Goal: Task Accomplishment & Management: Complete application form

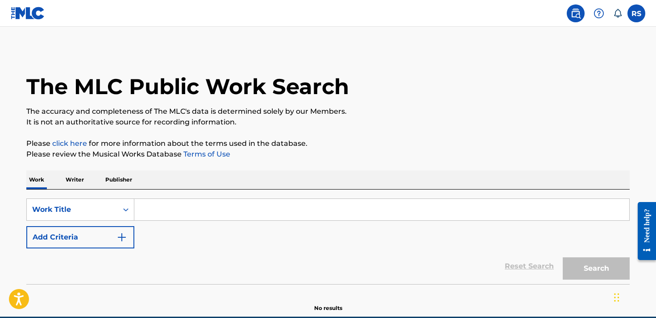
click at [283, 48] on main "The MLC Public Work Search The accuracy and completeness of The MLC's data is d…" at bounding box center [328, 172] width 656 height 290
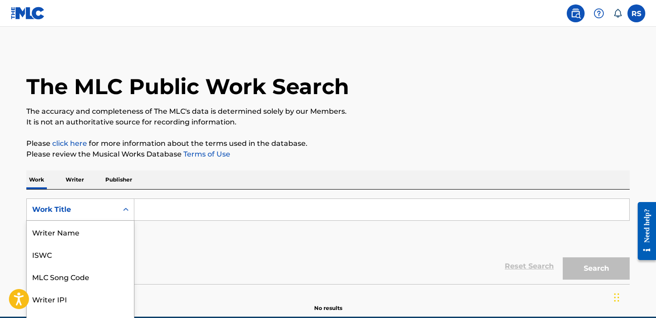
scroll to position [45, 0]
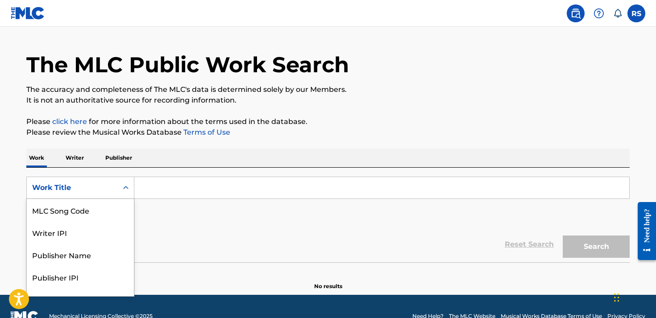
click at [126, 199] on div "Work Title selected, 8 of 8. 8 results available. Use Up and Down to choose opt…" at bounding box center [80, 188] width 108 height 22
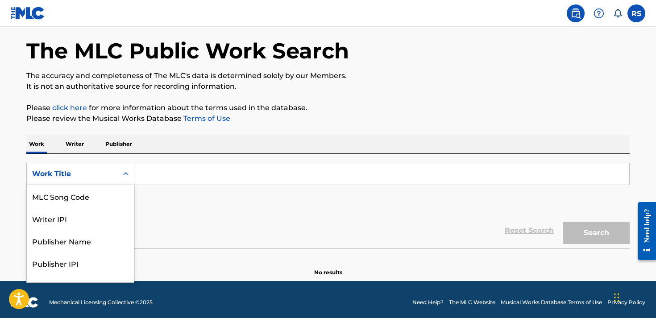
scroll to position [37, 0]
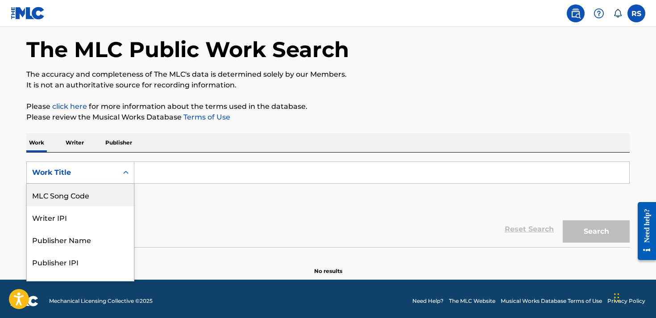
click at [122, 176] on icon "Search Form" at bounding box center [125, 172] width 9 height 9
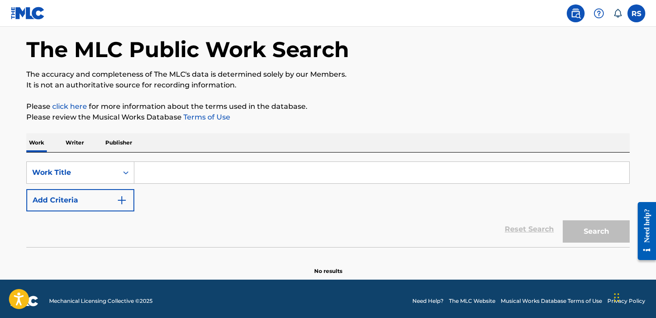
click at [84, 139] on p "Writer" at bounding box center [75, 142] width 24 height 19
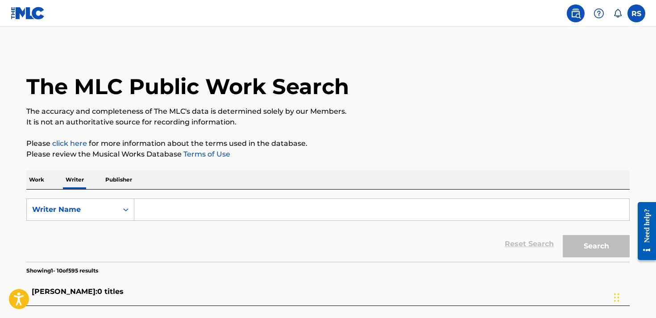
click at [115, 181] on p "Publisher" at bounding box center [119, 180] width 32 height 19
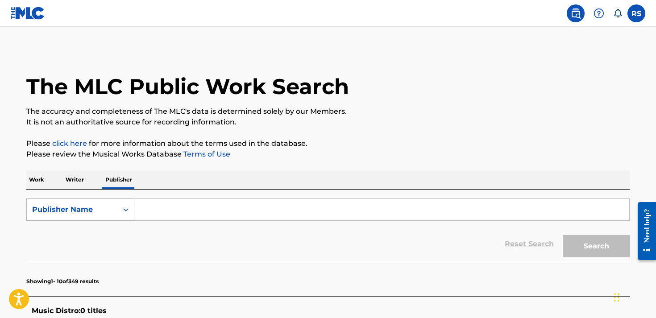
click at [124, 212] on icon "Search Form" at bounding box center [125, 209] width 9 height 9
click at [162, 208] on input "Search Form" at bounding box center [381, 209] width 495 height 21
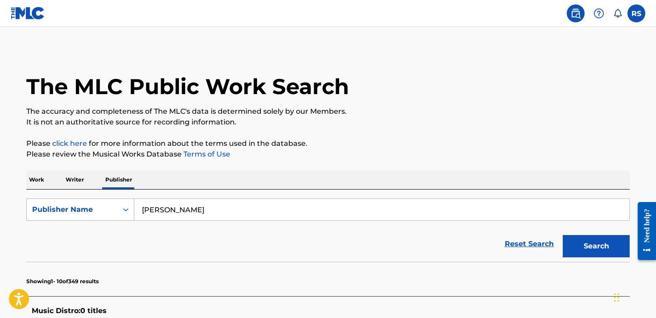
drag, startPoint x: 162, startPoint y: 208, endPoint x: 120, endPoint y: 208, distance: 42.9
click at [161, 208] on input "Rodney sell" at bounding box center [381, 209] width 495 height 21
type input "Rodney sell"
click at [104, 208] on div "Publisher Name" at bounding box center [72, 209] width 80 height 11
click at [75, 257] on div "MLC Publisher Number" at bounding box center [80, 254] width 107 height 22
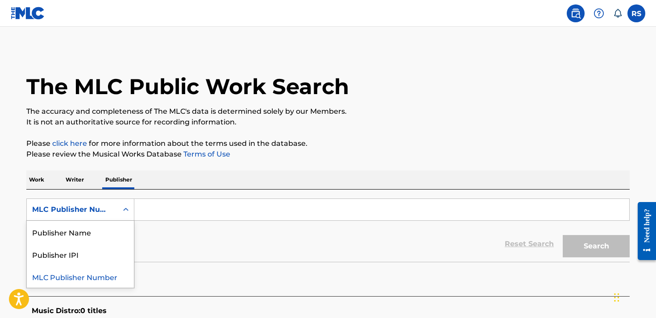
click at [122, 211] on icon "Search Form" at bounding box center [125, 209] width 9 height 9
click at [82, 179] on p "Writer" at bounding box center [75, 180] width 24 height 19
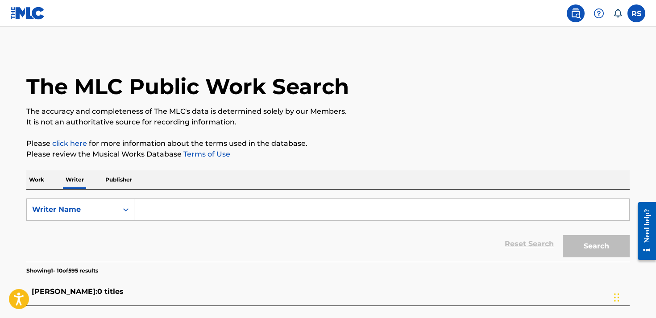
click at [138, 212] on input "Search Form" at bounding box center [381, 209] width 495 height 21
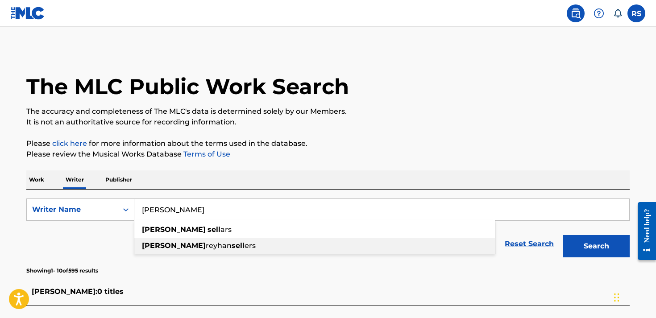
click at [168, 249] on strong "[PERSON_NAME]" at bounding box center [174, 246] width 64 height 8
type input "[PERSON_NAME]"
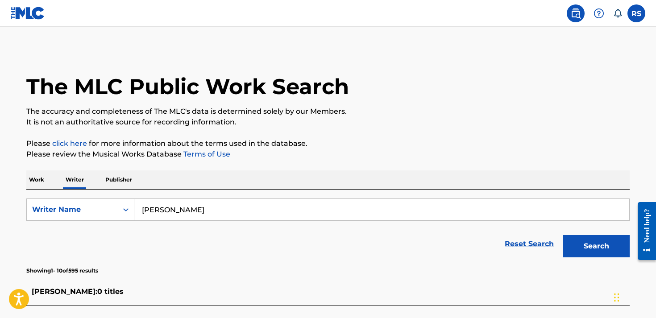
click at [583, 245] on button "Search" at bounding box center [596, 246] width 67 height 22
click at [137, 235] on div "Reset Search Search" at bounding box center [328, 244] width 604 height 36
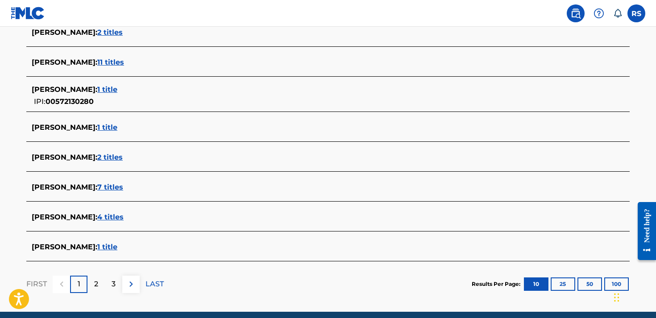
scroll to position [329, 0]
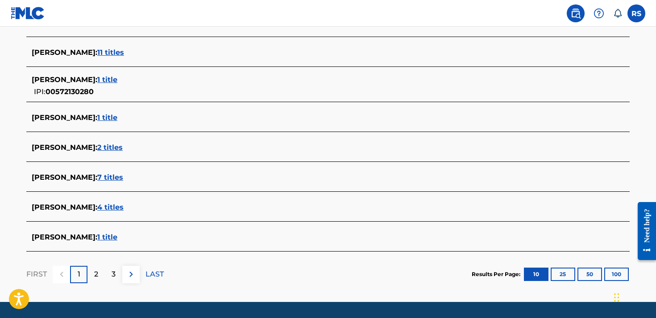
click at [123, 146] on span "2 titles" at bounding box center [109, 147] width 25 height 8
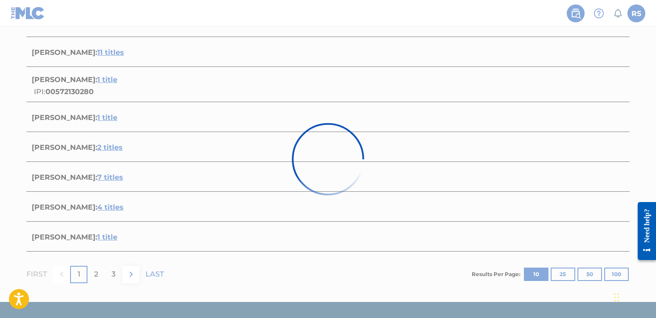
scroll to position [210, 0]
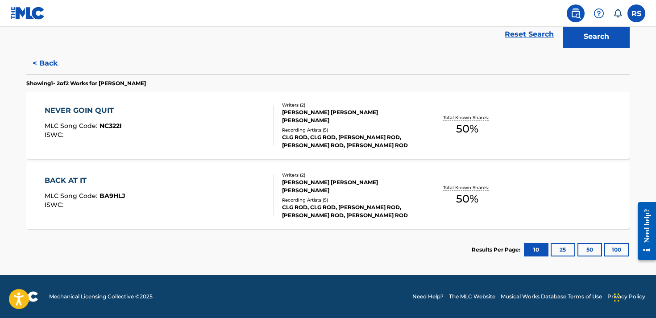
click at [347, 146] on div "CLG ROD, CLG ROD, CLG ROD, CLG ROD, CLG ROD" at bounding box center [349, 141] width 135 height 16
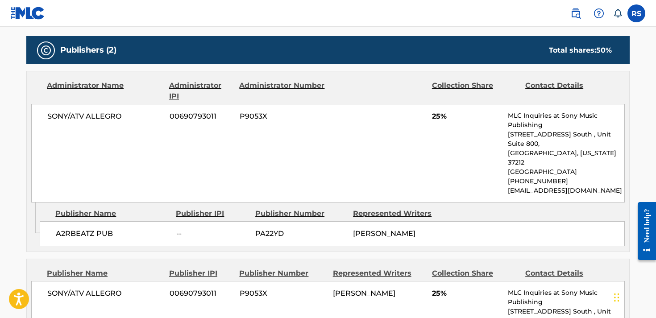
scroll to position [377, 0]
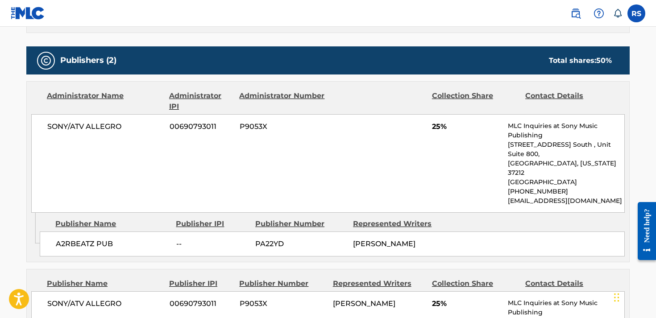
click at [429, 175] on div "SONY/ATV ALLEGRO 00690793011 P9053X 25% MLC Inquiries at Sony Music Publishing …" at bounding box center [328, 163] width 594 height 99
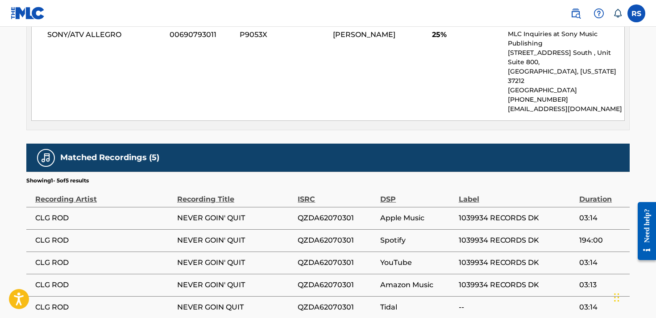
scroll to position [674, 0]
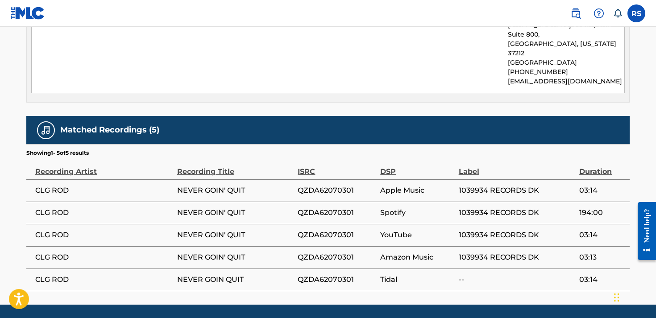
click at [79, 157] on div "Recording Artist" at bounding box center [103, 167] width 137 height 20
click at [151, 125] on h5 "Matched Recordings (5)" at bounding box center [109, 130] width 99 height 10
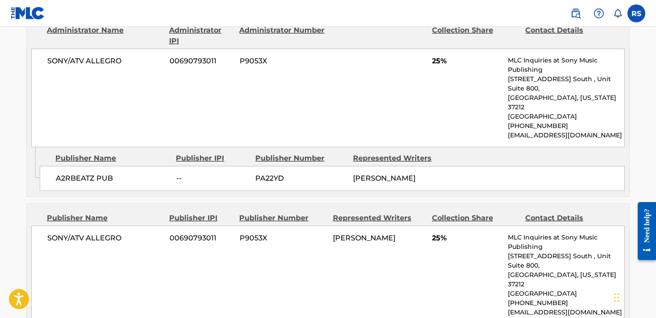
scroll to position [440, 0]
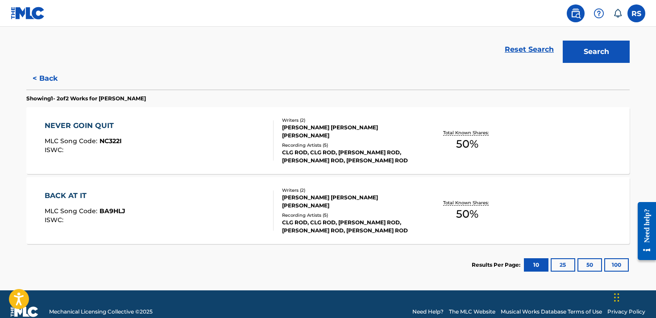
scroll to position [197, 0]
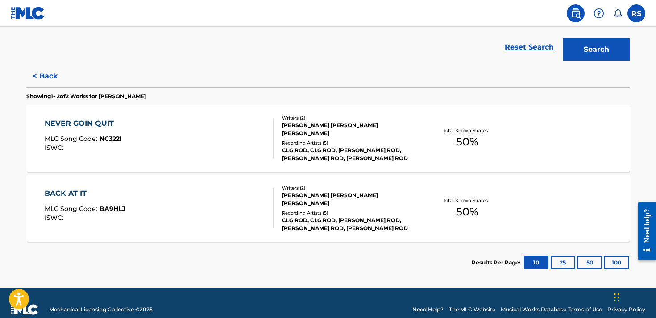
click at [325, 206] on div "[PERSON_NAME] [PERSON_NAME] [PERSON_NAME]" at bounding box center [349, 200] width 135 height 16
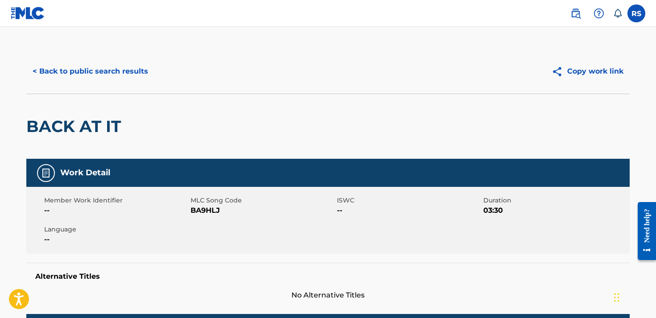
click at [363, 210] on span "--" at bounding box center [409, 210] width 144 height 11
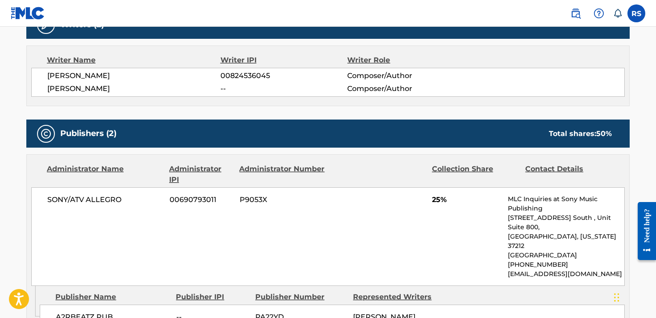
scroll to position [296, 0]
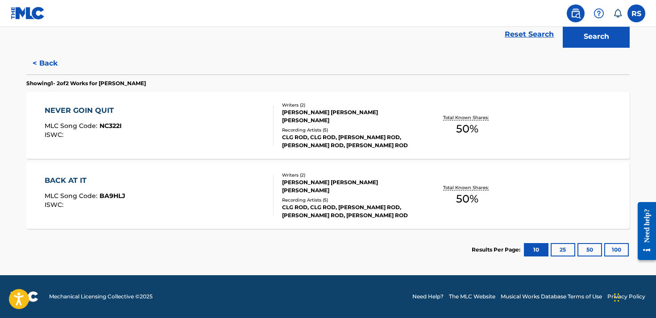
scroll to position [210, 0]
click at [428, 251] on section "Results Per Page: 10 25 50 100" at bounding box center [328, 250] width 604 height 42
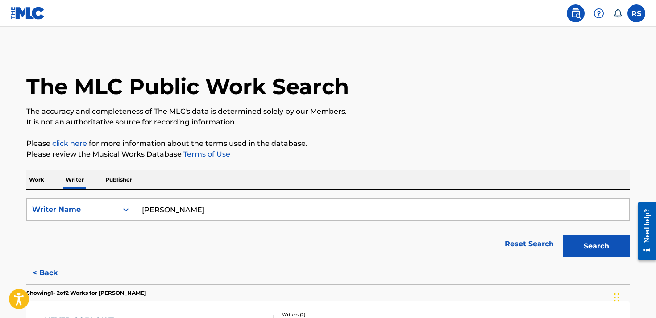
scroll to position [0, 0]
click at [641, 7] on label at bounding box center [637, 13] width 18 height 18
click at [637, 13] on input "RS Rodney Sellers rsellers330@gmail.com Notification Preferences Profile Log out" at bounding box center [637, 13] width 0 height 0
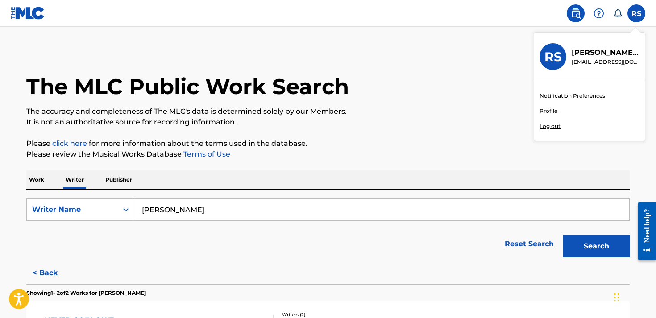
click at [549, 110] on link "Profile" at bounding box center [549, 111] width 18 height 8
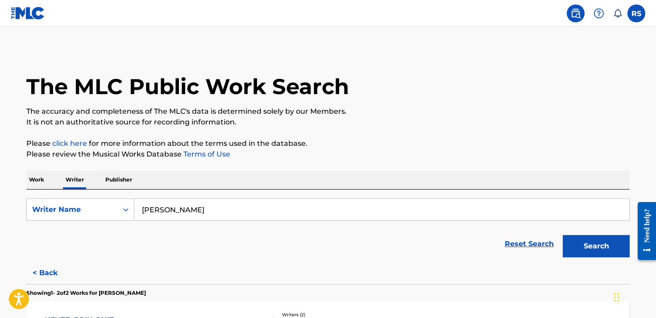
click at [196, 244] on div "Reset Search Search" at bounding box center [328, 244] width 604 height 36
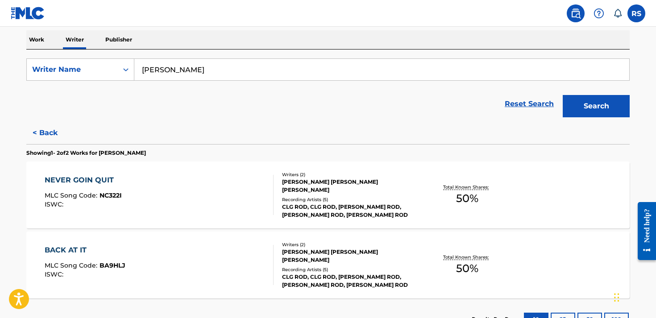
scroll to position [139, 0]
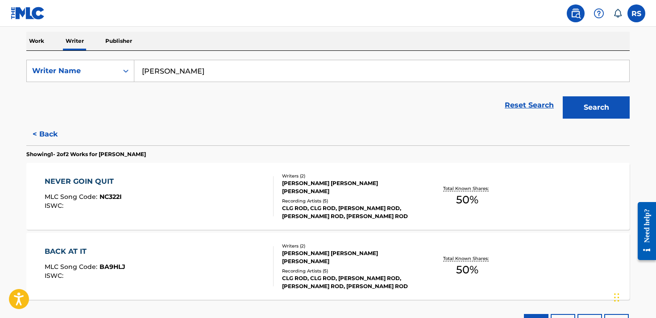
click at [212, 246] on div "BACK AT IT MLC Song Code : BA9HLJ ISWC : Writers ( 2 ) AARON FRANCIS RAYMOND, R…" at bounding box center [328, 266] width 604 height 67
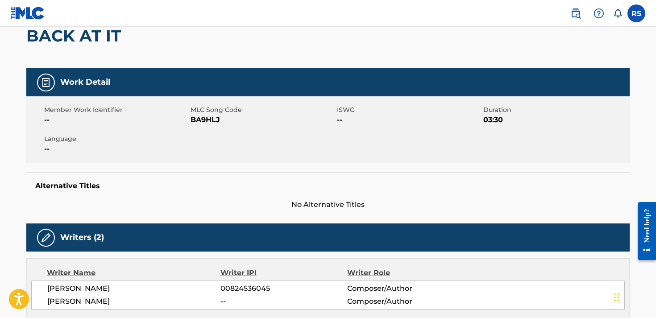
scroll to position [83, 0]
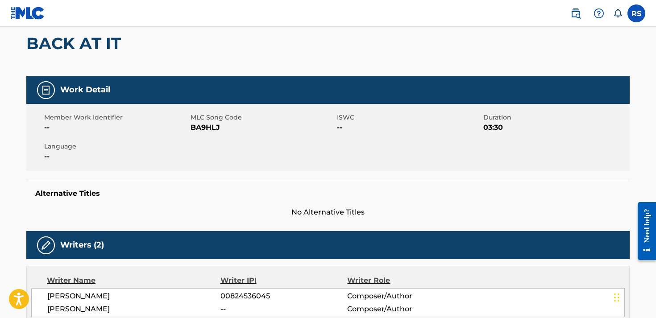
click at [633, 12] on label at bounding box center [637, 13] width 18 height 18
click at [637, 13] on input "RS Rodney Sellers rsellers330@gmail.com Notification Preferences Profile Log out" at bounding box center [637, 13] width 0 height 0
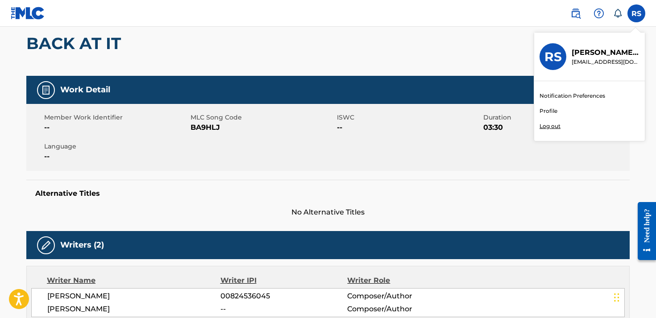
click at [617, 58] on p "Rodney Sellers" at bounding box center [606, 52] width 68 height 11
click at [637, 13] on input "RS Rodney Sellers rsellers330@gmail.com Notification Preferences Profile Log out" at bounding box center [637, 13] width 0 height 0
click at [547, 112] on link "Profile" at bounding box center [549, 111] width 18 height 8
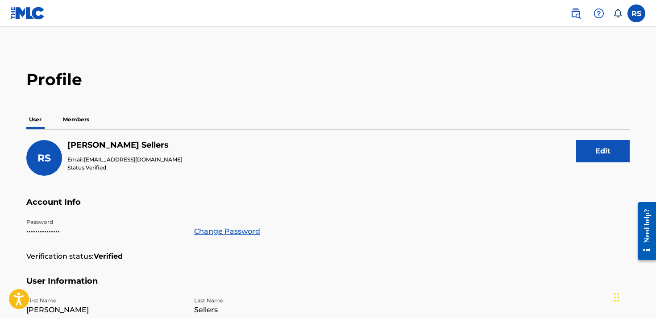
click at [88, 115] on p "Members" at bounding box center [76, 119] width 32 height 19
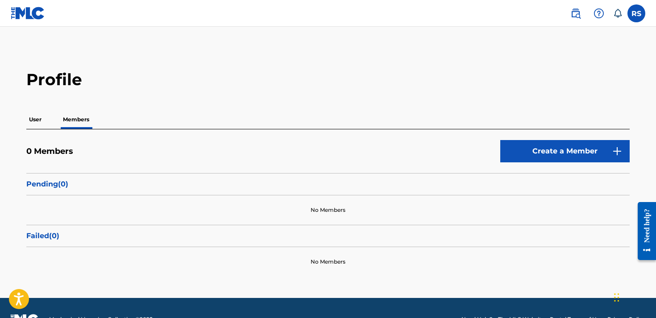
click at [619, 17] on icon at bounding box center [617, 13] width 9 height 9
click at [634, 14] on label at bounding box center [637, 13] width 18 height 18
click at [637, 13] on input "RS Rodney Sellers rsellers330@gmail.com Notification Preferences Profile Log out" at bounding box center [637, 13] width 0 height 0
click at [490, 56] on main "Profile User Members 0 Members Create a Member Pending ( 0 ) No Members Failed …" at bounding box center [328, 162] width 656 height 271
click at [253, 86] on h2 "Profile" at bounding box center [328, 80] width 604 height 20
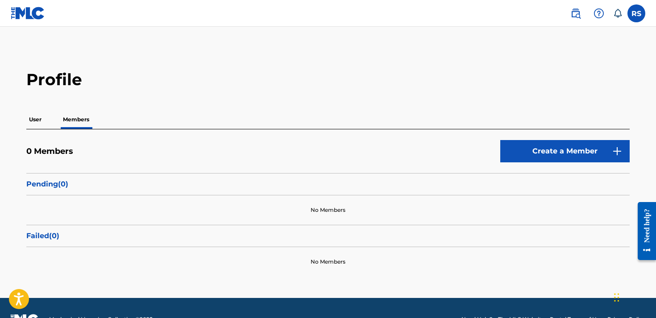
click at [42, 120] on p "User" at bounding box center [35, 119] width 18 height 19
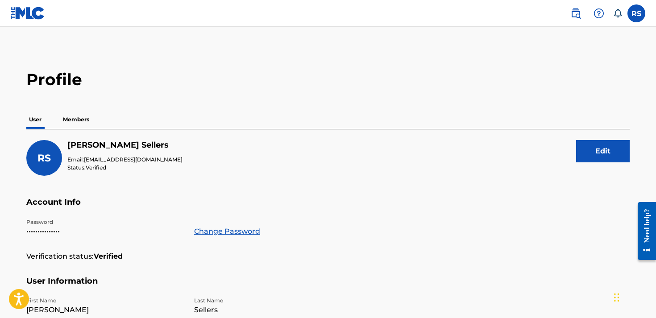
click at [579, 13] on img at bounding box center [575, 13] width 11 height 11
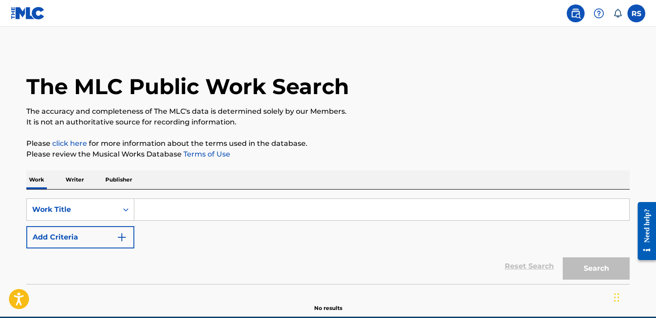
click at [185, 217] on input "Search Form" at bounding box center [381, 209] width 495 height 21
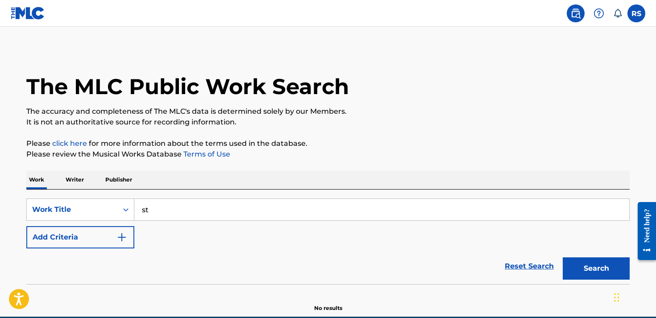
type input "s"
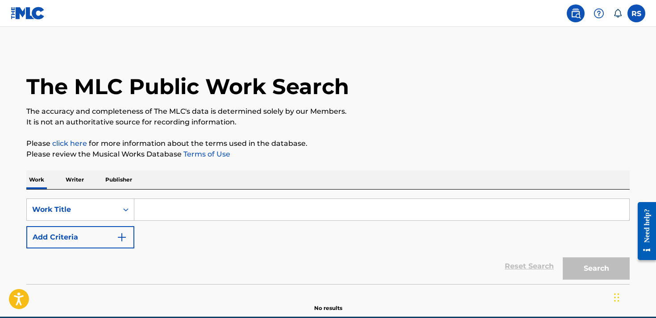
click at [126, 176] on p "Publisher" at bounding box center [119, 180] width 32 height 19
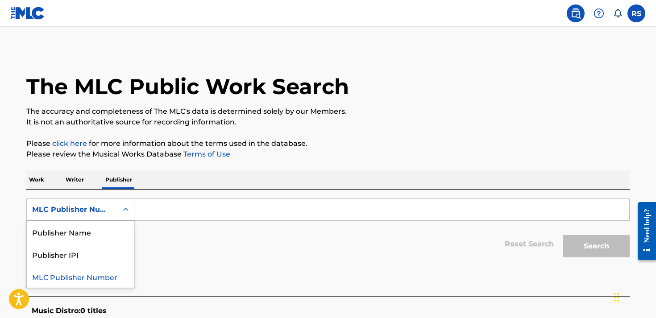
click at [126, 207] on icon "Search Form" at bounding box center [125, 209] width 9 height 9
click at [83, 180] on p "Writer" at bounding box center [75, 180] width 24 height 19
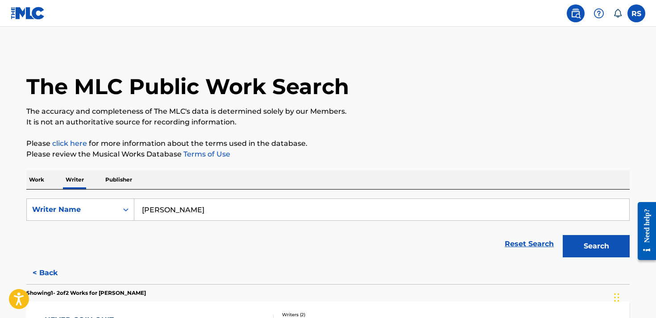
click at [267, 203] on input "[PERSON_NAME]" at bounding box center [381, 209] width 495 height 21
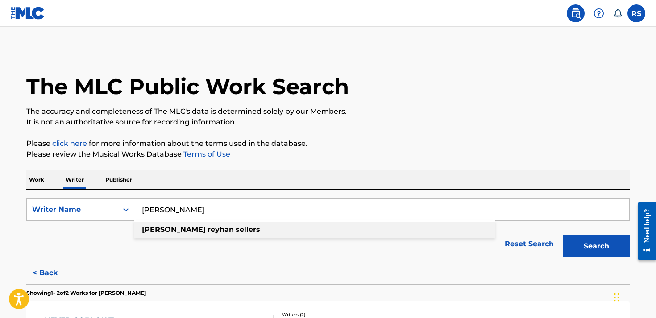
click at [227, 232] on div "rodney reyhan sellers" at bounding box center [314, 230] width 361 height 16
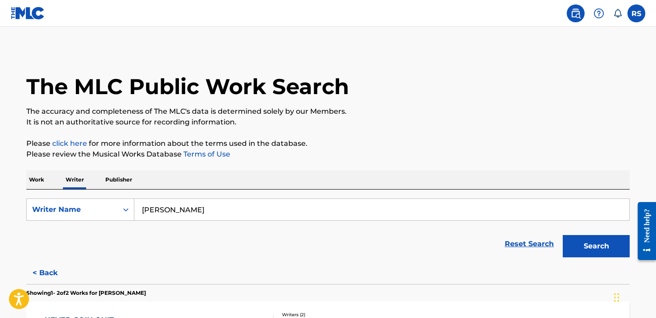
click at [598, 247] on button "Search" at bounding box center [596, 246] width 67 height 22
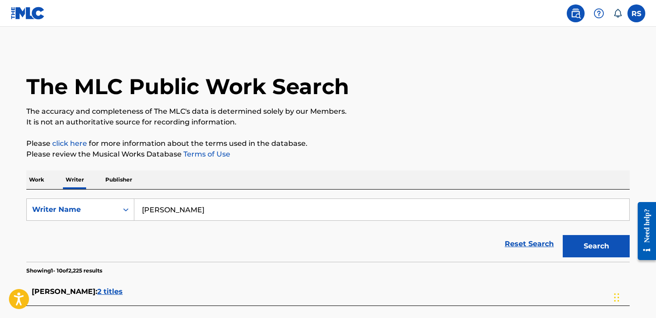
click at [111, 243] on div "Reset Search Search" at bounding box center [328, 244] width 604 height 36
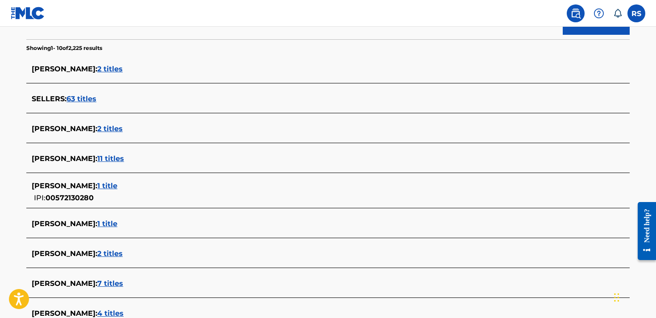
scroll to position [239, 0]
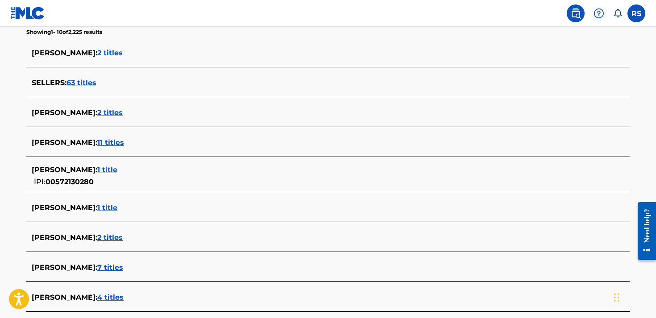
click at [109, 266] on span "7 titles" at bounding box center [110, 267] width 26 height 8
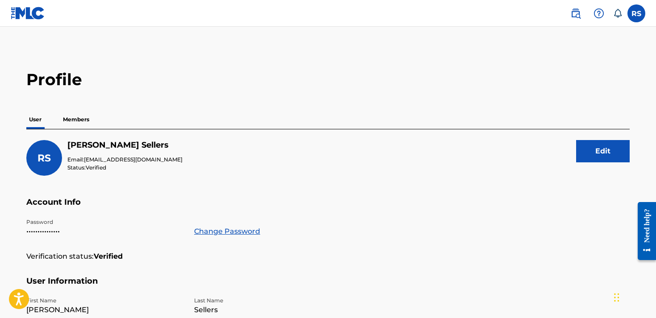
drag, startPoint x: 215, startPoint y: 129, endPoint x: 187, endPoint y: 77, distance: 58.7
click at [209, 125] on div "User Members" at bounding box center [328, 119] width 604 height 19
click at [75, 119] on p "Members" at bounding box center [76, 119] width 32 height 19
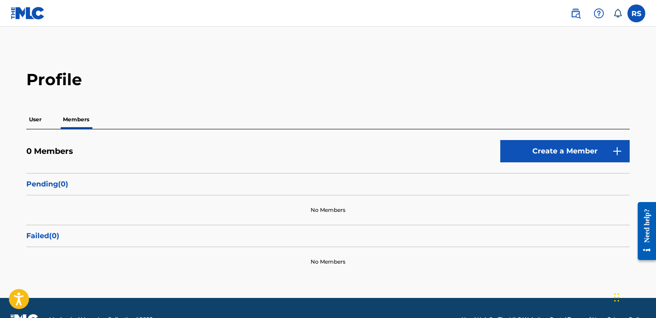
click at [29, 123] on p "User" at bounding box center [35, 119] width 18 height 19
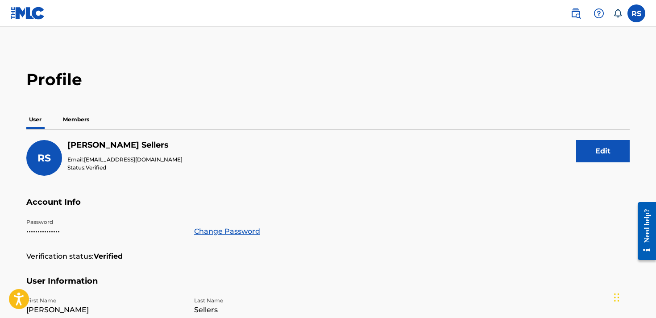
click at [7, 233] on main "Profile User Members RS Rodney Sellers Email: rsellers330@gmail.com Status: Ver…" at bounding box center [328, 292] width 656 height 531
click at [580, 16] on img at bounding box center [575, 13] width 11 height 11
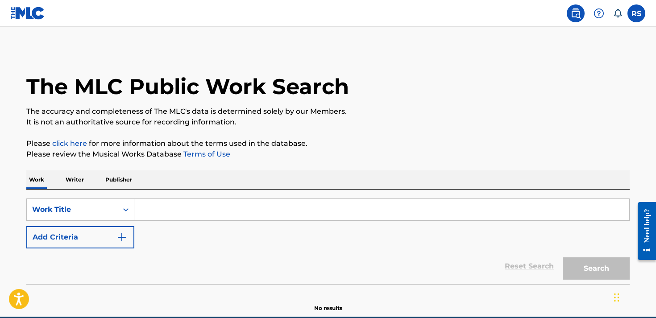
click at [68, 183] on p "Writer" at bounding box center [75, 180] width 24 height 19
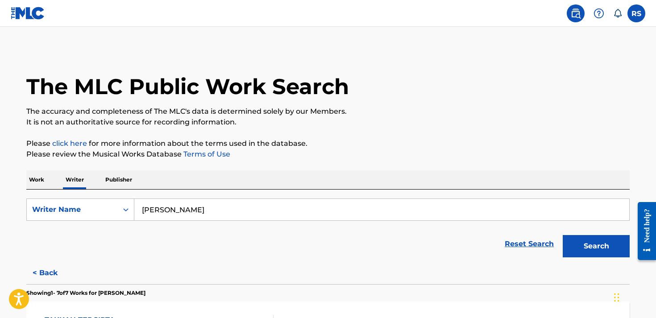
click at [286, 297] on section "Showing 1 - 7 of 7 Works for REYHAN REYHAN" at bounding box center [328, 290] width 604 height 13
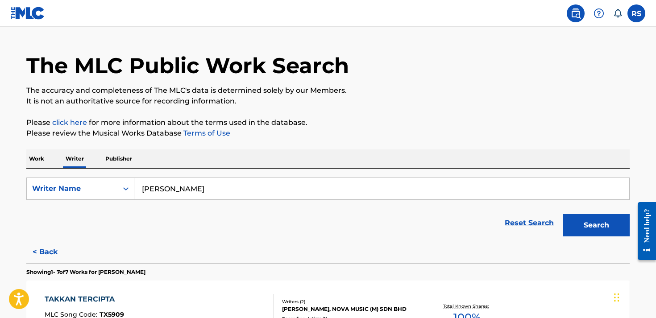
scroll to position [16, 0]
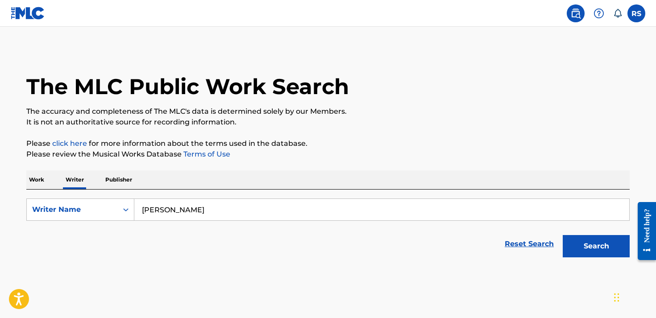
scroll to position [16, 0]
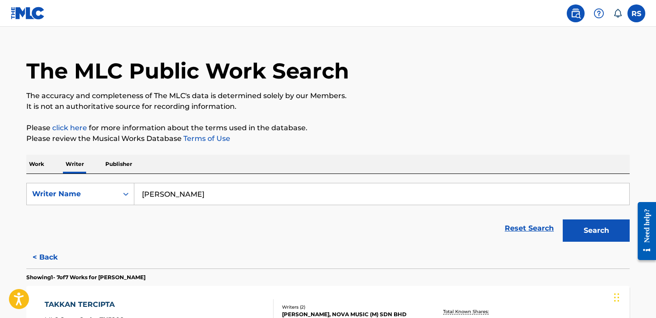
click at [269, 187] on input "[PERSON_NAME]" at bounding box center [381, 193] width 495 height 21
click at [587, 228] on button "Search" at bounding box center [596, 231] width 67 height 22
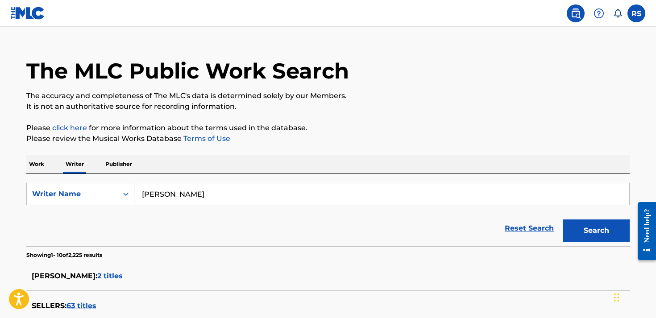
click at [266, 208] on form "SearchWithCriteriad1e80825-8f13-4774-9d44-6d0dd5d5e45b Writer Name rodney reyha…" at bounding box center [328, 214] width 604 height 63
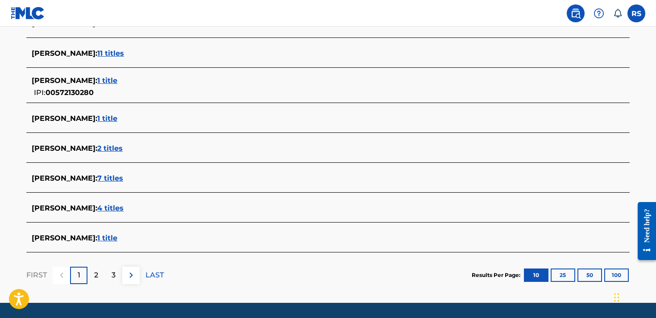
scroll to position [346, 0]
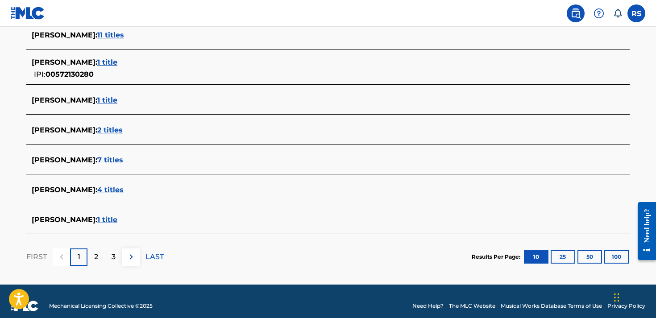
click at [123, 128] on span "2 titles" at bounding box center [109, 130] width 25 height 8
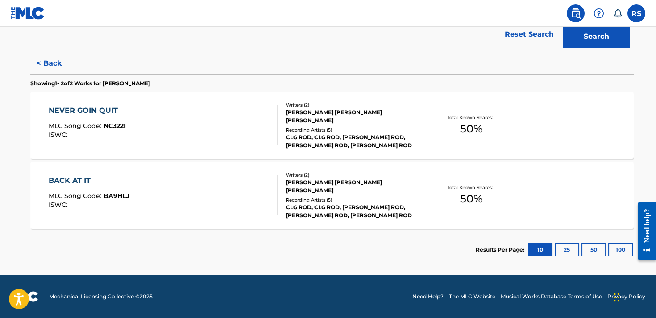
scroll to position [210, 0]
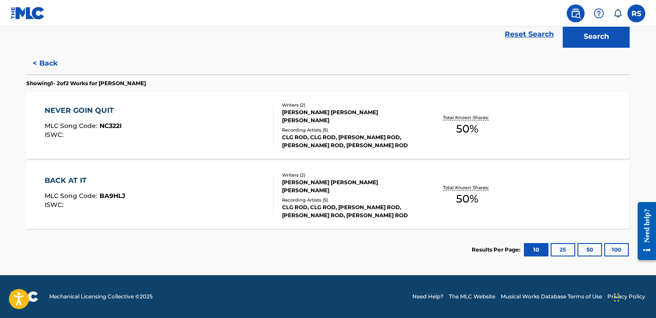
click at [108, 62] on div "< Back Showing 1 - 2 of 2 Works for RODNEY REYHAN SELLERS NEVER GOIN QUIT MLC S…" at bounding box center [328, 161] width 604 height 219
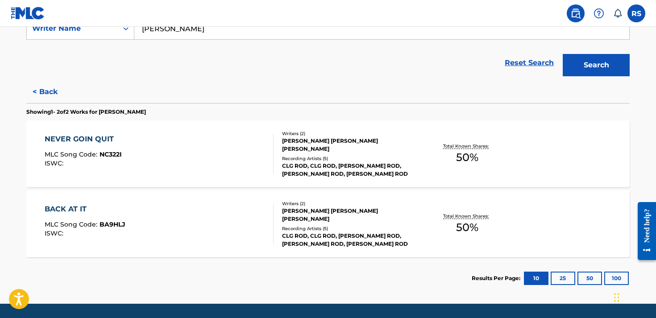
scroll to position [185, 0]
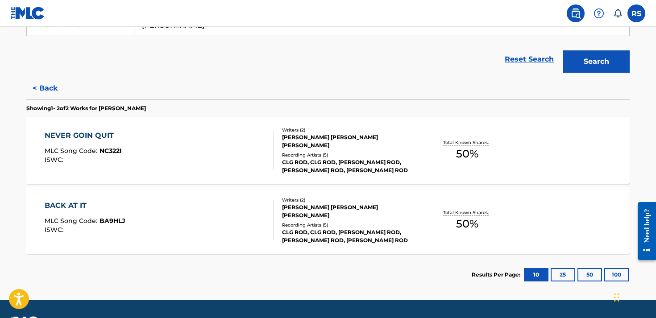
click at [431, 77] on div "< Back Showing 1 - 2 of 2 Works for RODNEY REYHAN SELLERS NEVER GOIN QUIT MLC S…" at bounding box center [328, 186] width 604 height 219
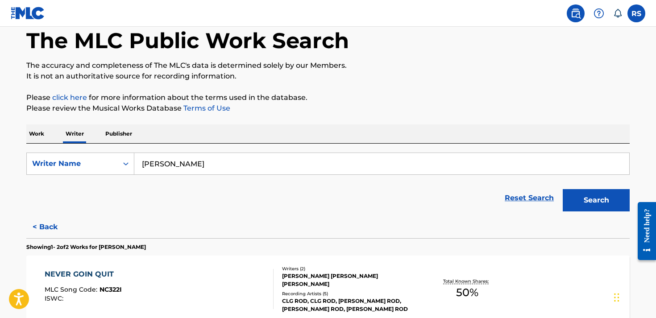
scroll to position [46, 0]
click at [44, 133] on p "Work" at bounding box center [36, 134] width 21 height 19
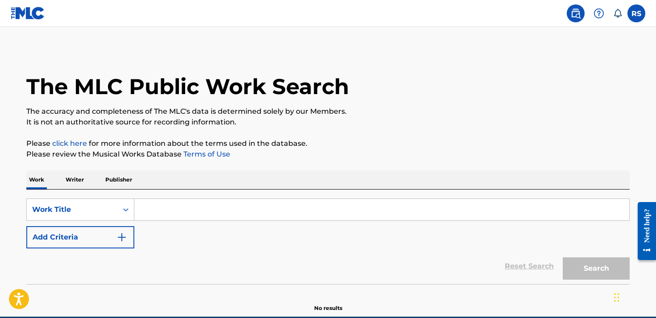
click at [175, 216] on input "Search Form" at bounding box center [381, 209] width 495 height 21
click at [43, 236] on button "Add Criteria" at bounding box center [80, 237] width 108 height 22
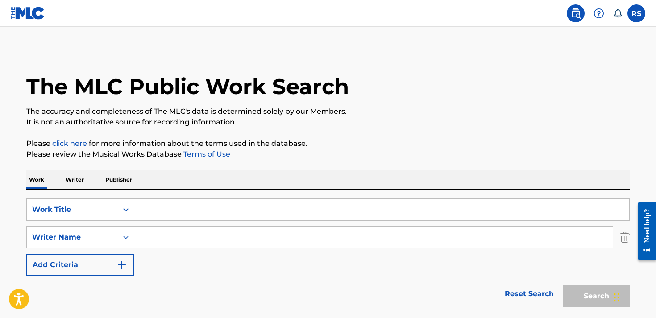
click at [180, 250] on div "SearchWithCriteria684399f6-350b-4479-9d4a-1a3cf9da08d2 Work Title SearchWithCri…" at bounding box center [328, 238] width 604 height 78
click at [179, 238] on input "Search Form" at bounding box center [373, 237] width 479 height 21
drag, startPoint x: 177, startPoint y: 254, endPoint x: 175, endPoint y: 262, distance: 7.9
click at [188, 234] on input "Rodney ryes" at bounding box center [373, 237] width 479 height 21
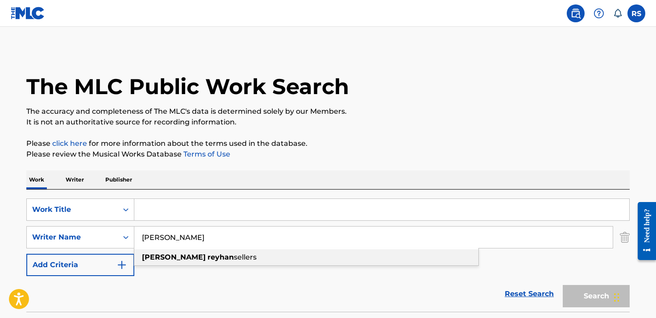
click at [234, 254] on span "sellers" at bounding box center [245, 257] width 23 height 8
type input "[PERSON_NAME]"
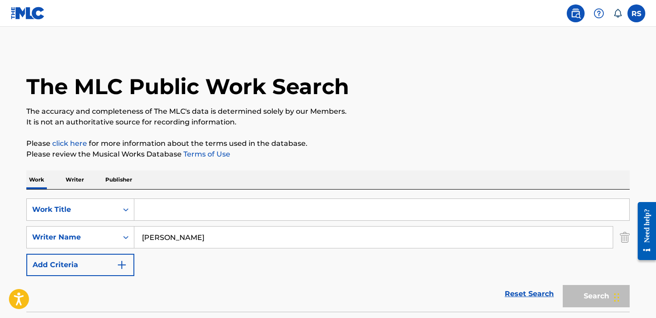
click at [196, 216] on input "Search Form" at bounding box center [381, 209] width 495 height 21
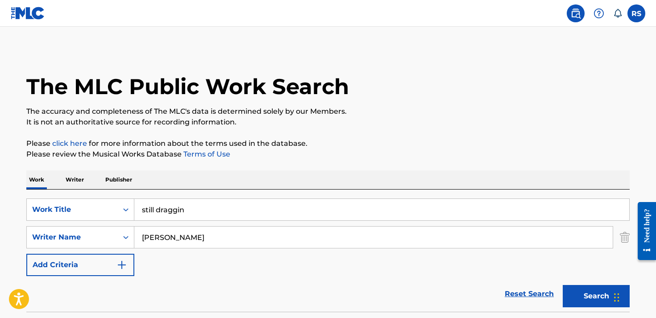
click at [596, 296] on button "Search" at bounding box center [596, 296] width 67 height 22
type input "s"
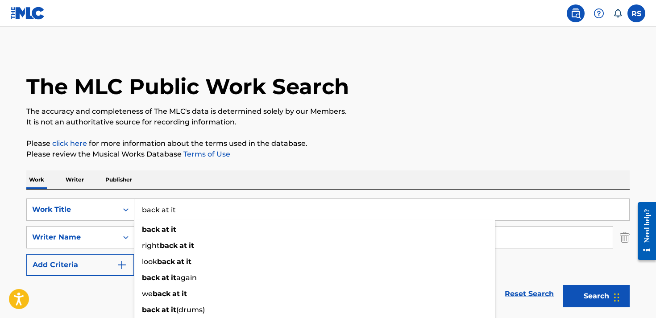
type input "back at it"
click at [596, 296] on button "Search" at bounding box center [596, 296] width 67 height 22
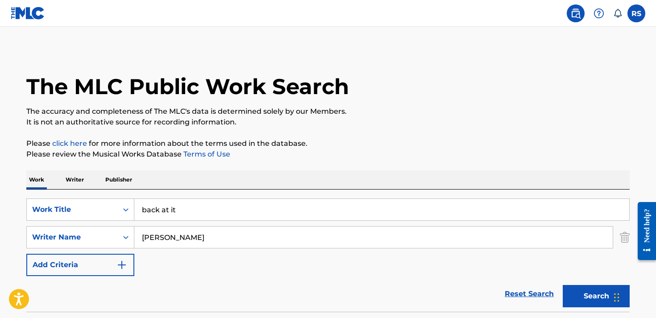
click at [601, 299] on button "Search" at bounding box center [596, 296] width 67 height 22
click at [414, 129] on div "The MLC Public Work Search The accuracy and completeness of The MLC's data is d…" at bounding box center [328, 243] width 625 height 389
click at [634, 11] on label at bounding box center [637, 13] width 18 height 18
click at [637, 13] on input "RS Rodney Sellers rsellers330@gmail.com Notification Preferences Profile Log out" at bounding box center [637, 13] width 0 height 0
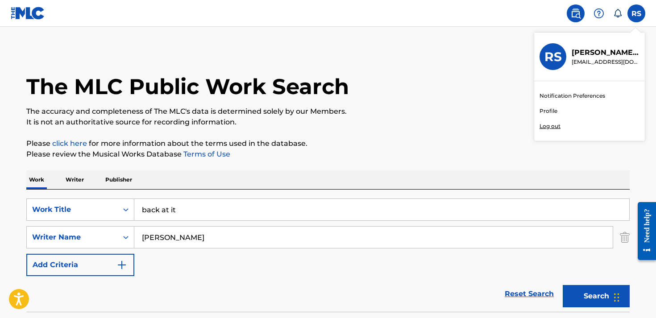
click at [548, 108] on link "Profile" at bounding box center [549, 111] width 18 height 8
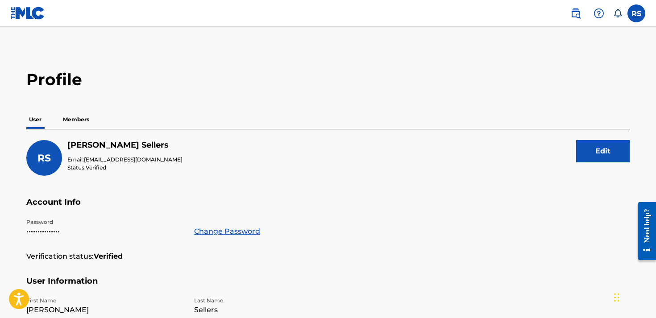
click at [284, 120] on div "User Members" at bounding box center [328, 119] width 604 height 19
click at [85, 118] on p "Members" at bounding box center [76, 119] width 32 height 19
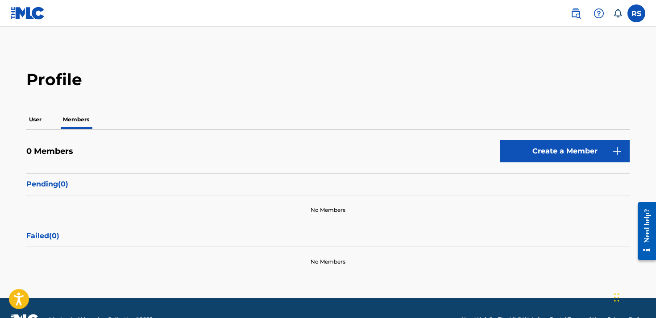
click at [562, 153] on link "Create a Member" at bounding box center [564, 151] width 129 height 22
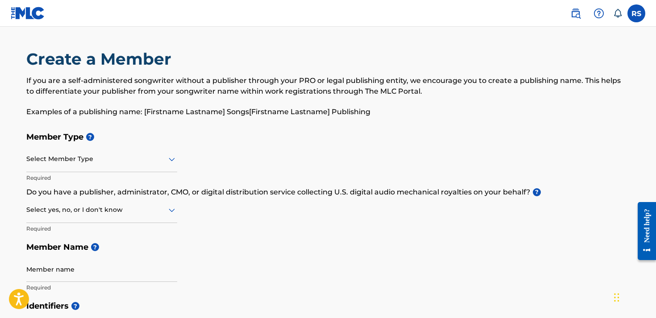
click at [135, 160] on div at bounding box center [101, 159] width 151 height 11
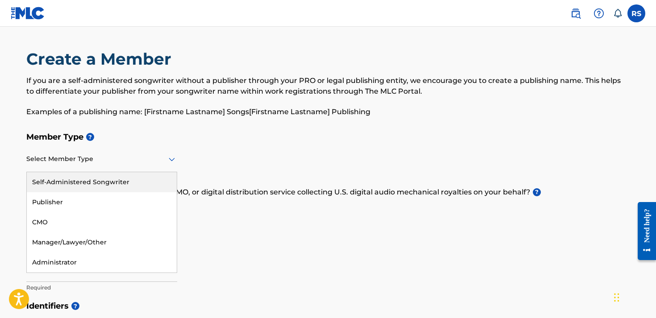
click at [181, 131] on h5 "Member Type ?" at bounding box center [328, 137] width 604 height 19
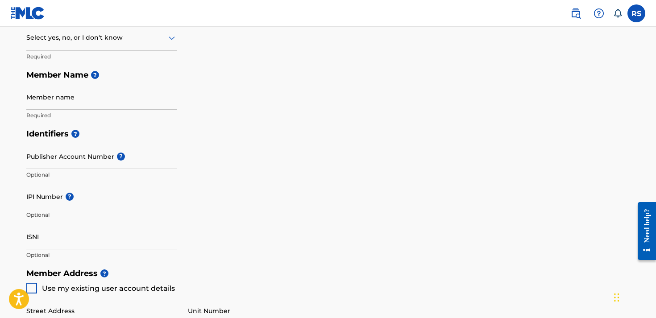
scroll to position [120, 0]
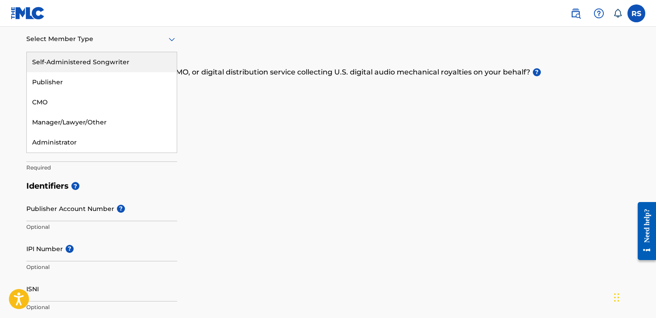
click at [121, 41] on div at bounding box center [101, 38] width 151 height 11
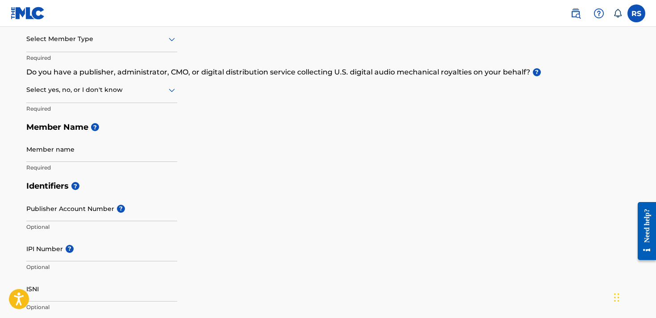
click at [120, 41] on div at bounding box center [101, 38] width 151 height 11
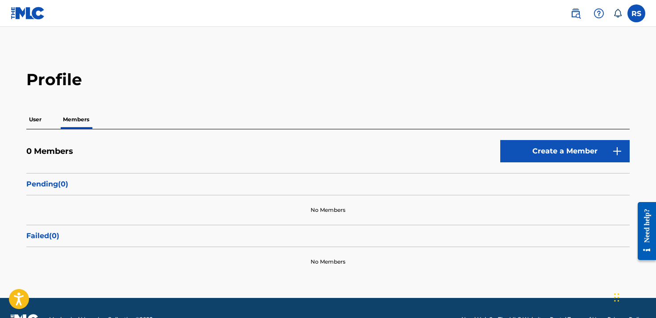
click at [149, 89] on h2 "Profile" at bounding box center [328, 80] width 604 height 20
click at [637, 15] on label at bounding box center [637, 13] width 18 height 18
click at [637, 13] on input "RS Rodney Sellers rsellers330@gmail.com Notification Preferences Profile Log out" at bounding box center [637, 13] width 0 height 0
click at [500, 74] on h2 "Profile" at bounding box center [328, 80] width 604 height 20
click at [562, 150] on link "Create a Member" at bounding box center [564, 151] width 129 height 22
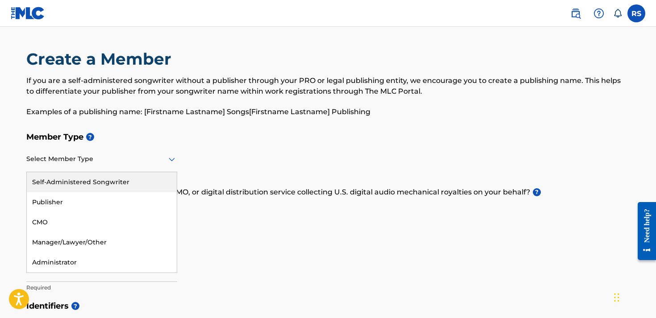
click at [126, 162] on div at bounding box center [101, 159] width 151 height 11
click at [83, 185] on div "Self-Administered Songwriter" at bounding box center [102, 182] width 150 height 20
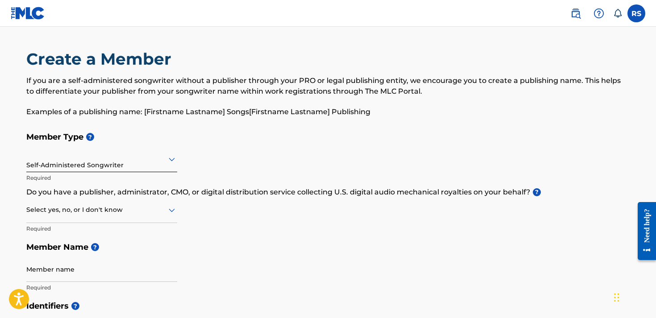
click at [77, 208] on div at bounding box center [101, 209] width 151 height 11
click at [229, 248] on h5 "Member Name ?" at bounding box center [328, 247] width 604 height 19
type input "r"
type input "[PERSON_NAME]"
click at [228, 281] on div "Member Type ? Self-Administered Songwriter Required Do you have a publisher, ad…" at bounding box center [328, 212] width 604 height 169
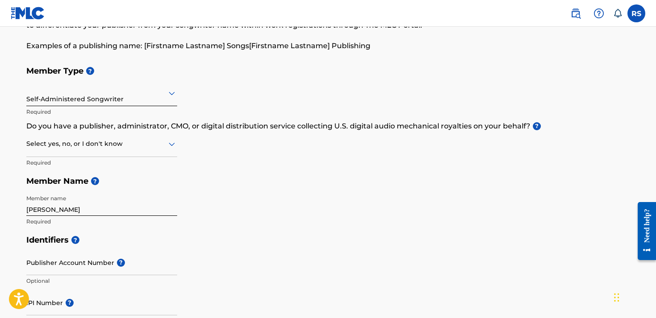
scroll to position [73, 0]
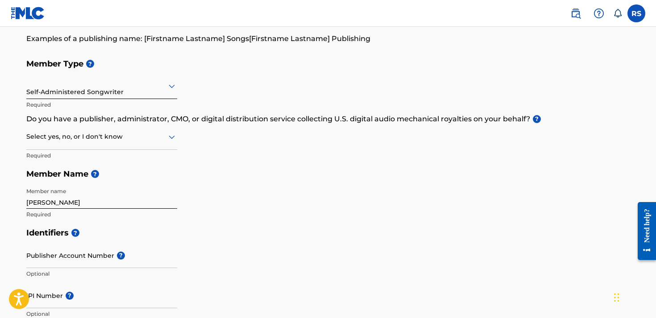
drag, startPoint x: 304, startPoint y: 210, endPoint x: 301, endPoint y: 206, distance: 5.1
click at [304, 209] on div "Member Type ? Self-Administered Songwriter Required Do you have a publisher, ad…" at bounding box center [328, 138] width 604 height 169
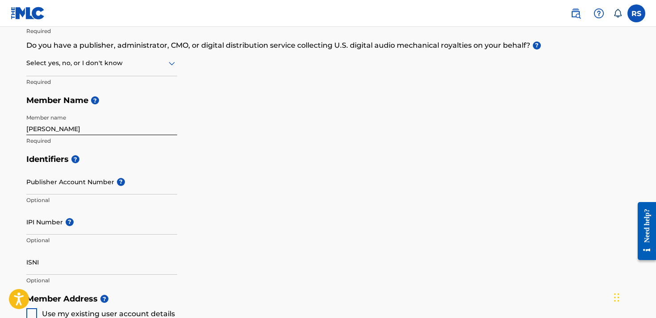
scroll to position [154, 0]
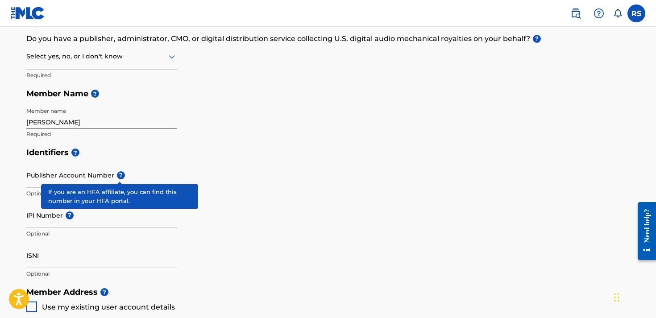
click at [121, 175] on span "?" at bounding box center [121, 175] width 8 height 8
click at [121, 175] on input "Publisher Account Number ?" at bounding box center [101, 174] width 151 height 25
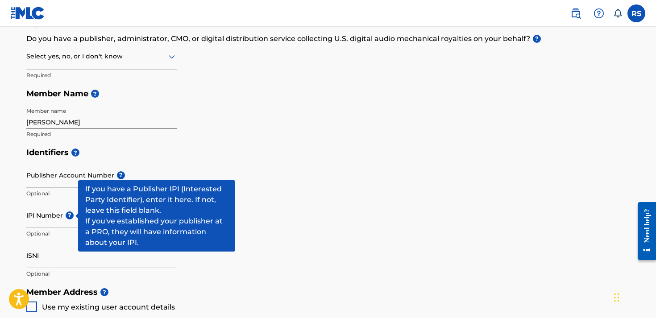
click at [72, 218] on span "?" at bounding box center [70, 216] width 8 height 8
click at [72, 218] on input "IPI Number ?" at bounding box center [101, 215] width 151 height 25
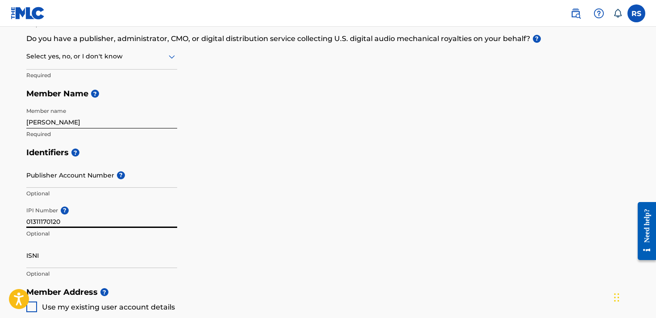
type input "01311170120"
click at [316, 196] on div "Identifiers ? Publisher Account Number ? Optional IPI Number ? 01311170120 Opti…" at bounding box center [328, 213] width 604 height 140
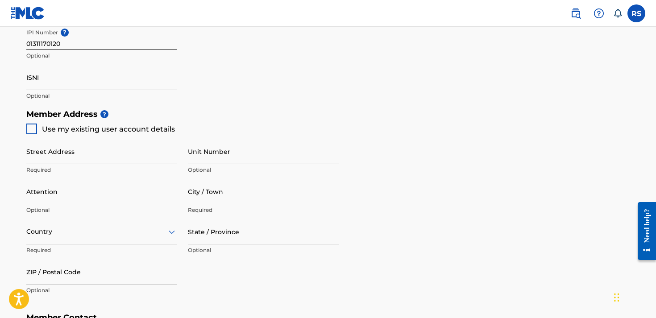
scroll to position [342, 0]
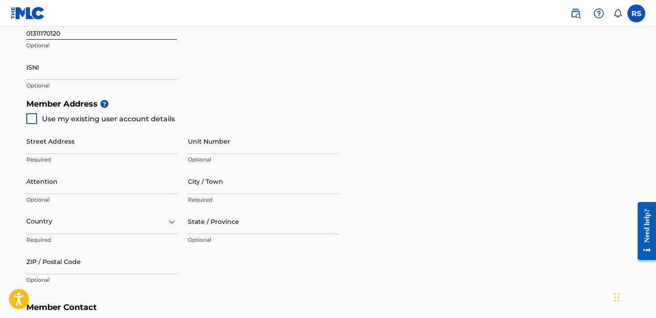
click at [38, 121] on div "Use my existing user account details" at bounding box center [100, 118] width 149 height 11
click at [31, 117] on div at bounding box center [31, 118] width 11 height 11
type input "[STREET_ADDRESS][PERSON_NAME]"
type input "[PERSON_NAME]"
type input "38016"
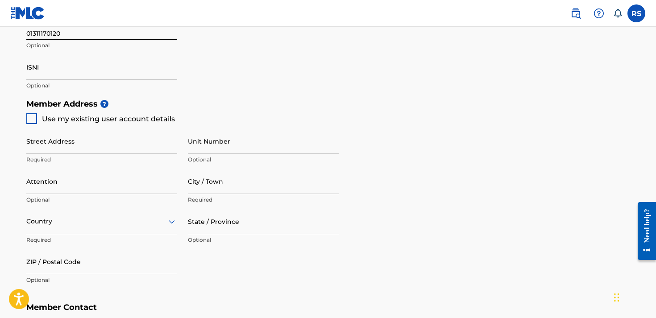
type input "504"
type input "8923374"
type input "[EMAIL_ADDRESS][DOMAIN_NAME]"
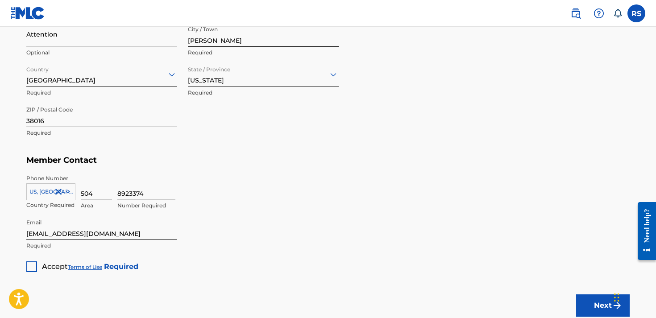
scroll to position [503, 0]
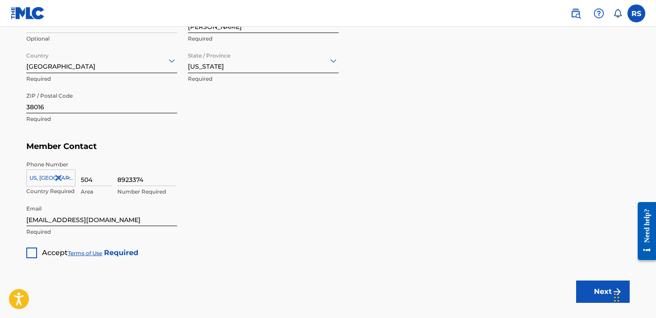
click at [35, 251] on div at bounding box center [31, 253] width 11 height 11
click at [607, 292] on button "Next" at bounding box center [603, 292] width 54 height 22
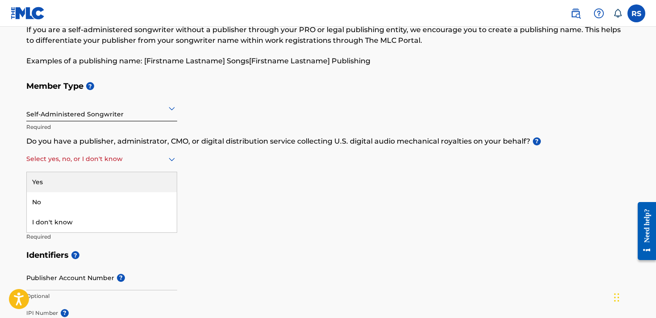
click at [134, 168] on div "Select yes, no, or I don't know" at bounding box center [101, 159] width 151 height 25
click at [53, 180] on div "Yes" at bounding box center [102, 182] width 150 height 20
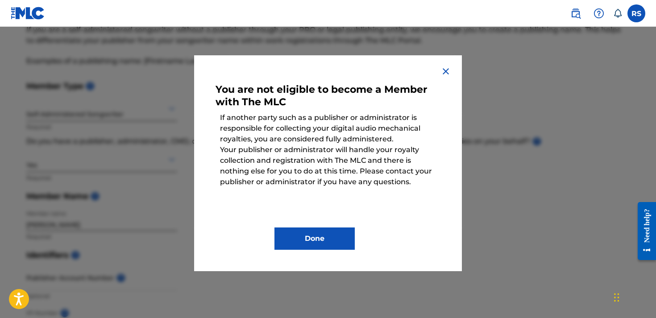
click at [448, 71] on img at bounding box center [446, 71] width 11 height 11
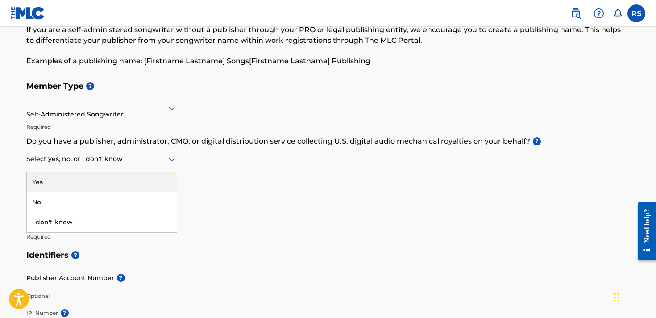
click at [111, 158] on div at bounding box center [101, 159] width 151 height 11
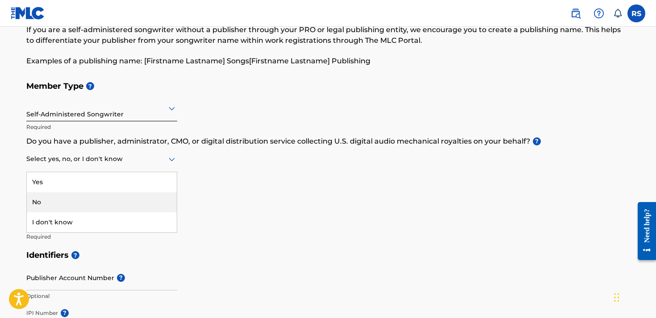
click at [62, 197] on div "No" at bounding box center [102, 202] width 150 height 20
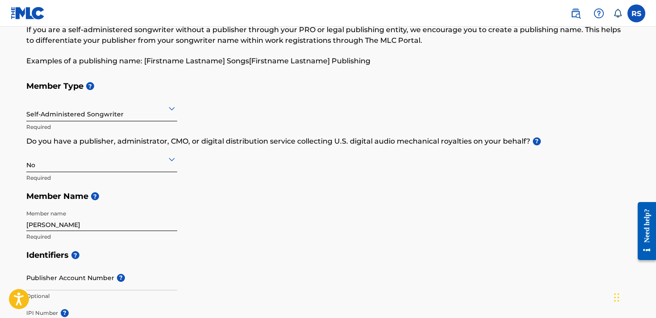
drag, startPoint x: 231, startPoint y: 204, endPoint x: 225, endPoint y: 177, distance: 27.4
click at [232, 204] on h5 "Member Name ?" at bounding box center [328, 196] width 604 height 19
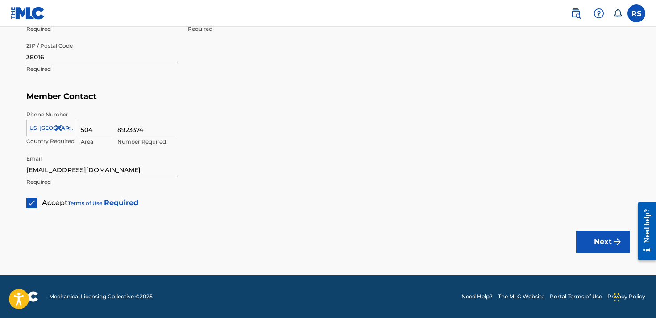
scroll to position [552, 0]
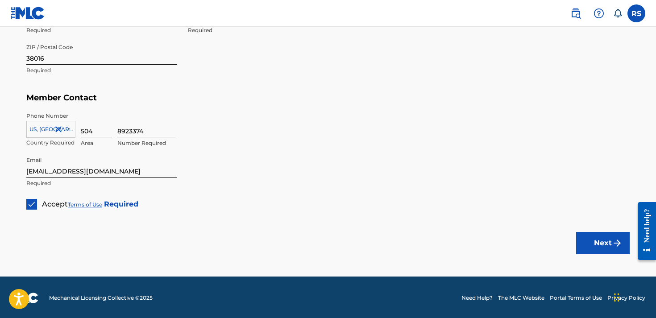
click at [594, 248] on button "Next" at bounding box center [603, 243] width 54 height 22
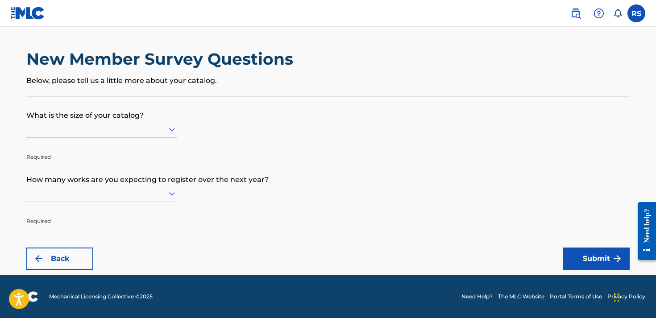
click at [138, 126] on div at bounding box center [101, 129] width 151 height 17
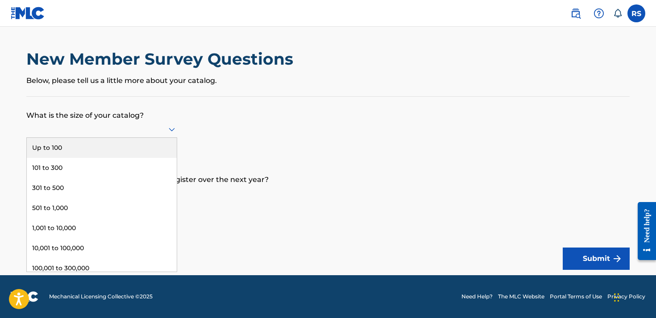
click at [69, 158] on div "Up to 100" at bounding box center [102, 148] width 150 height 20
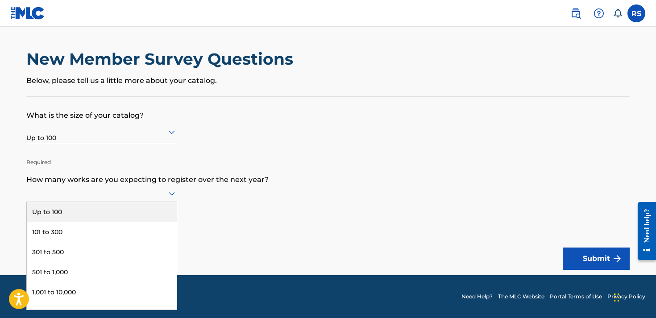
click at [97, 194] on div at bounding box center [101, 193] width 151 height 11
click at [56, 222] on div "Up to 100" at bounding box center [102, 212] width 150 height 20
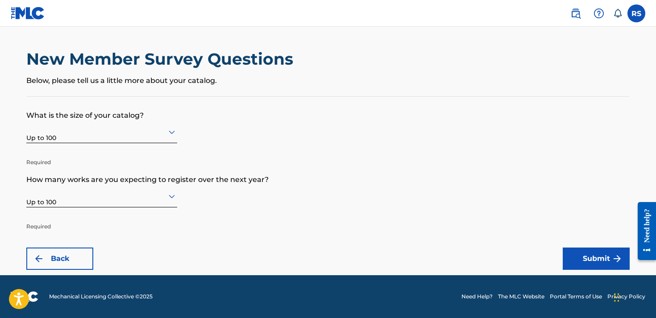
click at [566, 250] on button "Submit" at bounding box center [596, 259] width 67 height 22
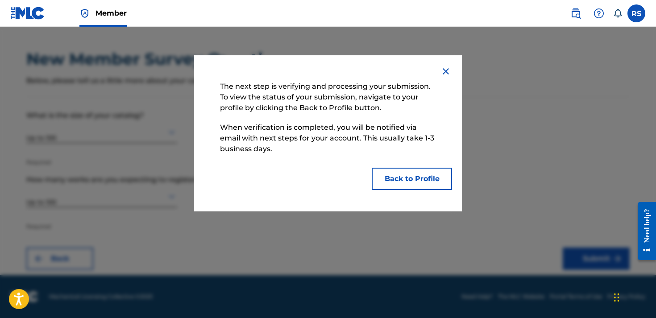
click at [397, 175] on button "Back to Profile" at bounding box center [412, 179] width 80 height 22
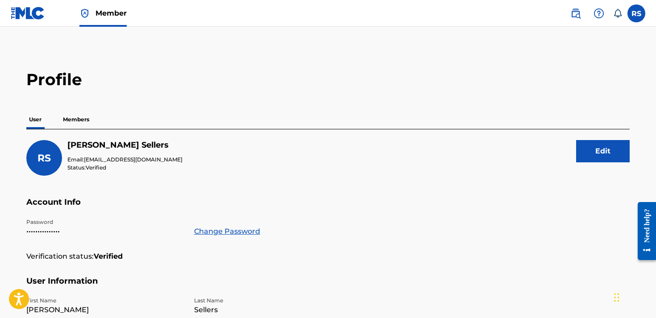
click at [78, 121] on p "Members" at bounding box center [76, 119] width 32 height 19
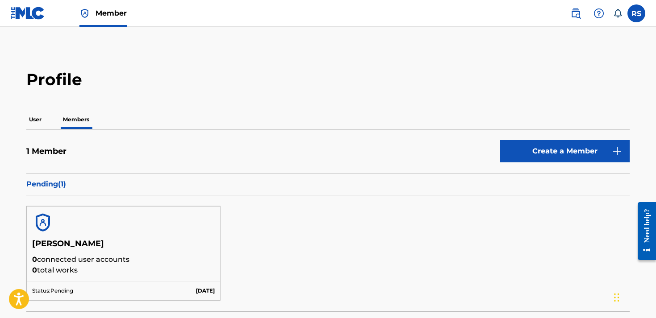
click at [634, 17] on label at bounding box center [637, 13] width 18 height 18
click at [637, 13] on input "RS Rodney Sellers rsellers330@gmail.com Notification Preferences Profile Log out" at bounding box center [637, 13] width 0 height 0
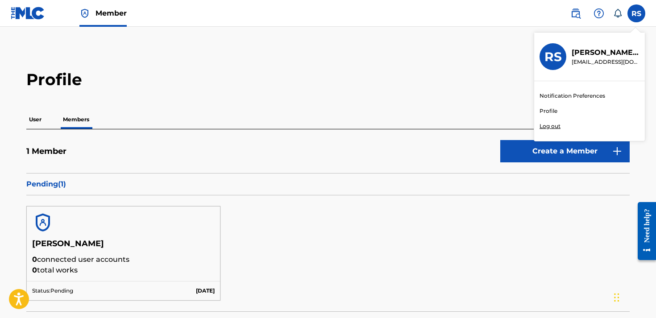
click at [571, 57] on div "Rodney Sellers rsellers330@gmail.com" at bounding box center [602, 56] width 73 height 19
click at [637, 13] on input "RS Rodney Sellers rsellers330@gmail.com Notification Preferences Profile Log out" at bounding box center [637, 13] width 0 height 0
click at [551, 60] on h3 "RS" at bounding box center [553, 57] width 17 height 16
click at [637, 13] on input "RS Rodney Sellers rsellers330@gmail.com Notification Preferences Profile Log out" at bounding box center [637, 13] width 0 height 0
click at [548, 112] on link "Profile" at bounding box center [549, 111] width 18 height 8
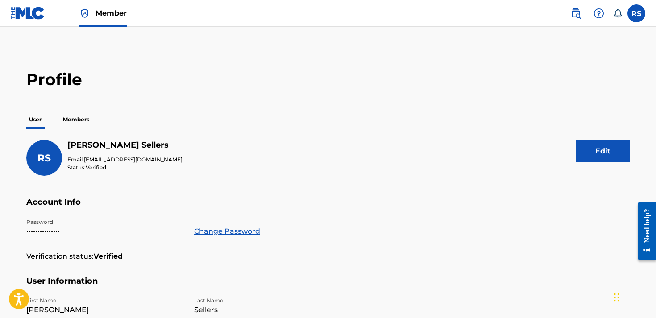
click at [219, 100] on div "Profile User Members RS Rodney Sellers Email: rsellers330@gmail.com Status: Ver…" at bounding box center [328, 303] width 625 height 467
drag, startPoint x: 221, startPoint y: 99, endPoint x: 214, endPoint y: 102, distance: 7.0
click at [217, 99] on div "Profile User Members RS Rodney Sellers Email: rsellers330@gmail.com Status: Ver…" at bounding box center [328, 303] width 625 height 467
click at [83, 119] on p "Members" at bounding box center [76, 119] width 32 height 19
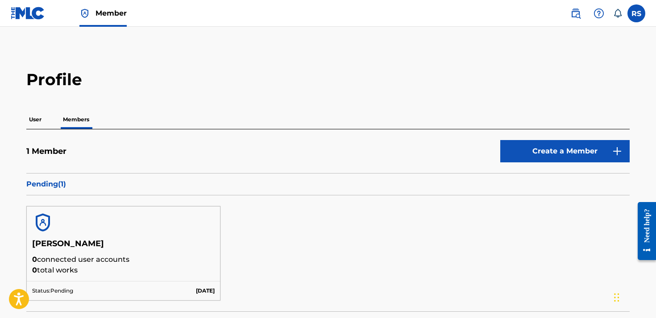
drag, startPoint x: 206, startPoint y: 201, endPoint x: 231, endPoint y: 162, distance: 46.6
click at [209, 193] on div "Pending ( 1 ) Rodney Sellers 0 connected user accounts 0 total works Status: Pe…" at bounding box center [328, 242] width 604 height 138
click at [617, 11] on icon at bounding box center [617, 13] width 9 height 9
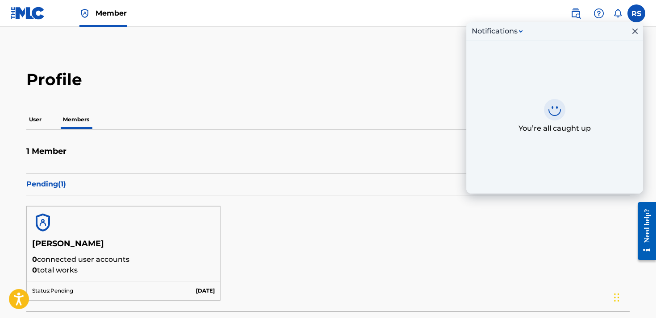
click at [572, 14] on img at bounding box center [575, 13] width 11 height 11
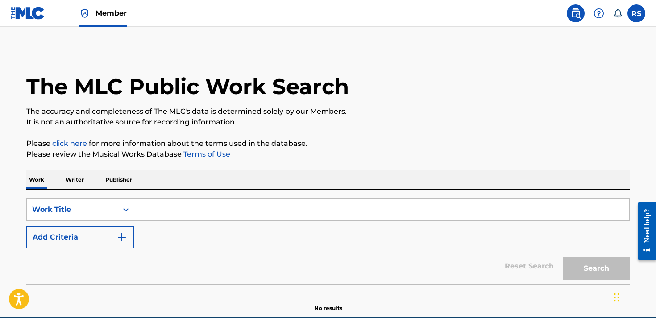
click at [291, 164] on div "The MLC Public Work Search The accuracy and completeness of The MLC's data is d…" at bounding box center [328, 180] width 625 height 263
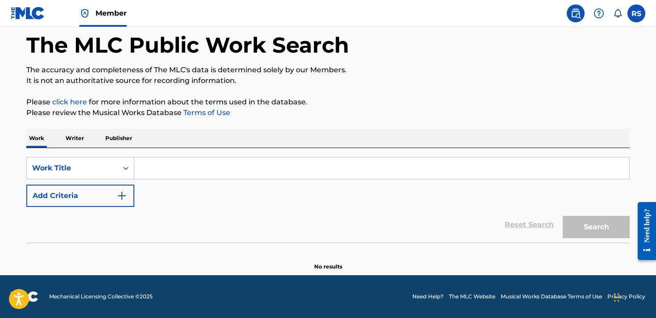
scroll to position [-4, 0]
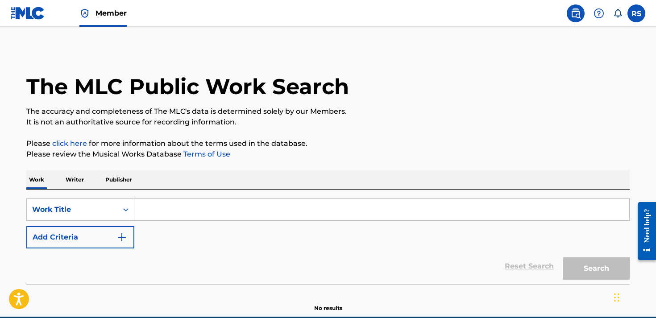
click at [80, 148] on link "click here" at bounding box center [69, 143] width 35 height 8
click at [304, 134] on div "The MLC Public Work Search The accuracy and completeness of The MLC's data is d…" at bounding box center [328, 180] width 625 height 263
click at [88, 77] on h1 "The MLC Public Work Search" at bounding box center [187, 86] width 323 height 27
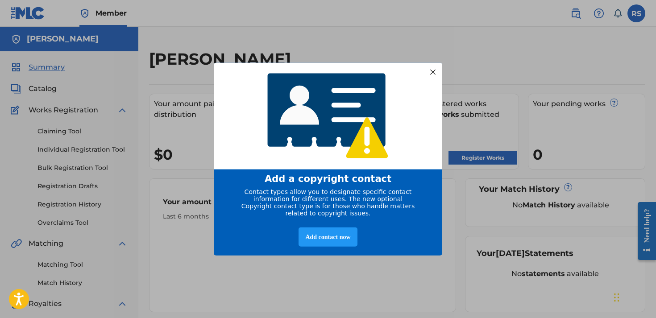
click at [433, 68] on div at bounding box center [433, 72] width 12 height 12
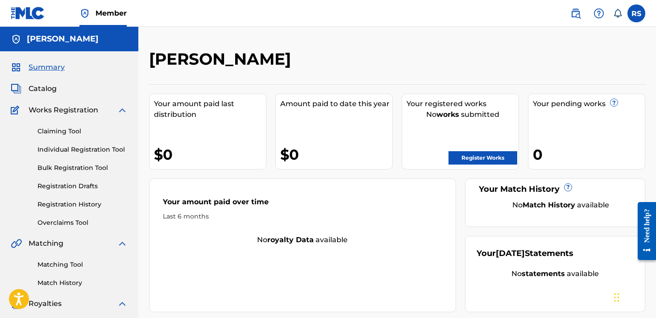
click at [451, 38] on div "Rodney Sellers Your amount paid last distribution $0 Amount paid to date this y…" at bounding box center [397, 269] width 518 height 484
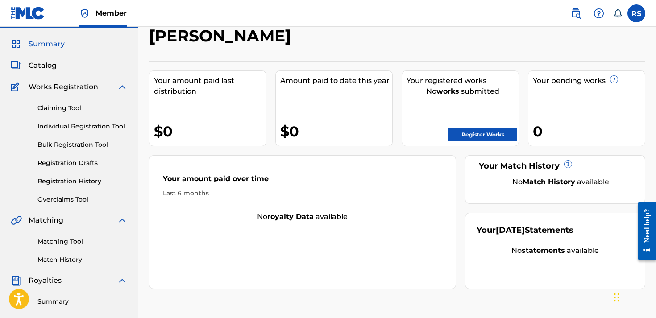
scroll to position [20, 0]
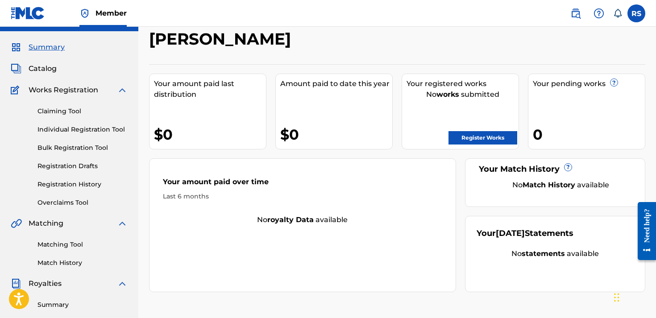
click at [74, 111] on link "Claiming Tool" at bounding box center [82, 111] width 90 height 9
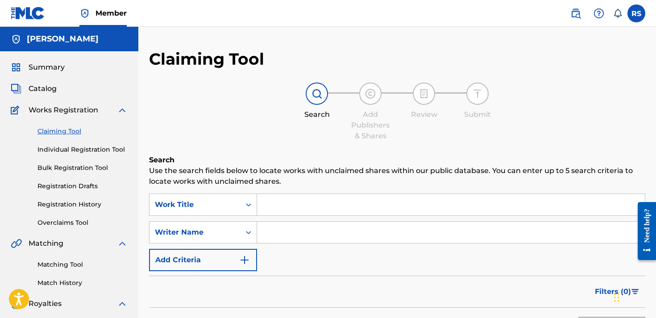
click at [19, 158] on div "Claiming Tool Individual Registration Tool Bulk Registration Tool Registration …" at bounding box center [69, 172] width 117 height 112
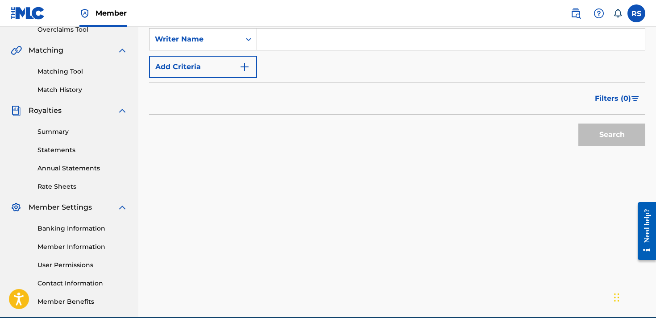
scroll to position [199, 0]
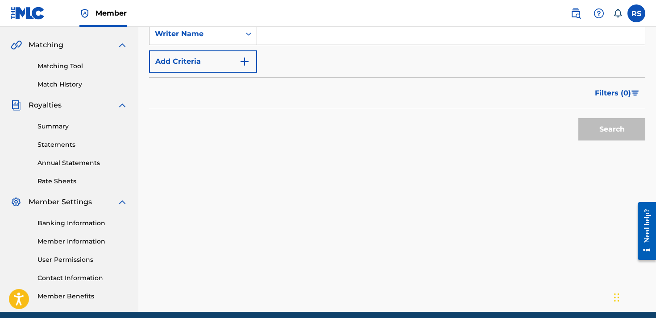
click at [72, 83] on link "Match History" at bounding box center [82, 84] width 90 height 9
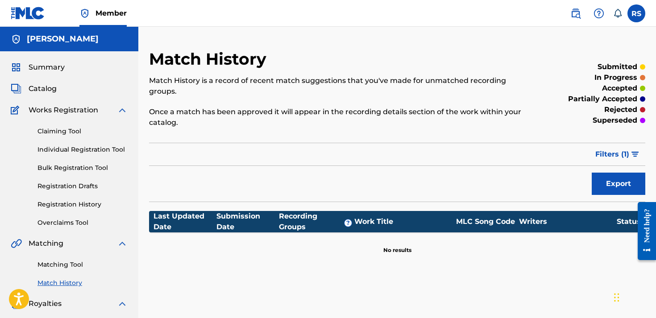
click at [72, 149] on link "Individual Registration Tool" at bounding box center [82, 149] width 90 height 9
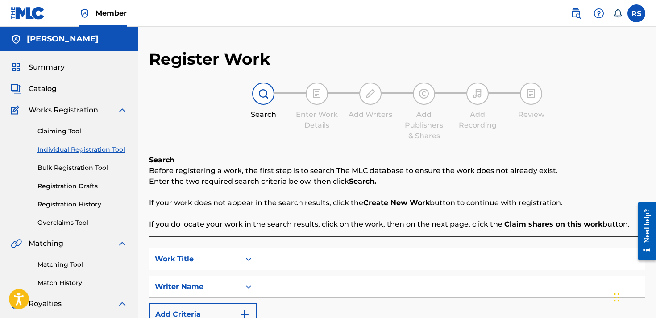
click at [69, 132] on link "Claiming Tool" at bounding box center [82, 131] width 90 height 9
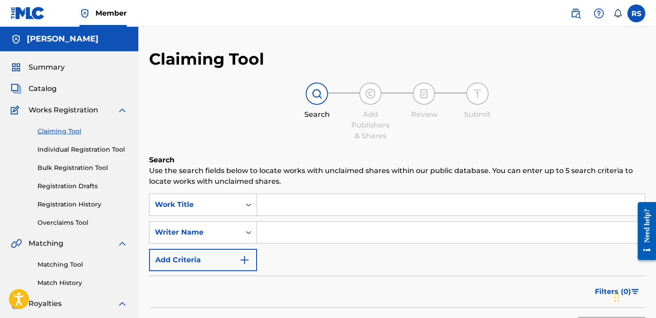
click at [52, 87] on span "Catalog" at bounding box center [43, 88] width 28 height 11
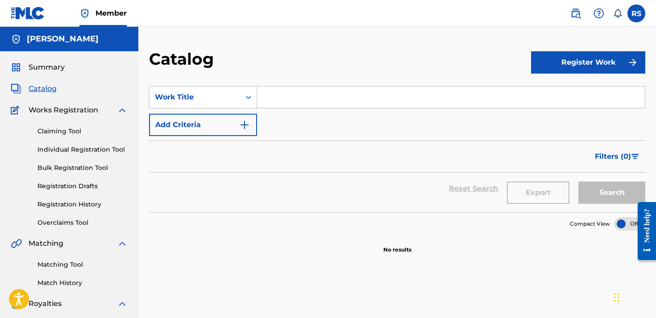
click at [49, 68] on span "Summary" at bounding box center [47, 67] width 36 height 11
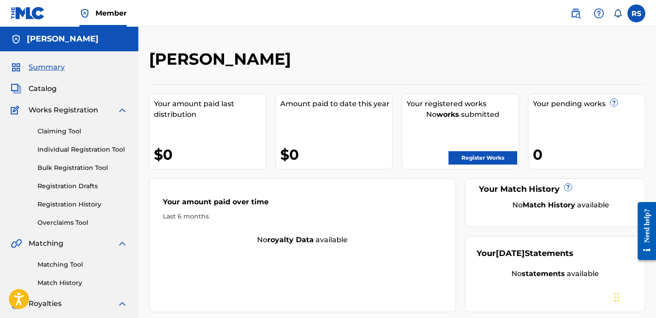
click at [504, 71] on div "[PERSON_NAME]" at bounding box center [340, 62] width 382 height 26
click at [160, 58] on h2 "[PERSON_NAME]" at bounding box center [222, 59] width 146 height 20
click at [579, 10] on img at bounding box center [575, 13] width 11 height 11
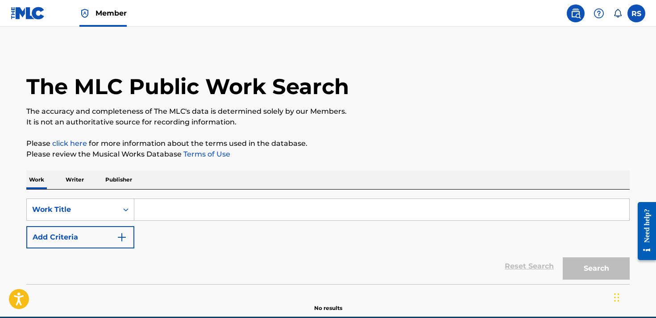
click at [174, 211] on input "Search Form" at bounding box center [381, 209] width 495 height 21
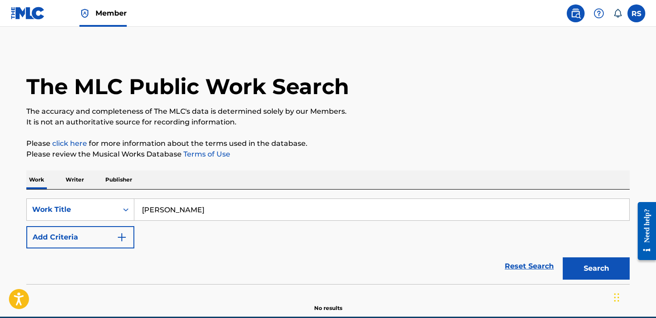
type input "[PERSON_NAME]"
click at [596, 269] on button "Search" at bounding box center [596, 269] width 67 height 22
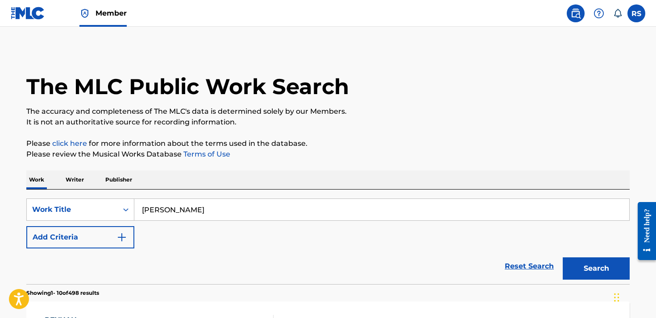
click at [231, 264] on div "Reset Search Search" at bounding box center [328, 267] width 604 height 36
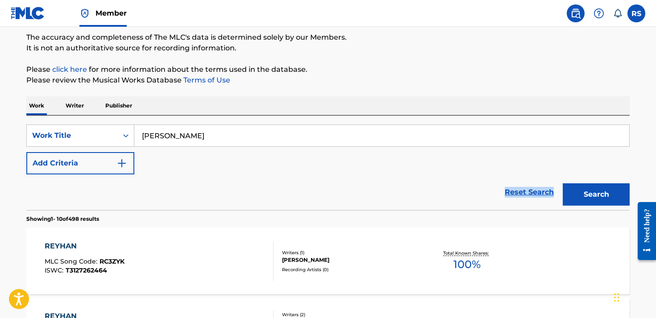
scroll to position [72, 0]
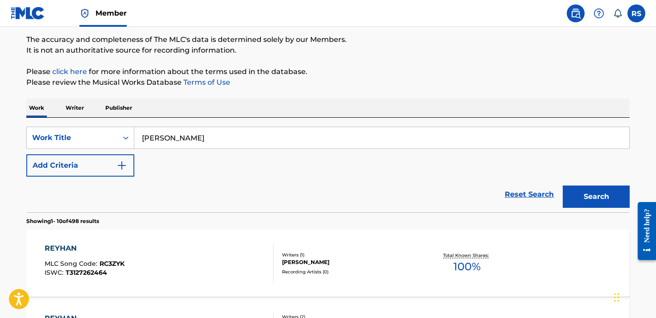
click at [87, 112] on div "Work Writer Publisher" at bounding box center [328, 108] width 604 height 19
click at [81, 108] on p "Writer" at bounding box center [75, 108] width 24 height 19
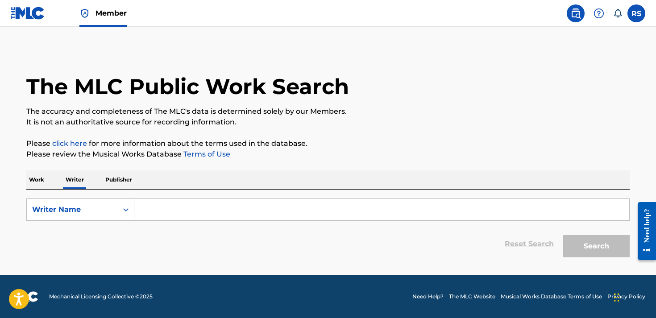
click at [159, 208] on input "Search Form" at bounding box center [381, 209] width 495 height 21
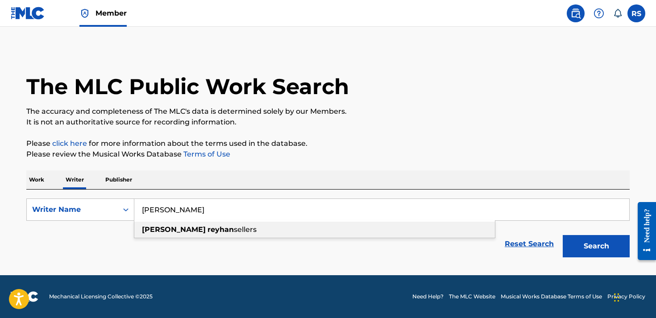
click at [208, 231] on strong "reyhan" at bounding box center [221, 229] width 26 height 8
type input "[PERSON_NAME]"
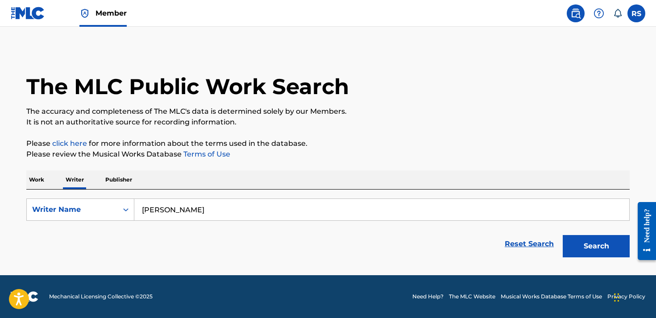
click at [608, 240] on button "Search" at bounding box center [596, 246] width 67 height 22
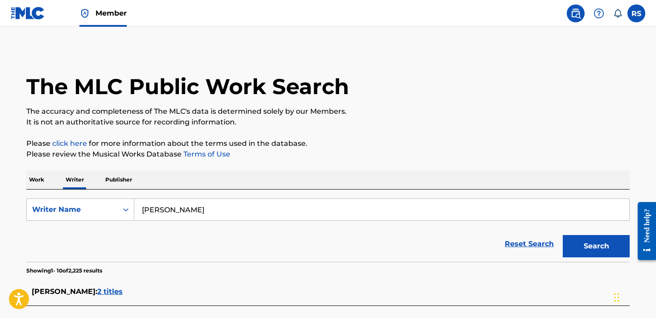
click at [167, 219] on input "[PERSON_NAME]" at bounding box center [381, 209] width 495 height 21
click at [111, 255] on div "Reset Search Search" at bounding box center [328, 244] width 604 height 36
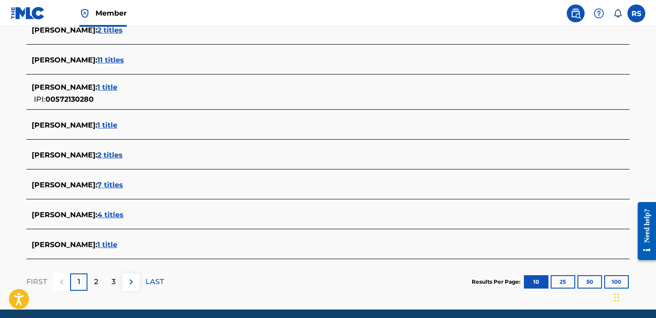
scroll to position [325, 0]
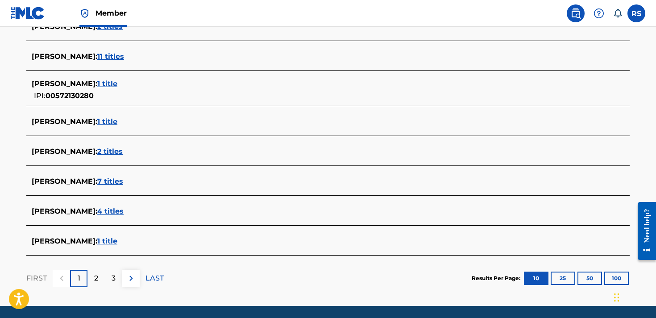
click at [123, 149] on span "2 titles" at bounding box center [109, 151] width 25 height 8
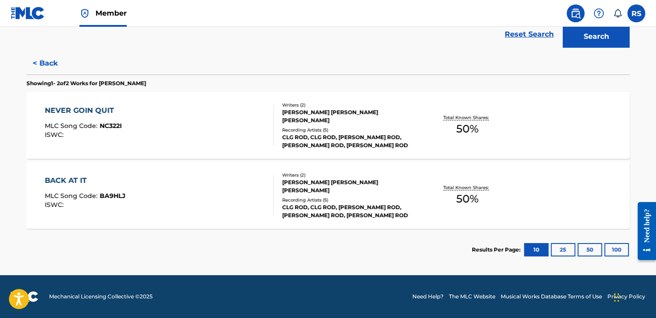
scroll to position [210, 0]
click at [468, 133] on span "50 %" at bounding box center [467, 129] width 22 height 16
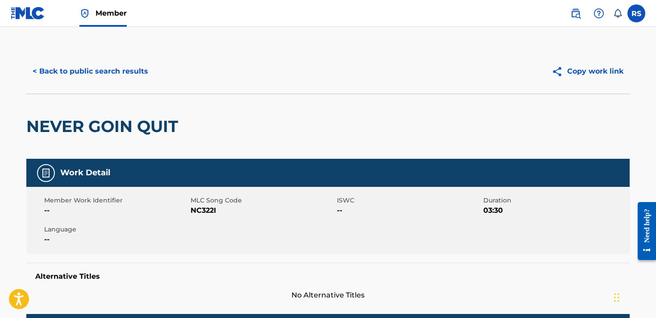
click at [265, 131] on div "NEVER GOIN QUIT" at bounding box center [328, 126] width 604 height 65
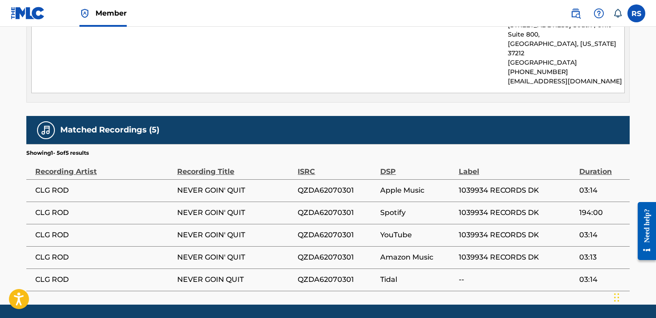
scroll to position [672, 0]
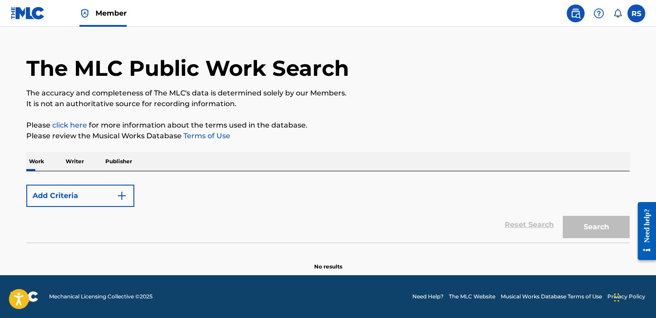
scroll to position [18, 0]
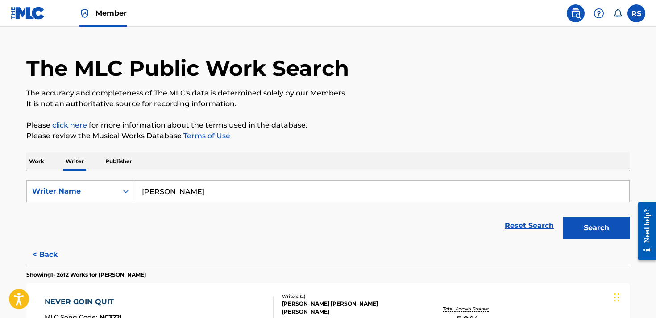
click at [125, 237] on div "Reset Search Search" at bounding box center [328, 226] width 604 height 36
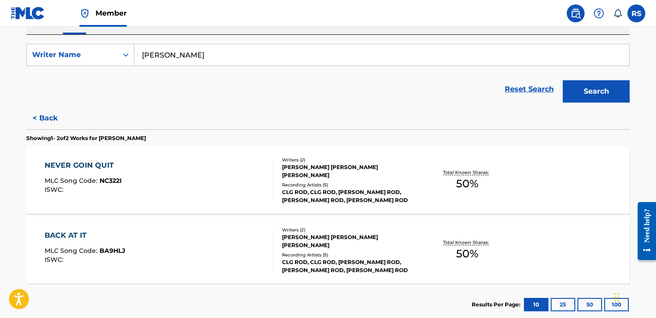
scroll to position [156, 0]
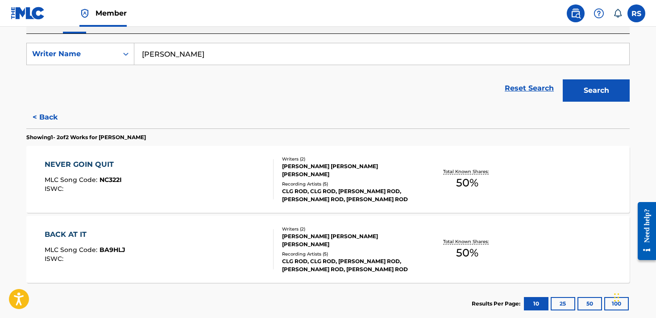
click at [179, 258] on div "BACK AT IT MLC Song Code : BA9HLJ ISWC :" at bounding box center [159, 249] width 229 height 40
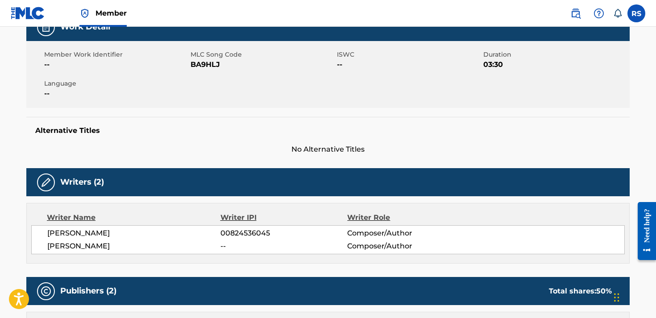
scroll to position [133, 0]
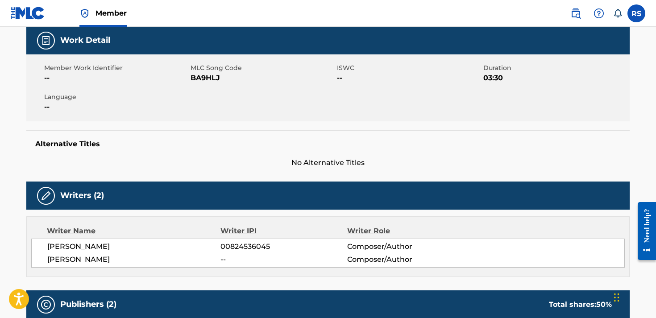
click at [640, 12] on label at bounding box center [637, 13] width 18 height 18
click at [637, 13] on input "RS Rodney Sellers rsellers330@gmail.com Notification Preferences Profile Log out" at bounding box center [637, 13] width 0 height 0
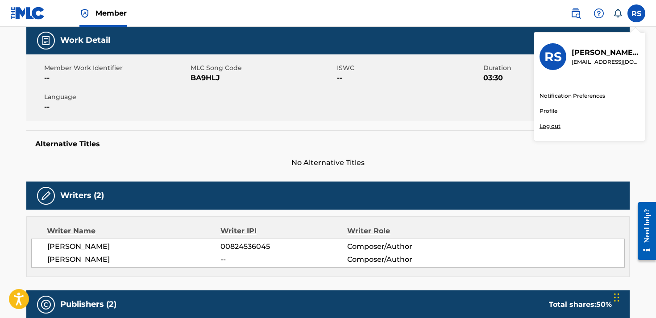
click at [513, 37] on div "Work Detail" at bounding box center [328, 40] width 604 height 28
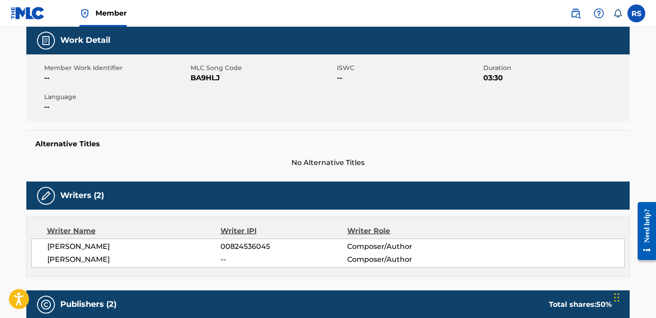
drag, startPoint x: 7, startPoint y: 202, endPoint x: 12, endPoint y: 197, distance: 7.3
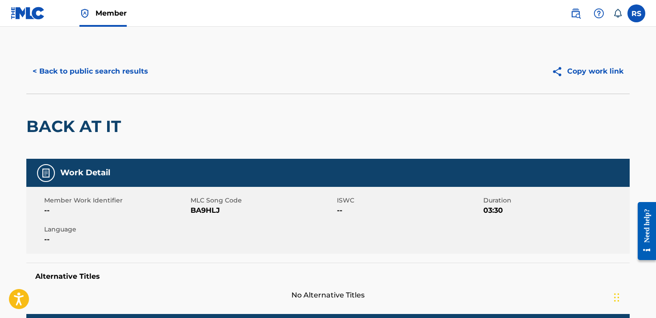
scroll to position [0, 0]
click at [56, 70] on button "< Back to public search results" at bounding box center [90, 71] width 128 height 22
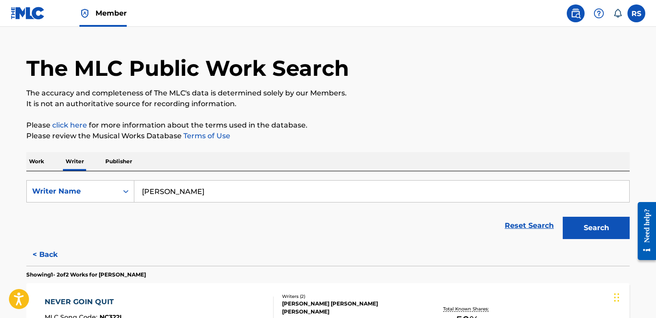
click at [100, 3] on link "Member" at bounding box center [102, 13] width 47 height 26
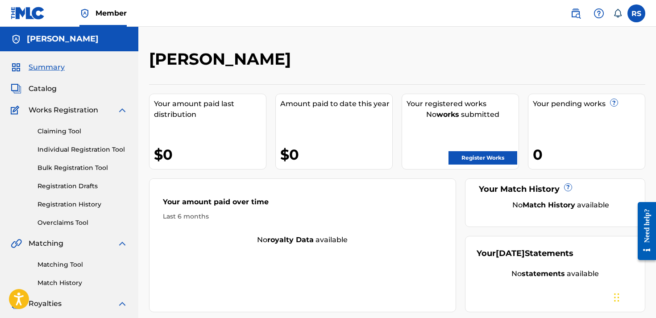
click at [53, 149] on link "Individual Registration Tool" at bounding box center [82, 149] width 90 height 9
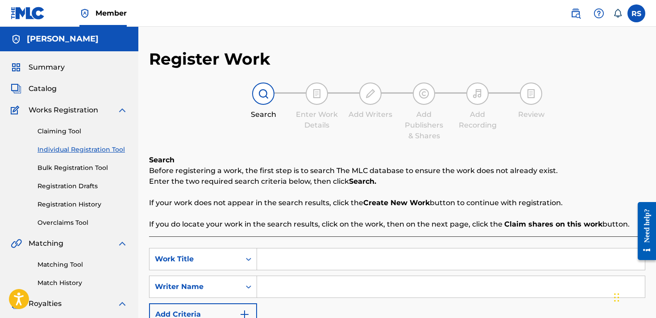
click at [59, 205] on link "Registration History" at bounding box center [82, 204] width 90 height 9
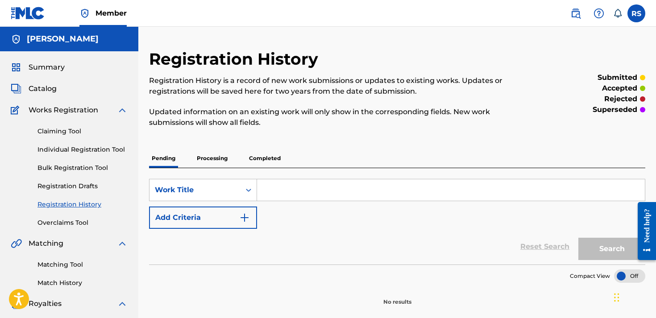
click at [79, 153] on link "Individual Registration Tool" at bounding box center [82, 149] width 90 height 9
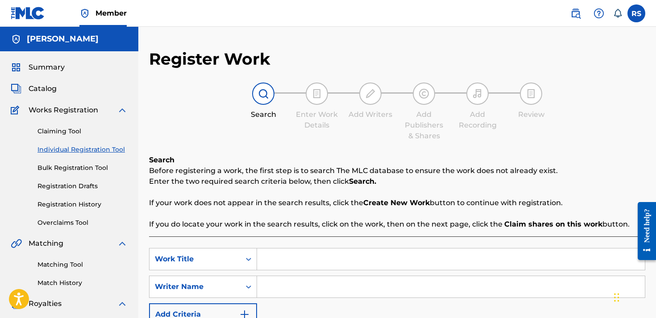
click at [304, 220] on p "If you do locate your work in the search results, click on the work, then on th…" at bounding box center [397, 224] width 496 height 11
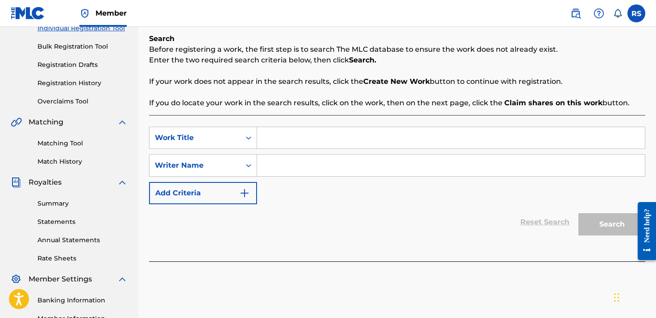
scroll to position [129, 0]
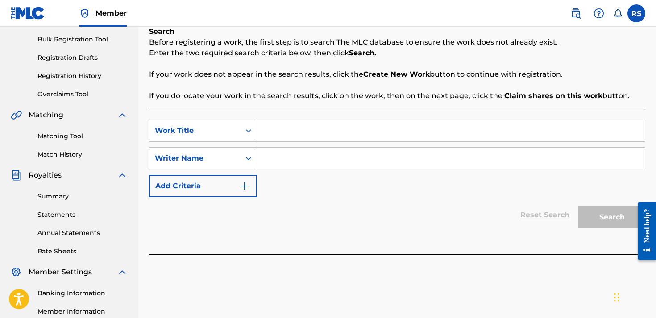
click at [353, 128] on input "Search Form" at bounding box center [451, 130] width 388 height 21
type input "still draggin"
click at [333, 167] on input "Search Form" at bounding box center [451, 158] width 388 height 21
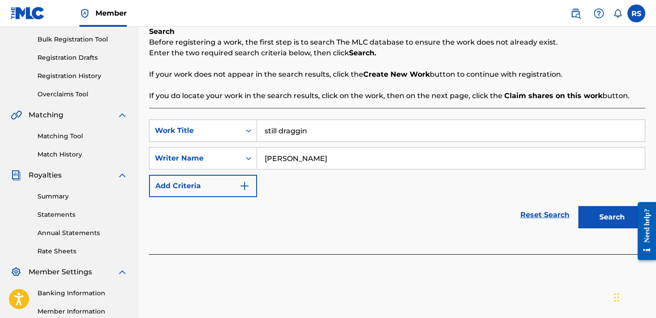
type input "[PERSON_NAME]"
click at [621, 223] on button "Search" at bounding box center [612, 217] width 67 height 22
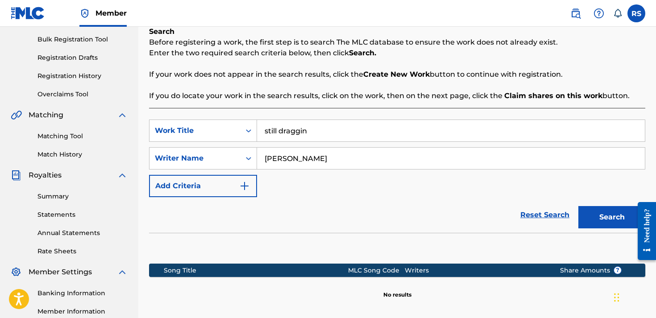
click at [259, 218] on div "Reset Search Search" at bounding box center [397, 215] width 496 height 36
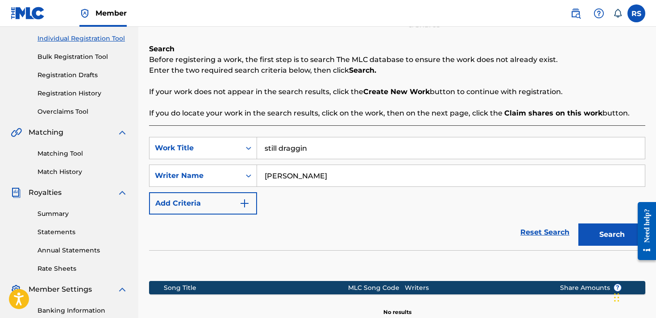
scroll to position [111, 0]
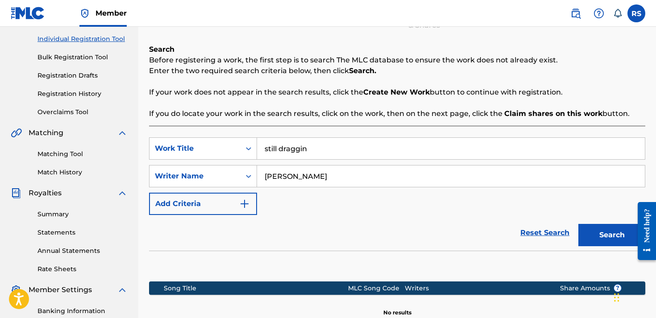
click at [183, 206] on button "Add Criteria" at bounding box center [203, 204] width 108 height 22
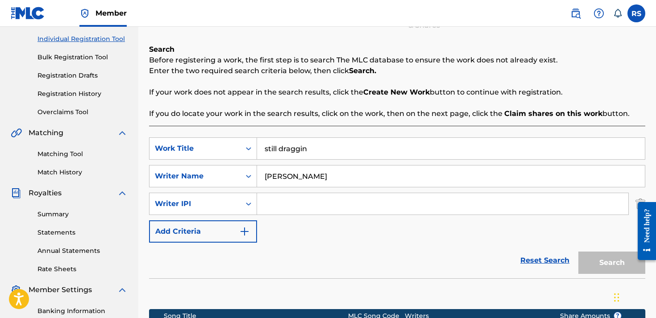
click at [283, 212] on input "Search Form" at bounding box center [442, 203] width 371 height 21
click at [275, 206] on input "Search Form" at bounding box center [442, 203] width 371 height 21
paste input "01311170120"
type input "01311170120"
click at [594, 258] on button "Search" at bounding box center [612, 263] width 67 height 22
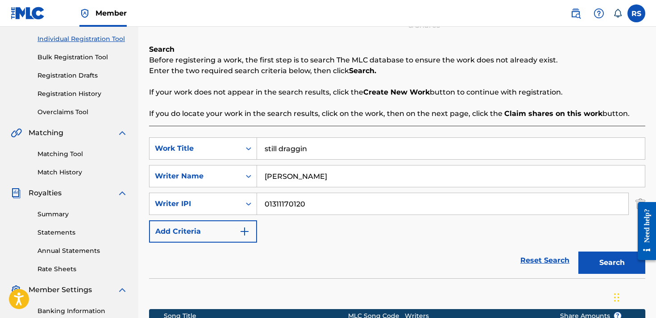
click at [392, 240] on div "SearchWithCriteria98b7ca36-9eb0-45df-9636-6d1cf8ca4d03 Work Title still draggin…" at bounding box center [397, 189] width 496 height 105
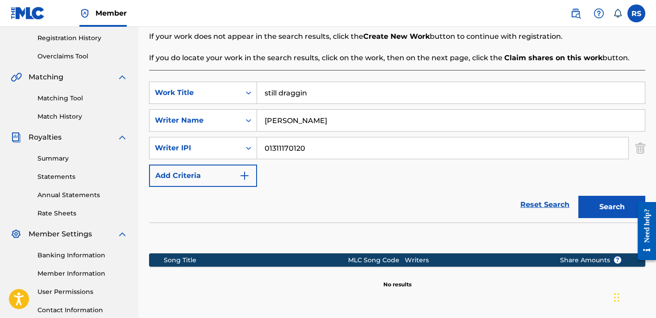
scroll to position [163, 0]
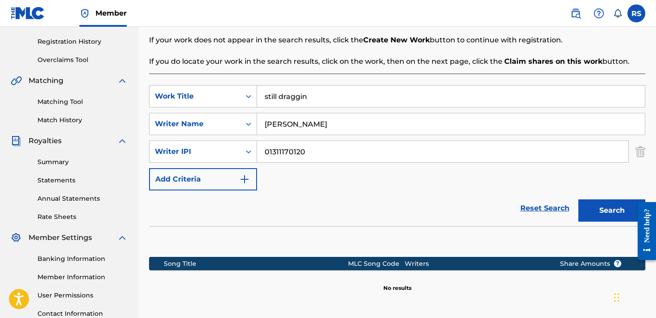
click at [224, 173] on button "Add Criteria" at bounding box center [203, 179] width 108 height 22
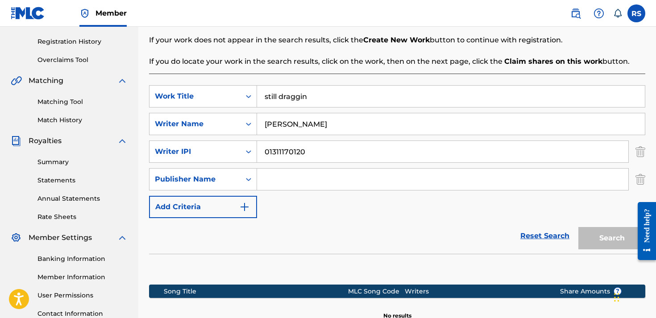
click at [271, 184] on input "Search Form" at bounding box center [442, 179] width 371 height 21
click at [242, 197] on button "Add Criteria" at bounding box center [203, 207] width 108 height 22
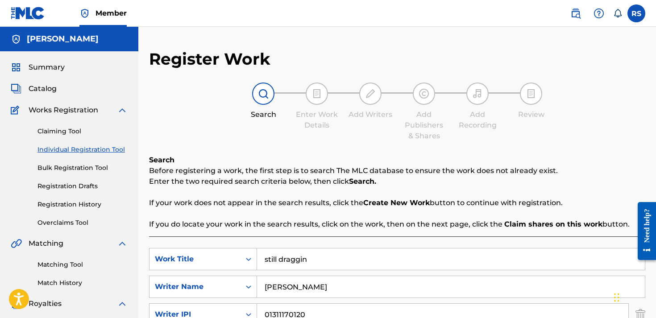
scroll to position [0, 0]
click at [84, 171] on link "Bulk Registration Tool" at bounding box center [82, 167] width 90 height 9
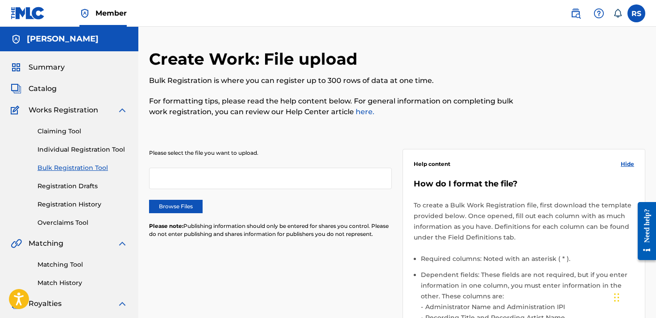
click at [375, 294] on div "Please select the file you want to upload. Browse Files Please note: Publishing…" at bounding box center [397, 292] width 496 height 328
click at [67, 132] on link "Claiming Tool" at bounding box center [82, 131] width 90 height 9
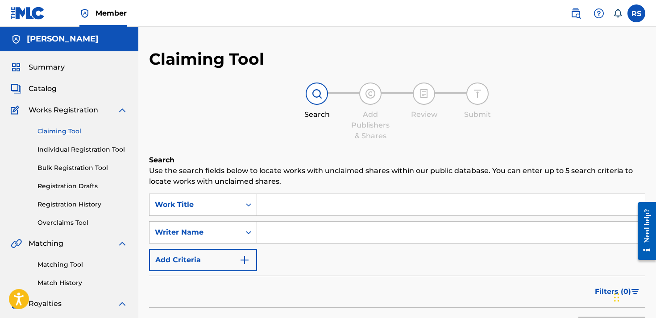
click at [44, 89] on span "Catalog" at bounding box center [43, 88] width 28 height 11
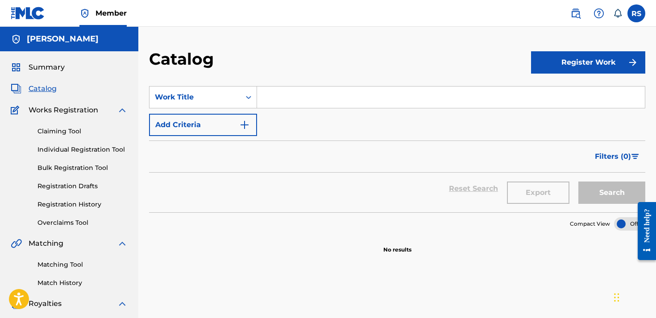
click at [604, 59] on button "Register Work" at bounding box center [588, 62] width 114 height 22
click at [558, 90] on link "Individual" at bounding box center [588, 91] width 114 height 21
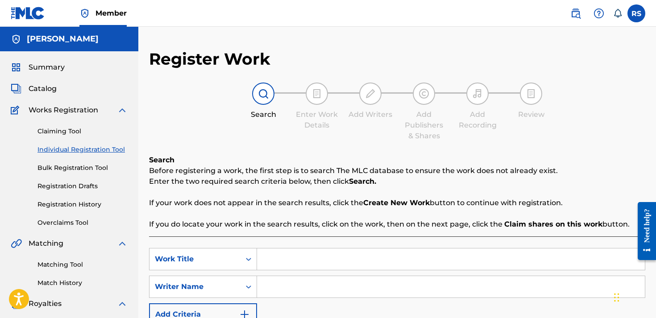
click at [209, 133] on div "Search Enter Work Details Add Writers Add Publishers & Shares Add Recording Rev…" at bounding box center [397, 112] width 496 height 59
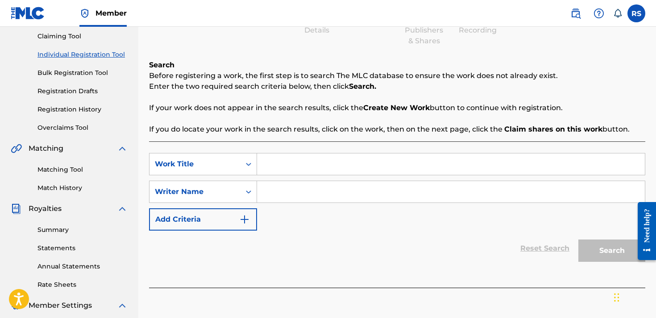
scroll to position [90, 0]
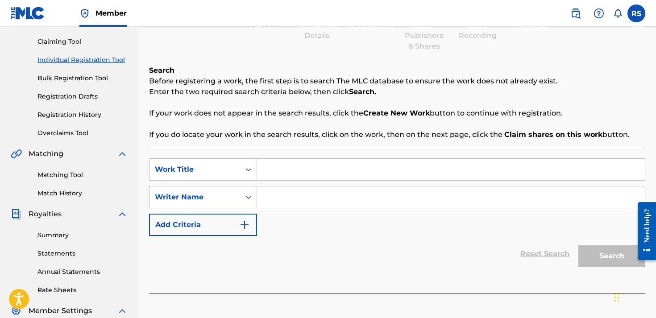
click at [279, 172] on input "Search Form" at bounding box center [451, 169] width 388 height 21
click at [276, 207] on input "Search Form" at bounding box center [451, 197] width 388 height 21
type input "[PERSON_NAME]"
click at [292, 165] on input "Search Form" at bounding box center [451, 169] width 388 height 21
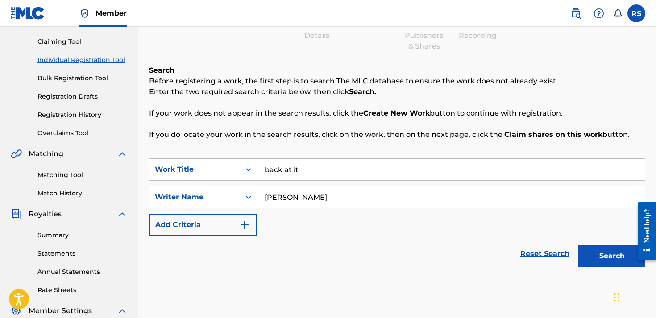
type input "back at it"
click at [622, 257] on button "Search" at bounding box center [612, 256] width 67 height 22
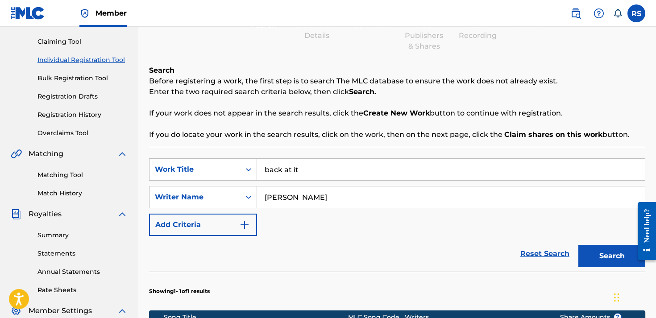
click at [383, 258] on div "Reset Search Search" at bounding box center [397, 254] width 496 height 36
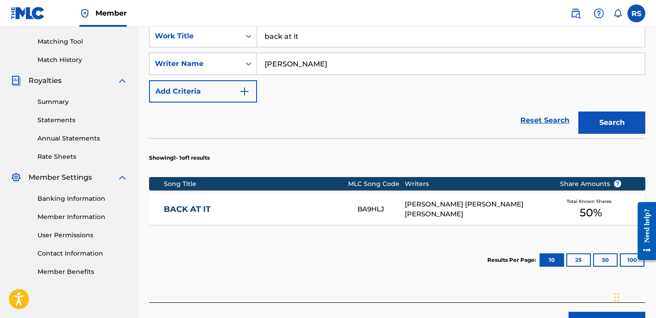
scroll to position [228, 0]
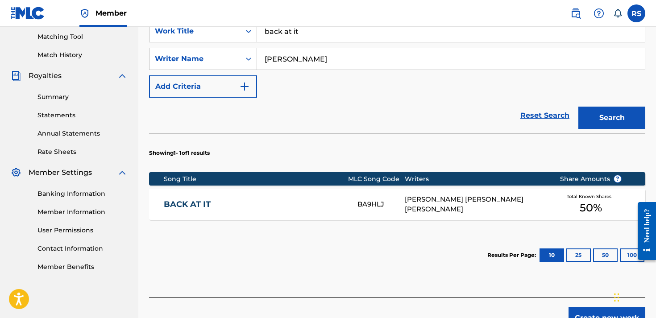
click at [515, 208] on div "[PERSON_NAME] [PERSON_NAME] [PERSON_NAME]" at bounding box center [476, 205] width 142 height 20
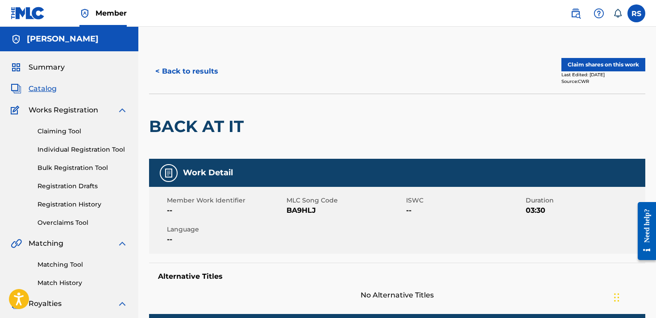
click at [358, 151] on div at bounding box center [305, 126] width 114 height 65
click at [578, 71] on button "Claim shares on this work" at bounding box center [604, 64] width 84 height 13
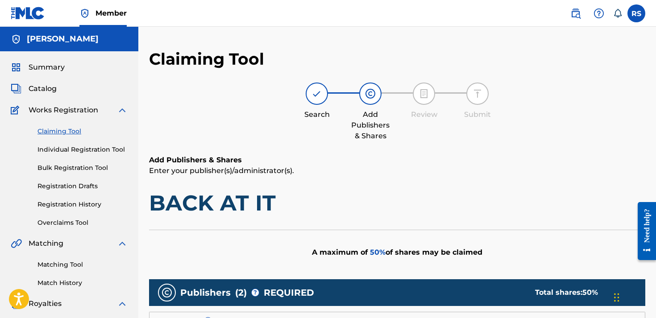
click at [388, 194] on h1 "BACK AT IT" at bounding box center [397, 203] width 496 height 27
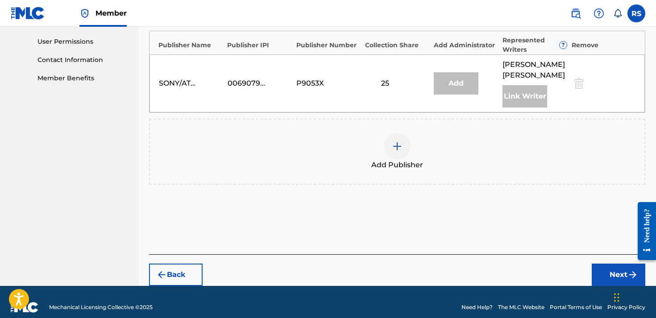
scroll to position [416, 0]
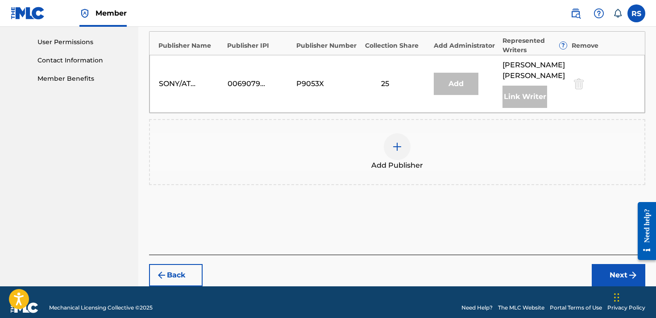
click at [611, 272] on button "Next" at bounding box center [619, 275] width 54 height 22
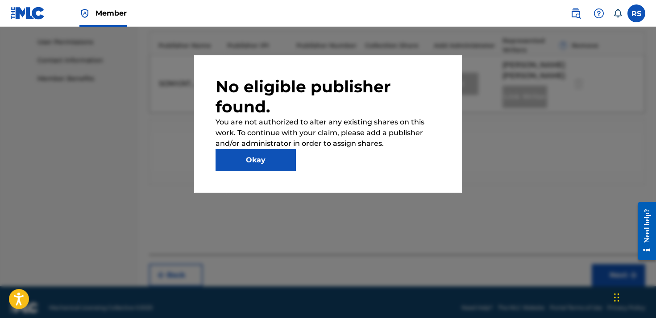
click at [283, 154] on button "Okay" at bounding box center [256, 160] width 80 height 22
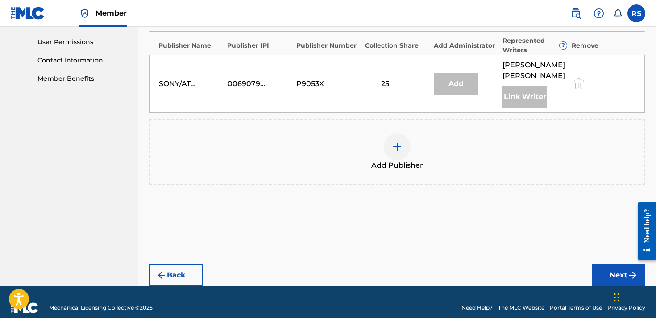
click at [320, 144] on div "Add Publisher" at bounding box center [397, 151] width 495 height 37
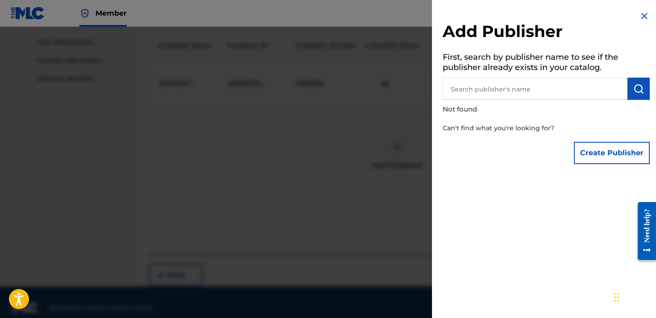
click at [506, 85] on input "text" at bounding box center [535, 89] width 185 height 22
type input "[PERSON_NAME]"
click at [599, 158] on button "Create Publisher" at bounding box center [612, 153] width 76 height 22
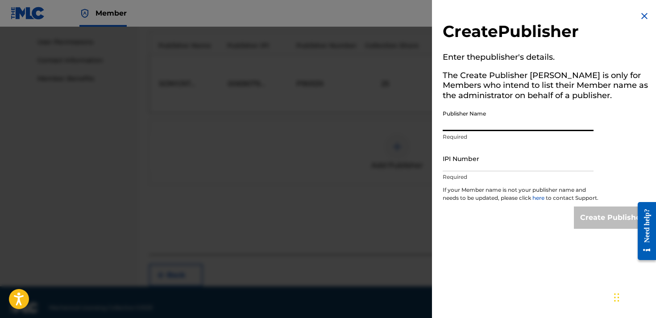
click at [457, 127] on input "Publisher Name" at bounding box center [518, 118] width 151 height 25
type input "r"
click at [478, 125] on input "Rodney Rehan Sellers" at bounding box center [518, 118] width 151 height 25
type input "[PERSON_NAME]"
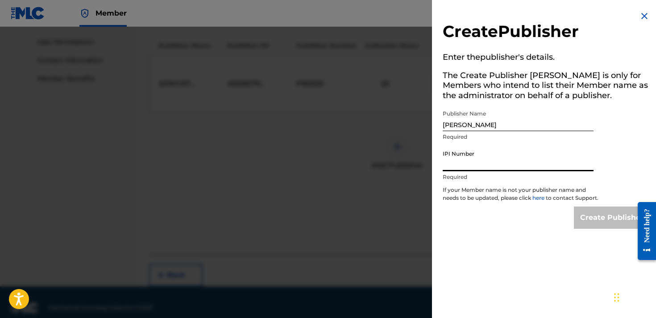
click at [486, 168] on input "IPI Number" at bounding box center [518, 158] width 151 height 25
paste input "01311170120"
type input "01311170120"
click at [597, 224] on input "Create Publisher" at bounding box center [612, 218] width 76 height 22
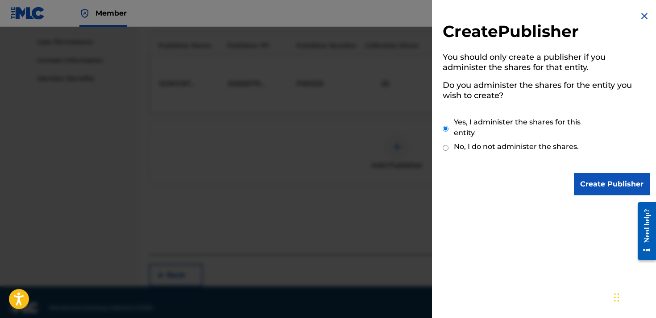
click at [610, 187] on input "Create Publisher" at bounding box center [612, 184] width 76 height 22
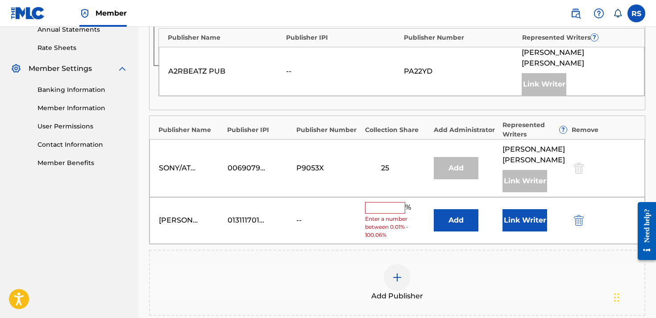
scroll to position [333, 0]
click at [381, 202] on input "text" at bounding box center [385, 208] width 40 height 12
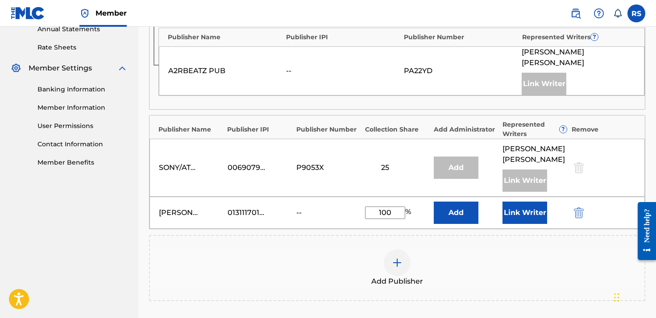
click at [460, 202] on button "Add" at bounding box center [456, 213] width 45 height 22
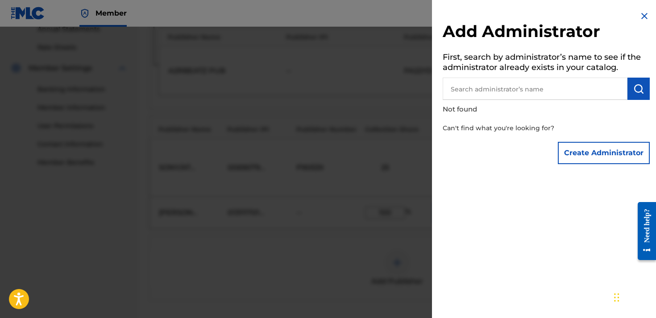
click at [581, 86] on input "text" at bounding box center [535, 89] width 185 height 22
click at [639, 14] on img at bounding box center [644, 16] width 11 height 11
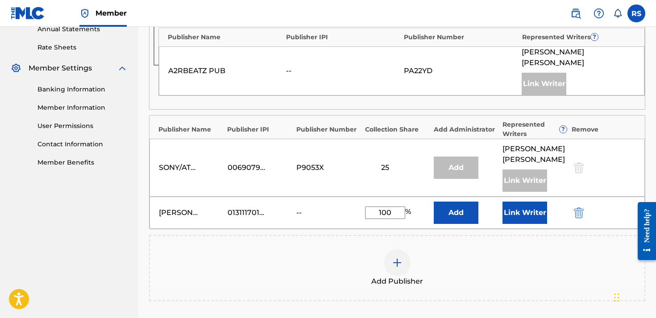
click at [102, 251] on nav "Rodney Sellers Summary Catalog Works Registration Claiming Tool Individual Regi…" at bounding box center [69, 62] width 138 height 737
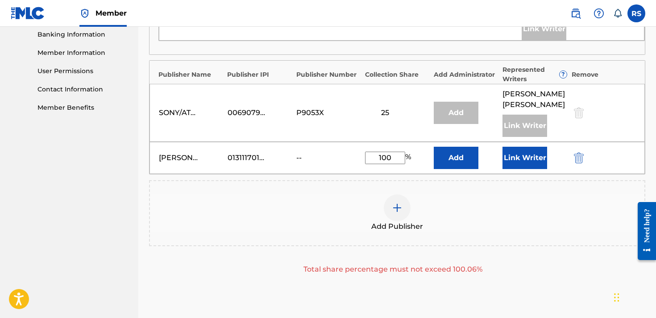
scroll to position [386, 0]
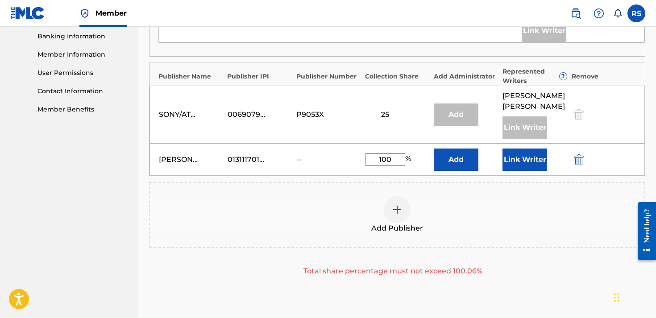
click at [396, 154] on input "100" at bounding box center [385, 160] width 40 height 12
click at [76, 216] on nav "Rodney Sellers Summary Catalog Works Registration Claiming Tool Individual Regi…" at bounding box center [69, 9] width 138 height 737
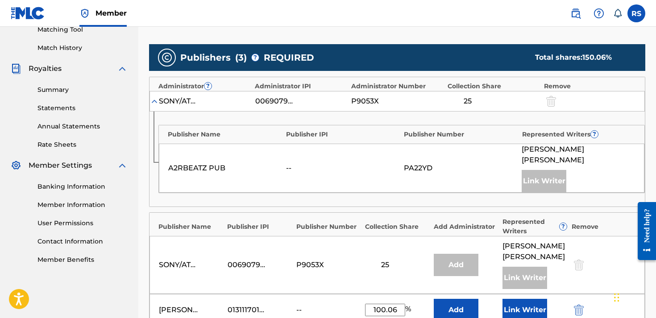
scroll to position [246, 0]
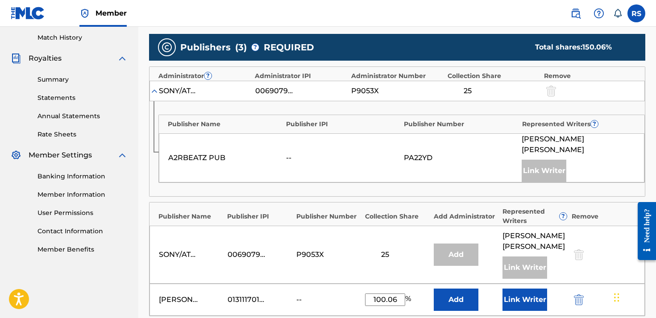
click at [392, 294] on input "100.06" at bounding box center [385, 300] width 40 height 12
click at [397, 294] on input "100.06" at bounding box center [385, 300] width 40 height 12
type input "1"
type input "50"
click at [99, 283] on nav "Rodney Sellers Summary Catalog Works Registration Claiming Tool Individual Regi…" at bounding box center [69, 135] width 138 height 708
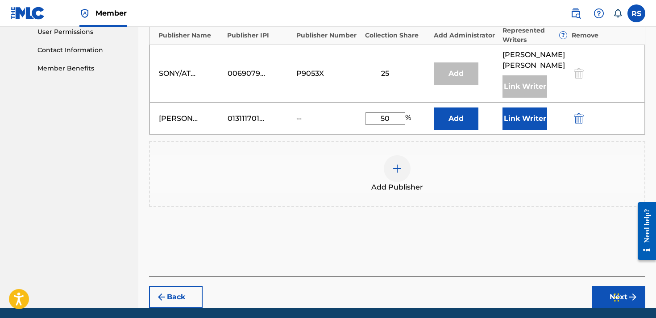
scroll to position [434, 0]
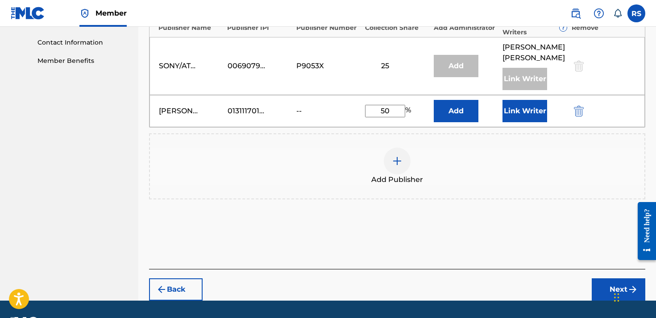
click at [620, 279] on button "Next" at bounding box center [619, 290] width 54 height 22
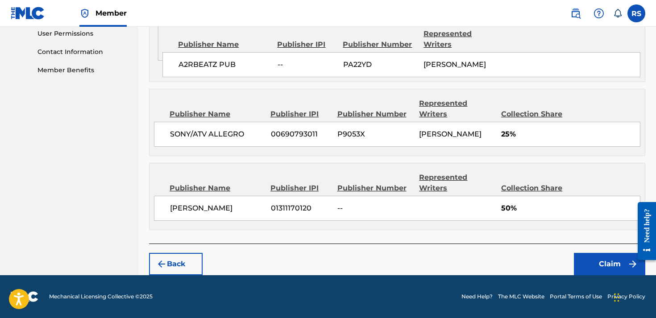
scroll to position [40, 0]
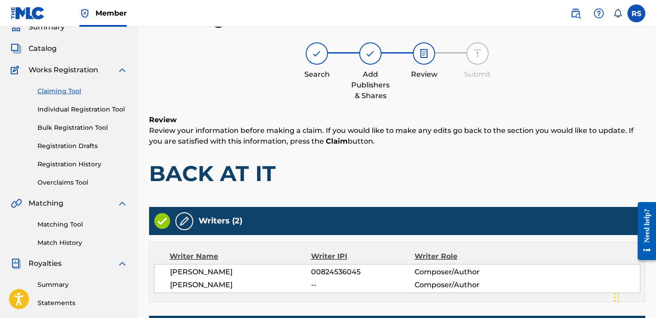
click at [442, 154] on div "Review Review your information before making a claim. If you would like to make…" at bounding box center [397, 158] width 496 height 86
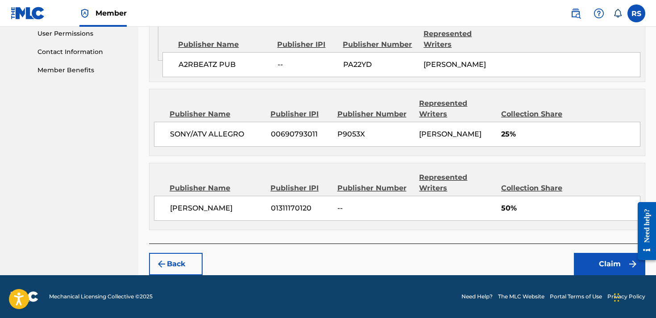
scroll to position [444, 0]
click at [603, 269] on button "Claim" at bounding box center [609, 264] width 71 height 22
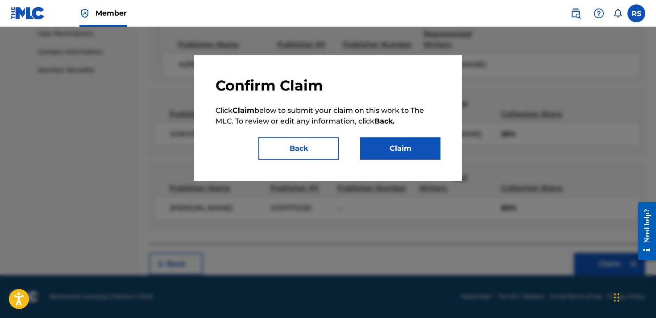
click at [409, 150] on button "Claim" at bounding box center [400, 148] width 80 height 22
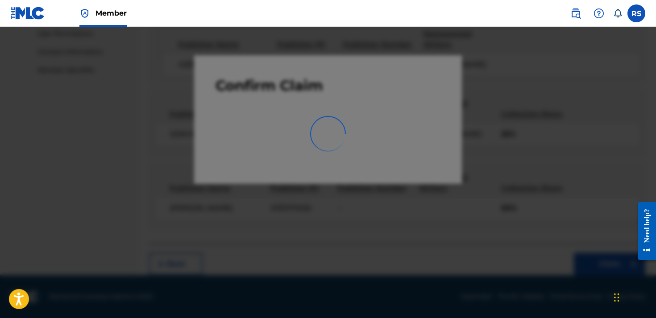
scroll to position [235, 0]
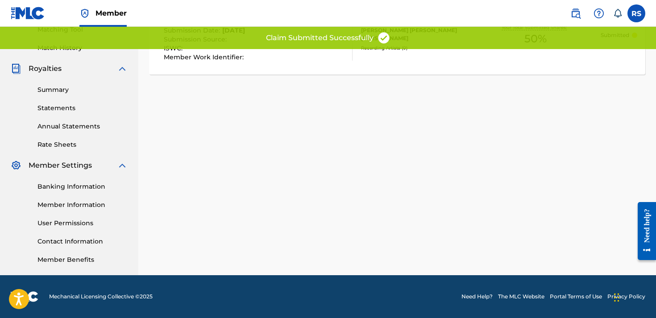
click at [372, 135] on div "Claiming Tool Search Add Publishers & Shares Review Submit Submit Your claim ha…" at bounding box center [397, 45] width 518 height 462
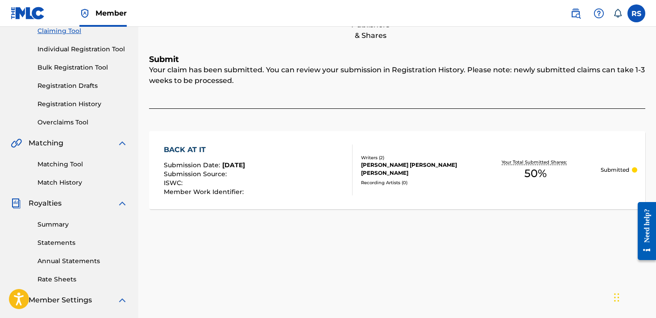
scroll to position [102, 0]
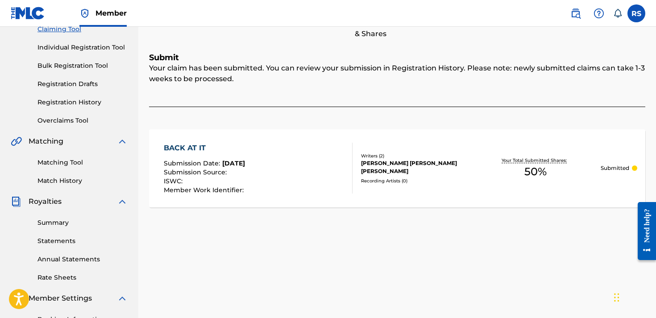
click at [354, 105] on div "Your claim has been submitted. You can review your submission in Registration H…" at bounding box center [397, 85] width 496 height 44
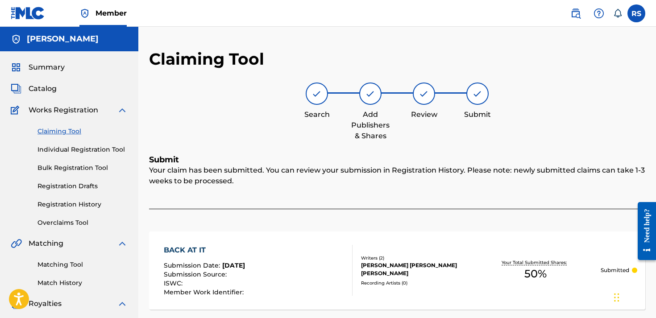
scroll to position [0, 0]
click at [68, 134] on link "Claiming Tool" at bounding box center [82, 131] width 90 height 9
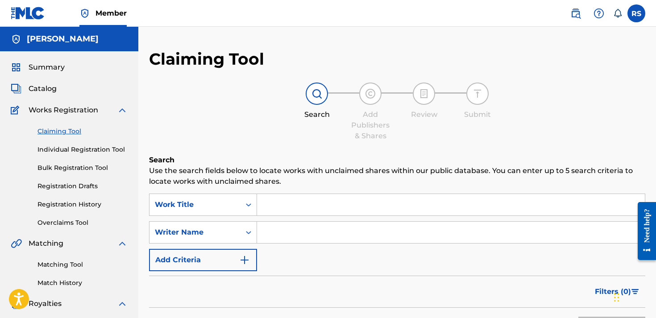
click at [301, 207] on input "Search Form" at bounding box center [451, 204] width 388 height 21
type input "r"
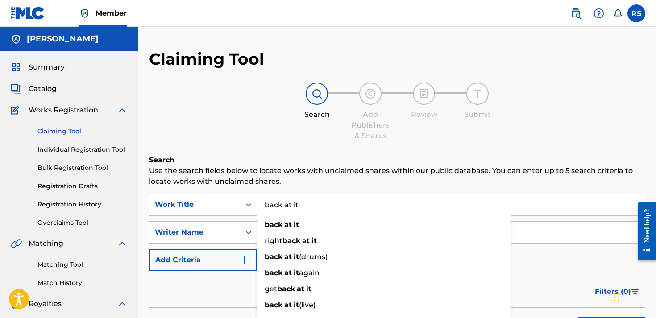
type input "back at it"
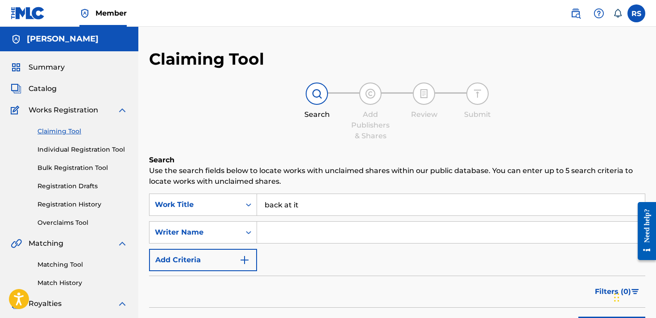
click at [302, 244] on div "SearchWithCriteria056115fc-eb54-4fe9-a03e-4ab5c2259103 Work Title back at it Se…" at bounding box center [397, 233] width 496 height 78
click at [300, 233] on input "Search Form" at bounding box center [451, 232] width 388 height 21
type input "[PERSON_NAME]"
click at [552, 303] on div "Filters ( 0 )" at bounding box center [397, 292] width 496 height 32
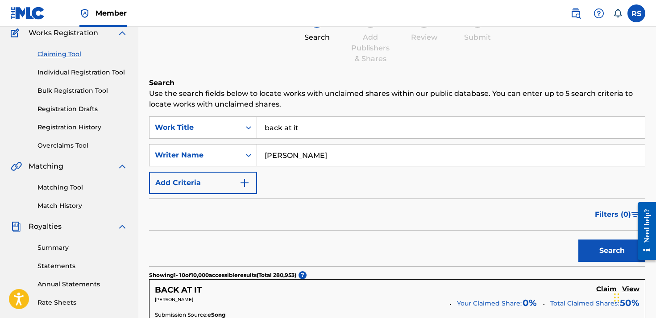
scroll to position [82, 0]
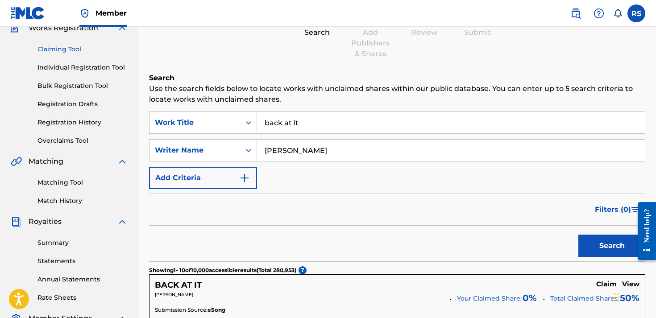
click at [626, 246] on button "Search" at bounding box center [612, 246] width 67 height 22
click at [395, 225] on div "Filters ( 0 )" at bounding box center [397, 210] width 496 height 32
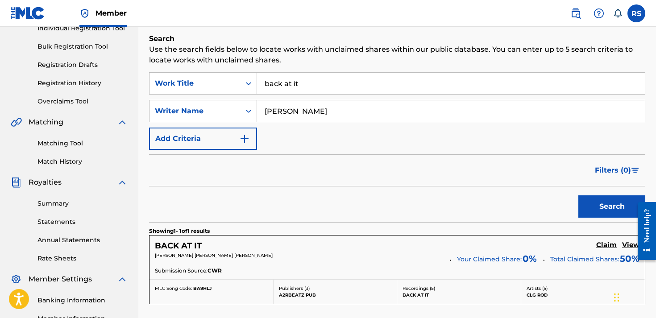
scroll to position [162, 0]
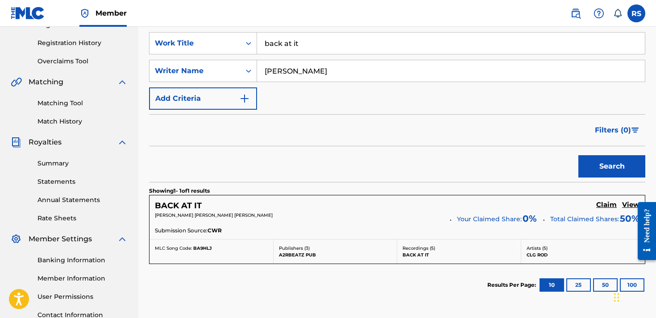
click at [427, 251] on p "Recordings ( 5 )" at bounding box center [459, 248] width 113 height 7
click at [418, 255] on p "BACK AT IT" at bounding box center [459, 255] width 113 height 7
click at [609, 205] on h5 "Claim" at bounding box center [606, 205] width 21 height 8
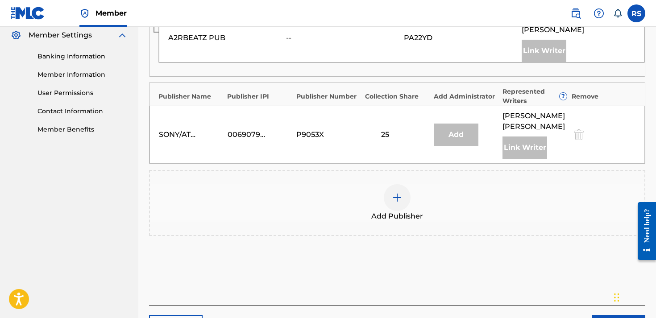
scroll to position [375, 0]
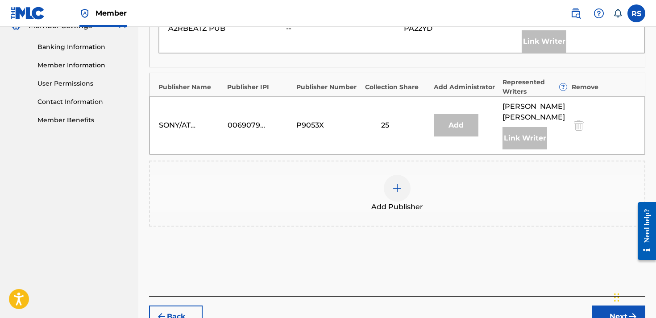
click at [400, 183] on div at bounding box center [397, 188] width 27 height 27
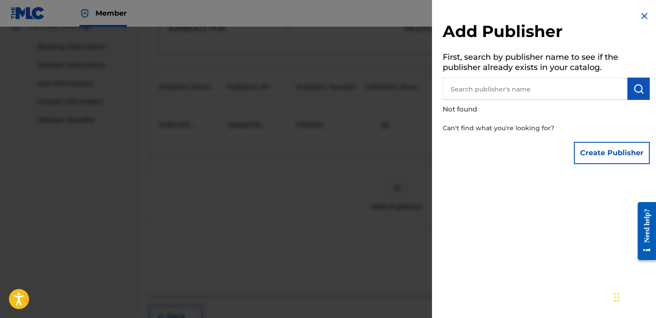
click at [516, 98] on input "text" at bounding box center [535, 89] width 185 height 22
type input "[PERSON_NAME]"
click at [641, 90] on img "submit" at bounding box center [638, 88] width 11 height 11
click at [621, 154] on button "Create Publisher" at bounding box center [612, 153] width 76 height 22
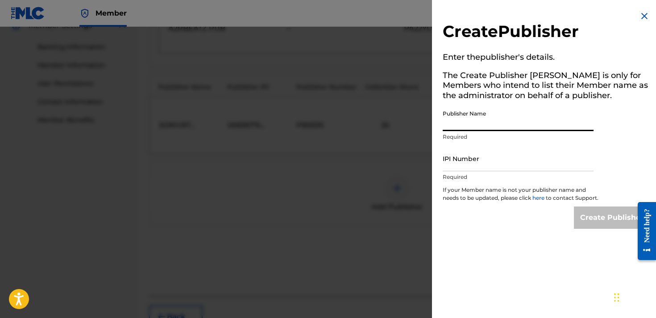
click at [484, 116] on input "Publisher Name" at bounding box center [518, 118] width 151 height 25
type input "e"
type input "[PERSON_NAME]"
click at [498, 162] on input "IPI Number" at bounding box center [518, 158] width 151 height 25
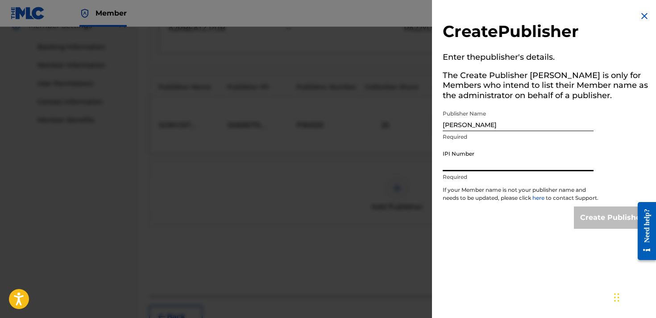
paste input "01311170120"
type input "01311170120"
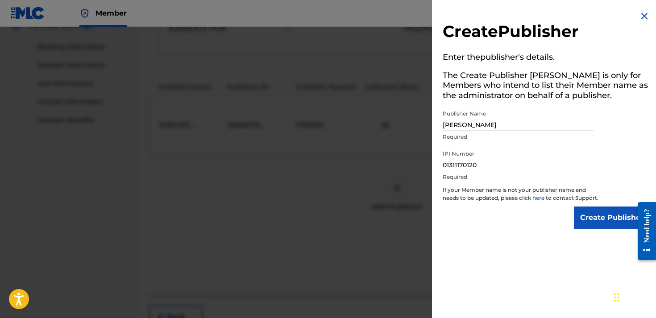
click at [590, 227] on input "Create Publisher" at bounding box center [612, 218] width 76 height 22
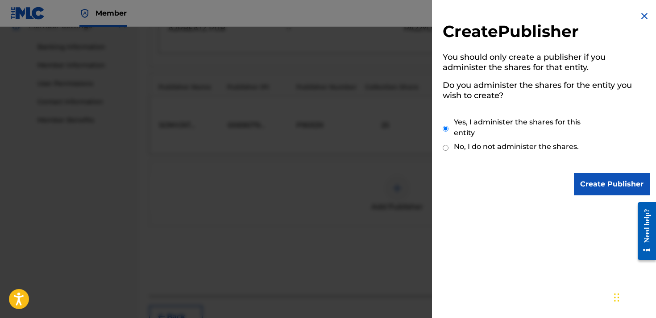
click at [598, 183] on input "Create Publisher" at bounding box center [612, 184] width 76 height 22
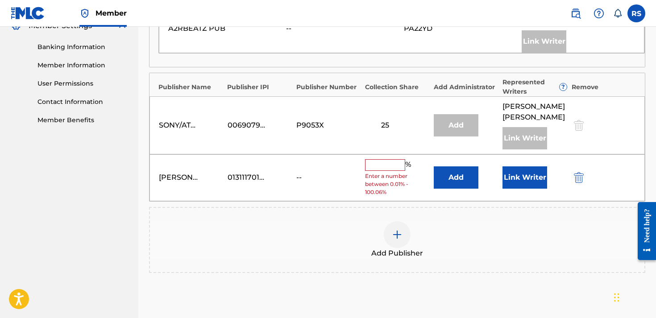
click at [70, 232] on nav "Rodney Sellers Summary Catalog Works Registration Claiming Tool Individual Regi…" at bounding box center [69, 13] width 138 height 723
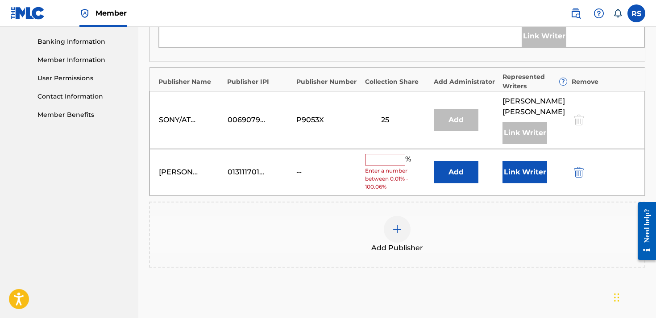
scroll to position [385, 0]
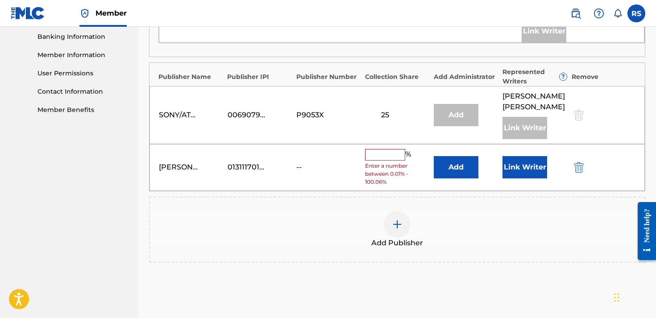
click at [391, 149] on input "text" at bounding box center [385, 155] width 40 height 12
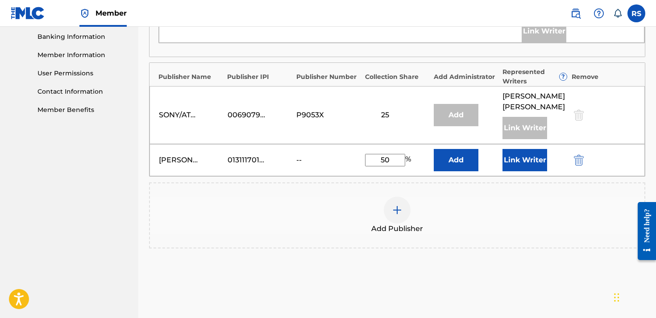
type input "50"
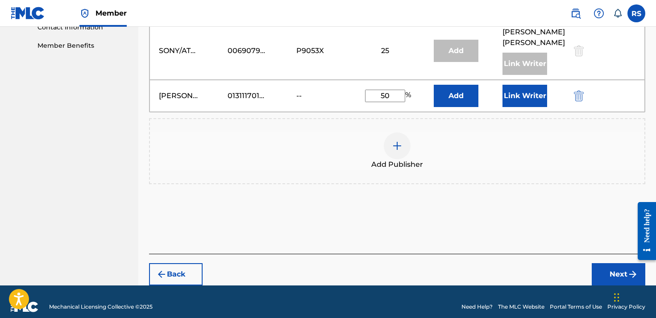
scroll to position [449, 0]
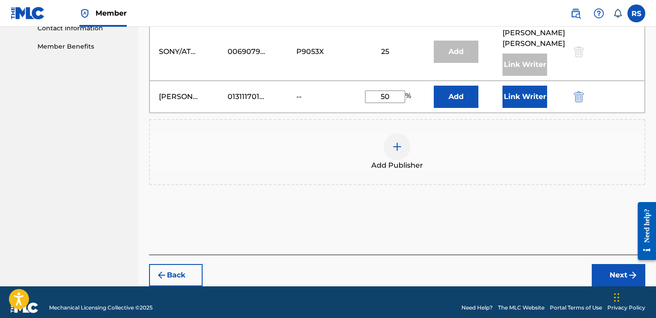
click at [604, 271] on button "Next" at bounding box center [619, 275] width 54 height 22
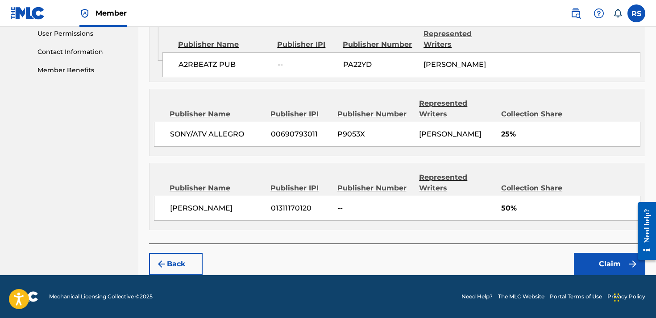
scroll to position [444, 0]
click at [619, 266] on button "Claim" at bounding box center [609, 264] width 71 height 22
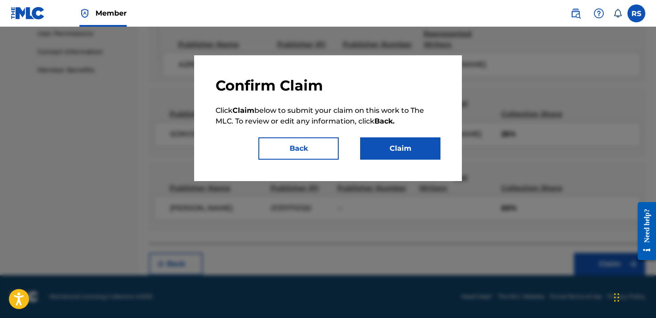
click at [383, 142] on button "Claim" at bounding box center [400, 148] width 80 height 22
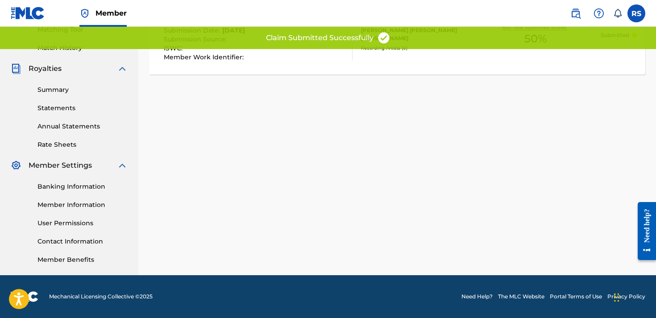
scroll to position [235, 0]
click at [333, 80] on div "Submit Your claim has been submitted. You can review your submission in Registr…" at bounding box center [397, 8] width 496 height 177
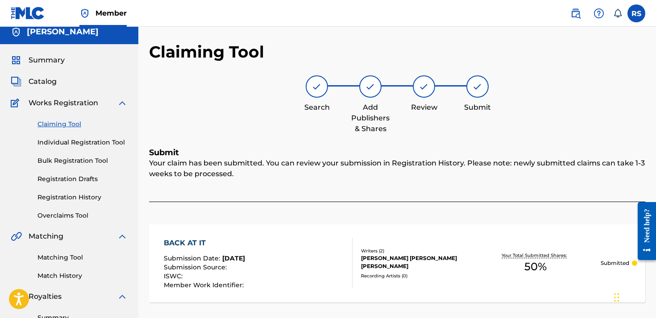
scroll to position [0, 0]
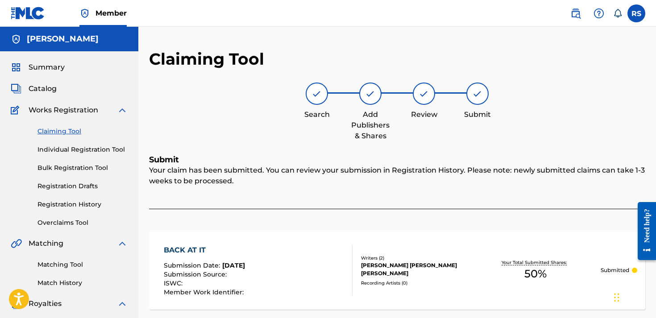
click at [81, 131] on link "Claiming Tool" at bounding box center [82, 131] width 90 height 9
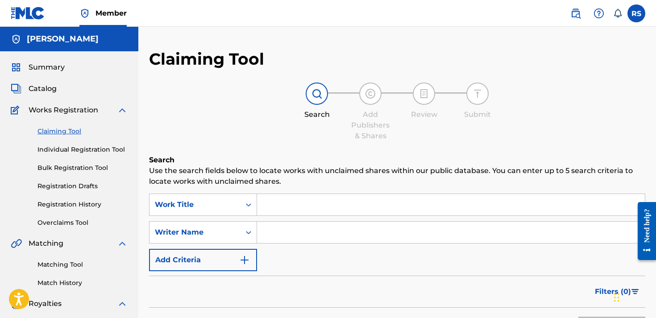
click at [309, 204] on input "Search Form" at bounding box center [451, 204] width 388 height 21
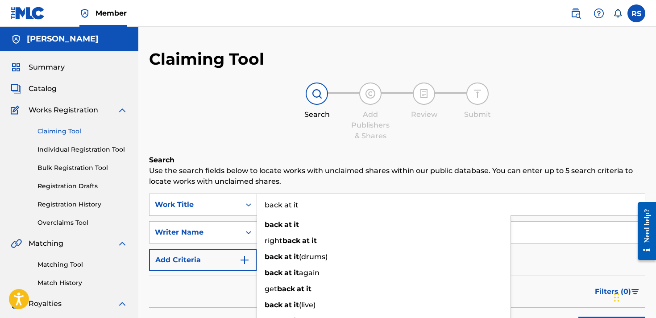
type input "back at it"
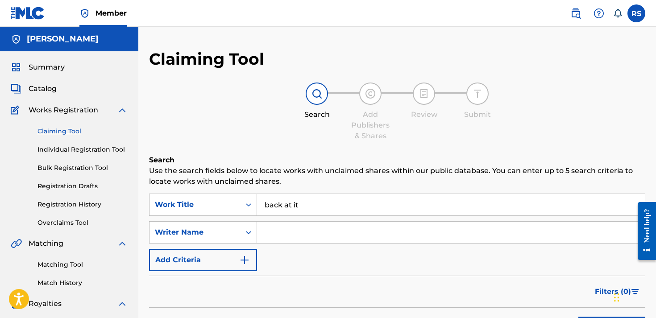
click at [313, 230] on input "Search Form" at bounding box center [451, 232] width 388 height 21
click at [516, 303] on div "Filters ( 0 )" at bounding box center [397, 292] width 496 height 32
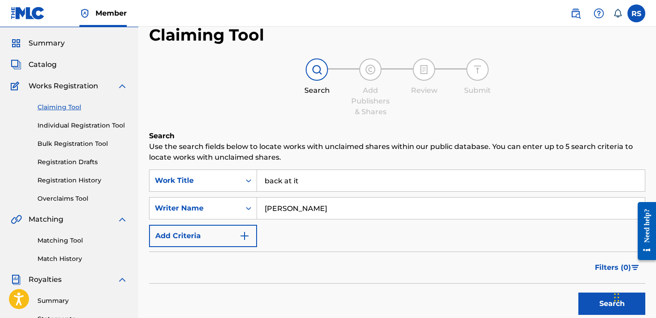
scroll to position [25, 0]
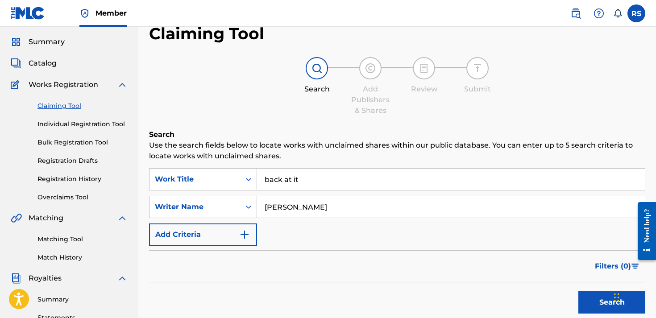
click at [595, 298] on button "Search" at bounding box center [612, 302] width 67 height 22
click at [292, 210] on input "[PERSON_NAME]" at bounding box center [451, 206] width 388 height 21
type input "rodney reyhan sellers"
click at [604, 300] on button "Search" at bounding box center [612, 302] width 67 height 22
click at [591, 300] on button "Search" at bounding box center [612, 302] width 67 height 22
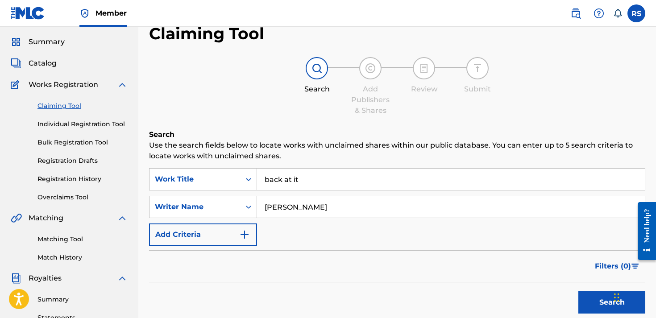
click at [364, 289] on div "Search" at bounding box center [397, 301] width 496 height 36
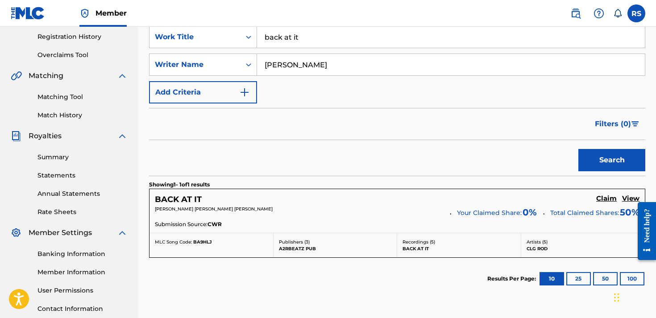
scroll to position [167, 0]
click at [611, 201] on h5 "Claim" at bounding box center [606, 200] width 21 height 8
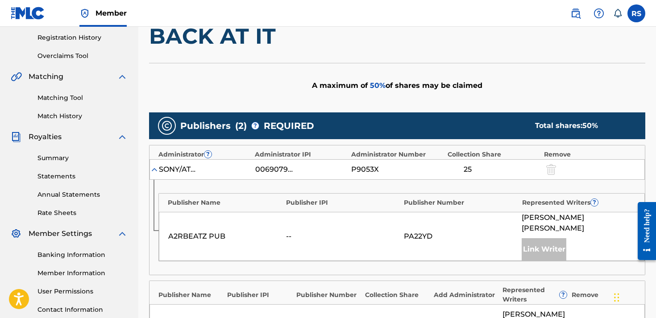
click at [140, 250] on div "Claiming Tool Search Add Publishers & Shares Review Submit Add Publishers & Sha…" at bounding box center [397, 209] width 518 height 654
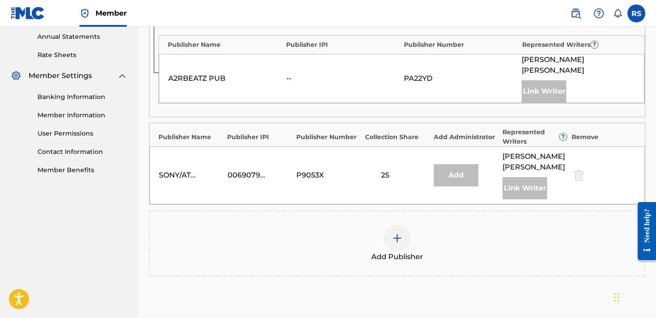
scroll to position [417, 0]
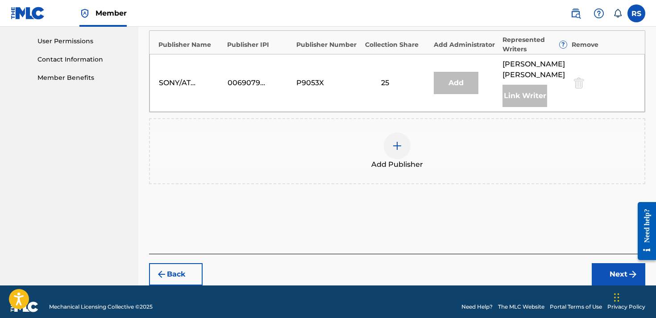
click at [402, 137] on div at bounding box center [397, 146] width 27 height 27
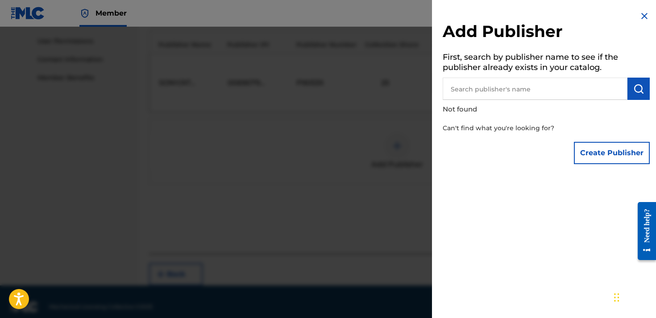
click at [545, 87] on input "text" at bounding box center [535, 89] width 185 height 22
type input "[PERSON_NAME]"
click at [643, 87] on button "submit" at bounding box center [639, 89] width 22 height 22
click at [599, 155] on button "Create Publisher" at bounding box center [612, 153] width 76 height 22
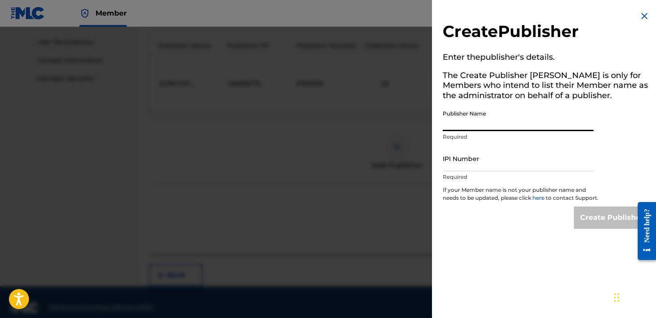
click at [485, 116] on input "Publisher Name" at bounding box center [518, 118] width 151 height 25
type input "[PERSON_NAME]"
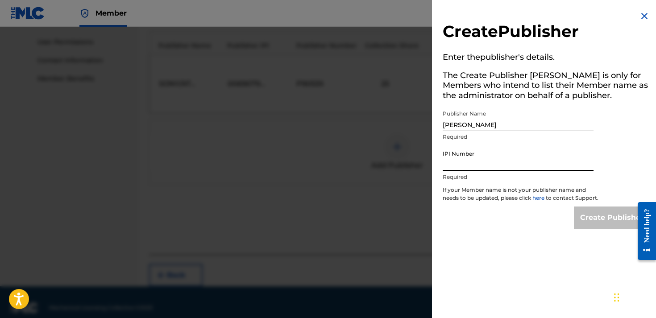
click at [514, 158] on input "IPI Number" at bounding box center [518, 158] width 151 height 25
paste input "01311170120"
type input "01311170120"
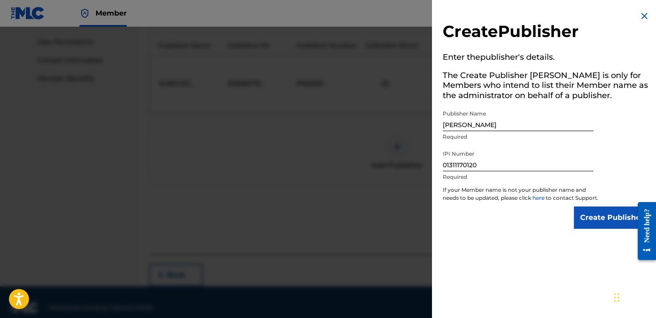
click at [613, 221] on input "Create Publisher" at bounding box center [612, 218] width 76 height 22
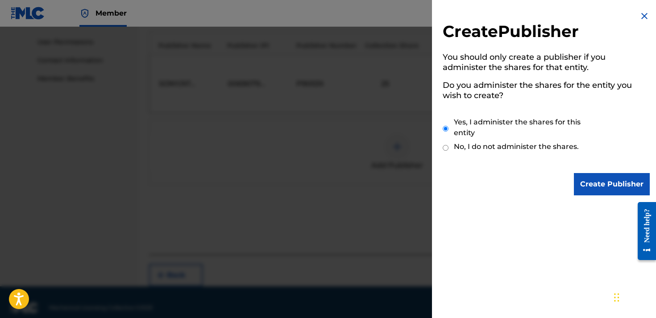
click at [583, 185] on input "Create Publisher" at bounding box center [612, 184] width 76 height 22
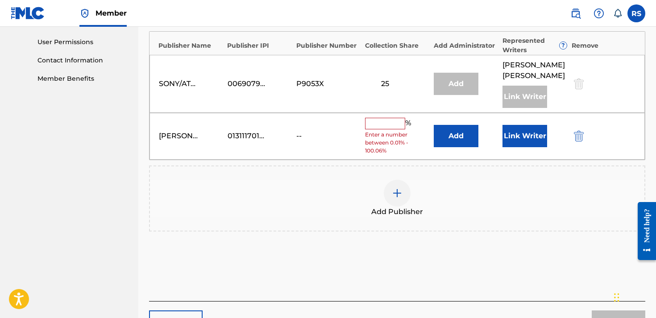
click at [384, 113] on div "rodney reyhan sellers 01311170120 -- % Enter a number between 0.01% - 100.06% A…" at bounding box center [398, 136] width 496 height 47
click at [384, 118] on input "text" at bounding box center [385, 124] width 40 height 12
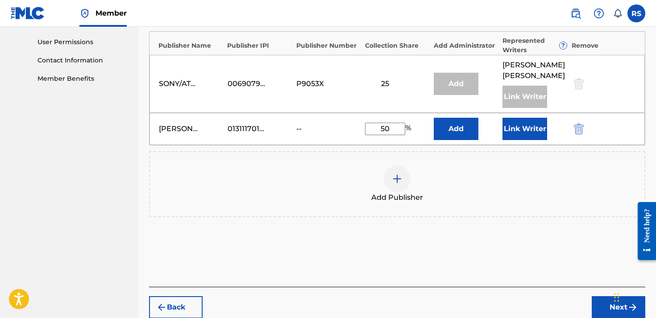
type input "50"
click at [602, 296] on button "Next" at bounding box center [619, 307] width 54 height 22
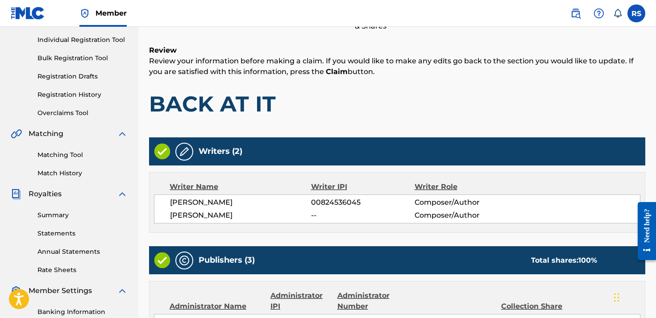
scroll to position [40, 0]
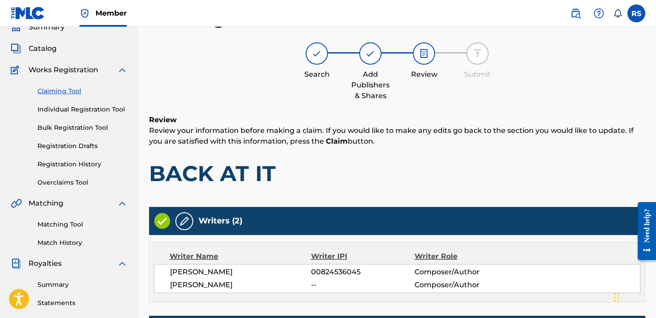
click at [401, 183] on h1 "BACK AT IT" at bounding box center [397, 173] width 496 height 27
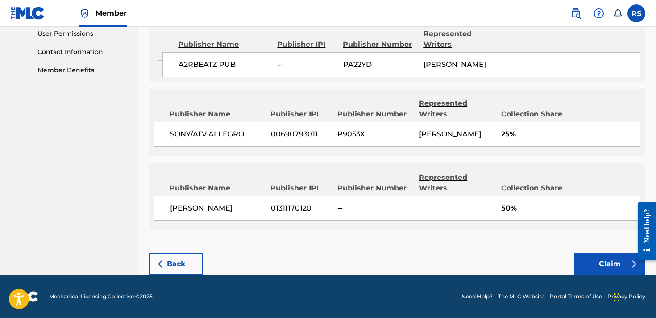
scroll to position [444, 0]
click at [601, 260] on button "Claim" at bounding box center [609, 264] width 71 height 22
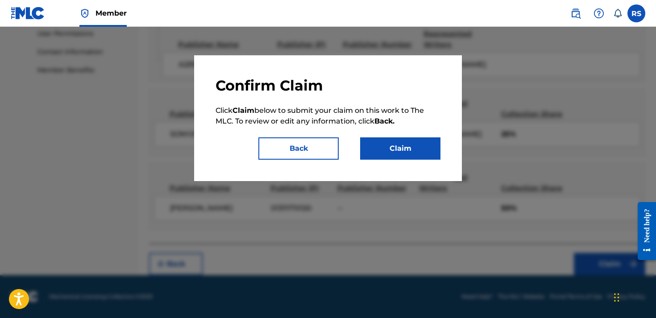
click at [415, 155] on button "Claim" at bounding box center [400, 148] width 80 height 22
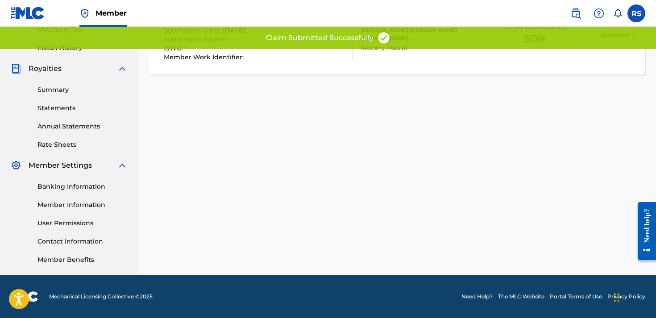
scroll to position [235, 0]
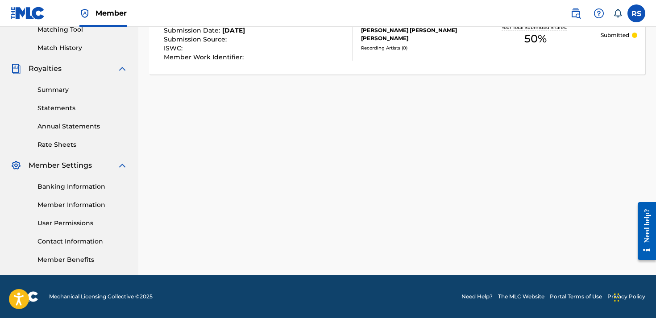
click at [256, 128] on div "Claiming Tool Search Add Publishers & Shares Review Submit Submit Your claim ha…" at bounding box center [397, 45] width 518 height 462
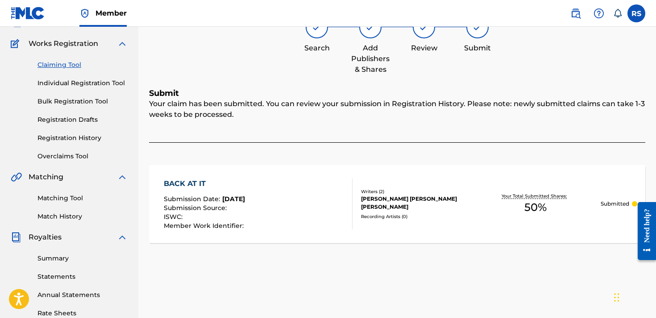
scroll to position [49, 0]
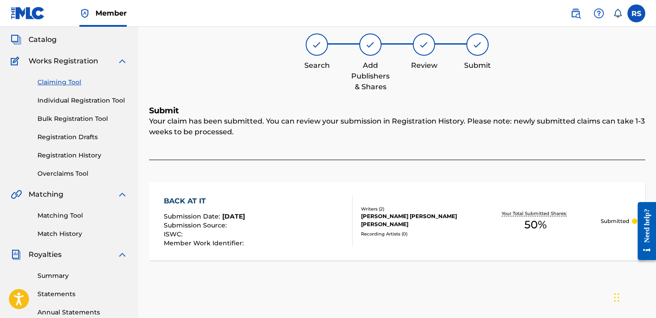
click at [71, 82] on link "Claiming Tool" at bounding box center [82, 82] width 90 height 9
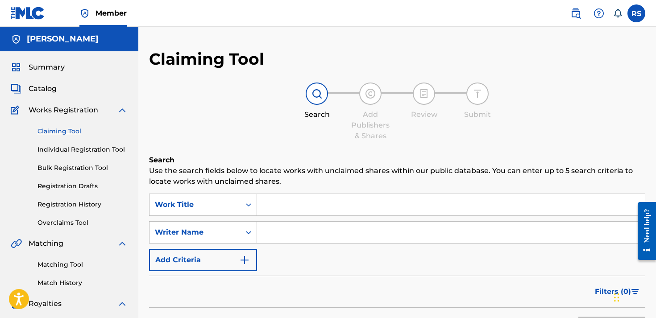
click at [331, 205] on input "Search Form" at bounding box center [451, 204] width 388 height 21
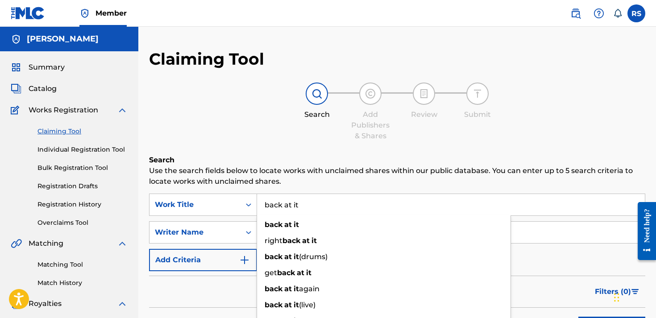
type input "back at it"
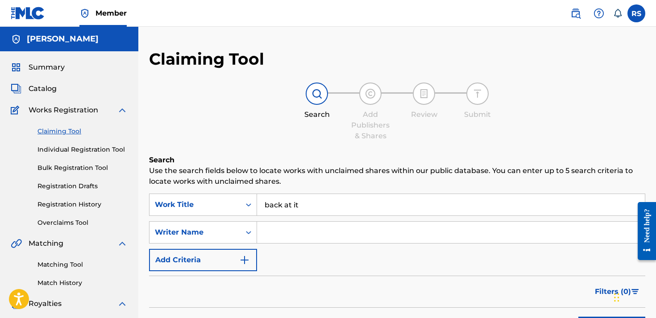
click at [416, 171] on p "Use the search fields below to locate works with unclaimed shares within our pu…" at bounding box center [397, 176] width 496 height 21
click at [386, 226] on input "Search Form" at bounding box center [451, 232] width 388 height 21
click at [502, 290] on div "Filters ( 0 )" at bounding box center [397, 292] width 496 height 32
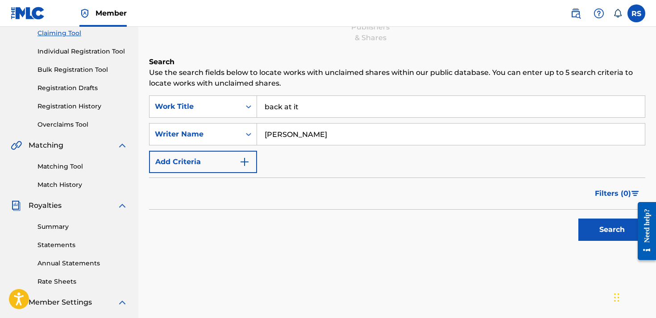
scroll to position [99, 0]
click at [291, 135] on input "[PERSON_NAME]" at bounding box center [451, 133] width 388 height 21
type input "[PERSON_NAME]"
click at [603, 227] on button "Search" at bounding box center [612, 229] width 67 height 22
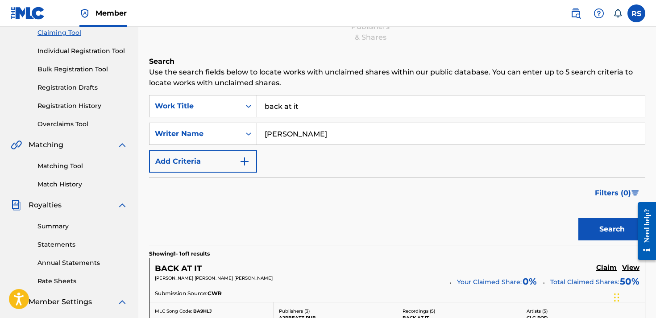
click at [362, 237] on div "Search" at bounding box center [397, 227] width 496 height 36
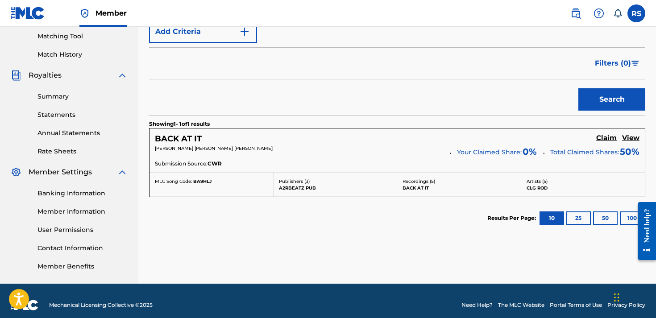
scroll to position [229, 0]
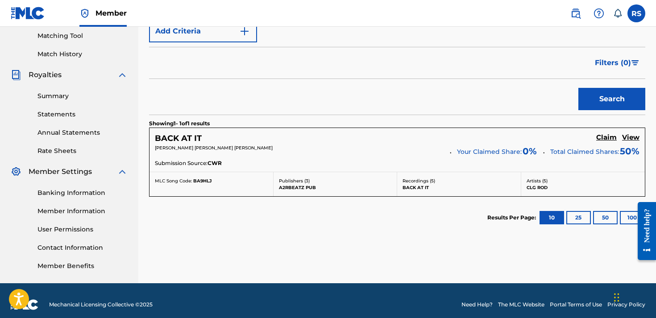
click at [613, 135] on h5 "Claim" at bounding box center [606, 137] width 21 height 8
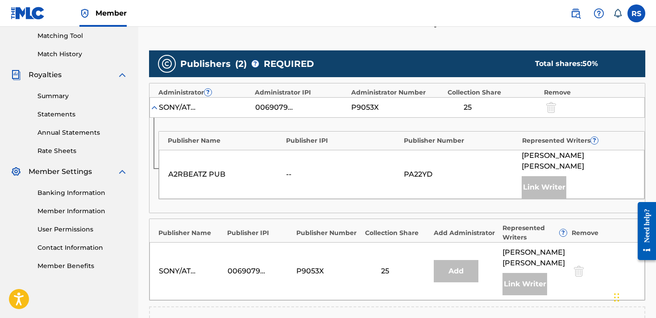
click at [201, 207] on div "Publishers ( 2 ) ? REQUIRED Total shares: 50 % Administrator ? Administrator IP…" at bounding box center [397, 211] width 496 height 322
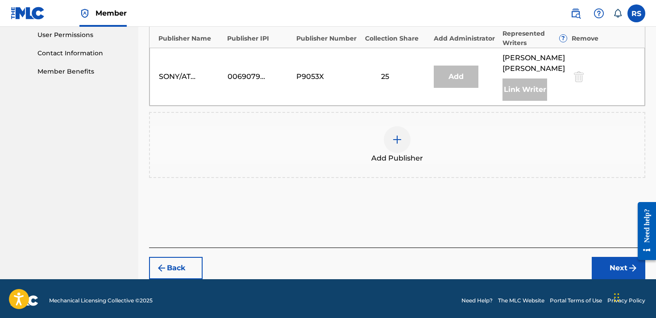
scroll to position [416, 0]
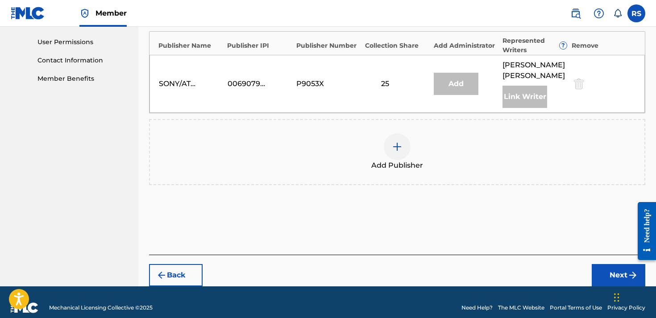
click at [370, 150] on div "Add Publisher" at bounding box center [397, 151] width 495 height 37
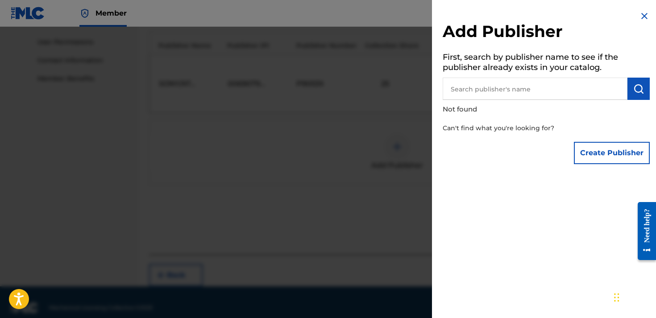
click at [483, 95] on input "text" at bounding box center [535, 89] width 185 height 22
type input "[PERSON_NAME]"
click at [623, 153] on button "Create Publisher" at bounding box center [612, 153] width 76 height 22
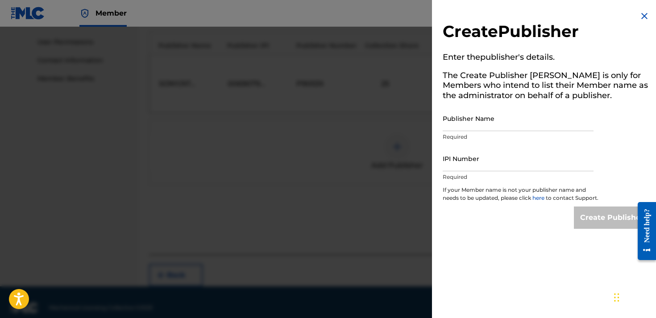
click at [471, 116] on input "Publisher Name" at bounding box center [518, 118] width 151 height 25
type input "e"
type input "[PERSON_NAME]"
click at [475, 165] on input "IPI Number" at bounding box center [518, 158] width 151 height 25
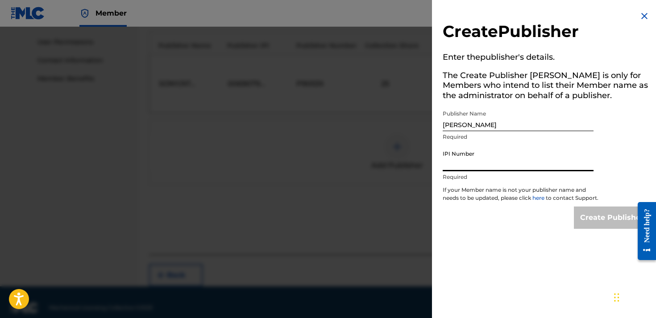
click at [475, 165] on input "IPI Number" at bounding box center [518, 158] width 151 height 25
paste input "01311170120"
type input "01311170120"
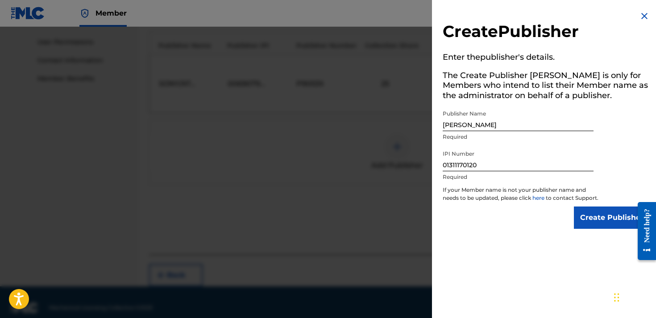
click at [595, 229] on input "Create Publisher" at bounding box center [612, 218] width 76 height 22
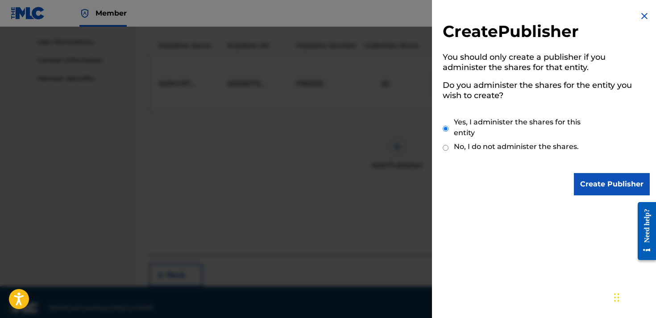
click at [609, 188] on input "Create Publisher" at bounding box center [612, 184] width 76 height 22
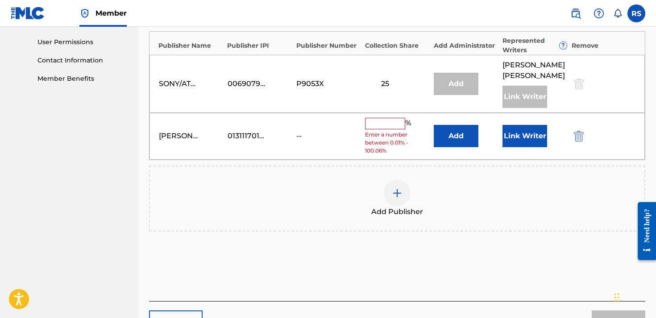
click at [388, 113] on div "rodney reyhan sellers 01311170120 -- % Enter a number between 0.01% - 100.06% A…" at bounding box center [398, 136] width 496 height 47
click at [388, 118] on input "text" at bounding box center [385, 124] width 40 height 12
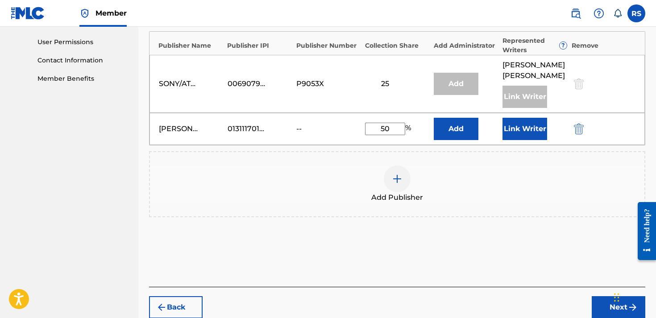
type input "50"
click at [604, 296] on button "Next" at bounding box center [619, 307] width 54 height 22
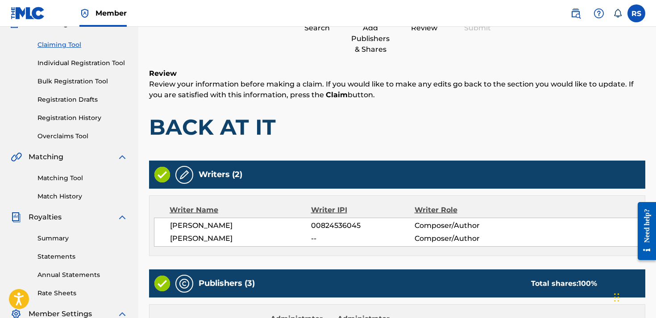
scroll to position [40, 0]
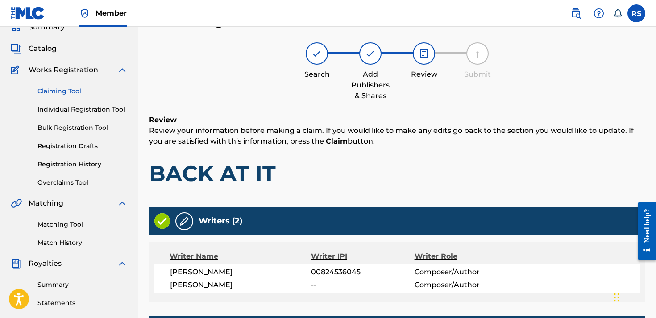
click at [425, 178] on h1 "BACK AT IT" at bounding box center [397, 173] width 496 height 27
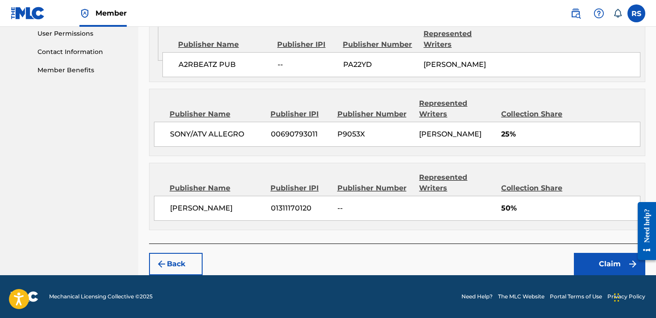
scroll to position [444, 0]
click at [598, 258] on button "Claim" at bounding box center [609, 264] width 71 height 22
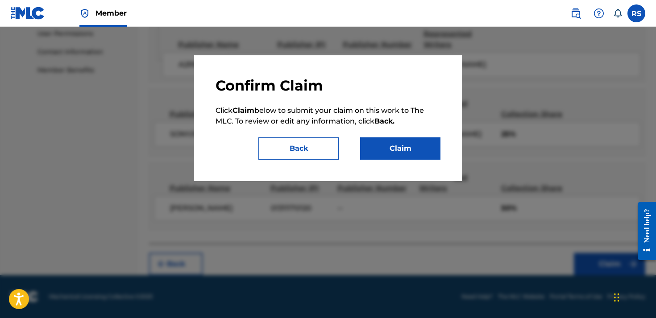
click at [400, 154] on button "Claim" at bounding box center [400, 148] width 80 height 22
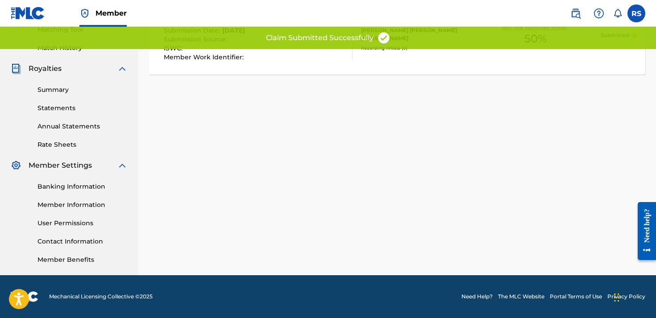
scroll to position [235, 0]
drag, startPoint x: 340, startPoint y: 94, endPoint x: 346, endPoint y: 84, distance: 12.0
click at [340, 94] on div "Submit Your claim has been submitted. You can review your submission in Registr…" at bounding box center [397, 8] width 496 height 177
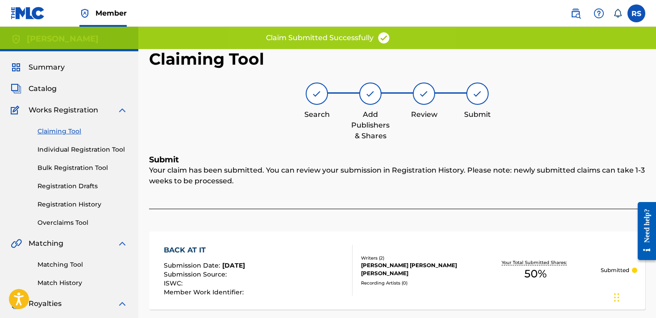
scroll to position [0, 0]
click at [62, 133] on link "Claiming Tool" at bounding box center [82, 131] width 90 height 9
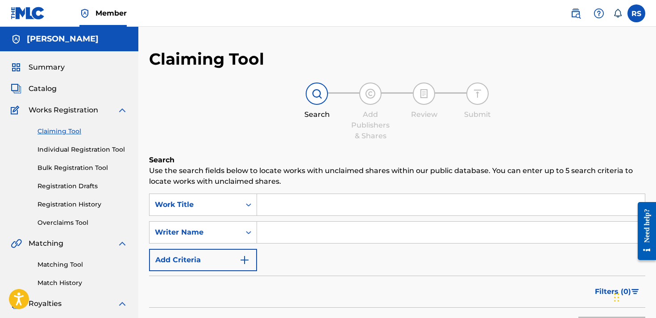
click at [309, 204] on input "Search Form" at bounding box center [451, 204] width 388 height 21
type input "r"
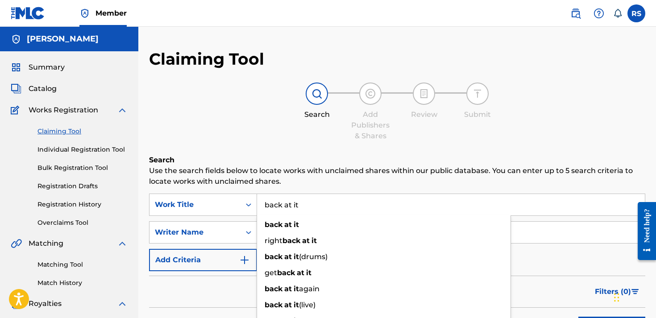
type input "back at it"
click at [408, 169] on p "Use the search fields below to locate works with unclaimed shares within our pu…" at bounding box center [397, 176] width 496 height 21
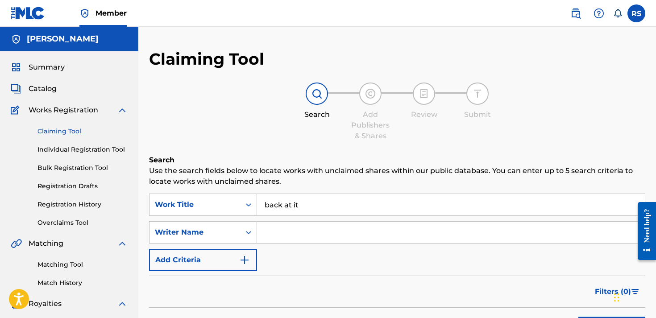
click at [351, 239] on input "Search Form" at bounding box center [451, 232] width 388 height 21
type input "[PERSON_NAME]"
click at [370, 295] on div "Filters ( 0 )" at bounding box center [397, 292] width 496 height 32
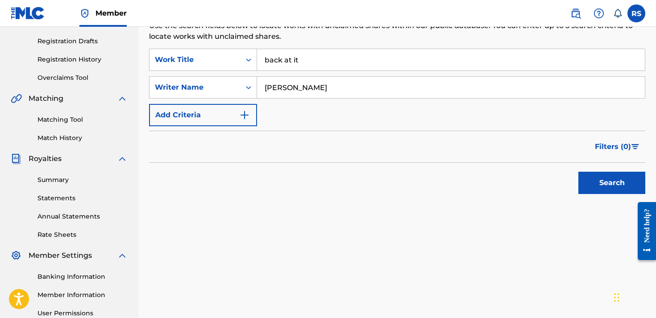
scroll to position [159, 0]
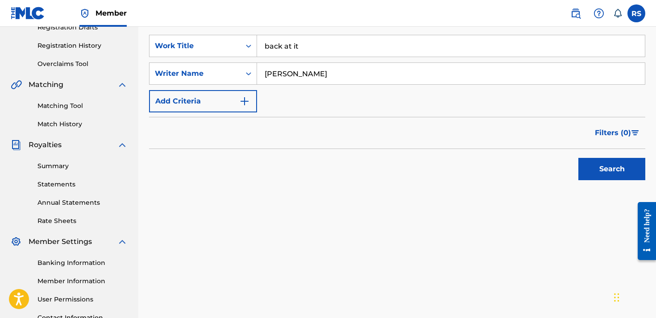
click at [620, 158] on div "Search" at bounding box center [609, 167] width 71 height 36
click at [619, 179] on button "Search" at bounding box center [612, 169] width 67 height 22
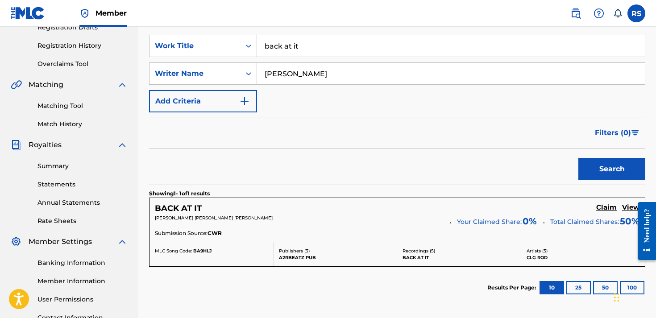
click at [605, 208] on h5 "Claim" at bounding box center [606, 208] width 21 height 8
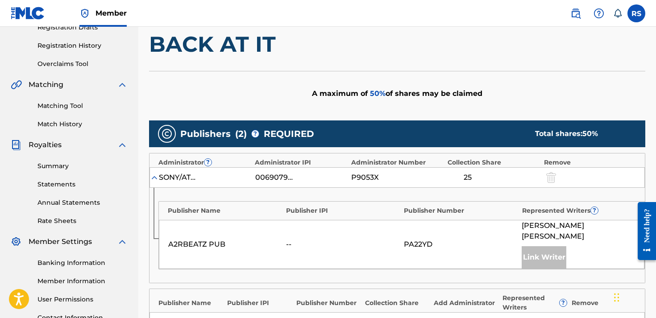
click at [376, 269] on div "Publisher Name Publisher IPI Publisher Number Represented Writers ? A2RBEATZ PU…" at bounding box center [398, 235] width 496 height 95
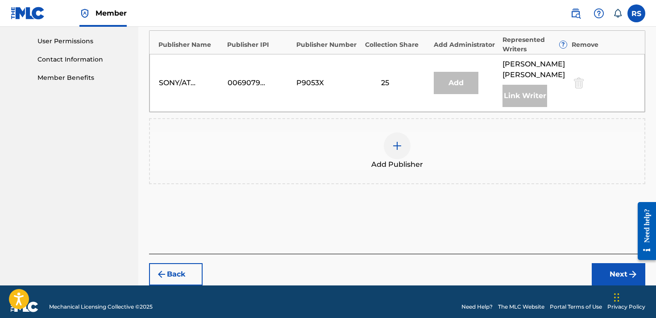
scroll to position [416, 0]
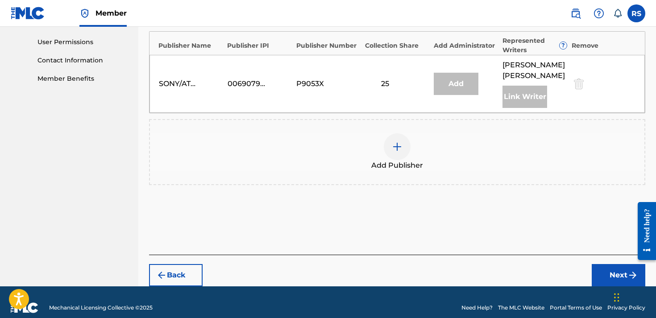
click at [400, 144] on div at bounding box center [397, 146] width 27 height 27
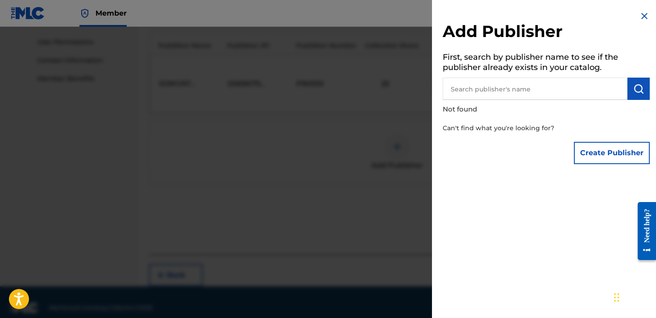
click at [503, 89] on input "text" at bounding box center [535, 89] width 185 height 22
type input "[PERSON_NAME]"
click at [617, 152] on button "Create Publisher" at bounding box center [612, 153] width 76 height 22
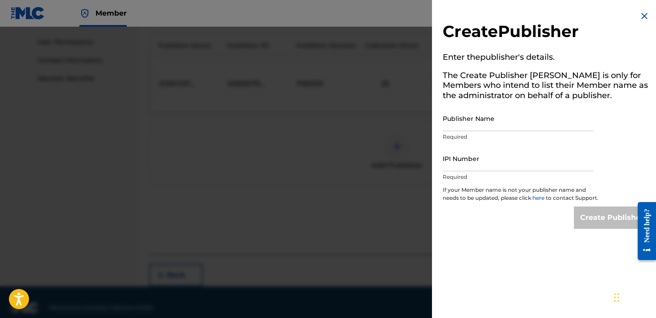
click at [472, 123] on input "Publisher Name" at bounding box center [518, 118] width 151 height 25
click at [465, 167] on input "IPI Number" at bounding box center [518, 158] width 151 height 25
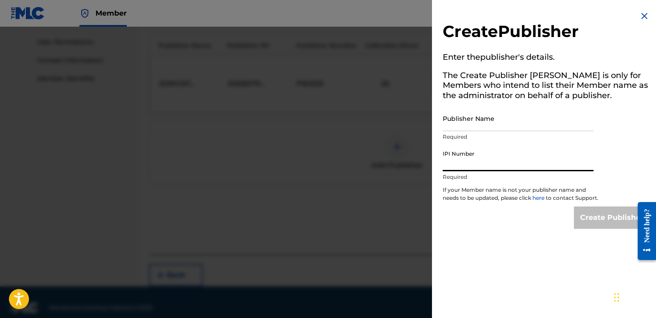
click at [468, 154] on input "IPI Number" at bounding box center [518, 158] width 151 height 25
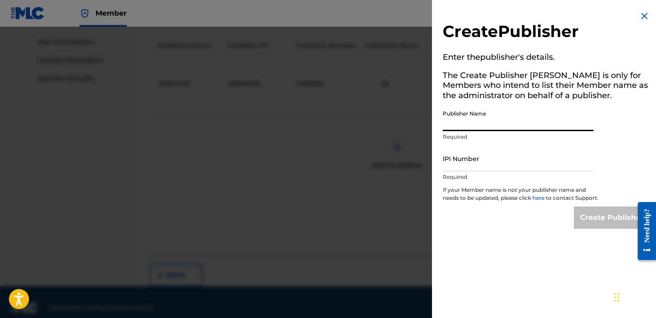
click at [473, 115] on input "Publisher Name" at bounding box center [518, 118] width 151 height 25
type input "[PERSON_NAME]"
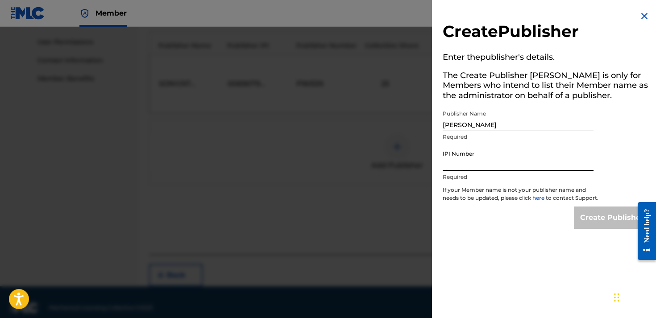
click at [496, 150] on input "IPI Number" at bounding box center [518, 158] width 151 height 25
click at [493, 167] on input "IPI Number" at bounding box center [518, 158] width 151 height 25
click at [492, 161] on input "IPI Number" at bounding box center [518, 158] width 151 height 25
paste input "01311170120"
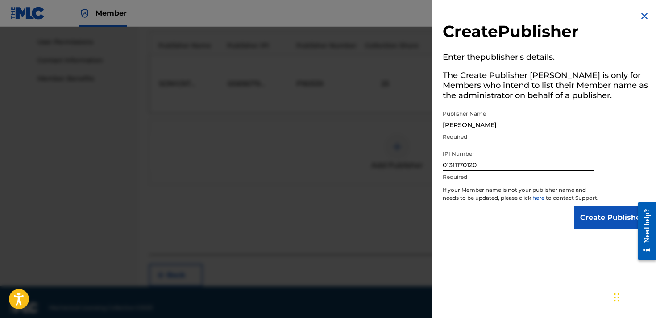
type input "01311170120"
click at [585, 221] on input "Create Publisher" at bounding box center [612, 218] width 76 height 22
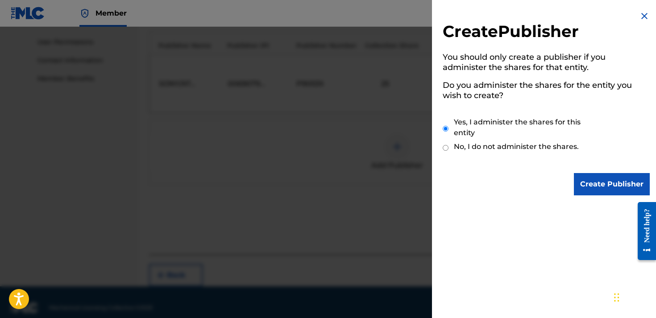
click at [590, 184] on input "Create Publisher" at bounding box center [612, 184] width 76 height 22
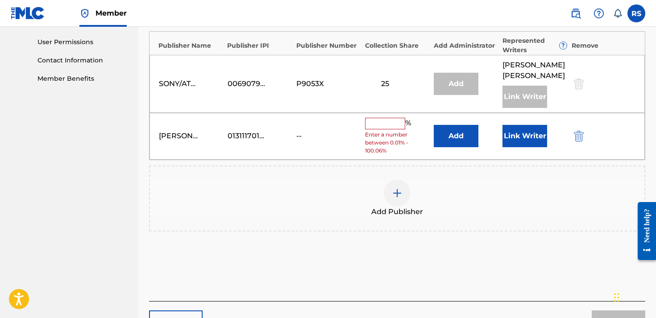
click at [394, 118] on input "text" at bounding box center [385, 124] width 40 height 12
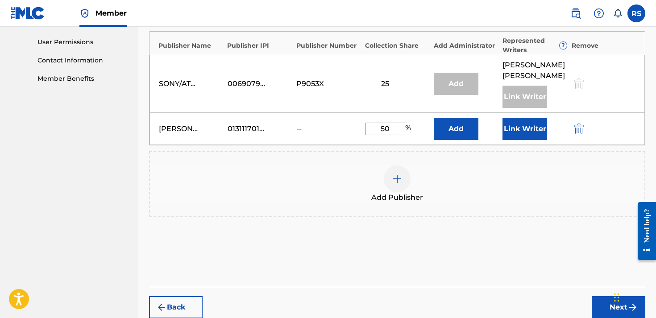
type input "50"
click at [603, 296] on button "Next" at bounding box center [619, 307] width 54 height 22
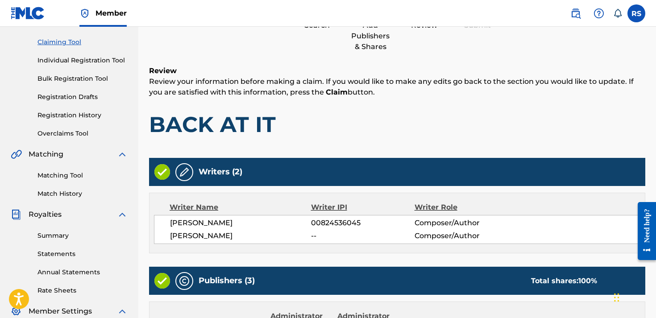
scroll to position [40, 0]
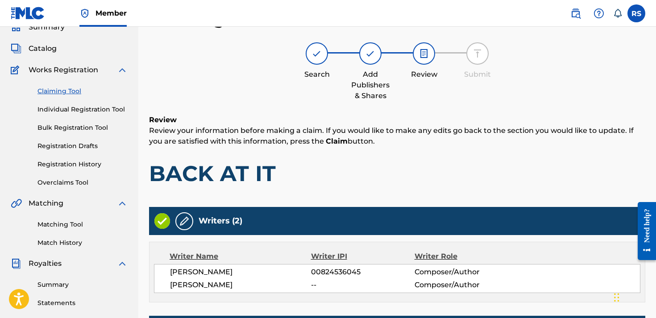
click at [460, 175] on h1 "BACK AT IT" at bounding box center [397, 173] width 496 height 27
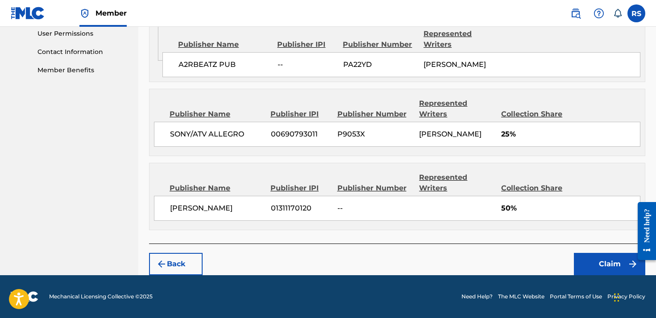
scroll to position [444, 0]
click at [601, 262] on button "Claim" at bounding box center [609, 264] width 71 height 22
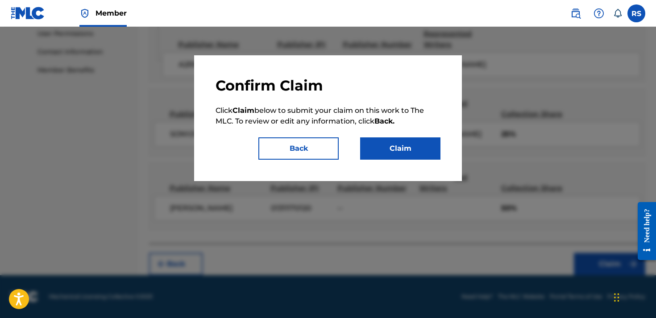
click at [391, 148] on button "Claim" at bounding box center [400, 148] width 80 height 22
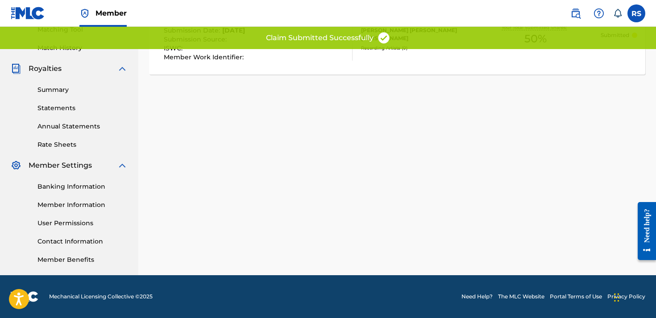
scroll to position [235, 0]
click at [216, 168] on div "Claiming Tool Search Add Publishers & Shares Review Submit Submit Your claim ha…" at bounding box center [397, 45] width 518 height 462
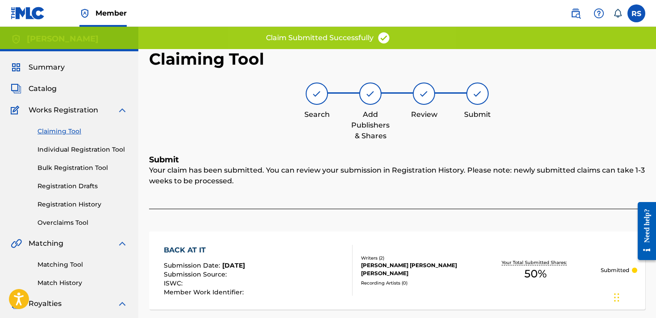
scroll to position [0, 0]
click at [53, 130] on link "Claiming Tool" at bounding box center [82, 131] width 90 height 9
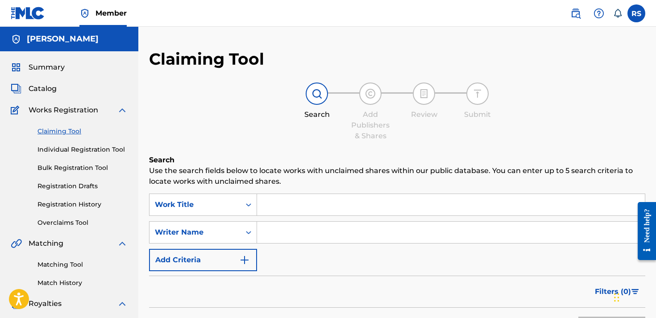
click at [277, 198] on input "Search Form" at bounding box center [451, 204] width 388 height 21
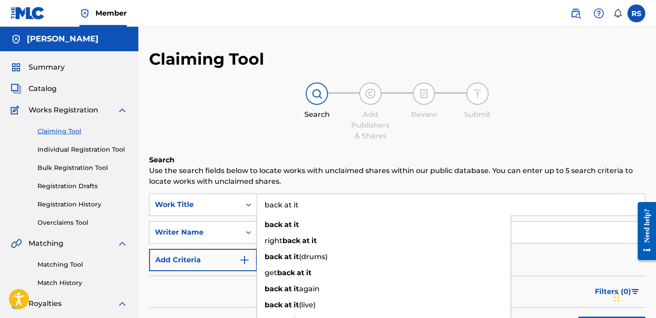
type input "back at it"
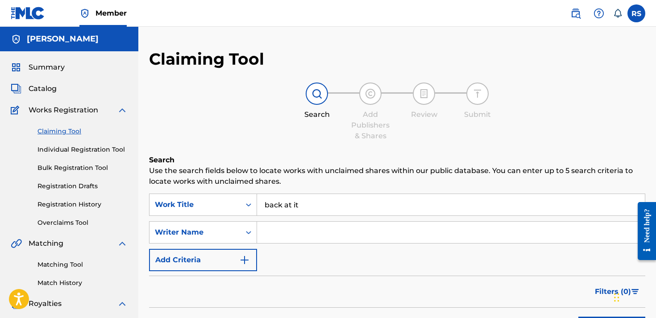
click at [405, 193] on div "Search Use the search fields below to locate works with unclaimed shares within…" at bounding box center [397, 271] width 496 height 233
click at [360, 232] on input "Search Form" at bounding box center [451, 232] width 388 height 21
type input "[PERSON_NAME]"
click at [373, 289] on div "Filters ( 0 )" at bounding box center [397, 292] width 496 height 32
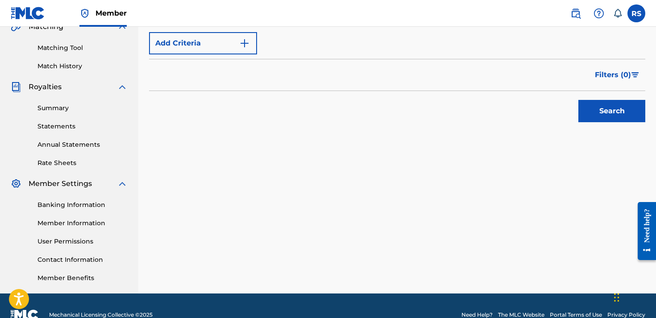
scroll to position [218, 0]
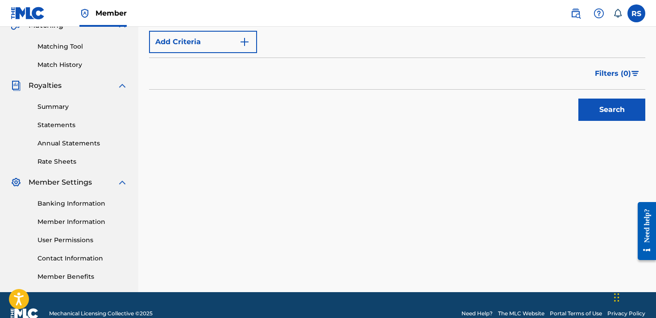
click at [610, 115] on button "Search" at bounding box center [612, 110] width 67 height 22
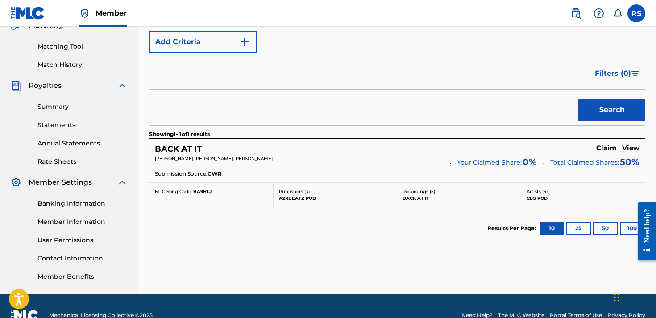
click at [609, 147] on h5 "Claim" at bounding box center [606, 148] width 21 height 8
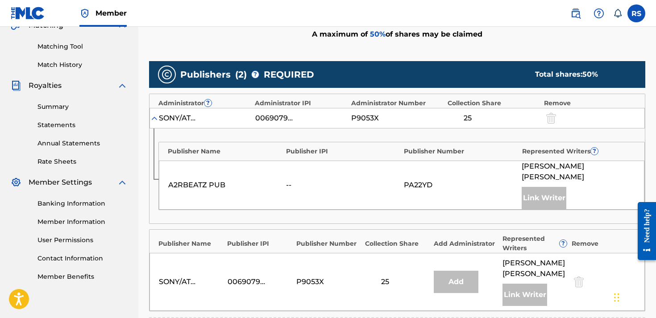
click at [378, 209] on div "Publisher Name Publisher IPI Publisher Number Represented Writers ? A2RBEATZ PU…" at bounding box center [398, 176] width 496 height 95
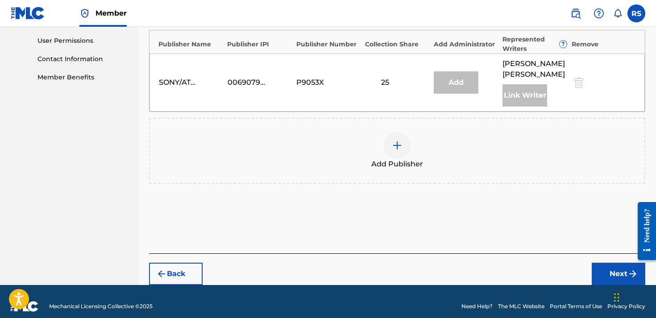
scroll to position [416, 0]
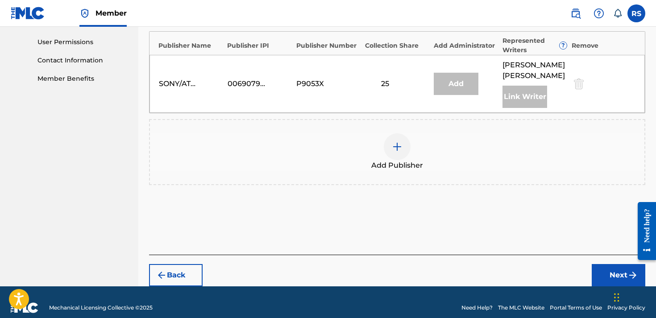
click at [341, 147] on div "Add Publisher" at bounding box center [397, 151] width 495 height 37
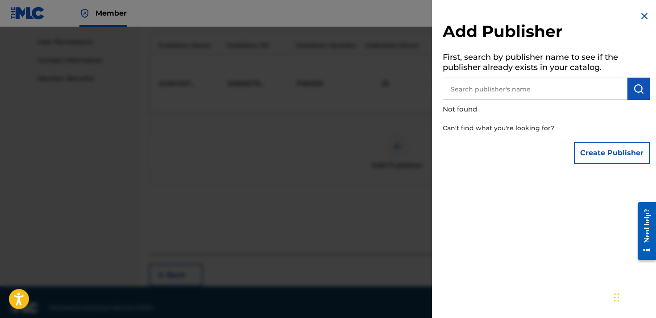
click at [527, 95] on input "text" at bounding box center [535, 89] width 185 height 22
type input "[PERSON_NAME]"
click at [632, 158] on button "Create Publisher" at bounding box center [612, 153] width 76 height 22
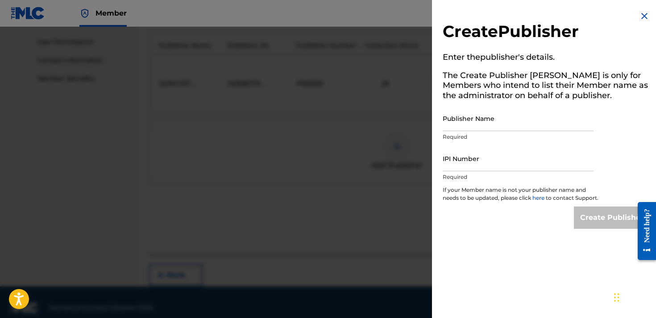
click at [491, 118] on input "Publisher Name" at bounding box center [518, 118] width 151 height 25
type input "[PERSON_NAME]"
click at [491, 159] on input "IPI Number" at bounding box center [518, 158] width 151 height 25
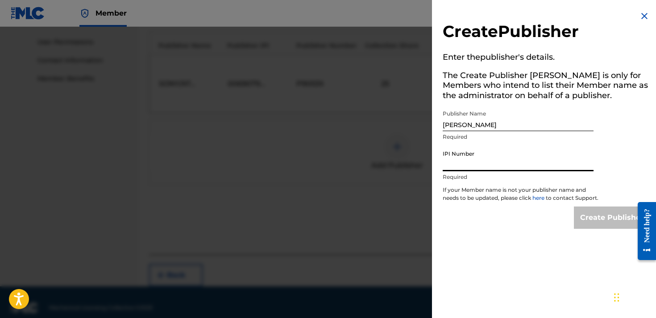
click at [491, 158] on input "IPI Number" at bounding box center [518, 158] width 151 height 25
paste input "01311170120"
type input "01311170120"
click at [598, 228] on input "Create Publisher" at bounding box center [612, 218] width 76 height 22
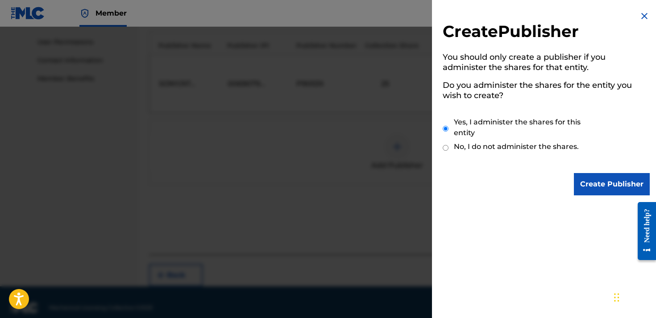
click at [591, 176] on input "Create Publisher" at bounding box center [612, 184] width 76 height 22
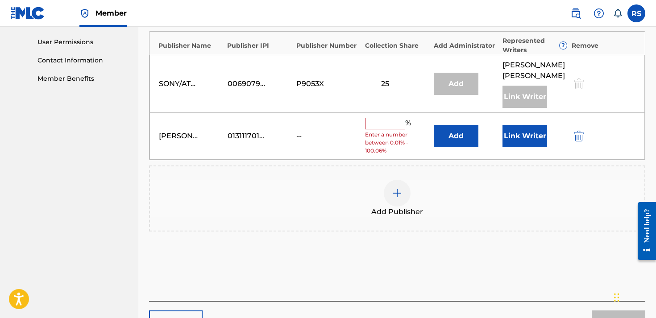
click at [380, 118] on input "text" at bounding box center [385, 124] width 40 height 12
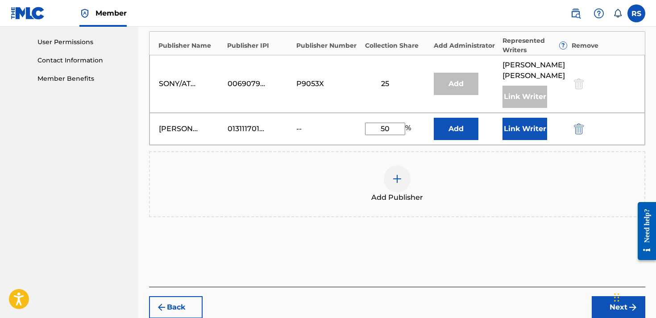
type input "50"
click at [607, 296] on button "Next" at bounding box center [619, 307] width 54 height 22
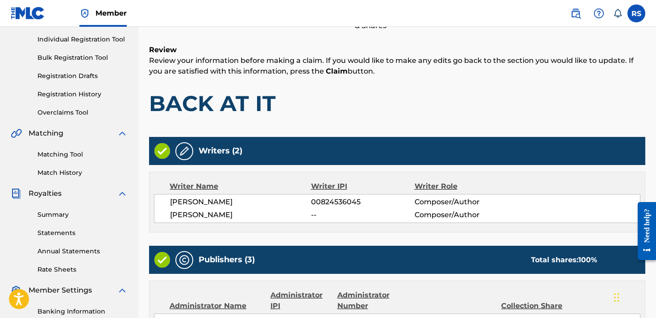
scroll to position [40, 0]
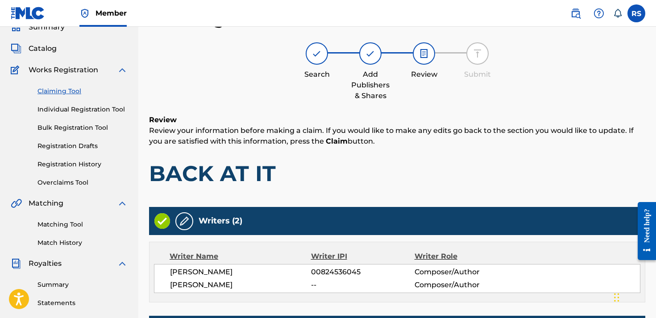
click at [498, 166] on h1 "BACK AT IT" at bounding box center [397, 173] width 496 height 27
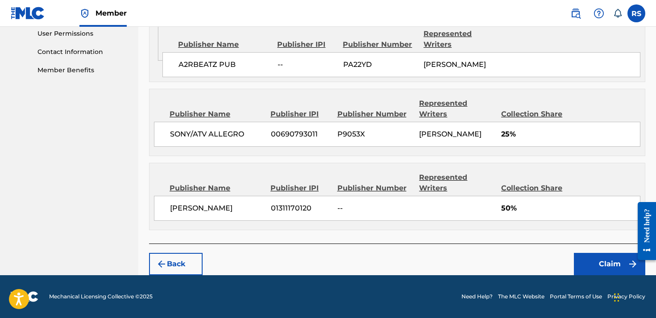
scroll to position [444, 0]
click at [592, 260] on button "Claim" at bounding box center [609, 264] width 71 height 22
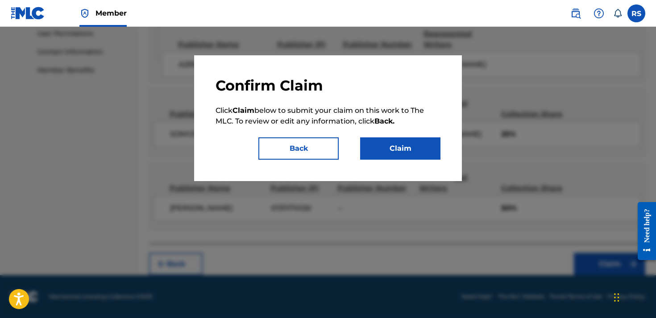
click at [404, 150] on button "Claim" at bounding box center [400, 148] width 80 height 22
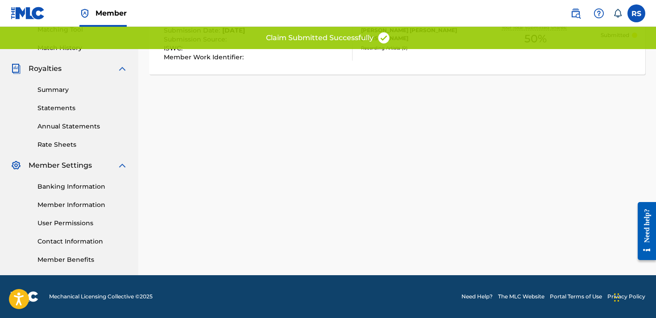
scroll to position [235, 0]
click at [209, 128] on div "Claiming Tool Search Add Publishers & Shares Review Submit Submit Your claim ha…" at bounding box center [397, 45] width 518 height 462
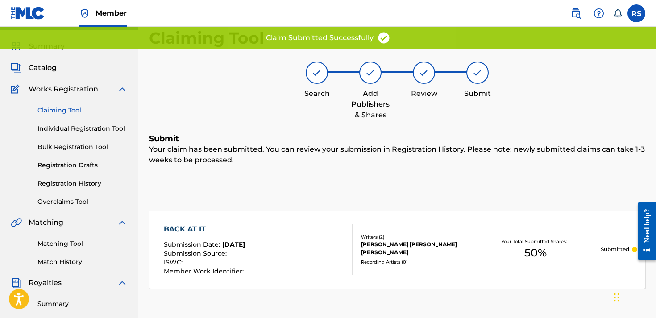
scroll to position [13, 0]
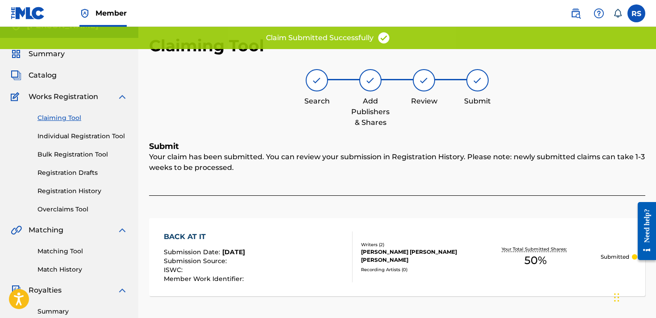
click at [53, 119] on link "Claiming Tool" at bounding box center [82, 117] width 90 height 9
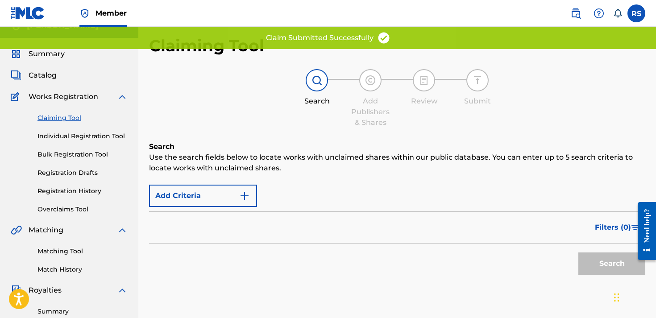
scroll to position [0, 0]
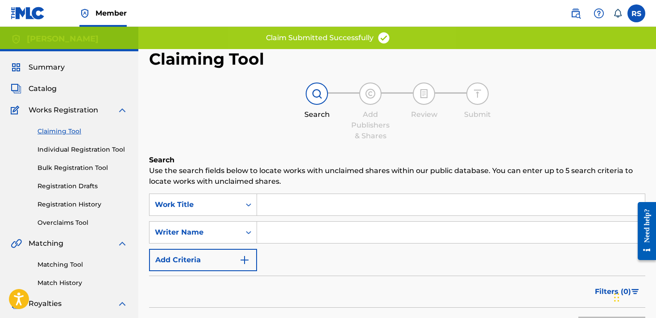
click at [311, 209] on input "Search Form" at bounding box center [451, 204] width 388 height 21
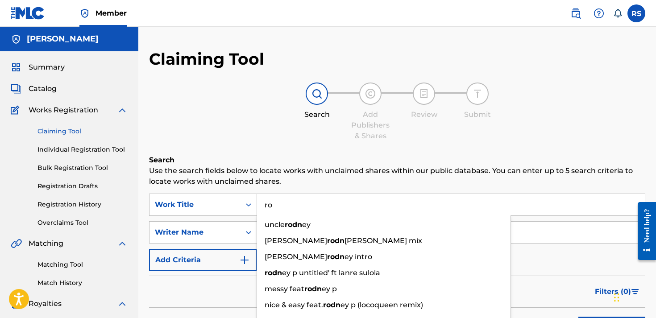
type input "r"
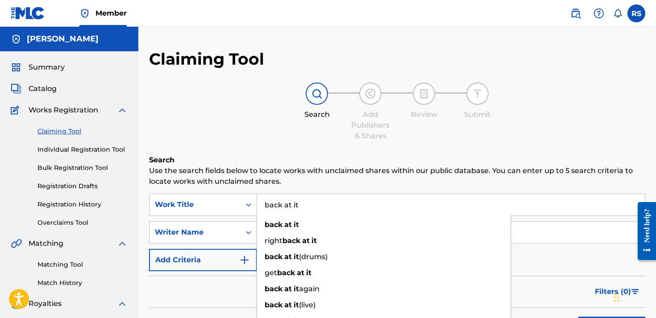
type input "back at it"
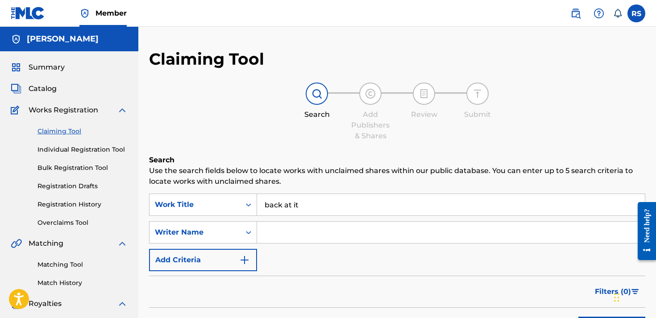
click at [454, 151] on div "Claiming Tool Search Add Publishers & Shares Review Submit Search Use the searc…" at bounding box center [397, 218] width 496 height 339
click at [351, 228] on input "Search Form" at bounding box center [451, 232] width 388 height 21
type input "[PERSON_NAME]"
click at [531, 292] on div "Filters ( 0 )" at bounding box center [397, 292] width 496 height 32
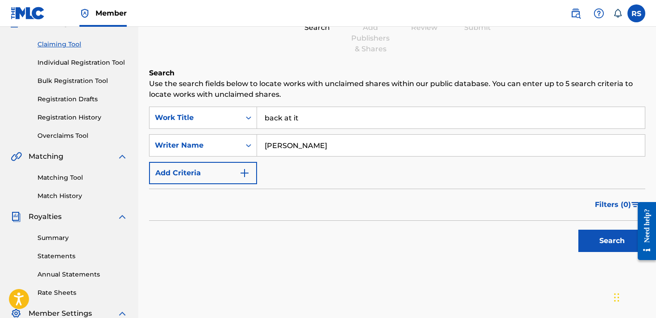
scroll to position [91, 0]
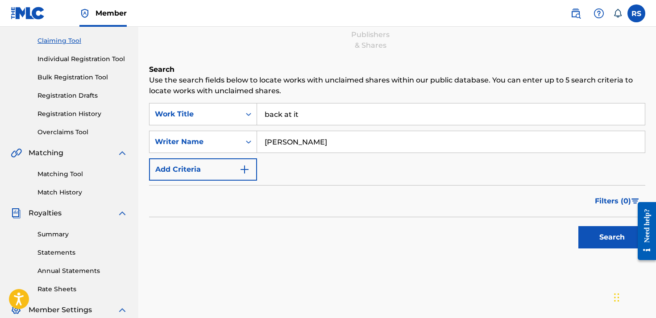
click at [616, 247] on button "Search" at bounding box center [612, 237] width 67 height 22
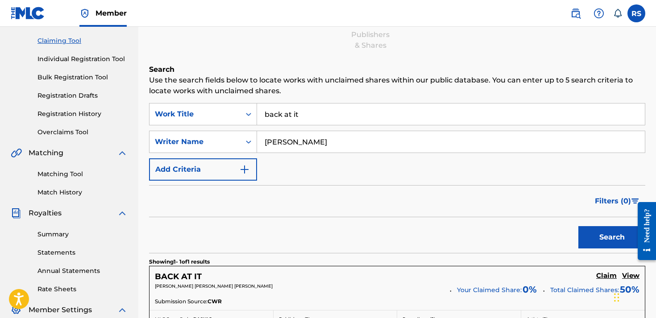
click at [457, 236] on div "Search" at bounding box center [397, 235] width 496 height 36
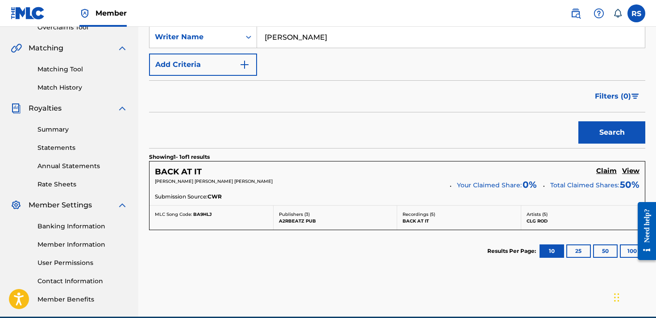
scroll to position [197, 0]
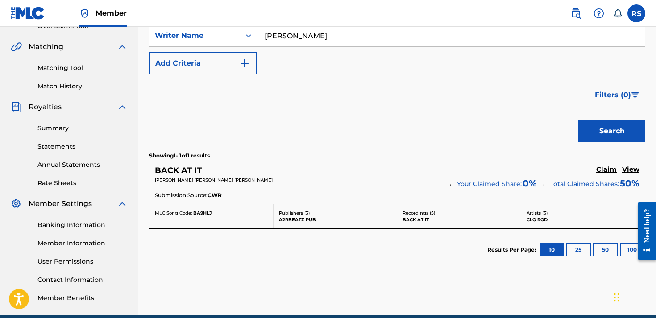
click at [604, 171] on h5 "Claim" at bounding box center [606, 170] width 21 height 8
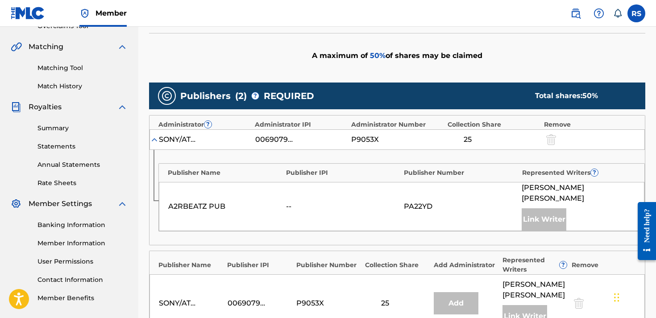
click at [438, 167] on div "Publisher Name Publisher IPI Publisher Number Represented Writers ?" at bounding box center [402, 171] width 486 height 14
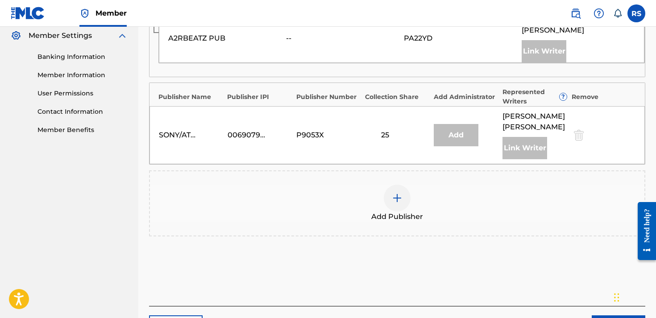
scroll to position [417, 0]
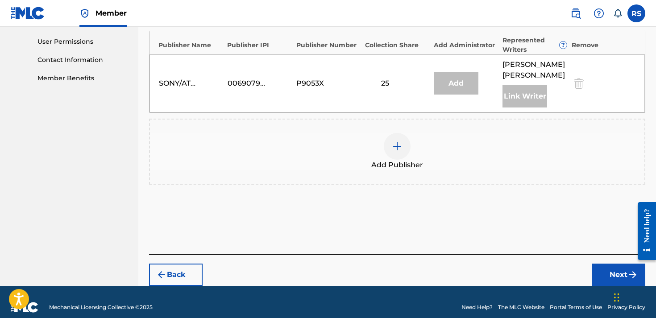
click at [402, 133] on div at bounding box center [397, 146] width 27 height 27
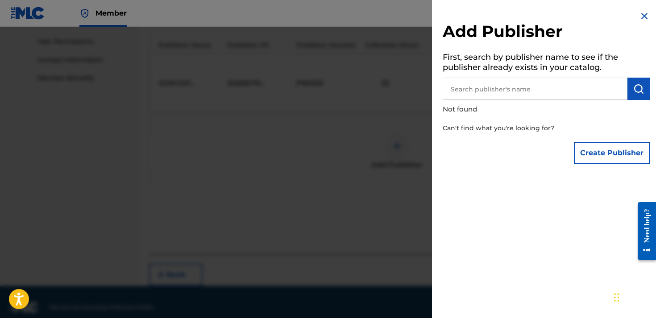
click at [491, 93] on input "text" at bounding box center [535, 89] width 185 height 22
type input "[PERSON_NAME]"
click at [623, 156] on button "Create Publisher" at bounding box center [612, 153] width 76 height 22
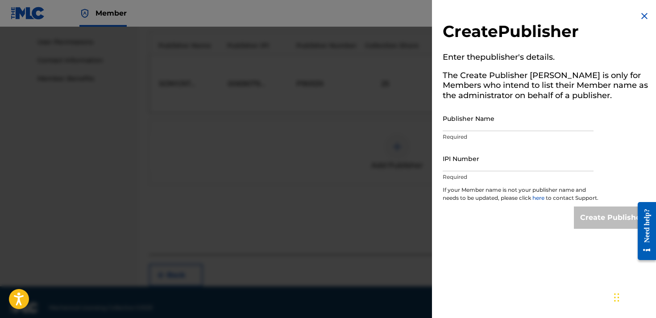
click at [487, 113] on input "Publisher Name" at bounding box center [518, 118] width 151 height 25
type input "[PERSON_NAME]"
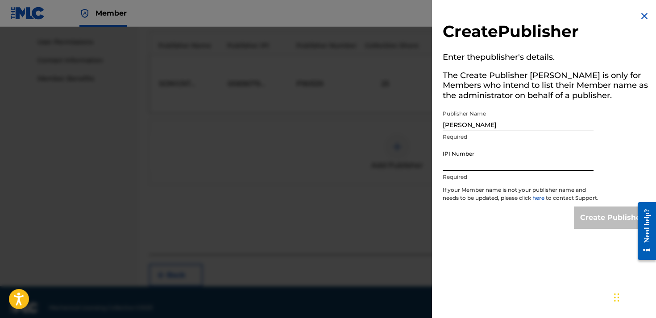
click at [497, 157] on input "IPI Number" at bounding box center [518, 158] width 151 height 25
click at [493, 169] on input "IPI Number" at bounding box center [518, 158] width 151 height 25
paste input "01311170120"
type input "01311170120"
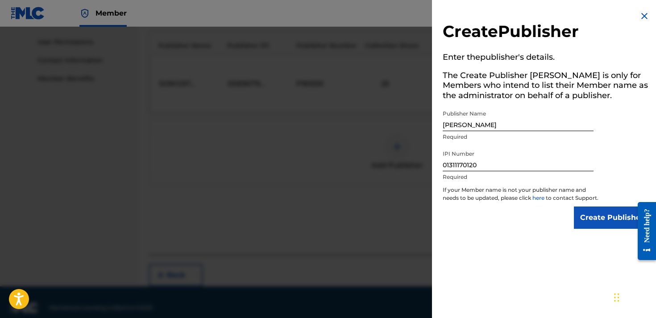
click at [598, 220] on input "Create Publisher" at bounding box center [612, 218] width 76 height 22
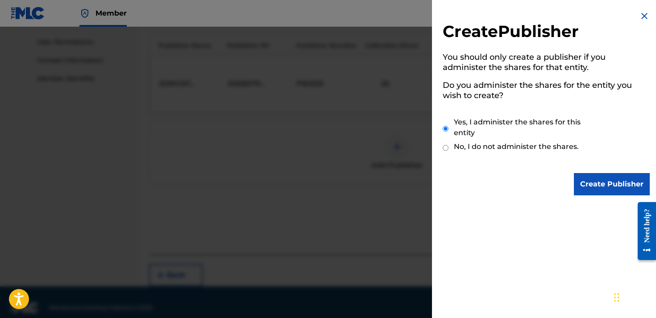
click at [600, 179] on input "Create Publisher" at bounding box center [612, 184] width 76 height 22
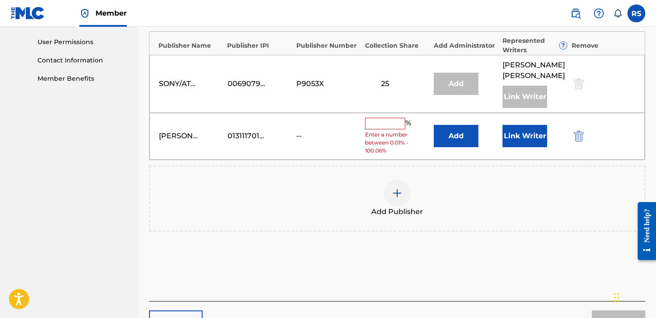
click at [384, 118] on input "text" at bounding box center [385, 124] width 40 height 12
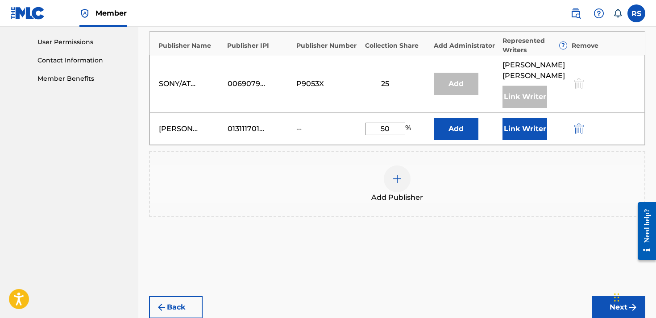
type input "50"
click at [605, 296] on button "Next" at bounding box center [619, 307] width 54 height 22
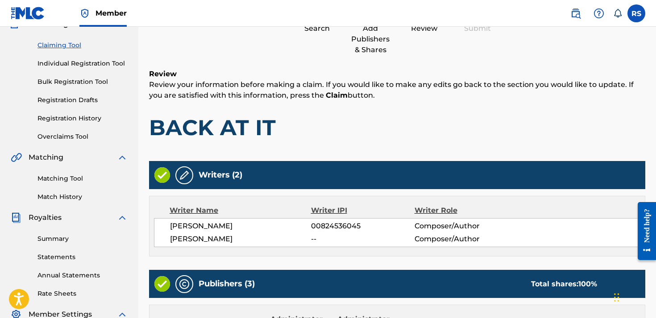
scroll to position [40, 0]
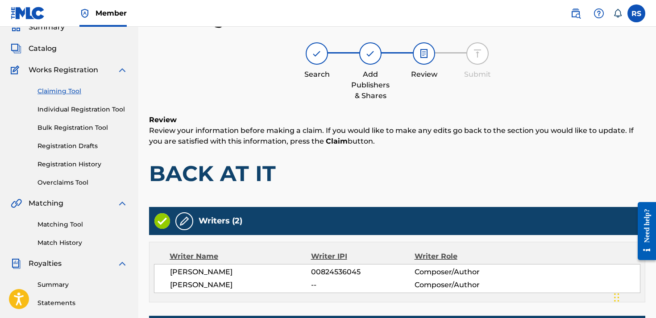
click at [397, 224] on div "Writers (2)" at bounding box center [397, 221] width 496 height 28
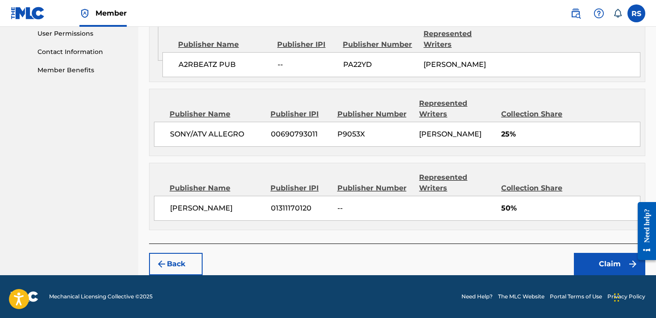
scroll to position [444, 0]
click at [611, 272] on button "Claim" at bounding box center [609, 264] width 71 height 22
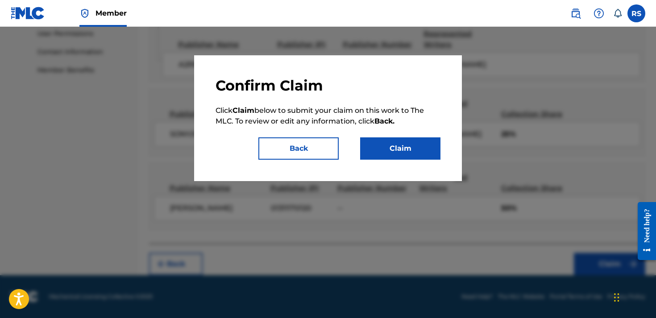
click at [401, 146] on button "Claim" at bounding box center [400, 148] width 80 height 22
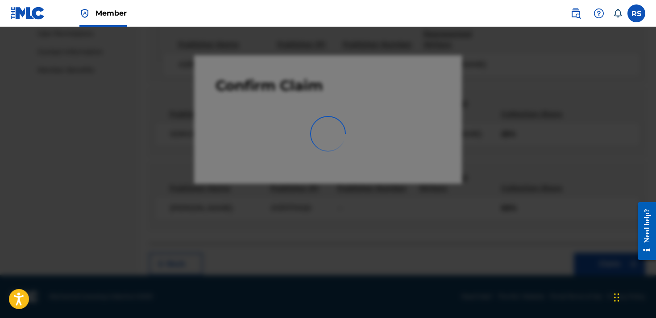
scroll to position [235, 0]
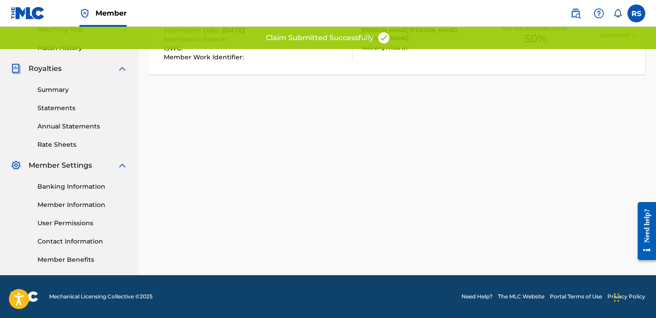
click at [386, 150] on div "Claiming Tool Search Add Publishers & Shares Review Submit Submit Your claim ha…" at bounding box center [397, 45] width 518 height 462
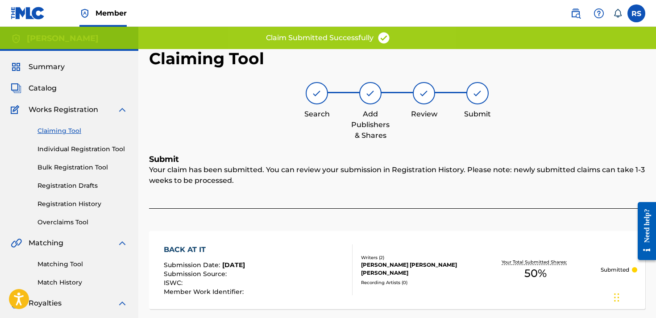
scroll to position [0, 0]
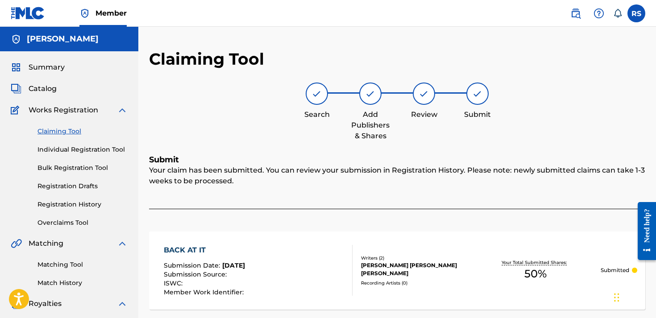
click at [72, 129] on link "Claiming Tool" at bounding box center [82, 131] width 90 height 9
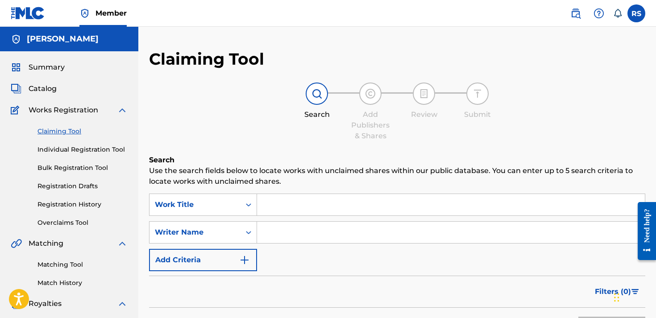
click at [263, 203] on input "Search Form" at bounding box center [451, 204] width 388 height 21
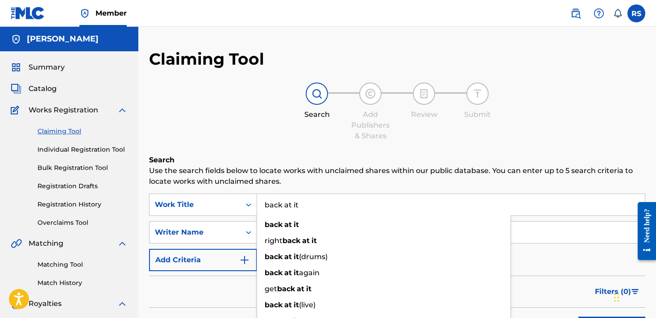
type input "back at it"
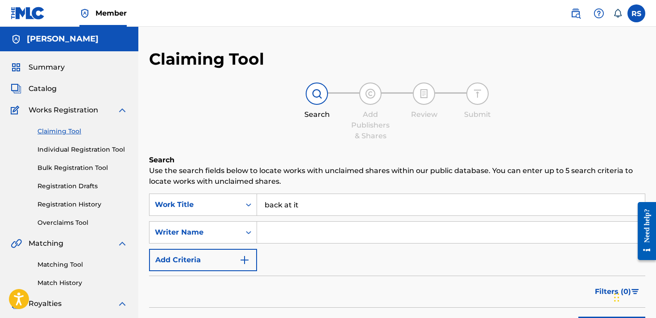
click at [244, 121] on div "Search Add Publishers & Shares Review Submit" at bounding box center [397, 112] width 496 height 59
click at [283, 238] on input "Search Form" at bounding box center [451, 232] width 388 height 21
type input "[PERSON_NAME]"
click at [517, 287] on div "Filters ( 0 )" at bounding box center [397, 292] width 496 height 32
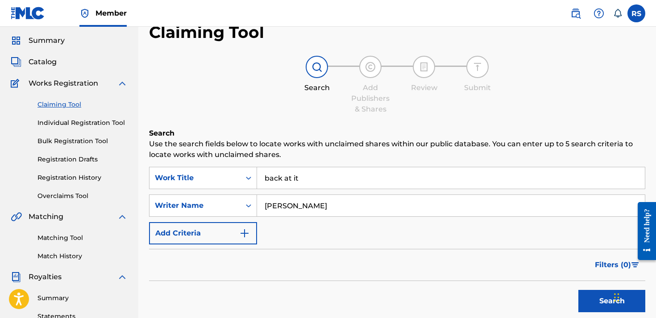
scroll to position [28, 0]
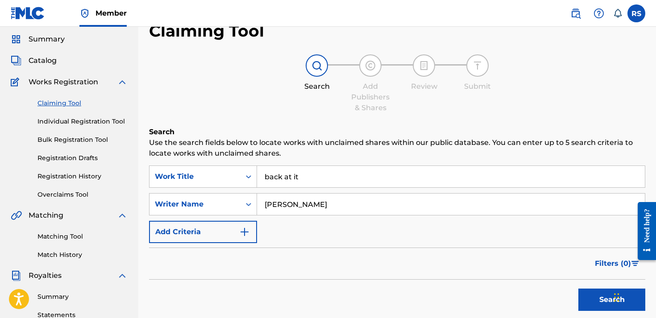
click at [602, 298] on button "Search" at bounding box center [612, 300] width 67 height 22
click at [598, 299] on button "Search" at bounding box center [612, 300] width 67 height 22
click at [592, 302] on button "Search" at bounding box center [612, 300] width 67 height 22
click at [448, 258] on div "Filters ( 0 )" at bounding box center [397, 264] width 496 height 32
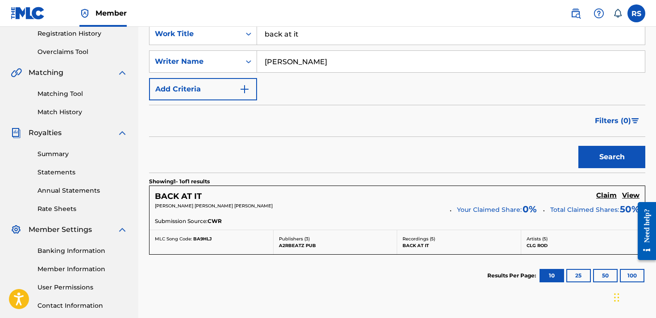
scroll to position [187, 0]
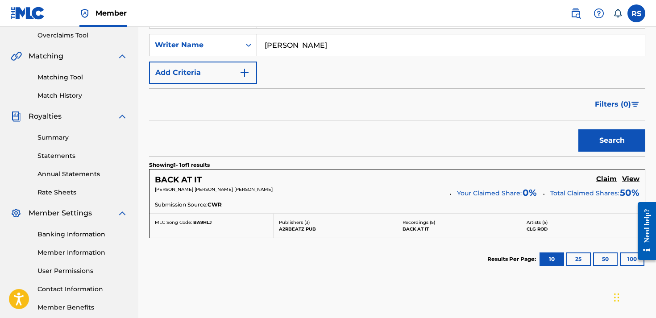
click at [611, 181] on h5 "Claim" at bounding box center [606, 179] width 21 height 8
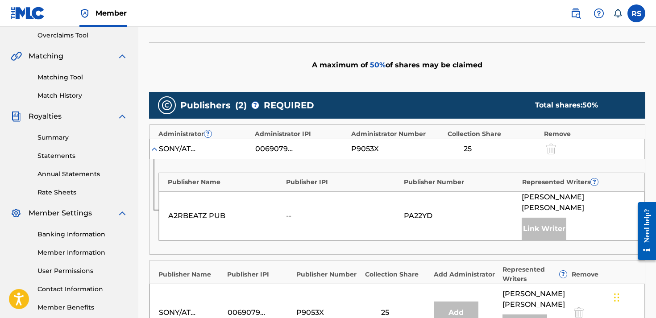
click at [403, 261] on div "Publisher Name Publisher IPI Publisher Number Collection Share Add Administrato…" at bounding box center [398, 272] width 496 height 23
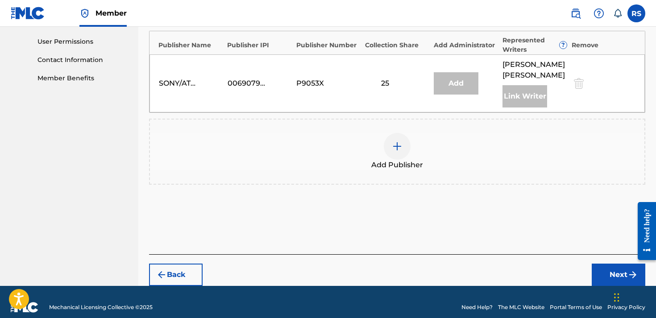
scroll to position [416, 0]
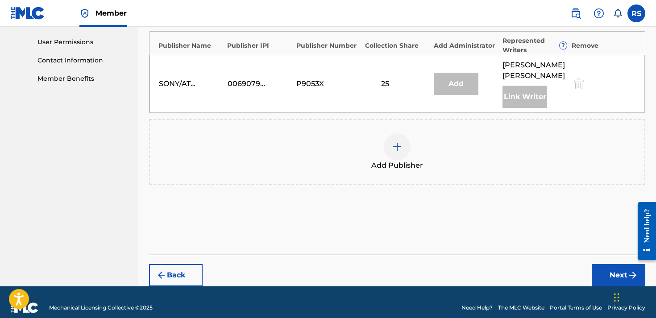
click at [399, 142] on img at bounding box center [397, 147] width 11 height 11
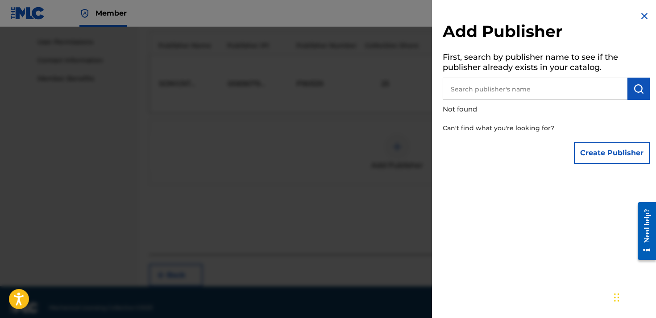
click at [519, 84] on input "text" at bounding box center [535, 89] width 185 height 22
type input "[PERSON_NAME]"
click at [606, 154] on button "Create Publisher" at bounding box center [612, 153] width 76 height 22
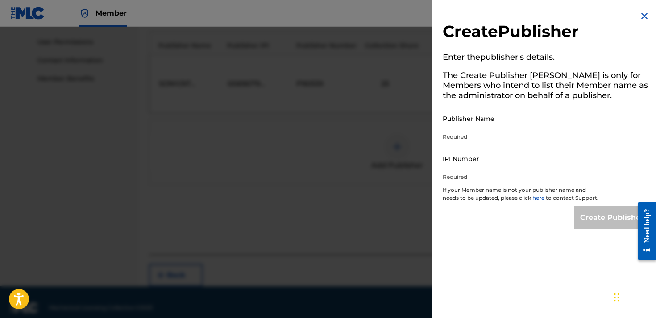
click at [494, 98] on h5 "The Create Publisher [PERSON_NAME] is only for Members who intend to list their…" at bounding box center [546, 87] width 207 height 38
click at [493, 128] on input "Publisher Name" at bounding box center [518, 118] width 151 height 25
type input "[PERSON_NAME]"
click at [491, 165] on input "IPI Number" at bounding box center [518, 158] width 151 height 25
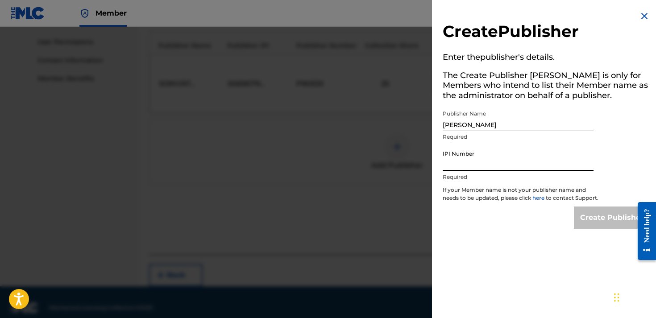
paste input "01311170120"
type input "01311170120"
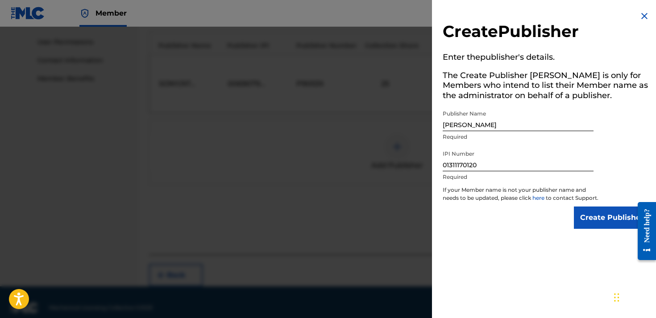
click at [587, 227] on input "Create Publisher" at bounding box center [612, 218] width 76 height 22
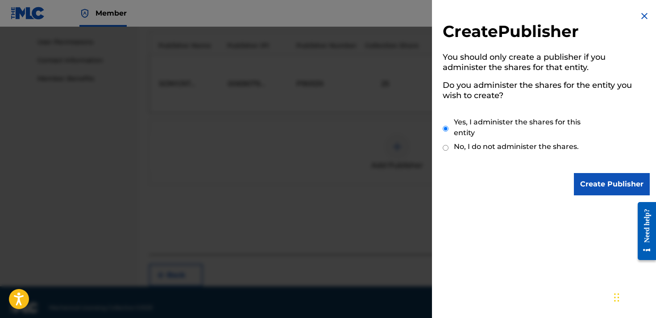
click at [596, 171] on div "Create Publisher You should only create a publisher if you administer the share…" at bounding box center [546, 103] width 229 height 206
click at [596, 185] on input "Create Publisher" at bounding box center [612, 184] width 76 height 22
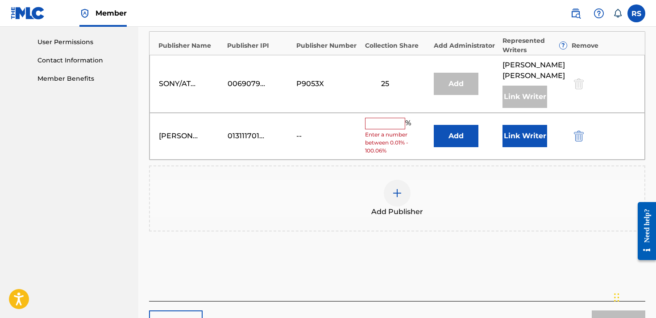
click at [387, 118] on input "text" at bounding box center [385, 124] width 40 height 12
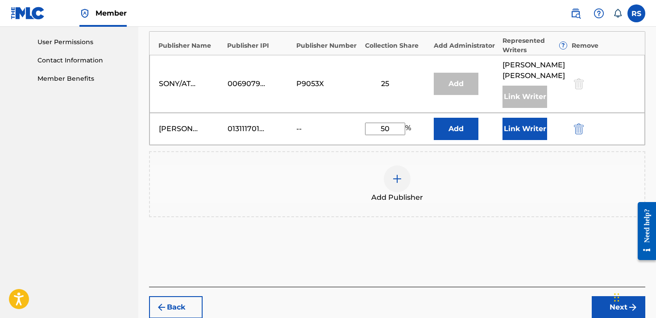
type input "5"
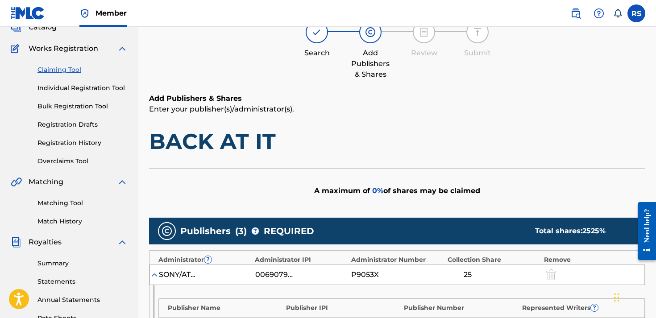
scroll to position [56, 0]
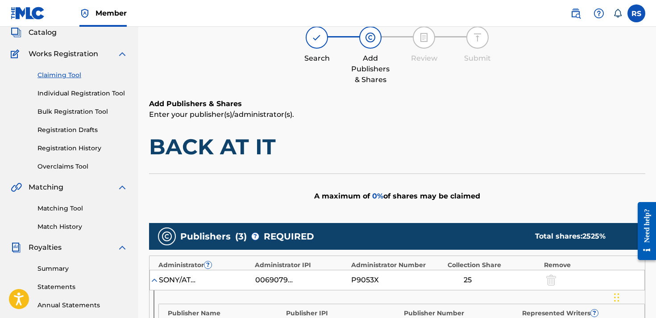
click at [75, 75] on link "Claiming Tool" at bounding box center [82, 75] width 90 height 9
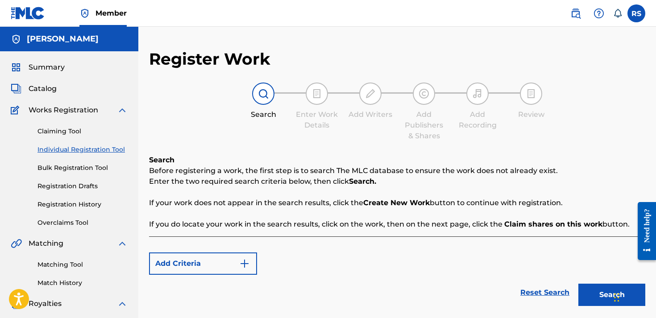
scroll to position [228, 0]
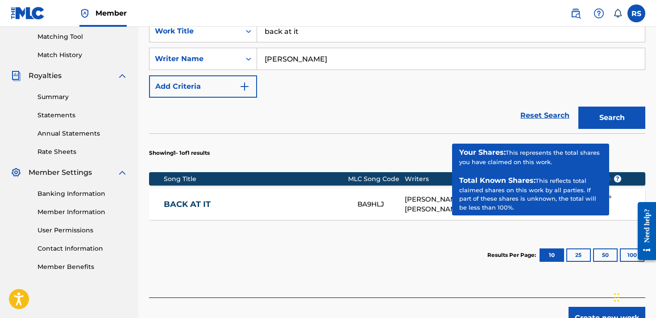
click at [620, 177] on span "?" at bounding box center [617, 178] width 7 height 7
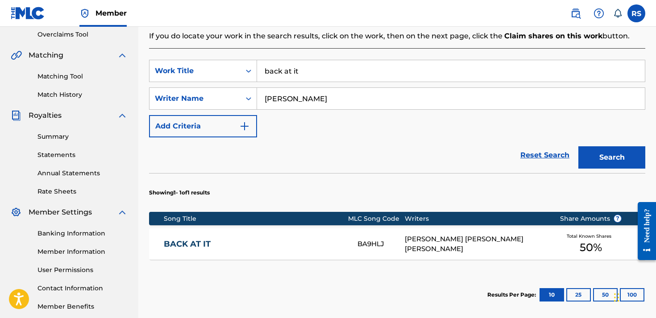
scroll to position [183, 0]
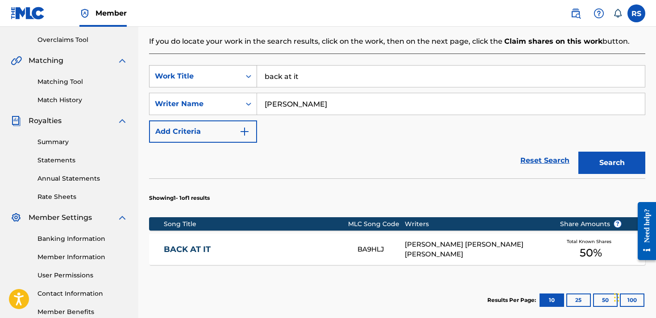
drag, startPoint x: 312, startPoint y: 79, endPoint x: 247, endPoint y: 79, distance: 64.7
click at [247, 79] on div "SearchWithCriteria98b7ca36-9eb0-45df-9636-6d1cf8ca4d03 Work Title back at it" at bounding box center [397, 76] width 496 height 22
type input "never goin quit"
click at [609, 155] on button "Search" at bounding box center [612, 163] width 67 height 22
click at [320, 253] on link "NEVER GOIN QUIT" at bounding box center [255, 250] width 182 height 10
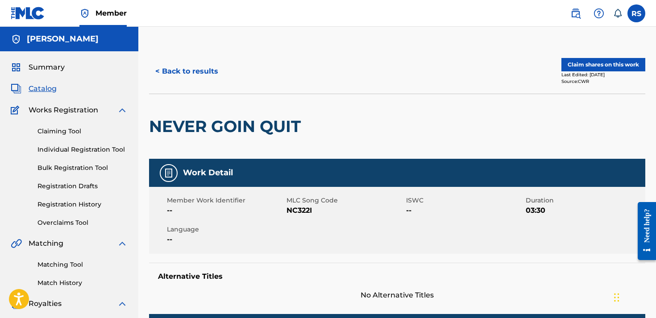
click at [442, 144] on div "NEVER GOIN QUIT" at bounding box center [397, 126] width 496 height 65
click at [616, 66] on button "Claim shares on this work" at bounding box center [604, 64] width 84 height 13
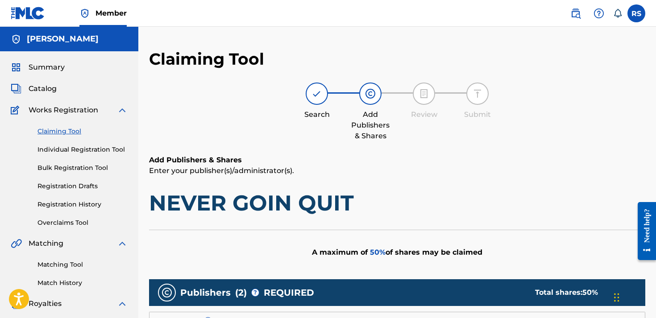
click at [394, 156] on h6 "Add Publishers & Shares" at bounding box center [397, 160] width 496 height 11
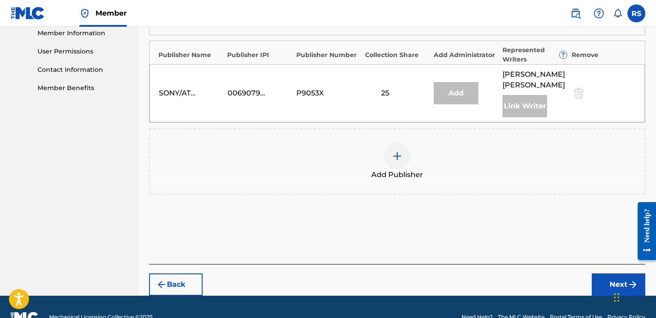
scroll to position [417, 0]
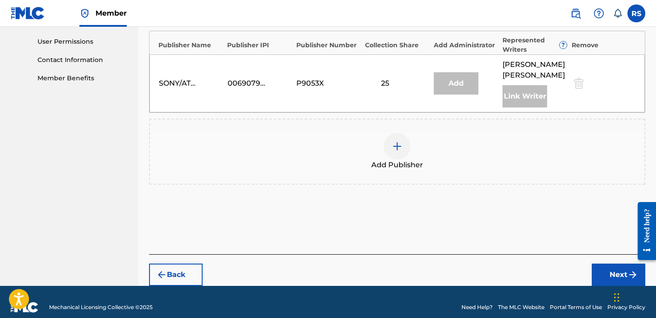
click at [404, 139] on div at bounding box center [397, 146] width 27 height 27
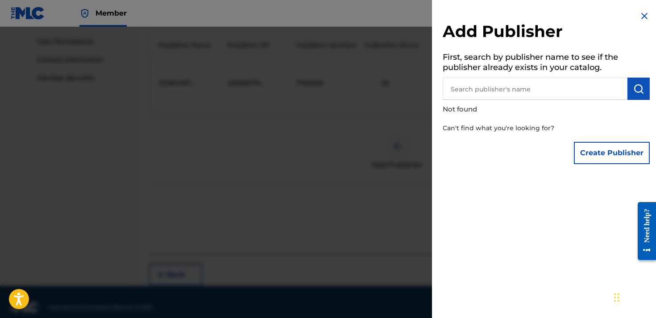
click at [506, 87] on input "text" at bounding box center [535, 89] width 185 height 22
type input "[PERSON_NAME]"
click at [634, 93] on img "submit" at bounding box center [638, 88] width 11 height 11
click at [607, 160] on button "Create Publisher" at bounding box center [612, 153] width 76 height 22
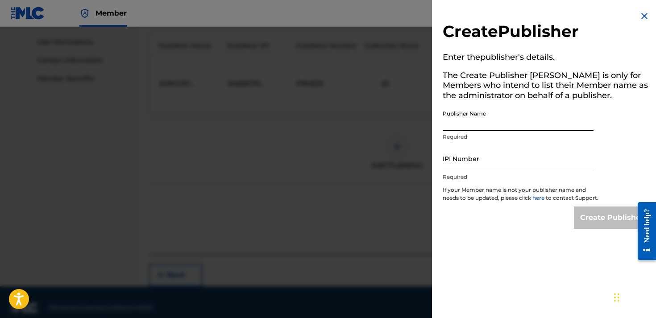
click at [445, 117] on input "Publisher Name" at bounding box center [518, 118] width 151 height 25
type input "[PERSON_NAME]"
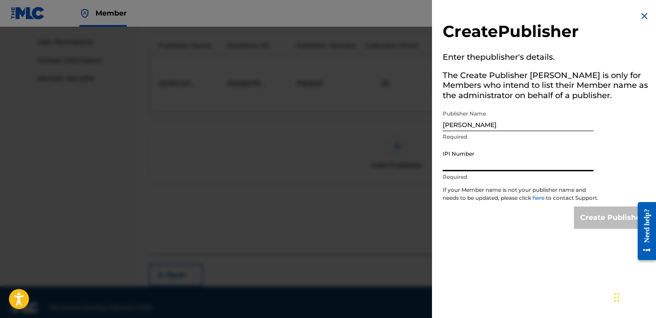
click at [460, 170] on input "IPI Number" at bounding box center [518, 158] width 151 height 25
paste input "01311170120"
type input "01311170120"
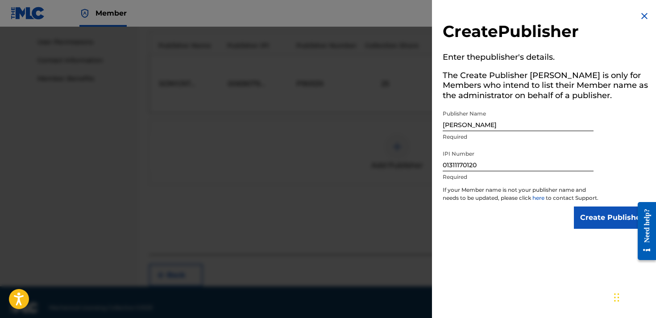
click at [591, 228] on input "Create Publisher" at bounding box center [612, 218] width 76 height 22
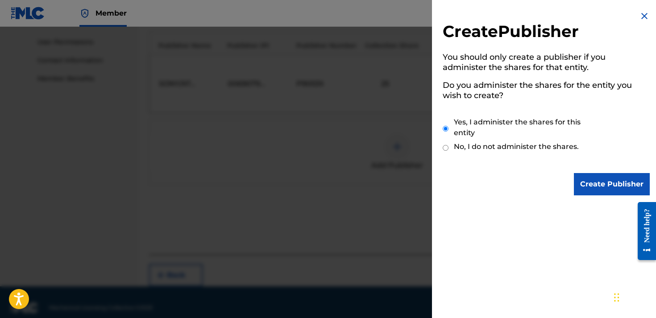
click at [604, 180] on input "Create Publisher" at bounding box center [612, 184] width 76 height 22
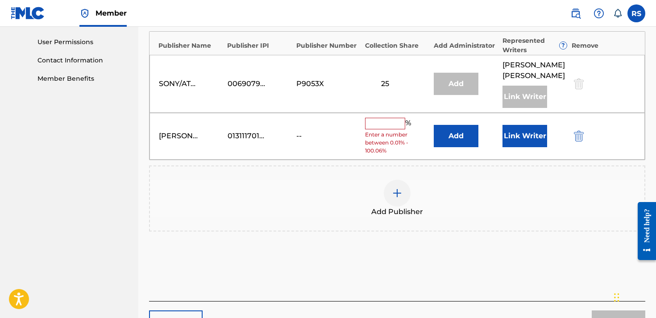
click at [384, 113] on div "rodney reyhan sellers 01311170120 -- % Enter a number between 0.01% - 100.06% A…" at bounding box center [398, 136] width 496 height 47
click at [384, 118] on input "text" at bounding box center [385, 124] width 40 height 12
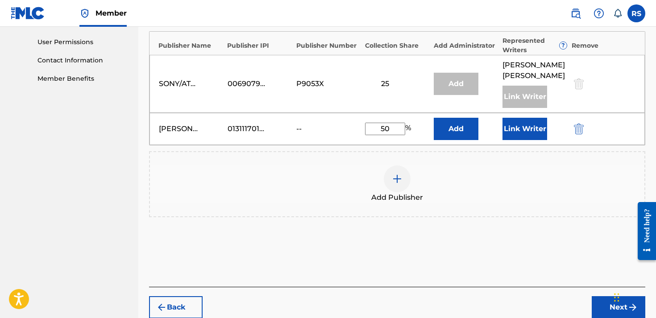
type input "50"
click at [600, 296] on button "Next" at bounding box center [619, 307] width 54 height 22
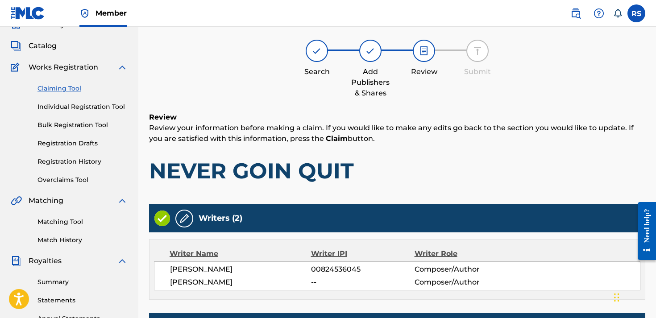
scroll to position [40, 0]
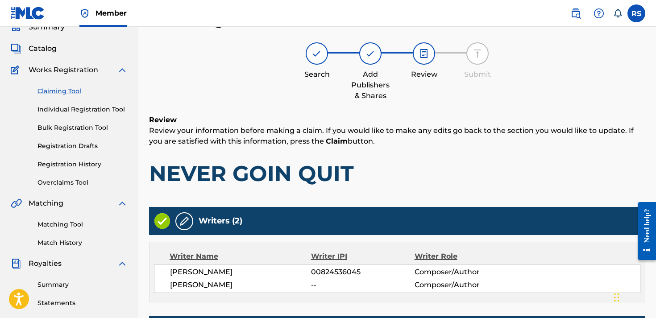
click at [449, 187] on div "Review Review your information before making a claim. If you would like to make…" at bounding box center [397, 158] width 496 height 86
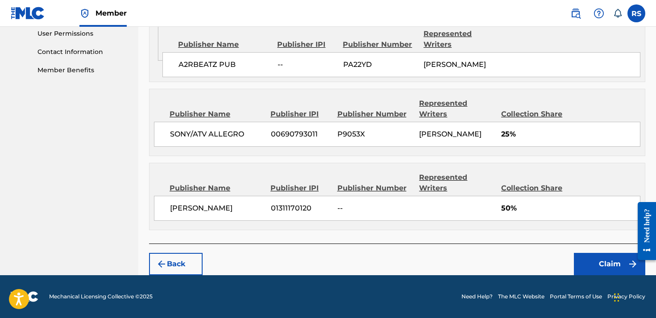
scroll to position [444, 0]
click at [587, 267] on button "Claim" at bounding box center [609, 264] width 71 height 22
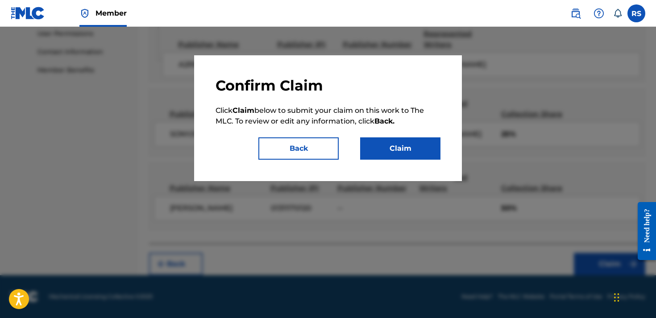
click at [389, 159] on button "Claim" at bounding box center [400, 148] width 80 height 22
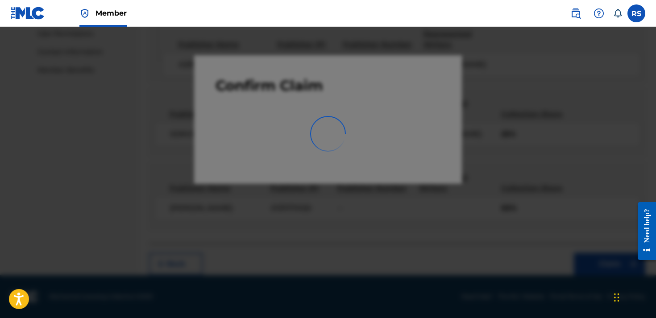
scroll to position [235, 0]
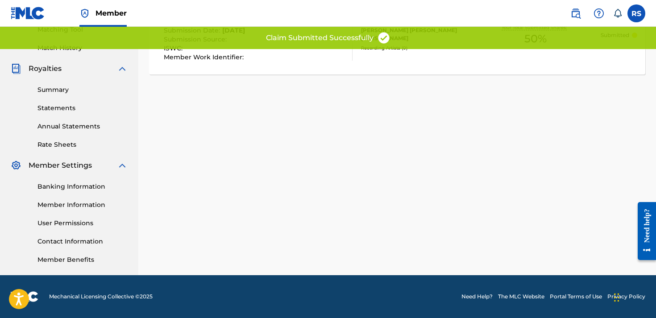
click at [258, 106] on div "Claiming Tool Search Add Publishers & Shares Review Submit Submit Your claim ha…" at bounding box center [397, 45] width 518 height 462
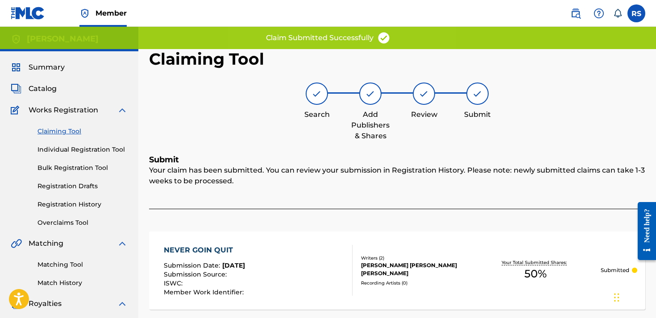
scroll to position [0, 0]
click at [39, 92] on span "Catalog" at bounding box center [43, 88] width 28 height 11
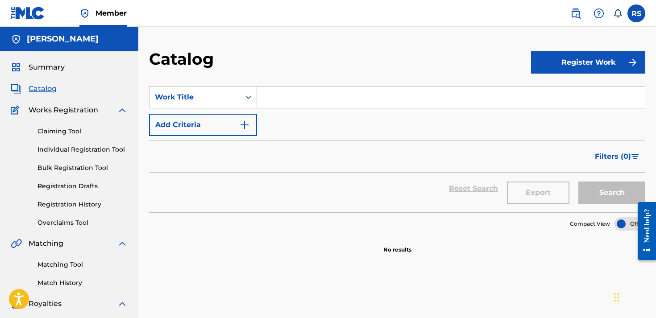
click at [61, 64] on span "Summary" at bounding box center [47, 67] width 36 height 11
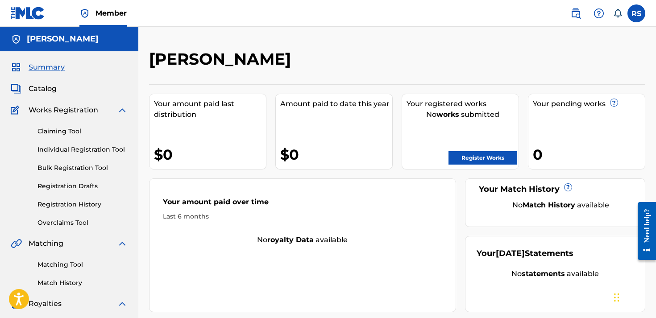
click at [475, 158] on link "Register Works" at bounding box center [483, 157] width 69 height 13
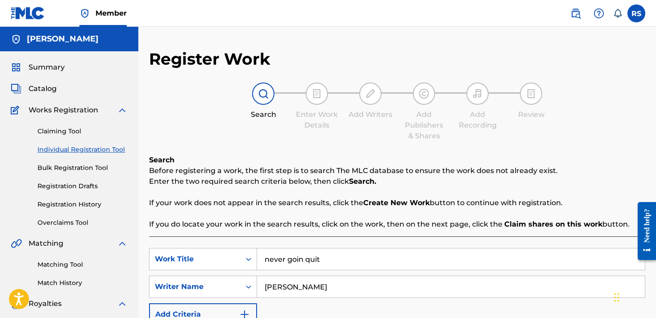
click at [338, 150] on div "Register Work Search Enter Work Details Add Writers Add Publishers & Shares Add…" at bounding box center [397, 303] width 496 height 508
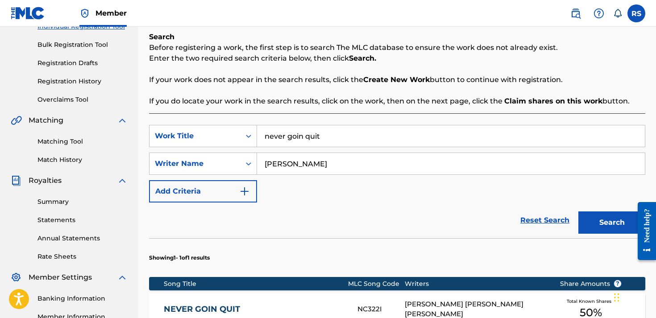
scroll to position [125, 0]
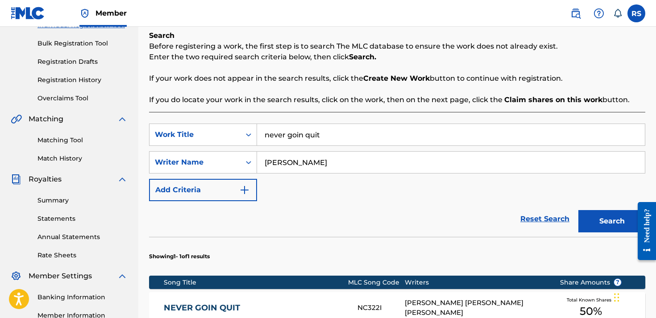
drag, startPoint x: 369, startPoint y: 129, endPoint x: 363, endPoint y: 130, distance: 6.3
click at [363, 130] on input "never goin quit" at bounding box center [451, 134] width 388 height 21
drag, startPoint x: 360, startPoint y: 130, endPoint x: 296, endPoint y: 130, distance: 63.8
click at [296, 130] on input "never goin quit" at bounding box center [451, 134] width 388 height 21
drag, startPoint x: 325, startPoint y: 142, endPoint x: 257, endPoint y: 120, distance: 71.4
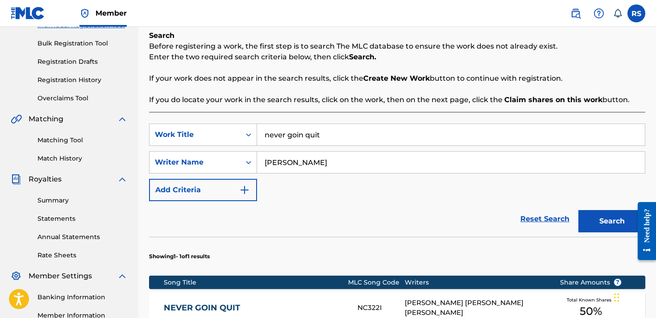
click at [257, 120] on div "SearchWithCriteria98b7ca36-9eb0-45df-9636-6d1cf8ca4d03 Work Title never goin qu…" at bounding box center [397, 256] width 496 height 289
type input "Still draggin"
click at [613, 227] on button "Search" at bounding box center [612, 221] width 67 height 22
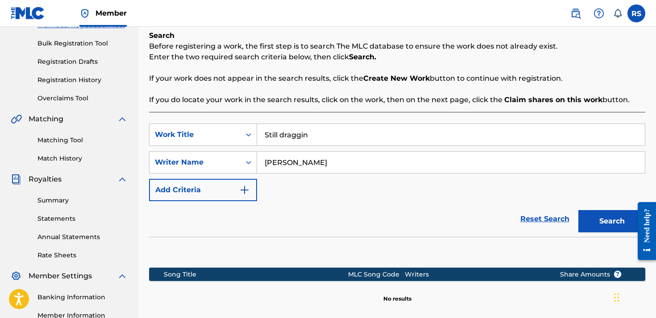
click at [343, 230] on div "Reset Search Search" at bounding box center [397, 219] width 496 height 36
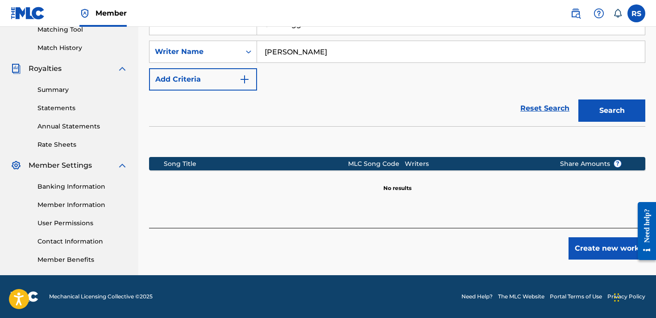
scroll to position [235, 0]
click at [619, 251] on button "Create new work" at bounding box center [607, 248] width 77 height 22
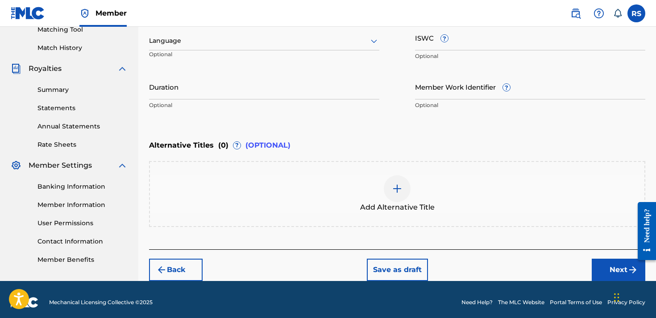
click at [328, 113] on div "Duration Optional" at bounding box center [264, 94] width 230 height 40
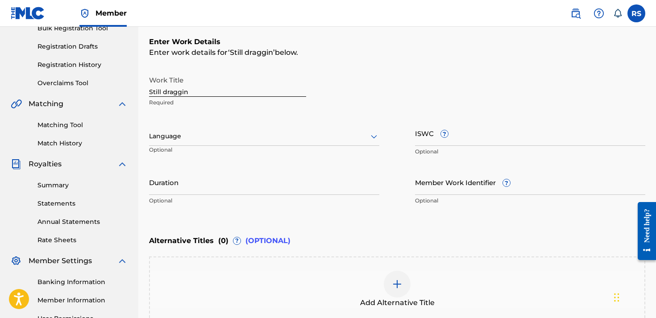
scroll to position [133, 0]
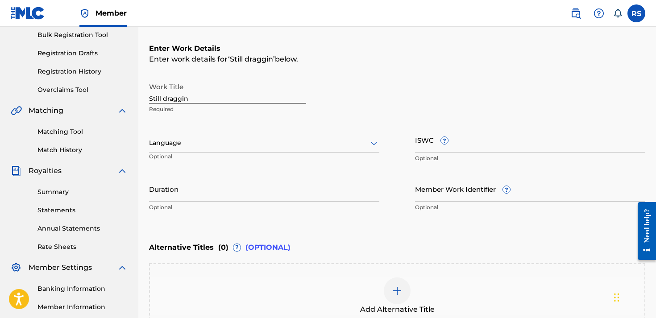
click at [463, 142] on input "ISWC ?" at bounding box center [530, 139] width 230 height 25
paste input "075344483"
type input "075344483"
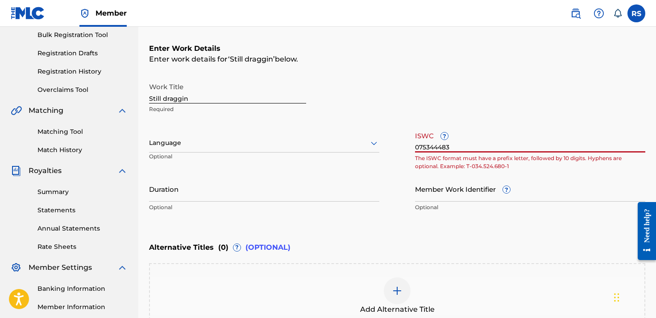
drag, startPoint x: 469, startPoint y: 150, endPoint x: 410, endPoint y: 147, distance: 59.5
click at [410, 147] on div "Work Title Still draggin Required Language Optional ISWC ? 075344483 The ISWC f…" at bounding box center [397, 147] width 496 height 138
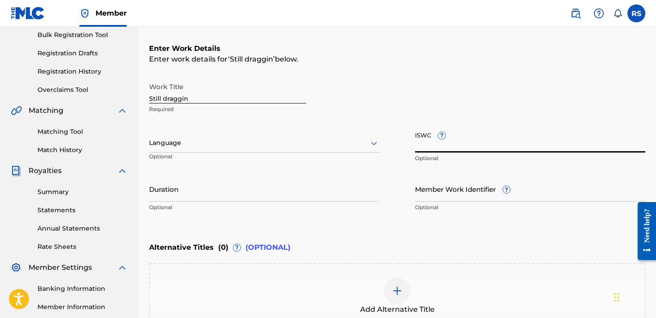
click at [434, 194] on input "Member Work Identifier ?" at bounding box center [530, 188] width 230 height 25
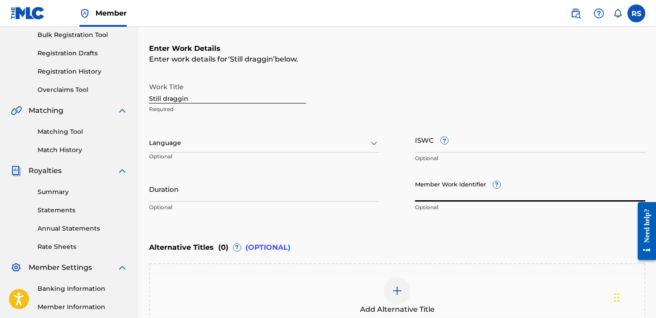
paste input "075344483"
type input "075344483"
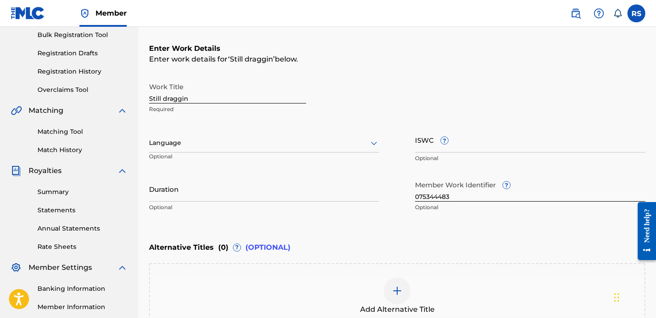
click at [450, 163] on div "ISWC ? Optional" at bounding box center [530, 147] width 230 height 40
click at [432, 145] on input "ISWC ?" at bounding box center [530, 139] width 230 height 25
click at [305, 225] on div "Enter Work Details Enter work details for ‘ Still draggin ’ below. Work Title S…" at bounding box center [397, 130] width 496 height 216
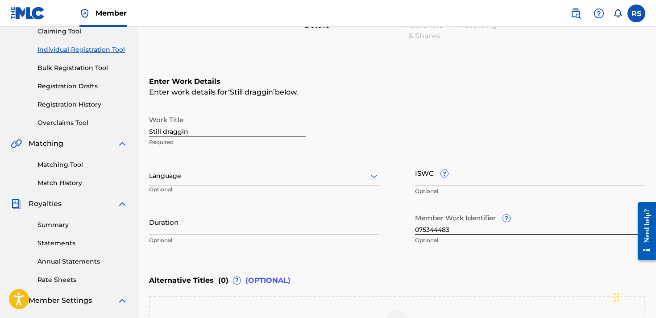
scroll to position [98, 0]
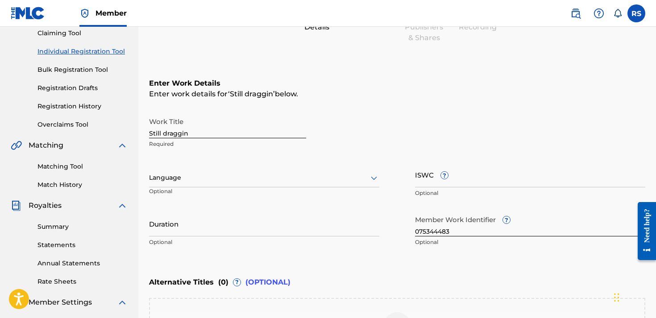
click at [149, 133] on div "Register Work Search Enter Work Details Add Writers Add Publishers & Shares Add…" at bounding box center [397, 184] width 518 height 467
click at [153, 133] on input "Still draggin" at bounding box center [227, 125] width 157 height 25
click at [150, 132] on input "Still draggin" at bounding box center [227, 125] width 157 height 25
click at [303, 116] on input "Still draggin" at bounding box center [227, 125] width 157 height 25
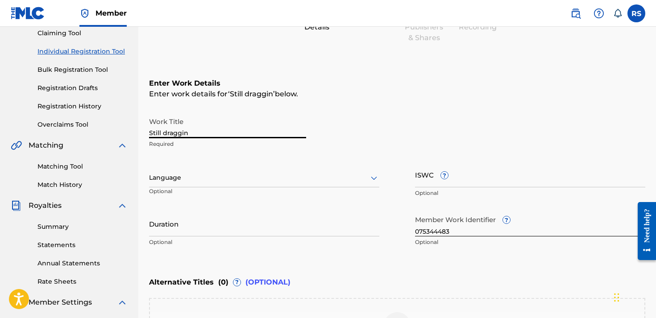
click at [300, 116] on input "Still draggin" at bounding box center [227, 125] width 157 height 25
drag, startPoint x: 300, startPoint y: 116, endPoint x: 394, endPoint y: 103, distance: 94.2
click at [394, 103] on div "Enter Work Details Enter work details for ‘ Still dragon ’ below. Work Title St…" at bounding box center [397, 165] width 496 height 216
click at [194, 133] on input "Still dragon" at bounding box center [227, 125] width 157 height 25
type input "Still draggin"
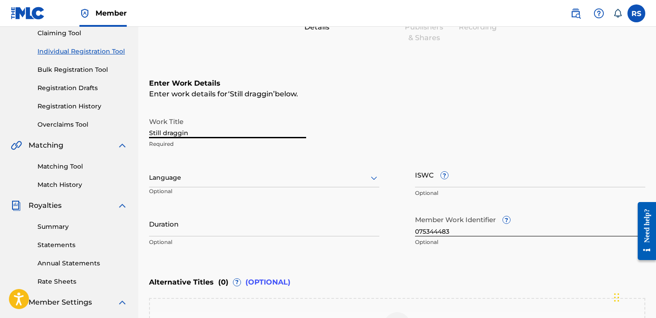
click at [336, 108] on div "Enter Work Details Enter work details for ‘ Still draggin ’ below. Work Title S…" at bounding box center [397, 165] width 496 height 216
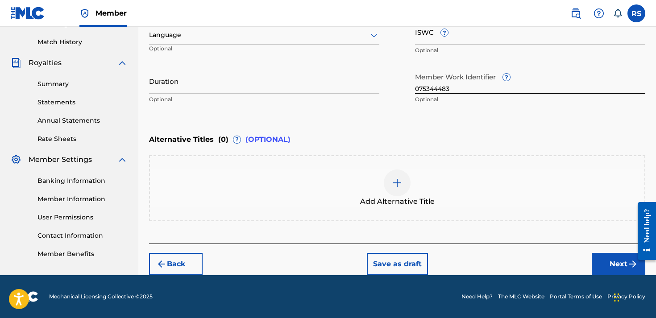
scroll to position [241, 0]
click at [610, 267] on button "Next" at bounding box center [619, 264] width 54 height 22
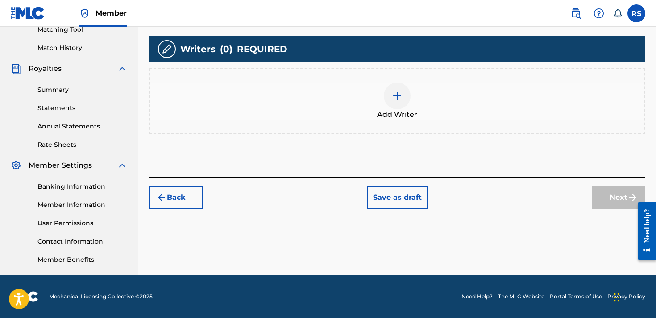
click at [400, 94] on img at bounding box center [397, 96] width 11 height 11
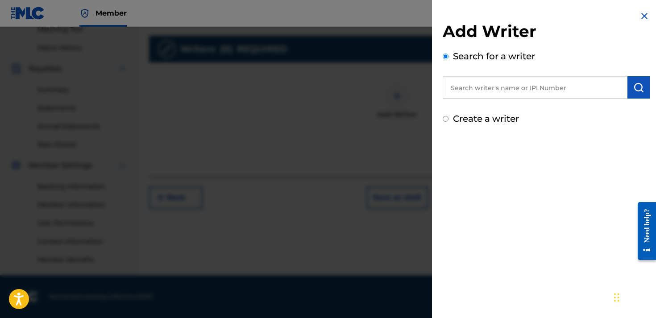
click at [492, 84] on input "text" at bounding box center [535, 87] width 185 height 22
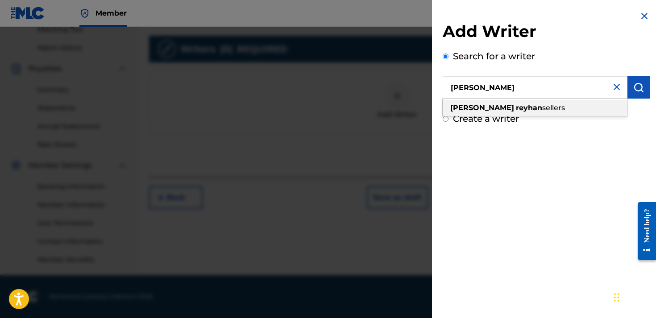
click at [542, 109] on span "sellers" at bounding box center [553, 108] width 23 height 8
type input "[PERSON_NAME]"
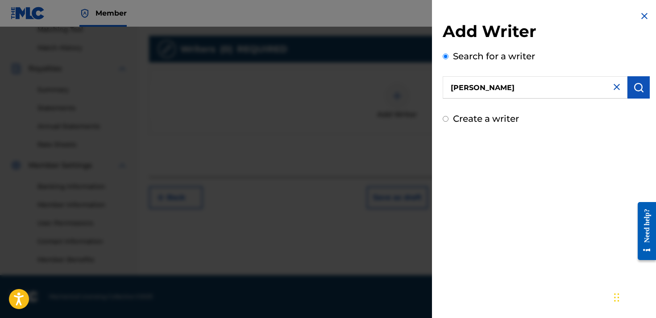
click at [447, 121] on input "Create a writer" at bounding box center [446, 119] width 6 height 6
radio input "false"
radio input "true"
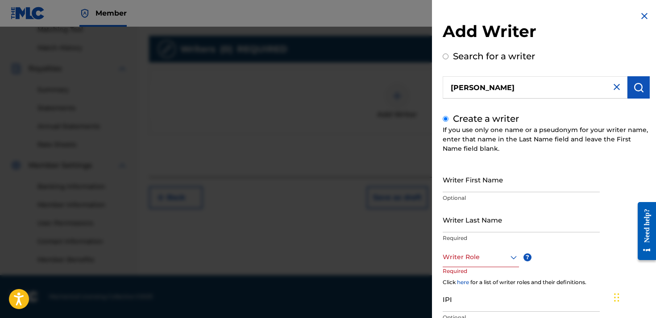
click at [448, 121] on input "Create a writer" at bounding box center [446, 119] width 6 height 6
click at [446, 54] on div "Search for a writer [PERSON_NAME]" at bounding box center [546, 74] width 207 height 49
click at [446, 56] on input "Search for a writer" at bounding box center [446, 57] width 6 height 6
radio input "true"
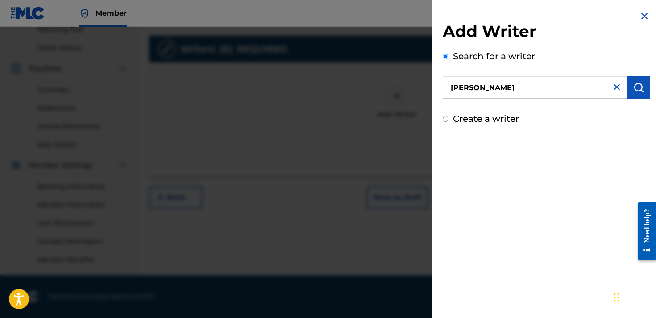
click at [552, 93] on input "[PERSON_NAME]" at bounding box center [535, 87] width 185 height 22
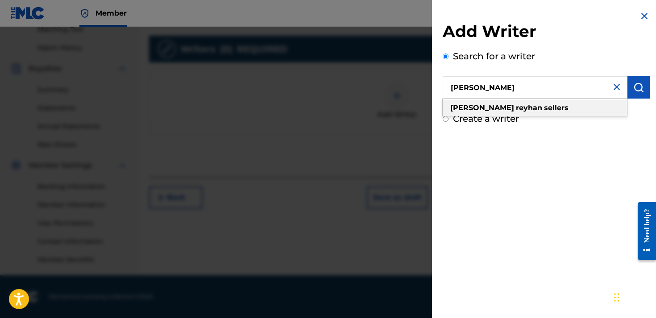
click at [545, 106] on div "rodney reyhan sellers" at bounding box center [535, 108] width 184 height 16
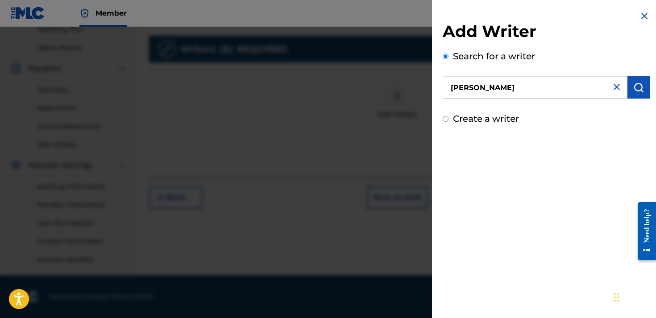
click at [561, 210] on div "Add Writer Search for a writer rodney reyhan sellers Create a writer" at bounding box center [546, 159] width 229 height 318
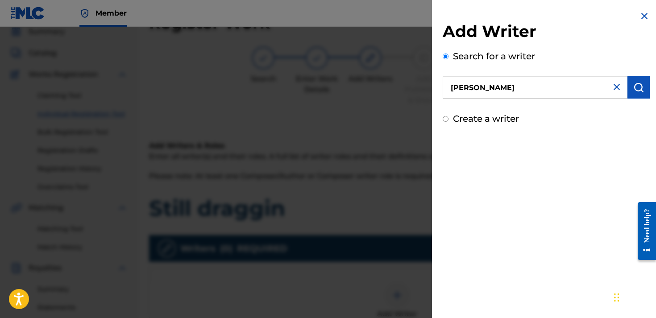
scroll to position [28, 0]
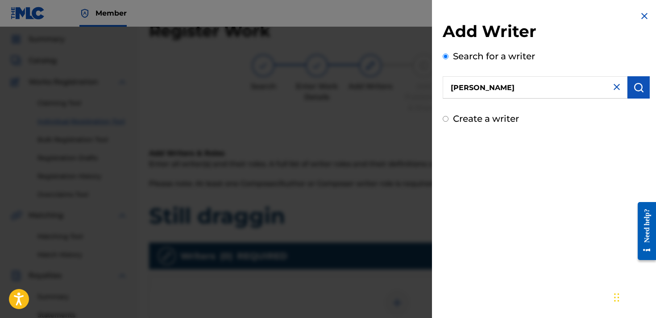
click at [639, 84] on img "submit" at bounding box center [638, 87] width 11 height 11
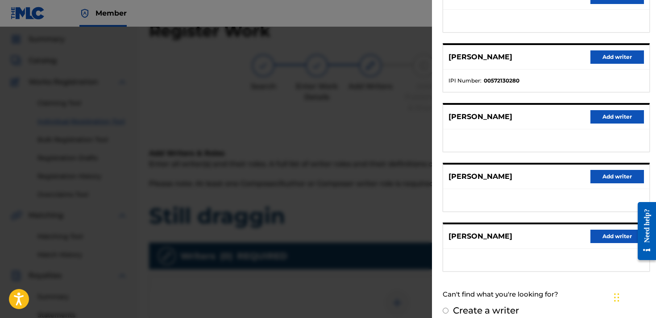
scroll to position [141, 0]
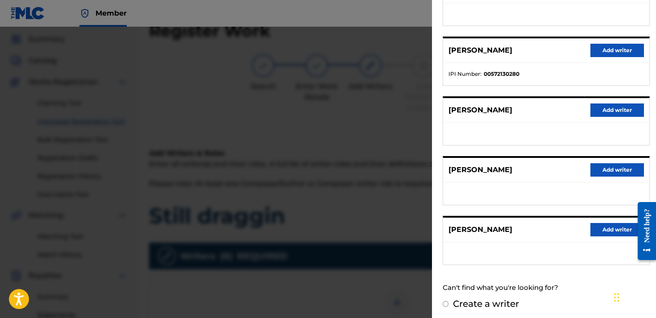
click at [603, 173] on button "Add writer" at bounding box center [618, 169] width 54 height 13
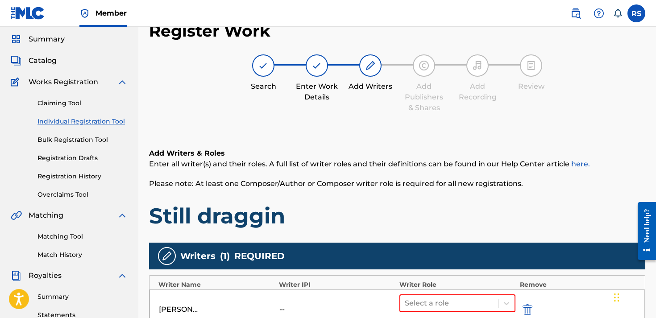
click at [401, 238] on div "Add Writers & Roles Enter all writer(s) and their roles. A full list of writer …" at bounding box center [397, 286] width 496 height 318
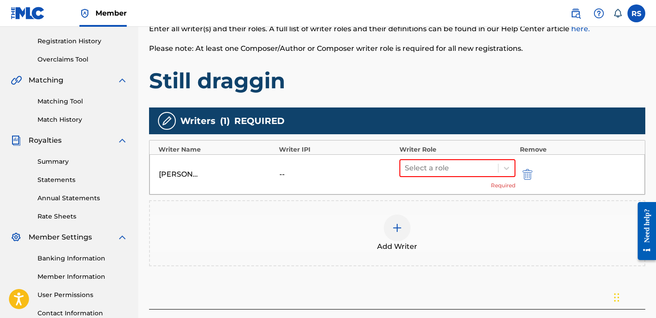
scroll to position [166, 0]
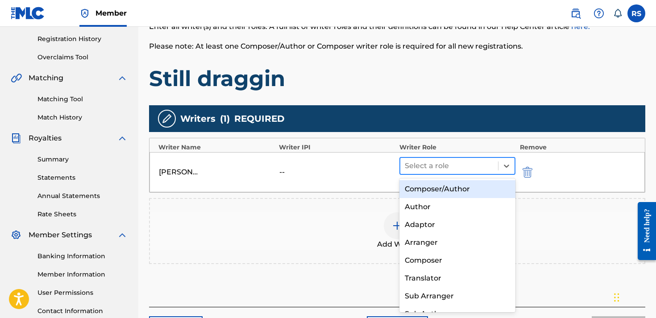
click at [449, 167] on div at bounding box center [449, 166] width 89 height 12
click at [441, 189] on div "Composer/Author" at bounding box center [458, 189] width 116 height 18
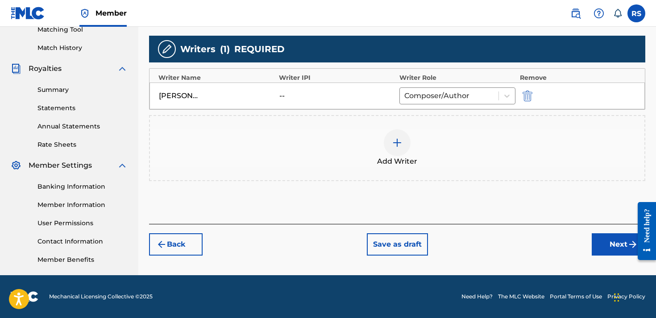
scroll to position [235, 0]
click at [605, 247] on button "Next" at bounding box center [619, 244] width 54 height 22
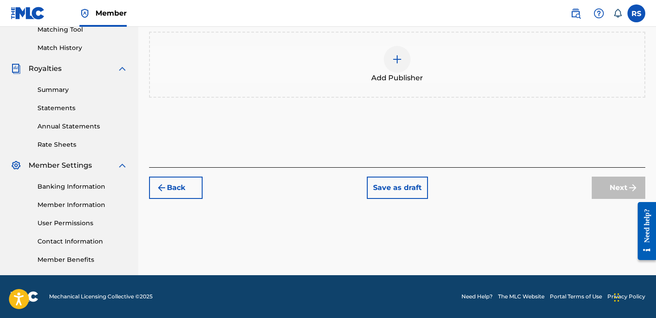
scroll to position [40, 0]
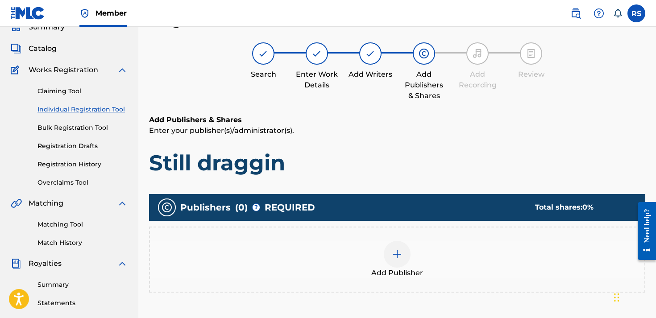
click at [397, 255] on img at bounding box center [397, 254] width 11 height 11
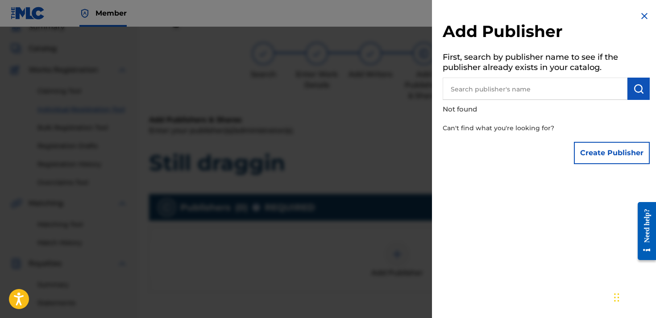
click at [491, 85] on input "text" at bounding box center [535, 89] width 185 height 22
type input "[PERSON_NAME]"
click at [636, 92] on img "submit" at bounding box center [638, 88] width 11 height 11
click at [615, 156] on button "Create Publisher" at bounding box center [612, 153] width 76 height 22
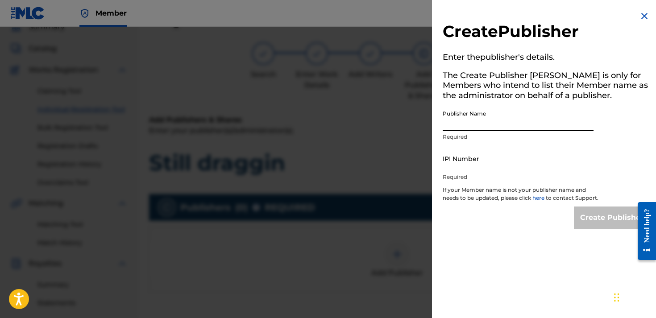
click at [477, 123] on input "Publisher Name" at bounding box center [518, 118] width 151 height 25
type input "[PERSON_NAME]"
click at [468, 176] on p "Required" at bounding box center [518, 177] width 151 height 8
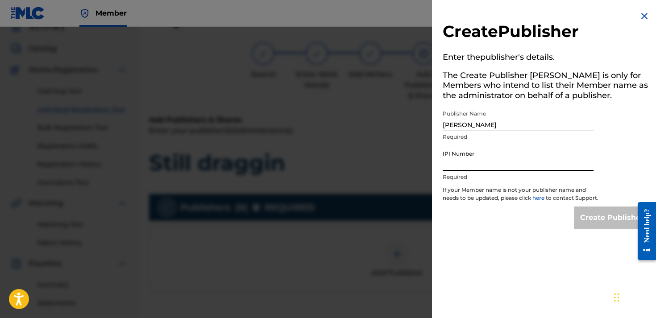
click at [468, 161] on input "IPI Number" at bounding box center [518, 158] width 151 height 25
paste input "075344483"
type input "0"
click at [469, 161] on input "IPI Number" at bounding box center [518, 158] width 151 height 25
paste input "01311170120"
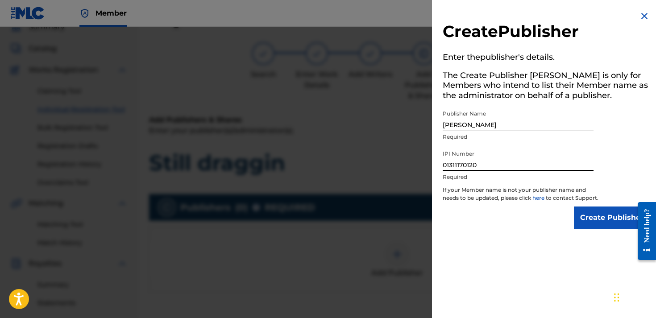
type input "01311170120"
click at [595, 218] on input "Create Publisher" at bounding box center [612, 218] width 76 height 22
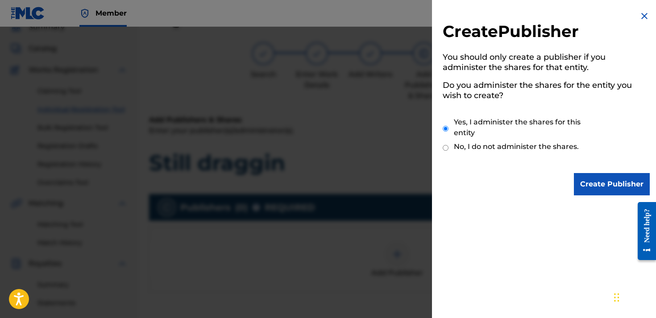
click at [591, 187] on input "Create Publisher" at bounding box center [612, 184] width 76 height 22
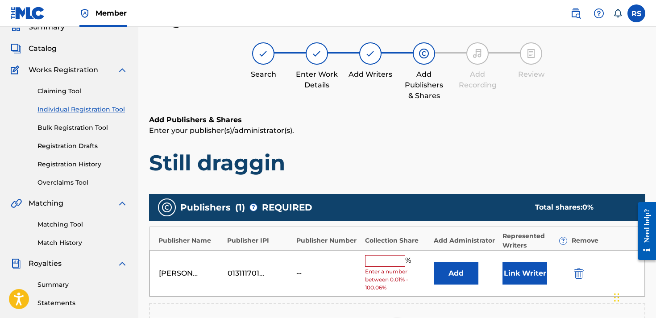
click at [439, 183] on div "Add Publishers & Shares Enter your publisher(s)/administrator(s). Still draggin…" at bounding box center [397, 277] width 496 height 324
click at [383, 259] on input "text" at bounding box center [385, 261] width 40 height 12
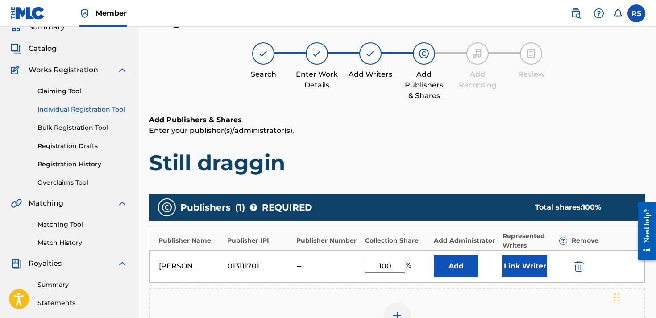
type input "100"
click at [412, 128] on p "Enter your publisher(s)/administrator(s)." at bounding box center [397, 130] width 496 height 11
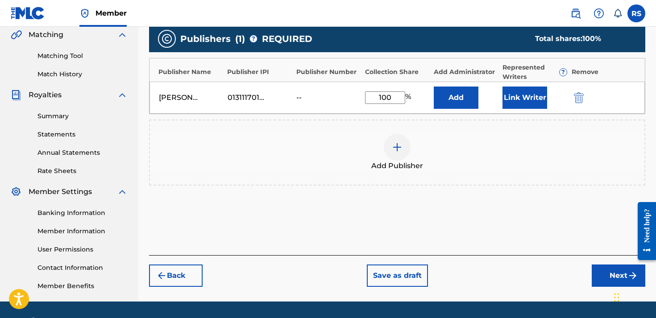
scroll to position [211, 0]
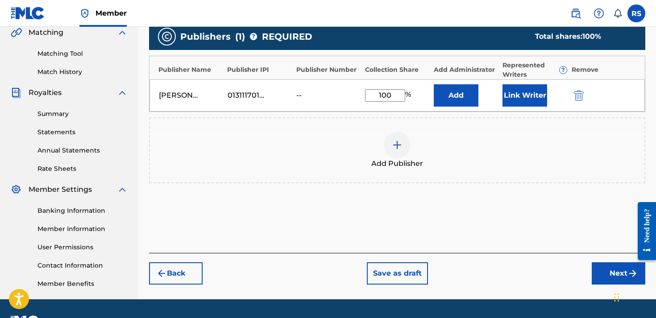
click at [462, 92] on button "Add" at bounding box center [456, 95] width 45 height 22
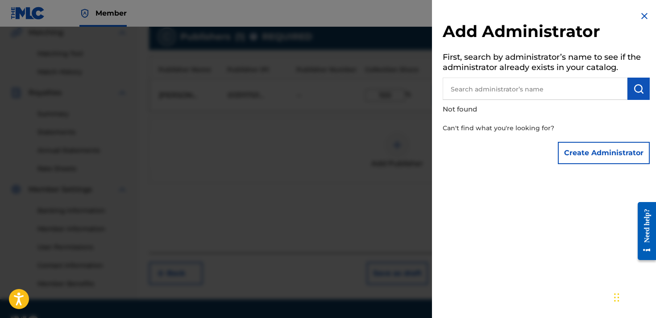
click at [516, 95] on input "text" at bounding box center [535, 89] width 185 height 22
type input "[PERSON_NAME]"
click at [640, 89] on img "submit" at bounding box center [638, 88] width 11 height 11
click at [614, 146] on button "Create Administrator" at bounding box center [604, 153] width 92 height 22
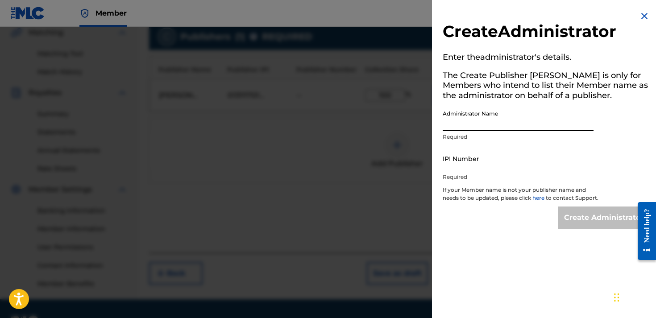
click at [541, 121] on input "Administrator Name" at bounding box center [518, 118] width 151 height 25
type input "[PERSON_NAME]"
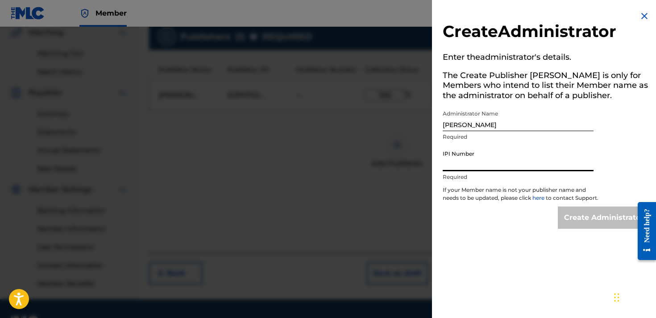
click at [525, 167] on input "IPI Number" at bounding box center [518, 158] width 151 height 25
paste input "01311170120"
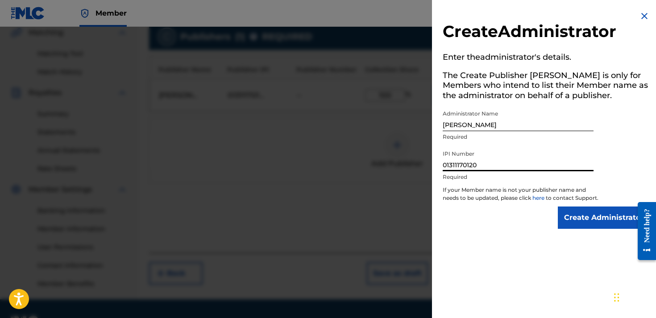
type input "01311170120"
click at [581, 228] on input "Create Administrator" at bounding box center [604, 218] width 92 height 22
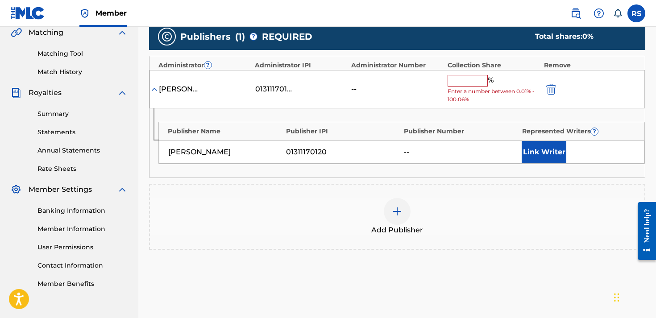
click at [448, 30] on div "Publishers ( 1 ) ? REQUIRED Total shares: 0 %" at bounding box center [397, 36] width 496 height 27
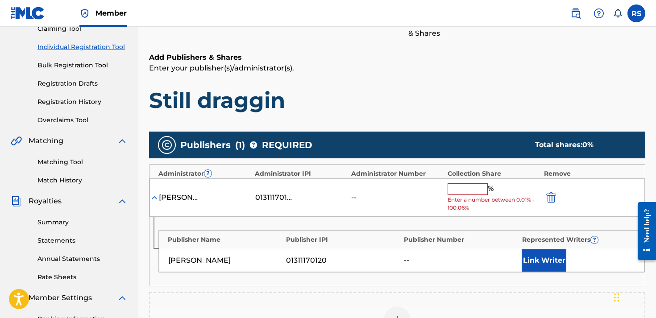
scroll to position [126, 0]
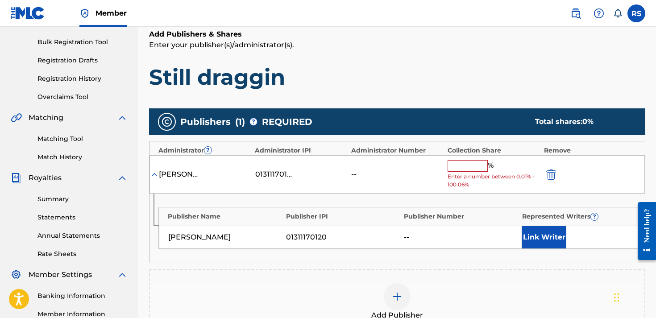
click at [457, 165] on input "text" at bounding box center [468, 166] width 40 height 12
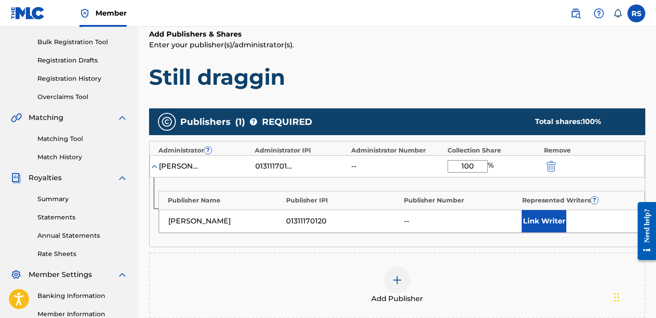
type input "100"
click at [537, 221] on button "Link Writer" at bounding box center [544, 221] width 45 height 22
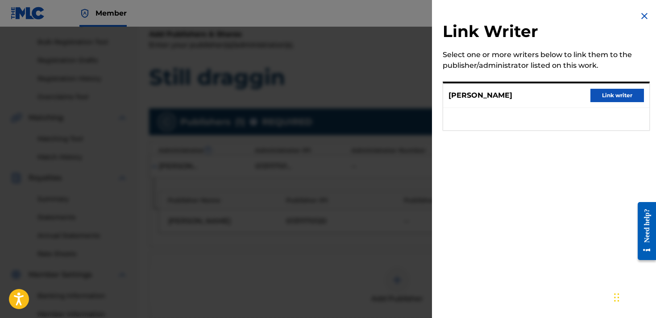
click at [612, 96] on button "Link writer" at bounding box center [618, 95] width 54 height 13
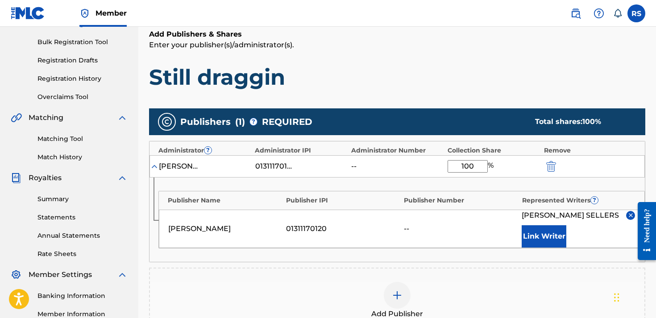
click at [379, 262] on div "Publisher Name Publisher IPI Publisher Number Represented Writers ? [PERSON_NAM…" at bounding box center [398, 220] width 496 height 84
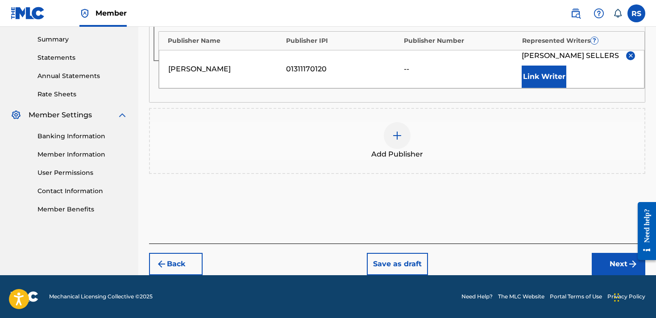
scroll to position [295, 0]
click at [617, 266] on button "Next" at bounding box center [619, 264] width 54 height 22
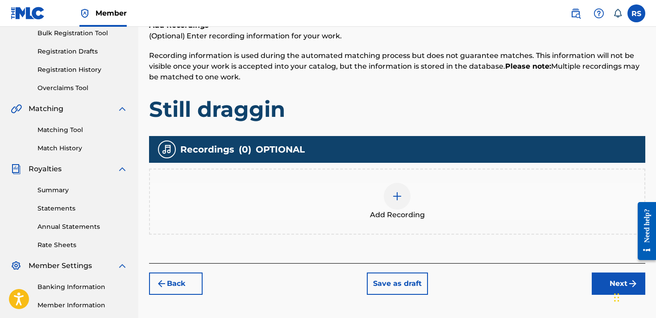
scroll to position [127, 0]
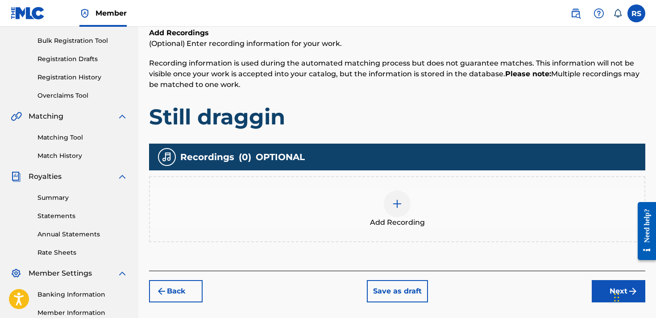
click at [404, 203] on div at bounding box center [397, 204] width 27 height 27
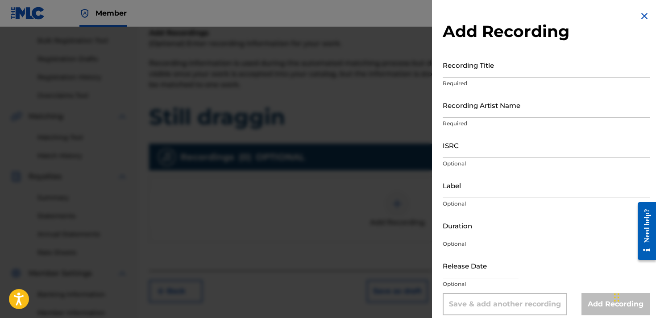
click at [498, 66] on input "Recording Title" at bounding box center [546, 64] width 207 height 25
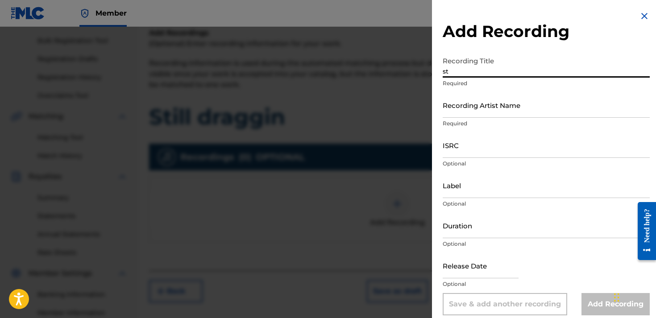
type input "s"
type input "Still Draggin"
click at [500, 118] on div "Recording Artist Name Required" at bounding box center [546, 112] width 207 height 40
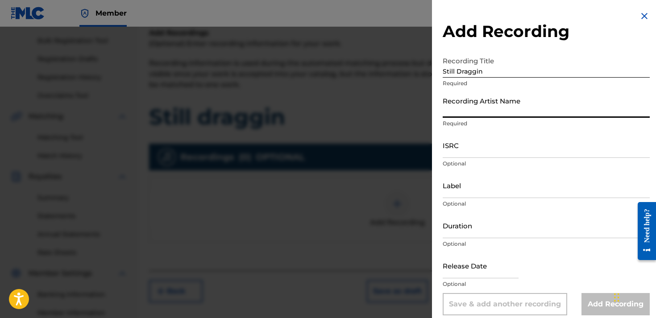
click at [500, 110] on input "Recording Artist Name" at bounding box center [546, 104] width 207 height 25
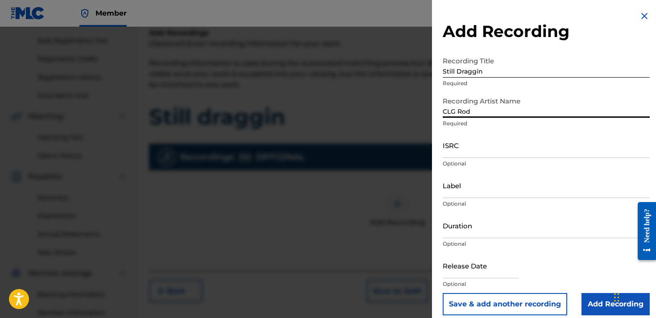
type input "CLG Rod"
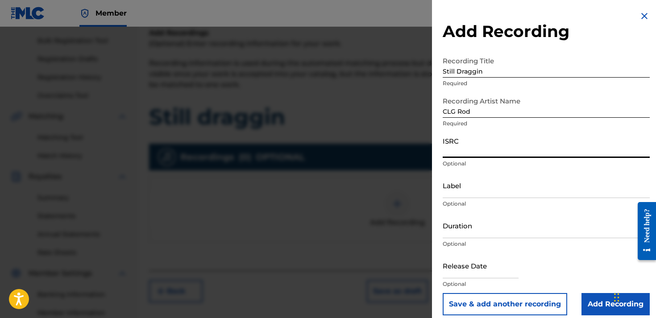
click at [491, 143] on input "ISRC" at bounding box center [546, 145] width 207 height 25
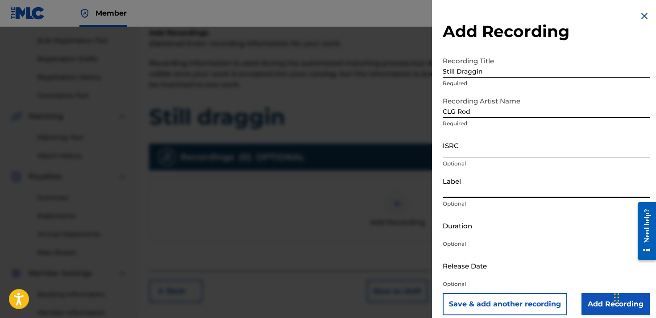
click at [482, 192] on input "Label" at bounding box center [546, 185] width 207 height 25
click at [491, 246] on p "Optional" at bounding box center [546, 244] width 207 height 8
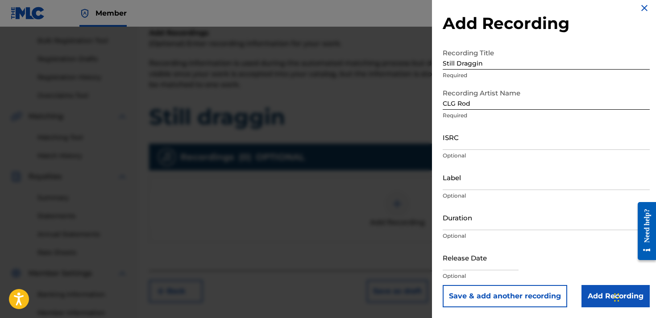
scroll to position [8, 0]
click at [600, 301] on input "Add Recording" at bounding box center [616, 296] width 68 height 22
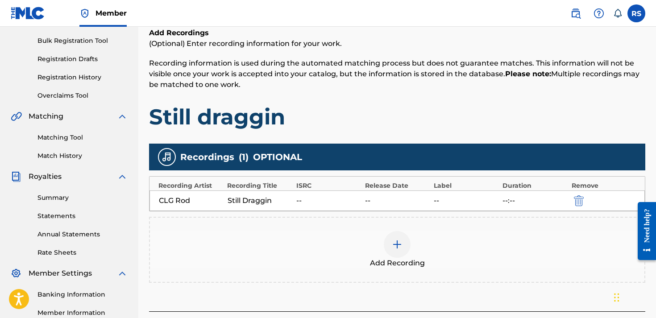
click at [435, 90] on p "Recording information is used during the automated matching process but does no…" at bounding box center [397, 74] width 496 height 32
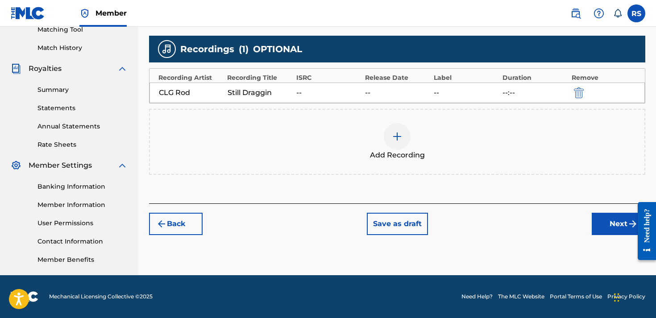
scroll to position [235, 0]
click at [599, 221] on button "Next" at bounding box center [619, 224] width 54 height 22
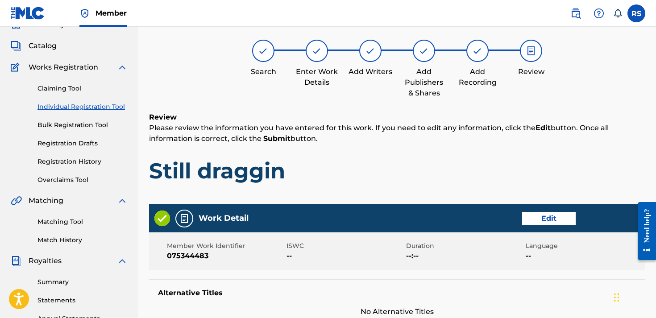
scroll to position [40, 0]
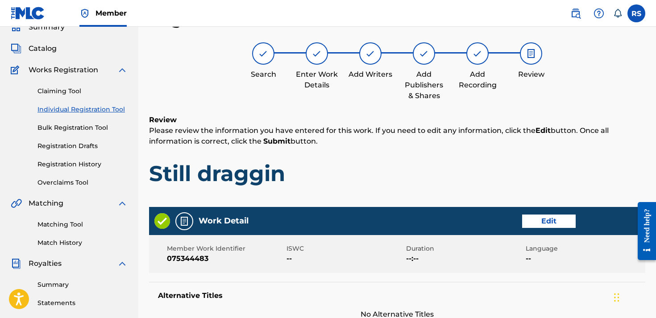
click at [444, 172] on h1 "Still draggin" at bounding box center [397, 173] width 496 height 27
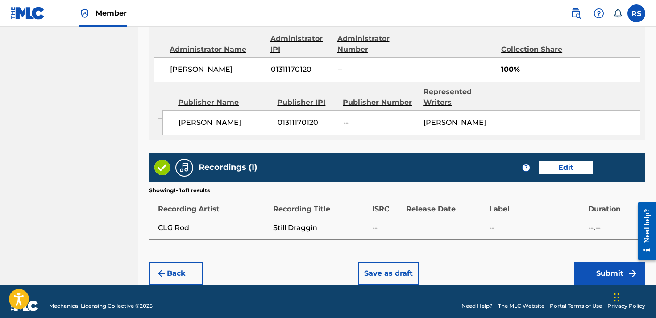
scroll to position [507, 0]
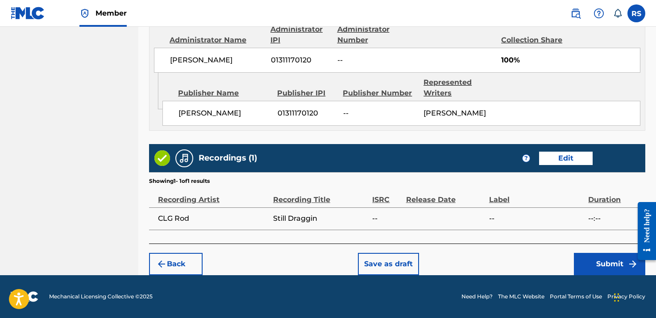
click at [619, 267] on button "Submit" at bounding box center [609, 264] width 71 height 22
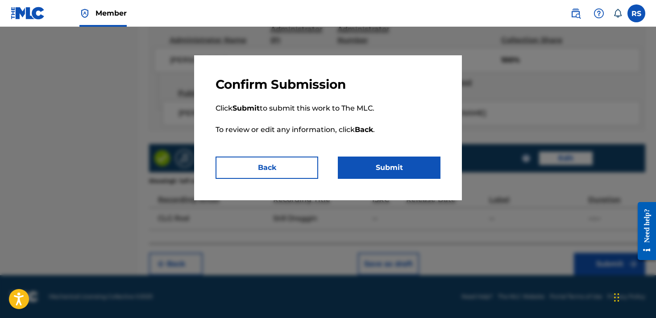
click at [400, 164] on button "Submit" at bounding box center [389, 168] width 103 height 22
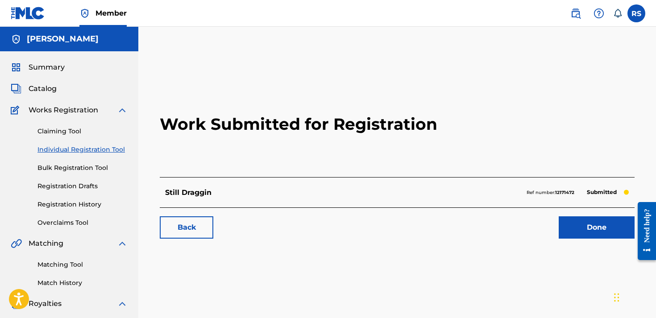
click at [46, 66] on span "Summary" at bounding box center [47, 67] width 36 height 11
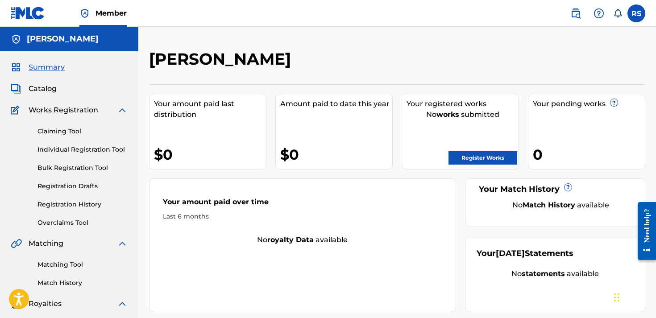
click at [475, 157] on link "Register Works" at bounding box center [483, 157] width 69 height 13
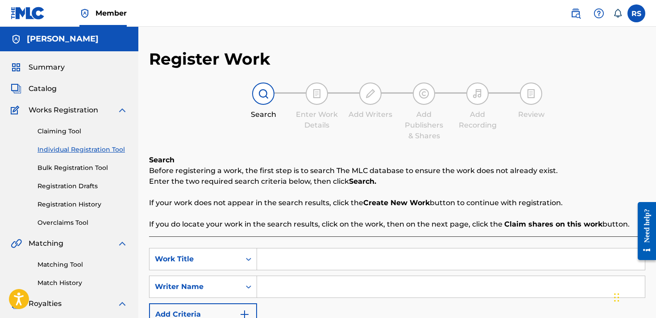
click at [329, 262] on input "Search Form" at bounding box center [451, 259] width 388 height 21
type input "fuck the law"
click at [321, 285] on input "Search Form" at bounding box center [451, 286] width 388 height 21
click at [335, 235] on div "Search Before registering a work, the first step is to search The MLC database …" at bounding box center [397, 269] width 496 height 228
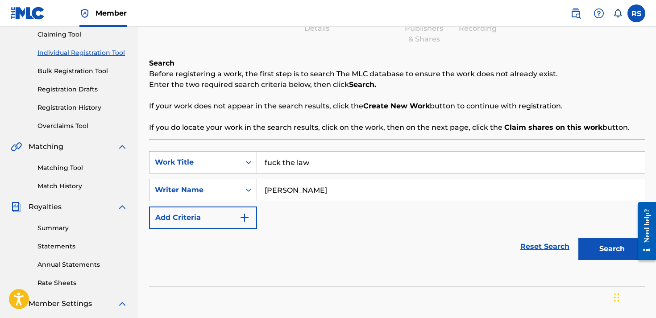
scroll to position [97, 0]
click at [292, 193] on input "[PERSON_NAME]" at bounding box center [451, 189] width 388 height 21
type input "[PERSON_NAME]"
click at [604, 249] on button "Search" at bounding box center [612, 248] width 67 height 22
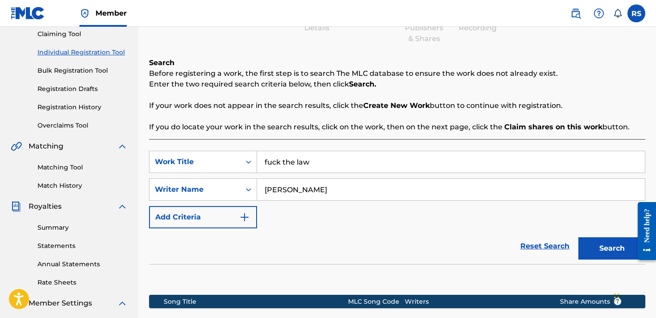
click at [386, 257] on div "Reset Search Search" at bounding box center [397, 247] width 496 height 36
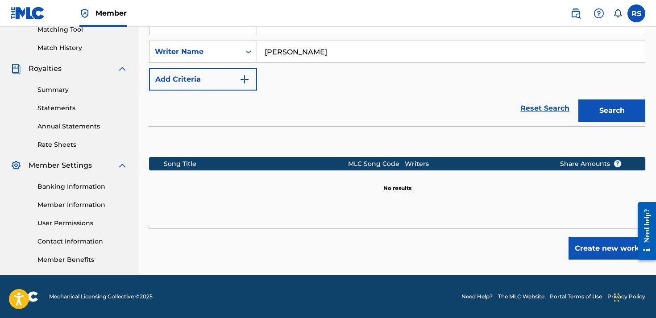
scroll to position [235, 0]
click at [592, 253] on button "Create new work" at bounding box center [607, 248] width 77 height 22
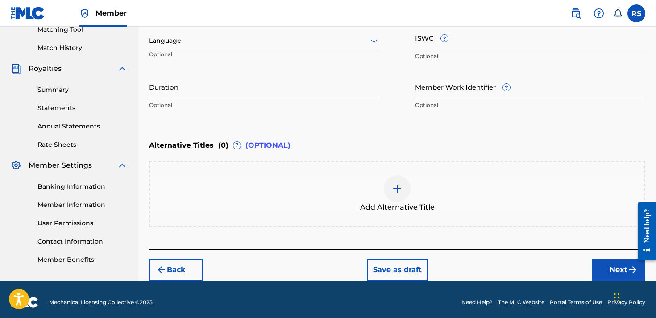
click at [274, 121] on div "Enter Work Details Enter work details for ‘ fuck the law ’ below. Work Title fu…" at bounding box center [397, 28] width 496 height 216
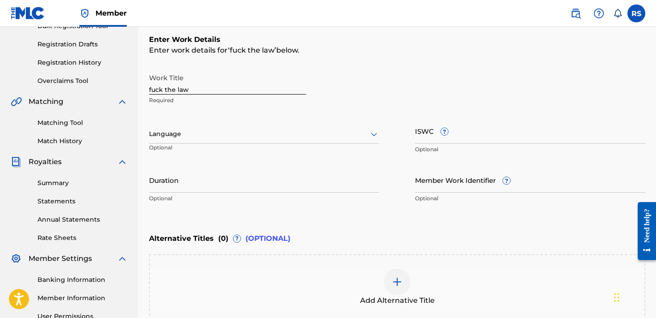
scroll to position [144, 0]
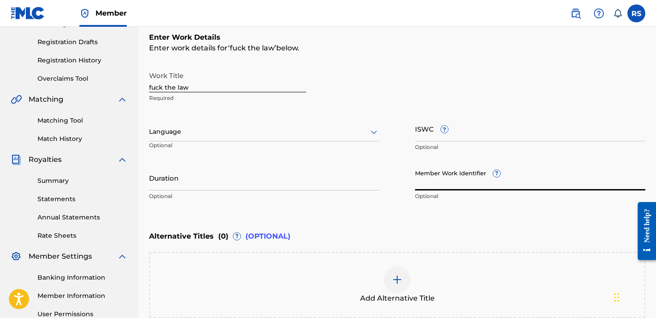
click at [451, 178] on input "Member Work Identifier ?" at bounding box center [530, 177] width 230 height 25
paste input "075344488"
type input "075344488"
click at [408, 231] on div "Alternative Titles ( 0 ) ? (OPTIONAL)" at bounding box center [397, 237] width 496 height 20
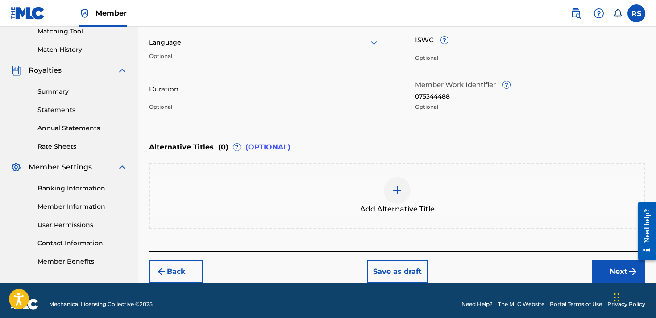
scroll to position [243, 0]
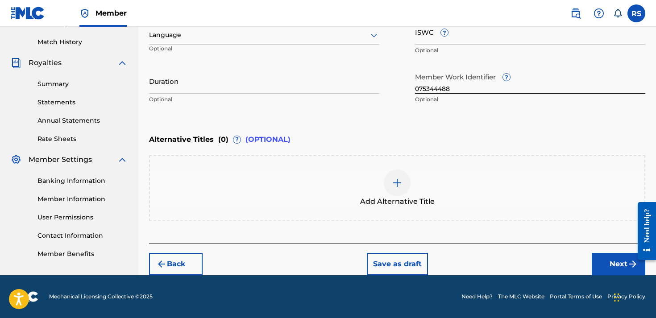
click at [404, 180] on div at bounding box center [397, 183] width 27 height 27
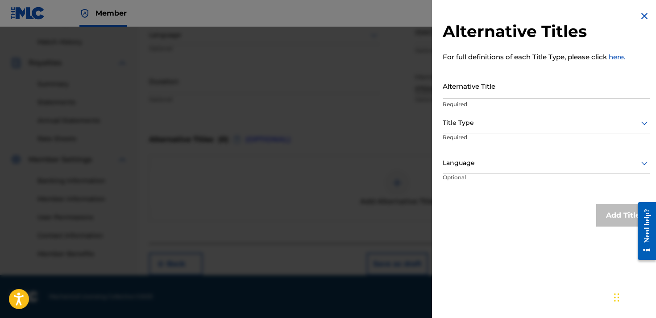
click at [647, 10] on div "Alternative Titles For full definitions of each Title Type, please click here. …" at bounding box center [546, 118] width 229 height 237
click at [639, 15] on img at bounding box center [644, 16] width 11 height 11
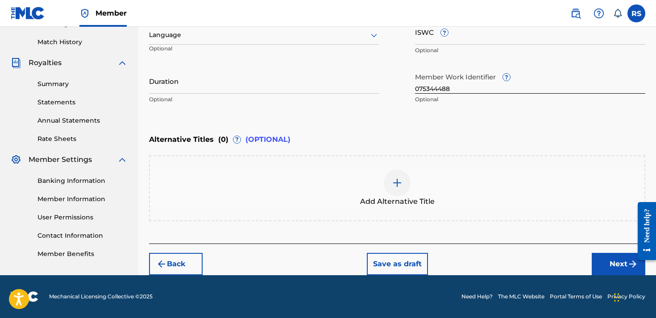
click at [620, 262] on button "Next" at bounding box center [619, 264] width 54 height 22
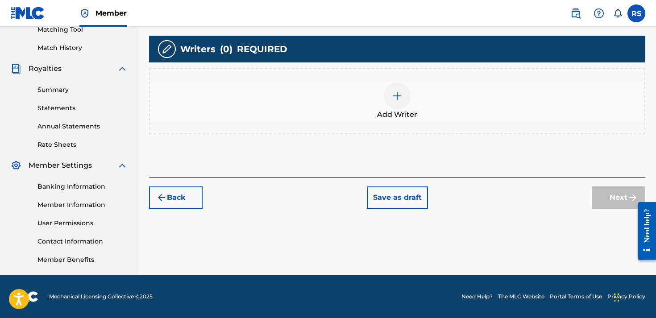
scroll to position [235, 0]
click at [351, 30] on div "Add Writers & Roles Enter all writer(s) and their roles. A full list of writer …" at bounding box center [397, 49] width 496 height 258
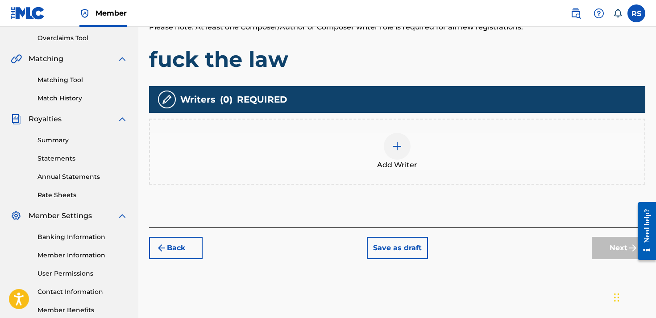
scroll to position [186, 0]
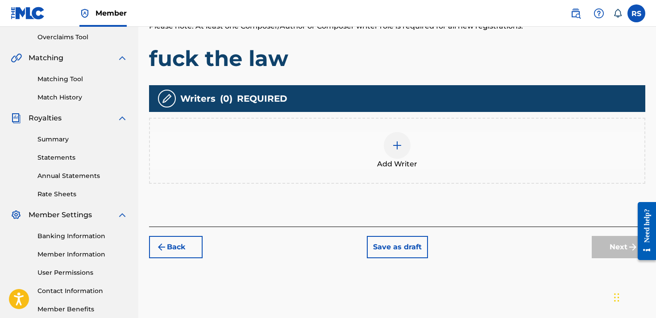
click at [395, 141] on img at bounding box center [397, 145] width 11 height 11
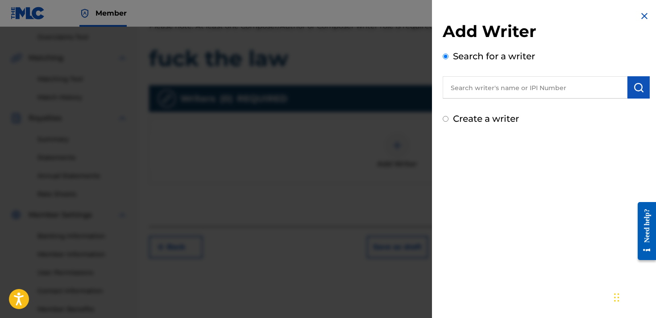
click at [495, 80] on input "text" at bounding box center [535, 87] width 185 height 22
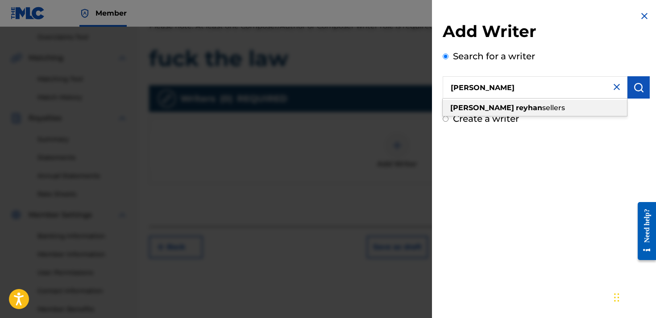
click at [516, 105] on strong "reyhan" at bounding box center [529, 108] width 26 height 8
type input "[PERSON_NAME]"
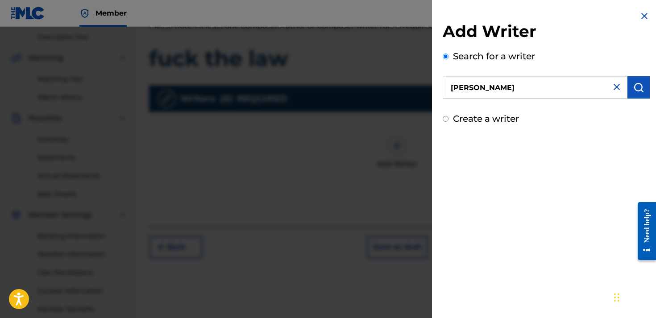
click at [641, 84] on img "submit" at bounding box center [638, 87] width 11 height 11
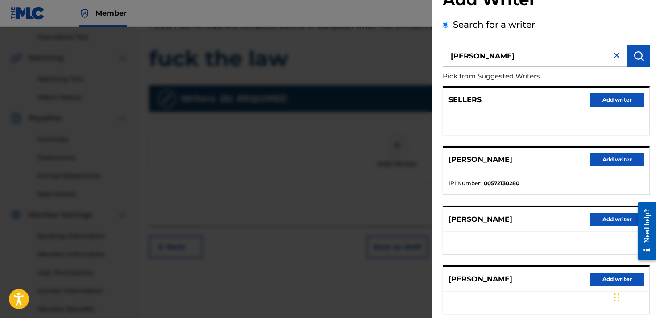
scroll to position [35, 0]
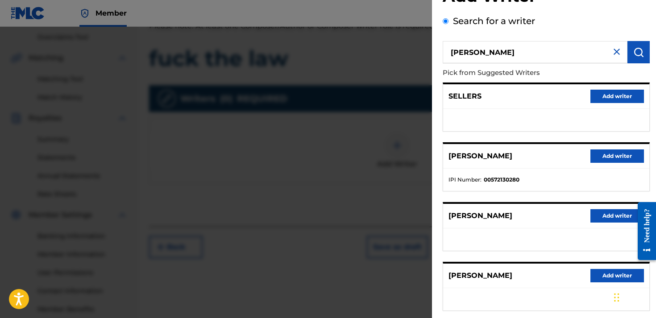
click at [591, 272] on button "Add writer" at bounding box center [618, 275] width 54 height 13
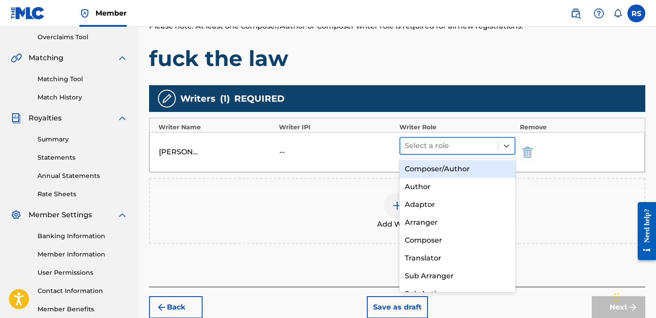
click at [455, 142] on div at bounding box center [449, 146] width 89 height 12
click at [436, 169] on div "Composer/Author" at bounding box center [458, 169] width 116 height 18
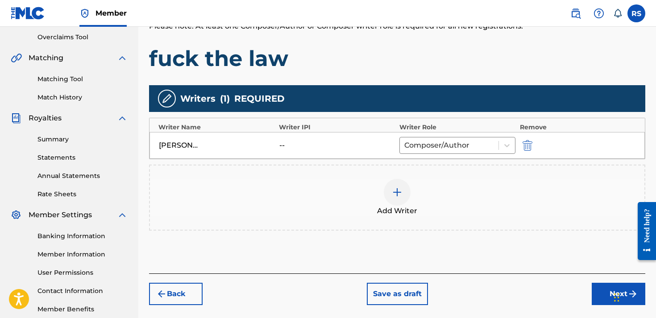
click at [608, 291] on button "Next" at bounding box center [619, 294] width 54 height 22
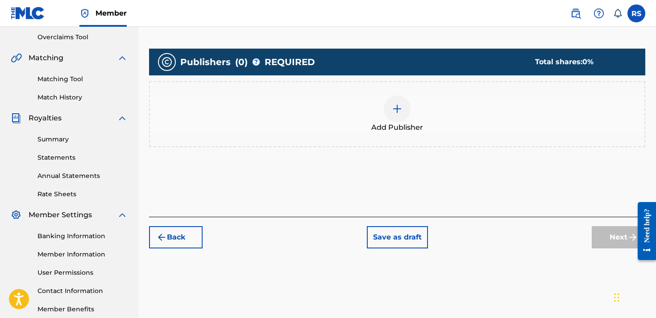
scroll to position [40, 0]
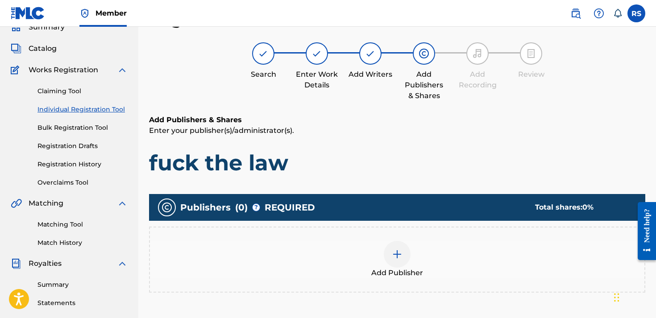
click at [412, 160] on h1 "fuck the law" at bounding box center [397, 163] width 496 height 27
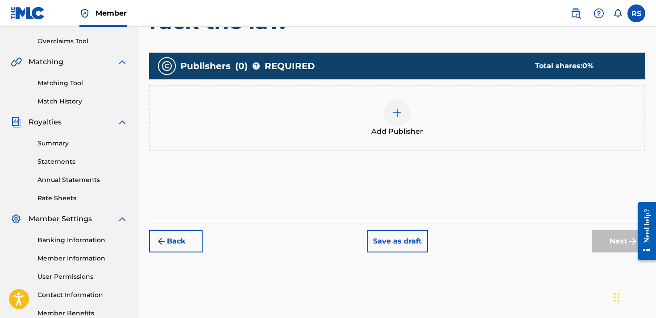
scroll to position [185, 0]
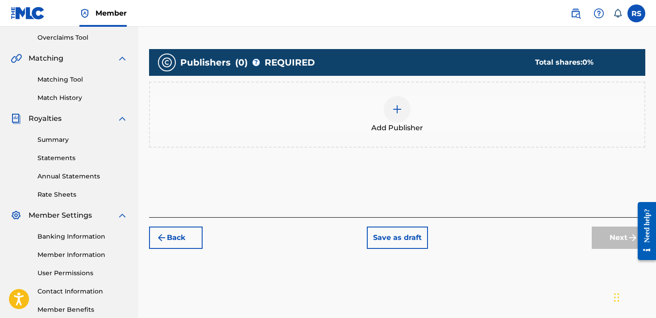
click at [400, 109] on img at bounding box center [397, 109] width 11 height 11
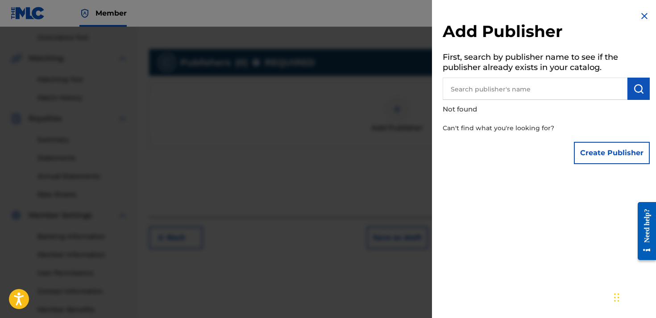
click at [492, 98] on input "text" at bounding box center [535, 89] width 185 height 22
type input "[PERSON_NAME]"
click at [587, 155] on button "Create Publisher" at bounding box center [612, 153] width 76 height 22
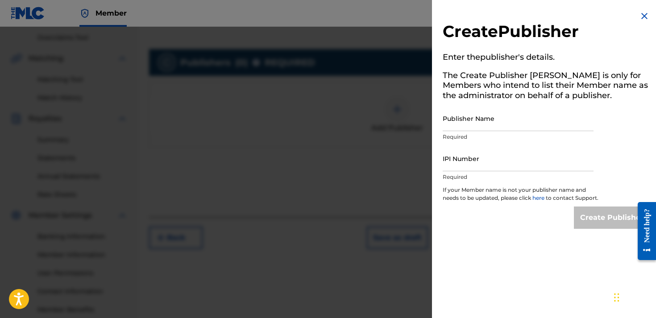
click at [491, 131] on div "Publisher Name Required" at bounding box center [518, 126] width 151 height 40
click at [491, 122] on input "Publisher Name" at bounding box center [518, 118] width 151 height 25
paste input "075344488"
type input "075344488"
drag, startPoint x: 500, startPoint y: 126, endPoint x: 410, endPoint y: 126, distance: 89.7
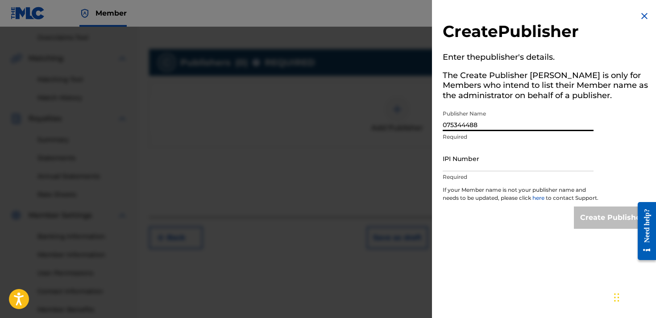
click at [410, 126] on div "Create Publisher Enter the publisher 's details. The Create Publisher button is…" at bounding box center [328, 172] width 656 height 291
type input "[PERSON_NAME]"
click at [462, 164] on input "IPI Number" at bounding box center [518, 158] width 151 height 25
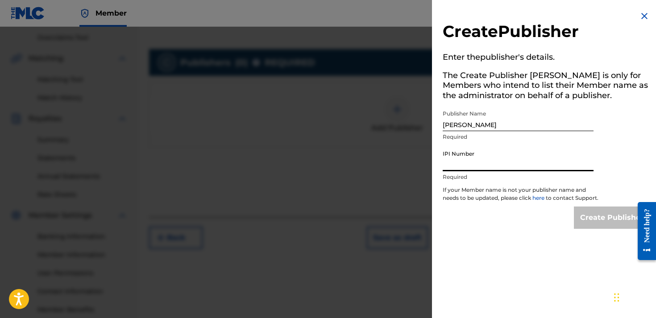
click at [471, 158] on input "IPI Number" at bounding box center [518, 158] width 151 height 25
paste input "01311170120"
type input "01311170120"
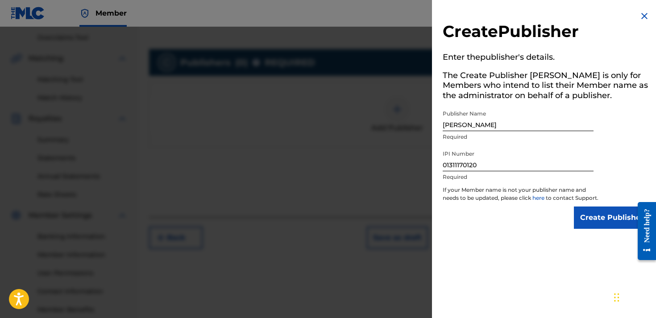
click at [587, 220] on input "Create Publisher" at bounding box center [612, 218] width 76 height 22
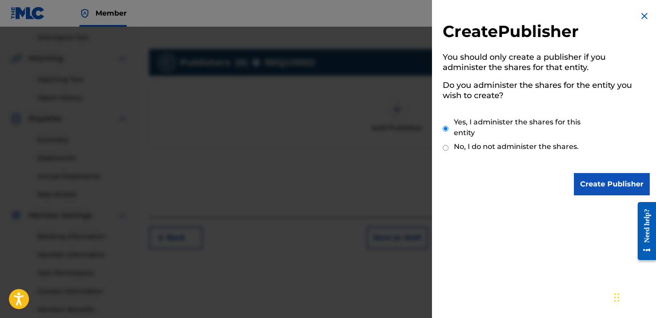
click at [583, 178] on input "Create Publisher" at bounding box center [612, 184] width 76 height 22
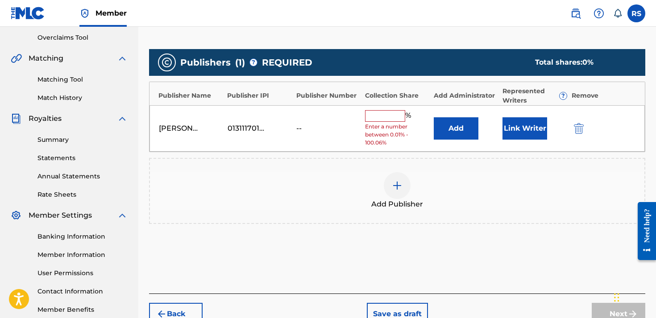
click at [391, 112] on input "text" at bounding box center [385, 116] width 40 height 12
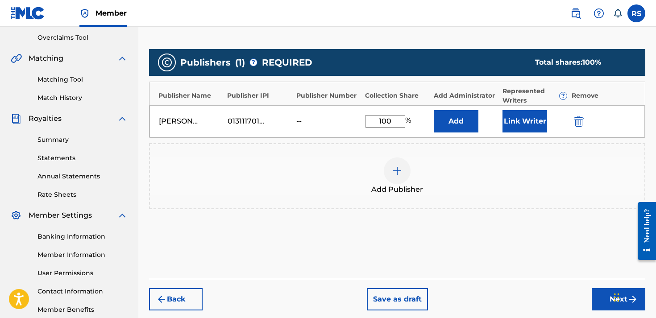
type input "100"
click at [463, 124] on button "Add" at bounding box center [456, 121] width 45 height 22
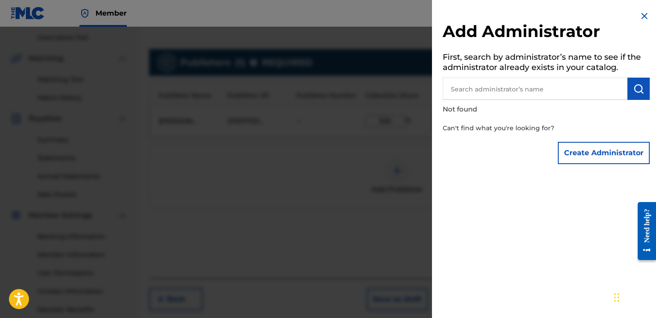
click at [496, 95] on input "text" at bounding box center [535, 89] width 185 height 22
type input "[PERSON_NAME]"
click at [592, 151] on button "Create Administrator" at bounding box center [604, 153] width 92 height 22
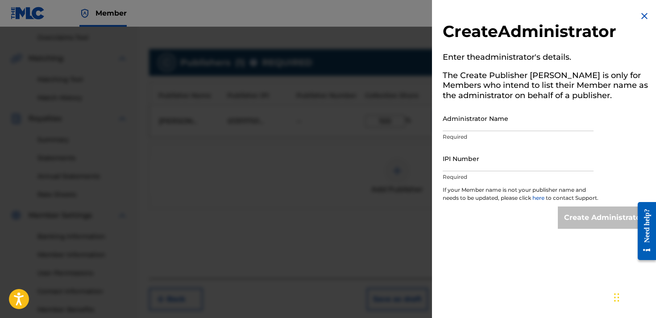
click at [488, 113] on input "Administrator Name" at bounding box center [518, 118] width 151 height 25
type input "[PERSON_NAME]"
click at [485, 174] on p "Required" at bounding box center [518, 177] width 151 height 8
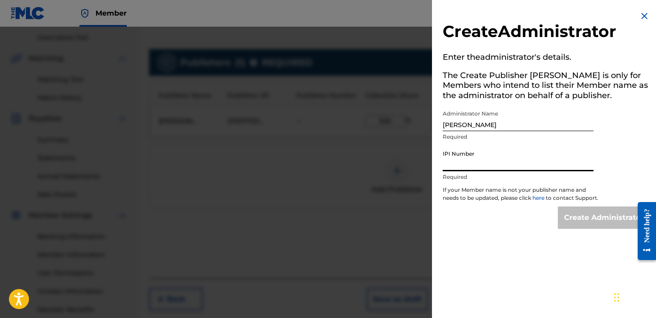
click at [485, 165] on input "IPI Number" at bounding box center [518, 158] width 151 height 25
paste input "01311170120"
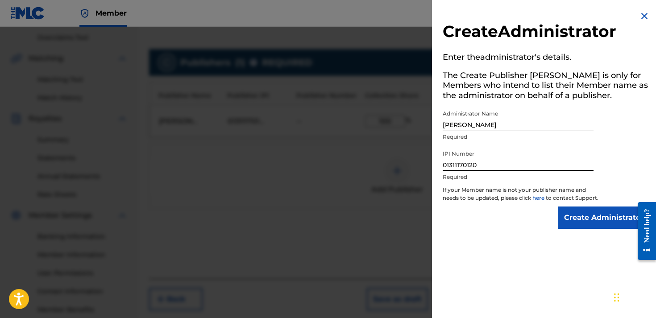
type input "01311170120"
click at [570, 229] on input "Create Administrator" at bounding box center [604, 218] width 92 height 22
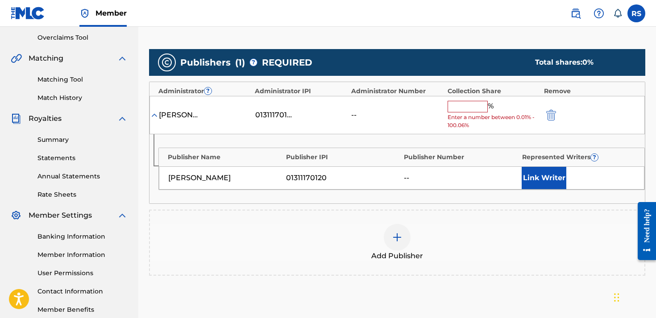
click at [466, 106] on input "text" at bounding box center [468, 107] width 40 height 12
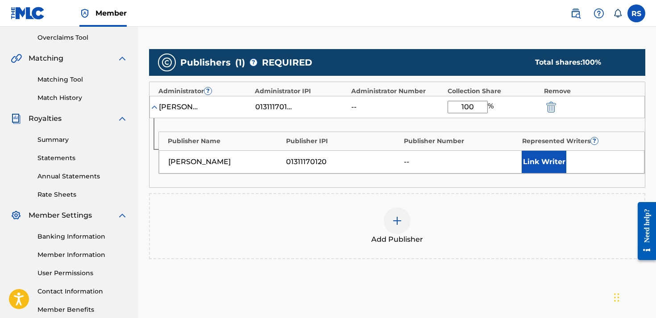
type input "100"
click at [540, 161] on button "Link Writer" at bounding box center [544, 162] width 45 height 22
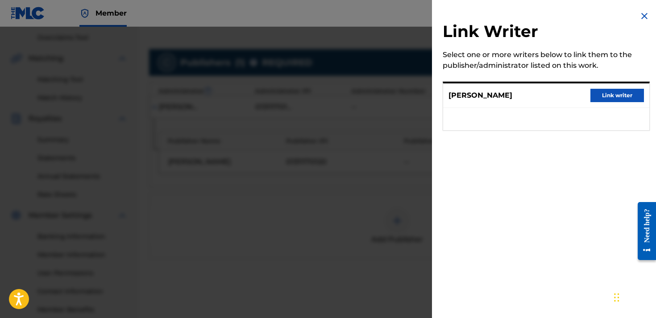
click at [629, 98] on button "Link writer" at bounding box center [618, 95] width 54 height 13
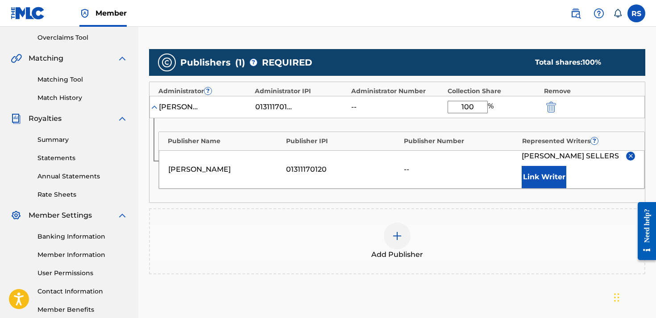
click at [341, 203] on div "Publisher Name Publisher IPI Publisher Number Represented Writers ? [PERSON_NAM…" at bounding box center [398, 160] width 496 height 84
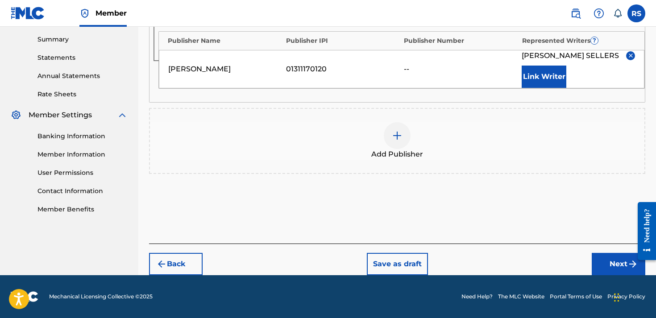
scroll to position [295, 0]
click at [604, 252] on div "Back Save as draft Next" at bounding box center [397, 260] width 496 height 32
click at [603, 262] on button "Next" at bounding box center [619, 264] width 54 height 22
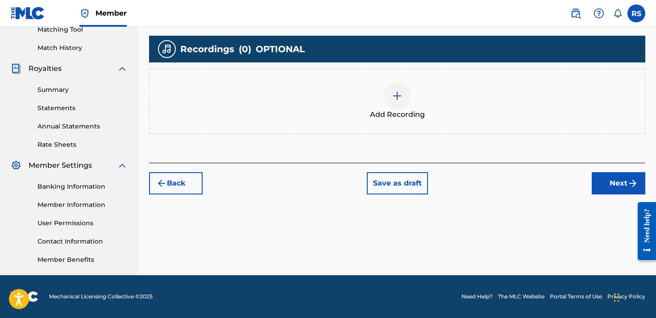
scroll to position [235, 0]
click at [393, 96] on img at bounding box center [397, 96] width 11 height 11
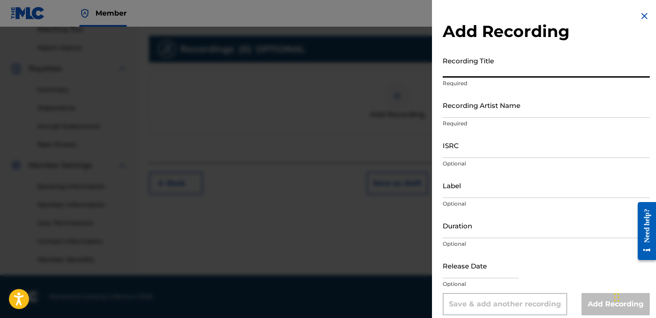
click at [477, 67] on input "Recording Title" at bounding box center [546, 64] width 207 height 25
type input "CLG Rod"
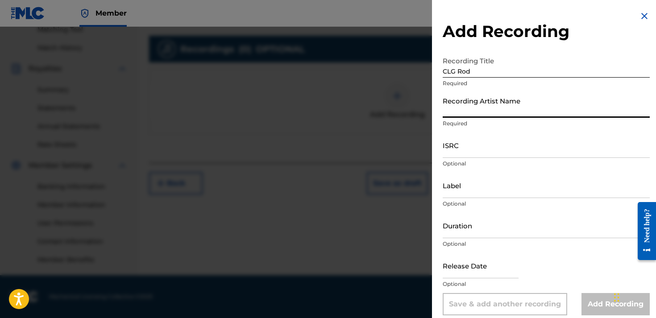
click at [506, 110] on input "Recording Artist Name" at bounding box center [546, 104] width 207 height 25
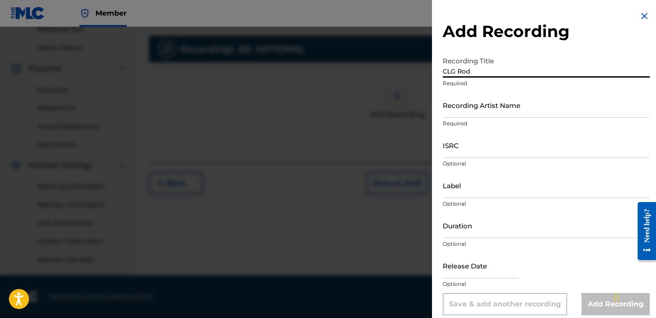
drag, startPoint x: 477, startPoint y: 71, endPoint x: 416, endPoint y: 70, distance: 61.2
click at [416, 70] on div "Add Recording Recording Title CLG Rod Required Recording Artist Name Required I…" at bounding box center [328, 172] width 656 height 291
type input "f"
type input "F"
type input "fuck the law"
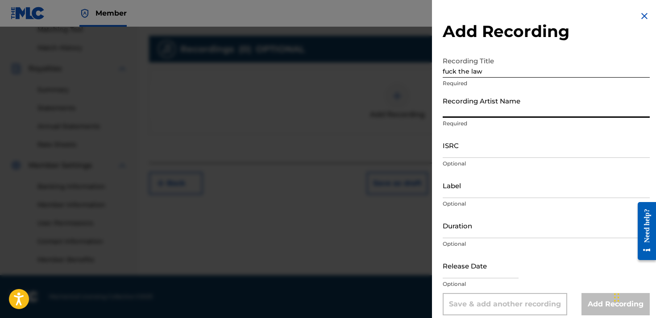
click at [463, 112] on input "Recording Artist Name" at bounding box center [546, 104] width 207 height 25
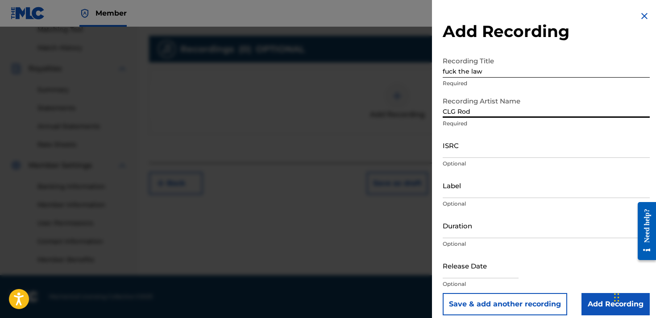
type input "CLG Rod"
click at [600, 300] on input "Add Recording" at bounding box center [616, 304] width 68 height 22
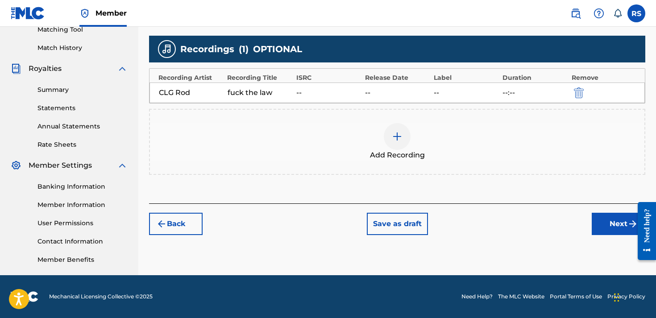
click at [604, 225] on button "Next" at bounding box center [619, 224] width 54 height 22
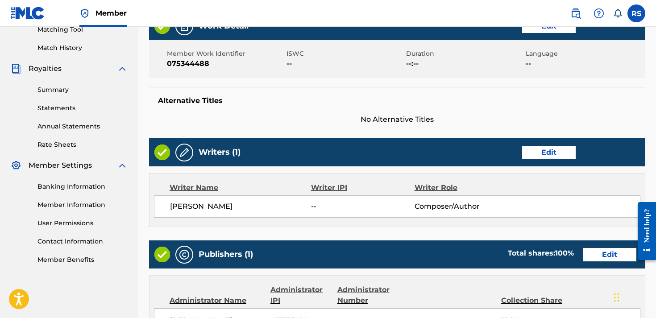
scroll to position [40, 0]
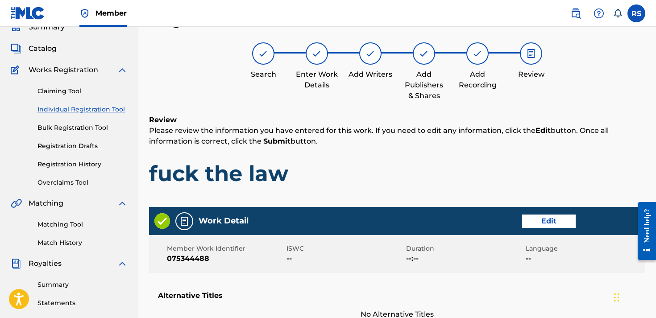
click at [474, 181] on h1 "fuck the law" at bounding box center [397, 173] width 496 height 27
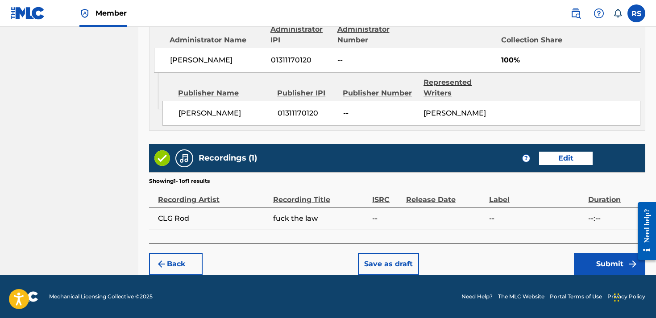
scroll to position [506, 0]
click at [633, 262] on div at bounding box center [643, 231] width 25 height 76
click at [622, 265] on button "Submit" at bounding box center [609, 264] width 71 height 22
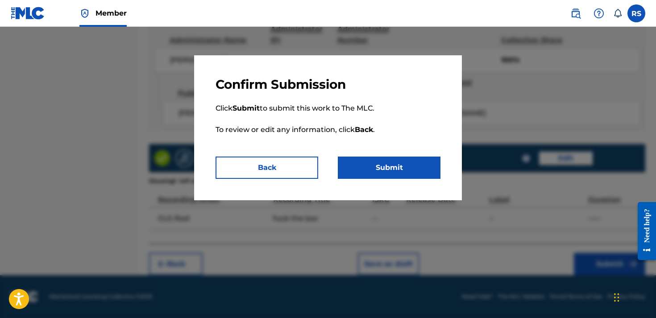
click at [411, 169] on button "Submit" at bounding box center [389, 168] width 103 height 22
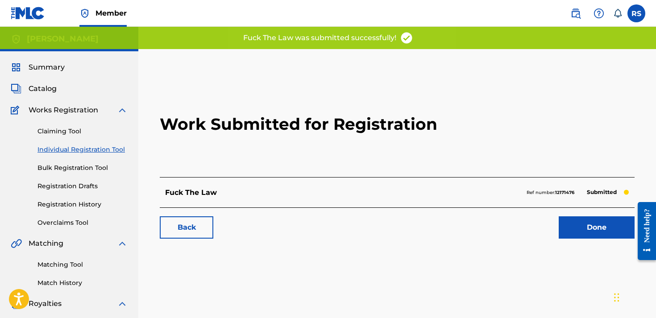
click at [574, 225] on link "Done" at bounding box center [597, 228] width 76 height 22
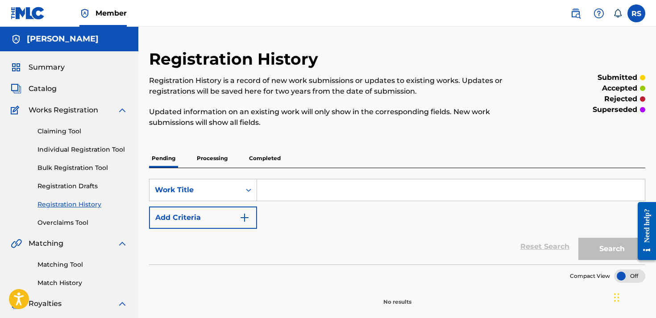
click at [305, 200] on input "Search Form" at bounding box center [451, 189] width 388 height 21
click at [224, 161] on p "Processing" at bounding box center [212, 158] width 36 height 19
click at [270, 161] on p "Completed" at bounding box center [264, 158] width 37 height 19
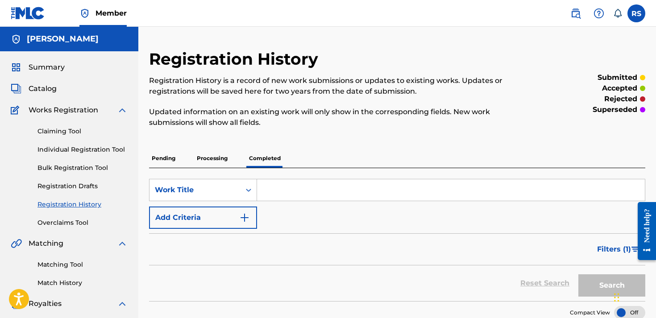
click at [614, 250] on span "Filters ( 1 )" at bounding box center [614, 249] width 34 height 11
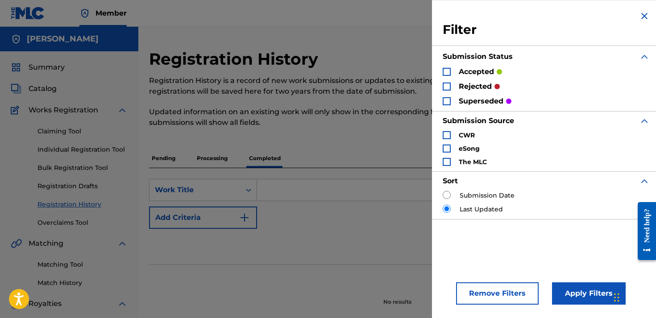
click at [403, 232] on div "Reset Search Search" at bounding box center [397, 247] width 496 height 36
click at [645, 13] on img "Search Form" at bounding box center [644, 16] width 11 height 11
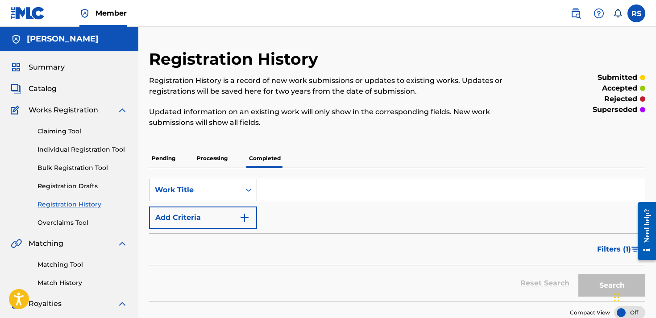
click at [41, 73] on div "Summary Catalog Works Registration Claiming Tool Individual Registration Tool B…" at bounding box center [69, 280] width 138 height 459
click at [42, 66] on span "Summary" at bounding box center [47, 67] width 36 height 11
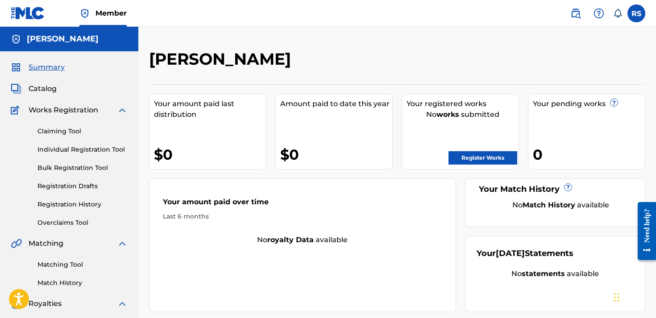
click at [499, 159] on link "Register Works" at bounding box center [483, 157] width 69 height 13
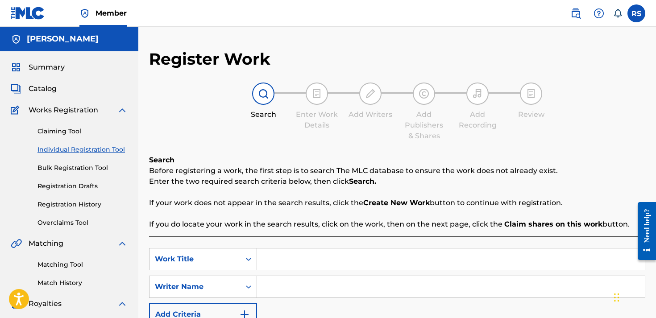
click at [274, 263] on input "Search Form" at bounding box center [451, 259] width 388 height 21
type input "love of da money"
click at [276, 284] on input "Search Form" at bounding box center [451, 286] width 388 height 21
type input "[PERSON_NAME]"
click at [262, 229] on p "If you do locate your work in the search results, click on the work, then on th…" at bounding box center [397, 224] width 496 height 11
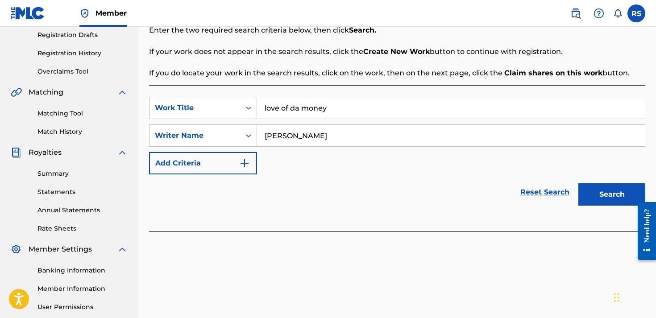
scroll to position [165, 0]
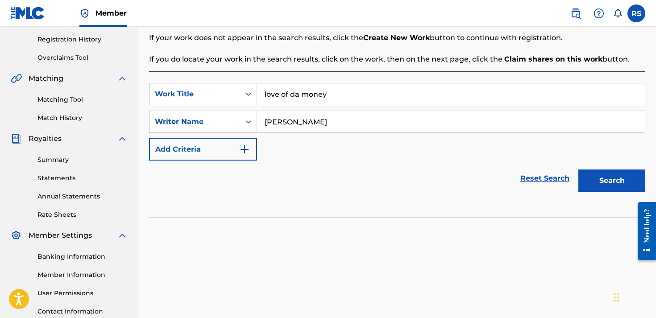
click at [619, 183] on button "Search" at bounding box center [612, 181] width 67 height 22
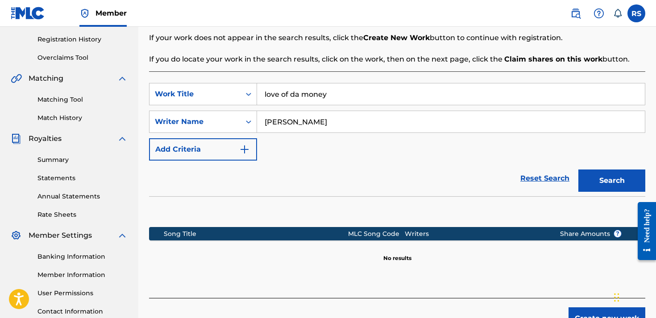
click at [591, 314] on button "Create new work" at bounding box center [607, 319] width 77 height 22
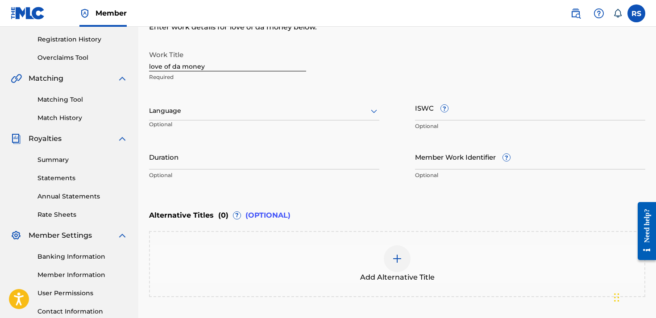
click at [406, 217] on div "Alternative Titles ( 0 ) ? (OPTIONAL)" at bounding box center [397, 216] width 496 height 20
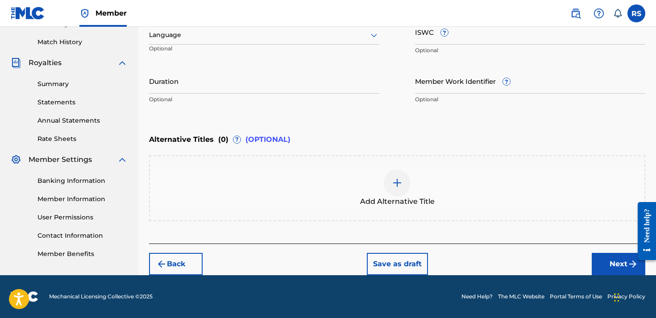
scroll to position [241, 0]
click at [400, 181] on img at bounding box center [397, 183] width 11 height 11
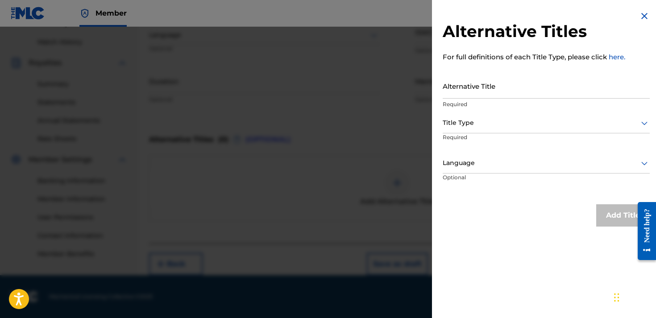
click at [618, 58] on link "here." at bounding box center [617, 57] width 17 height 8
click at [645, 17] on img at bounding box center [644, 16] width 11 height 11
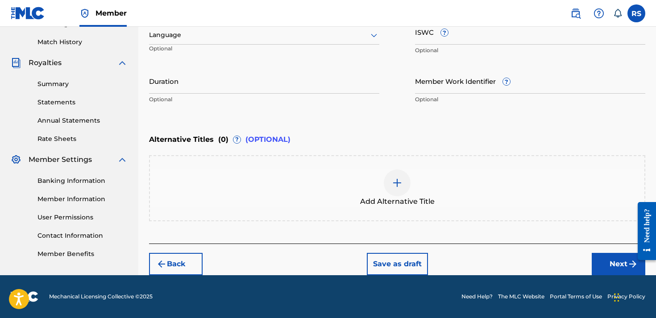
click at [604, 262] on button "Next" at bounding box center [619, 264] width 54 height 22
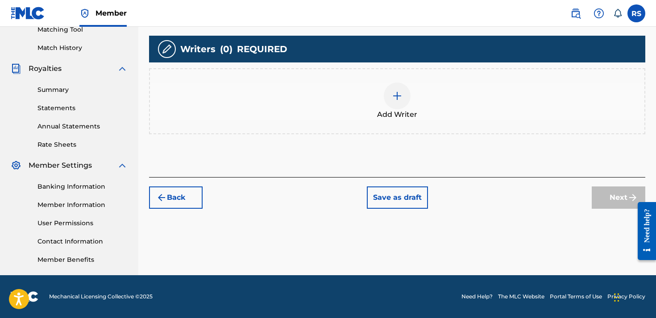
scroll to position [235, 0]
click at [396, 101] on img at bounding box center [397, 96] width 11 height 11
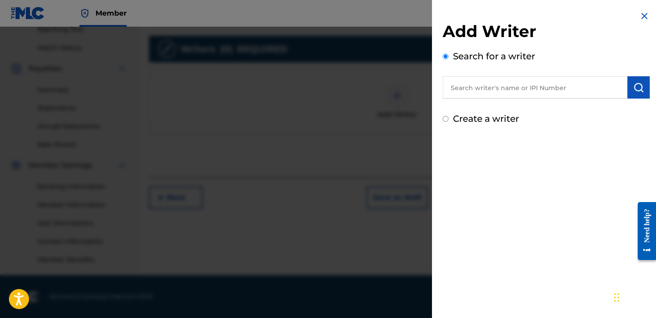
click at [460, 88] on input "text" at bounding box center [535, 87] width 185 height 22
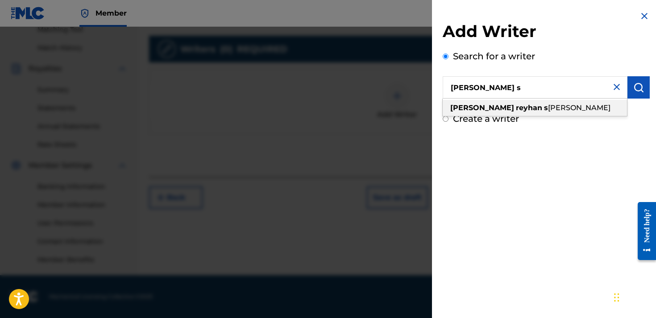
click at [516, 104] on strong "reyhan" at bounding box center [529, 108] width 26 height 8
type input "[PERSON_NAME]"
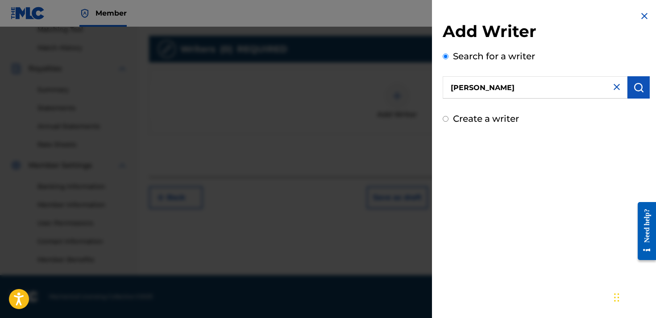
click at [649, 85] on div "Add Writer Search for a writer rodney reyhan sellers Create a writer" at bounding box center [546, 68] width 229 height 136
click at [633, 86] on img "submit" at bounding box center [638, 87] width 11 height 11
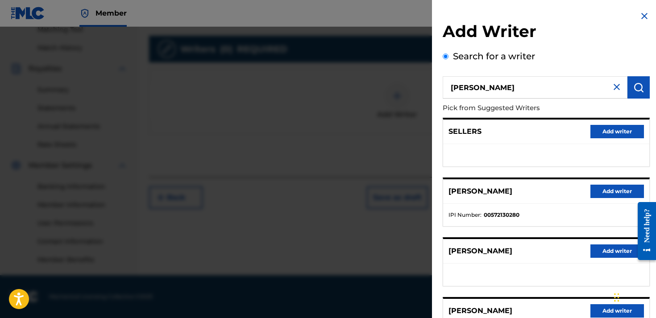
click at [598, 311] on button "Add writer" at bounding box center [618, 310] width 54 height 13
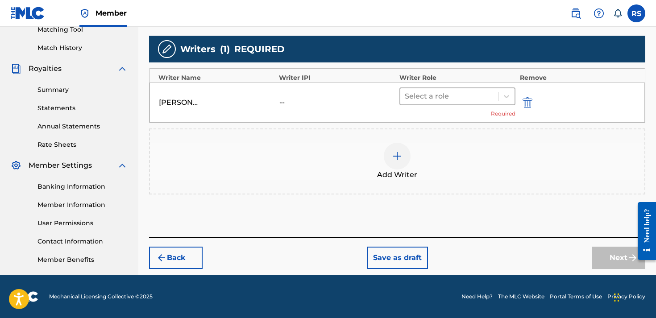
click at [493, 101] on div at bounding box center [449, 96] width 89 height 12
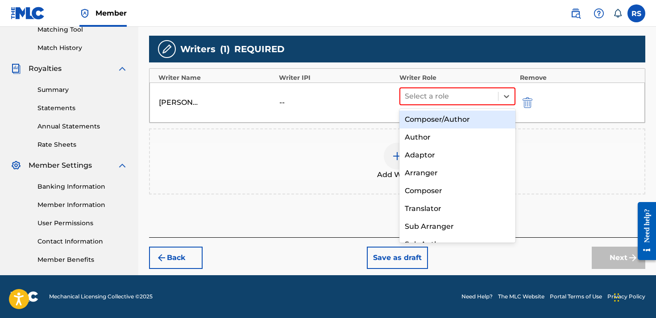
click at [434, 128] on div "Composer/Author" at bounding box center [458, 120] width 116 height 18
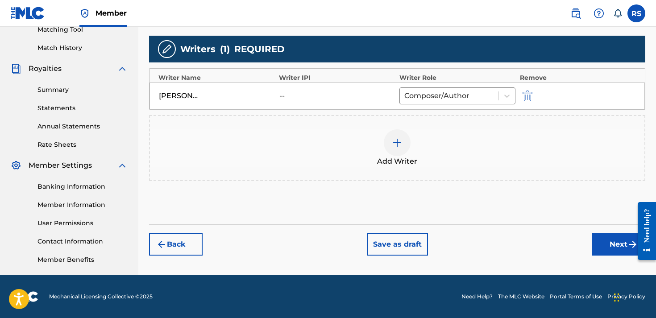
click at [623, 246] on button "Next" at bounding box center [619, 244] width 54 height 22
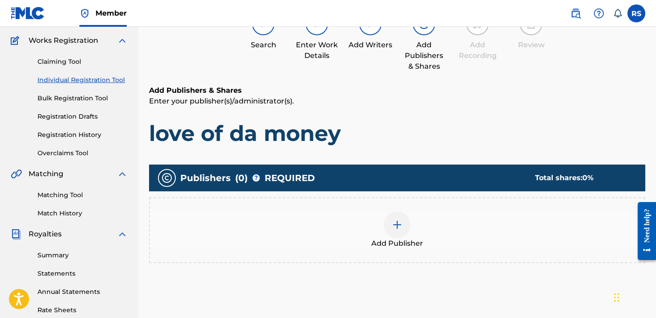
scroll to position [40, 0]
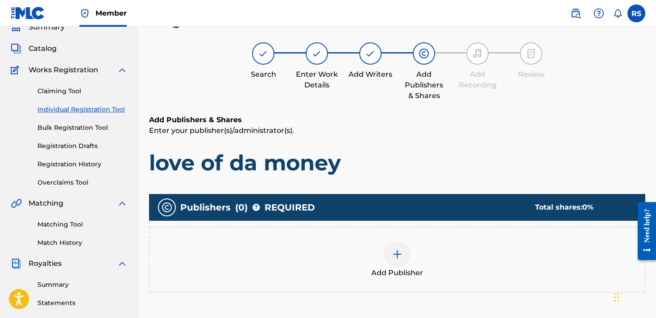
click at [393, 214] on div "Publishers ( 0 ) ? REQUIRED Total shares: 0 %" at bounding box center [397, 207] width 496 height 27
click at [395, 254] on img at bounding box center [397, 254] width 11 height 11
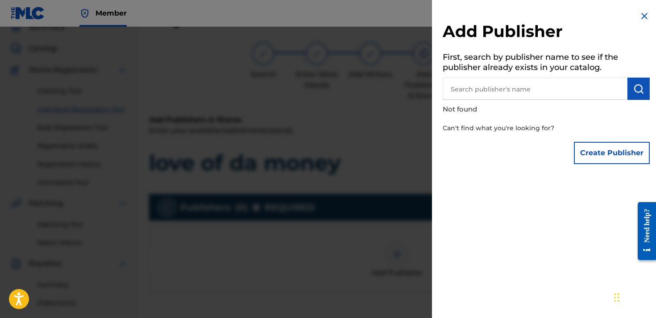
click at [516, 89] on input "text" at bounding box center [535, 89] width 185 height 22
type input "[PERSON_NAME]"
click at [633, 89] on img "submit" at bounding box center [638, 88] width 11 height 11
click at [626, 154] on button "Create Publisher" at bounding box center [612, 153] width 76 height 22
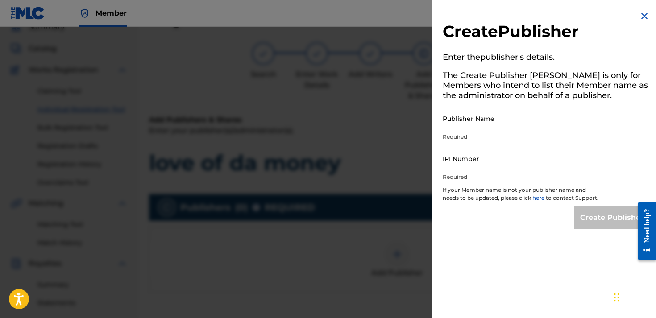
click at [482, 111] on input "Publisher Name" at bounding box center [518, 118] width 151 height 25
type input "[PERSON_NAME]"
drag, startPoint x: 489, startPoint y: 155, endPoint x: 489, endPoint y: 138, distance: 17.4
click at [489, 155] on input "IPI Number" at bounding box center [518, 158] width 151 height 25
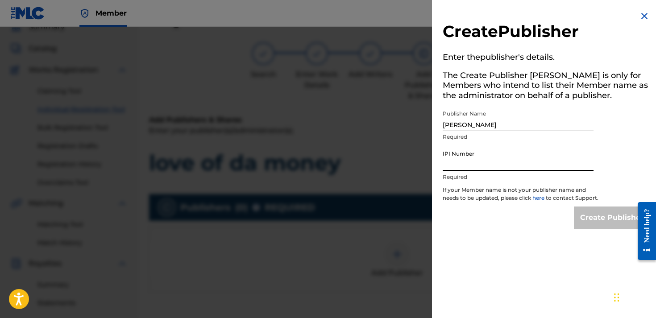
paste input "01311170120"
type input "01311170120"
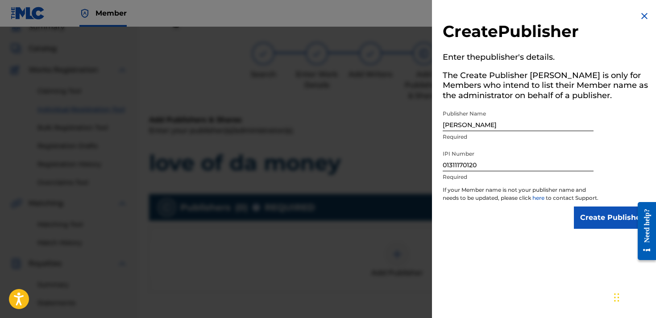
click at [584, 220] on input "Create Publisher" at bounding box center [612, 218] width 76 height 22
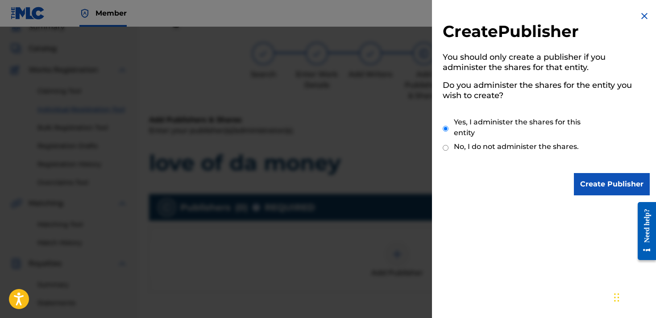
click at [587, 178] on input "Create Publisher" at bounding box center [612, 184] width 76 height 22
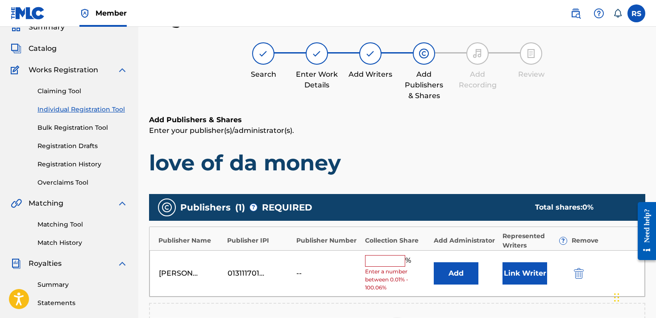
click at [457, 196] on div "Publishers ( 1 ) ? REQUIRED Total shares: 0 %" at bounding box center [397, 207] width 496 height 27
click at [382, 259] on input "text" at bounding box center [385, 261] width 40 height 12
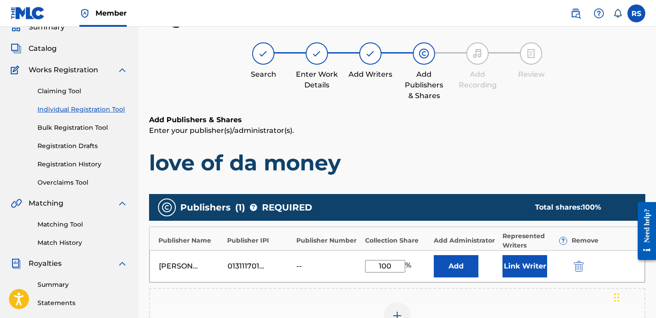
type input "100"
click at [454, 264] on button "Add" at bounding box center [456, 266] width 45 height 22
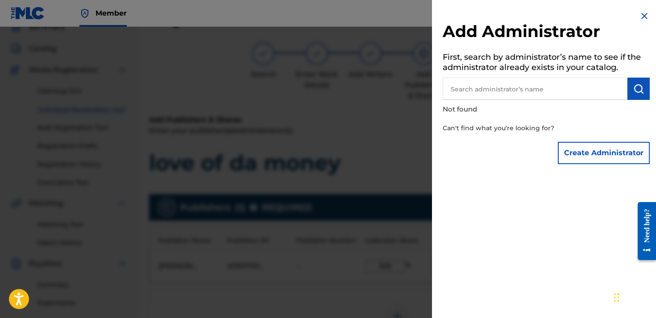
click at [515, 97] on input "text" at bounding box center [535, 89] width 185 height 22
type input "[PERSON_NAME]"
click at [639, 86] on img "submit" at bounding box center [638, 88] width 11 height 11
click at [587, 155] on button "Create Administrator" at bounding box center [604, 153] width 92 height 22
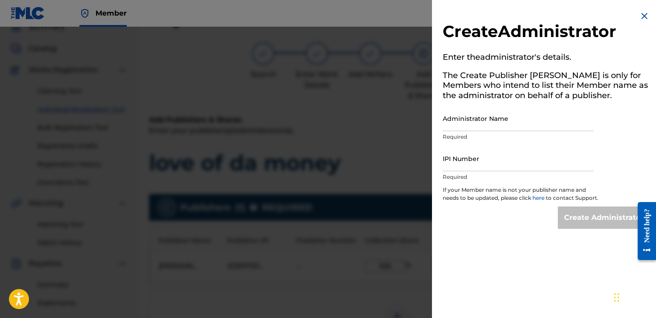
click at [471, 113] on input "Administrator Name" at bounding box center [518, 118] width 151 height 25
type input "[PERSON_NAME]"
click at [472, 167] on input "IPI Number" at bounding box center [518, 158] width 151 height 25
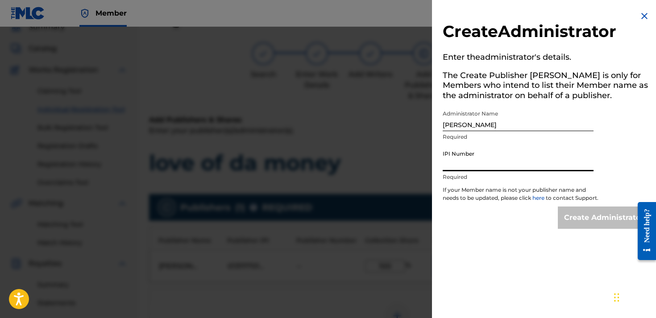
paste input "01311170120"
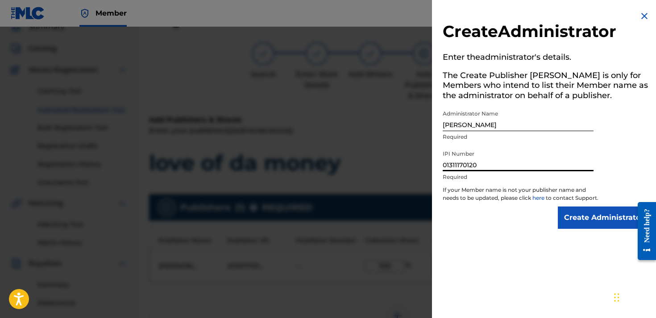
type input "01311170120"
click at [588, 229] on input "Create Administrator" at bounding box center [604, 218] width 92 height 22
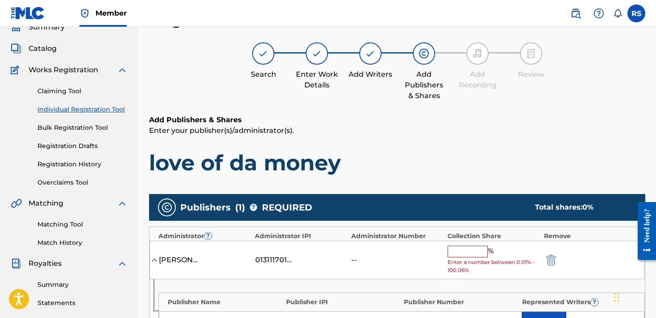
click at [479, 176] on h1 "love of da money" at bounding box center [397, 163] width 496 height 27
click at [466, 251] on input "text" at bounding box center [468, 252] width 40 height 12
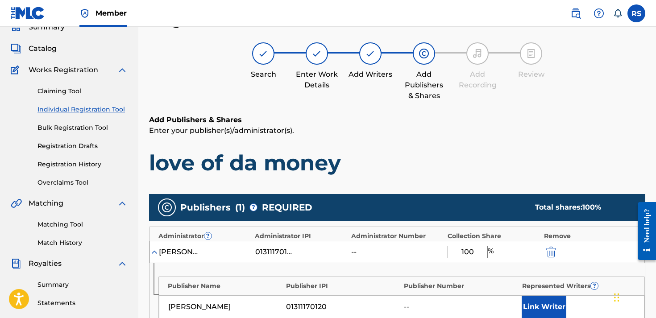
type input "100"
click at [536, 298] on button "Link Writer" at bounding box center [544, 307] width 45 height 22
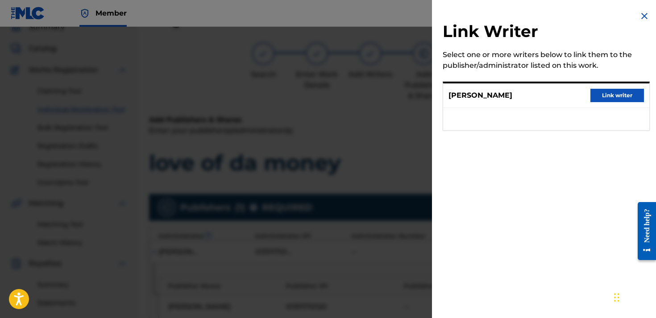
click at [604, 97] on button "Link writer" at bounding box center [618, 95] width 54 height 13
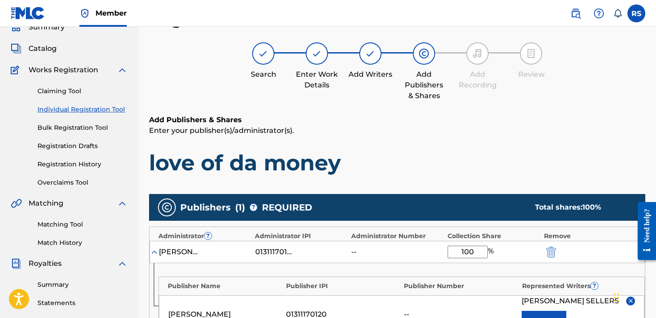
click at [435, 149] on div "Add Publishers & Shares Enter your publisher(s)/administrator(s). love of da mo…" at bounding box center [397, 146] width 496 height 62
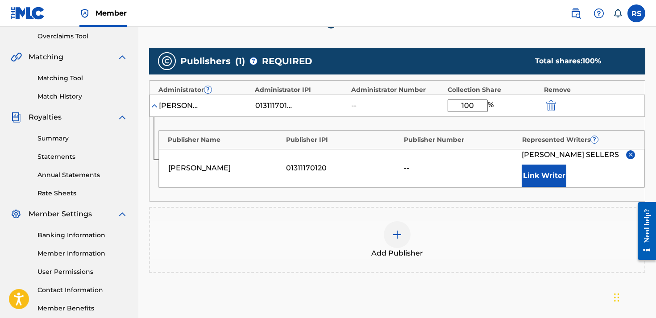
scroll to position [188, 0]
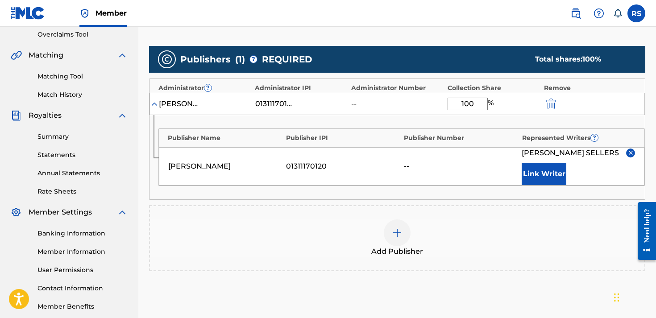
click at [540, 185] on button "Link Writer" at bounding box center [544, 174] width 45 height 22
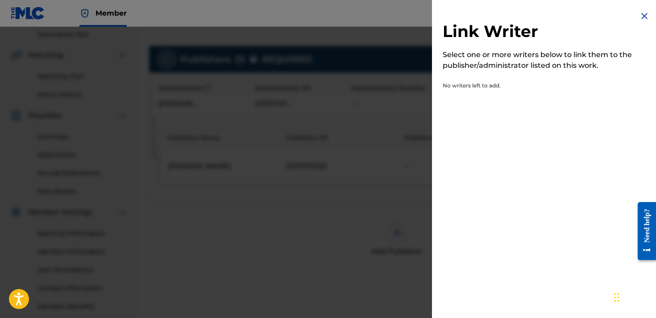
click at [645, 20] on img at bounding box center [644, 16] width 11 height 11
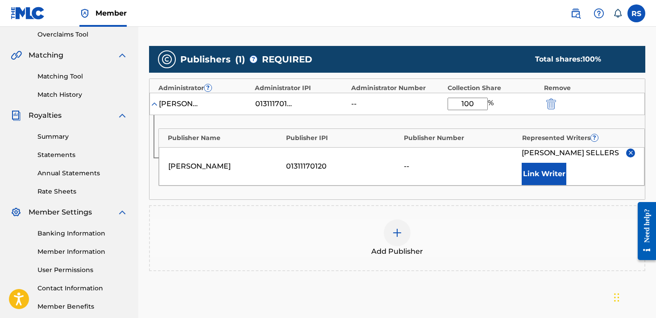
click at [460, 200] on div "Publisher Name Publisher IPI Publisher Number Represented Writers ? [PERSON_NAM…" at bounding box center [398, 157] width 496 height 84
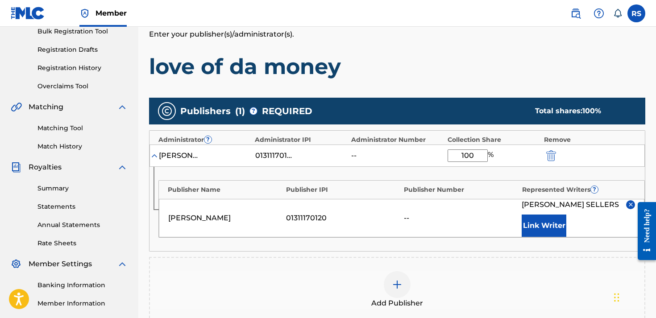
scroll to position [133, 0]
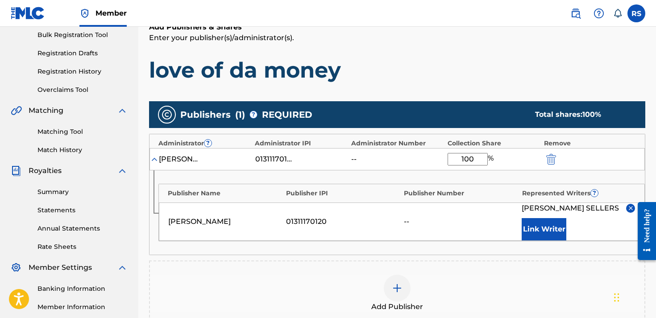
click at [529, 241] on button "Link Writer" at bounding box center [544, 229] width 45 height 22
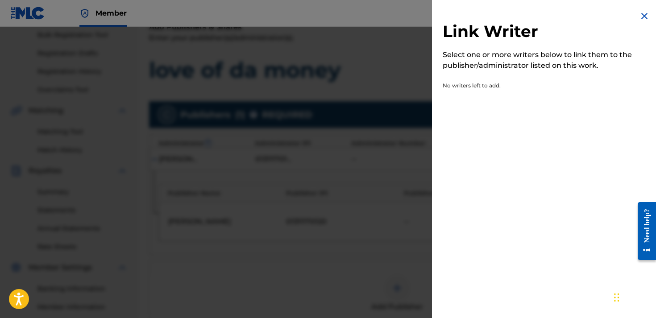
click at [640, 16] on img at bounding box center [644, 16] width 11 height 11
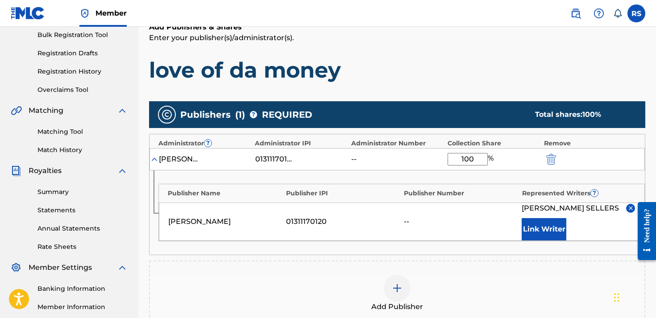
click at [341, 252] on div "Publisher Name Publisher IPI Publisher Number Represented Writers ? [PERSON_NAM…" at bounding box center [398, 213] width 496 height 84
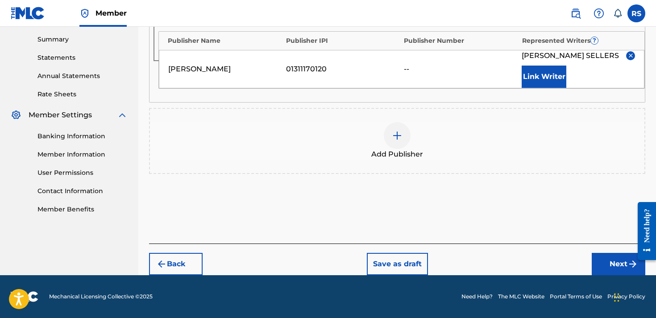
scroll to position [295, 0]
click at [602, 267] on button "Next" at bounding box center [619, 264] width 54 height 22
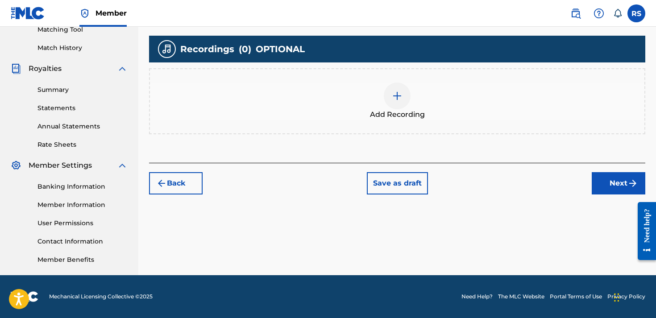
click at [389, 95] on div at bounding box center [397, 96] width 27 height 27
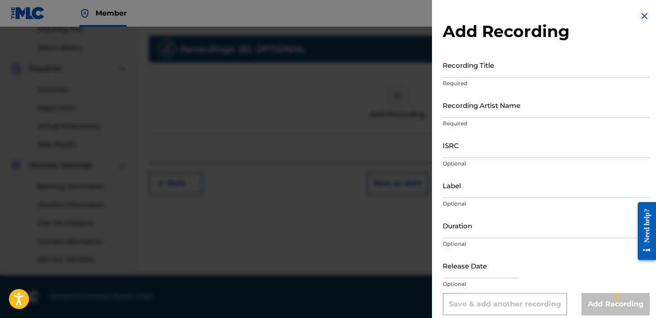
drag, startPoint x: 433, startPoint y: 71, endPoint x: 470, endPoint y: 69, distance: 37.1
click at [470, 69] on div "Add Recording Recording Title Required Recording Artist Name Required ISRC Opti…" at bounding box center [546, 163] width 229 height 326
click at [470, 69] on input "Recording Title" at bounding box center [546, 64] width 207 height 25
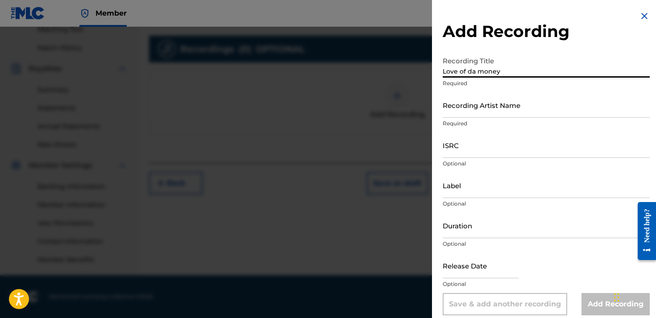
type input "Love of da money"
click at [478, 114] on input "Recording Artist Name" at bounding box center [546, 104] width 207 height 25
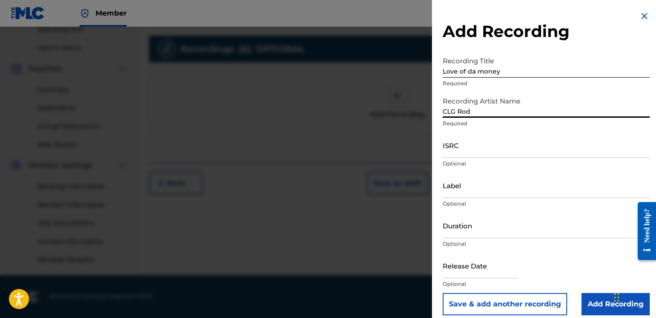
type input "CLG Rod"
click at [616, 308] on div "Chat Widget" at bounding box center [634, 296] width 45 height 43
click at [597, 307] on input "Add Recording" at bounding box center [616, 304] width 68 height 22
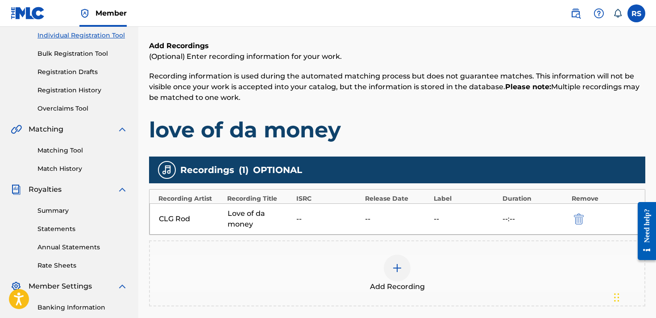
scroll to position [122, 0]
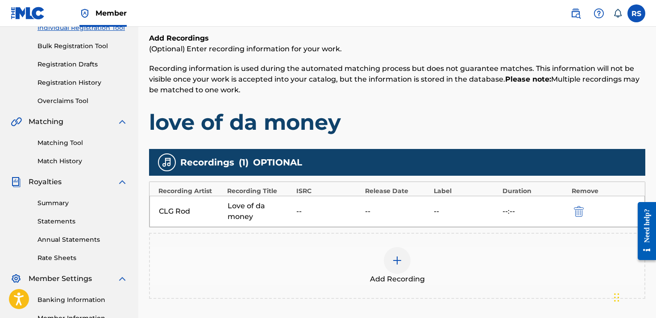
click at [304, 192] on div "ISRC" at bounding box center [328, 191] width 64 height 9
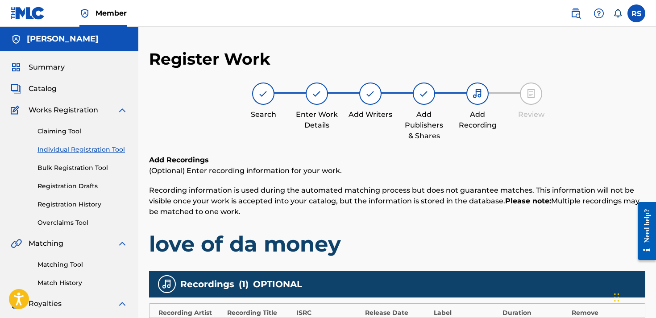
scroll to position [0, 0]
click at [316, 94] on img at bounding box center [317, 93] width 11 height 11
click at [415, 99] on div at bounding box center [424, 94] width 22 height 22
click at [315, 97] on img at bounding box center [317, 93] width 11 height 11
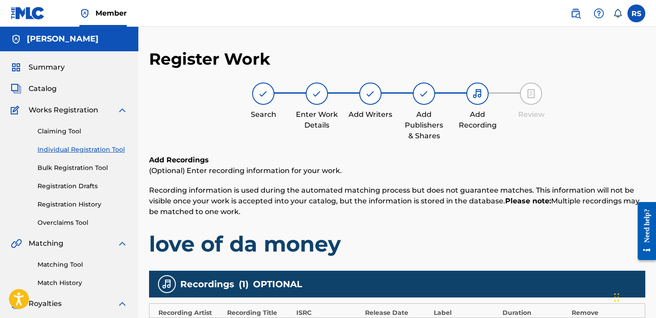
click at [315, 97] on img at bounding box center [317, 93] width 11 height 11
click at [333, 206] on p "Recording information is used during the automated matching process but does no…" at bounding box center [397, 201] width 496 height 32
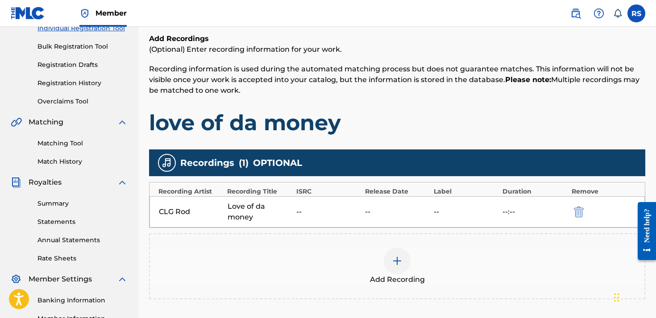
scroll to position [125, 0]
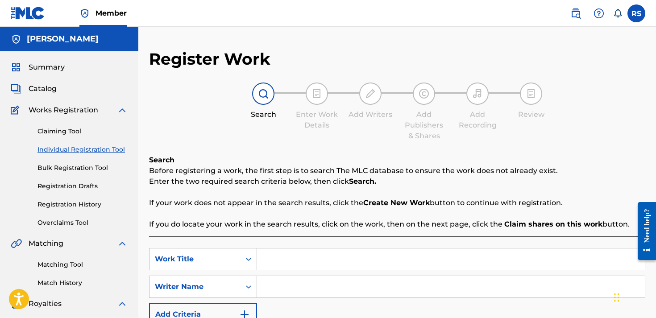
scroll to position [125, 0]
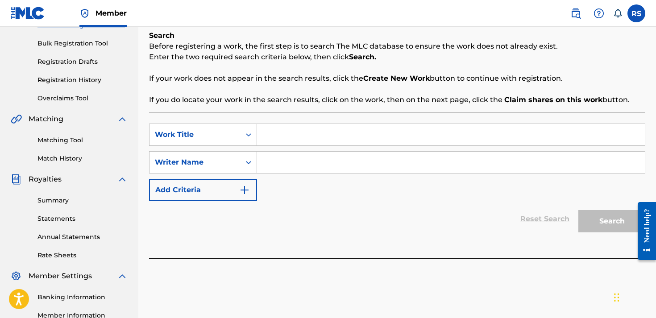
click at [282, 134] on input "Search Form" at bounding box center [451, 134] width 388 height 21
type input "love of da money"
click at [473, 153] on input "Search Form" at bounding box center [451, 162] width 388 height 21
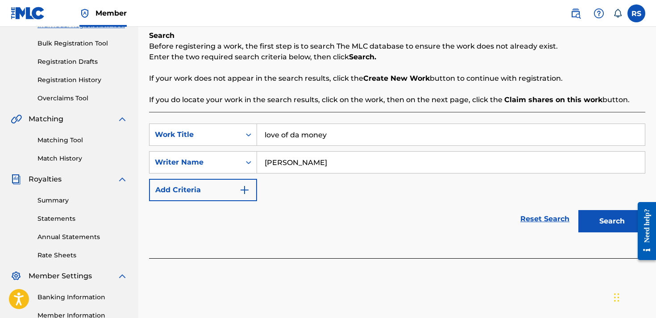
type input "[PERSON_NAME]"
click at [625, 221] on button "Search" at bounding box center [612, 221] width 67 height 22
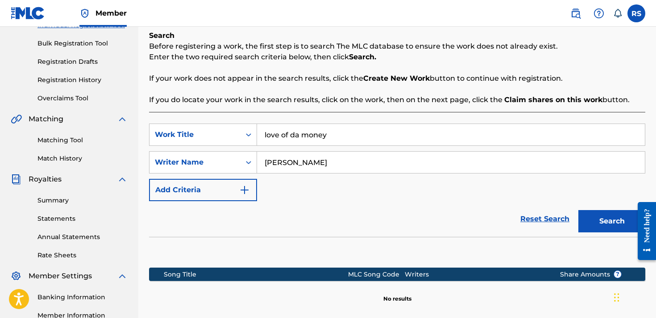
click at [605, 226] on button "Search" at bounding box center [612, 221] width 67 height 22
click at [429, 224] on div "Reset Search Search" at bounding box center [397, 219] width 496 height 36
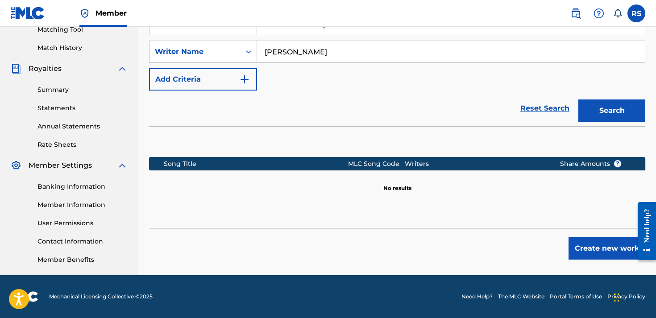
scroll to position [235, 0]
click at [604, 242] on button "Create new work" at bounding box center [607, 248] width 77 height 22
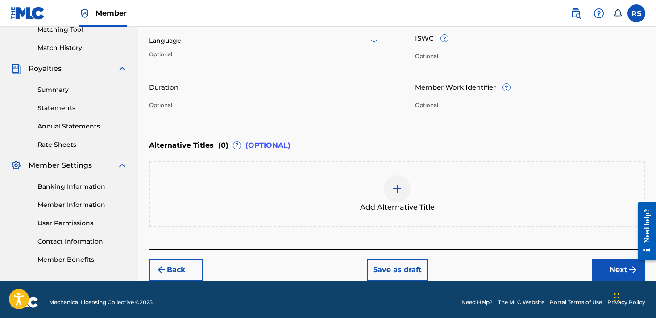
click at [430, 117] on div "Enter Work Details Enter work details for ‘ love of da money ’ below. Work Titl…" at bounding box center [397, 28] width 496 height 216
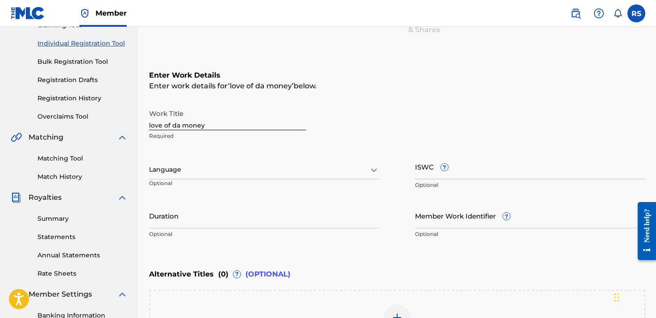
scroll to position [106, 0]
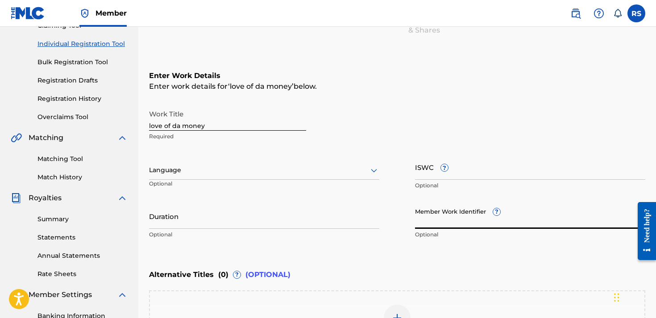
click at [429, 217] on input "Member Work Identifier ?" at bounding box center [530, 216] width 230 height 25
paste input "075344498"
type input "075344498"
click at [454, 251] on div "Enter Work Details Enter work details for ‘ love of da money ’ below. Work Titl…" at bounding box center [397, 157] width 496 height 216
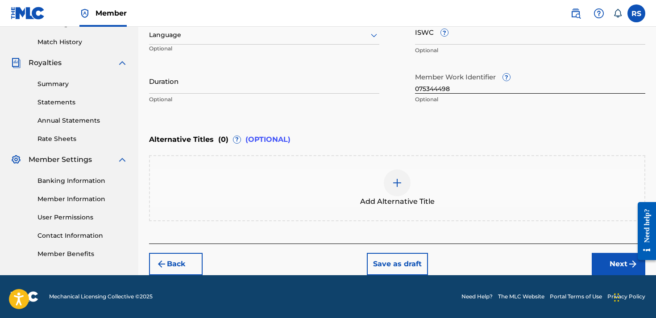
scroll to position [241, 0]
click at [604, 266] on button "Next" at bounding box center [619, 264] width 54 height 22
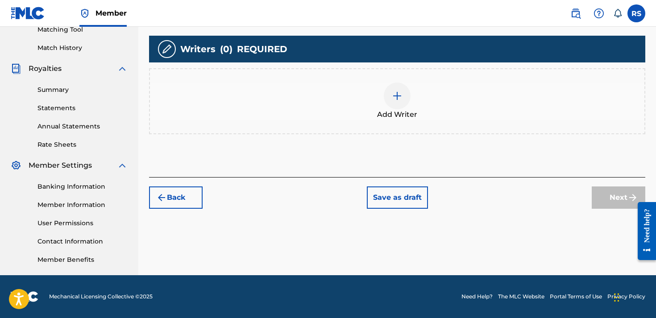
scroll to position [235, 0]
click at [399, 105] on div at bounding box center [397, 96] width 27 height 27
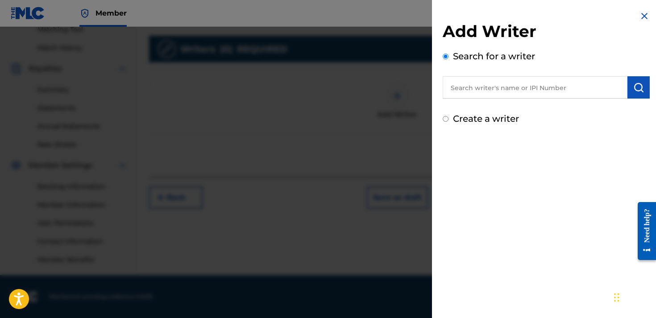
click at [475, 84] on input "text" at bounding box center [535, 87] width 185 height 22
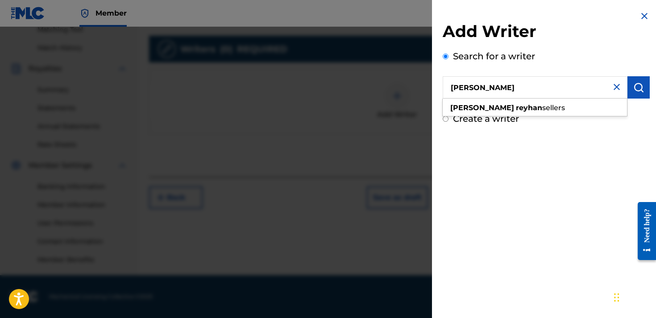
click at [495, 96] on input "[PERSON_NAME]" at bounding box center [535, 87] width 185 height 22
click at [495, 100] on div "[PERSON_NAME]" at bounding box center [535, 108] width 184 height 16
type input "[PERSON_NAME]"
click at [637, 92] on img "submit" at bounding box center [638, 87] width 11 height 11
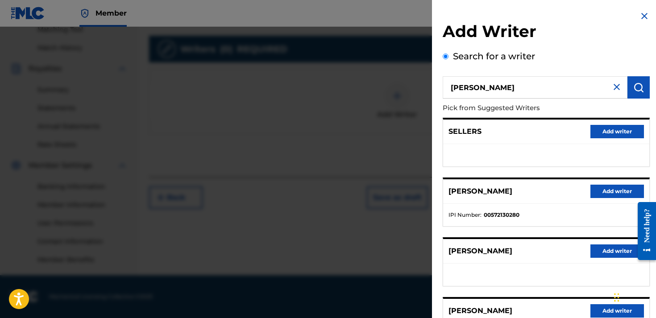
click at [598, 314] on button "Add writer" at bounding box center [618, 310] width 54 height 13
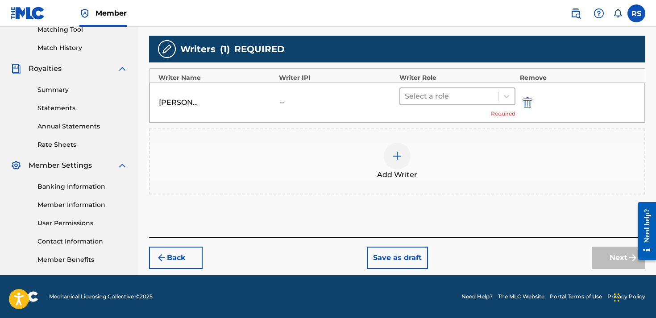
click at [445, 99] on div at bounding box center [449, 96] width 89 height 12
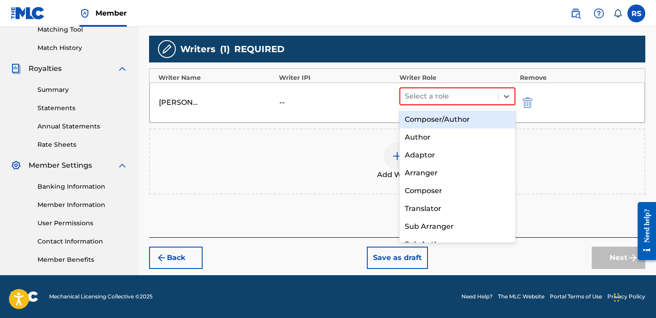
click at [446, 119] on div "Composer/Author" at bounding box center [458, 120] width 116 height 18
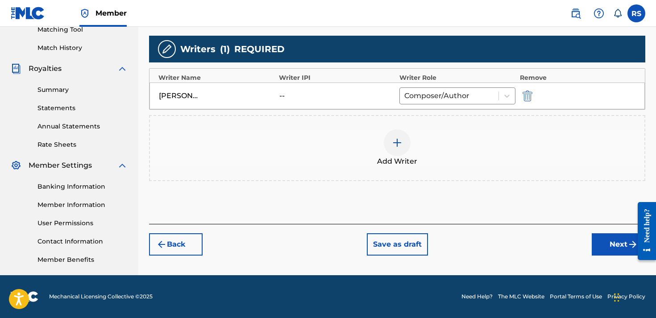
click at [607, 238] on button "Next" at bounding box center [619, 244] width 54 height 22
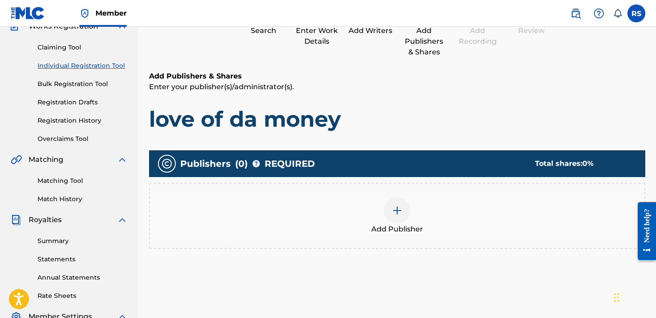
scroll to position [40, 0]
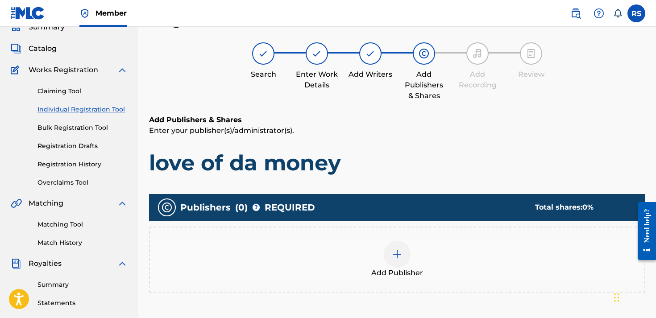
click at [396, 246] on div at bounding box center [397, 254] width 27 height 27
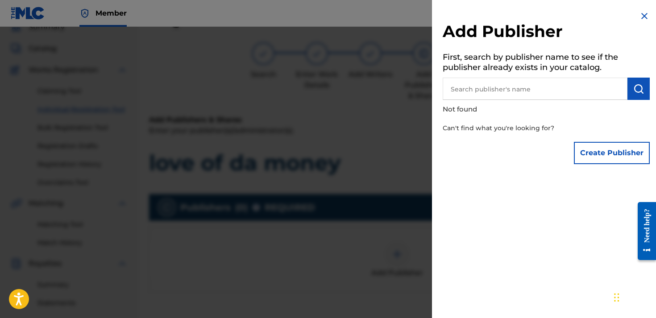
click at [467, 82] on input "text" at bounding box center [535, 89] width 185 height 22
type input "[PERSON_NAME]"
click at [637, 96] on button "submit" at bounding box center [639, 89] width 22 height 22
click at [612, 155] on button "Create Publisher" at bounding box center [612, 153] width 76 height 22
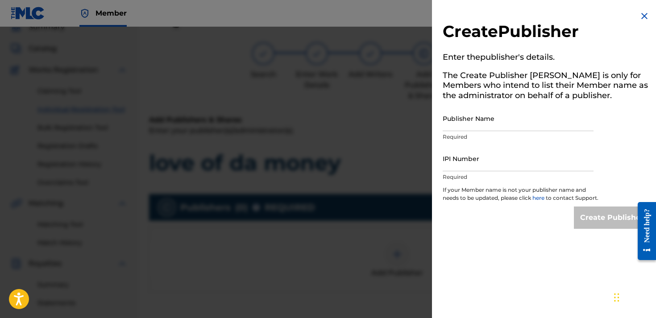
click at [497, 123] on input "Publisher Name" at bounding box center [518, 118] width 151 height 25
type input "[PERSON_NAME]"
click at [492, 174] on p "Required" at bounding box center [518, 177] width 151 height 8
click at [492, 168] on input "IPI Number" at bounding box center [518, 158] width 151 height 25
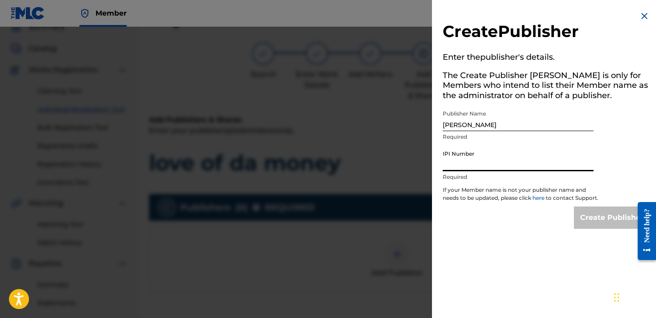
paste input "075344498"
type input "0"
click at [462, 157] on input "IPI Number" at bounding box center [518, 158] width 151 height 25
paste input "01311170120"
type input "01311170120"
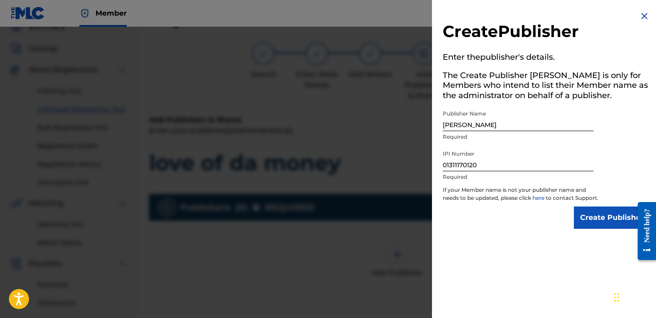
click at [604, 222] on input "Create Publisher" at bounding box center [612, 218] width 76 height 22
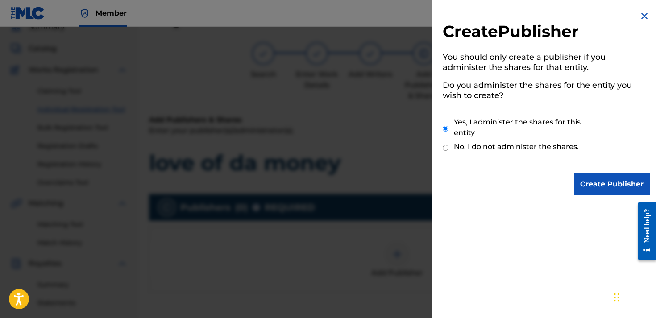
click at [595, 191] on input "Create Publisher" at bounding box center [612, 184] width 76 height 22
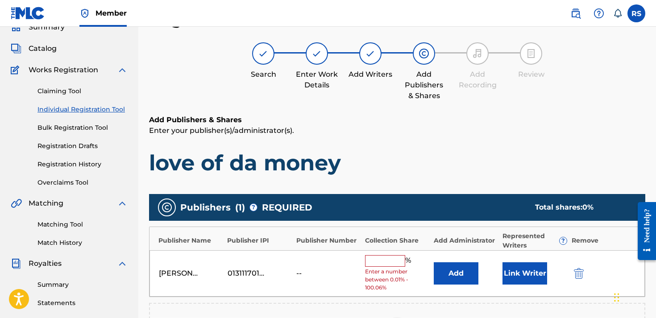
click at [385, 261] on input "text" at bounding box center [385, 261] width 40 height 12
type input "`100"
click at [399, 191] on div "Publishers ( 1 ) ? REQUIRED Total shares: NaN % Publisher Name Publisher IPI Pu…" at bounding box center [397, 295] width 496 height 210
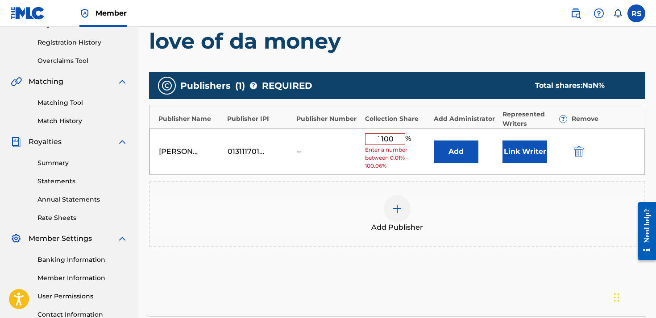
scroll to position [168, 0]
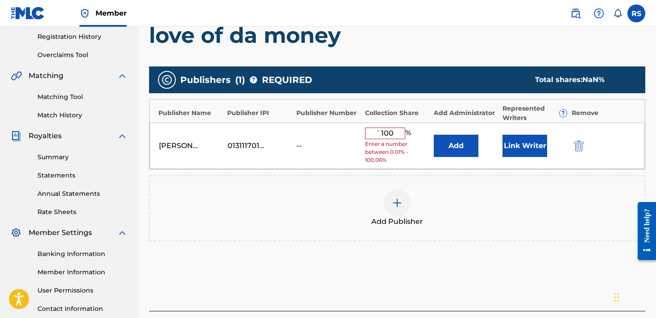
click at [464, 151] on button "Add" at bounding box center [456, 146] width 45 height 22
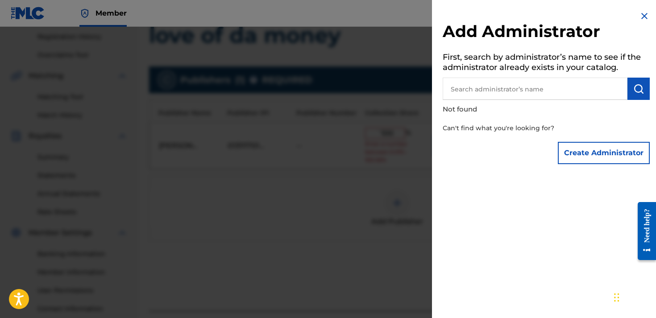
click at [490, 83] on input "text" at bounding box center [535, 89] width 185 height 22
type input "[PERSON_NAME]"
click at [642, 96] on button "submit" at bounding box center [639, 89] width 22 height 22
click at [616, 156] on button "Create Administrator" at bounding box center [604, 153] width 92 height 22
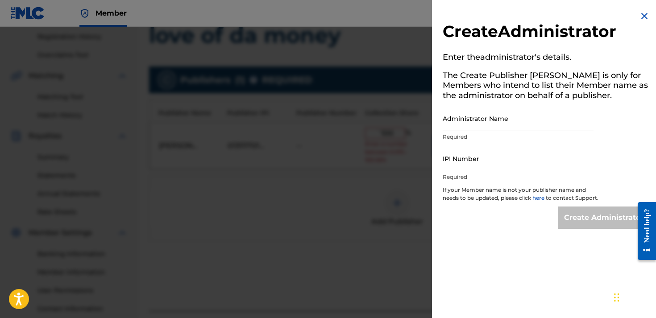
drag, startPoint x: 628, startPoint y: 129, endPoint x: 607, endPoint y: 129, distance: 21.4
click at [607, 129] on div "Create Administrator Enter the administrator 's details. The Create Publisher b…" at bounding box center [546, 120] width 229 height 240
click at [568, 144] on div "Administrator Name Required" at bounding box center [518, 126] width 151 height 40
click at [568, 119] on input "Administrator Name" at bounding box center [518, 118] width 151 height 25
type input "[PERSON_NAME]"
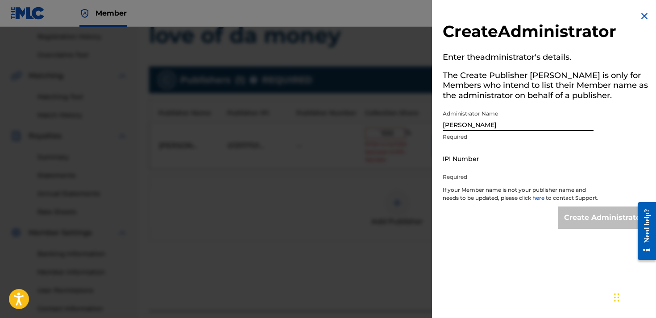
click at [545, 166] on input "IPI Number" at bounding box center [518, 158] width 151 height 25
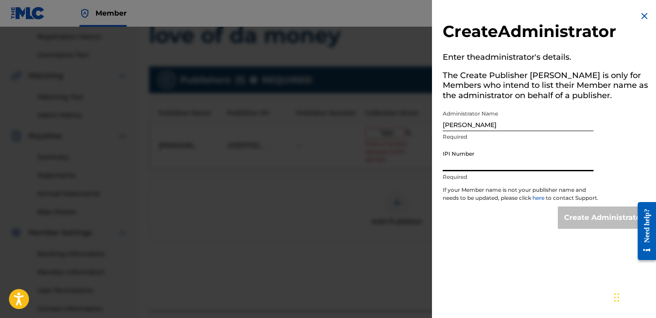
paste input "01311170120"
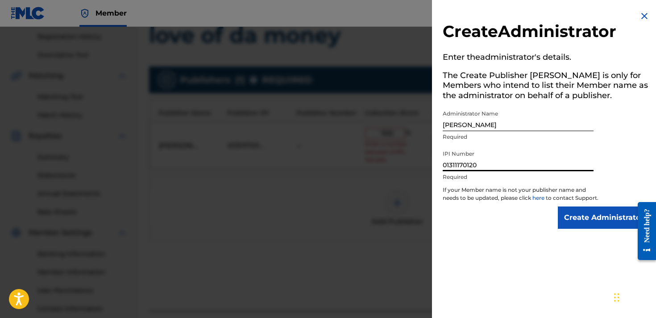
type input "01311170120"
click at [586, 225] on input "Create Administrator" at bounding box center [604, 218] width 92 height 22
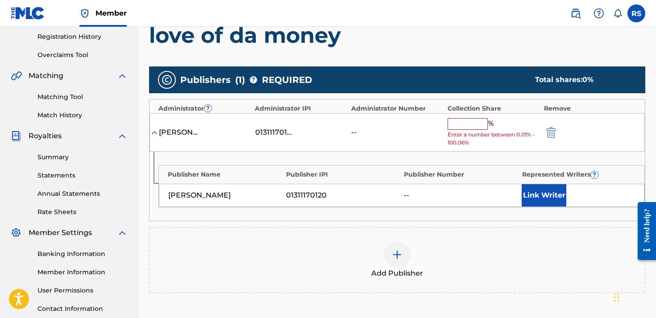
click at [471, 115] on div "rodney reyhan sellers 01311170120 -- % Enter a number between 0.01% - 100.06%" at bounding box center [398, 132] width 496 height 39
click at [471, 120] on input "text" at bounding box center [468, 124] width 40 height 12
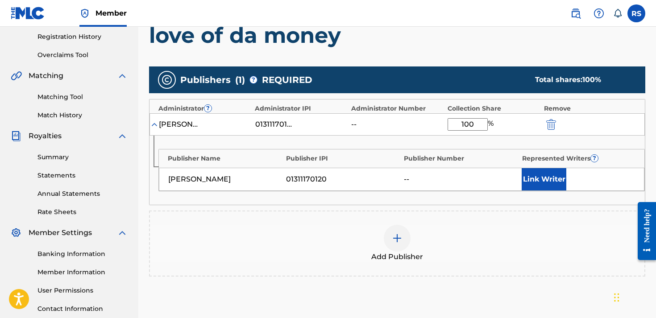
type input "100"
click at [547, 175] on button "Link Writer" at bounding box center [544, 179] width 45 height 22
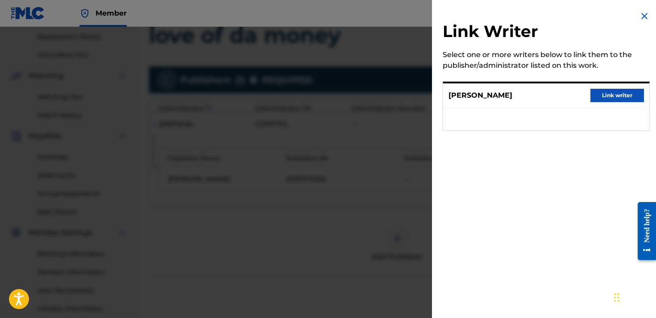
click at [597, 99] on button "Link writer" at bounding box center [618, 95] width 54 height 13
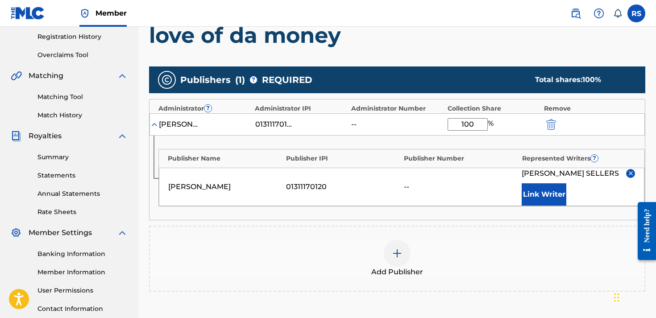
click at [433, 237] on div "Add Publisher" at bounding box center [397, 259] width 496 height 66
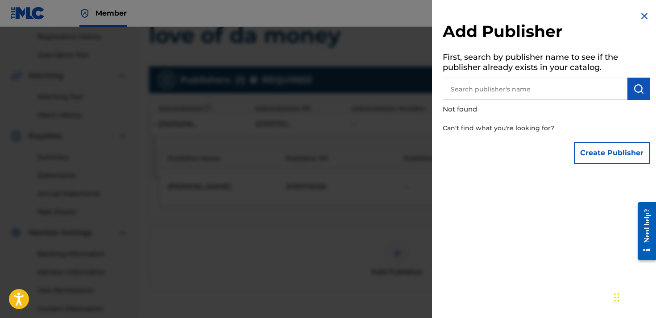
click at [639, 17] on img at bounding box center [644, 16] width 11 height 11
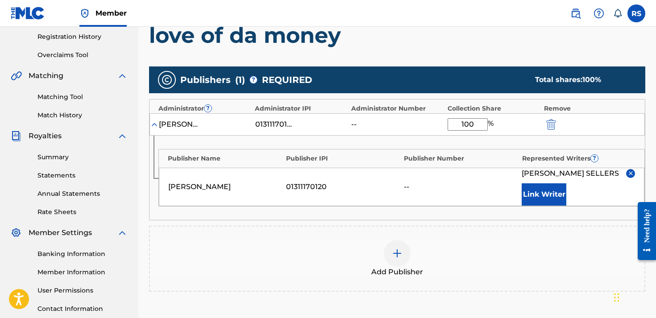
click at [482, 206] on div "rodney reyhan sellers 01311170120 -- RODNEY REYHAN SELLERS Link Writer" at bounding box center [402, 187] width 486 height 38
click at [482, 220] on div "Publisher Name Publisher IPI Publisher Number Represented Writers ? [PERSON_NAM…" at bounding box center [398, 178] width 496 height 84
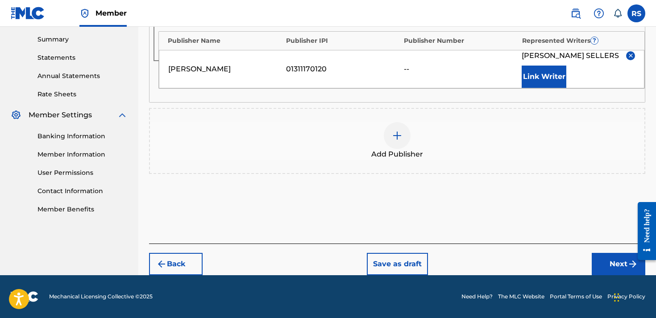
scroll to position [295, 0]
click at [617, 271] on button "Next" at bounding box center [619, 264] width 54 height 22
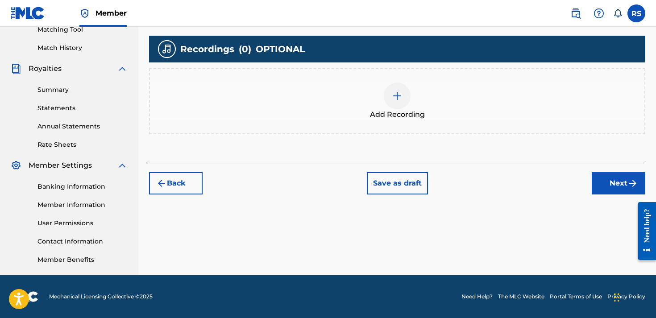
click at [398, 99] on img at bounding box center [397, 96] width 11 height 11
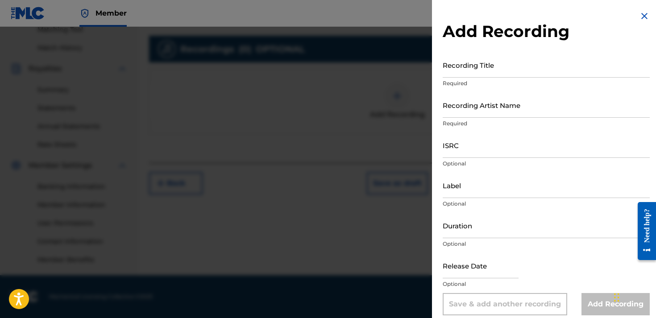
click at [455, 76] on input "Recording Title" at bounding box center [546, 64] width 207 height 25
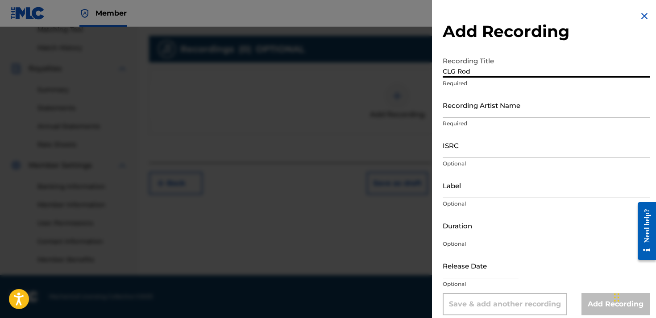
type input "CLG Rod"
click at [458, 119] on div "Recording Artist Name Required" at bounding box center [546, 112] width 207 height 40
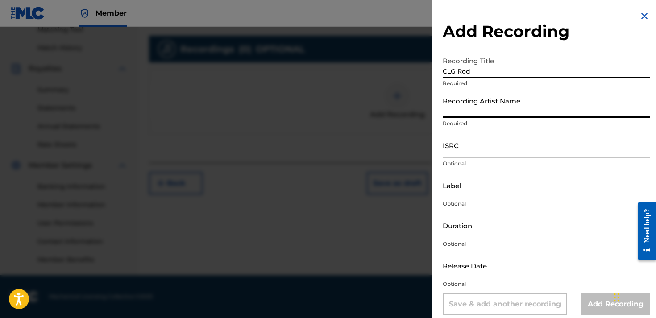
click at [463, 110] on input "Recording Artist Name" at bounding box center [546, 104] width 207 height 25
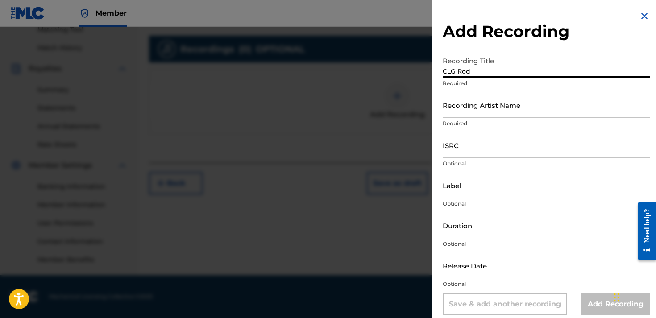
drag, startPoint x: 479, startPoint y: 69, endPoint x: 431, endPoint y: 55, distance: 50.2
click at [431, 55] on div "Add Recording Recording Title CLG Rod Required Recording Artist Name Required I…" at bounding box center [328, 172] width 656 height 291
type input "Love of da money"
click at [460, 113] on input "Recording Artist Name" at bounding box center [546, 104] width 207 height 25
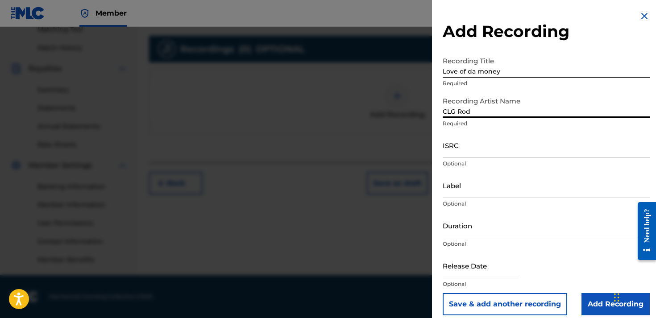
type input "CLG Rod"
click at [590, 305] on input "Add Recording" at bounding box center [616, 304] width 68 height 22
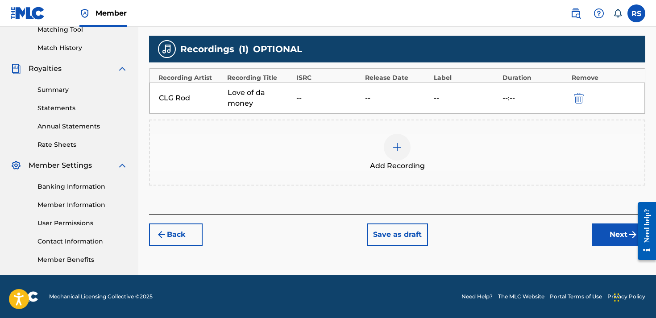
click at [598, 224] on button "Next" at bounding box center [619, 235] width 54 height 22
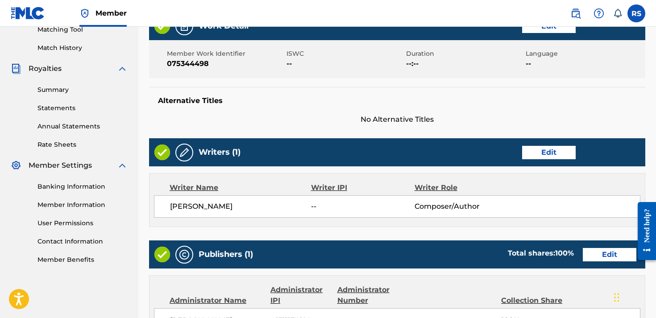
scroll to position [40, 0]
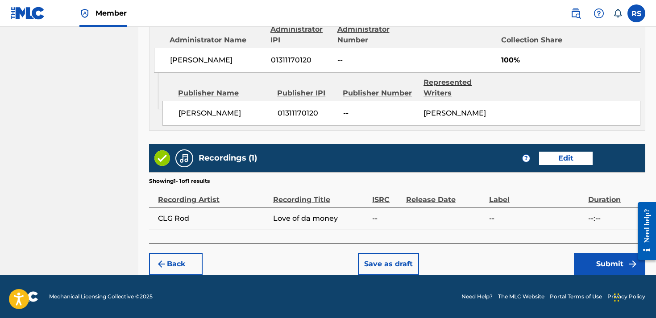
scroll to position [506, 0]
click at [618, 270] on button "Submit" at bounding box center [609, 264] width 71 height 22
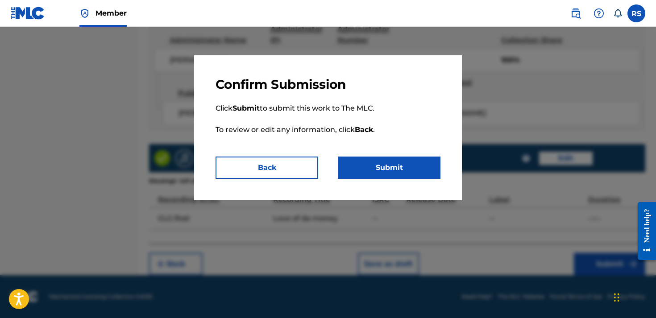
click at [412, 171] on button "Submit" at bounding box center [389, 168] width 103 height 22
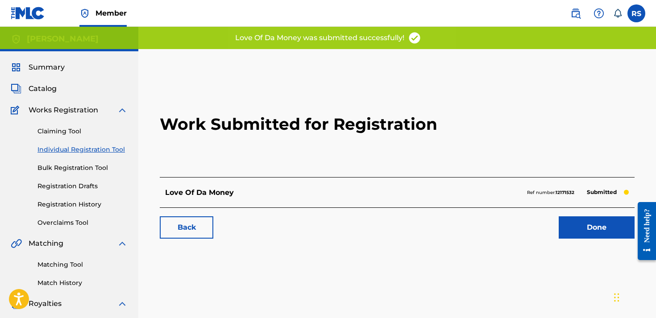
click at [595, 227] on link "Done" at bounding box center [597, 228] width 76 height 22
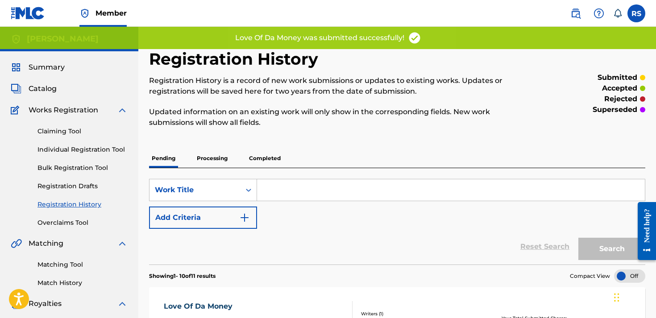
click at [473, 244] on div "Reset Search Search" at bounding box center [397, 247] width 496 height 36
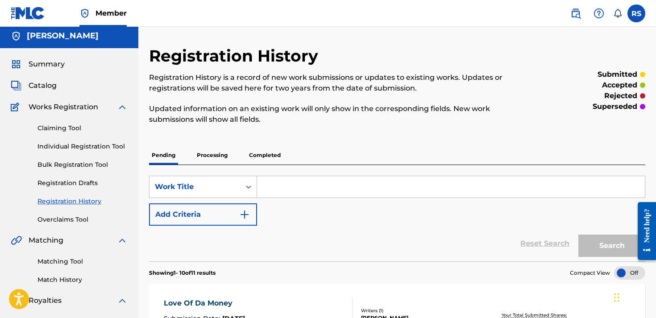
scroll to position [-1, 0]
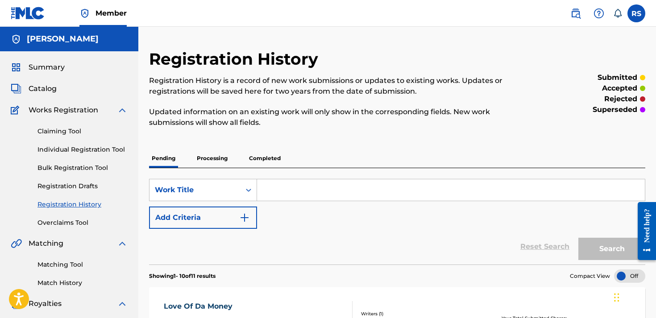
click at [346, 189] on input "Search Form" at bounding box center [451, 189] width 388 height 21
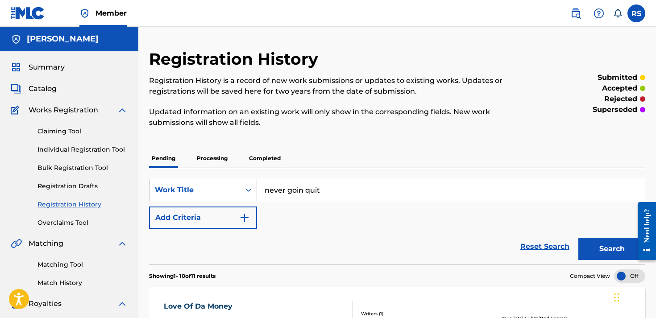
type input "never goin quit"
click at [612, 249] on button "Search" at bounding box center [612, 249] width 67 height 22
click at [221, 305] on div "NEVER GOIN QUIT" at bounding box center [205, 306] width 82 height 11
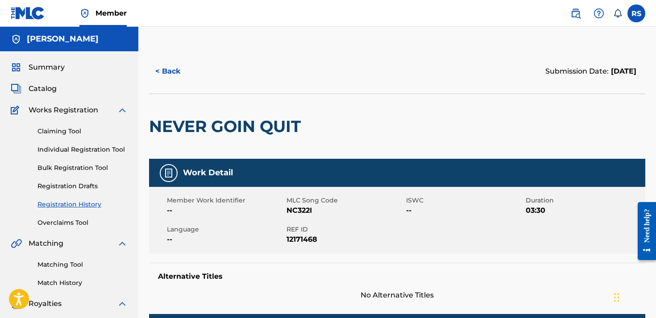
click at [360, 153] on div at bounding box center [362, 126] width 114 height 65
click at [68, 128] on link "Claiming Tool" at bounding box center [82, 131] width 90 height 9
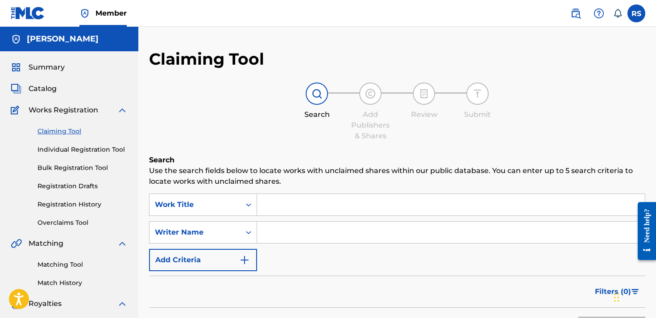
click at [280, 202] on input "Search Form" at bounding box center [451, 204] width 388 height 21
type input "m"
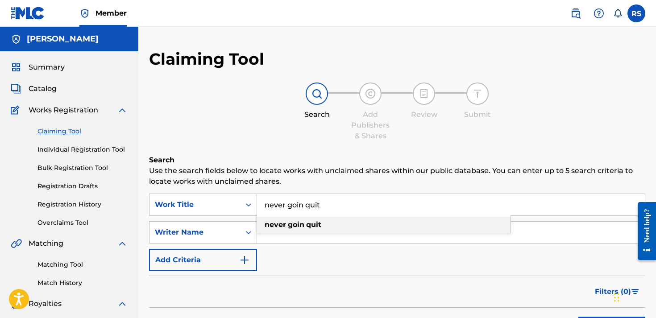
click at [286, 228] on span "Search Form" at bounding box center [287, 225] width 2 height 8
type input "never goin quit"
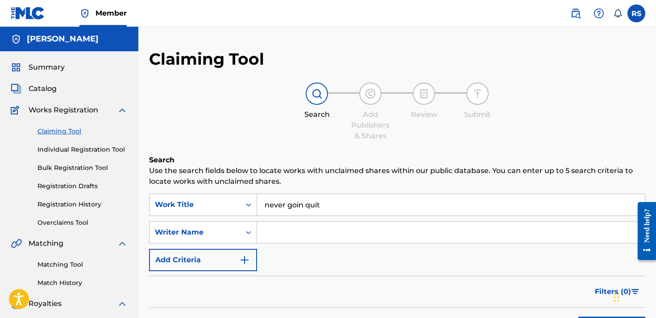
click at [287, 231] on input "Search Form" at bounding box center [451, 232] width 388 height 21
type input "[PERSON_NAME]"
click at [327, 249] on div "SearchWithCriteria056115fc-eb54-4fe9-a03e-4ab5c2259103 Work Title never goin qu…" at bounding box center [397, 233] width 496 height 78
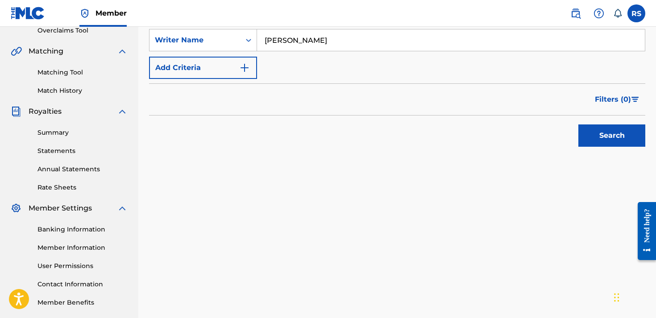
scroll to position [203, 0]
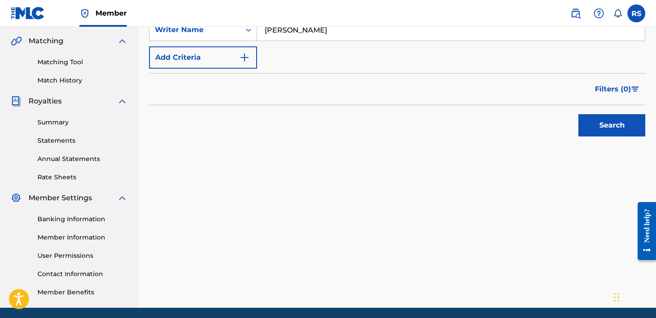
click at [628, 135] on button "Search" at bounding box center [612, 125] width 67 height 22
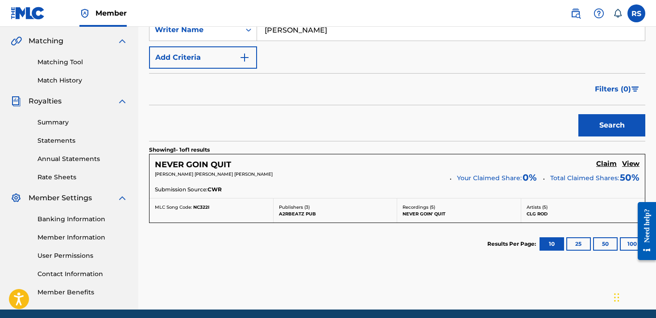
click at [604, 165] on h5 "Claim" at bounding box center [606, 164] width 21 height 8
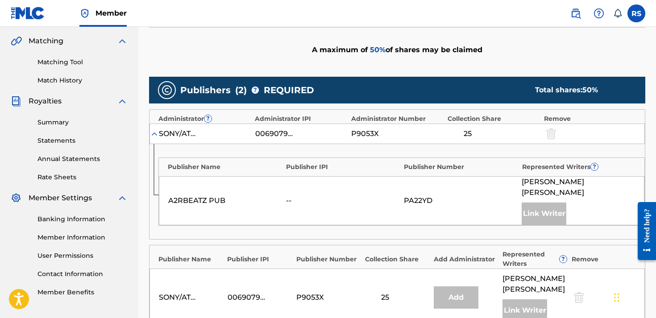
click at [463, 150] on div "Publisher Name Publisher IPI Publisher Number Represented Writers ? A2RBEATZ PU…" at bounding box center [398, 191] width 496 height 95
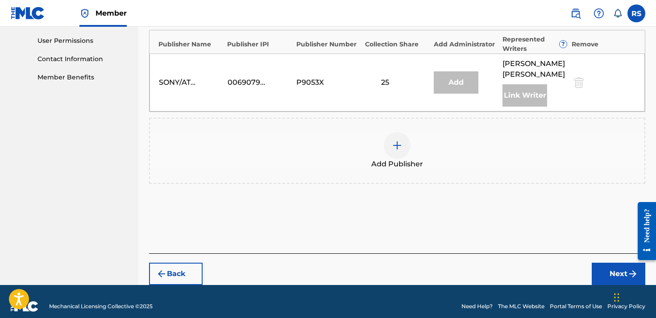
scroll to position [416, 0]
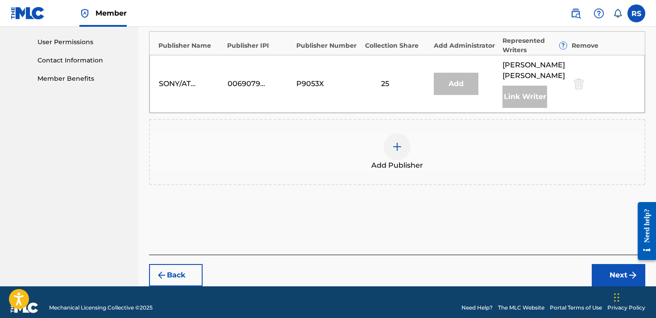
click at [406, 136] on div at bounding box center [397, 146] width 27 height 27
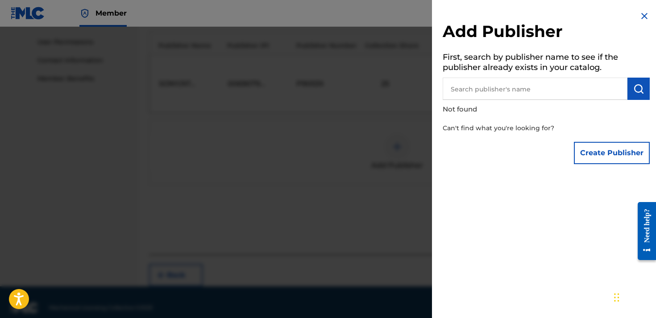
click at [537, 93] on input "text" at bounding box center [535, 89] width 185 height 22
type input "[PERSON_NAME]"
click at [612, 157] on button "Create Publisher" at bounding box center [612, 153] width 76 height 22
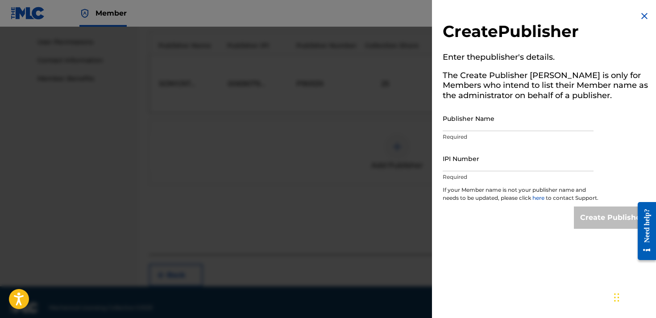
click at [491, 114] on input "Publisher Name" at bounding box center [518, 118] width 151 height 25
type input "[PERSON_NAME]"
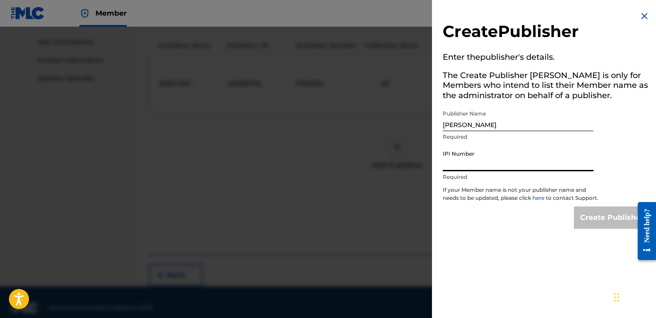
click at [496, 163] on input "IPI Number" at bounding box center [518, 158] width 151 height 25
paste input "01311170120"
type input "01311170120"
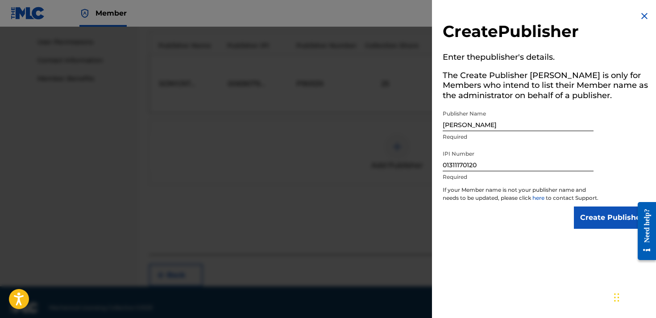
click at [595, 221] on input "Create Publisher" at bounding box center [612, 218] width 76 height 22
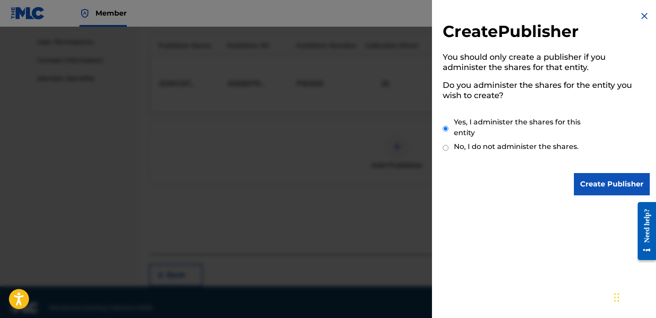
click at [615, 183] on input "Create Publisher" at bounding box center [612, 184] width 76 height 22
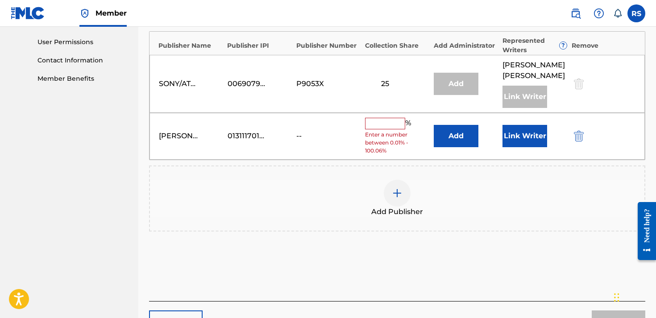
click at [384, 118] on input "text" at bounding box center [385, 124] width 40 height 12
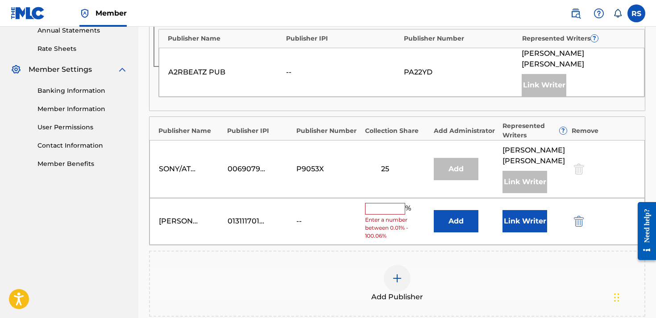
scroll to position [375, 0]
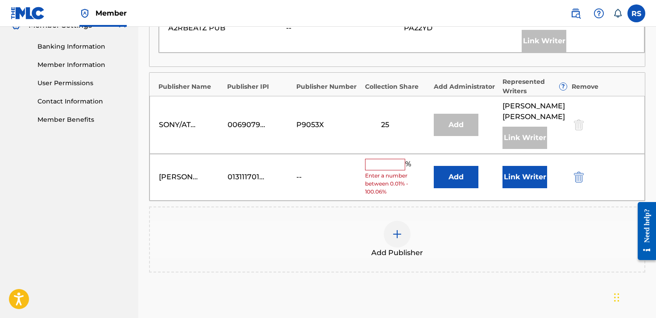
click at [374, 159] on input "text" at bounding box center [385, 165] width 40 height 12
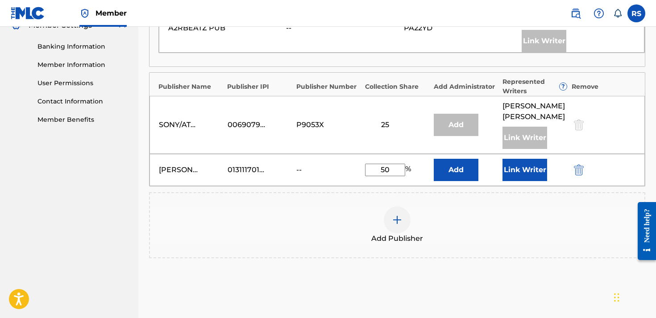
type input "50"
click at [446, 162] on button "Add" at bounding box center [456, 170] width 45 height 22
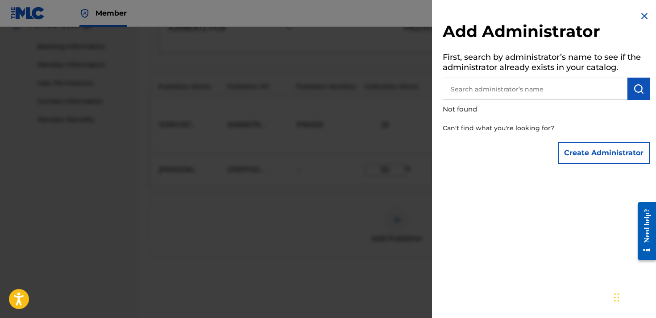
click at [532, 109] on p "Not found" at bounding box center [521, 109] width 156 height 19
click at [532, 100] on p "Not found" at bounding box center [521, 109] width 156 height 19
click at [525, 90] on input "text" at bounding box center [535, 89] width 185 height 22
type input "[PERSON_NAME]"
click at [578, 160] on button "Create Administrator" at bounding box center [604, 153] width 92 height 22
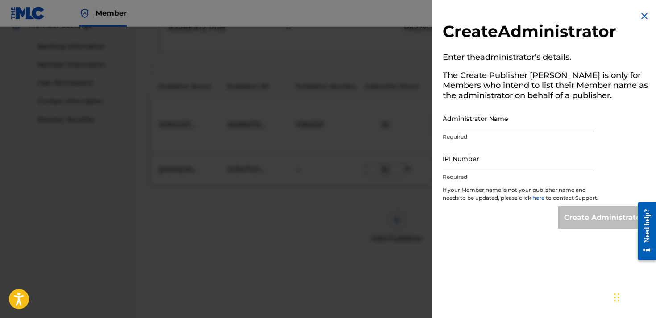
click at [502, 127] on input "Administrator Name" at bounding box center [518, 118] width 151 height 25
type input "[PERSON_NAME]"
click at [474, 155] on input "IPI Number" at bounding box center [518, 158] width 151 height 25
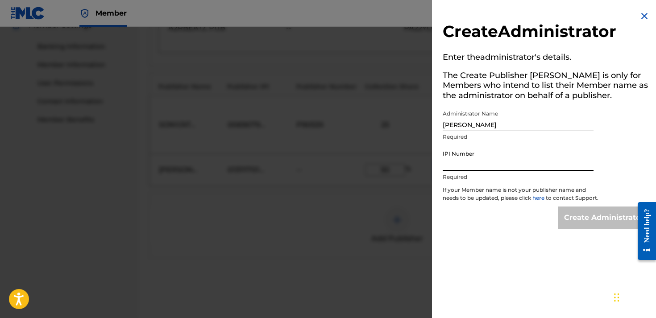
paste input "01311170120"
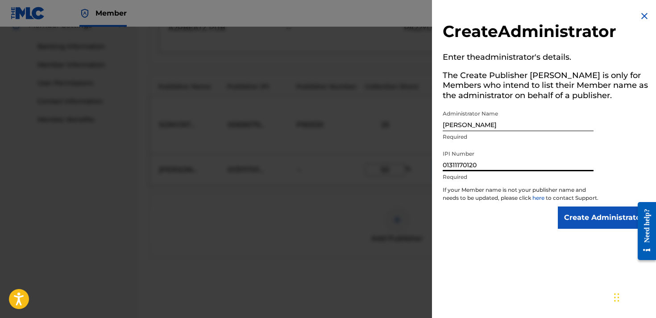
type input "01311170120"
click at [591, 222] on input "Create Administrator" at bounding box center [604, 218] width 92 height 22
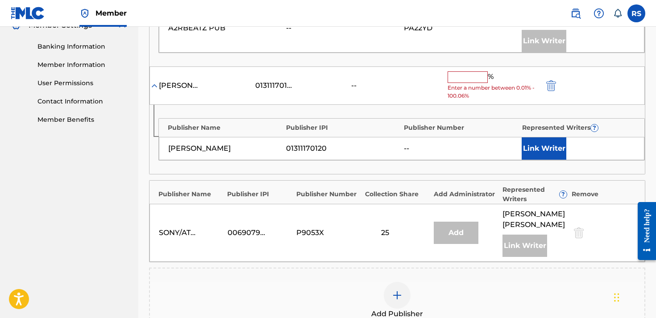
click at [400, 47] on div "Publisher Name Publisher IPI Publisher Number Represented Writers ? A2RBEATZ PU…" at bounding box center [398, 18] width 496 height 95
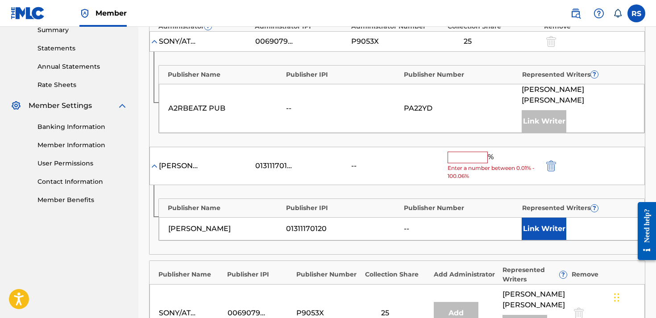
scroll to position [296, 0]
click at [452, 151] on div "%" at bounding box center [472, 157] width 48 height 12
click at [461, 151] on input "text" at bounding box center [468, 157] width 40 height 12
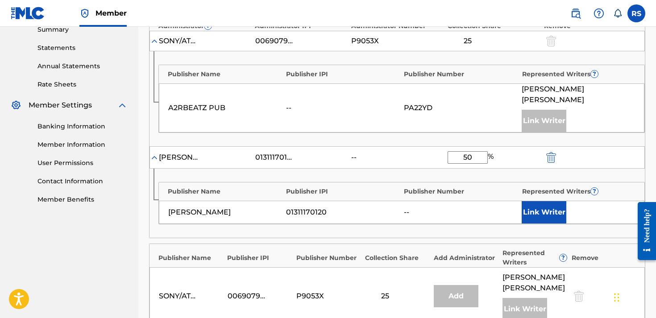
type input "50"
click at [537, 201] on button "Link Writer" at bounding box center [544, 212] width 45 height 22
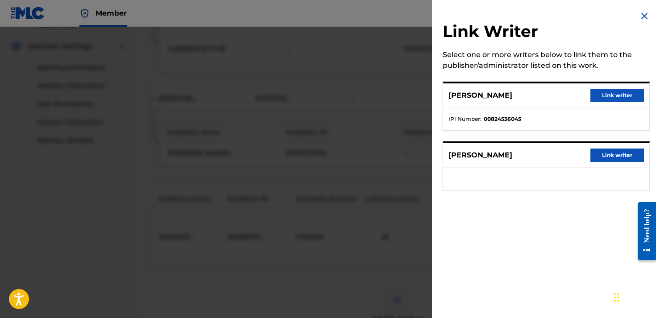
scroll to position [382, 0]
click at [611, 158] on button "Link writer" at bounding box center [618, 155] width 54 height 13
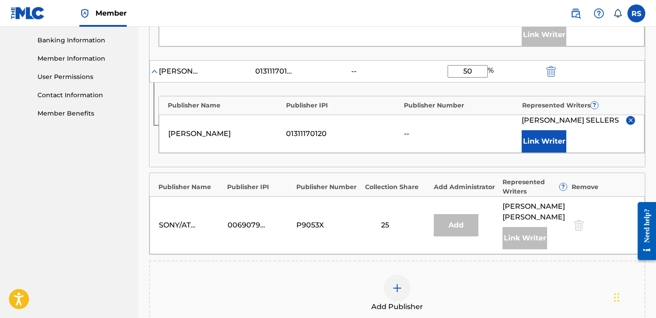
click at [118, 265] on nav "Rodney Sellers Summary Catalog Works Registration Claiming Tool Individual Regi…" at bounding box center [69, 36] width 138 height 783
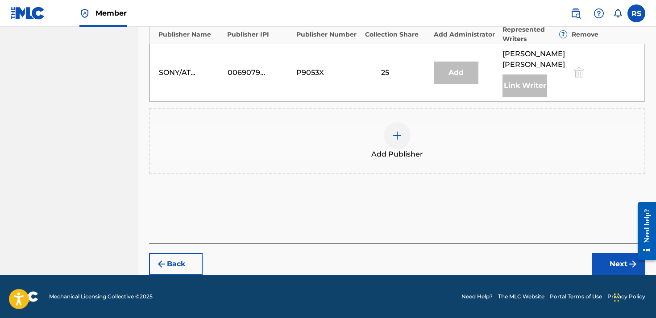
scroll to position [532, 0]
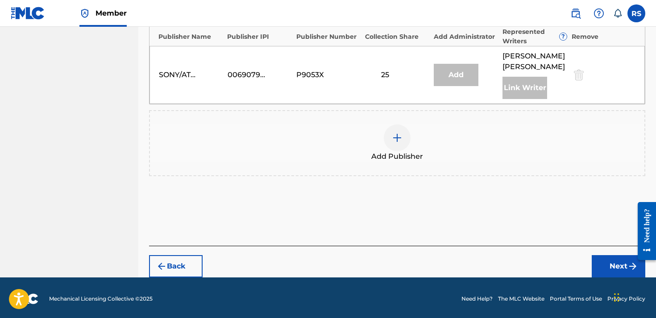
click at [597, 268] on button "Next" at bounding box center [619, 266] width 54 height 22
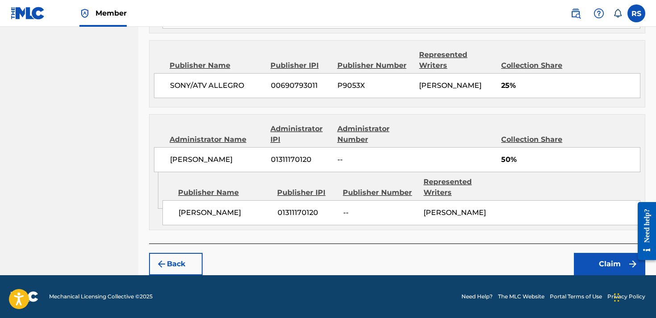
scroll to position [503, 0]
click at [589, 275] on button "Claim" at bounding box center [609, 264] width 71 height 22
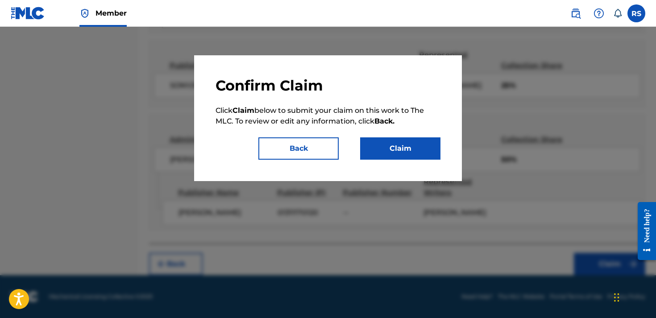
click at [397, 154] on button "Claim" at bounding box center [400, 148] width 80 height 22
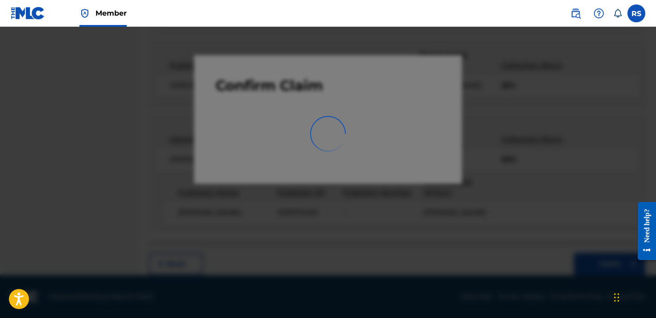
scroll to position [235, 0]
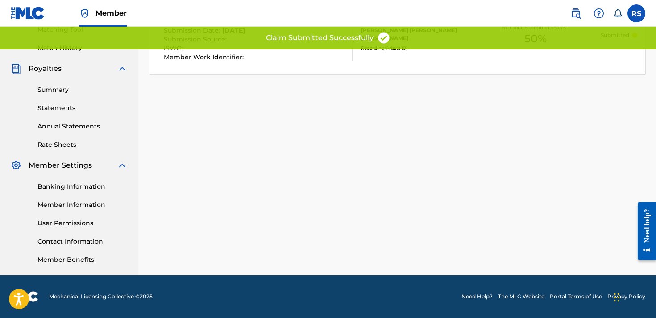
click at [341, 151] on div "Claiming Tool Search Add Publishers & Shares Review Submit Submit Your claim ha…" at bounding box center [397, 45] width 518 height 462
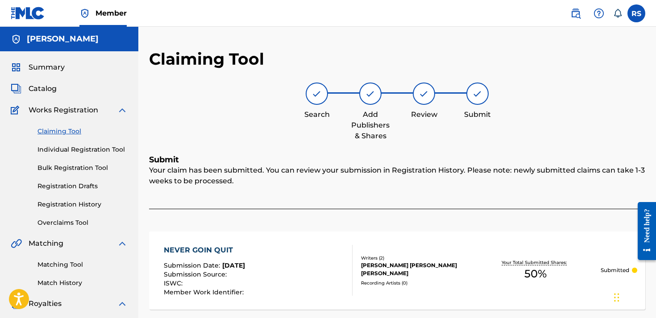
scroll to position [0, 0]
click at [51, 92] on span "Catalog" at bounding box center [43, 88] width 28 height 11
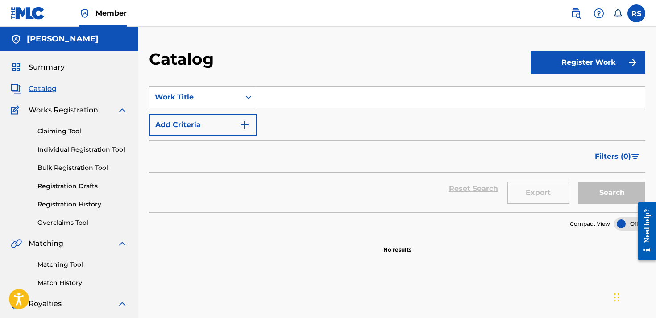
click at [61, 65] on span "Summary" at bounding box center [47, 67] width 36 height 11
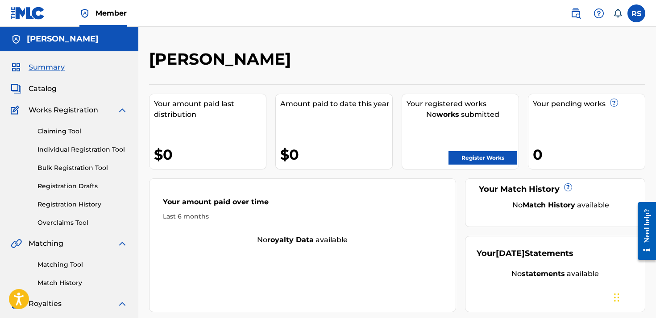
click at [63, 130] on link "Claiming Tool" at bounding box center [82, 131] width 90 height 9
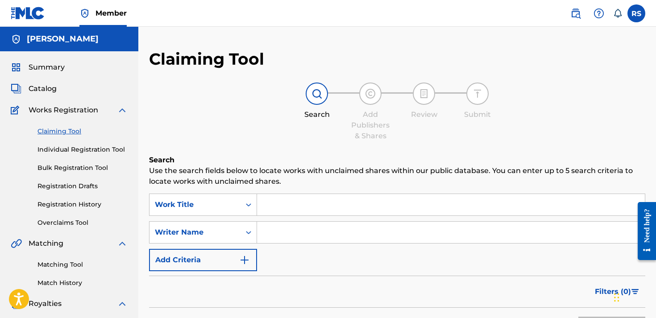
click at [292, 212] on input "Search Form" at bounding box center [451, 204] width 388 height 21
type input "c"
type input "r"
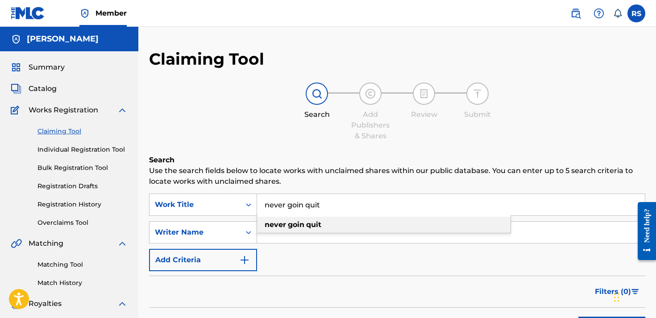
type input "never goin quit"
click at [299, 224] on strong "goin" at bounding box center [296, 225] width 17 height 8
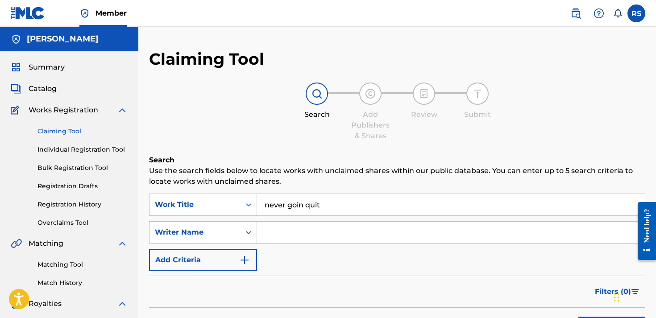
click at [296, 238] on input "Search Form" at bounding box center [451, 232] width 388 height 21
type input "N"
click at [295, 229] on input "[PERSON_NAME]" at bounding box center [451, 232] width 388 height 21
type input "Rodney reyhan Sellers"
click at [181, 291] on div "Filters ( 0 )" at bounding box center [397, 292] width 496 height 32
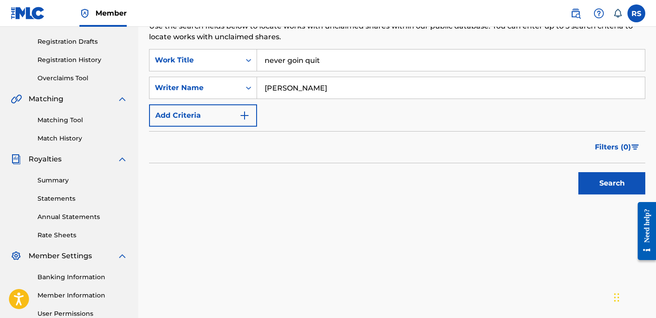
scroll to position [152, 0]
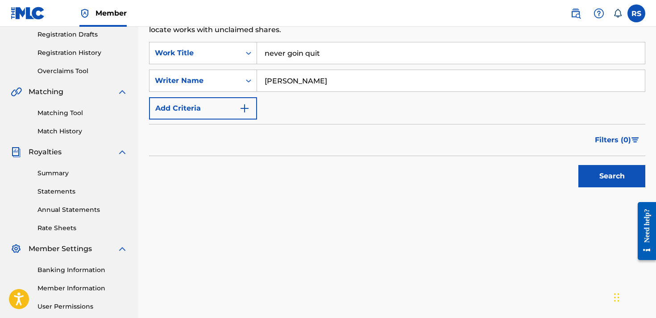
click at [595, 173] on button "Search" at bounding box center [612, 176] width 67 height 22
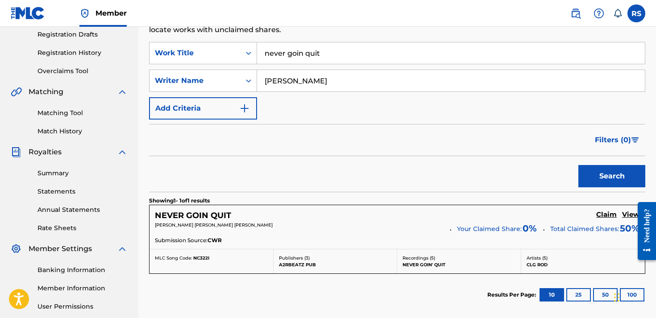
click at [362, 142] on div "Filters ( 0 )" at bounding box center [397, 140] width 496 height 32
click at [480, 187] on div "Search" at bounding box center [397, 174] width 496 height 36
click at [519, 171] on div "Search" at bounding box center [397, 174] width 496 height 36
click at [327, 300] on section "Results Per Page: 10 25 50 100" at bounding box center [397, 295] width 496 height 42
click at [304, 185] on div "Search" at bounding box center [397, 174] width 496 height 36
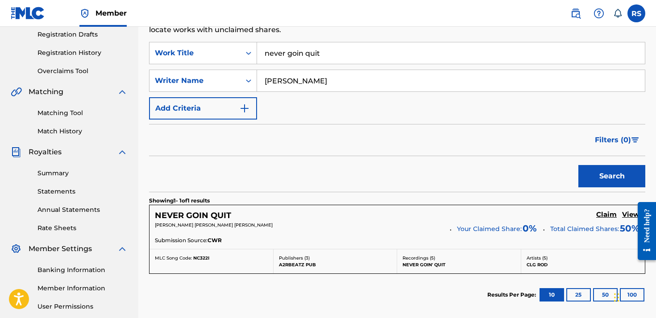
click at [604, 217] on h5 "Claim" at bounding box center [606, 215] width 21 height 8
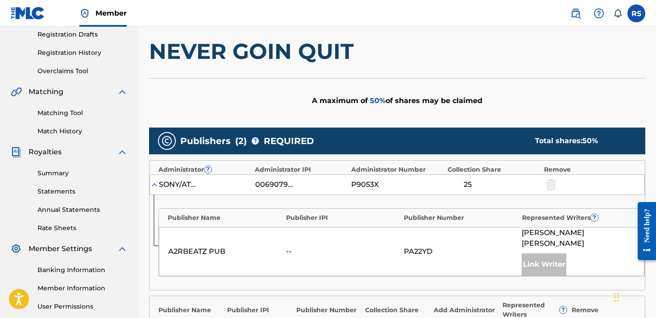
click at [470, 110] on div "A maximum of 50 % of shares may be claimed" at bounding box center [397, 100] width 496 height 45
click at [250, 96] on div "A maximum of 50 % of shares may be claimed" at bounding box center [397, 100] width 496 height 45
click at [253, 264] on div "A2RBEATZ PUB -- PA22YD AARON FRANCIS RAYMOND Link Writer" at bounding box center [402, 251] width 486 height 49
click at [561, 89] on div "A maximum of 50 % of shares may be claimed" at bounding box center [397, 100] width 496 height 45
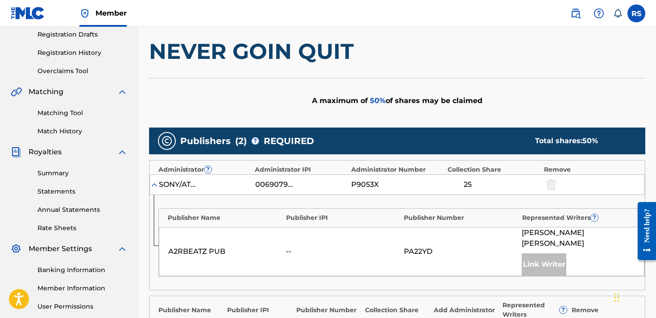
click at [561, 89] on div "A maximum of 50 % of shares may be claimed" at bounding box center [397, 100] width 496 height 45
click at [163, 268] on div "Publisher Name Publisher IPI Publisher Number Represented Writers ? A2RBEATZ PU…" at bounding box center [398, 242] width 496 height 95
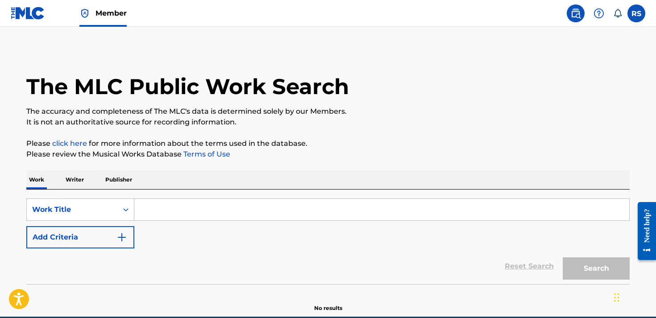
click at [286, 211] on input "Search Form" at bounding box center [381, 209] width 495 height 21
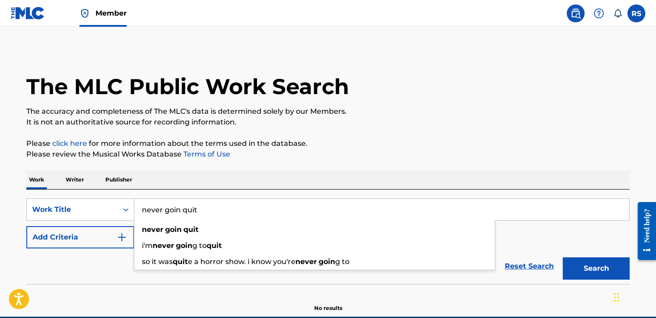
type input "never goin quit"
click at [596, 269] on button "Search" at bounding box center [596, 269] width 67 height 22
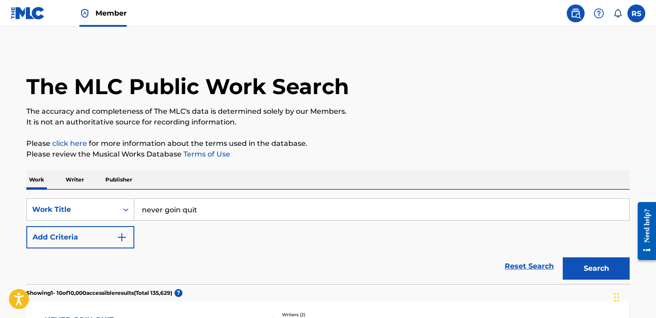
click at [236, 251] on div "Reset Search Search" at bounding box center [328, 267] width 604 height 36
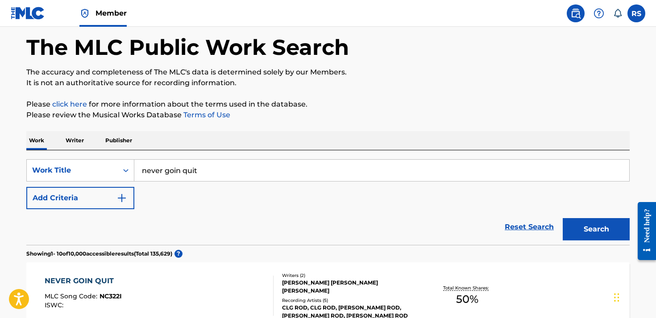
scroll to position [34, 0]
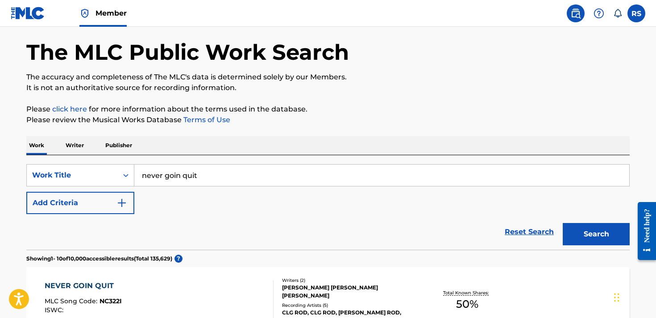
click at [114, 201] on button "Add Criteria" at bounding box center [80, 203] width 108 height 22
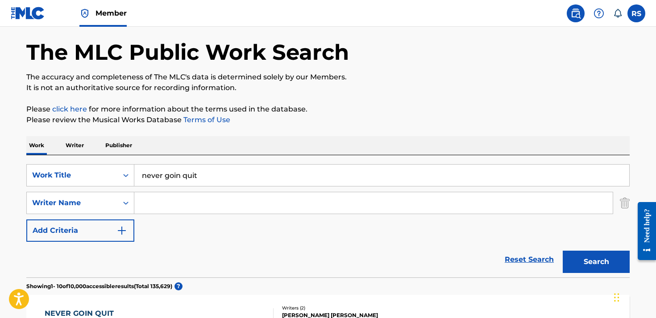
click at [171, 204] on input "Search Form" at bounding box center [373, 202] width 479 height 21
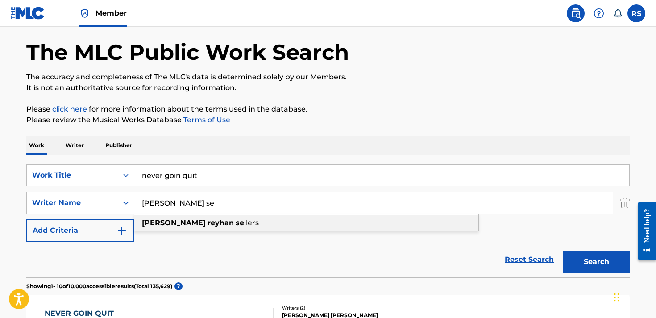
click at [208, 225] on strong "reyhan" at bounding box center [221, 223] width 26 height 8
type input "[PERSON_NAME]"
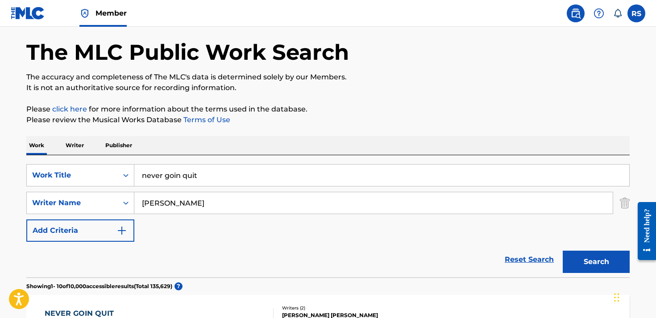
click at [37, 253] on div "Reset Search Search" at bounding box center [328, 260] width 604 height 36
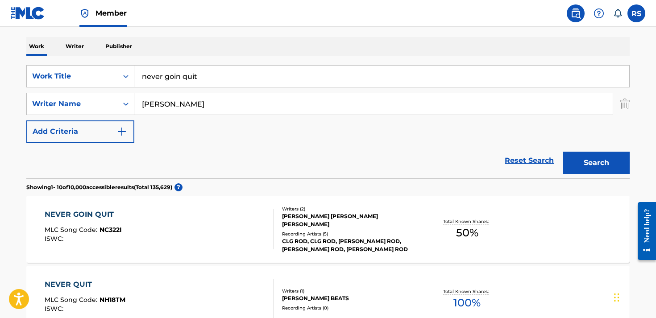
scroll to position [141, 0]
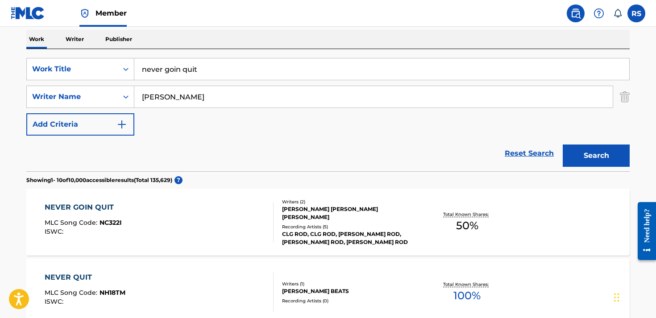
click at [604, 152] on button "Search" at bounding box center [596, 156] width 67 height 22
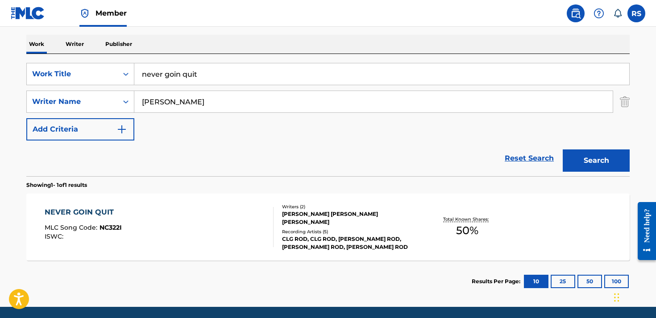
scroll to position [138, 0]
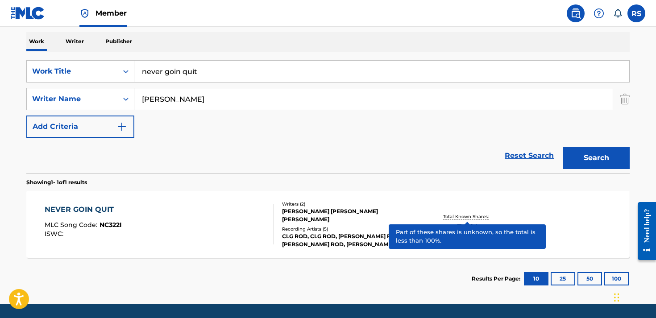
click at [470, 219] on p "Total Known Shares:" at bounding box center [467, 216] width 48 height 7
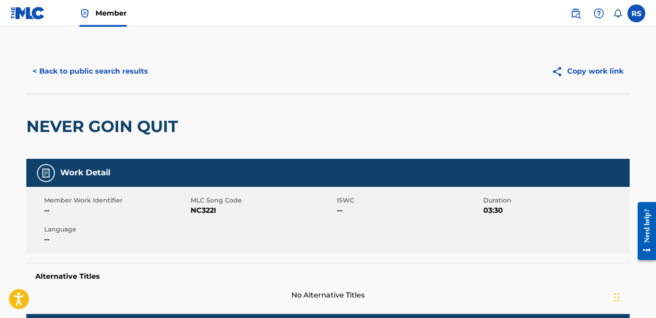
click at [353, 264] on div "Alternative Titles No Alternative Titles" at bounding box center [328, 282] width 604 height 38
click at [335, 189] on div "Member Work Identifier -- MLC Song Code NC322I ISWC -- Duration 03:30 Language …" at bounding box center [328, 220] width 604 height 67
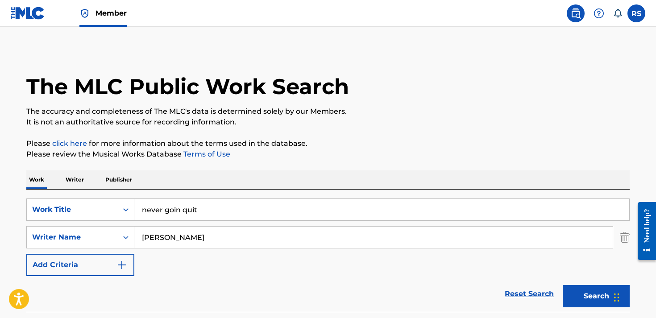
scroll to position [117, 0]
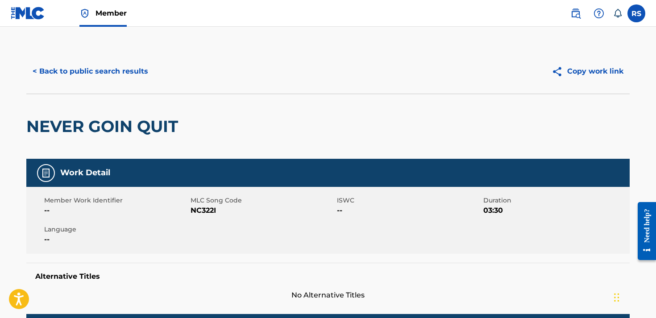
click at [42, 73] on button "< Back to public search results" at bounding box center [90, 71] width 128 height 22
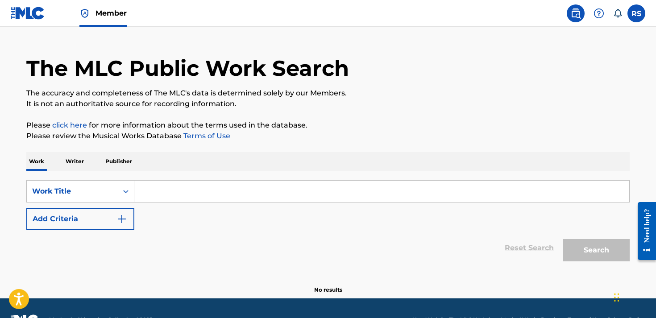
click at [74, 164] on p "Writer" at bounding box center [75, 161] width 24 height 19
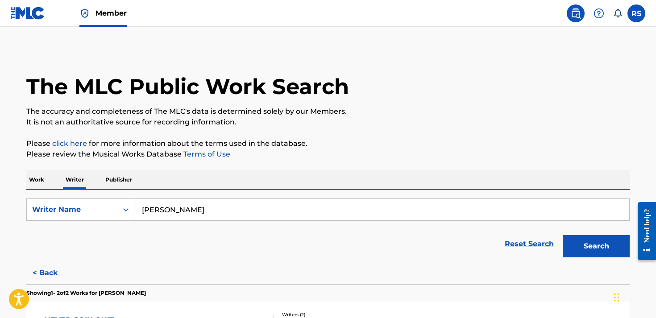
click at [24, 17] on img at bounding box center [28, 13] width 34 height 13
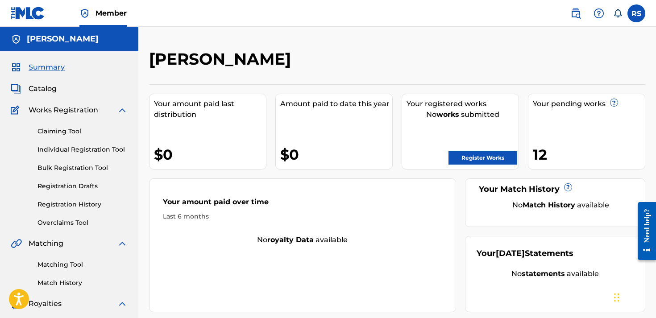
click at [67, 129] on link "Claiming Tool" at bounding box center [82, 131] width 90 height 9
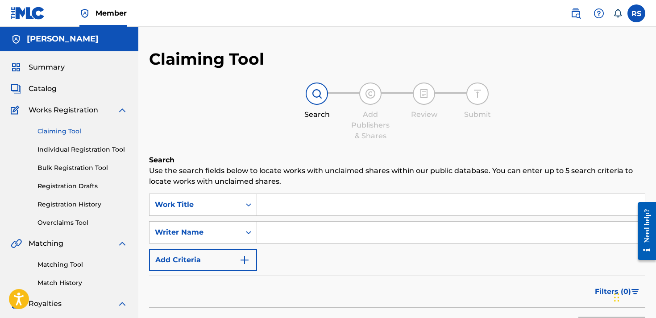
click at [306, 211] on input "Search Form" at bounding box center [451, 204] width 388 height 21
type input "w"
type input "r"
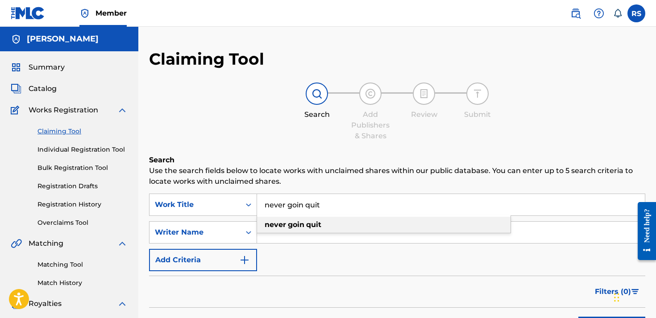
click at [311, 232] on div "never goin quit" at bounding box center [384, 225] width 254 height 16
type input "never goin quit"
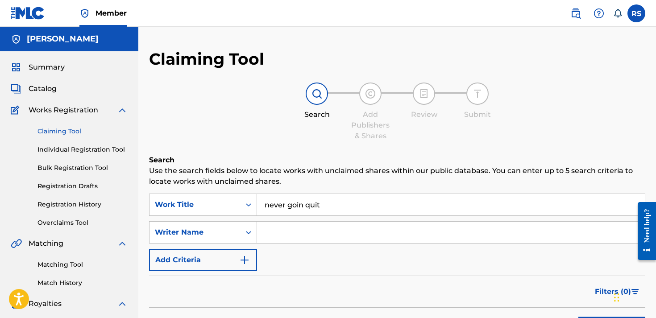
click at [309, 242] on input "Search Form" at bounding box center [451, 232] width 388 height 21
type input "[PERSON_NAME]"
click at [417, 262] on div "SearchWithCriteriaed61d2ea-8e5c-40a3-8538-150805ab7cdf Work Title never goin qu…" at bounding box center [397, 233] width 496 height 78
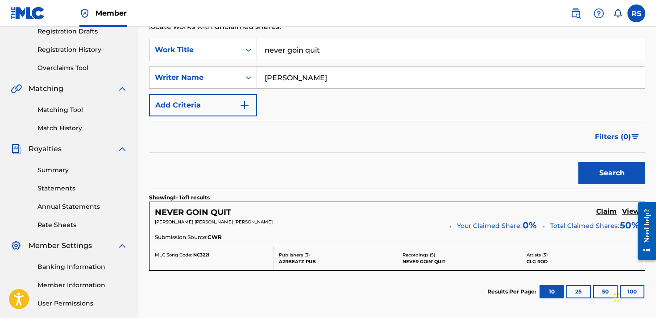
scroll to position [205, 0]
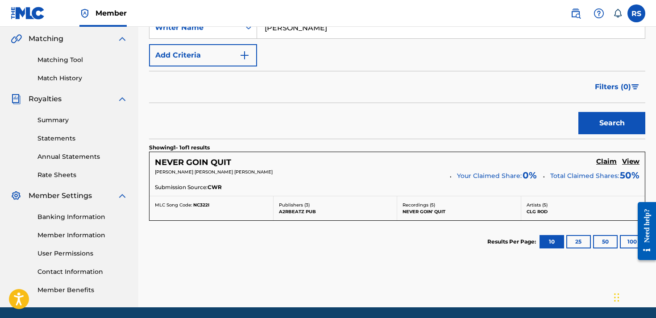
click at [607, 161] on h5 "Claim" at bounding box center [606, 162] width 21 height 8
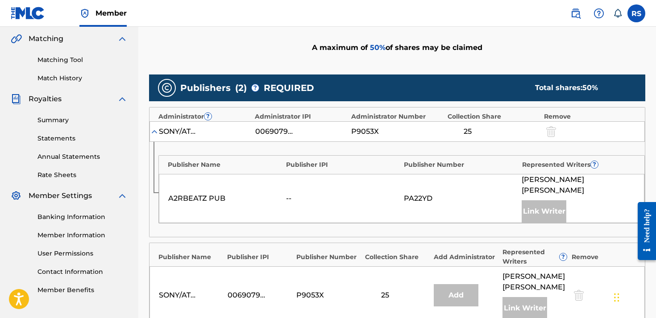
click at [404, 212] on div "Publisher Name Publisher IPI Publisher Number Represented Writers ? A2RBEATZ PU…" at bounding box center [398, 189] width 496 height 95
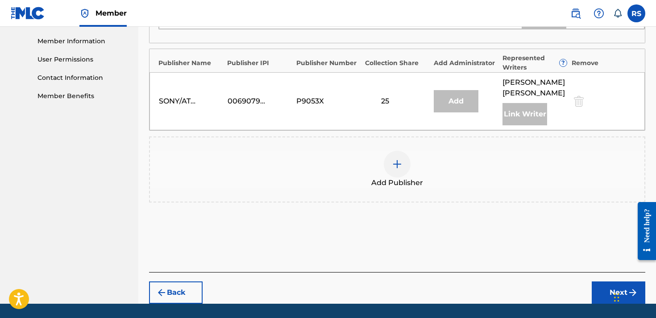
scroll to position [408, 0]
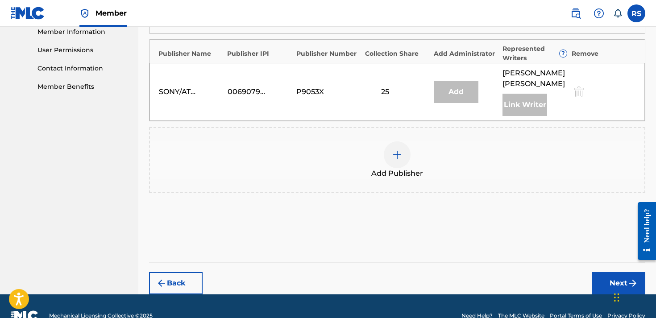
click at [409, 148] on div at bounding box center [397, 155] width 27 height 27
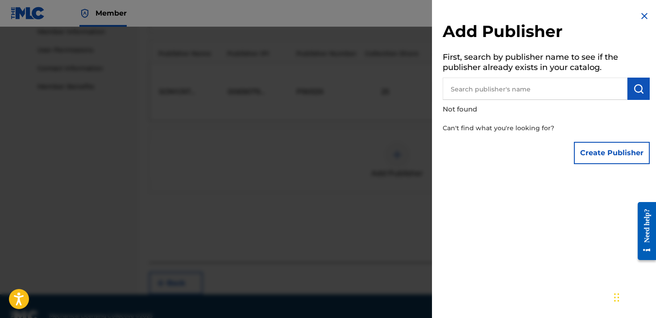
click at [487, 84] on input "text" at bounding box center [535, 89] width 185 height 22
type input "[PERSON_NAME]"
click at [600, 150] on button "Create Publisher" at bounding box center [612, 153] width 76 height 22
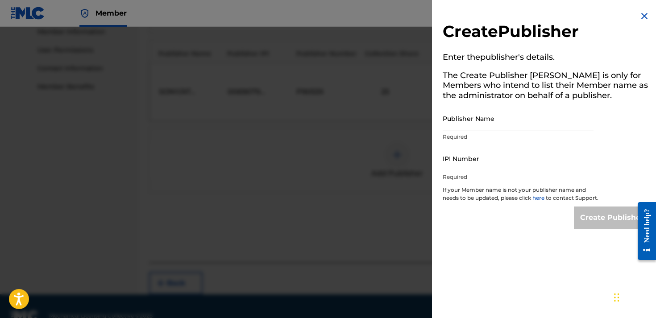
click at [471, 136] on p "Required" at bounding box center [518, 137] width 151 height 8
click at [470, 128] on input "Publisher Name" at bounding box center [518, 118] width 151 height 25
type input "[PERSON_NAME]"
click at [462, 167] on input "IPI Number" at bounding box center [518, 158] width 151 height 25
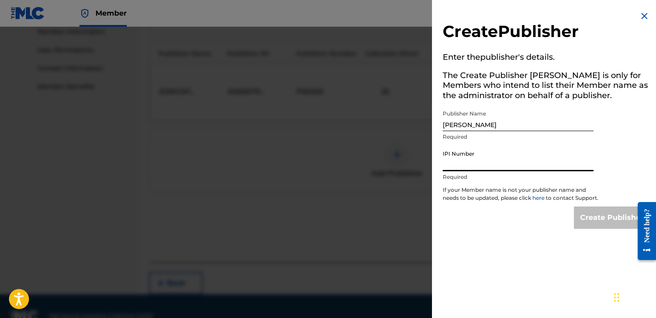
paste input "01311170120"
type input "01311170120"
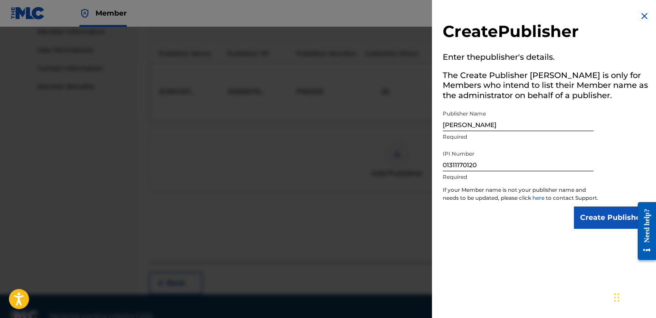
click at [587, 221] on input "Create Publisher" at bounding box center [612, 218] width 76 height 22
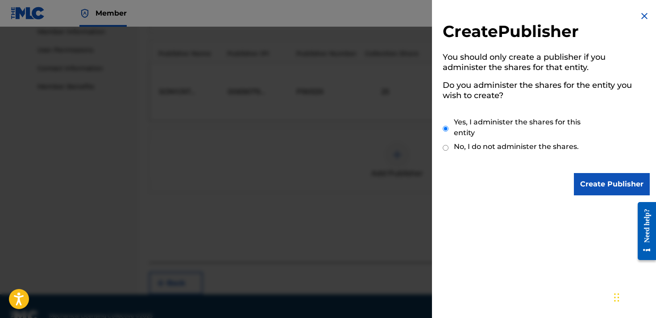
click at [607, 188] on input "Create Publisher" at bounding box center [612, 184] width 76 height 22
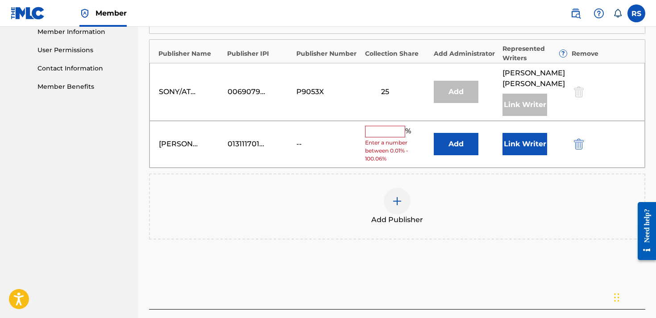
click at [389, 126] on input "text" at bounding box center [385, 132] width 40 height 12
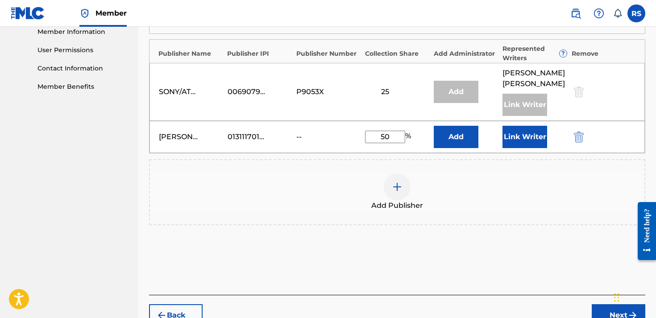
type input "50"
click at [381, 269] on div "Add Publishers & Shares Enter your publisher(s)/administrator(s). NEVER GOIN QU…" at bounding box center [397, 20] width 496 height 549
click at [450, 126] on button "Add" at bounding box center [456, 137] width 45 height 22
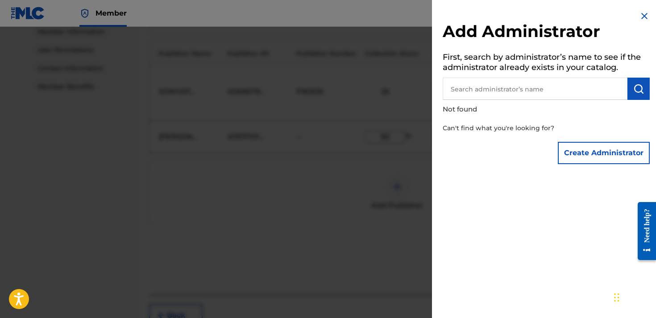
click at [484, 84] on input "text" at bounding box center [535, 89] width 185 height 22
type input "[PERSON_NAME]"
click at [583, 156] on button "Create Administrator" at bounding box center [604, 153] width 92 height 22
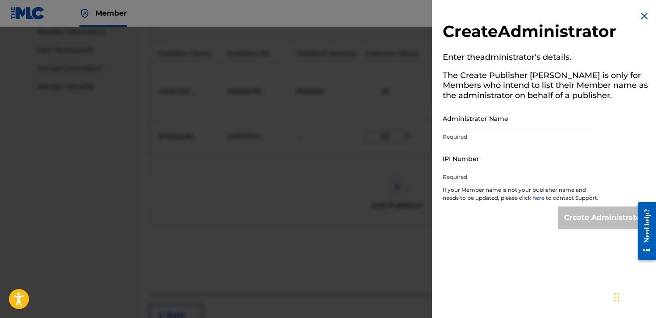
click at [513, 119] on input "Administrator Name" at bounding box center [518, 118] width 151 height 25
type input "[PERSON_NAME]"
click at [505, 160] on input "IPI Number" at bounding box center [518, 158] width 151 height 25
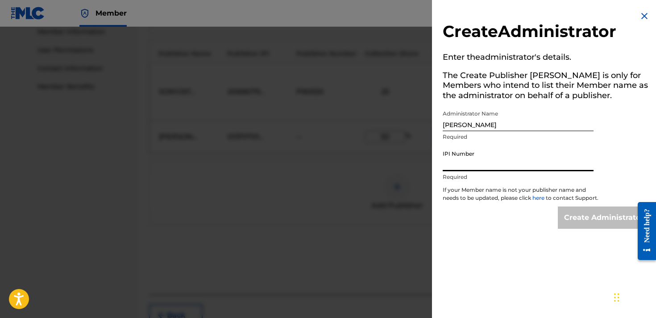
paste input "01311170120"
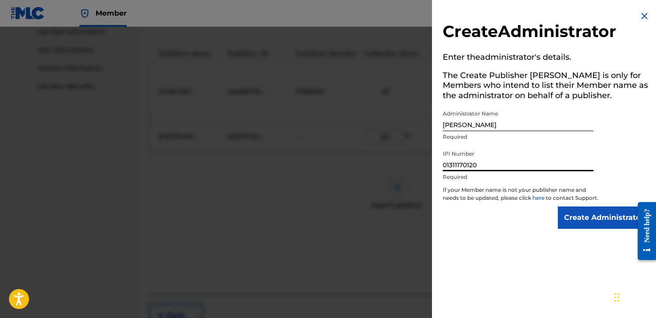
type input "01311170120"
click at [584, 217] on input "Create Administrator" at bounding box center [604, 218] width 92 height 22
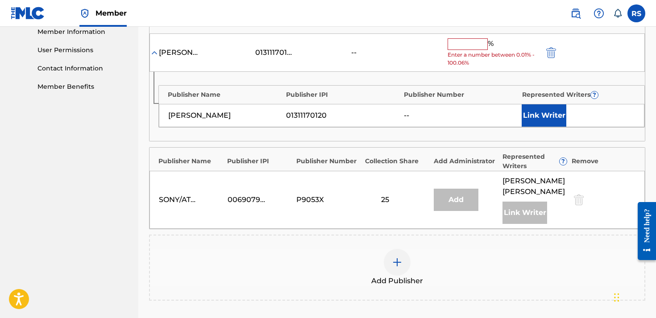
click at [202, 249] on div "Add Publisher" at bounding box center [397, 267] width 495 height 37
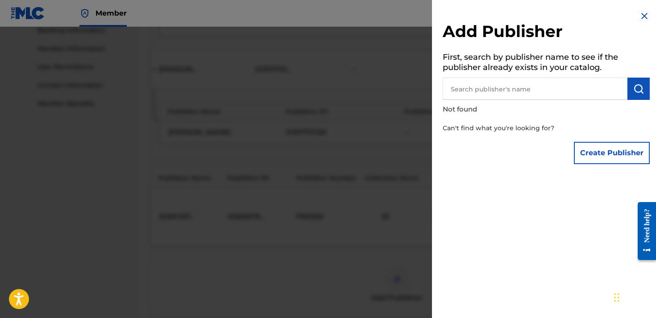
scroll to position [391, 0]
click at [641, 13] on img at bounding box center [644, 16] width 11 height 11
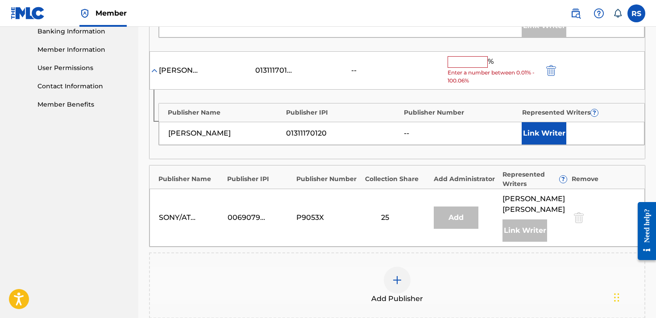
click at [146, 290] on div "Claiming Tool Search Add Publishers & Shares Review Submit Add Publishers & Sha…" at bounding box center [397, 40] width 518 height 762
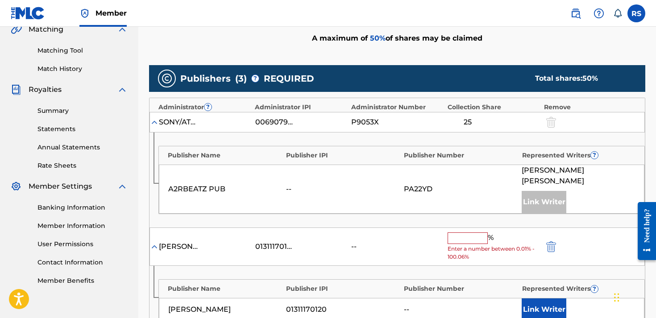
scroll to position [187, 0]
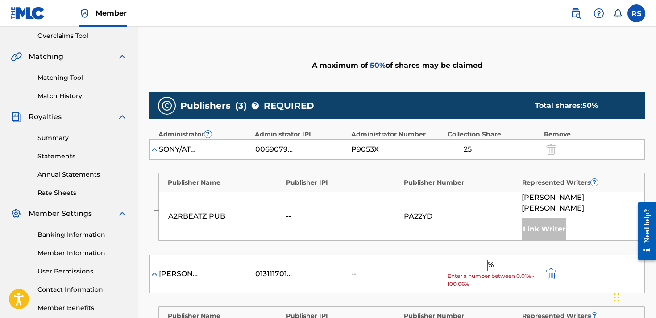
click at [472, 260] on input "text" at bounding box center [468, 266] width 40 height 12
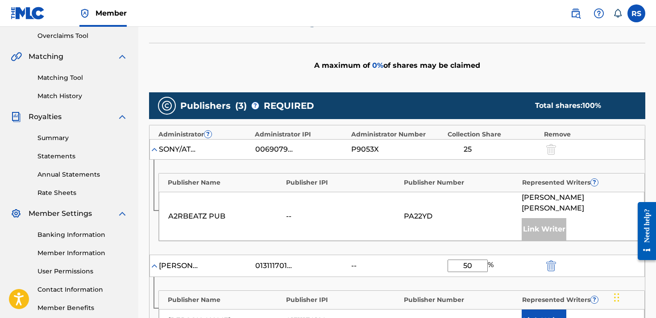
type input "50"
click at [521, 255] on div "rodney reyhan sellers 01311170120 -- 50 %" at bounding box center [398, 266] width 496 height 22
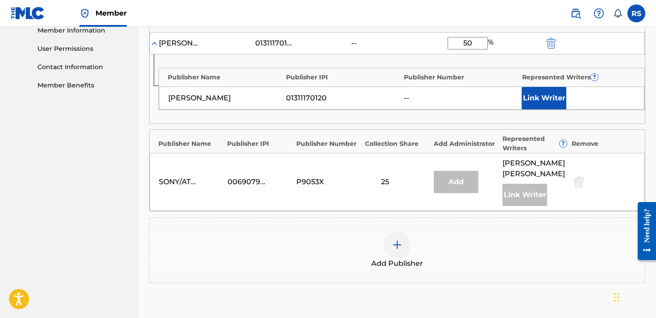
scroll to position [412, 0]
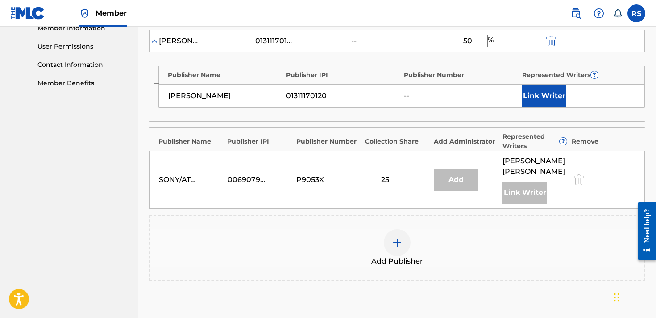
click at [554, 85] on button "Link Writer" at bounding box center [544, 96] width 45 height 22
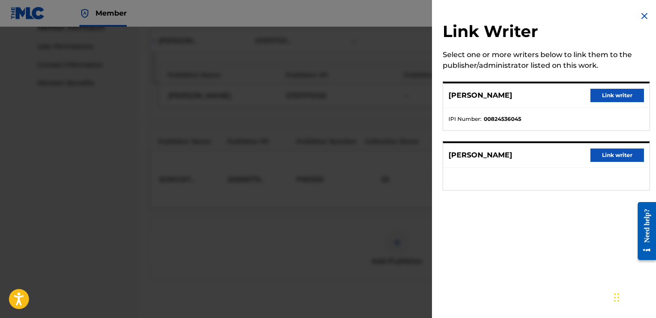
click at [619, 156] on button "Link writer" at bounding box center [618, 155] width 54 height 13
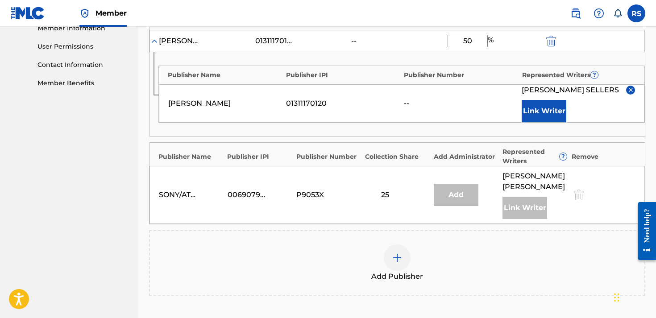
click at [553, 256] on div "Add Publisher" at bounding box center [397, 263] width 495 height 37
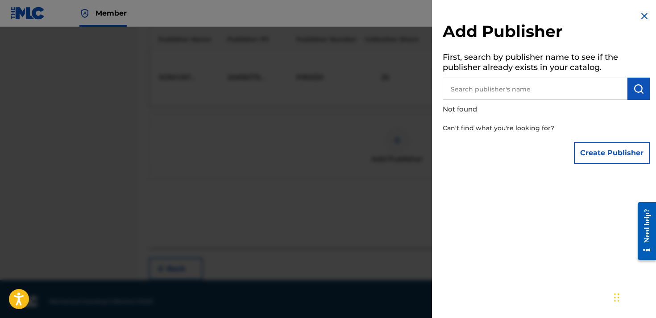
scroll to position [533, 0]
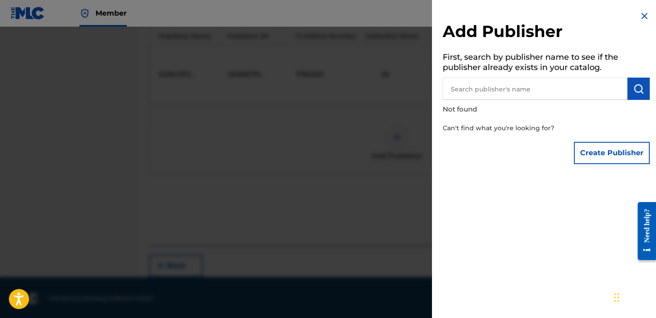
click at [641, 19] on img at bounding box center [644, 16] width 11 height 11
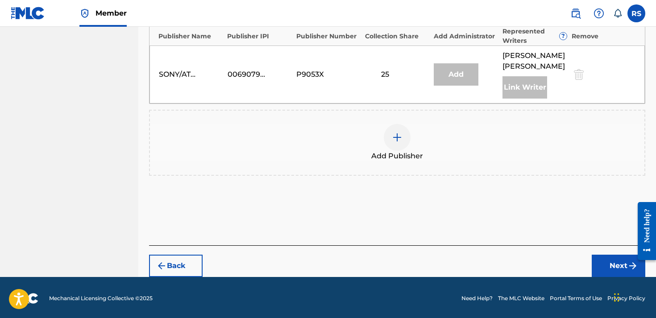
click at [615, 262] on button "Next" at bounding box center [619, 266] width 54 height 22
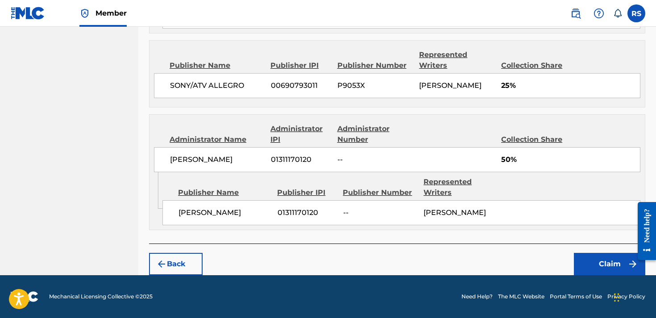
scroll to position [503, 0]
click at [615, 262] on button "Claim" at bounding box center [609, 264] width 71 height 22
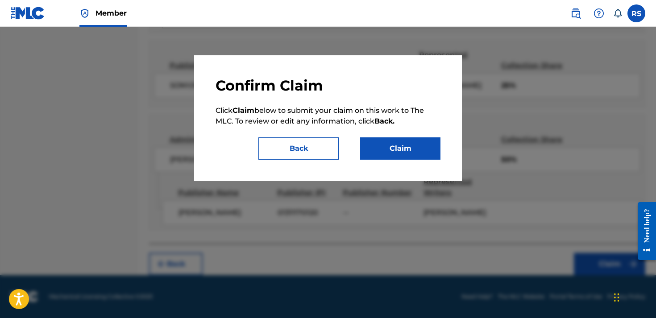
click at [421, 152] on button "Claim" at bounding box center [400, 148] width 80 height 22
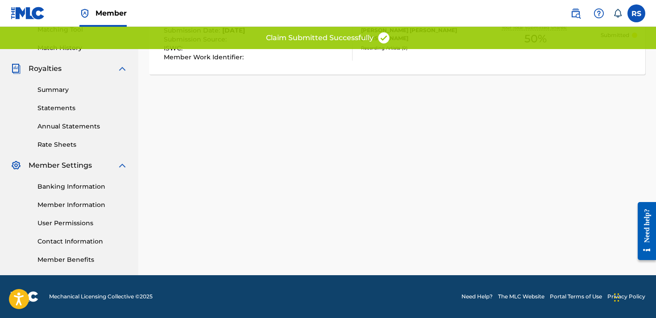
scroll to position [235, 0]
click at [246, 122] on div "Claiming Tool Search Add Publishers & Shares Review Submit Submit Your claim ha…" at bounding box center [397, 45] width 518 height 462
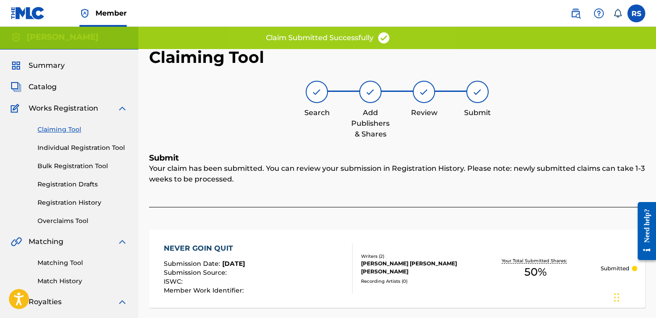
scroll to position [-1, 0]
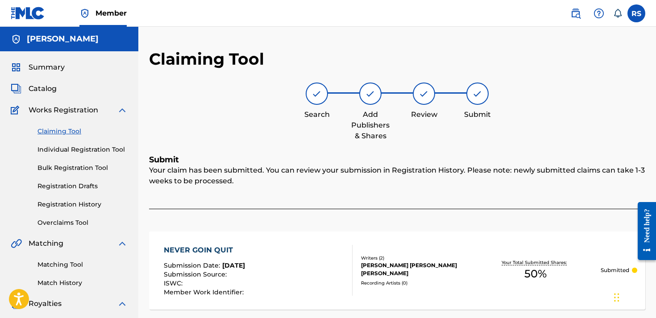
click at [44, 68] on span "Summary" at bounding box center [47, 67] width 36 height 11
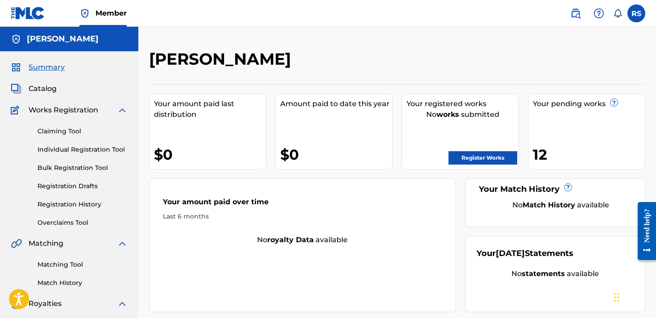
click at [589, 121] on div "Your pending works ? 12" at bounding box center [586, 132] width 117 height 76
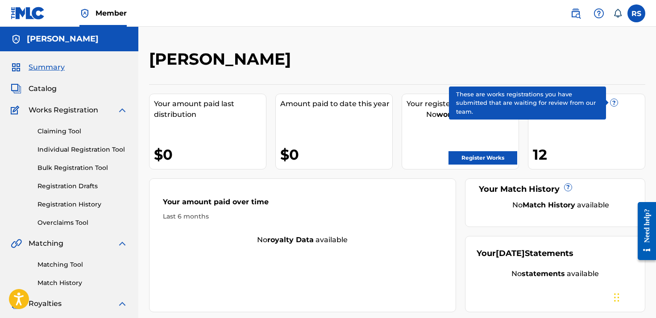
click at [615, 104] on span "?" at bounding box center [614, 102] width 7 height 7
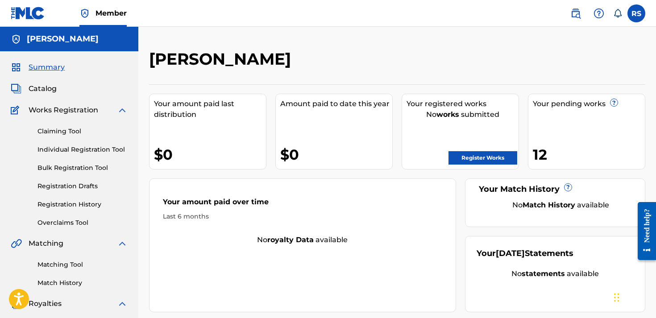
click at [541, 155] on div "12" at bounding box center [589, 155] width 112 height 20
click at [58, 130] on link "Claiming Tool" at bounding box center [82, 131] width 90 height 9
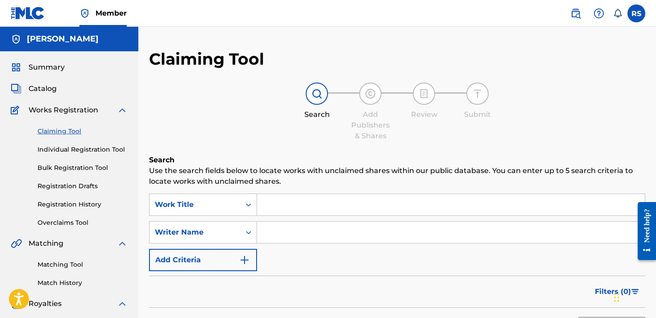
click at [272, 204] on input "Search Form" at bounding box center [451, 204] width 388 height 21
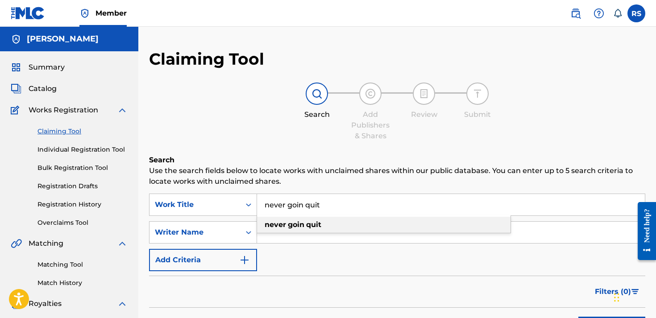
click at [283, 226] on strong "never" at bounding box center [275, 225] width 21 height 8
type input "never goin quit"
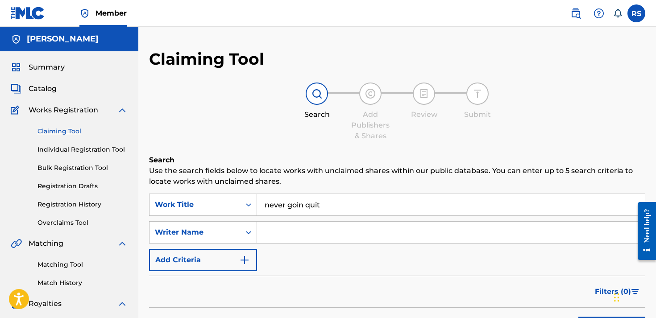
click at [301, 234] on input "Search Form" at bounding box center [451, 232] width 388 height 21
type input "[PERSON_NAME]"
click at [483, 292] on div "Filters ( 0 )" at bounding box center [397, 292] width 496 height 32
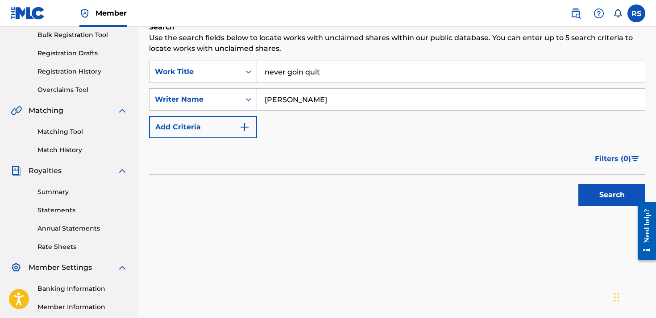
scroll to position [139, 0]
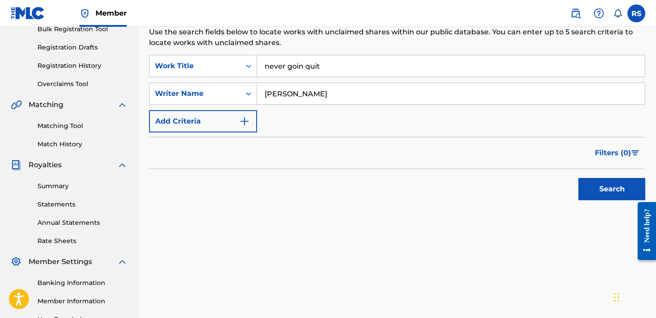
click at [614, 201] on div "Search" at bounding box center [609, 187] width 71 height 36
click at [613, 191] on button "Search" at bounding box center [612, 189] width 67 height 22
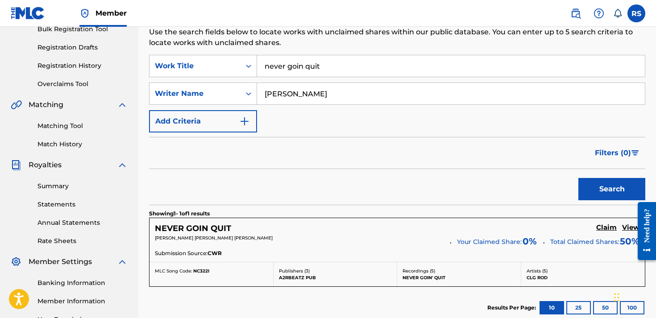
click at [432, 197] on div "Search" at bounding box center [397, 187] width 496 height 36
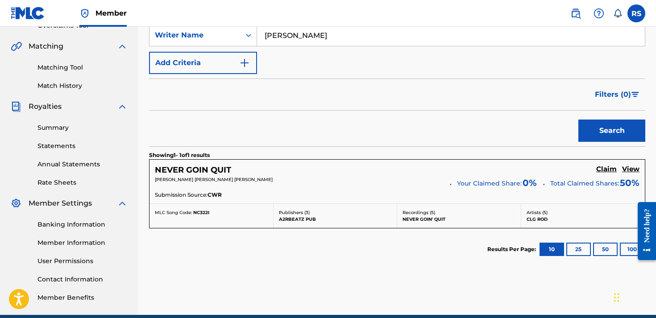
scroll to position [219, 0]
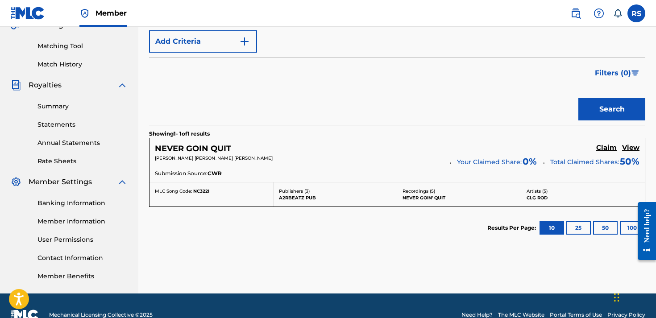
click at [605, 149] on h5 "Claim" at bounding box center [606, 148] width 21 height 8
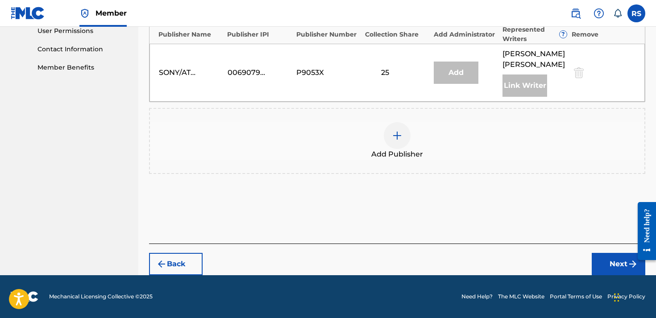
scroll to position [416, 0]
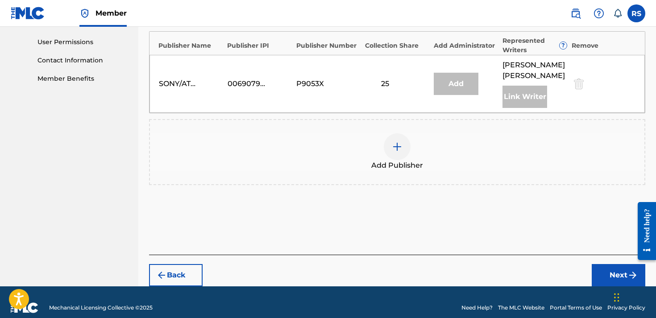
click at [400, 133] on div at bounding box center [397, 146] width 27 height 27
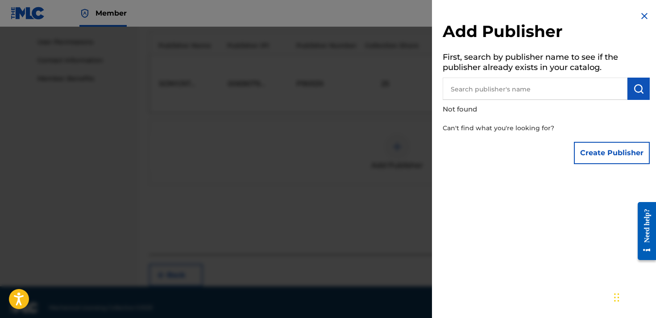
click at [546, 92] on input "text" at bounding box center [535, 89] width 185 height 22
type input "rodney reuhan sellers"
click at [612, 155] on button "Create Publisher" at bounding box center [612, 153] width 76 height 22
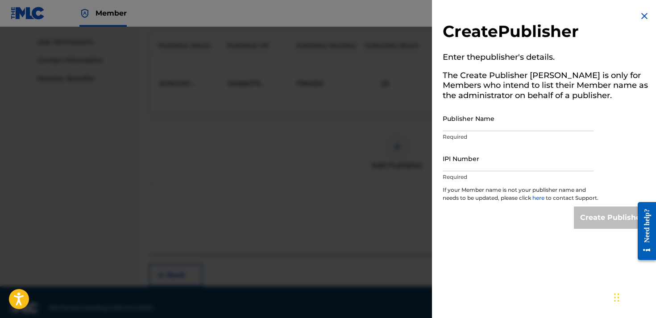
click at [534, 133] on p "Required" at bounding box center [518, 137] width 151 height 8
click at [528, 116] on input "Publisher Name" at bounding box center [518, 118] width 151 height 25
type input "[PERSON_NAME]"
click at [522, 151] on input "IPI Number" at bounding box center [518, 158] width 151 height 25
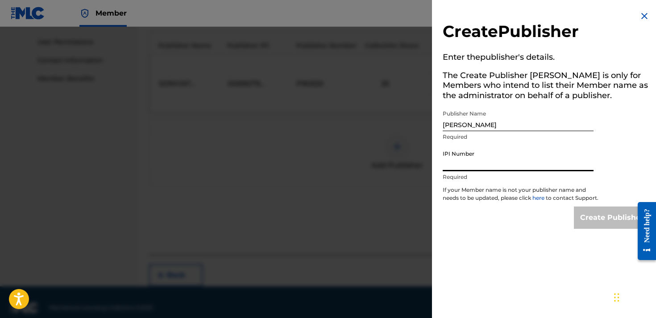
paste input "01311170120"
type input "01311170120"
click at [595, 223] on input "Create Publisher" at bounding box center [612, 218] width 76 height 22
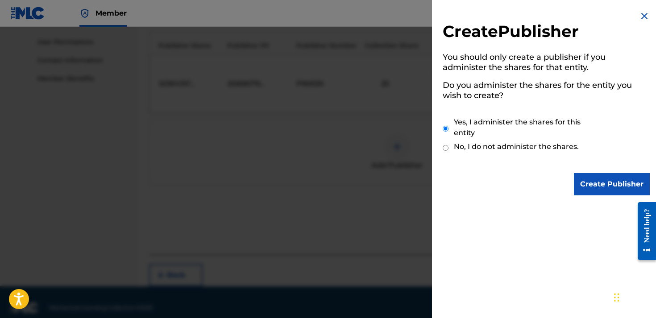
click at [595, 180] on input "Create Publisher" at bounding box center [612, 184] width 76 height 22
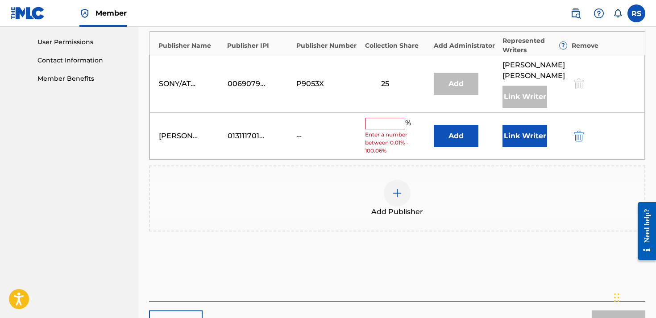
click at [384, 118] on input "text" at bounding box center [385, 124] width 40 height 12
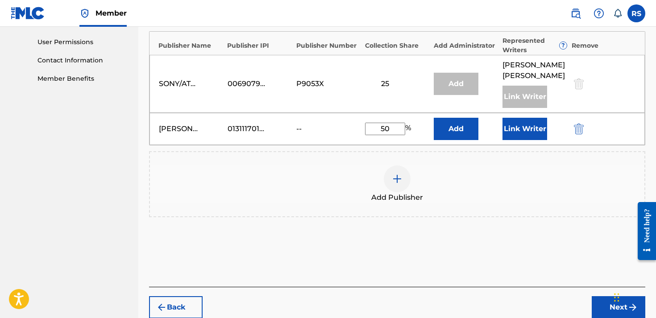
type input "50"
click at [456, 123] on button "Add" at bounding box center [456, 129] width 45 height 22
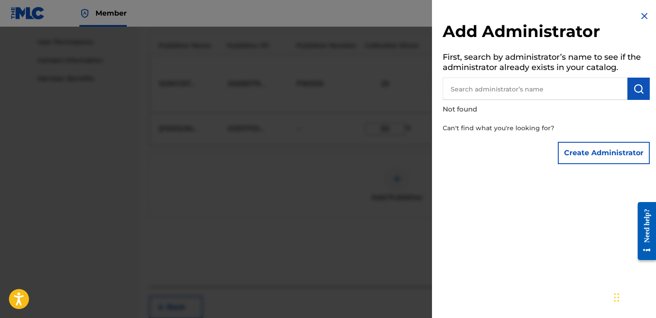
click at [476, 95] on input "text" at bounding box center [535, 89] width 185 height 22
click at [480, 88] on input "[PERSON_NAME]" at bounding box center [535, 89] width 185 height 22
type input "[PERSON_NAME]"
click at [596, 149] on button "Create Administrator" at bounding box center [604, 153] width 92 height 22
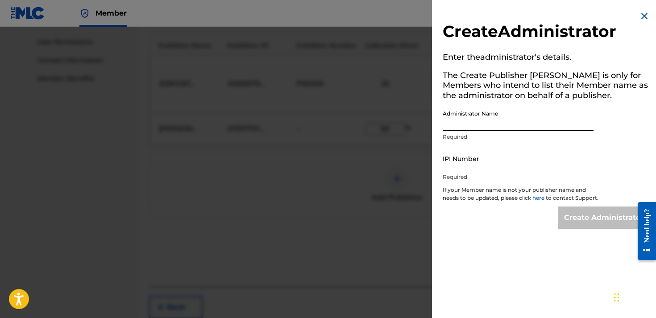
click at [480, 122] on input "Administrator Name" at bounding box center [518, 118] width 151 height 25
type input "[PERSON_NAME]"
click at [477, 162] on input "IPI Number" at bounding box center [518, 158] width 151 height 25
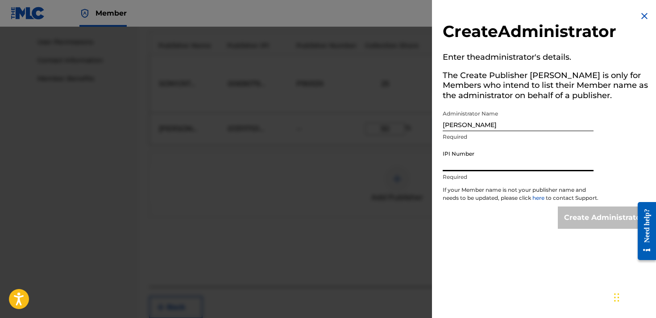
paste input "01311170120"
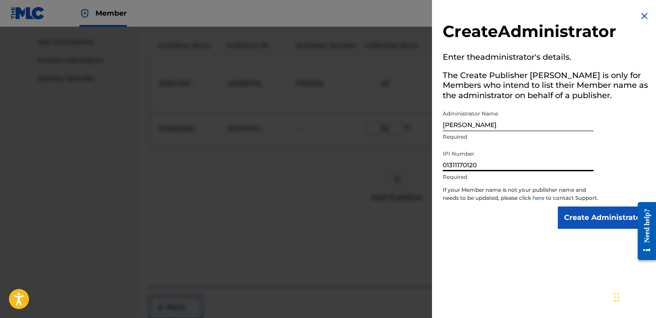
type input "01311170120"
click at [564, 219] on input "Create Administrator" at bounding box center [604, 218] width 92 height 22
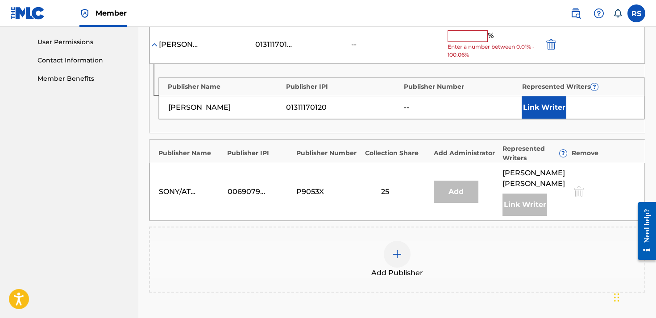
click at [454, 102] on div "--" at bounding box center [460, 107] width 113 height 11
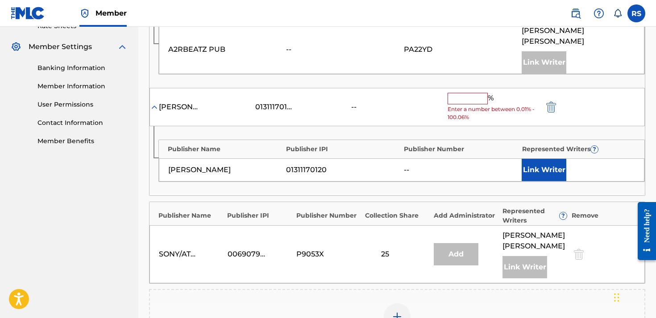
scroll to position [352, 0]
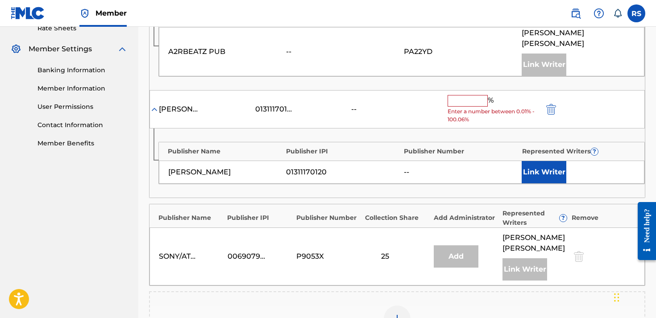
click at [462, 95] on input "text" at bounding box center [468, 101] width 40 height 12
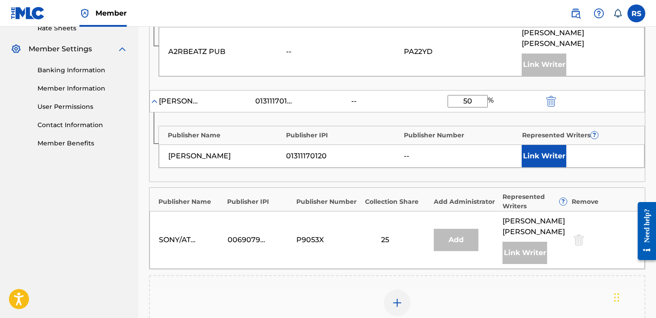
click at [475, 290] on div "Add Publisher" at bounding box center [397, 308] width 495 height 37
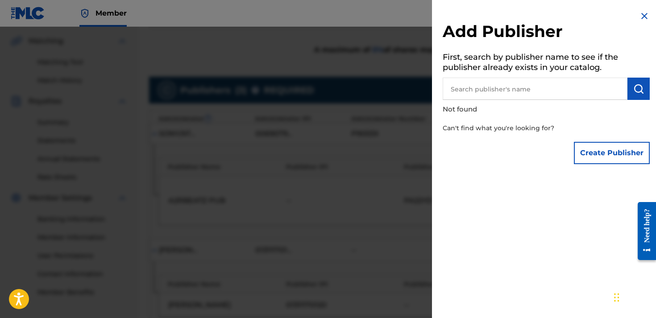
scroll to position [193, 0]
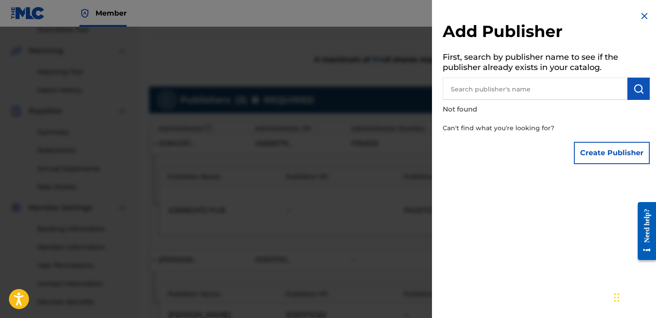
click at [644, 13] on img at bounding box center [644, 16] width 11 height 11
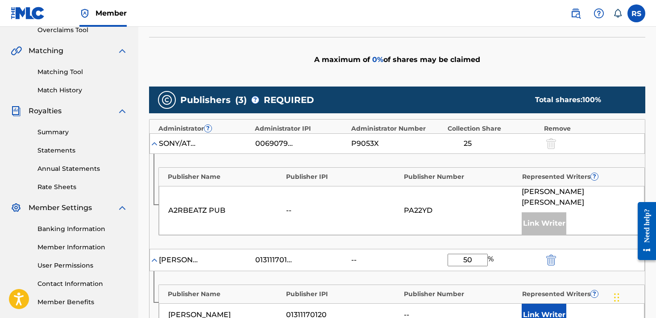
click at [477, 254] on input "50" at bounding box center [468, 260] width 40 height 12
type input "5"
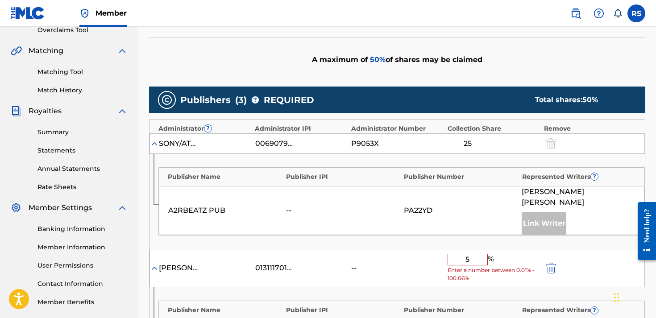
type input "50"
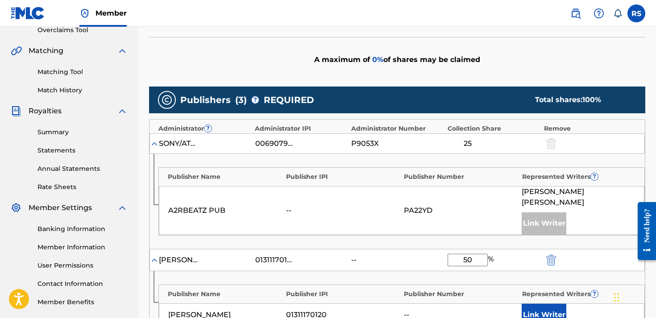
click at [535, 304] on button "Link Writer" at bounding box center [544, 315] width 45 height 22
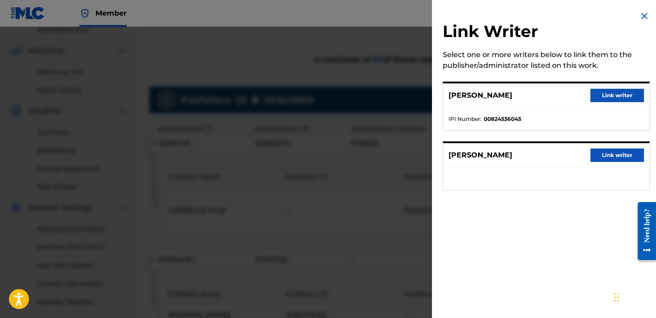
click at [603, 157] on button "Link writer" at bounding box center [618, 155] width 54 height 13
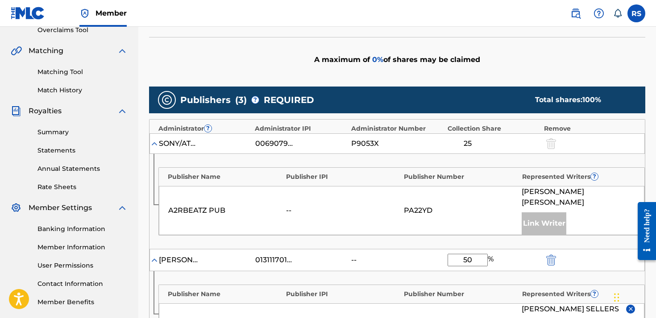
click at [448, 271] on div "Publisher Name Publisher IPI Publisher Number Represented Writers ? [PERSON_NAM…" at bounding box center [398, 313] width 496 height 84
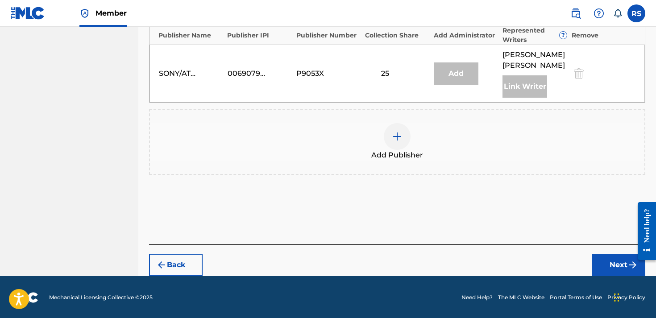
scroll to position [532, 0]
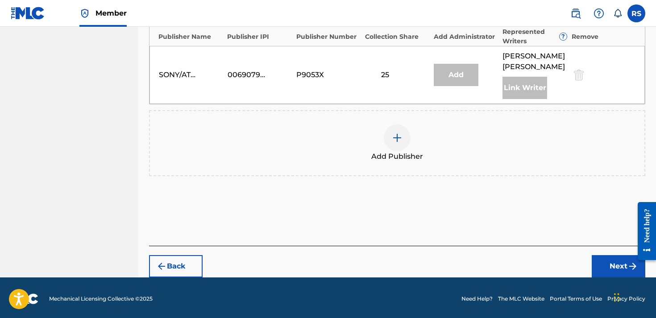
click at [631, 265] on html "Need help? Resource Center Help Get the help you need from our knowledge base N…" at bounding box center [643, 231] width 25 height 76
click at [610, 264] on button "Next" at bounding box center [619, 266] width 54 height 22
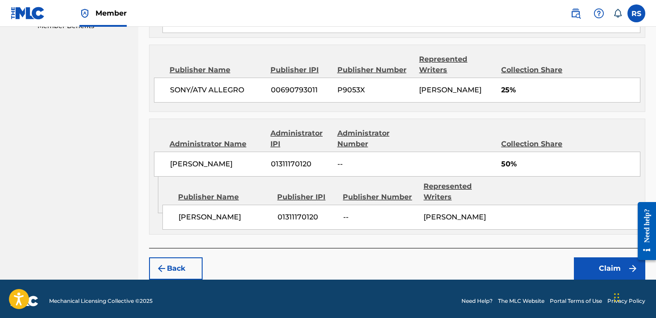
scroll to position [477, 0]
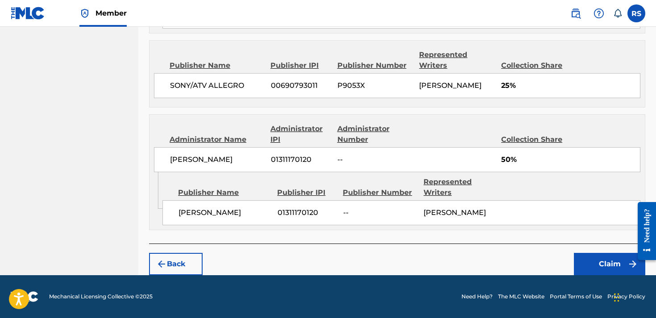
click at [598, 275] on button "Claim" at bounding box center [609, 264] width 71 height 22
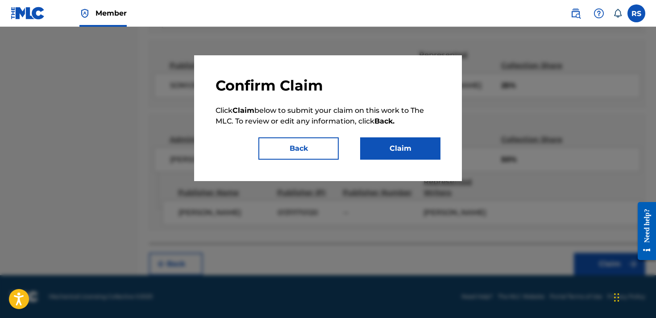
click at [407, 153] on button "Claim" at bounding box center [400, 148] width 80 height 22
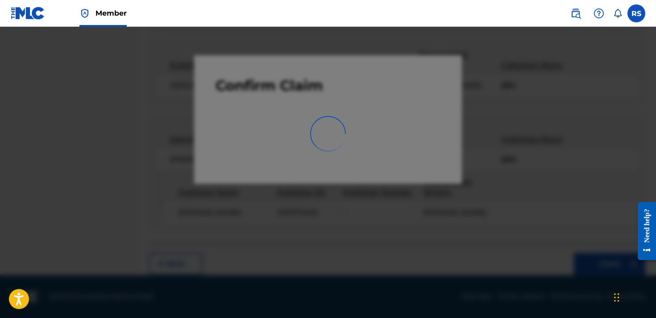
scroll to position [235, 0]
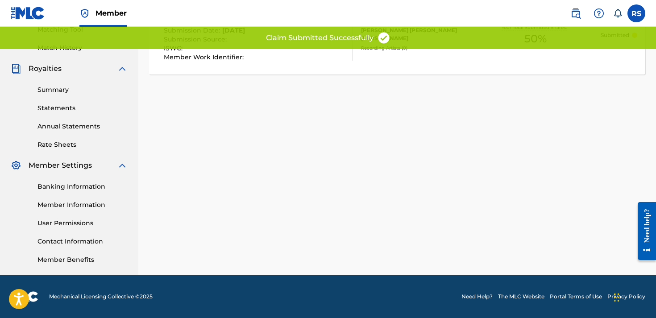
click at [392, 153] on div "Claiming Tool Search Add Publishers & Shares Review Submit Submit Your claim ha…" at bounding box center [397, 45] width 518 height 462
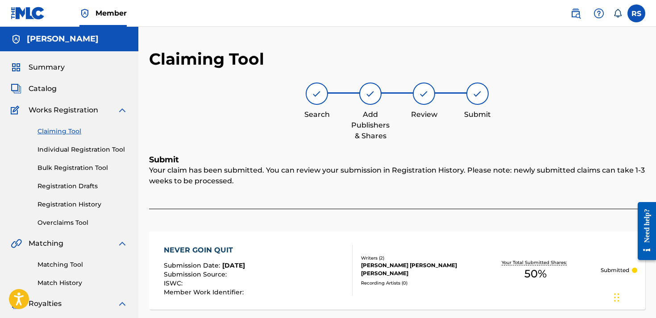
scroll to position [0, 0]
click at [54, 112] on span "Works Registration" at bounding box center [64, 110] width 70 height 11
click at [49, 59] on div "Summary Catalog Works Registration Claiming Tool Individual Registration Tool B…" at bounding box center [69, 280] width 138 height 459
click at [49, 68] on span "Summary" at bounding box center [47, 67] width 36 height 11
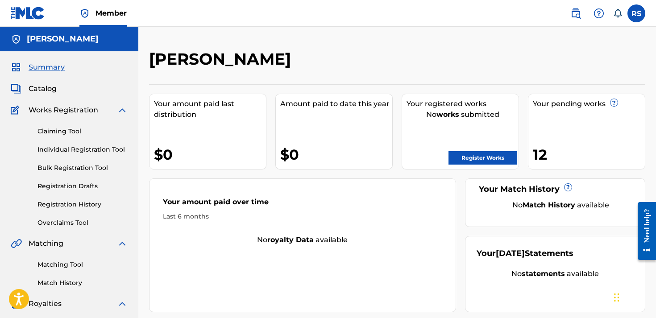
click at [52, 68] on span "Summary" at bounding box center [47, 67] width 36 height 11
click at [54, 67] on span "Summary" at bounding box center [47, 67] width 36 height 11
click at [54, 33] on div "[PERSON_NAME]" at bounding box center [69, 39] width 138 height 25
click at [465, 152] on link "Register Works" at bounding box center [483, 157] width 69 height 13
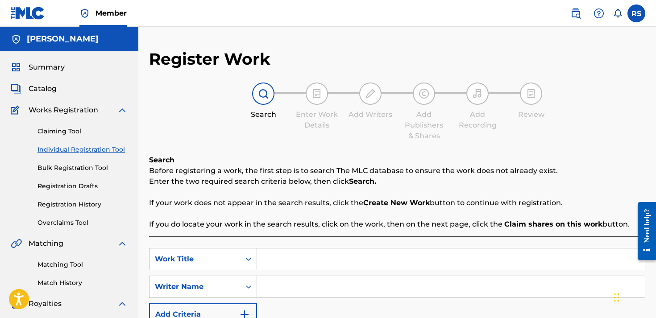
click at [275, 260] on input "Search Form" at bounding box center [451, 259] width 388 height 21
click at [60, 64] on span "Summary" at bounding box center [47, 67] width 36 height 11
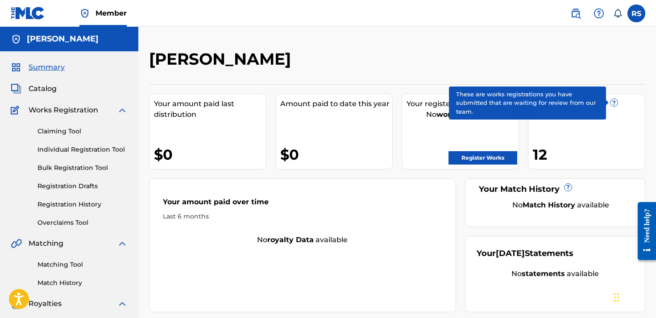
click at [613, 99] on span "?" at bounding box center [614, 102] width 7 height 7
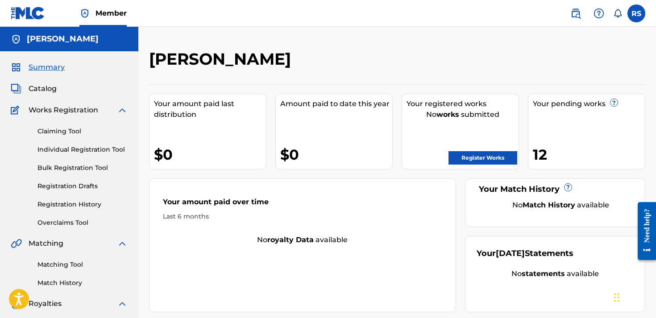
click at [548, 154] on div "12" at bounding box center [589, 155] width 112 height 20
click at [540, 153] on div "12" at bounding box center [589, 155] width 112 height 20
click at [599, 104] on div "Your pending works ?" at bounding box center [589, 104] width 112 height 11
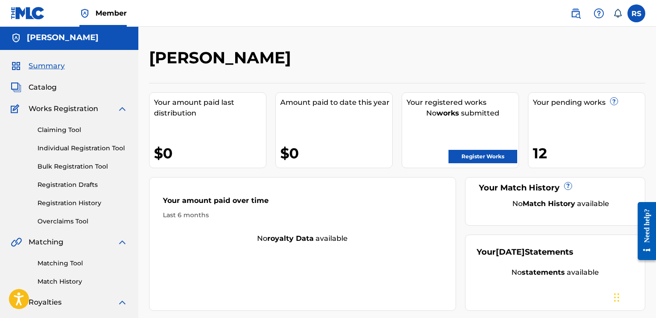
scroll to position [0, 0]
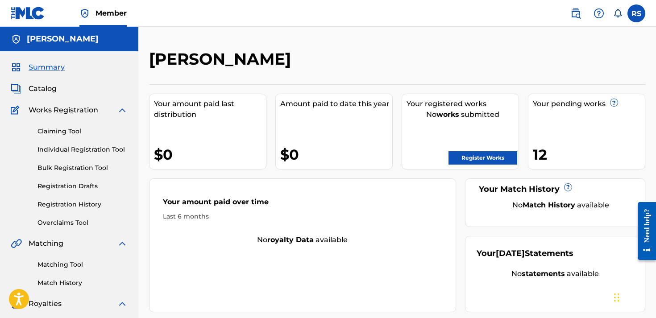
click at [505, 156] on link "Register Works" at bounding box center [483, 157] width 69 height 13
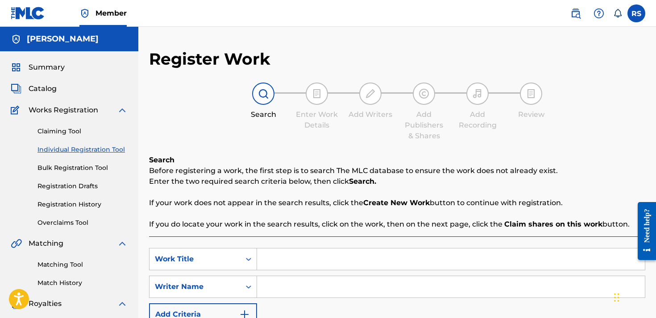
click at [288, 254] on input "Search Form" at bounding box center [451, 259] width 388 height 21
type input "flip it"
click at [288, 289] on input "Search Form" at bounding box center [451, 286] width 388 height 21
type input "[PERSON_NAME]"
click at [278, 231] on div "Search Before registering a work, the first step is to search The MLC database …" at bounding box center [397, 269] width 496 height 228
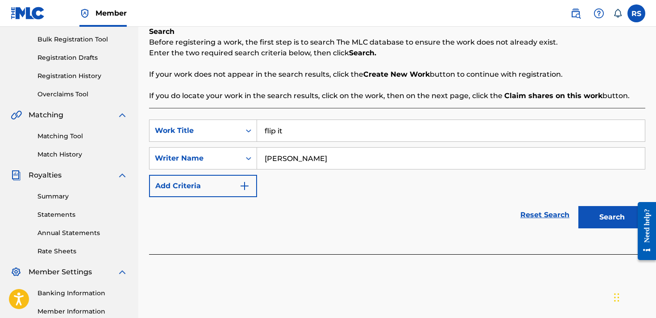
scroll to position [131, 0]
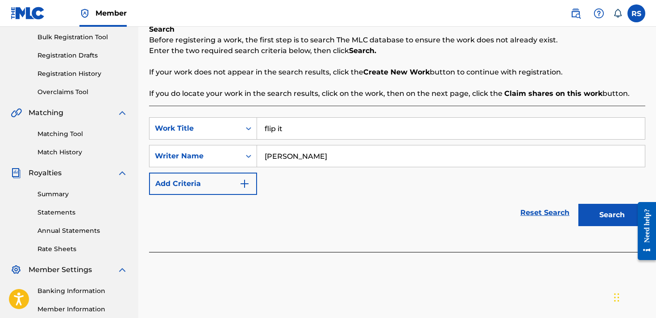
click at [609, 221] on button "Search" at bounding box center [612, 215] width 67 height 22
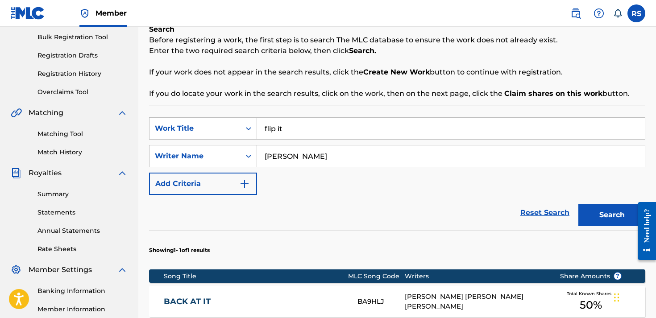
click at [398, 233] on section "Showing 1 - 1 of 1 results" at bounding box center [397, 248] width 496 height 34
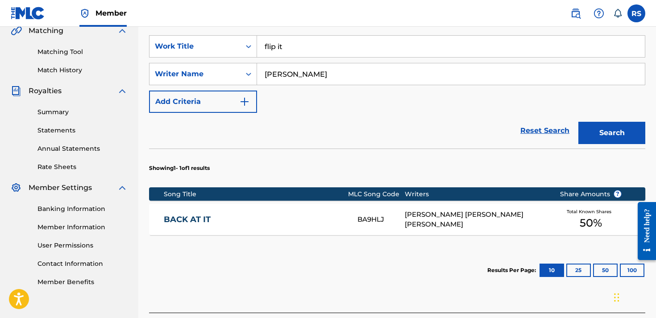
scroll to position [218, 0]
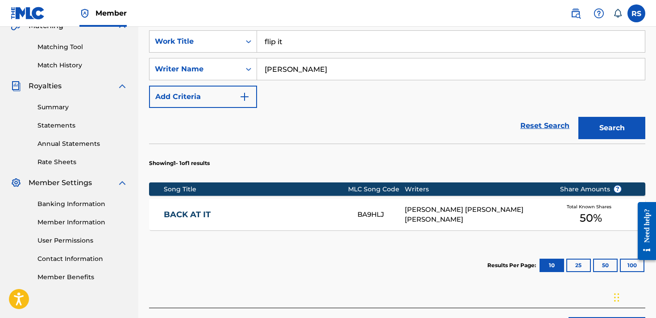
click at [405, 214] on div "[PERSON_NAME] [PERSON_NAME] [PERSON_NAME]" at bounding box center [476, 215] width 142 height 20
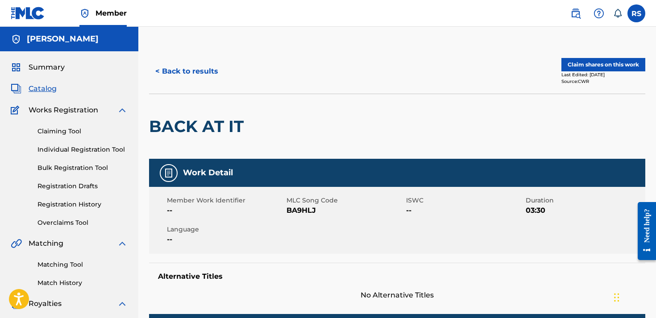
click at [398, 146] on div "BACK AT IT" at bounding box center [397, 126] width 496 height 65
click at [587, 65] on button "Claim shares on this work" at bounding box center [604, 64] width 84 height 13
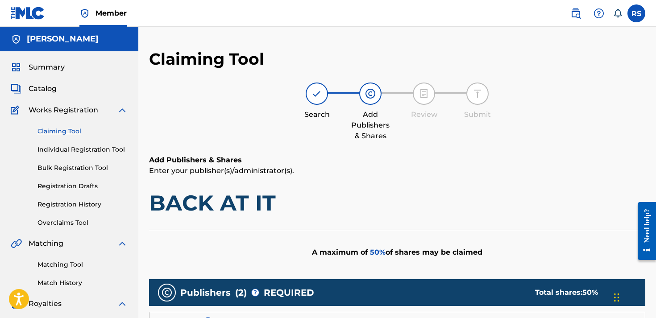
click at [453, 174] on p "Enter your publisher(s)/administrator(s)." at bounding box center [397, 171] width 496 height 11
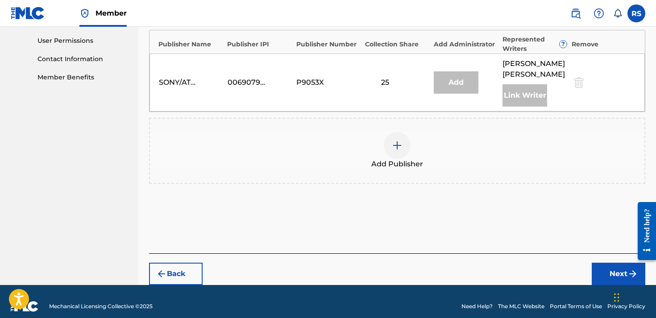
scroll to position [416, 0]
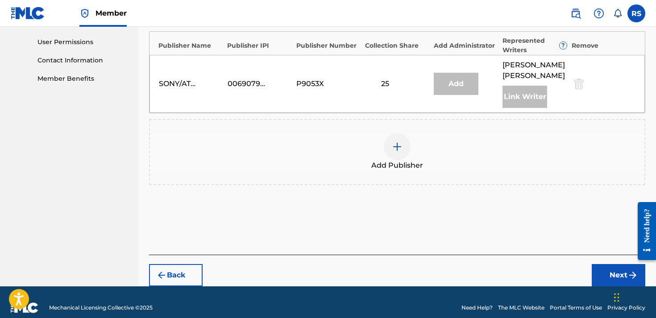
click at [392, 143] on div at bounding box center [397, 146] width 27 height 27
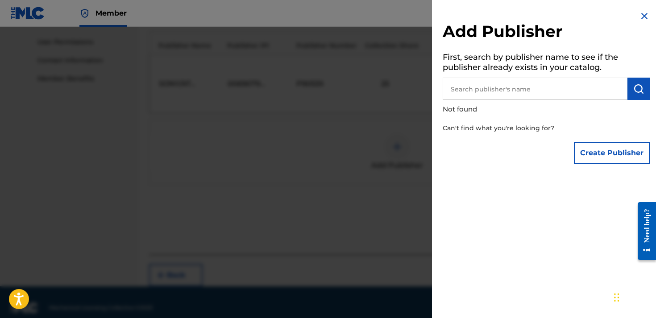
click at [507, 86] on input "text" at bounding box center [535, 89] width 185 height 22
type input "[PERSON_NAME]"
click at [641, 89] on button "submit" at bounding box center [639, 89] width 22 height 22
click at [594, 159] on button "Create Publisher" at bounding box center [612, 153] width 76 height 22
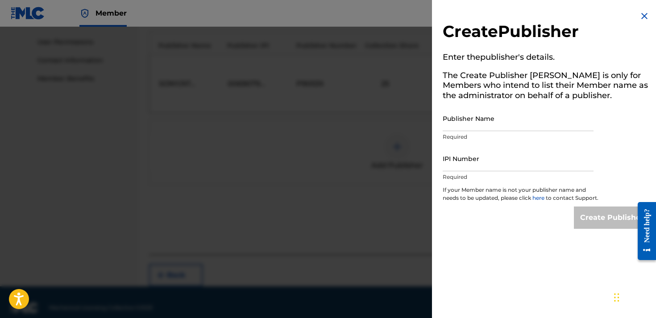
click at [493, 113] on input "Publisher Name" at bounding box center [518, 118] width 151 height 25
type input "[PERSON_NAME]"
click at [491, 159] on input "IPI Number" at bounding box center [518, 158] width 151 height 25
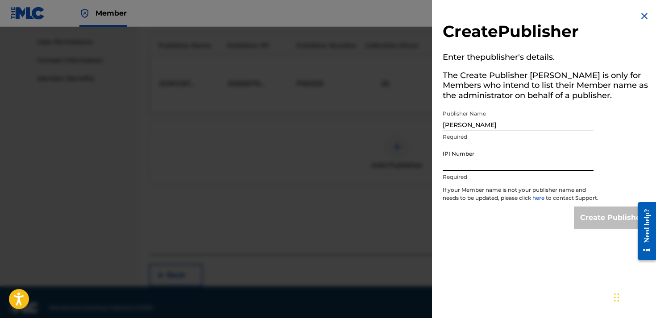
paste input "01311170120"
type input "01311170120"
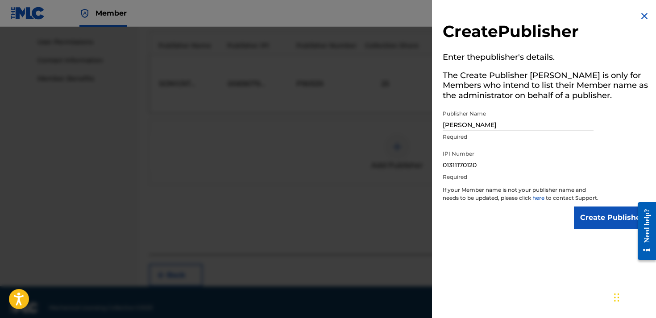
click at [592, 221] on input "Create Publisher" at bounding box center [612, 218] width 76 height 22
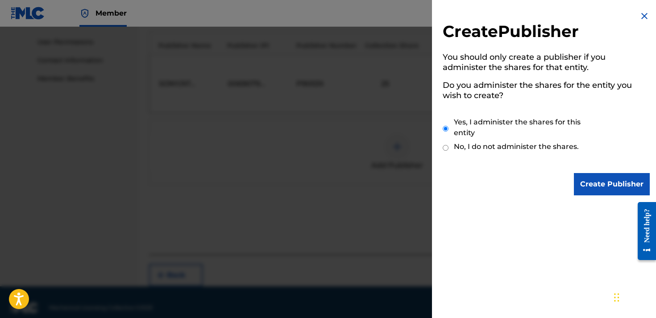
click at [580, 183] on input "Create Publisher" at bounding box center [612, 184] width 76 height 22
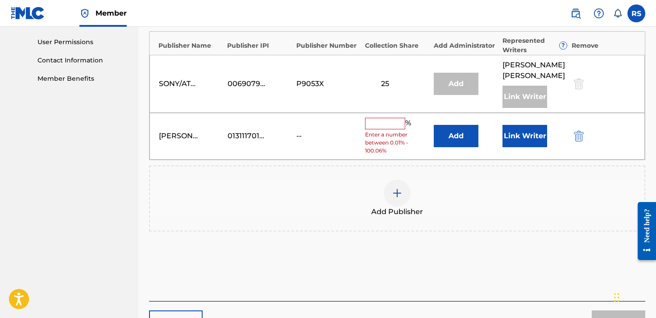
click at [378, 131] on span "Enter a number between 0.01% - 100.06%" at bounding box center [397, 143] width 64 height 24
click at [383, 118] on input "text" at bounding box center [385, 124] width 40 height 12
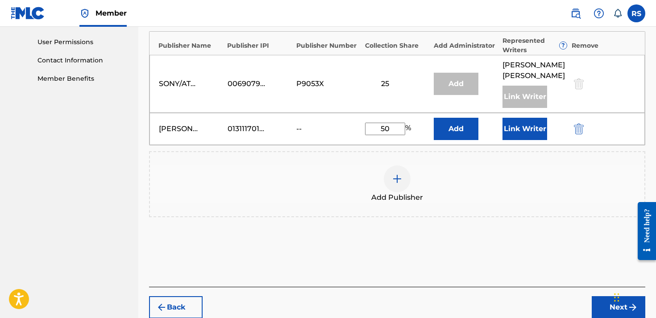
type input "50"
click at [408, 269] on div "Add Publishers & Shares Enter your publisher(s)/administrator(s). BACK AT IT A …" at bounding box center [397, 12] width 496 height 549
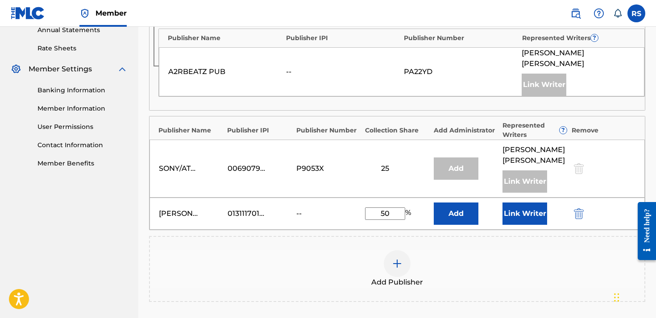
scroll to position [334, 0]
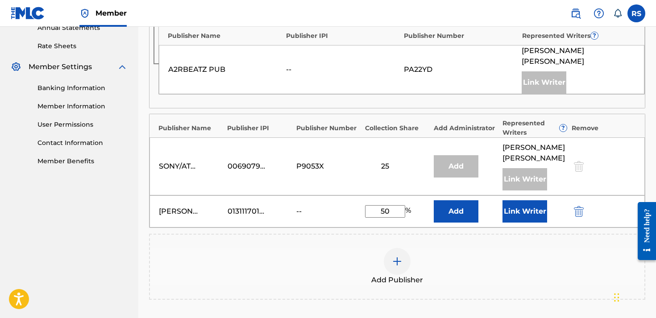
click at [408, 275] on span "Add Publisher" at bounding box center [397, 280] width 52 height 11
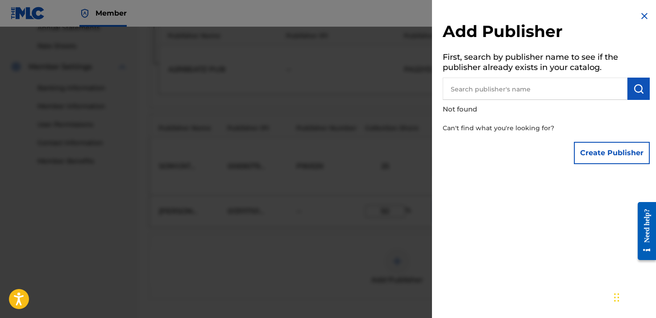
click at [645, 17] on img at bounding box center [644, 16] width 11 height 11
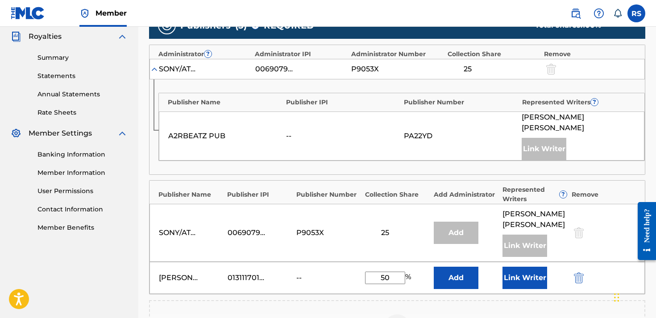
scroll to position [311, 0]
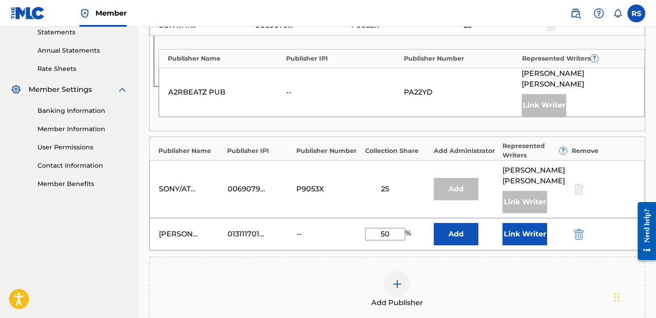
click at [460, 228] on button "Add" at bounding box center [456, 234] width 45 height 22
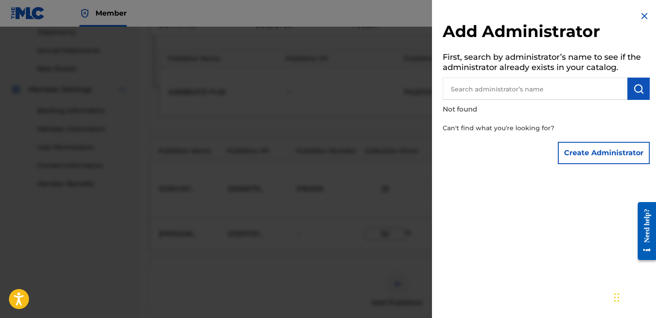
click at [495, 87] on input "text" at bounding box center [535, 89] width 185 height 22
type input "[PERSON_NAME]"
click at [635, 94] on button "submit" at bounding box center [639, 89] width 22 height 22
click at [601, 158] on button "Create Administrator" at bounding box center [604, 153] width 92 height 22
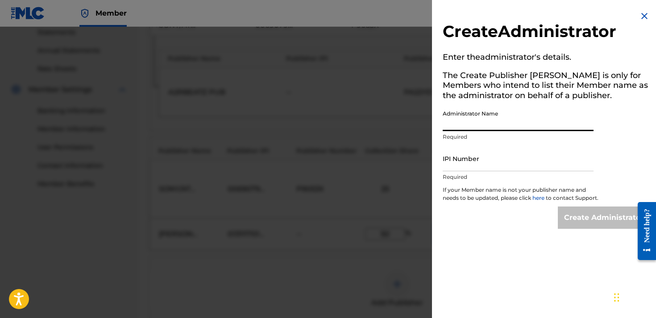
click at [508, 118] on input "Administrator Name" at bounding box center [518, 118] width 151 height 25
type input "[PERSON_NAME]"
click at [495, 171] on div "IPI Number Required" at bounding box center [518, 166] width 151 height 40
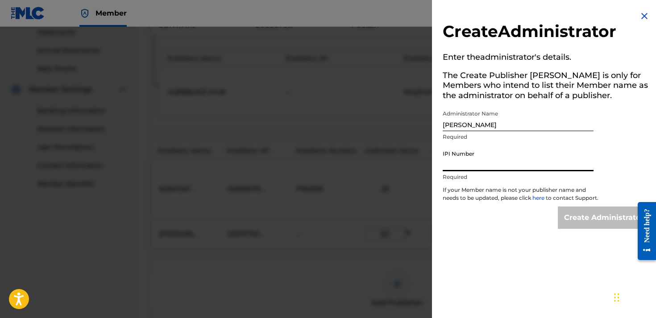
click at [489, 160] on input "IPI Number" at bounding box center [518, 158] width 151 height 25
paste input "01311170120"
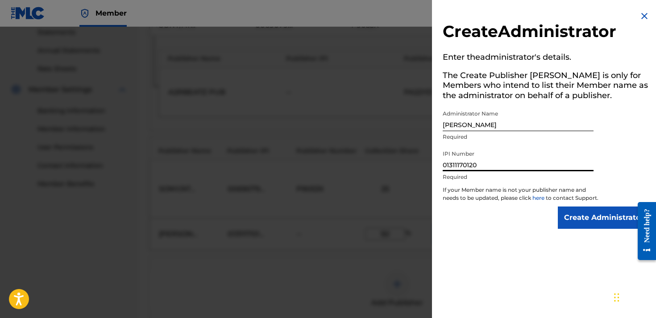
type input "01311170120"
click at [579, 224] on input "Create Administrator" at bounding box center [604, 218] width 92 height 22
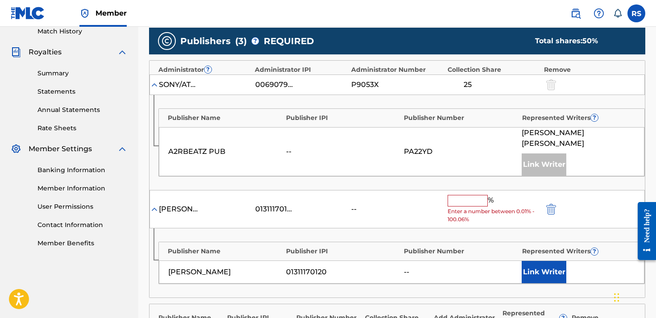
scroll to position [281, 0]
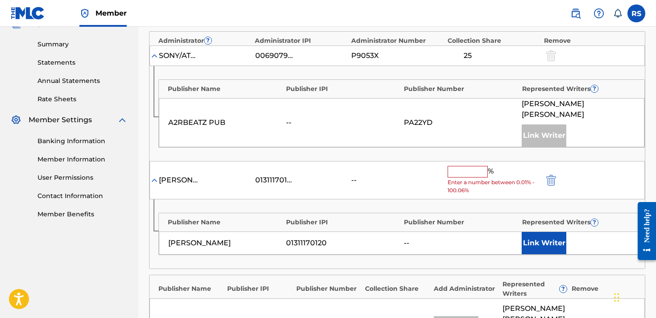
click at [484, 161] on div "rodney reyhan sellers 01311170120 -- % Enter a number between 0.01% - 100.06%" at bounding box center [398, 180] width 496 height 39
click at [471, 166] on input "text" at bounding box center [468, 172] width 40 height 12
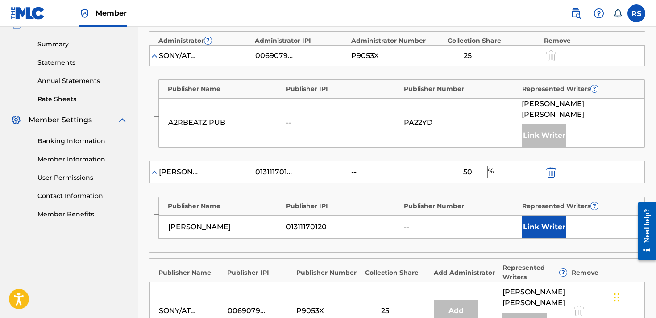
type input "50"
click at [543, 216] on button "Link Writer" at bounding box center [544, 227] width 45 height 22
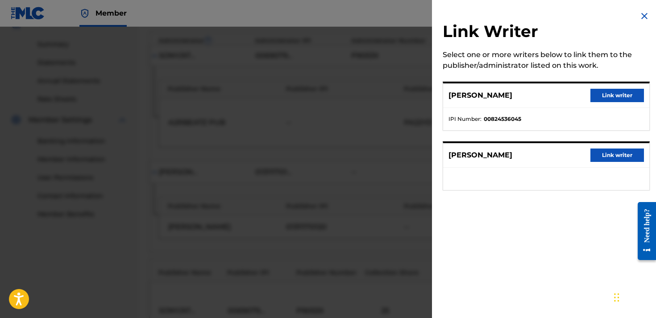
click at [598, 156] on button "Link writer" at bounding box center [618, 155] width 54 height 13
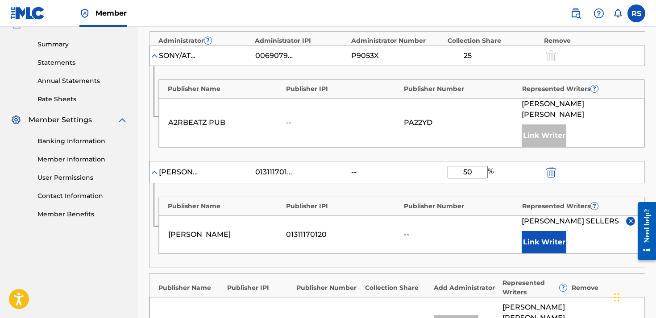
click at [155, 268] on div "Publishers ( 3 ) ? REQUIRED Total shares: 100 % Administrator ? Administrator I…" at bounding box center [397, 213] width 496 height 429
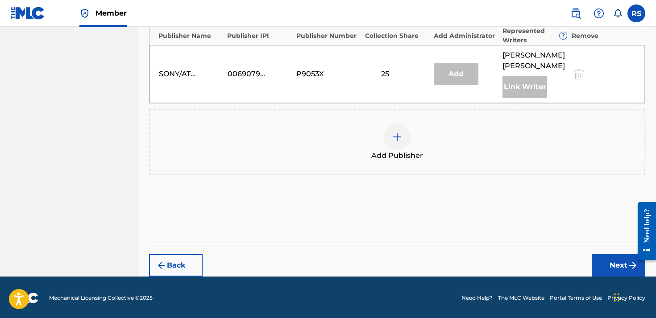
scroll to position [532, 0]
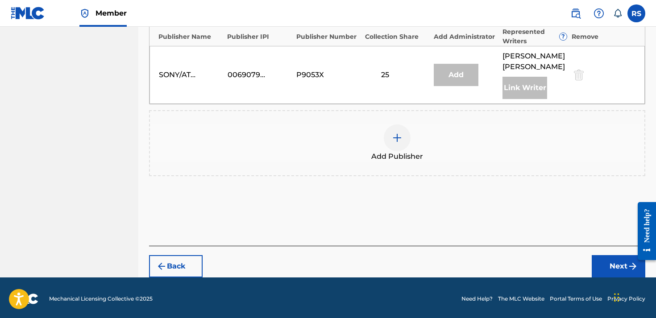
click at [612, 261] on button "Next" at bounding box center [619, 266] width 54 height 22
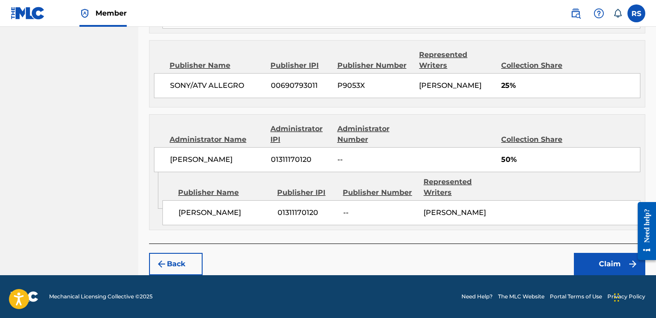
click at [508, 249] on div "Back Claim" at bounding box center [397, 260] width 496 height 32
click at [612, 272] on button "Claim" at bounding box center [609, 264] width 71 height 22
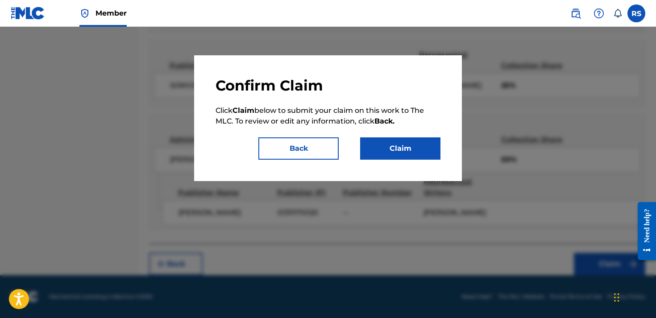
click at [402, 144] on button "Claim" at bounding box center [400, 148] width 80 height 22
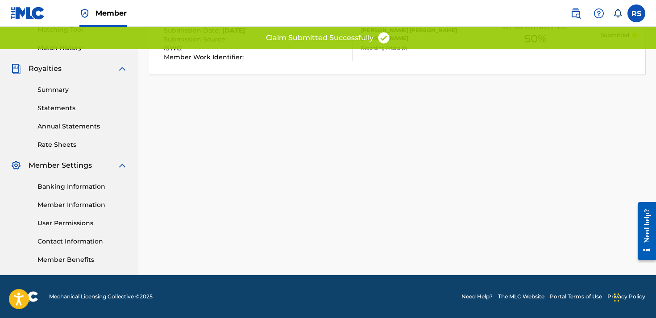
scroll to position [235, 0]
click at [402, 154] on div "Claiming Tool Search Add Publishers & Shares Review Submit Submit Your claim ha…" at bounding box center [397, 45] width 518 height 462
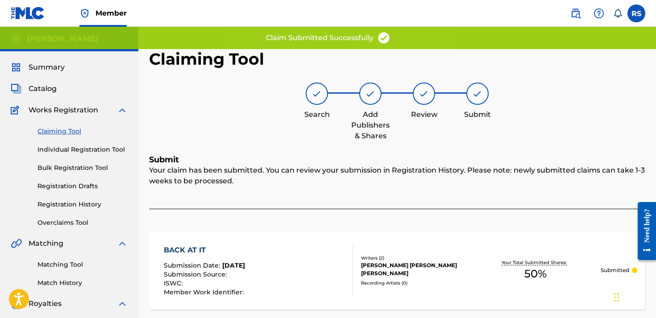
scroll to position [0, 0]
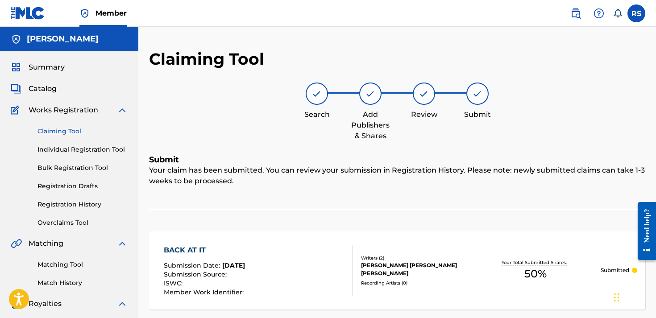
click at [49, 62] on div "Summary Catalog Works Registration Claiming Tool Individual Registration Tool B…" at bounding box center [69, 280] width 138 height 459
click at [50, 68] on span "Summary" at bounding box center [47, 67] width 36 height 11
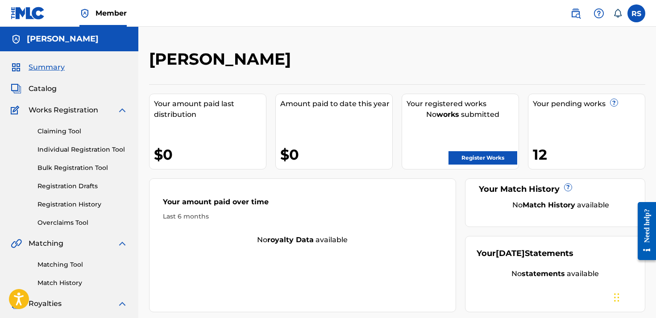
click at [468, 157] on link "Register Works" at bounding box center [483, 157] width 69 height 13
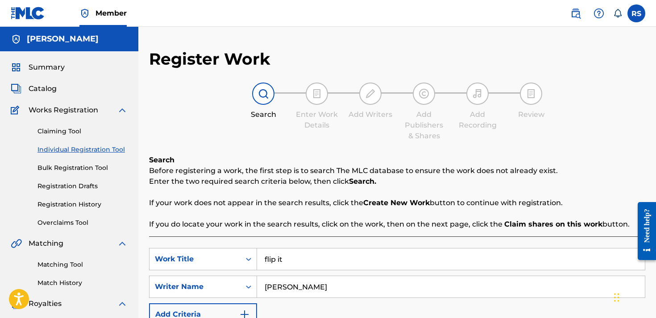
click at [342, 298] on div "[PERSON_NAME]" at bounding box center [451, 287] width 388 height 22
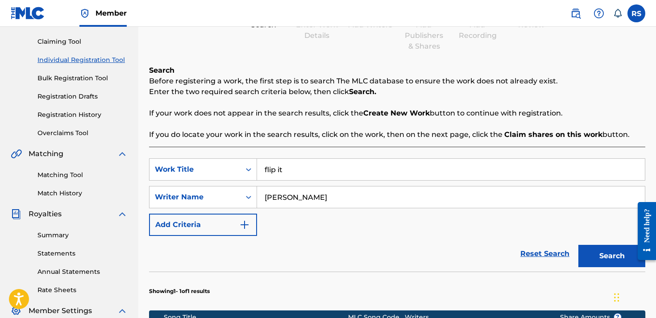
scroll to position [79, 0]
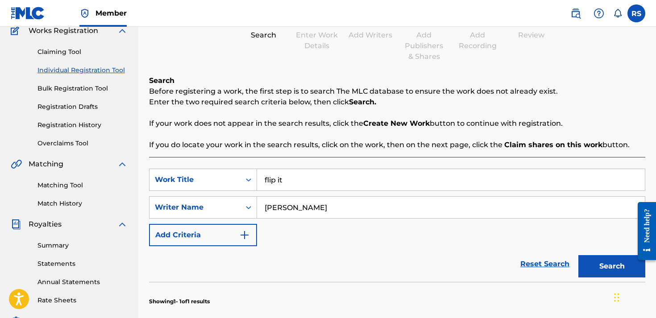
click at [297, 187] on input "flip it" at bounding box center [451, 179] width 388 height 21
type input "f"
type input "flip it"
click at [597, 271] on button "Search" at bounding box center [612, 266] width 67 height 22
click at [404, 258] on div "Reset Search Search" at bounding box center [397, 264] width 496 height 36
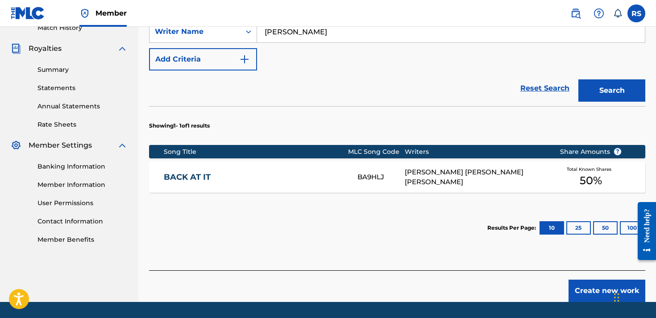
scroll to position [283, 0]
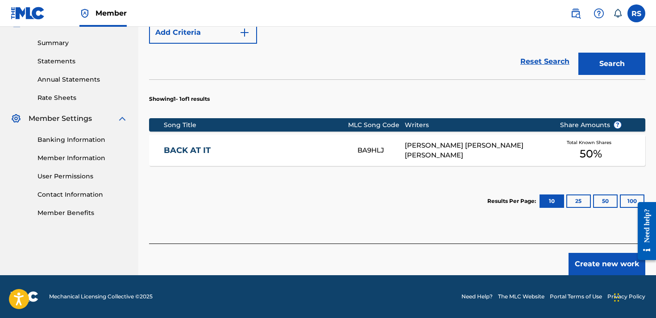
click at [600, 270] on button "Create new work" at bounding box center [607, 264] width 77 height 22
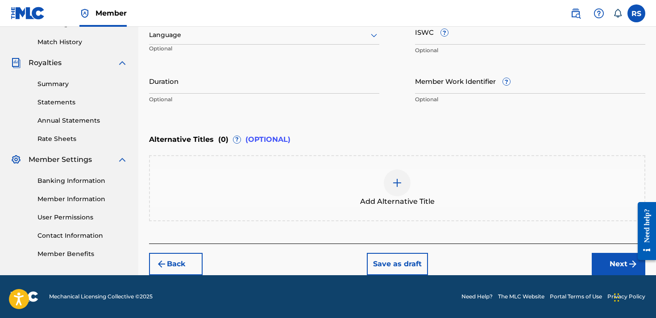
click at [477, 254] on div "Back Save as draft Next" at bounding box center [397, 260] width 496 height 32
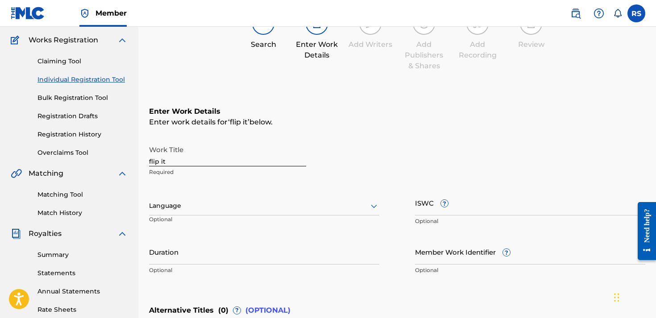
scroll to position [62, 0]
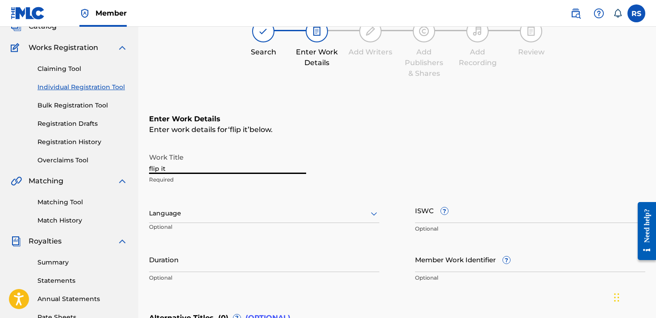
click at [272, 171] on input "flip it" at bounding box center [227, 161] width 157 height 25
type input "f"
type input "Flip it"
click at [352, 133] on div "Enter work details for ‘ Flip it ’ below." at bounding box center [397, 130] width 496 height 11
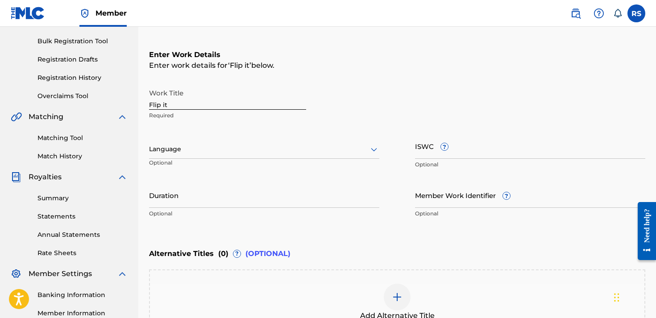
scroll to position [179, 0]
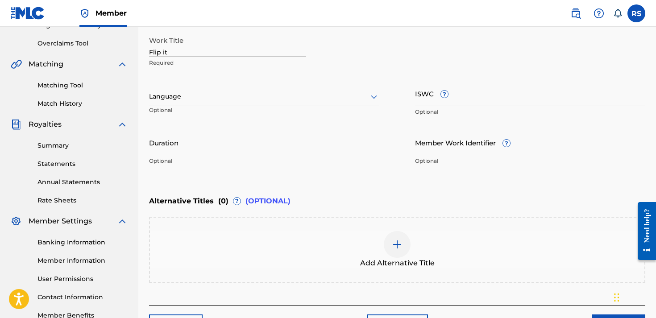
click at [442, 150] on input "Member Work Identifier ?" at bounding box center [530, 142] width 230 height 25
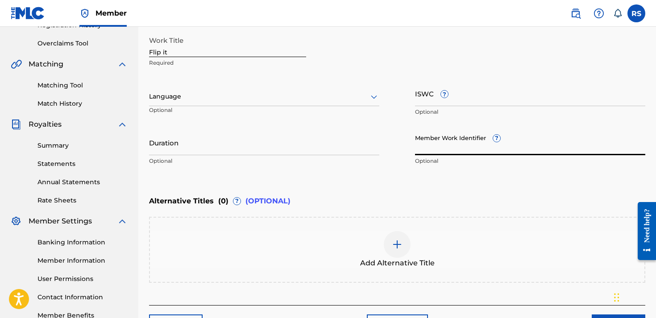
paste input "075344520"
type input "075344520"
click at [415, 183] on div "Enter Work Details Enter work details for ‘ Flip it ’ below. Work Title Flip it…" at bounding box center [397, 83] width 496 height 216
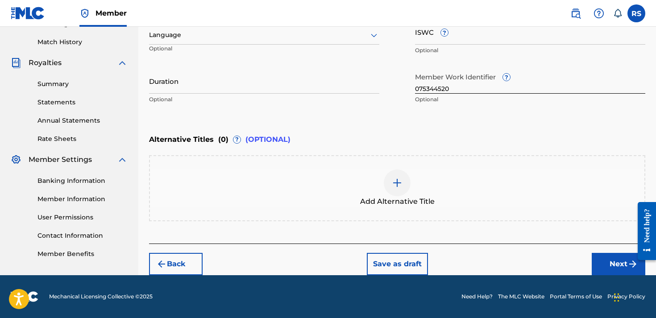
scroll to position [241, 0]
click at [620, 271] on button "Next" at bounding box center [619, 264] width 54 height 22
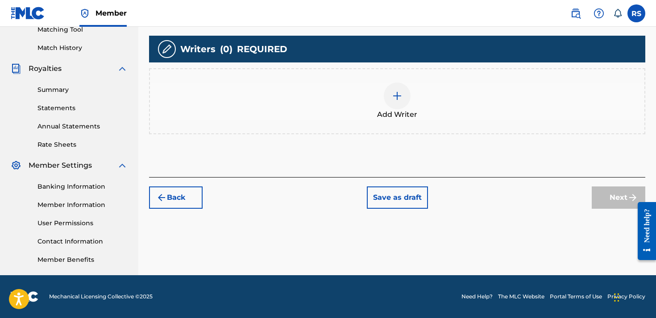
click at [388, 94] on div at bounding box center [397, 96] width 27 height 27
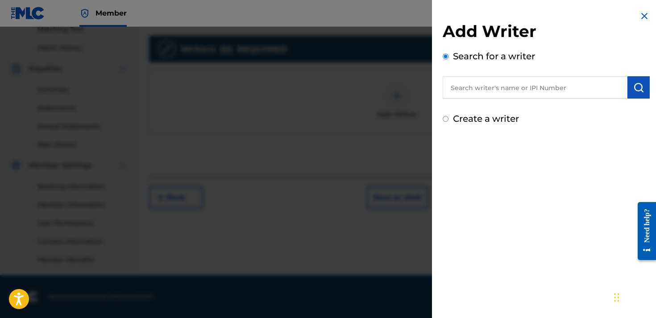
click at [574, 86] on input "text" at bounding box center [535, 87] width 185 height 22
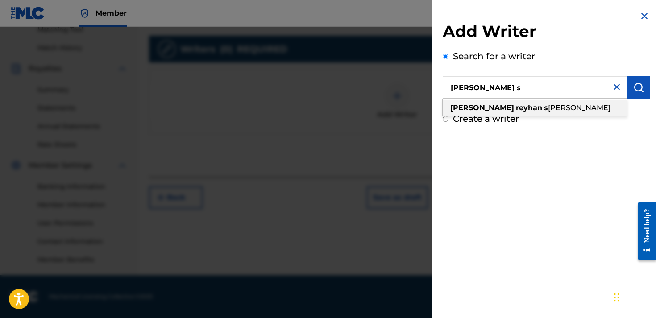
click at [570, 112] on div "rodney reyhan s ellers" at bounding box center [535, 108] width 184 height 16
type input "[PERSON_NAME]"
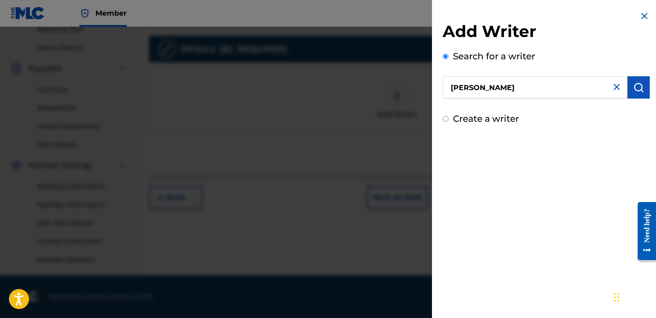
click at [638, 87] on img "submit" at bounding box center [638, 87] width 11 height 11
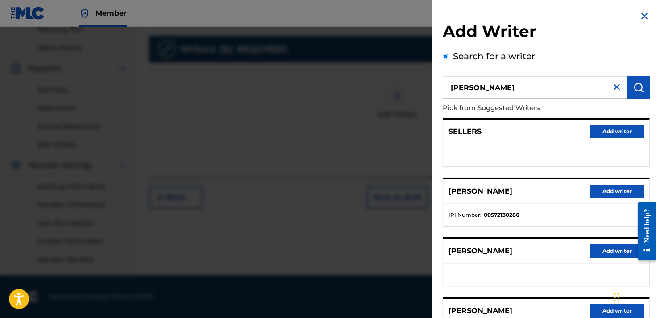
click at [600, 312] on button "Add writer" at bounding box center [618, 310] width 54 height 13
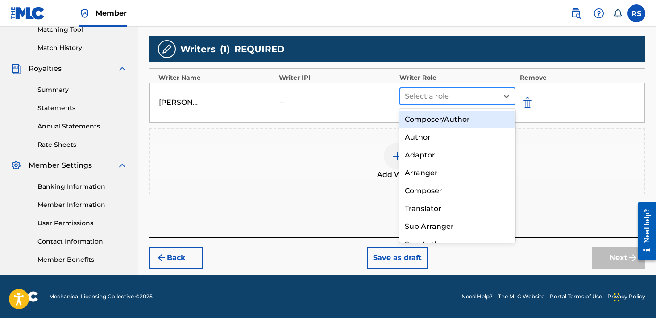
click at [479, 95] on div at bounding box center [449, 96] width 89 height 12
click at [461, 122] on div "Composer/Author" at bounding box center [458, 120] width 116 height 18
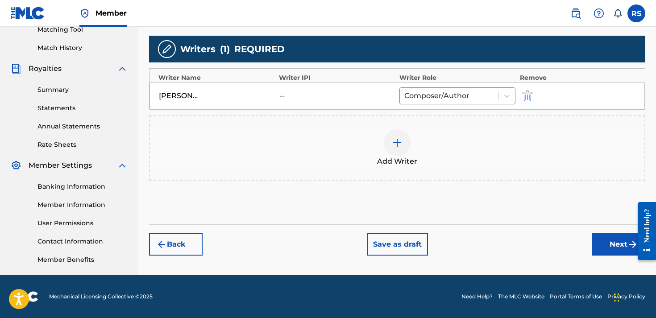
click at [620, 242] on button "Next" at bounding box center [619, 244] width 54 height 22
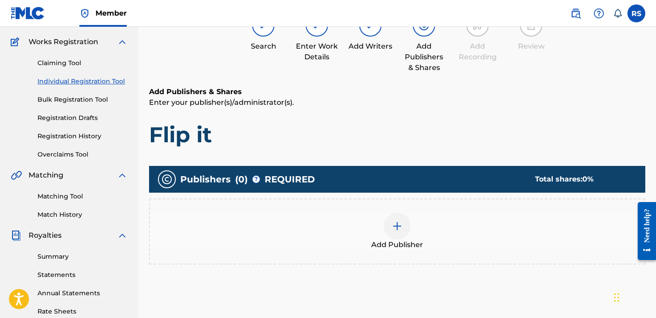
scroll to position [40, 0]
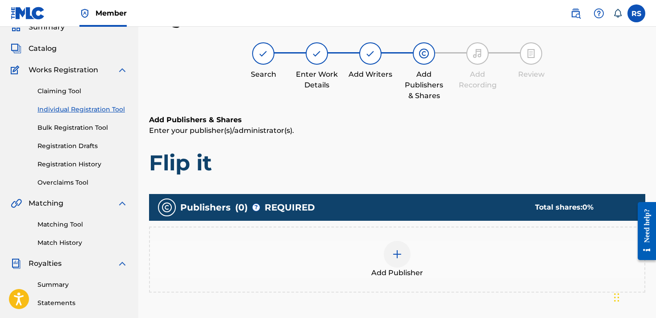
click at [384, 185] on div "Add Publishers & Shares Enter your publisher(s)/administrator(s). Flip it Publi…" at bounding box center [397, 239] width 496 height 248
click at [396, 251] on img at bounding box center [397, 254] width 11 height 11
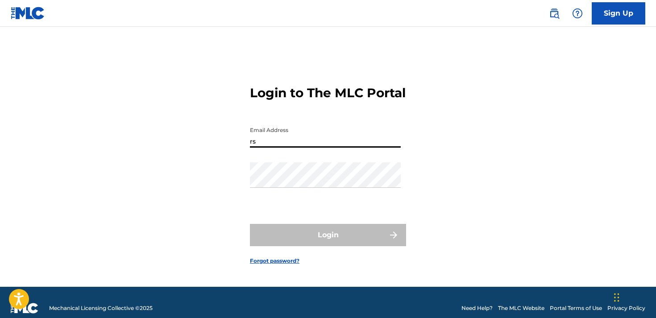
type input "rse"
type input "[EMAIL_ADDRESS][DOMAIN_NAME]"
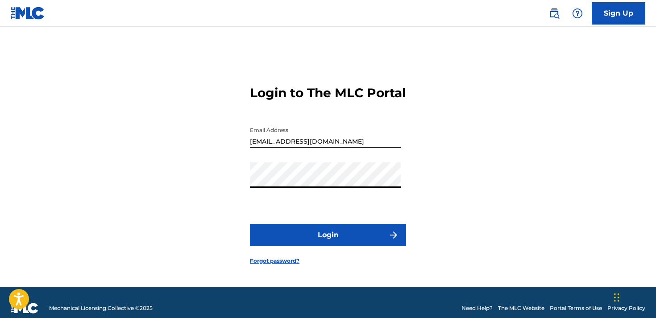
click at [328, 243] on button "Login" at bounding box center [328, 235] width 156 height 22
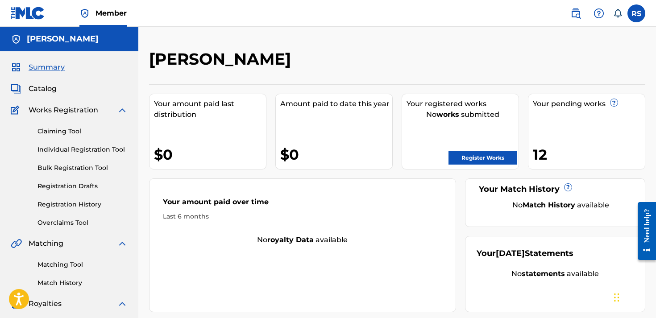
click at [469, 157] on link "Register Works" at bounding box center [483, 157] width 69 height 13
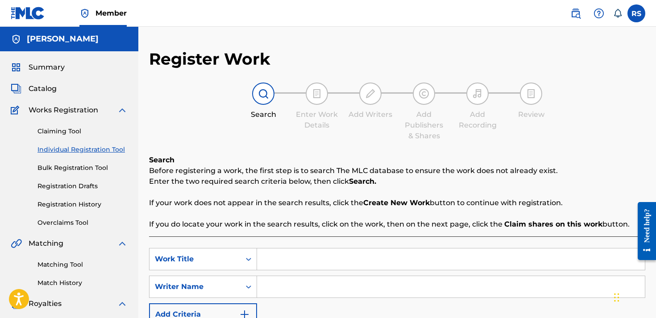
click at [300, 255] on input "Search Form" at bounding box center [451, 259] width 388 height 21
type input "flip it"
click at [307, 292] on input "Search Form" at bounding box center [451, 286] width 388 height 21
click at [322, 289] on input "[PERSON_NAME]" at bounding box center [451, 286] width 388 height 21
type input "[PERSON_NAME]"
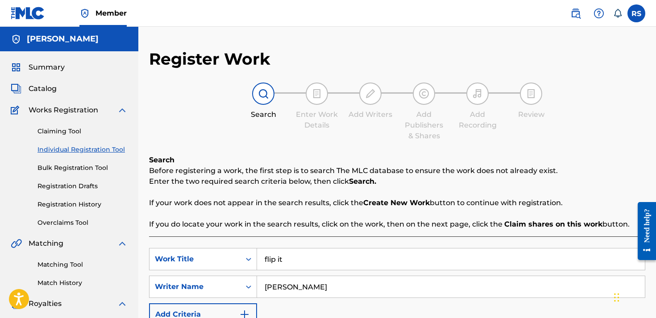
click at [369, 273] on div "SearchWithCriteriab3a75642-a40e-4efc-ae10-ba8201ab9e98 Work Title flip it Searc…" at bounding box center [397, 287] width 496 height 78
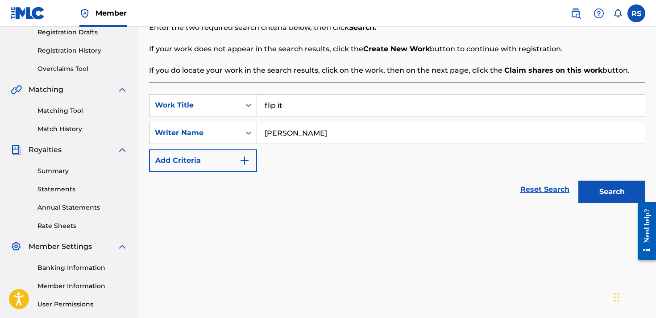
scroll to position [164, 0]
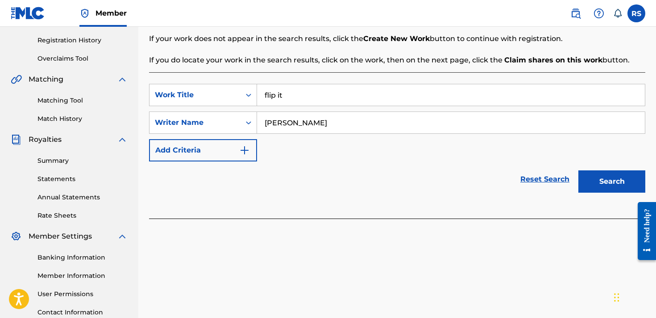
click at [612, 183] on button "Search" at bounding box center [612, 182] width 67 height 22
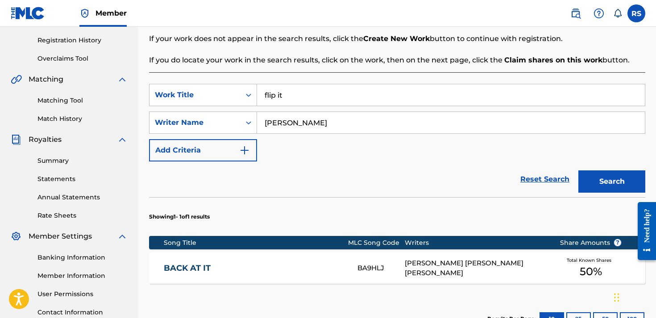
click at [498, 262] on div "[PERSON_NAME] [PERSON_NAME] [PERSON_NAME]" at bounding box center [476, 268] width 142 height 20
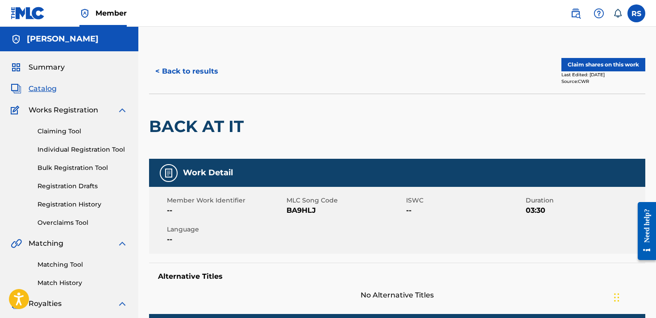
click at [578, 62] on button "Claim shares on this work" at bounding box center [604, 64] width 84 height 13
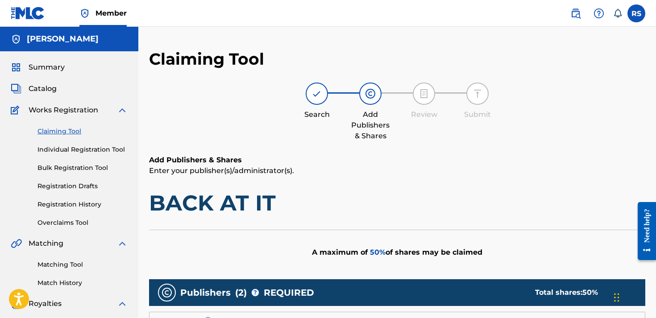
click at [383, 186] on div "Add Publishers & Shares Enter your publisher(s)/administrator(s). BACK AT IT" at bounding box center [397, 186] width 496 height 62
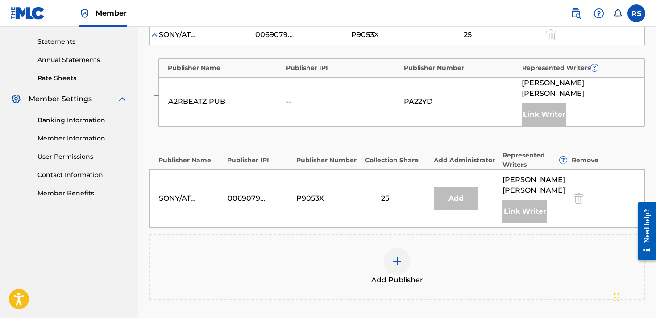
scroll to position [304, 0]
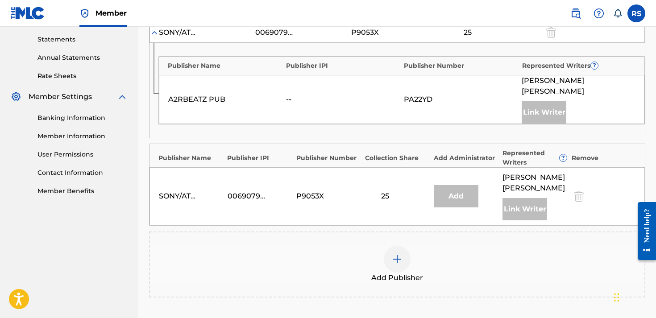
click at [404, 247] on div at bounding box center [397, 259] width 27 height 27
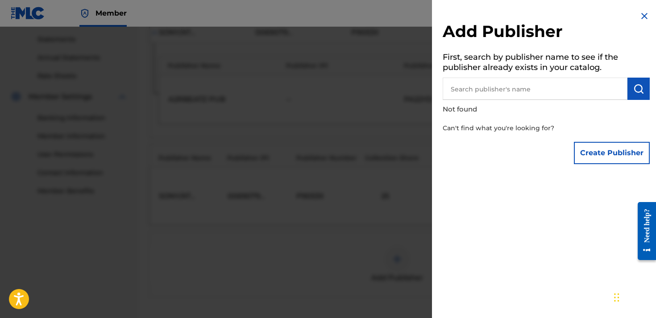
click at [497, 99] on input "text" at bounding box center [535, 89] width 185 height 22
type input "[PERSON_NAME]"
click at [636, 93] on img "submit" at bounding box center [638, 88] width 11 height 11
click at [604, 167] on div "Create Publisher" at bounding box center [612, 152] width 76 height 31
click at [604, 154] on button "Create Publisher" at bounding box center [612, 153] width 76 height 22
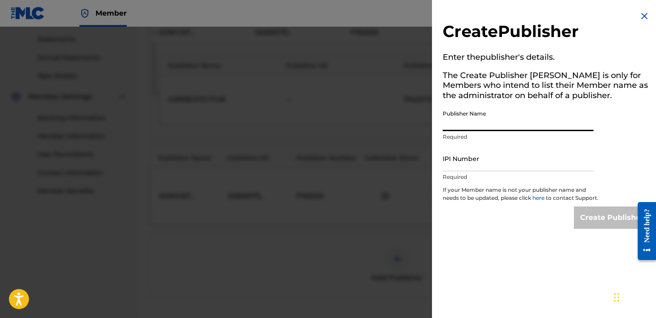
click at [500, 114] on input "Publisher Name" at bounding box center [518, 118] width 151 height 25
type input "[PERSON_NAME]"
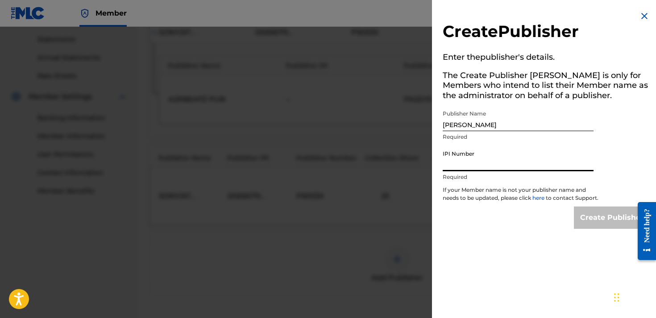
click at [514, 166] on input "IPI Number" at bounding box center [518, 158] width 151 height 25
paste input "075344520"
type input "0"
click at [475, 159] on input "IPI Number" at bounding box center [518, 158] width 151 height 25
paste input "01311170120"
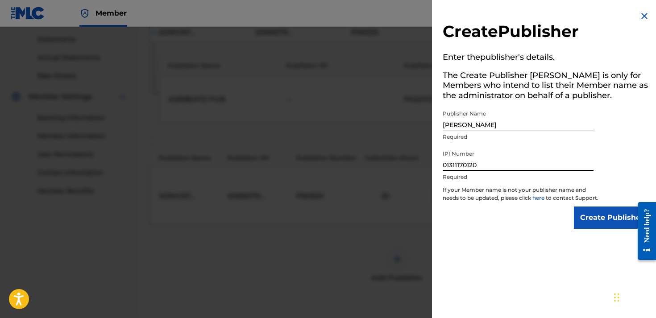
type input "01311170120"
click at [585, 207] on p "If your Member name is not your publisher name and needs to be updated, please …" at bounding box center [521, 196] width 156 height 21
click at [583, 222] on input "Create Publisher" at bounding box center [612, 218] width 76 height 22
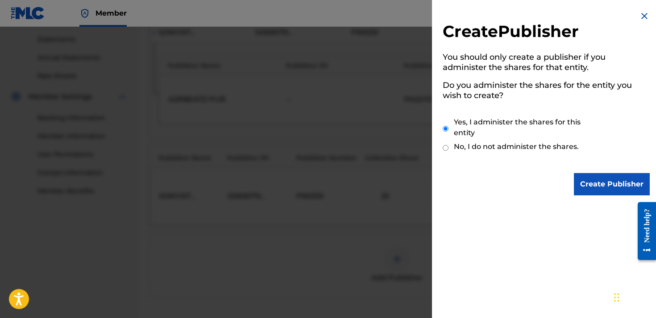
click at [594, 185] on input "Create Publisher" at bounding box center [612, 184] width 76 height 22
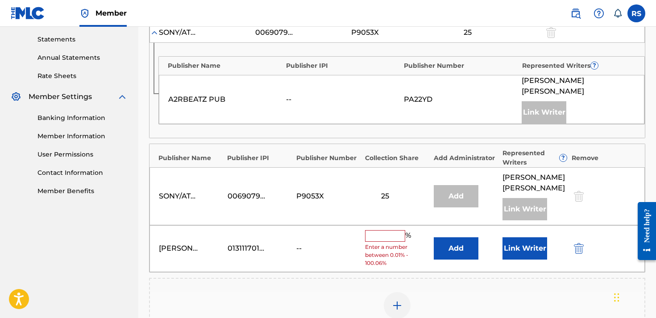
click at [390, 230] on input "text" at bounding box center [385, 236] width 40 height 12
click at [282, 266] on div "Publishers ( 3 ) ? REQUIRED Total shares: 50 % Administrator ? Administrator IP…" at bounding box center [397, 159] width 496 height 369
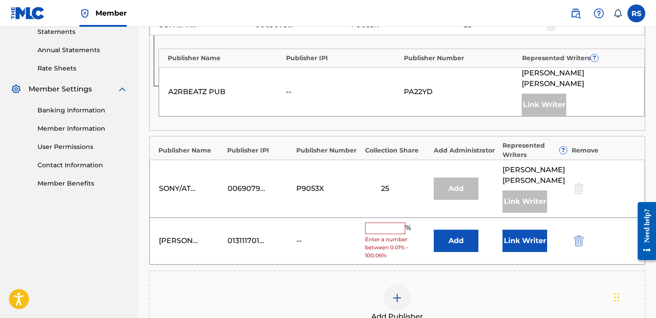
scroll to position [330, 0]
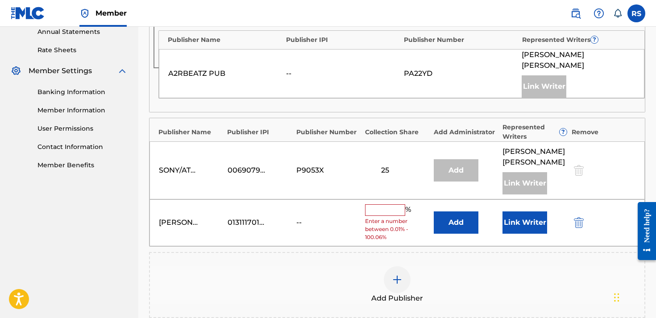
click at [383, 204] on input "text" at bounding box center [385, 210] width 40 height 12
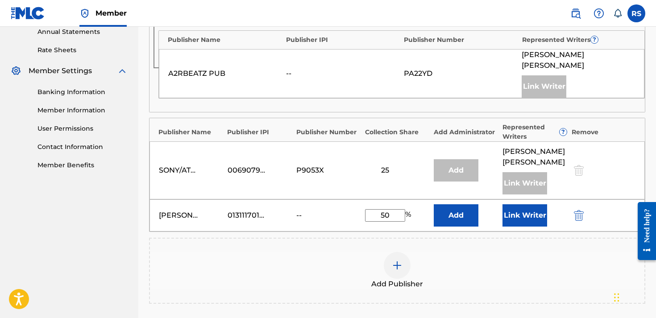
type input "50"
click at [451, 204] on button "Add" at bounding box center [456, 215] width 45 height 22
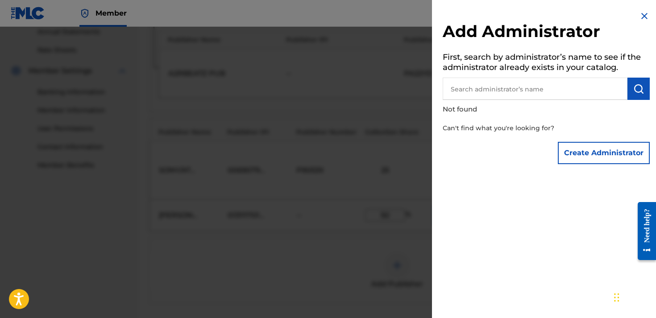
click at [581, 159] on button "Create Administrator" at bounding box center [604, 153] width 92 height 22
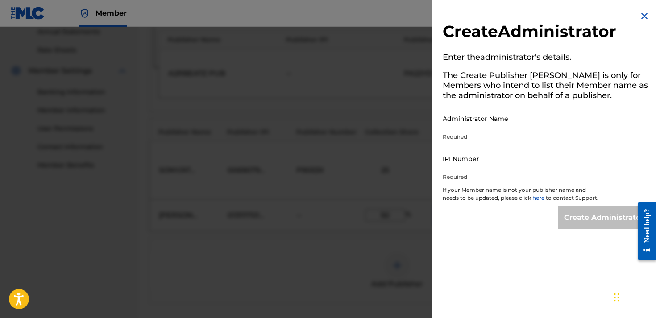
click at [462, 126] on input "Administrator Name" at bounding box center [518, 118] width 151 height 25
type input "[PERSON_NAME]"
drag, startPoint x: 465, startPoint y: 173, endPoint x: 465, endPoint y: 156, distance: 16.5
click at [465, 173] on p "Required" at bounding box center [518, 177] width 151 height 8
click at [465, 156] on input "IPI Number" at bounding box center [518, 158] width 151 height 25
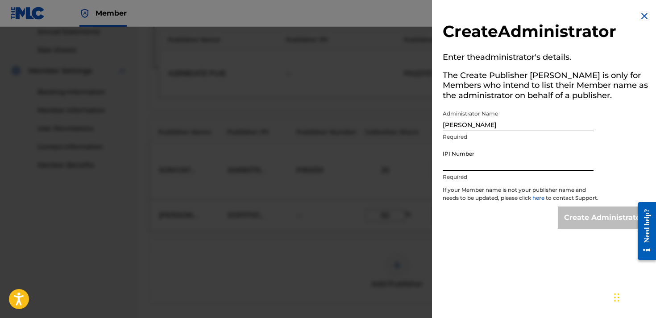
paste input "01311170120"
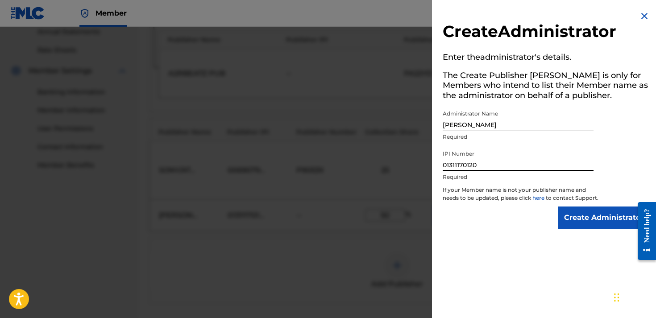
type input "01311170120"
click at [570, 221] on input "Create Administrator" at bounding box center [604, 218] width 92 height 22
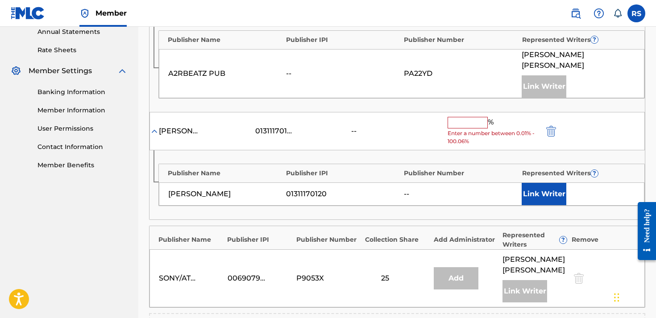
click at [410, 150] on div "Publisher Name Publisher IPI Publisher Number Represented Writers ? [PERSON_NAM…" at bounding box center [398, 184] width 496 height 69
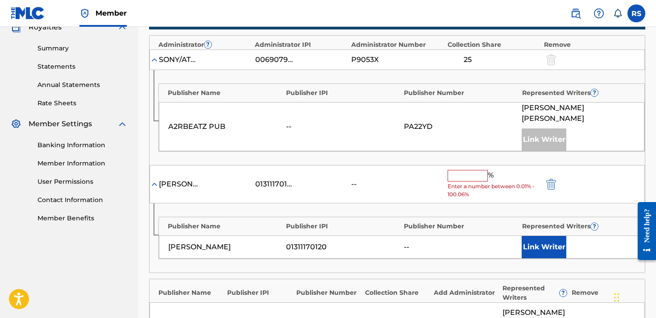
scroll to position [284, 0]
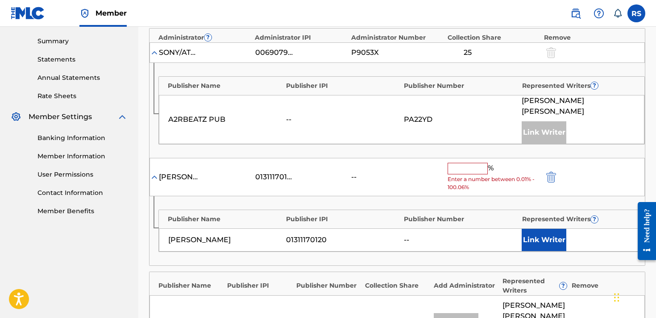
click at [467, 163] on input "text" at bounding box center [468, 169] width 40 height 12
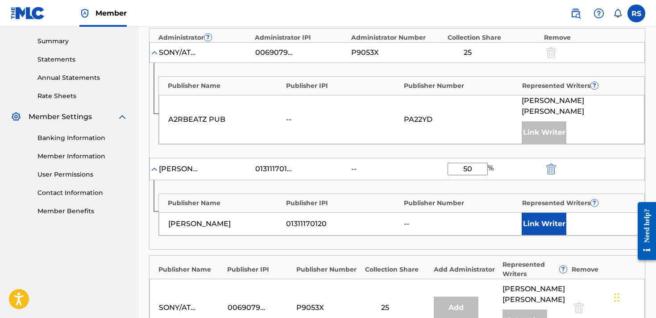
type input "50"
click at [542, 213] on button "Link Writer" at bounding box center [544, 224] width 45 height 22
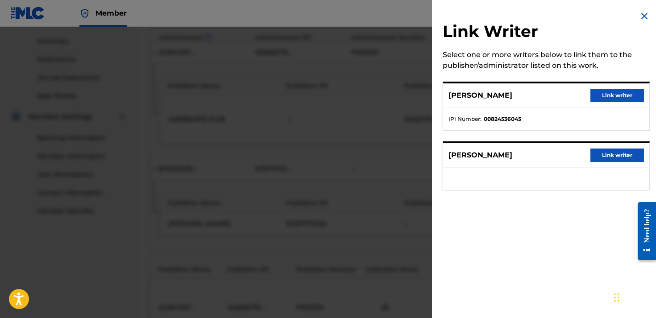
click at [617, 157] on button "Link writer" at bounding box center [618, 155] width 54 height 13
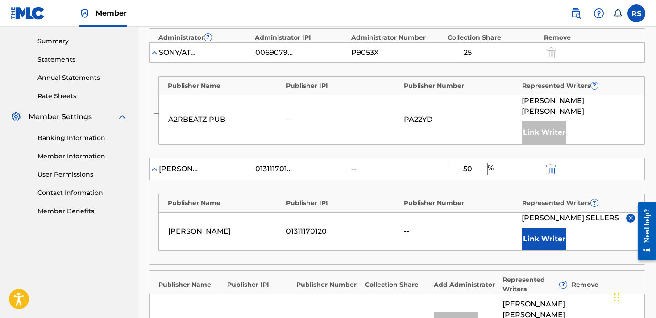
click at [381, 264] on div "Publishers ( 3 ) ? REQUIRED Total shares: 100 % Administrator ? Administrator I…" at bounding box center [397, 210] width 496 height 429
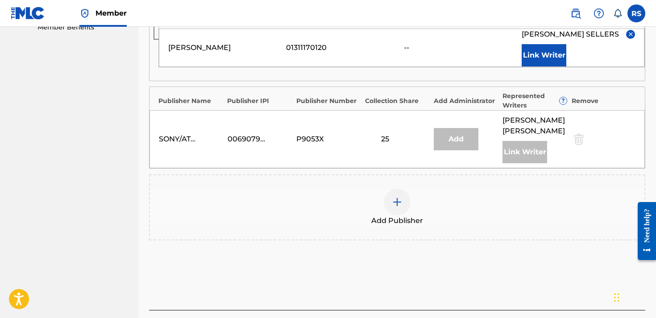
scroll to position [486, 0]
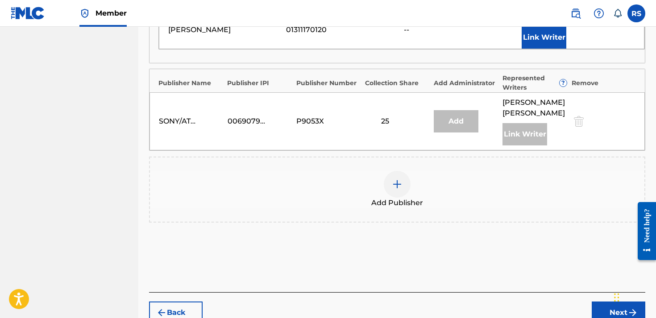
click at [597, 309] on button "Next" at bounding box center [619, 313] width 54 height 22
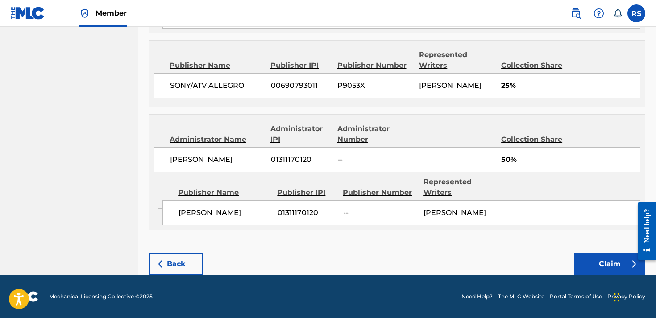
scroll to position [40, 0]
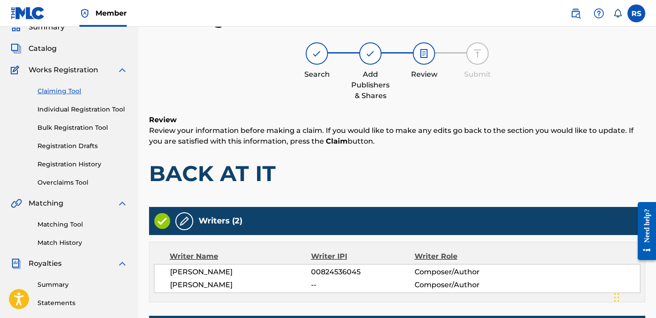
click at [457, 180] on h1 "BACK AT IT" at bounding box center [397, 173] width 496 height 27
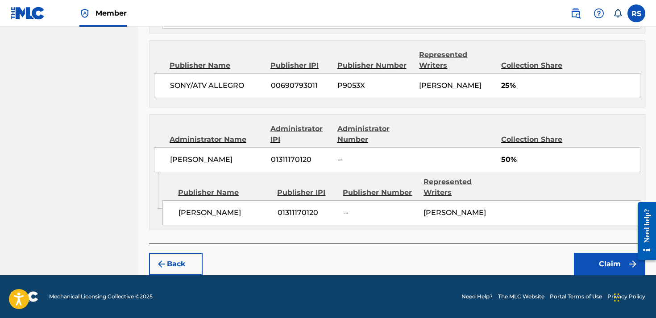
scroll to position [503, 0]
click at [608, 273] on button "Claim" at bounding box center [609, 264] width 71 height 22
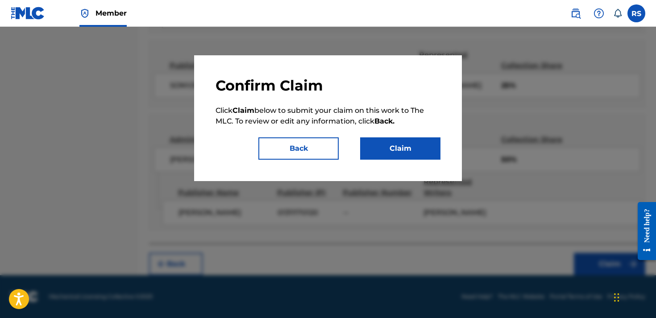
click at [394, 155] on button "Claim" at bounding box center [400, 148] width 80 height 22
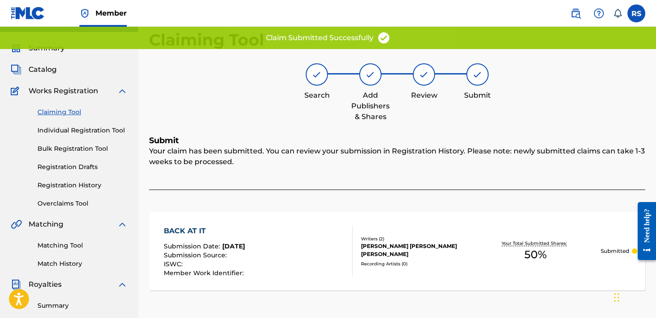
scroll to position [0, 0]
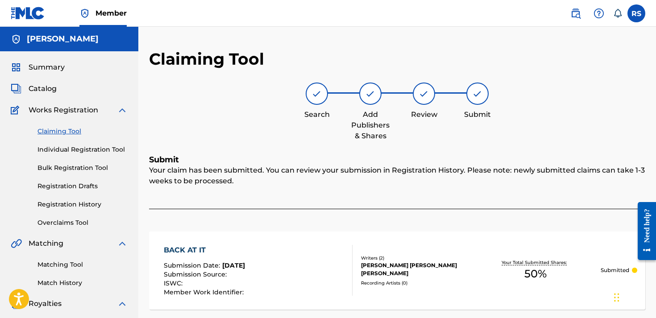
click at [51, 67] on span "Summary" at bounding box center [47, 67] width 36 height 11
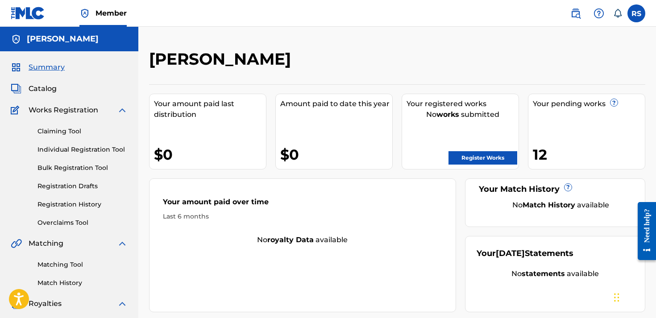
click at [477, 159] on link "Register Works" at bounding box center [483, 157] width 69 height 13
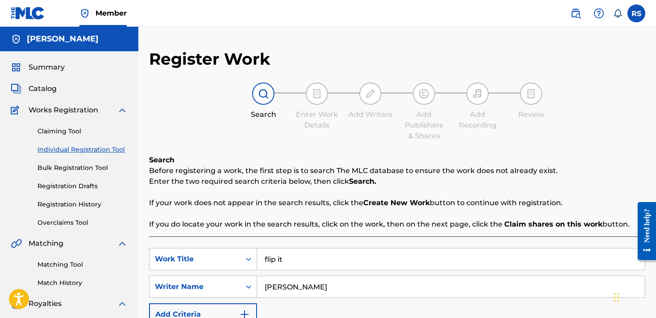
click at [434, 301] on div "SearchWithCriteriab3a75642-a40e-4efc-ae10-ba8201ab9e98 Work Title flip it Searc…" at bounding box center [397, 287] width 496 height 78
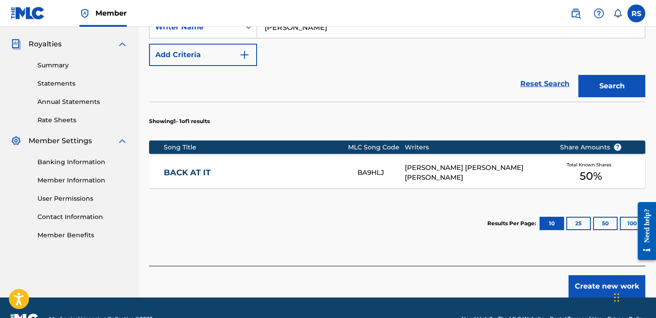
scroll to position [264, 0]
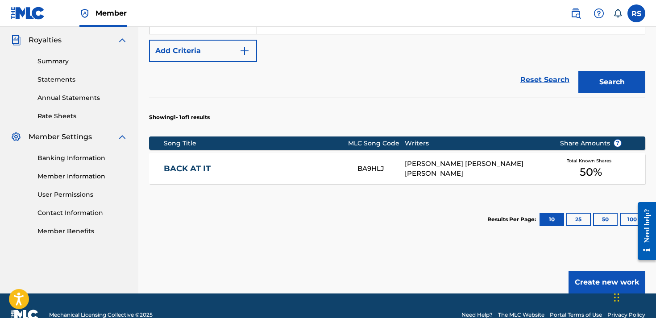
click at [611, 287] on button "Create new work" at bounding box center [607, 282] width 77 height 22
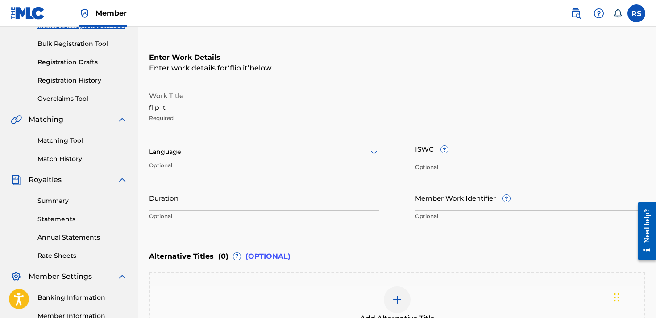
scroll to position [125, 0]
click at [208, 104] on input "flip it" at bounding box center [227, 99] width 157 height 25
type input "f"
type input "Flip it"
click at [274, 133] on div "Work Title Flip it Required Language Optional ISWC ? Optional Duration Optional…" at bounding box center [397, 156] width 496 height 138
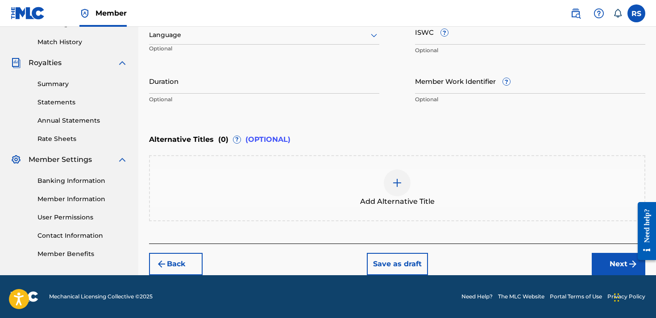
scroll to position [241, 0]
click at [444, 79] on input "Member Work Identifier ?" at bounding box center [530, 80] width 230 height 25
paste input "075344520"
type input "075344520"
click at [634, 265] on div at bounding box center [643, 231] width 25 height 76
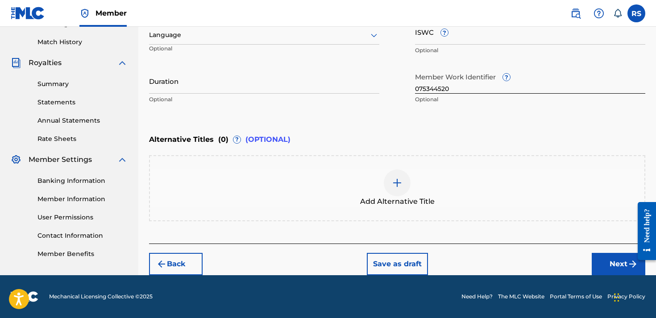
click at [600, 263] on button "Next" at bounding box center [619, 264] width 54 height 22
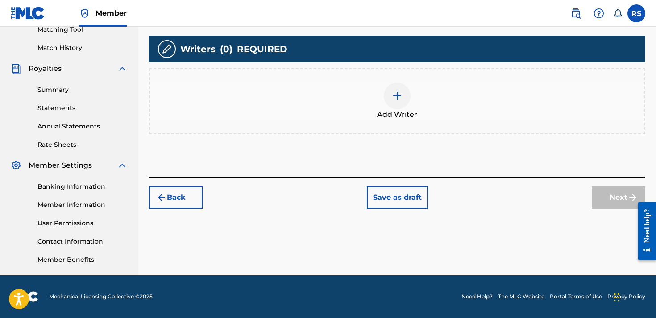
click at [401, 92] on img at bounding box center [397, 96] width 11 height 11
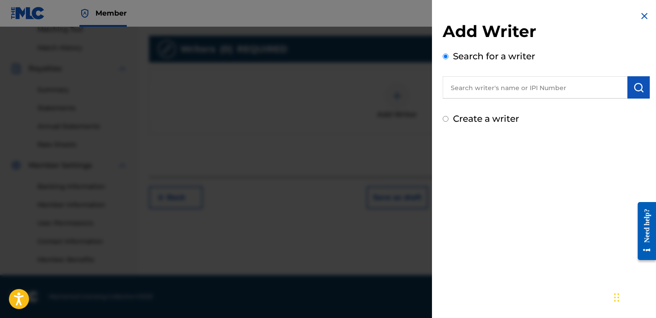
click at [501, 87] on input "text" at bounding box center [535, 87] width 185 height 22
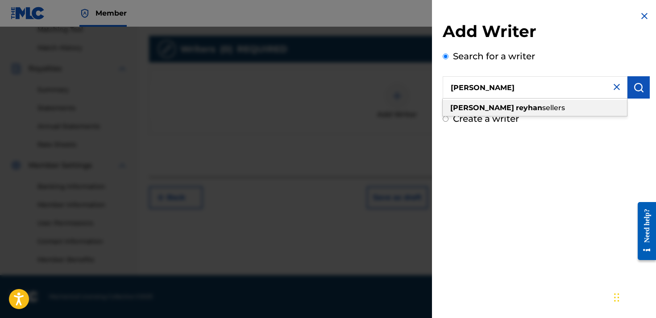
click at [508, 102] on div "[PERSON_NAME]" at bounding box center [535, 108] width 184 height 16
type input "[PERSON_NAME]"
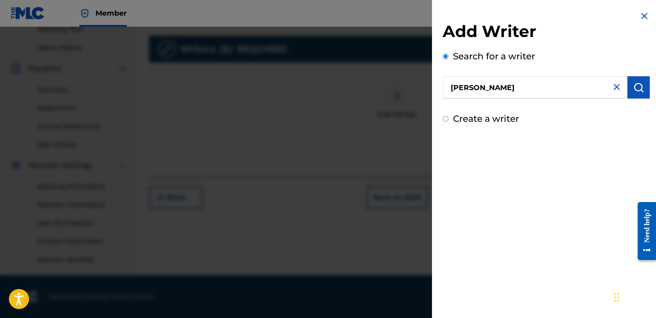
click at [637, 96] on button "submit" at bounding box center [639, 87] width 22 height 22
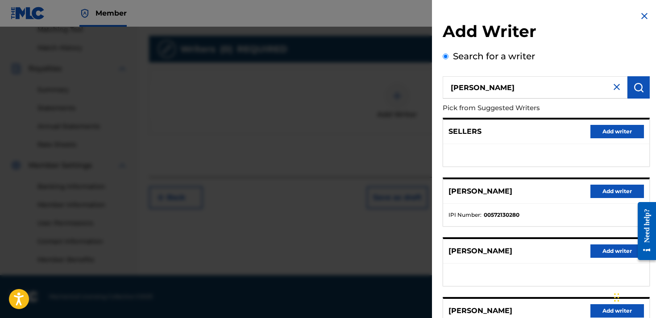
click at [594, 308] on button "Add writer" at bounding box center [618, 310] width 54 height 13
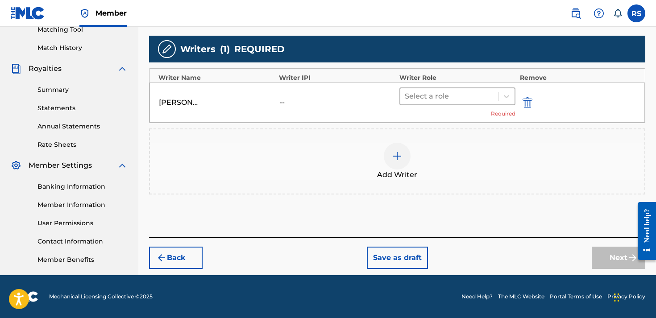
click at [457, 96] on div at bounding box center [449, 96] width 89 height 12
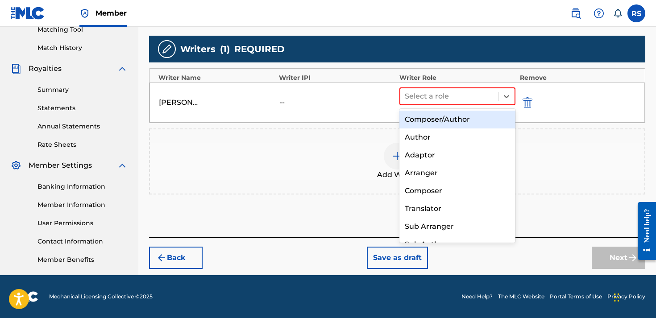
click at [444, 116] on div "Composer/Author" at bounding box center [458, 120] width 116 height 18
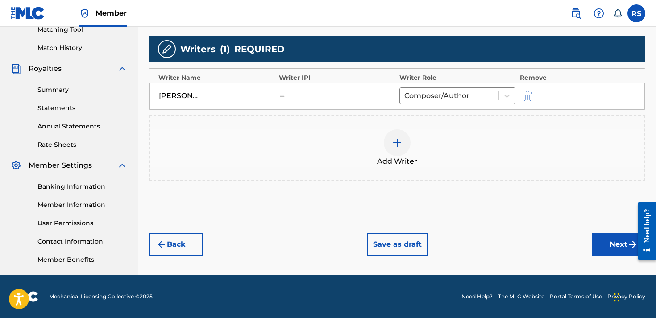
click at [612, 246] on button "Next" at bounding box center [619, 244] width 54 height 22
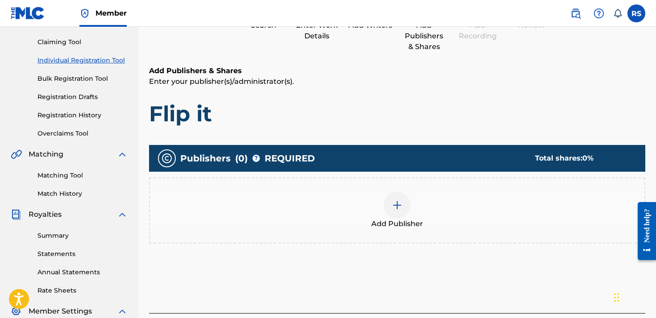
scroll to position [40, 0]
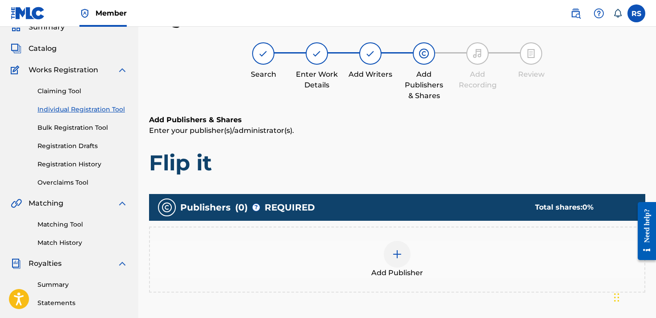
click at [388, 145] on div "Add Publishers & Shares Enter your publisher(s)/administrator(s). Flip it" at bounding box center [397, 146] width 496 height 62
click at [400, 255] on img at bounding box center [397, 254] width 11 height 11
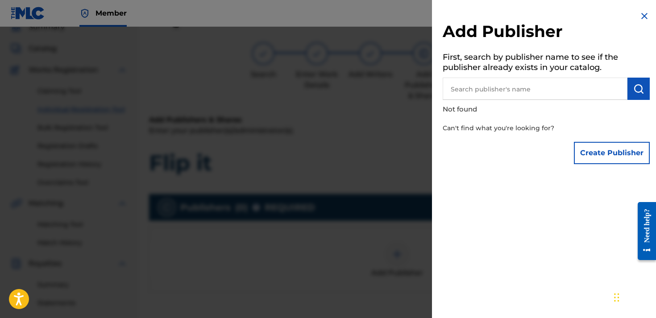
click at [525, 83] on input "text" at bounding box center [535, 89] width 185 height 22
type input "[PERSON_NAME]"
click at [639, 95] on button "submit" at bounding box center [639, 89] width 22 height 22
click at [621, 160] on button "Create Publisher" at bounding box center [612, 153] width 76 height 22
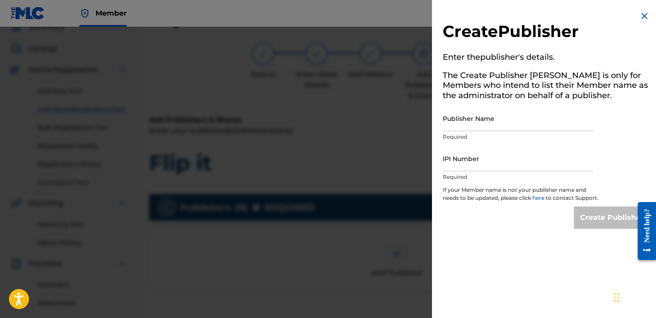
click at [491, 115] on input "Publisher Name" at bounding box center [518, 118] width 151 height 25
type input "[PERSON_NAME]"
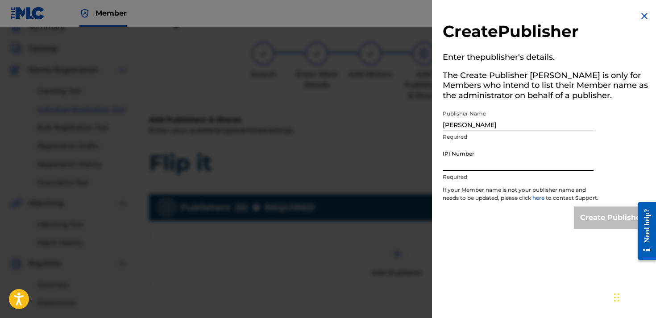
click at [493, 168] on input "IPI Number" at bounding box center [518, 158] width 151 height 25
paste input "075344520"
drag, startPoint x: 505, startPoint y: 164, endPoint x: 416, endPoint y: 169, distance: 89.8
click at [416, 169] on div "Create Publisher Enter the publisher 's details. The Create Publisher button is…" at bounding box center [328, 172] width 656 height 291
type input "075344520"
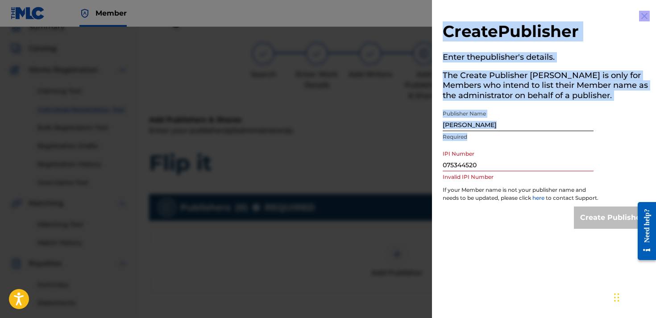
drag, startPoint x: 416, startPoint y: 169, endPoint x: 492, endPoint y: 154, distance: 78.2
click at [492, 154] on div "Create Publisher Enter the publisher 's details. The Create Publisher button is…" at bounding box center [328, 172] width 656 height 291
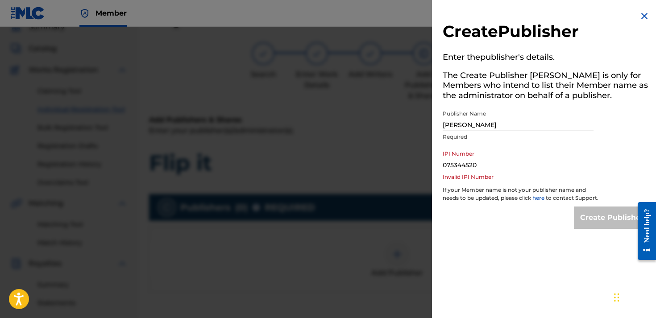
click at [492, 154] on input "075344520" at bounding box center [518, 158] width 151 height 25
drag, startPoint x: 490, startPoint y: 166, endPoint x: 446, endPoint y: 157, distance: 45.5
click at [446, 157] on input "075344520" at bounding box center [518, 158] width 151 height 25
click at [470, 158] on input "IPI Number" at bounding box center [518, 158] width 151 height 25
paste input "01311170120"
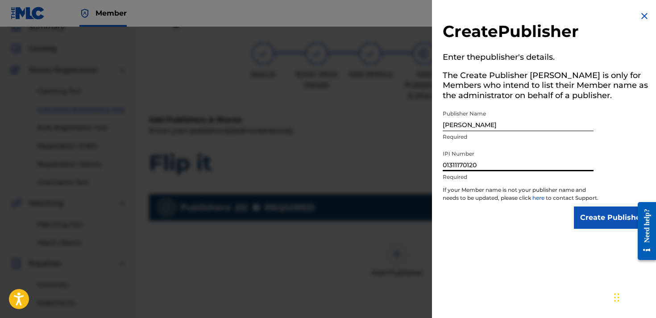
type input "01311170120"
click at [585, 228] on input "Create Publisher" at bounding box center [612, 218] width 76 height 22
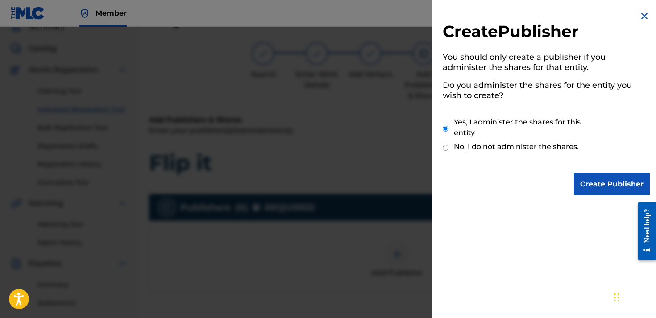
click at [603, 182] on input "Create Publisher" at bounding box center [612, 184] width 76 height 22
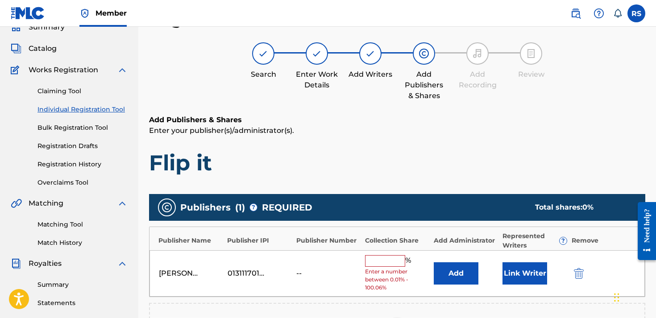
click at [387, 262] on input "text" at bounding box center [385, 261] width 40 height 12
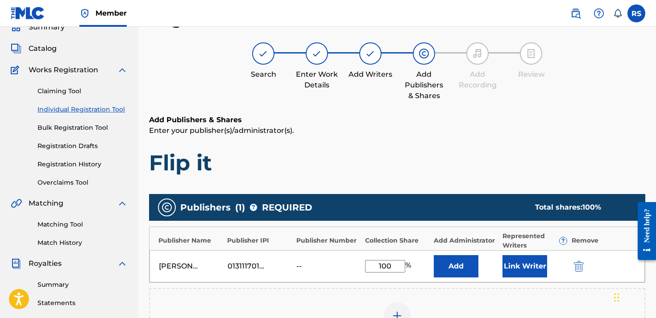
type input "100"
click at [458, 265] on button "Add" at bounding box center [456, 266] width 45 height 22
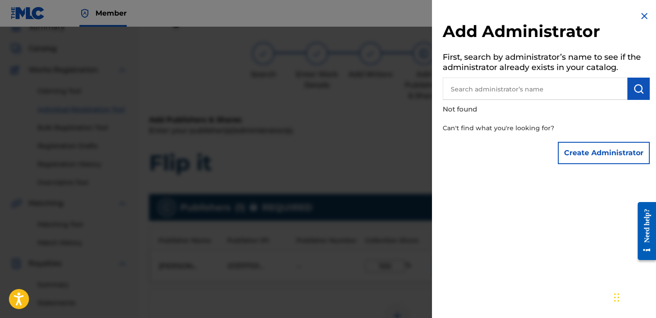
click at [466, 90] on input "text" at bounding box center [535, 89] width 185 height 22
type input "[PERSON_NAME]"
click at [632, 95] on button "submit" at bounding box center [639, 89] width 22 height 22
click at [574, 157] on button "Create Administrator" at bounding box center [604, 153] width 92 height 22
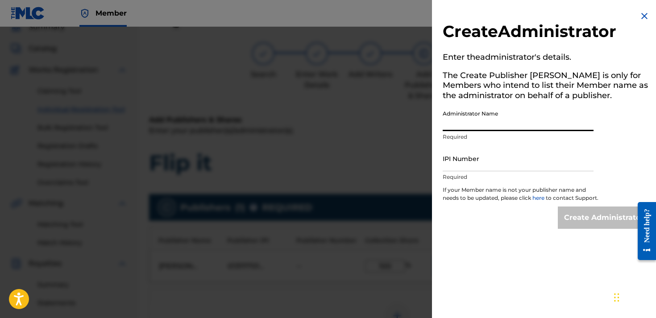
click at [485, 119] on input "Administrator Name" at bounding box center [518, 118] width 151 height 25
type input "[PERSON_NAME]"
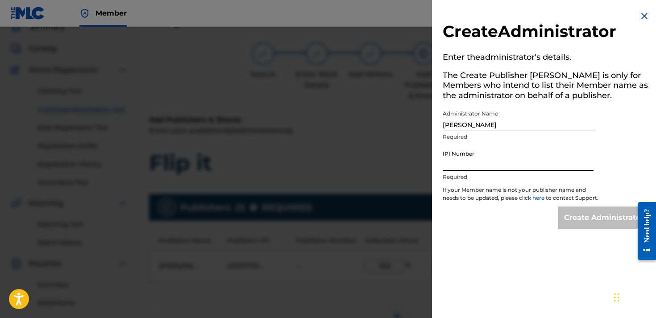
click at [502, 164] on input "IPI Number" at bounding box center [518, 158] width 151 height 25
paste input "01311170120"
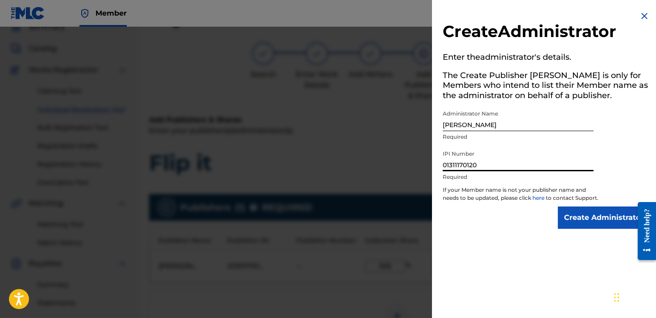
type input "01311170120"
click at [585, 228] on input "Create Administrator" at bounding box center [604, 218] width 92 height 22
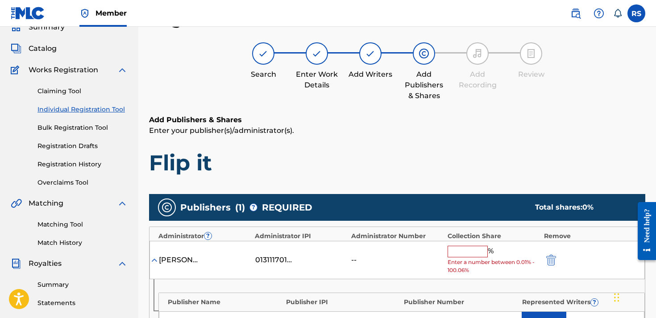
click at [479, 250] on input "text" at bounding box center [468, 252] width 40 height 12
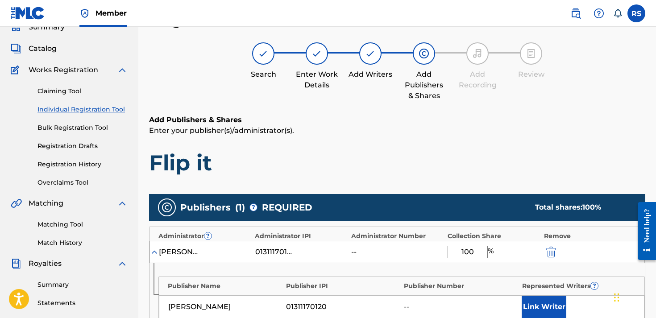
type input "100"
click at [469, 198] on div "Publishers ( 1 ) ? REQUIRED Total shares: 100 %" at bounding box center [397, 207] width 496 height 27
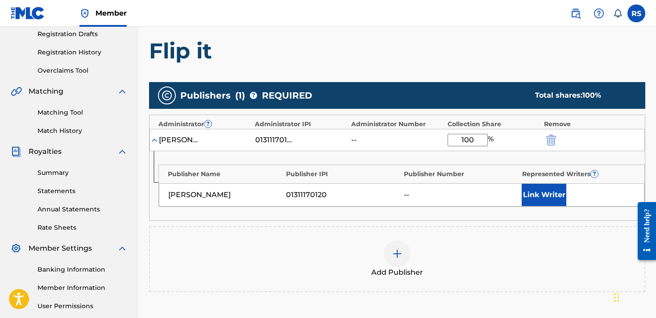
scroll to position [154, 0]
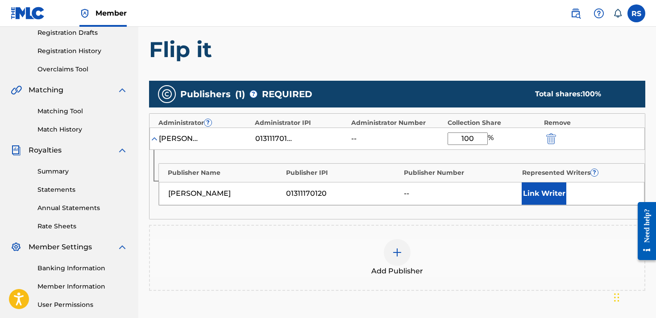
click at [548, 206] on div "Publisher Name Publisher IPI Publisher Number Represented Writers ? [PERSON_NAM…" at bounding box center [398, 184] width 496 height 69
click at [548, 199] on button "Link Writer" at bounding box center [544, 194] width 45 height 22
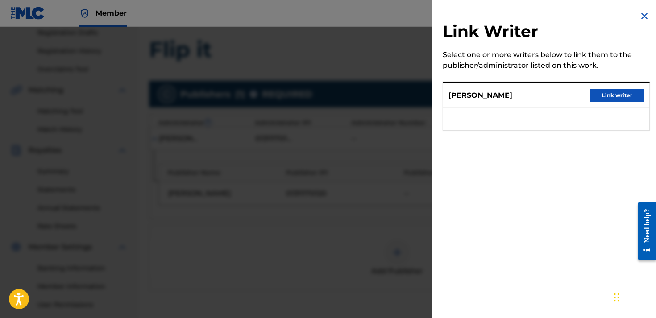
click at [600, 97] on button "Link writer" at bounding box center [618, 95] width 54 height 13
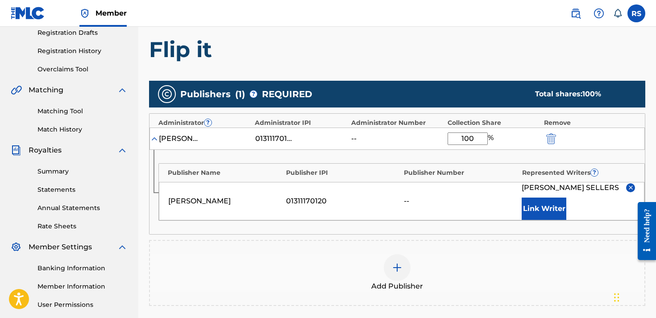
click at [416, 234] on div "Publisher Name Publisher IPI Publisher Number Represented Writers ? [PERSON_NAM…" at bounding box center [398, 192] width 496 height 84
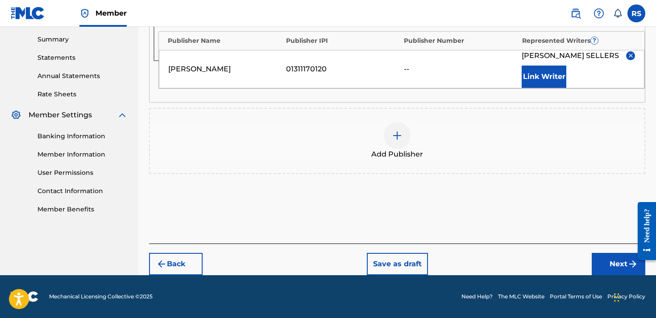
scroll to position [295, 0]
click at [630, 265] on img "submit" at bounding box center [633, 264] width 11 height 11
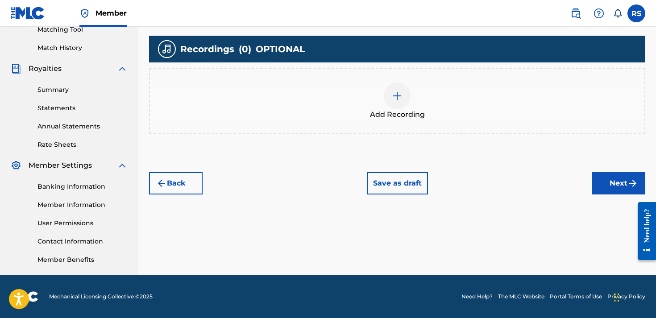
scroll to position [235, 0]
click at [399, 100] on img at bounding box center [397, 96] width 11 height 11
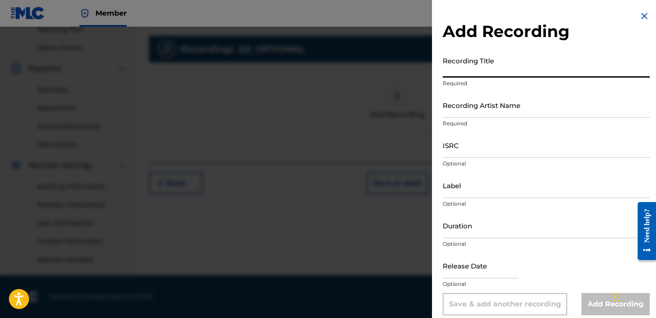
click at [460, 77] on input "Recording Title" at bounding box center [546, 64] width 207 height 25
type input "f"
type input "Flip it"
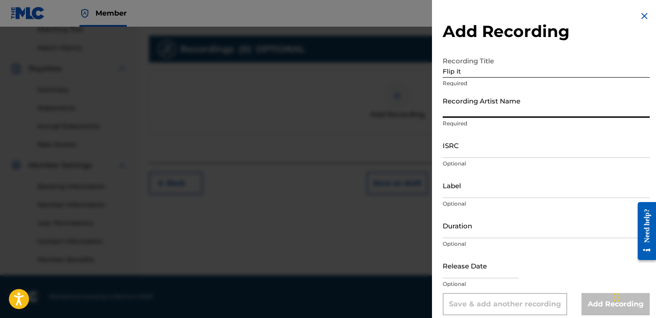
click at [462, 107] on input "Recording Artist Name" at bounding box center [546, 104] width 207 height 25
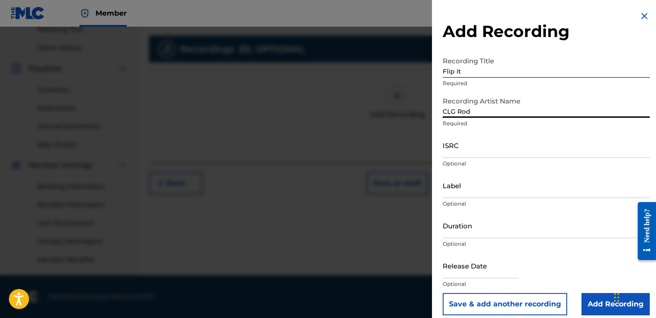
type input "CLG Rod"
click at [597, 304] on input "Add Recording" at bounding box center [616, 304] width 68 height 22
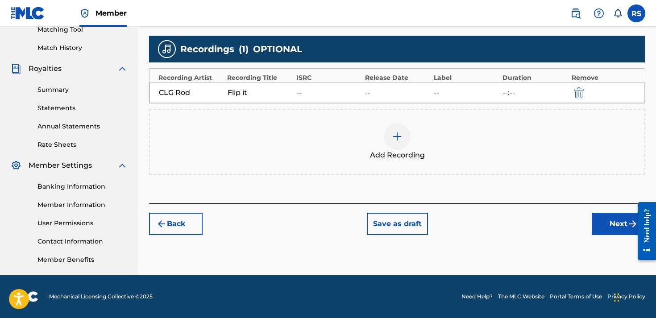
click at [610, 221] on button "Next" at bounding box center [619, 224] width 54 height 22
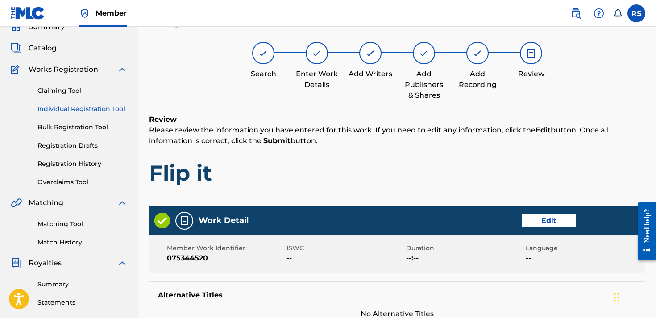
scroll to position [40, 0]
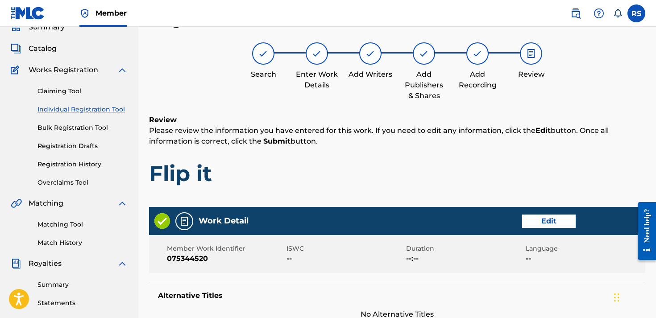
click at [437, 179] on h1 "Flip it" at bounding box center [397, 173] width 496 height 27
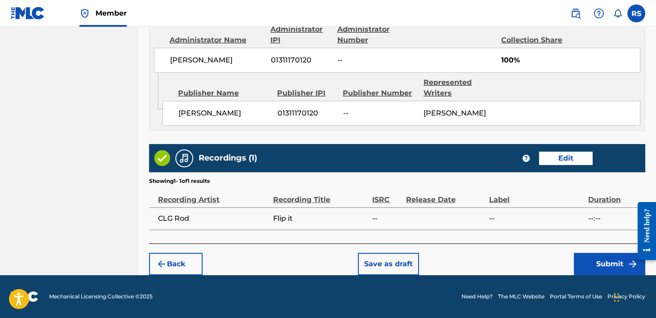
scroll to position [506, 0]
click at [589, 258] on button "Submit" at bounding box center [609, 264] width 71 height 22
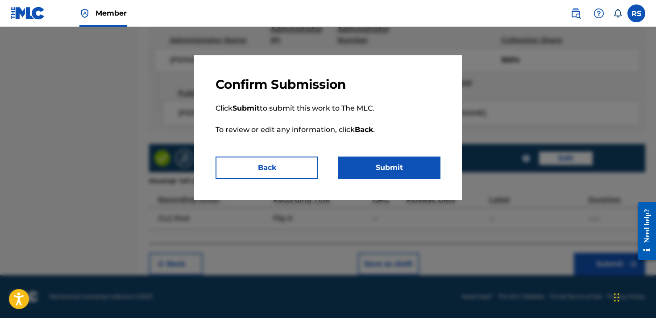
click at [415, 168] on button "Submit" at bounding box center [389, 168] width 103 height 22
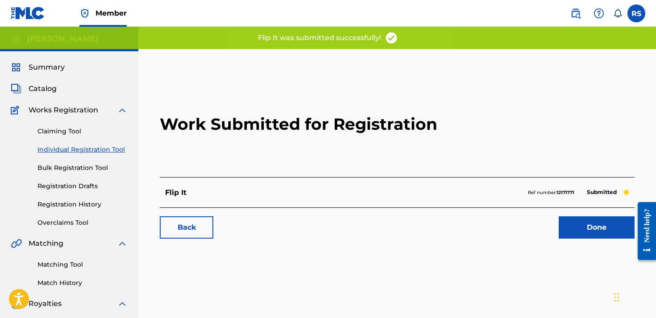
click at [581, 221] on link "Done" at bounding box center [597, 228] width 76 height 22
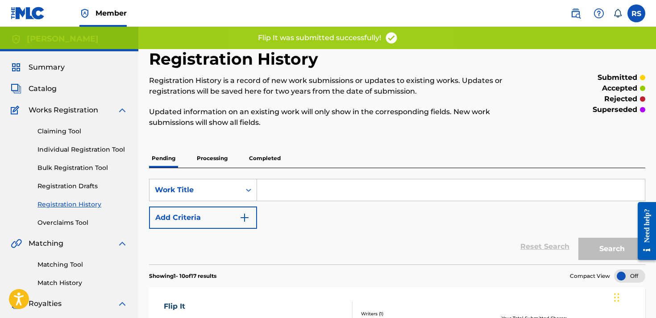
click at [276, 190] on input "Search Form" at bounding box center [451, 189] width 388 height 21
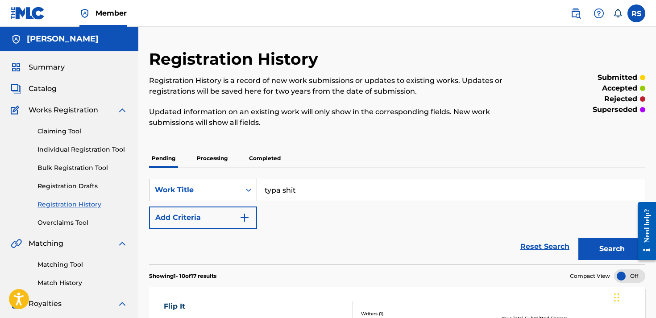
type input "typa shit"
click at [252, 210] on button "Add Criteria" at bounding box center [203, 218] width 108 height 22
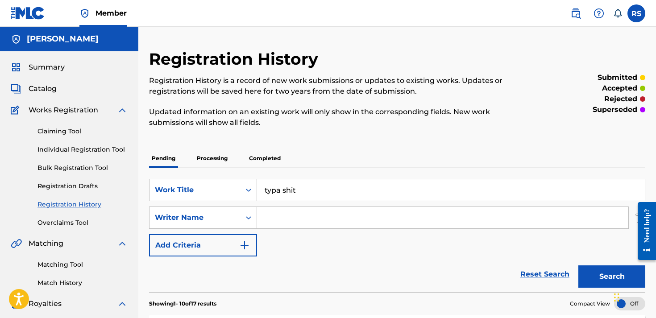
click at [291, 225] on input "Search Form" at bounding box center [442, 217] width 371 height 21
type input "[PERSON_NAME]"
click at [592, 272] on button "Search" at bounding box center [612, 277] width 67 height 22
click at [386, 267] on div "Reset Search Search" at bounding box center [397, 275] width 496 height 36
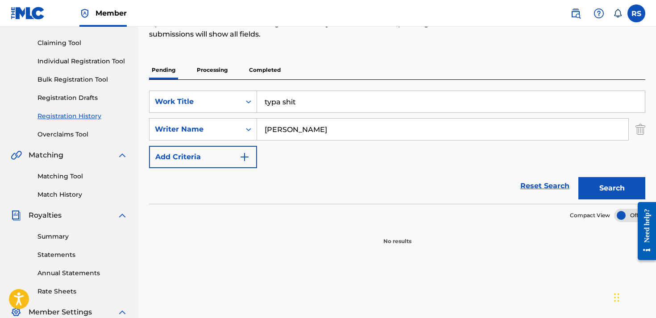
scroll to position [92, 0]
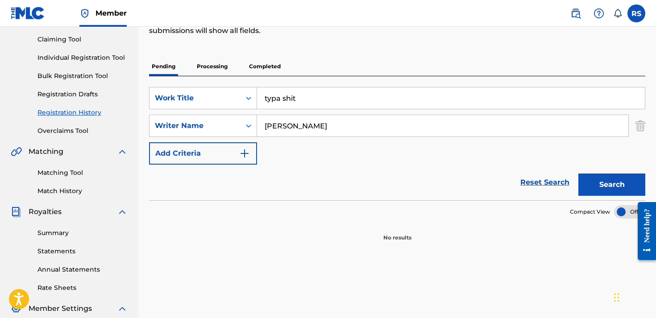
click at [593, 188] on button "Search" at bounding box center [612, 185] width 67 height 22
click at [427, 225] on section "No results" at bounding box center [397, 230] width 496 height 23
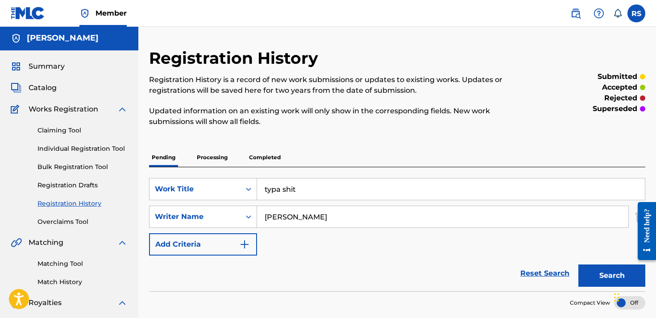
scroll to position [-2, 0]
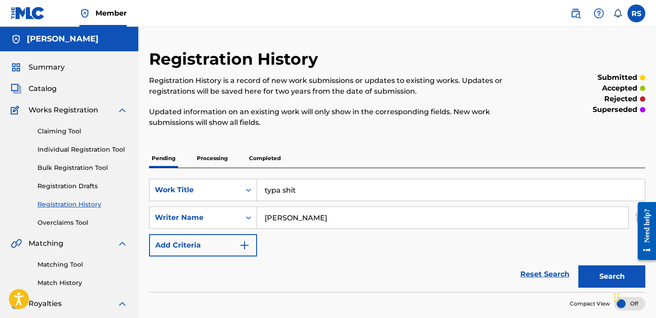
click at [46, 73] on span "Summary" at bounding box center [47, 67] width 36 height 11
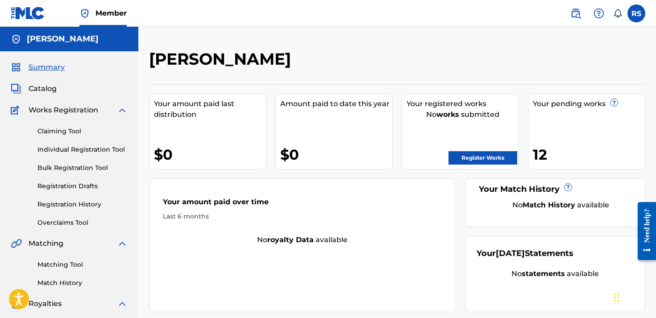
click at [498, 160] on link "Register Works" at bounding box center [483, 157] width 69 height 13
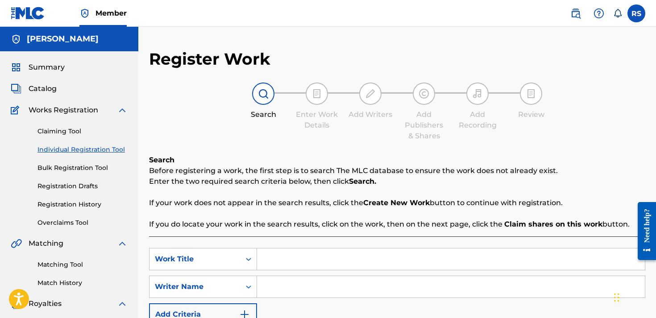
click at [304, 257] on input "Search Form" at bounding box center [451, 259] width 388 height 21
type input "typa shit"
click at [295, 289] on input "Search Form" at bounding box center [451, 286] width 388 height 21
type input "[PERSON_NAME]"
click at [310, 309] on div "SearchWithCriteriab3a75642-a40e-4efc-ae10-ba8201ab9e98 Work Title typa shit Sea…" at bounding box center [397, 287] width 496 height 78
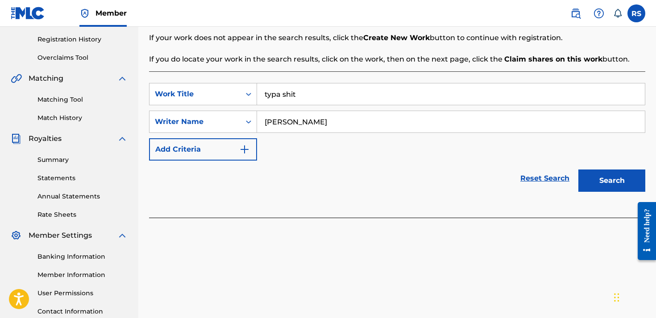
scroll to position [166, 0]
click at [622, 183] on button "Search" at bounding box center [612, 180] width 67 height 22
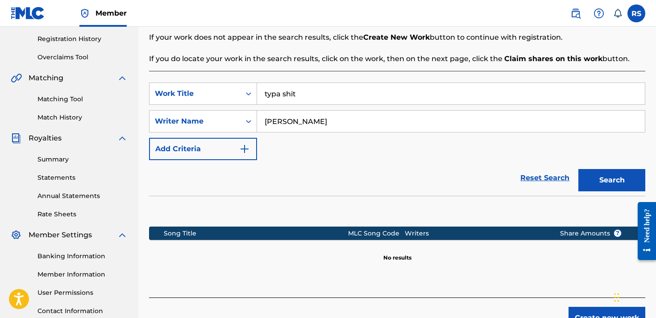
click at [534, 217] on section at bounding box center [397, 209] width 496 height 26
click at [585, 312] on button "Create new work" at bounding box center [607, 318] width 77 height 22
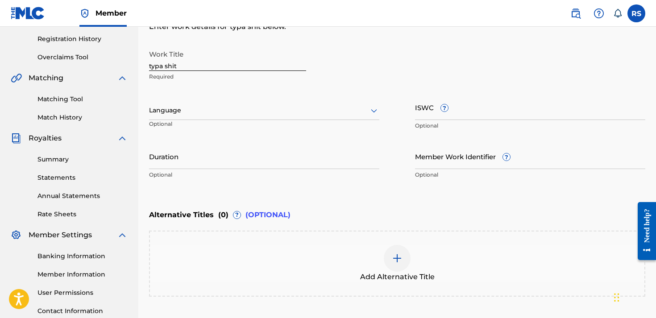
click at [362, 184] on div "Enter Work Details Enter work details for ‘ typa shit ’ below. Work Title typa …" at bounding box center [397, 97] width 496 height 216
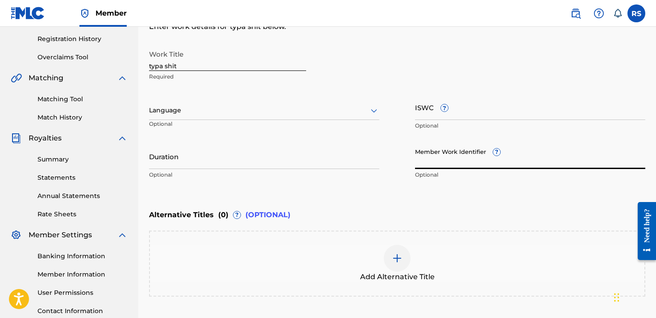
click at [453, 151] on input "Member Work Identifier ?" at bounding box center [530, 156] width 230 height 25
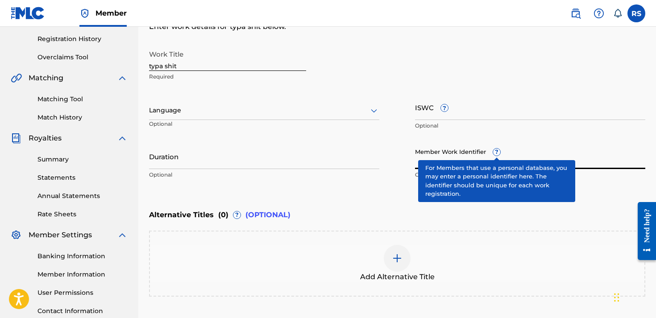
click at [496, 151] on span "?" at bounding box center [496, 152] width 7 height 7
click at [496, 151] on input "Member Work Identifier ?" at bounding box center [530, 156] width 230 height 25
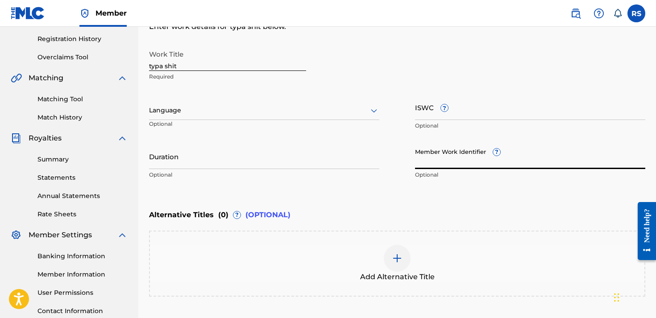
click at [488, 147] on input "Member Work Identifier ?" at bounding box center [530, 156] width 230 height 25
click at [441, 167] on input "Member Work Identifier ?" at bounding box center [530, 156] width 230 height 25
paste input "075344514"
type input "075344514"
click at [431, 196] on div "Enter Work Details Enter work details for ‘ typa shit ’ below. Work Title typa …" at bounding box center [397, 97] width 496 height 216
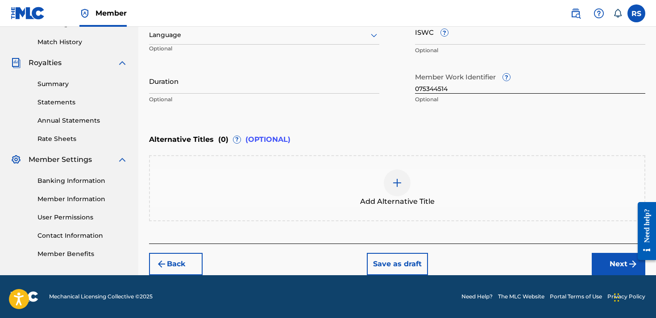
click at [621, 258] on button "Next" at bounding box center [619, 264] width 54 height 22
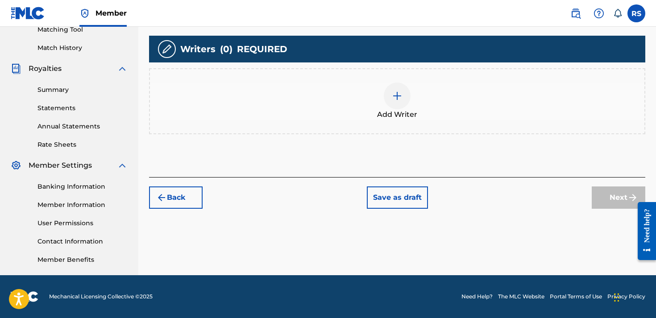
scroll to position [235, 0]
click at [550, 239] on div "Register Work Search Enter Work Details Add Writers Add Publishers & Shares Add…" at bounding box center [397, 45] width 518 height 462
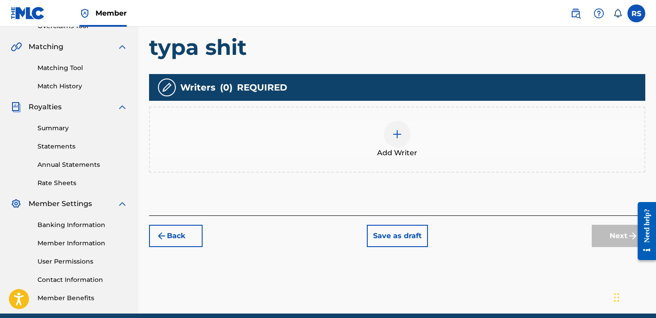
scroll to position [192, 0]
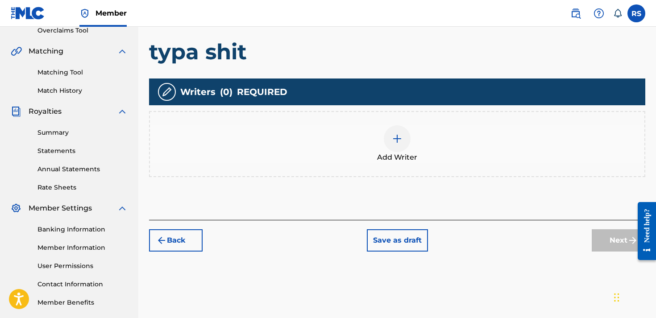
click at [403, 125] on div "Add Writer" at bounding box center [397, 144] width 496 height 66
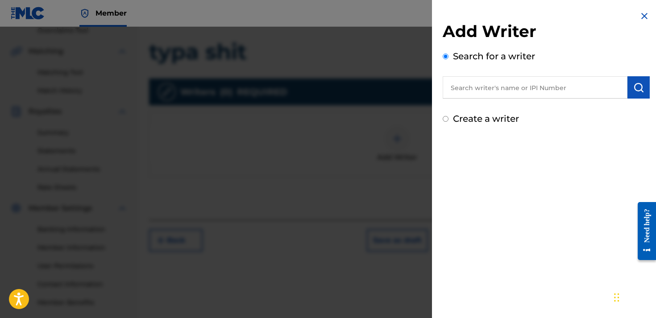
click at [518, 89] on input "text" at bounding box center [535, 87] width 185 height 22
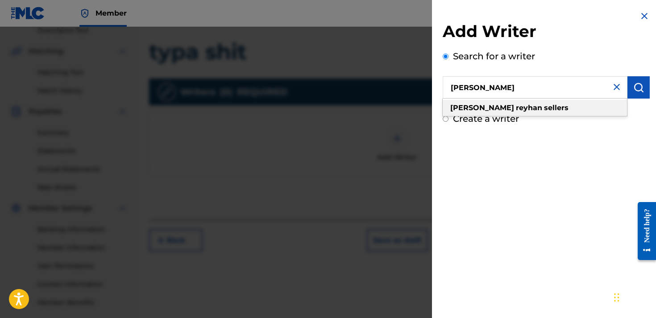
type input "[PERSON_NAME]"
click at [544, 106] on strong "sellers" at bounding box center [556, 108] width 25 height 8
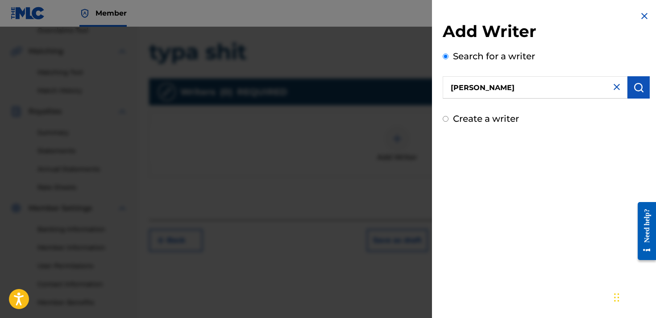
click at [634, 94] on button "submit" at bounding box center [639, 87] width 22 height 22
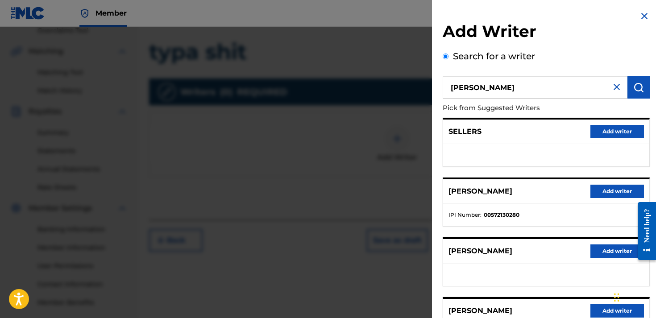
click at [606, 308] on button "Add writer" at bounding box center [618, 310] width 54 height 13
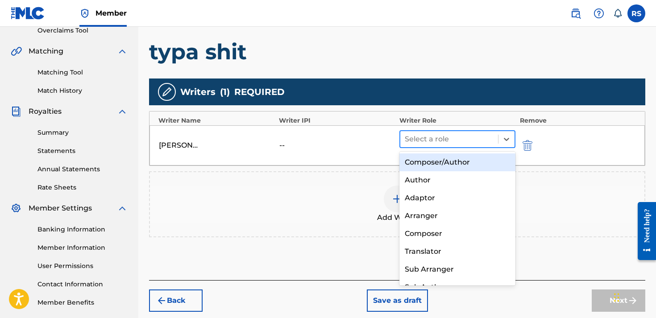
click at [457, 134] on div at bounding box center [449, 139] width 89 height 12
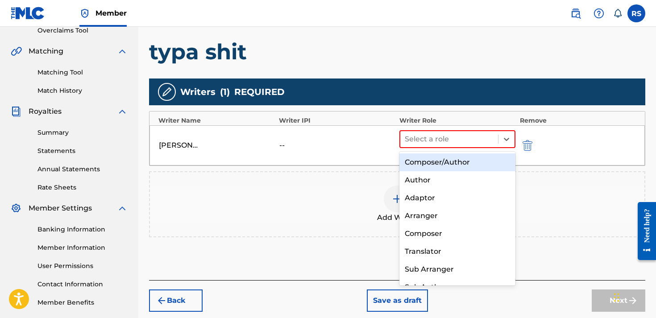
click at [433, 165] on div "Composer/Author" at bounding box center [458, 163] width 116 height 18
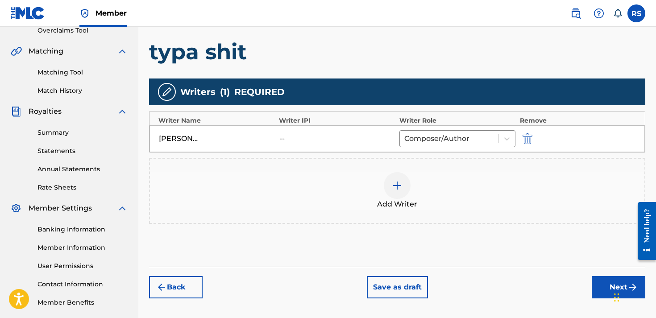
click at [606, 280] on button "Next" at bounding box center [619, 287] width 54 height 22
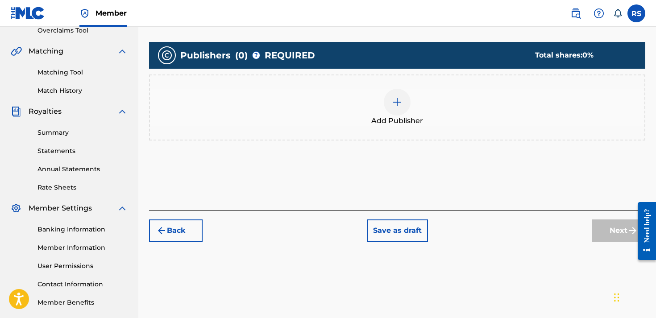
scroll to position [40, 0]
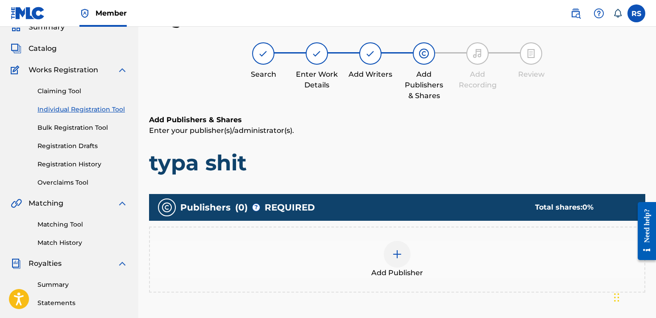
click at [451, 144] on div "Add Publishers & Shares Enter your publisher(s)/administrator(s). typa shit" at bounding box center [397, 146] width 496 height 62
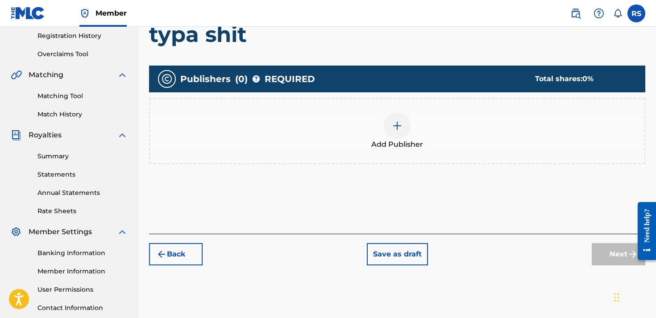
scroll to position [172, 0]
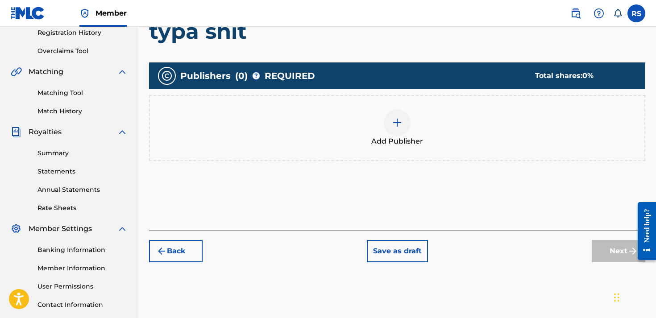
click at [404, 126] on div at bounding box center [397, 122] width 27 height 27
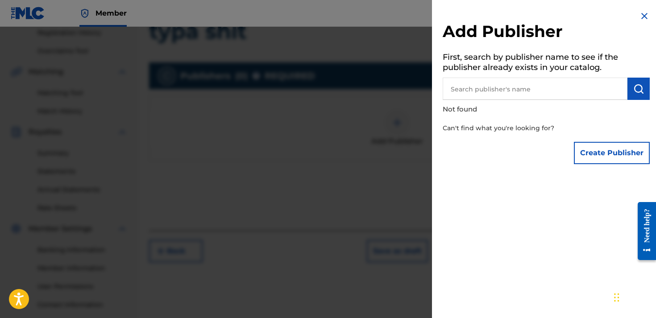
click at [513, 100] on p "Not found" at bounding box center [521, 109] width 156 height 19
click at [512, 83] on input "text" at bounding box center [535, 89] width 185 height 22
type input "[PERSON_NAME]"
click at [609, 143] on button "Create Publisher" at bounding box center [612, 153] width 76 height 22
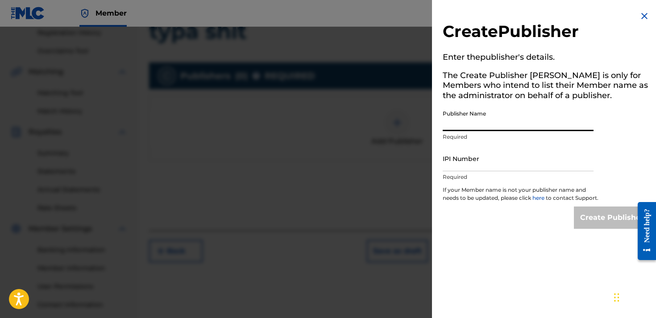
click at [462, 126] on input "Publisher Name" at bounding box center [518, 118] width 151 height 25
type input "[PERSON_NAME]"
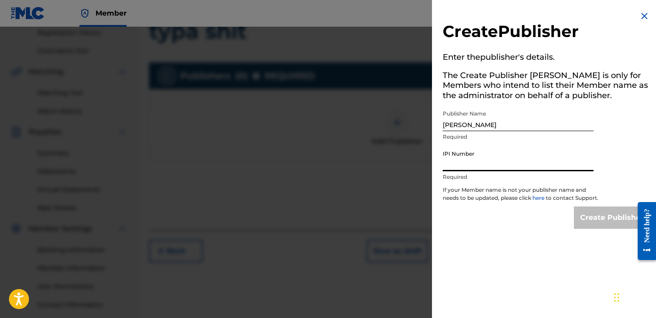
click at [471, 158] on input "IPI Number" at bounding box center [518, 158] width 151 height 25
paste input "075344514"
type input "075344514"
drag, startPoint x: 513, startPoint y: 166, endPoint x: 432, endPoint y: 166, distance: 81.2
click at [432, 166] on div "Create Publisher Enter the publisher 's details. The Create Publisher button is…" at bounding box center [328, 172] width 656 height 291
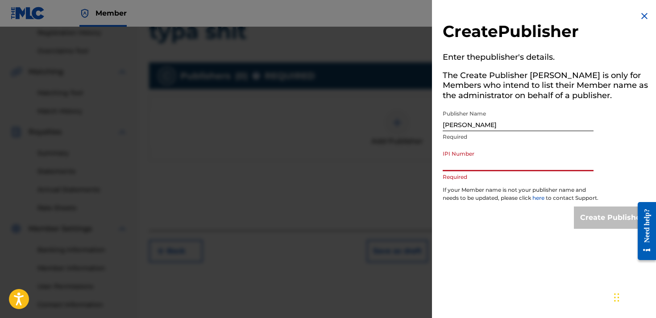
click at [513, 163] on input "IPI Number" at bounding box center [518, 158] width 151 height 25
paste input "01311170120"
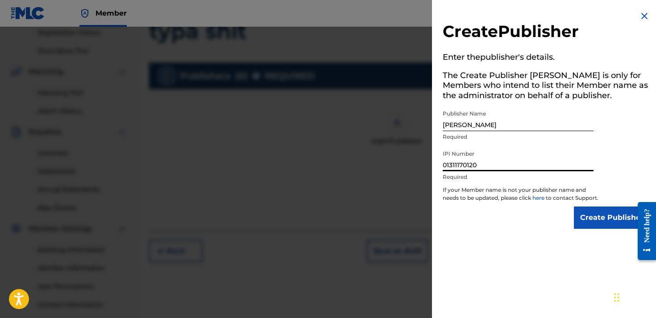
type input "01311170120"
click at [595, 222] on input "Create Publisher" at bounding box center [612, 218] width 76 height 22
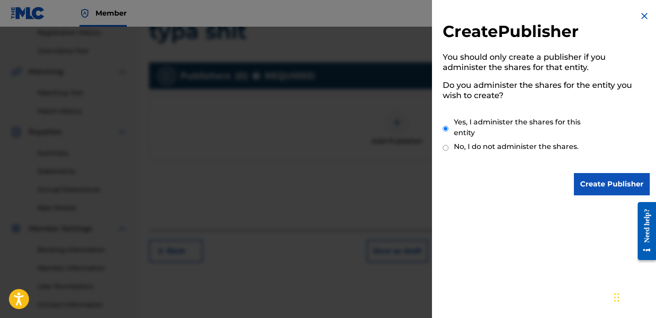
click at [574, 179] on input "Create Publisher" at bounding box center [612, 184] width 76 height 22
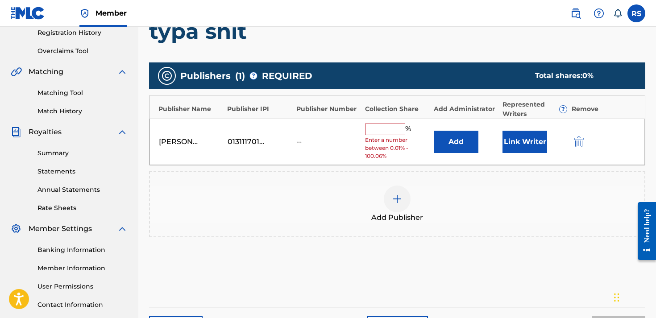
click at [379, 126] on input "text" at bounding box center [385, 130] width 40 height 12
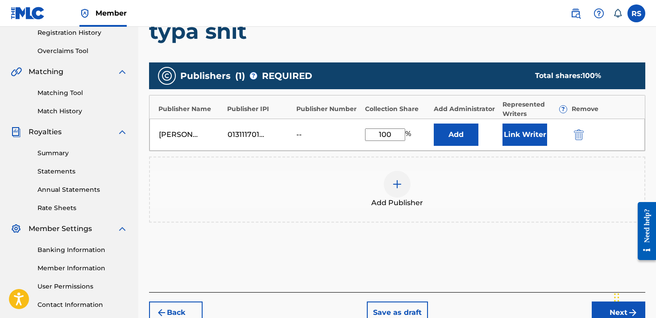
type input "100"
click at [448, 128] on button "Add" at bounding box center [456, 135] width 45 height 22
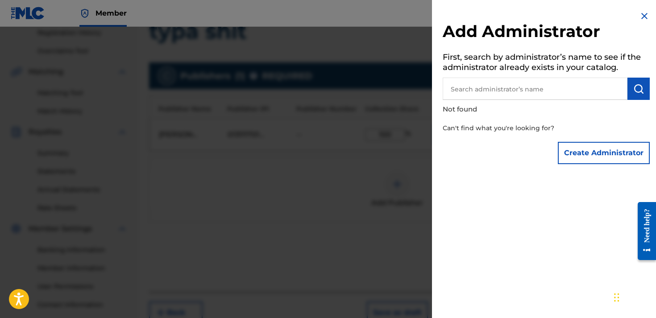
click at [528, 89] on input "text" at bounding box center [535, 89] width 185 height 22
type input "[PERSON_NAME]"
click at [636, 87] on img "submit" at bounding box center [638, 88] width 11 height 11
click at [586, 149] on button "Create Administrator" at bounding box center [604, 153] width 92 height 22
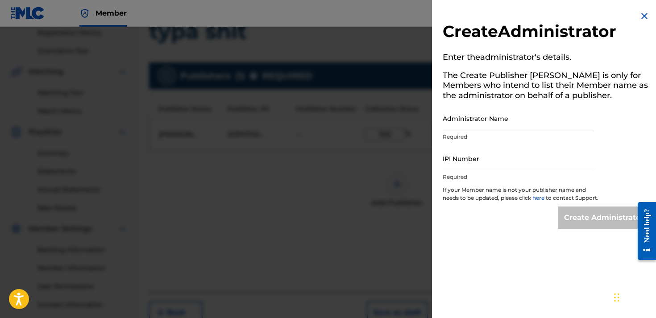
click at [465, 137] on p "Required" at bounding box center [518, 137] width 151 height 8
click at [461, 112] on input "Administrator Name" at bounding box center [518, 118] width 151 height 25
type input "[PERSON_NAME]"
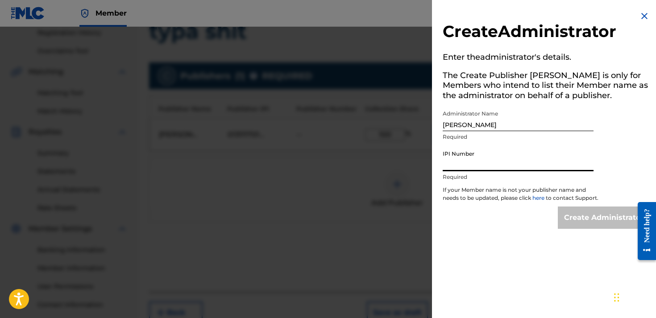
click at [489, 162] on input "IPI Number" at bounding box center [518, 158] width 151 height 25
paste input "01311170120"
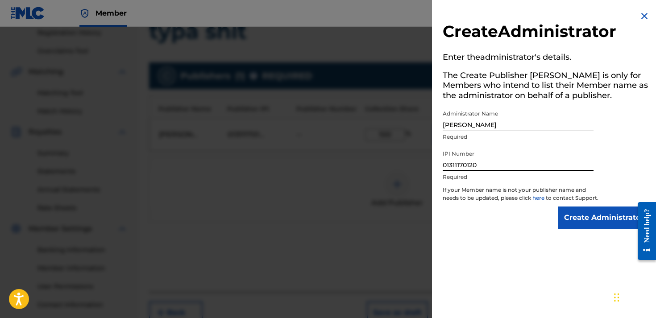
type input "01311170120"
click at [578, 216] on input "Create Administrator" at bounding box center [604, 218] width 92 height 22
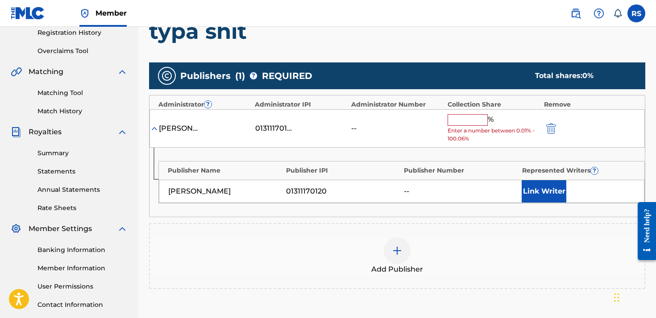
click at [475, 116] on input "text" at bounding box center [468, 120] width 40 height 12
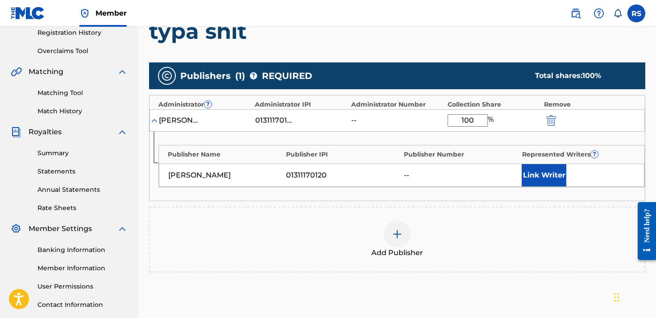
type input "100"
click at [550, 177] on button "Link Writer" at bounding box center [544, 175] width 45 height 22
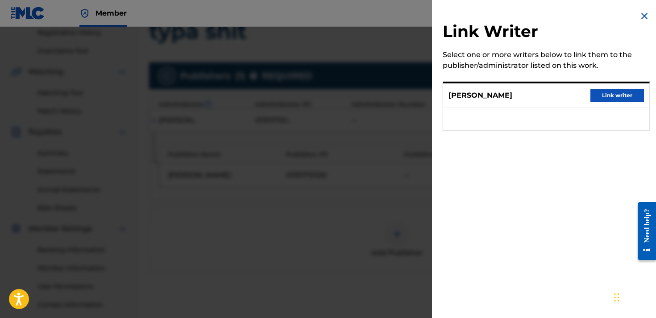
click at [595, 91] on button "Link writer" at bounding box center [618, 95] width 54 height 13
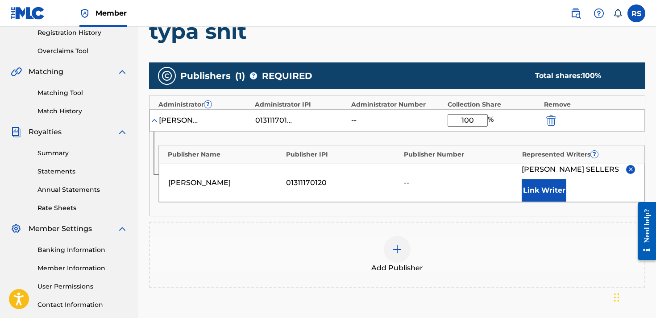
click at [346, 216] on div "Publisher Name Publisher IPI Publisher Number Represented Writers ? [PERSON_NAM…" at bounding box center [398, 174] width 496 height 84
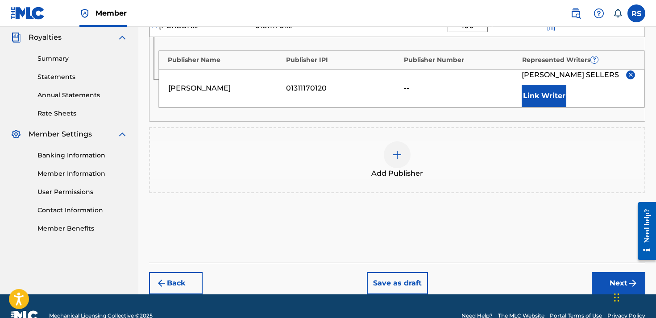
scroll to position [267, 0]
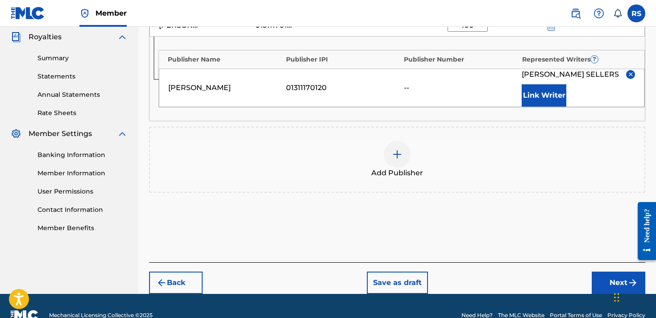
click at [602, 294] on button "Next" at bounding box center [619, 283] width 54 height 22
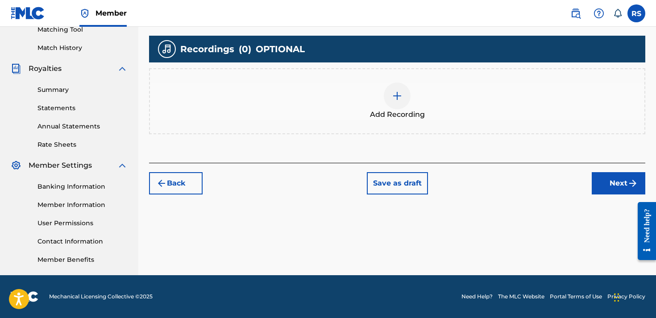
click at [397, 93] on img at bounding box center [397, 96] width 11 height 11
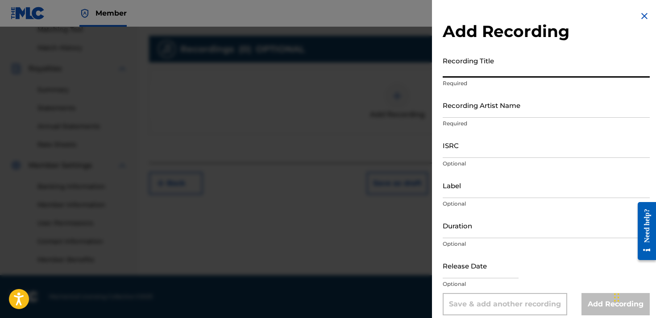
click at [491, 70] on input "Recording Title" at bounding box center [546, 64] width 207 height 25
type input "Typa Shit"
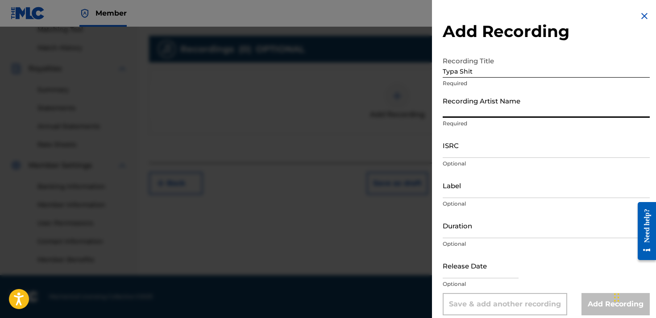
click at [496, 108] on input "Recording Artist Name" at bounding box center [546, 104] width 207 height 25
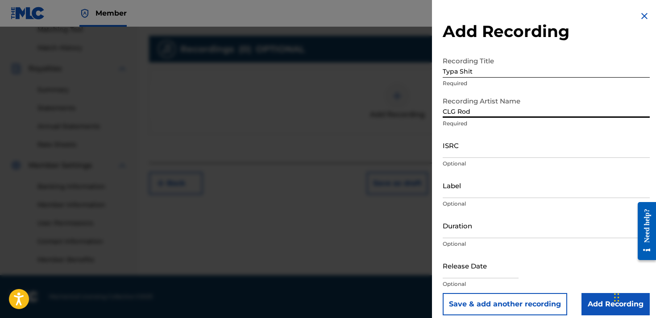
type input "CLG Rod"
click at [602, 304] on input "Add Recording" at bounding box center [616, 304] width 68 height 22
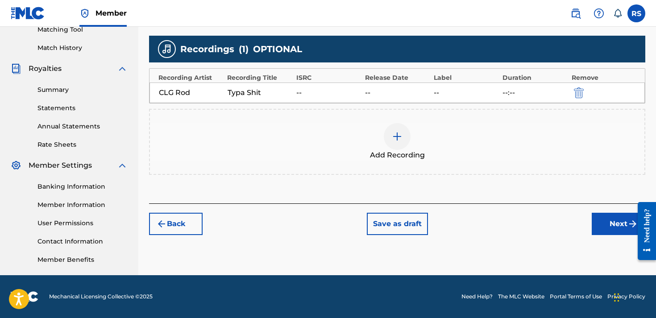
click at [615, 223] on button "Next" at bounding box center [619, 224] width 54 height 22
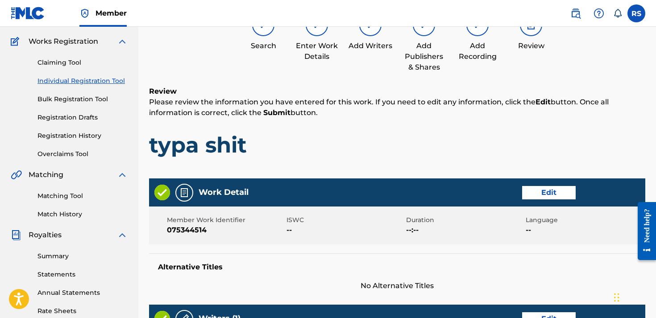
scroll to position [40, 0]
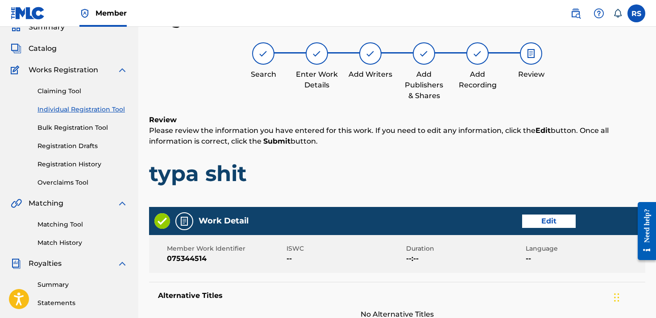
click at [456, 145] on p "Please review the information you have entered for this work. If you need to ed…" at bounding box center [397, 135] width 496 height 21
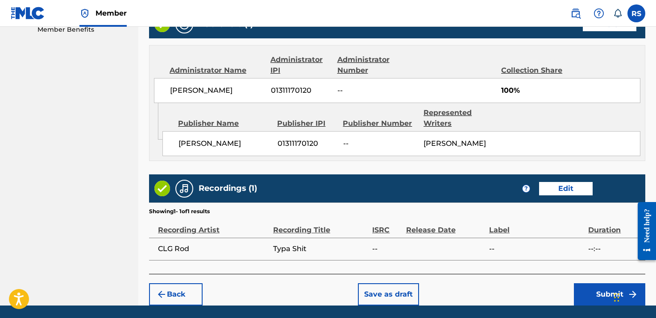
scroll to position [493, 0]
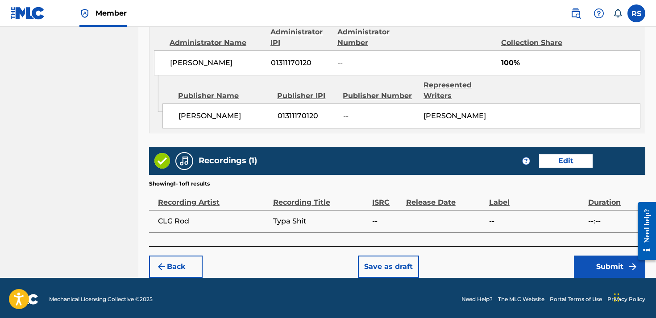
click at [600, 271] on button "Submit" at bounding box center [609, 267] width 71 height 22
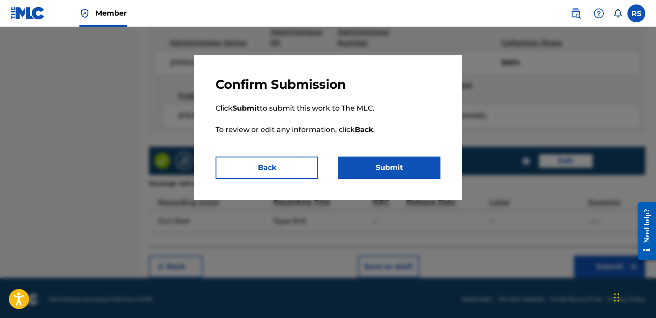
click at [413, 174] on button "Submit" at bounding box center [389, 168] width 103 height 22
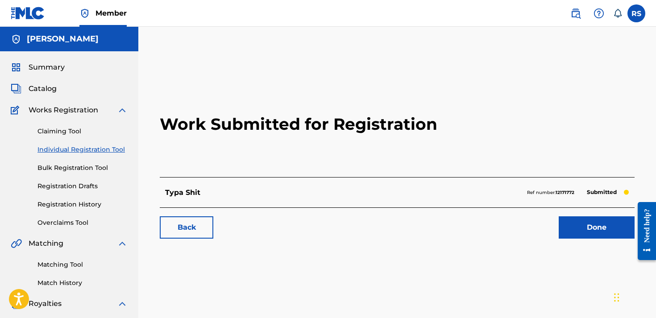
click at [610, 232] on link "Done" at bounding box center [597, 228] width 76 height 22
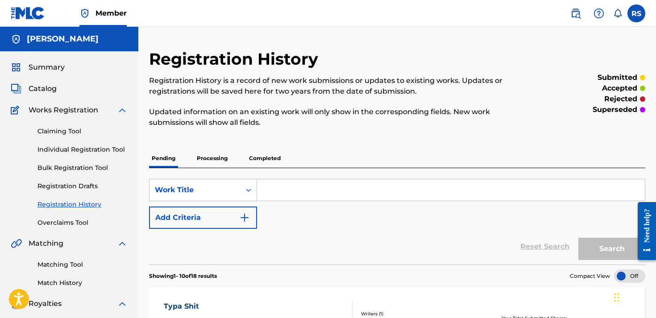
click at [330, 262] on div "Reset Search Search" at bounding box center [397, 247] width 496 height 36
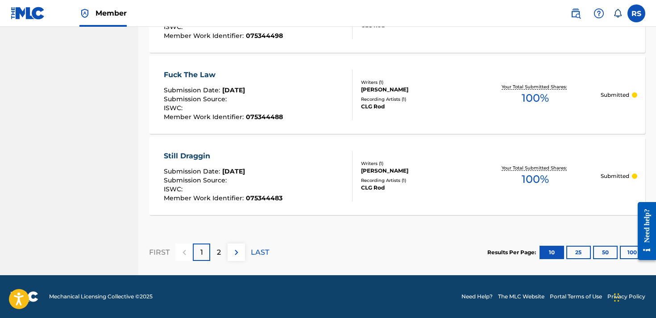
scroll to position [882, 0]
click at [223, 253] on div "2" at bounding box center [218, 252] width 17 height 17
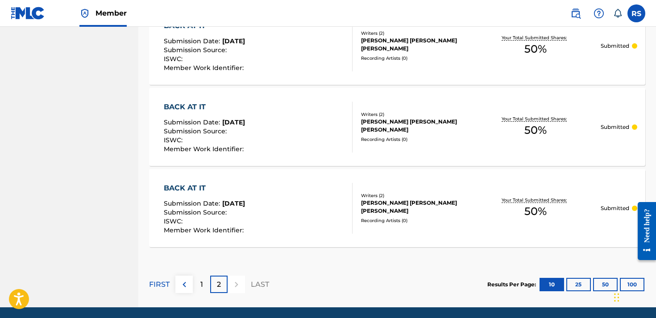
scroll to position [721, 0]
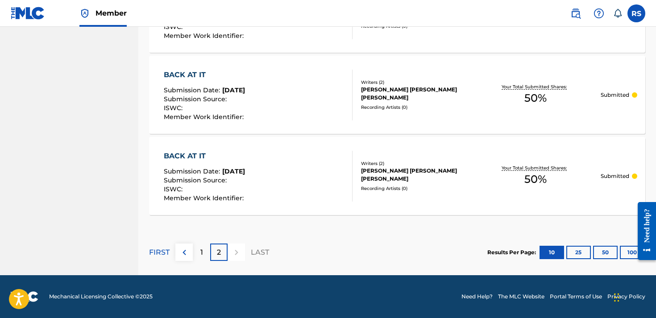
click at [186, 244] on button at bounding box center [183, 252] width 17 height 17
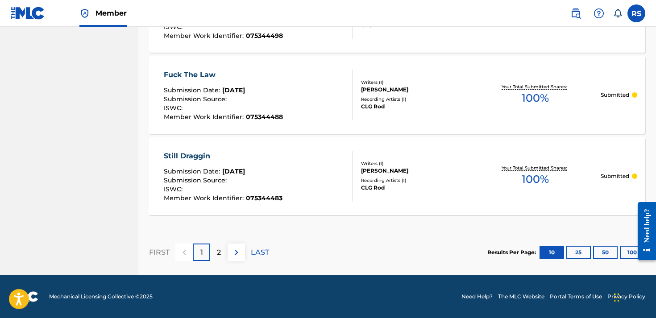
scroll to position [882, 0]
click at [214, 241] on div "FIRST 1 2 LAST" at bounding box center [209, 252] width 120 height 46
click at [217, 247] on p "2" at bounding box center [219, 252] width 4 height 11
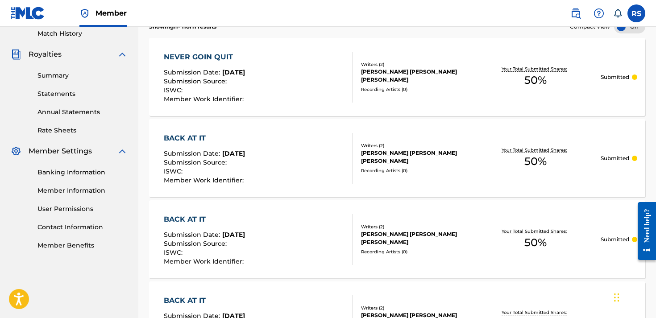
scroll to position [242, 0]
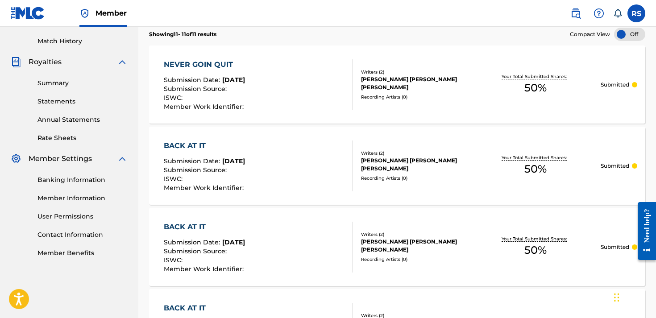
click at [218, 258] on div "ISWC :" at bounding box center [205, 261] width 82 height 9
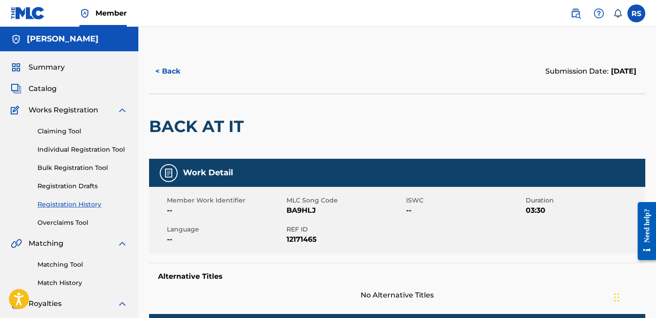
click at [172, 71] on button "< Back" at bounding box center [176, 71] width 54 height 22
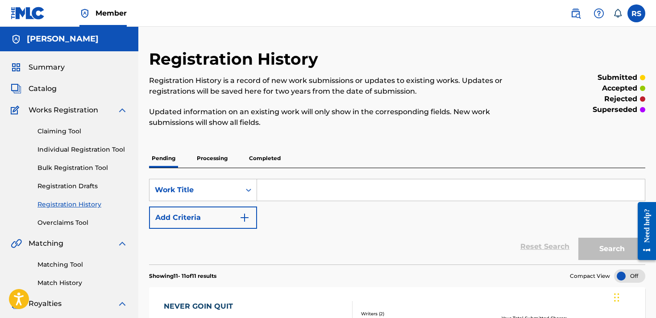
click at [63, 67] on span "Summary" at bounding box center [47, 67] width 36 height 11
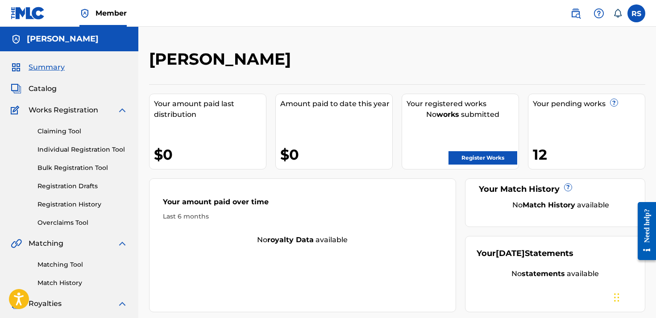
click at [483, 156] on link "Register Works" at bounding box center [483, 157] width 69 height 13
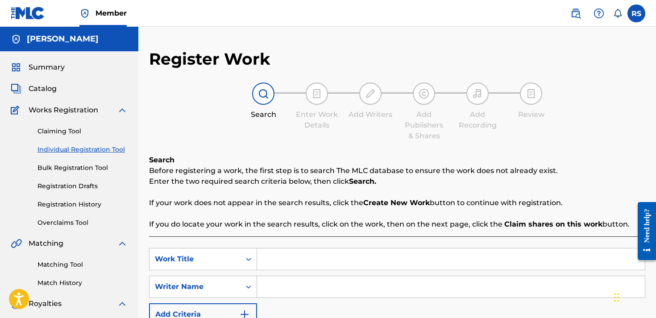
click at [274, 270] on div "Search Form" at bounding box center [451, 259] width 388 height 22
click at [280, 254] on input "Search Form" at bounding box center [451, 259] width 388 height 21
type input "Talk my shit"
click at [280, 282] on input "Search Form" at bounding box center [451, 286] width 388 height 21
type input "[PERSON_NAME]"
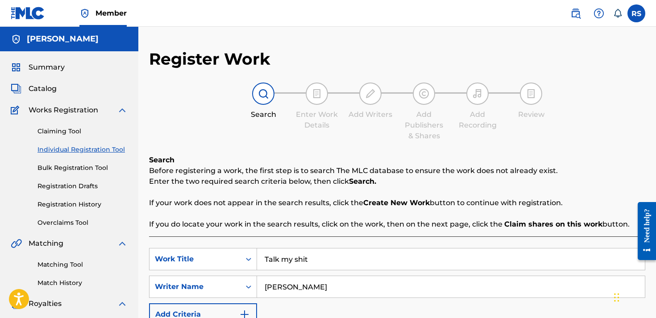
click at [273, 236] on div "Search Before registering a work, the first step is to search The MLC database …" at bounding box center [397, 269] width 496 height 228
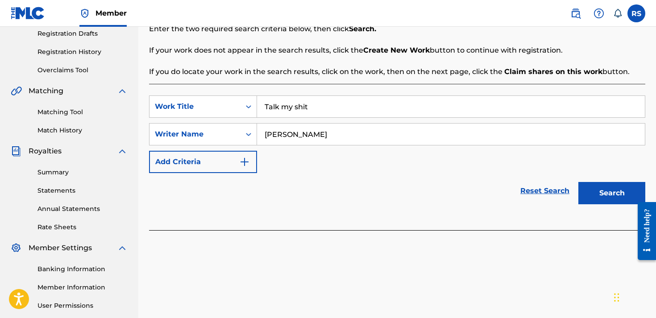
scroll to position [240, 0]
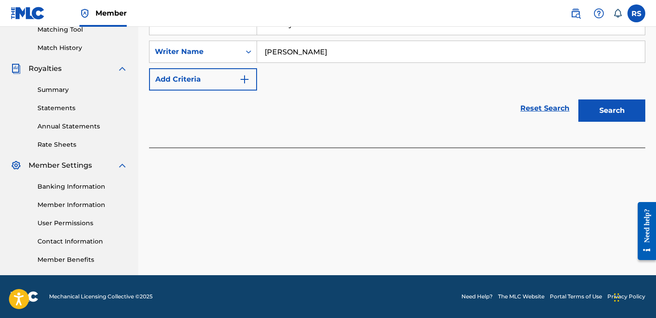
click at [623, 106] on button "Search" at bounding box center [612, 111] width 67 height 22
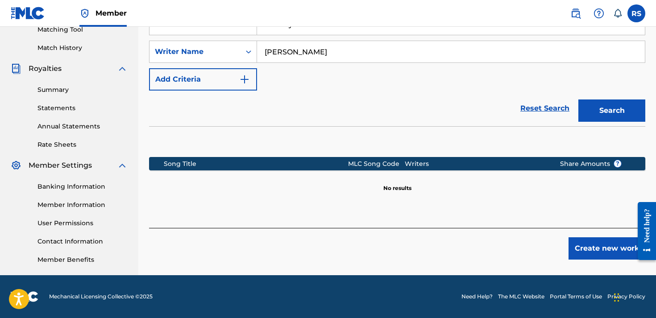
click at [590, 247] on button "Create new work" at bounding box center [607, 248] width 77 height 22
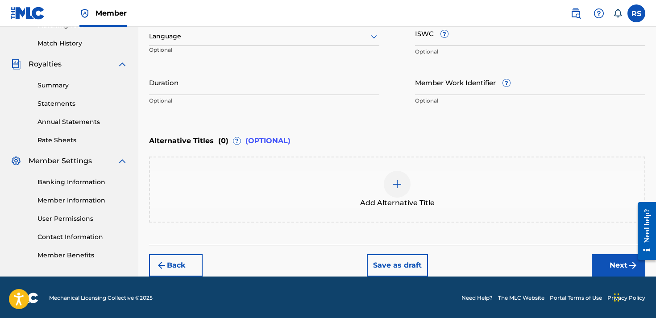
click at [298, 119] on div "Enter Work Details Enter work details for ‘ Talk my shit ’ below. Work Title Ta…" at bounding box center [397, 23] width 496 height 216
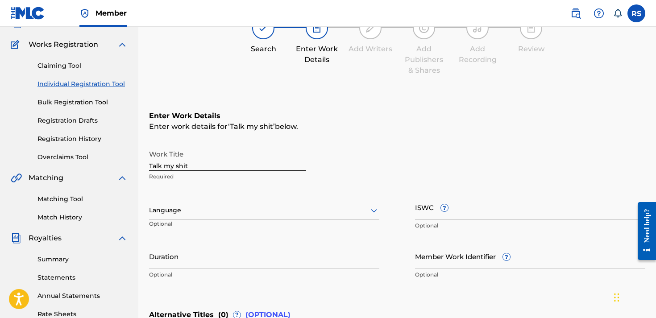
scroll to position [62, 0]
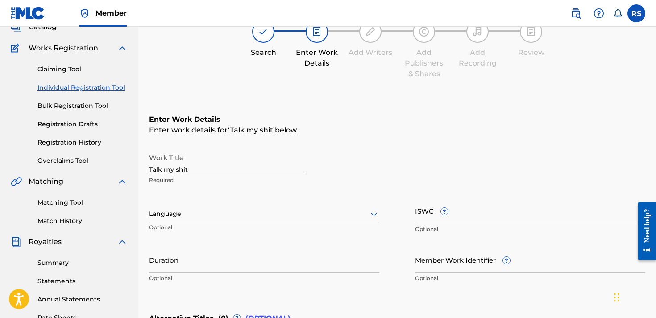
click at [432, 273] on div "Member Work Identifier ? Optional" at bounding box center [530, 267] width 230 height 40
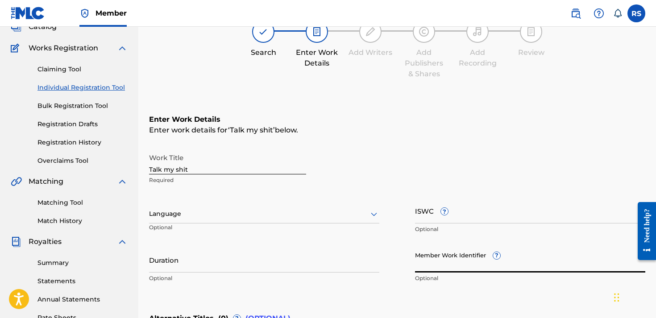
paste input "075344488"
type input "075344488"
click at [393, 245] on div "Work Title Talk my shit Required Language Optional ISWC ? Optional Duration Opt…" at bounding box center [397, 218] width 496 height 138
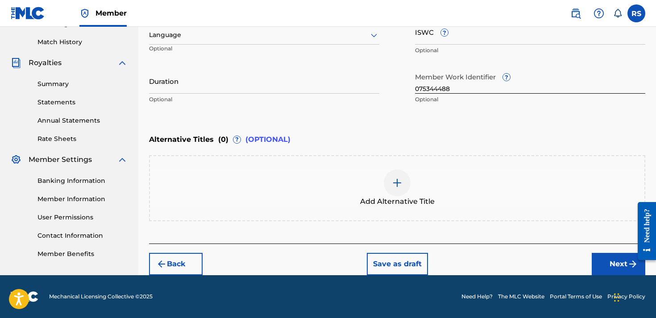
scroll to position [241, 0]
click at [621, 270] on button "Next" at bounding box center [619, 264] width 54 height 22
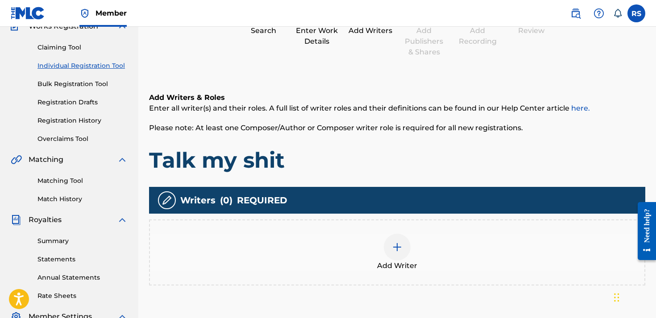
scroll to position [40, 0]
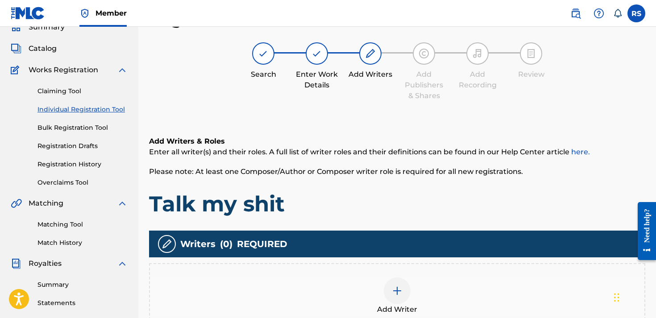
click at [451, 197] on h1 "Talk my shit" at bounding box center [397, 204] width 496 height 27
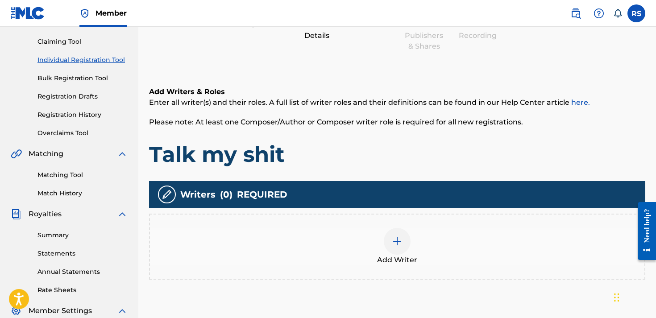
scroll to position [91, 0]
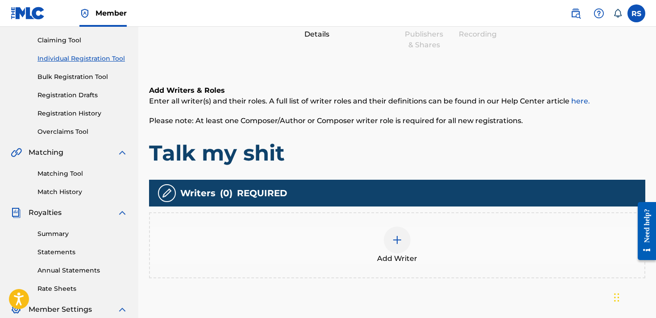
click at [398, 236] on img at bounding box center [397, 240] width 11 height 11
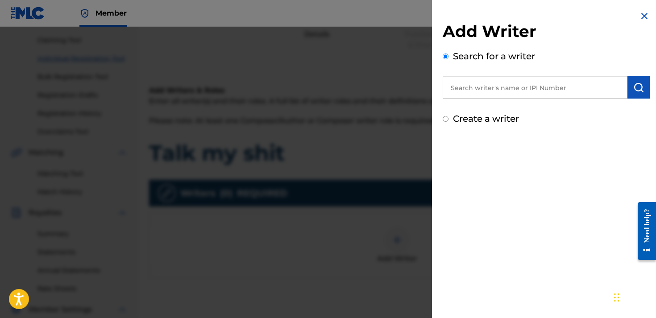
click at [496, 89] on input "text" at bounding box center [535, 87] width 185 height 22
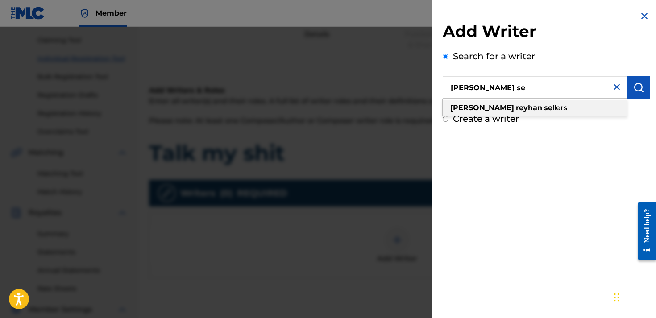
click at [516, 109] on strong "reyhan" at bounding box center [529, 108] width 26 height 8
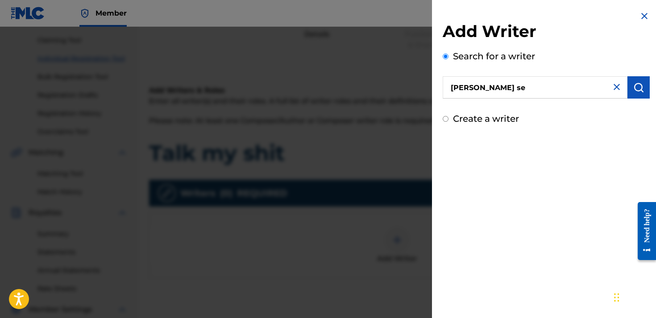
type input "[PERSON_NAME]"
click at [635, 94] on button "submit" at bounding box center [639, 87] width 22 height 22
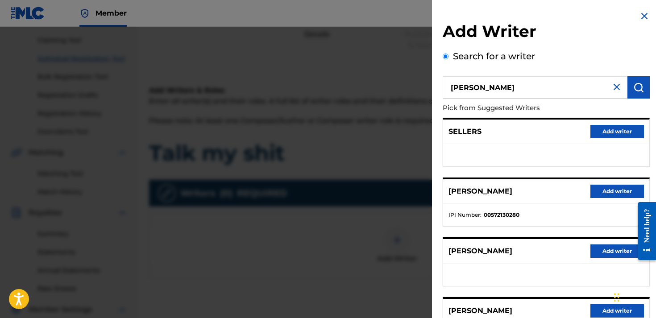
click at [602, 308] on button "Add writer" at bounding box center [618, 310] width 54 height 13
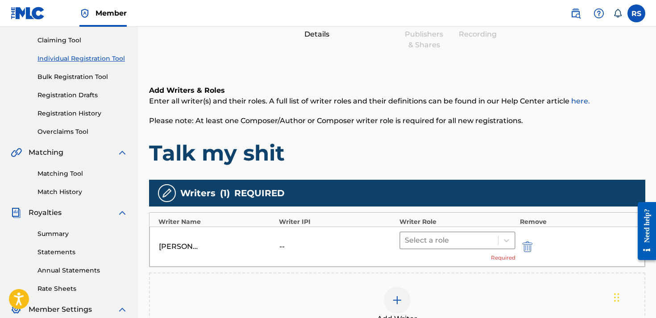
click at [467, 238] on div at bounding box center [449, 240] width 89 height 12
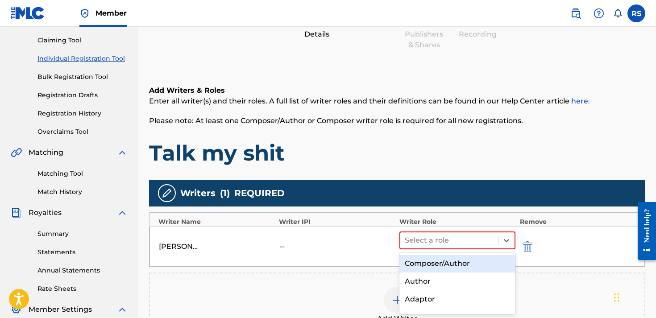
click at [450, 264] on div "Composer/Author" at bounding box center [458, 264] width 116 height 18
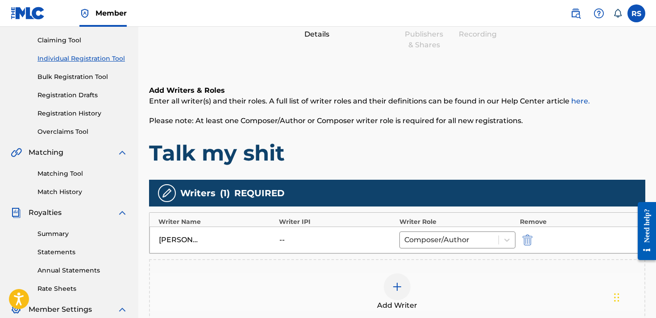
click at [404, 289] on div at bounding box center [397, 287] width 27 height 27
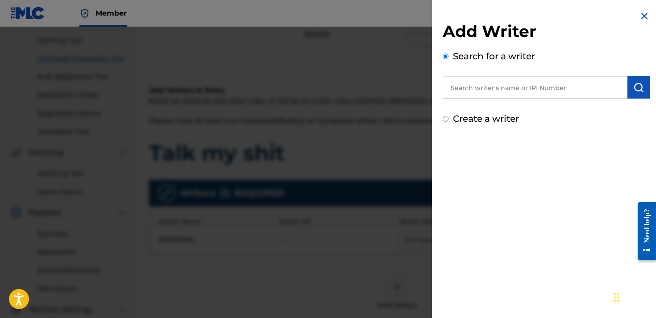
click at [538, 97] on input "text" at bounding box center [535, 87] width 185 height 22
click at [538, 92] on input "text" at bounding box center [535, 87] width 185 height 22
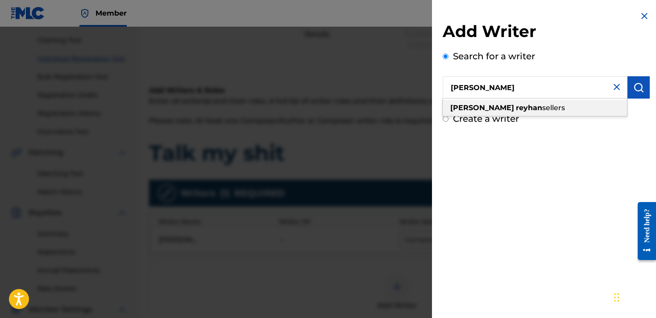
click at [536, 112] on div "[PERSON_NAME]" at bounding box center [535, 108] width 184 height 16
type input "[PERSON_NAME]"
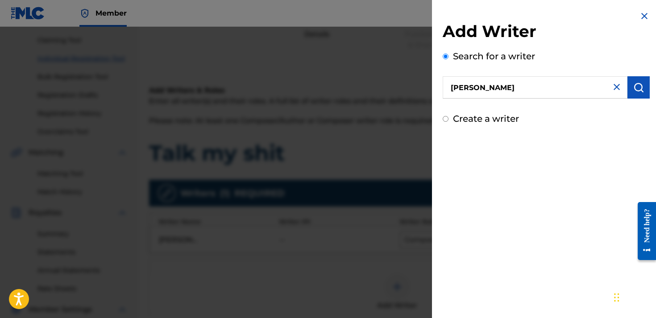
click at [632, 93] on button "submit" at bounding box center [639, 87] width 22 height 22
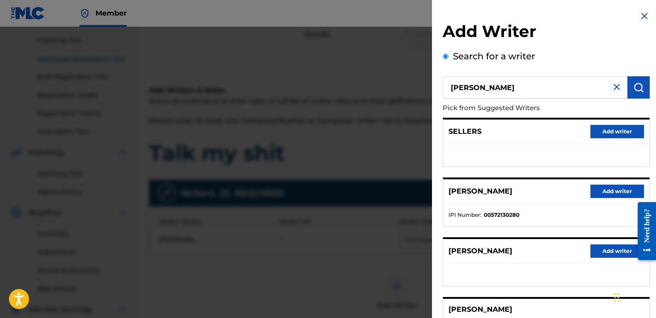
click at [595, 300] on div "[PERSON_NAME]" at bounding box center [546, 310] width 206 height 22
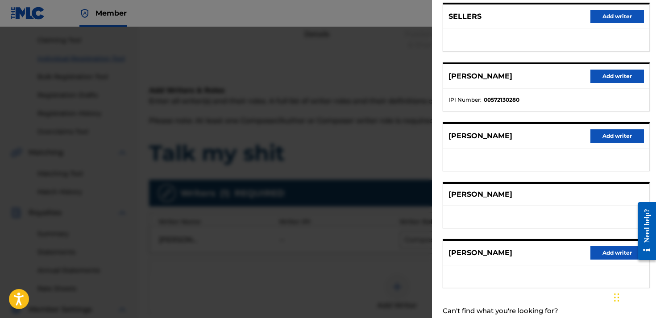
scroll to position [116, 0]
click at [512, 194] on p "[PERSON_NAME]" at bounding box center [481, 194] width 64 height 11
click at [383, 226] on div at bounding box center [328, 186] width 656 height 318
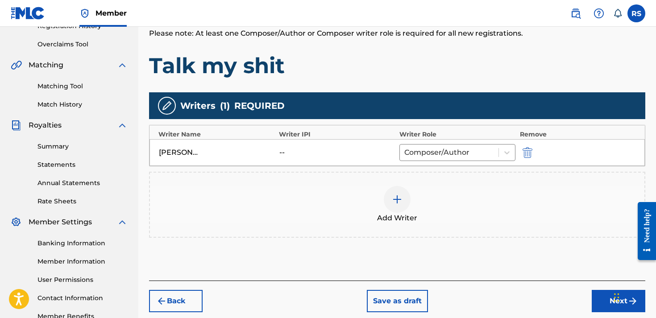
scroll to position [236, 0]
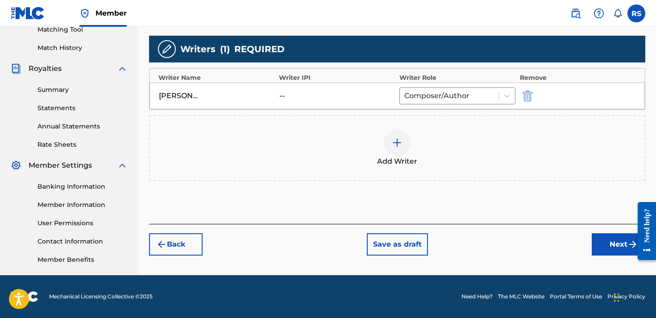
click at [633, 246] on div at bounding box center [643, 231] width 25 height 76
click at [617, 236] on button "Next" at bounding box center [619, 244] width 54 height 22
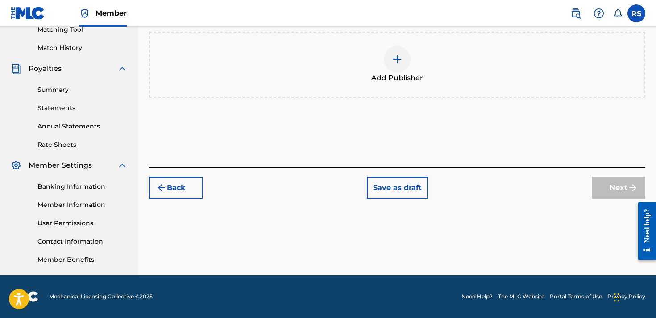
scroll to position [40, 0]
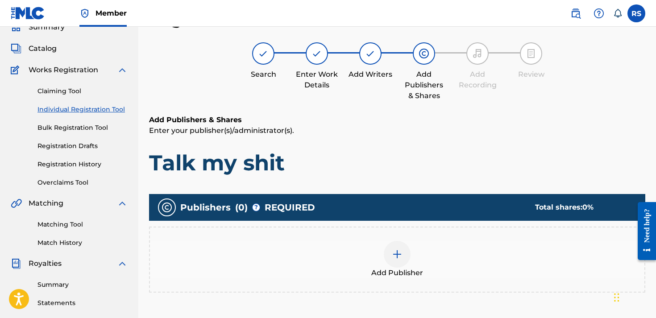
click at [391, 266] on div at bounding box center [397, 254] width 27 height 27
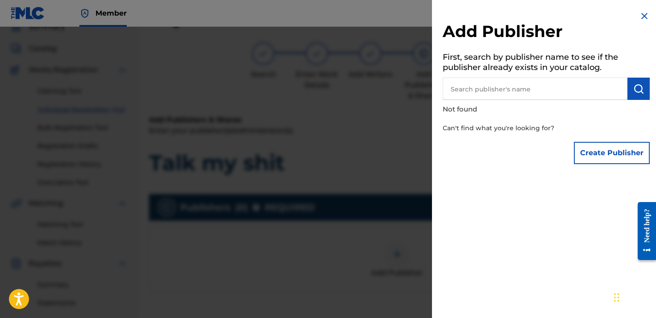
click at [522, 61] on h5 "First, search by publisher name to see if the publisher already exists in your …" at bounding box center [546, 64] width 207 height 28
click at [520, 84] on input "text" at bounding box center [535, 89] width 185 height 22
type input "[PERSON_NAME]"
click at [641, 95] on button "submit" at bounding box center [639, 89] width 22 height 22
click at [584, 157] on button "Create Publisher" at bounding box center [612, 153] width 76 height 22
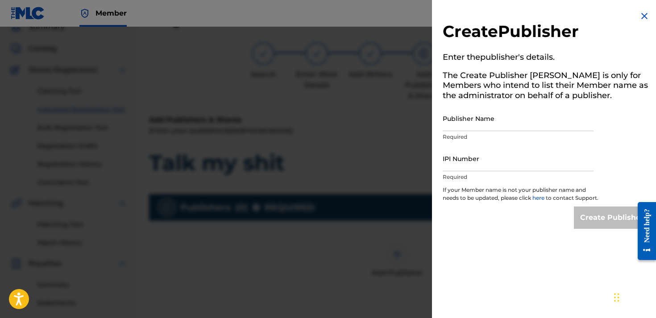
click at [496, 122] on input "Publisher Name" at bounding box center [518, 118] width 151 height 25
type input "[PERSON_NAME]"
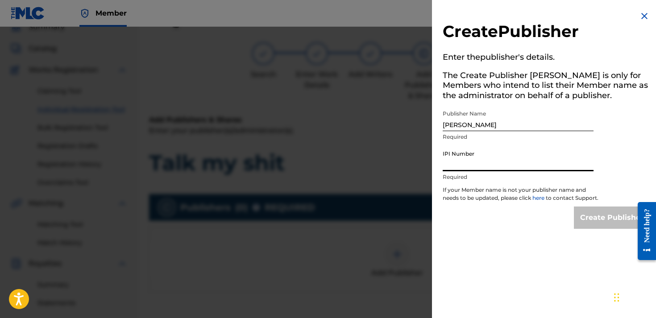
click at [485, 156] on input "IPI Number" at bounding box center [518, 158] width 151 height 25
paste input "075344488"
type input "075344488"
drag, startPoint x: 491, startPoint y: 164, endPoint x: 434, endPoint y: 166, distance: 56.7
click at [434, 166] on div "Create Publisher Enter the publisher 's details. The Create Publisher button is…" at bounding box center [546, 120] width 229 height 240
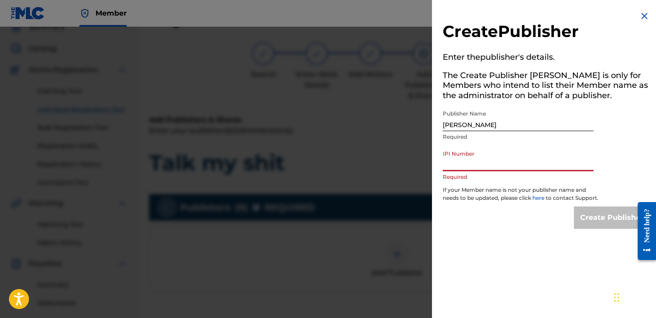
click at [511, 154] on input "IPI Number" at bounding box center [518, 158] width 151 height 25
paste input "01311170120"
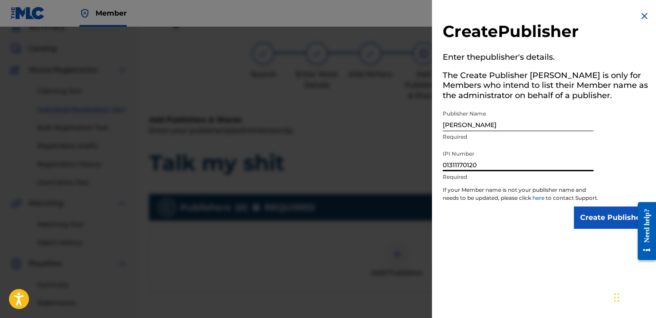
type input "01311170120"
click at [593, 228] on input "Create Publisher" at bounding box center [612, 218] width 76 height 22
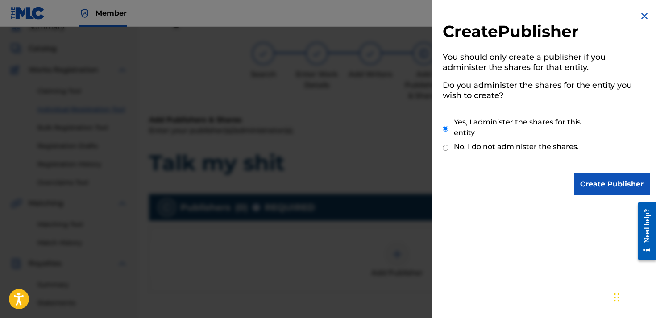
click at [585, 176] on input "Create Publisher" at bounding box center [612, 184] width 76 height 22
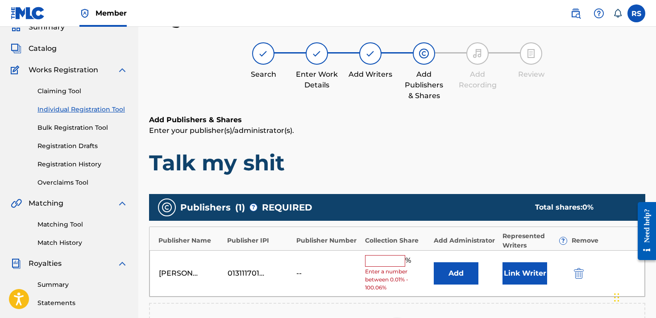
click at [377, 260] on input "text" at bounding box center [385, 261] width 40 height 12
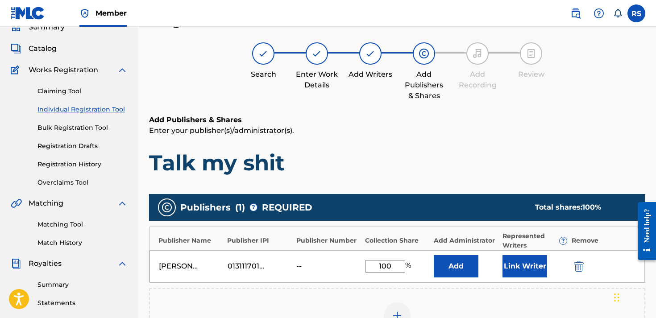
type input "100"
click at [449, 262] on button "Add" at bounding box center [456, 266] width 45 height 22
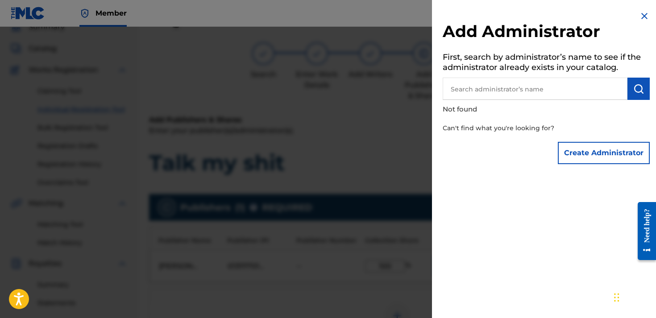
click at [484, 94] on input "text" at bounding box center [535, 89] width 185 height 22
click at [479, 87] on input "[PERSON_NAME]" at bounding box center [535, 89] width 185 height 22
type input "[PERSON_NAME]"
click at [594, 150] on button "Create Administrator" at bounding box center [604, 153] width 92 height 22
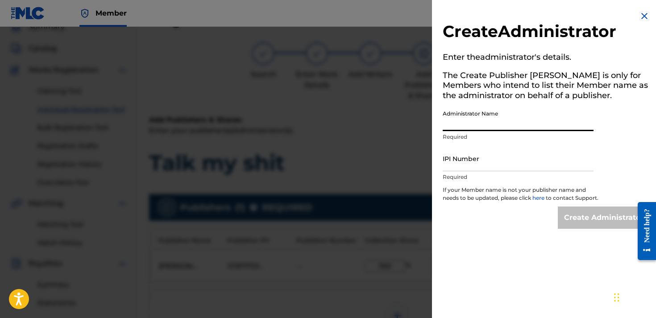
click at [498, 114] on input "Administrator Name" at bounding box center [518, 118] width 151 height 25
type input "[PERSON_NAME]"
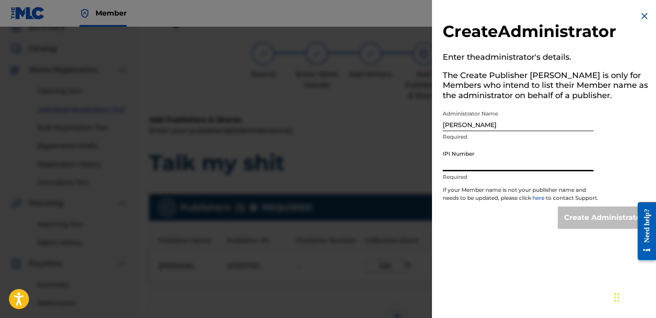
click at [489, 159] on input "IPI Number" at bounding box center [518, 158] width 151 height 25
paste input "01311170120"
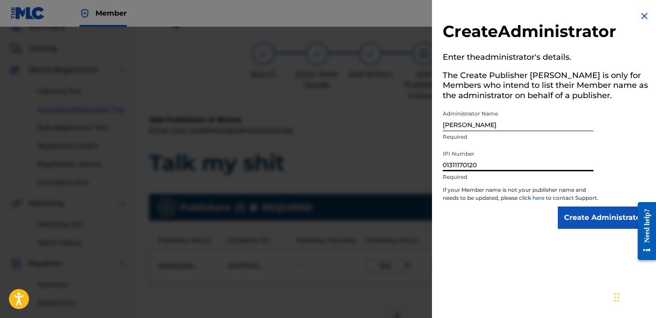
type input "01311170120"
click at [586, 229] on input "Create Administrator" at bounding box center [604, 218] width 92 height 22
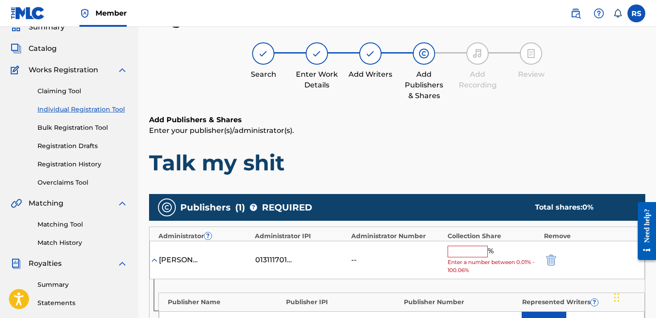
click at [466, 254] on input "text" at bounding box center [468, 252] width 40 height 12
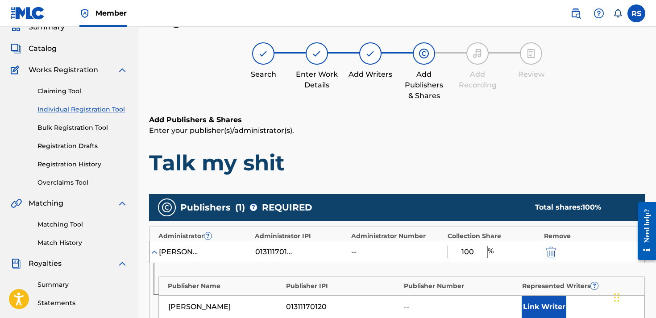
type input "100"
click at [427, 127] on p "Enter your publisher(s)/administrator(s)." at bounding box center [397, 130] width 496 height 11
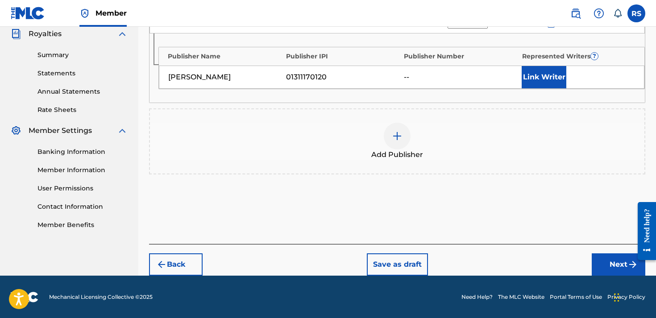
scroll to position [269, 0]
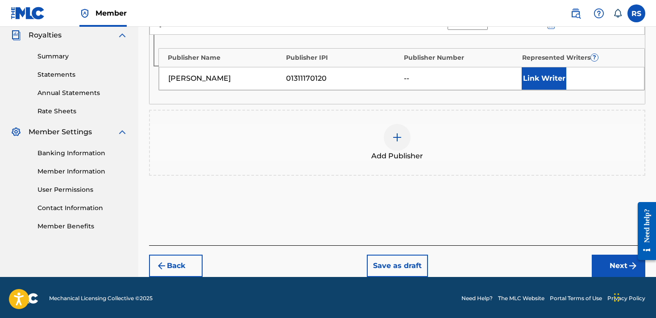
click at [612, 258] on button "Next" at bounding box center [619, 266] width 54 height 22
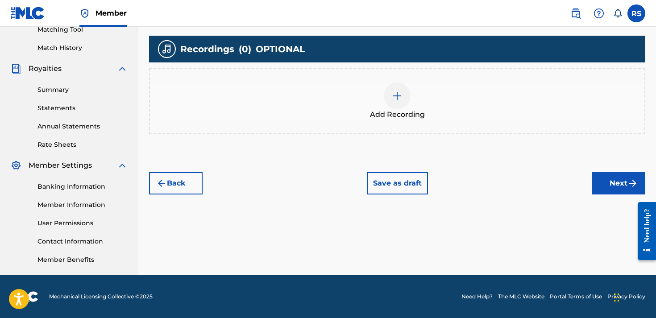
scroll to position [235, 0]
click at [404, 95] on div at bounding box center [397, 96] width 27 height 27
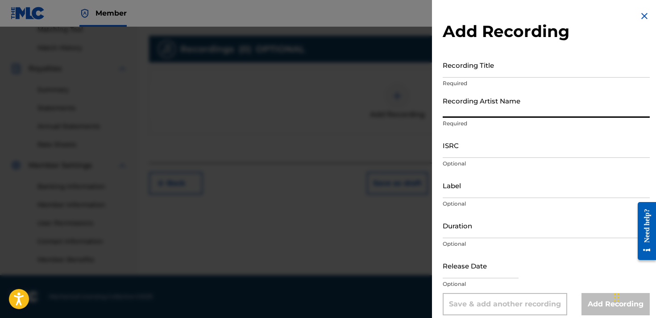
click at [468, 117] on input "Recording Artist Name" at bounding box center [546, 104] width 207 height 25
type input "CLG Rod"
click at [473, 59] on input "Recording Title" at bounding box center [546, 64] width 207 height 25
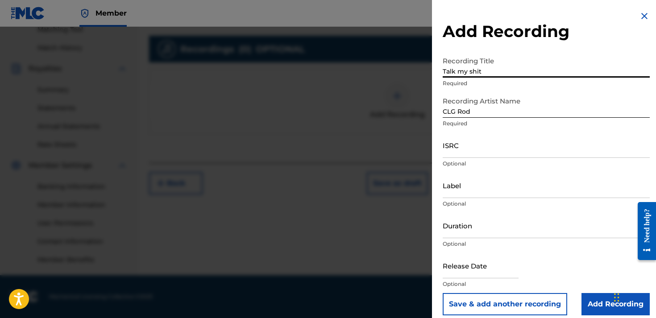
type input "Talk my shit"
click at [609, 307] on input "Add Recording" at bounding box center [616, 304] width 68 height 22
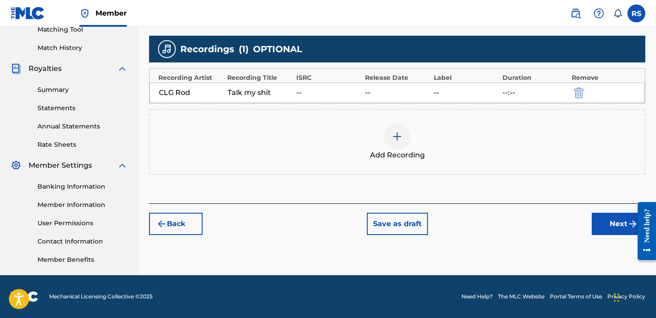
click at [601, 232] on button "Next" at bounding box center [619, 224] width 54 height 22
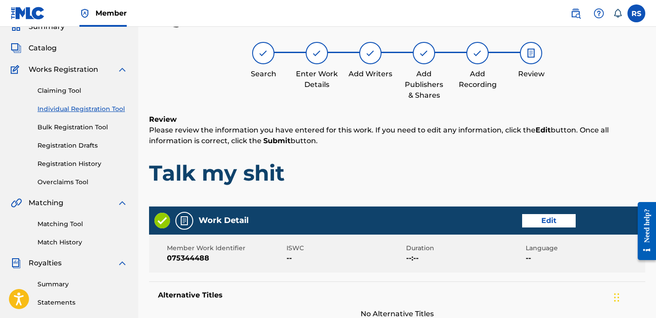
scroll to position [40, 0]
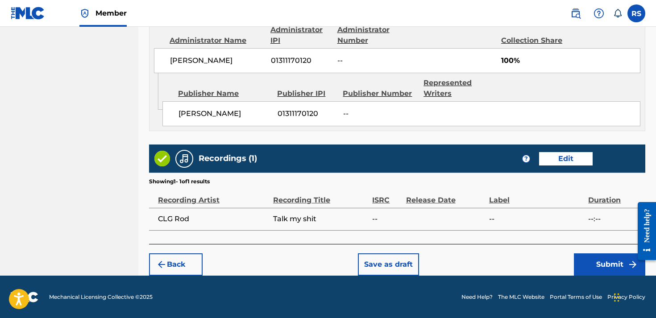
scroll to position [495, 0]
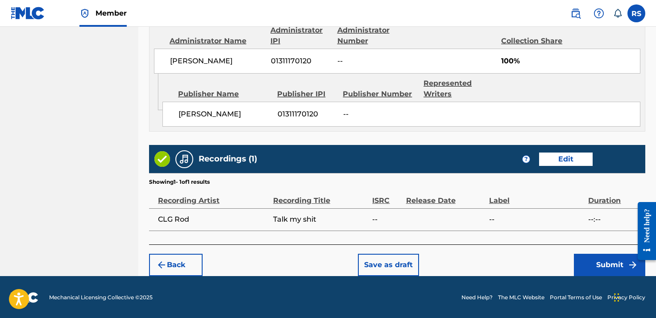
click at [601, 261] on button "Submit" at bounding box center [609, 265] width 71 height 22
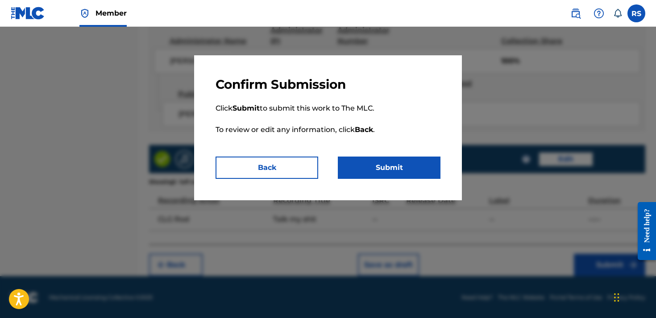
click at [368, 172] on button "Submit" at bounding box center [389, 168] width 103 height 22
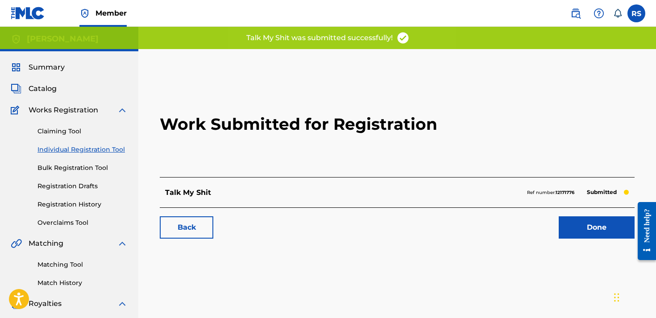
click at [597, 227] on link "Done" at bounding box center [597, 228] width 76 height 22
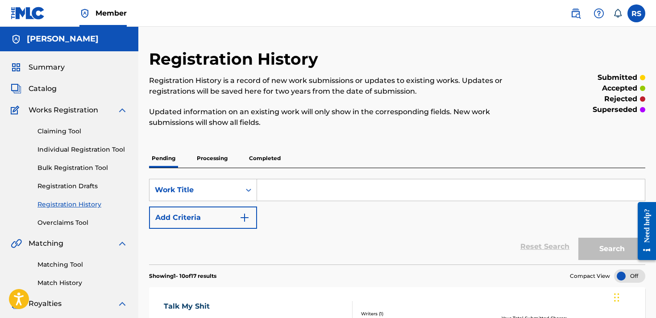
click at [61, 65] on span "Summary" at bounding box center [47, 67] width 36 height 11
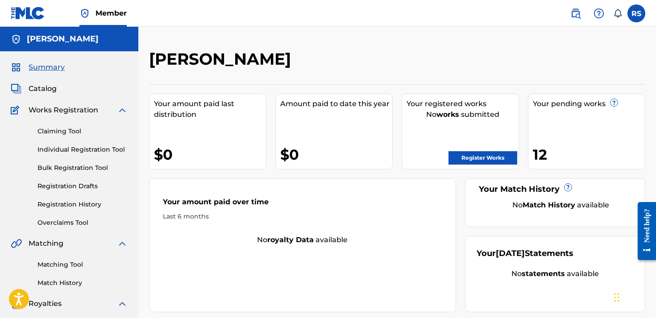
click at [479, 160] on link "Register Works" at bounding box center [483, 157] width 69 height 13
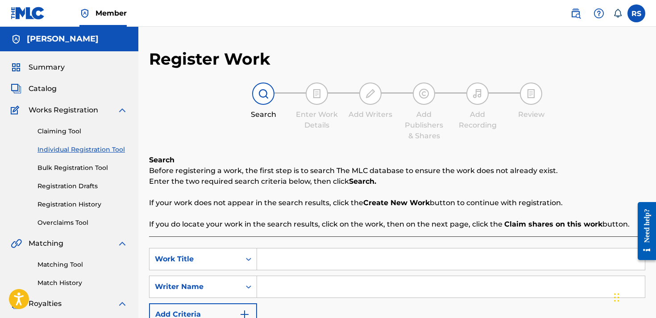
click at [299, 238] on div "SearchWithCriteriab3a75642-a40e-4efc-ae10-ba8201ab9e98 Work Title SearchWithCri…" at bounding box center [397, 310] width 496 height 146
click at [299, 242] on div "SearchWithCriteriab3a75642-a40e-4efc-ae10-ba8201ab9e98 Work Title SearchWithCri…" at bounding box center [397, 310] width 496 height 146
click at [297, 262] on input "Search Form" at bounding box center [451, 259] width 388 height 21
type input "stuck in my ways"
click at [298, 285] on input "Search Form" at bounding box center [451, 286] width 388 height 21
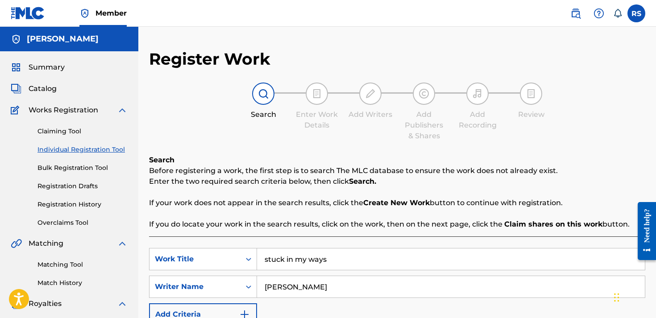
type input "[PERSON_NAME]"
click at [300, 311] on div "SearchWithCriteriab3a75642-a40e-4efc-ae10-ba8201ab9e98 Work Title stuck in my w…" at bounding box center [397, 287] width 496 height 78
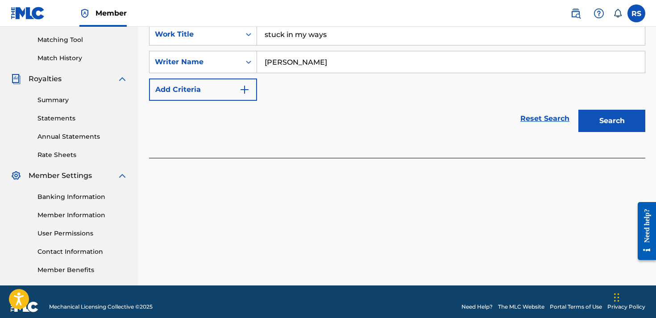
scroll to position [226, 0]
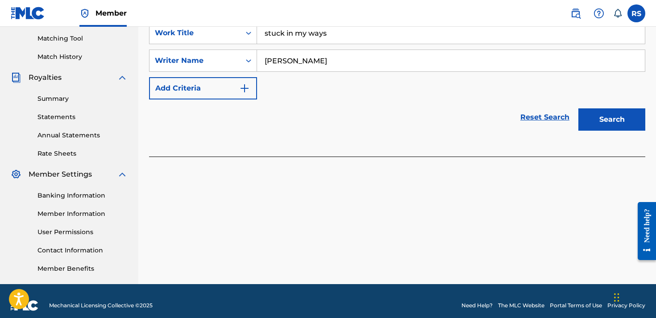
click at [600, 118] on button "Search" at bounding box center [612, 119] width 67 height 22
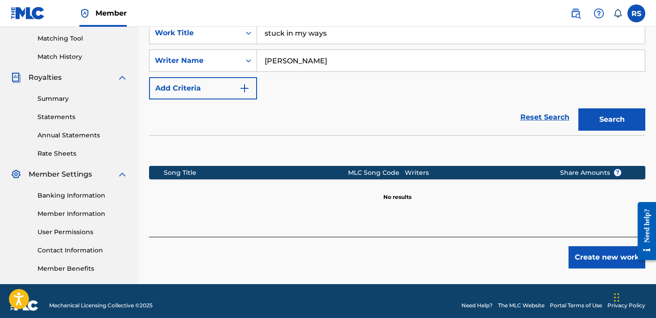
click at [602, 258] on button "Create new work" at bounding box center [607, 257] width 77 height 22
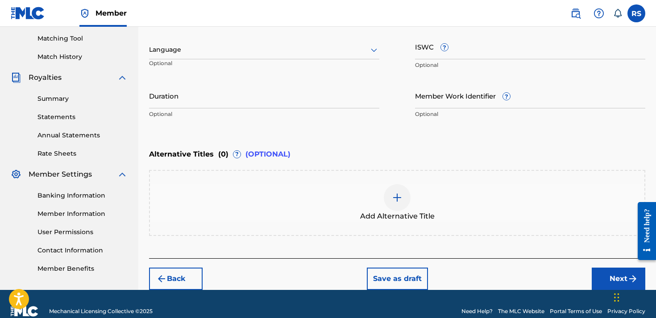
click at [609, 275] on button "Next" at bounding box center [619, 279] width 54 height 22
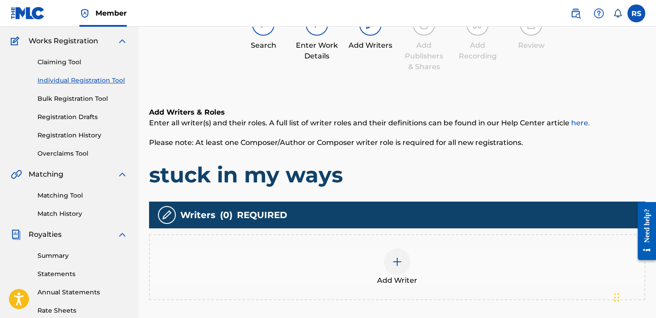
scroll to position [40, 0]
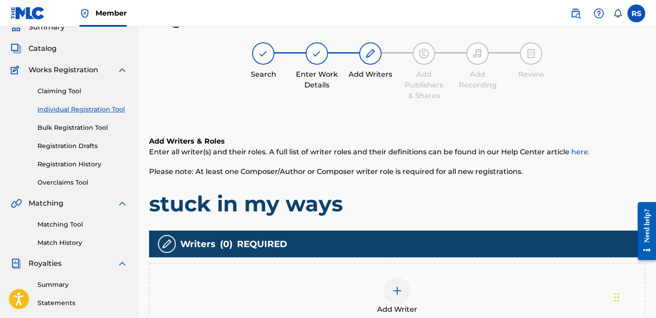
click at [502, 242] on div "Writers ( 0 ) REQUIRED" at bounding box center [397, 244] width 496 height 27
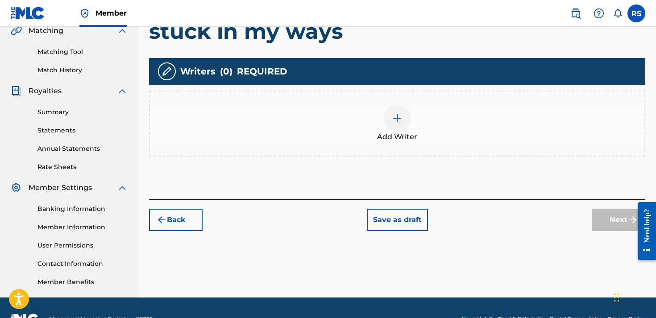
scroll to position [236, 0]
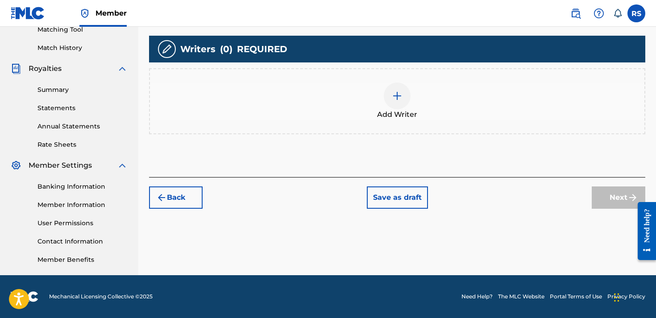
click at [418, 108] on div "Add Writer" at bounding box center [397, 101] width 495 height 37
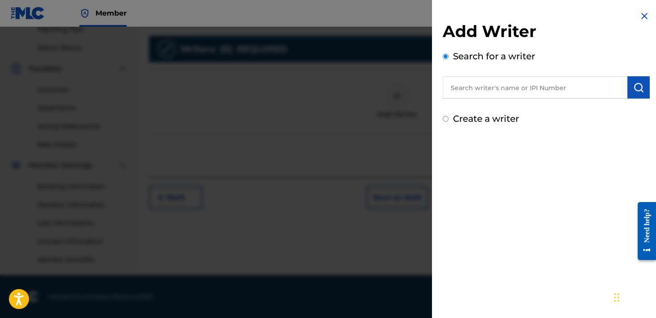
click at [506, 91] on input "text" at bounding box center [535, 87] width 185 height 22
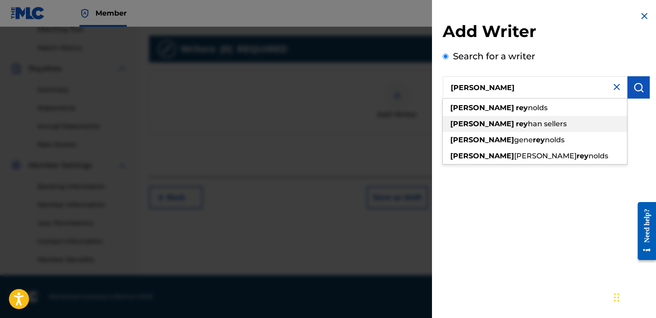
click at [528, 123] on span "han sellers" at bounding box center [547, 124] width 39 height 8
type input "[PERSON_NAME]"
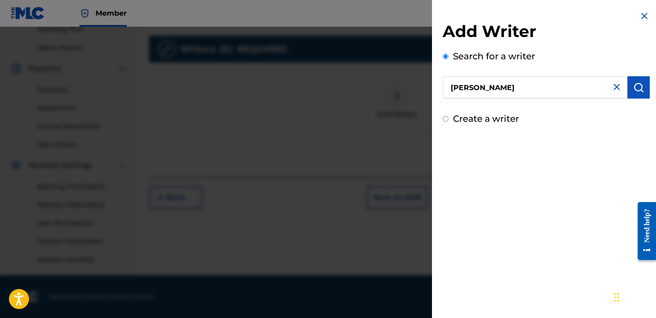
click at [642, 74] on div "Search for a writer [PERSON_NAME]" at bounding box center [546, 74] width 207 height 49
click at [634, 76] on div "Search for a writer [PERSON_NAME]" at bounding box center [546, 74] width 207 height 49
click at [634, 76] on button "submit" at bounding box center [639, 87] width 22 height 22
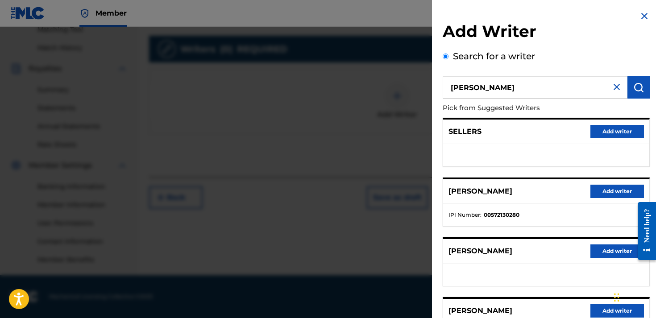
click at [605, 309] on button "Add writer" at bounding box center [618, 310] width 54 height 13
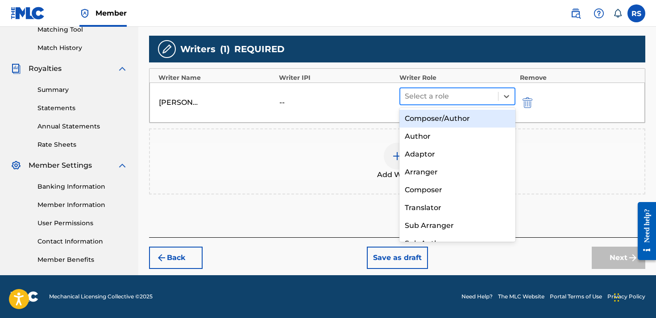
click at [479, 96] on div at bounding box center [449, 96] width 89 height 12
click at [449, 121] on div "Composer/Author" at bounding box center [458, 119] width 116 height 18
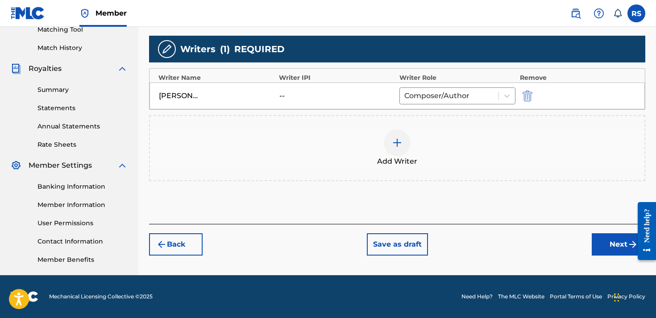
click at [604, 248] on button "Next" at bounding box center [619, 244] width 54 height 22
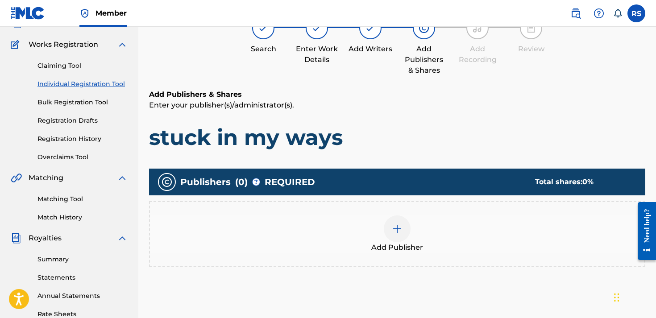
scroll to position [40, 0]
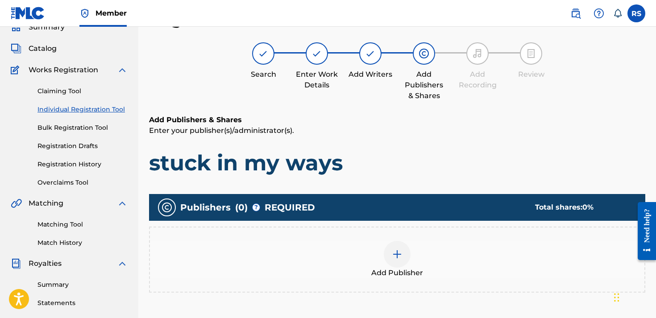
click at [442, 139] on div "Add Publishers & Shares Enter your publisher(s)/administrator(s). stuck in my w…" at bounding box center [397, 146] width 496 height 62
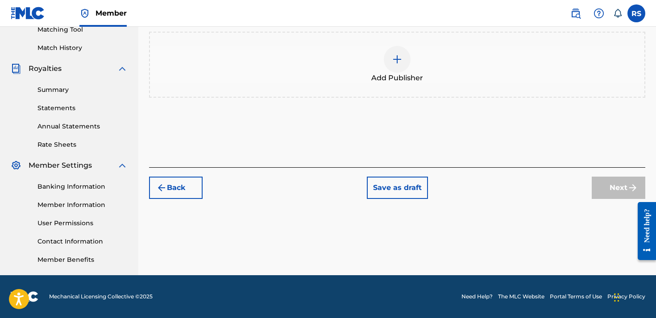
scroll to position [235, 0]
click at [404, 42] on div "Add Publisher" at bounding box center [397, 65] width 496 height 66
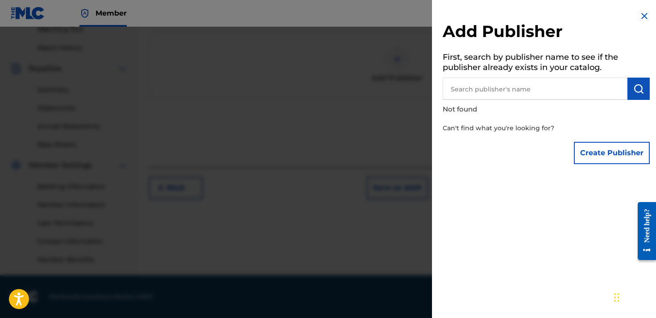
drag, startPoint x: 483, startPoint y: 92, endPoint x: 483, endPoint y: 83, distance: 8.9
click at [483, 92] on input "text" at bounding box center [535, 89] width 185 height 22
type input "[PERSON_NAME]"
click at [634, 80] on button "submit" at bounding box center [639, 89] width 22 height 22
click at [603, 155] on button "Create Publisher" at bounding box center [612, 153] width 76 height 22
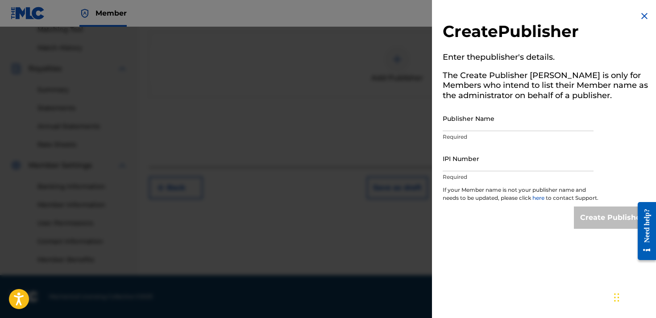
click at [480, 131] on div "Publisher Name Required" at bounding box center [518, 126] width 151 height 40
drag, startPoint x: 481, startPoint y: 113, endPoint x: 481, endPoint y: 106, distance: 7.1
click at [481, 112] on input "Publisher Name" at bounding box center [518, 118] width 151 height 25
type input "R"
type input "[PERSON_NAME]"
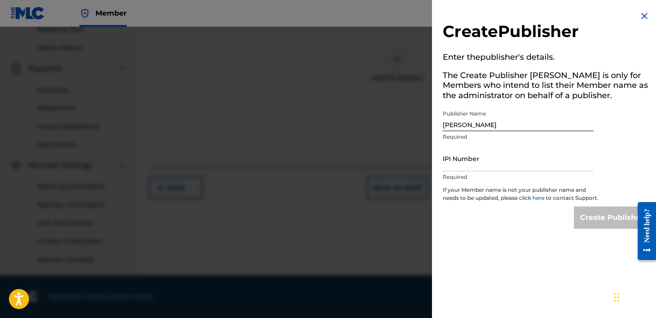
click at [478, 180] on p "Required" at bounding box center [518, 177] width 151 height 8
click at [478, 164] on input "IPI Number" at bounding box center [518, 158] width 151 height 25
click at [455, 165] on input "IPI Number" at bounding box center [518, 158] width 151 height 25
paste input "01311170120"
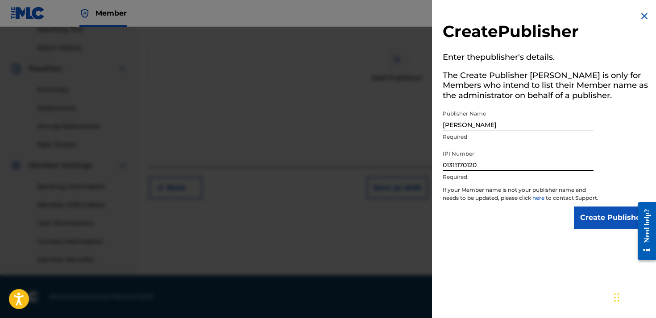
type input "01311170120"
click at [603, 228] on input "Create Publisher" at bounding box center [612, 218] width 76 height 22
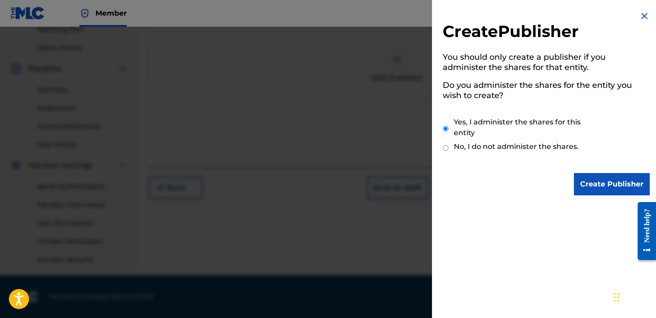
click at [583, 193] on input "Create Publisher" at bounding box center [612, 184] width 76 height 22
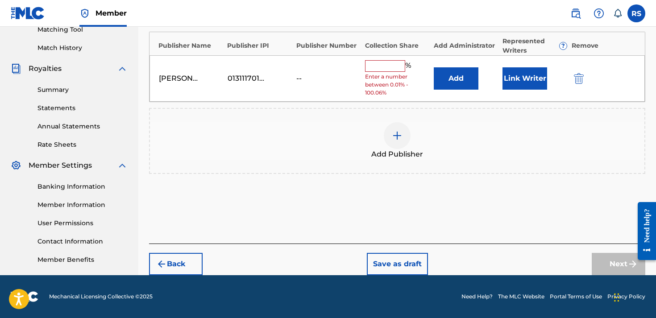
click at [385, 67] on input "text" at bounding box center [385, 66] width 40 height 12
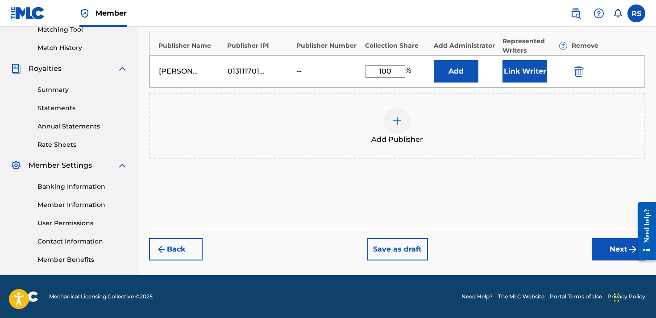
type input "100"
click at [460, 74] on button "Add" at bounding box center [456, 71] width 45 height 22
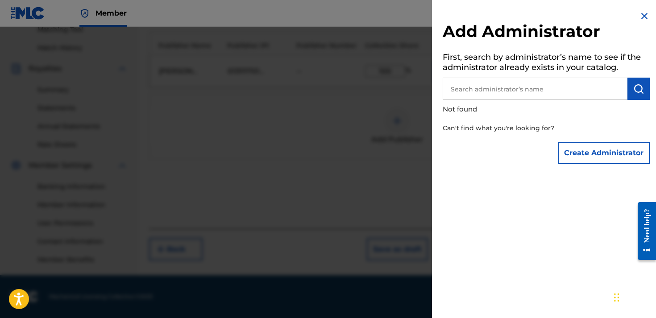
click at [471, 98] on input "text" at bounding box center [535, 89] width 185 height 22
type input "[PERSON_NAME]"
click at [642, 86] on button "submit" at bounding box center [639, 89] width 22 height 22
click at [606, 148] on button "Create Administrator" at bounding box center [604, 153] width 92 height 22
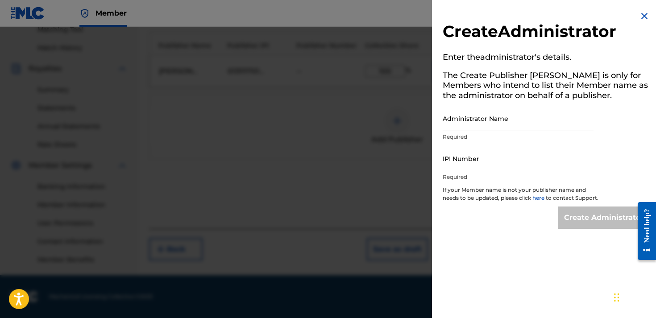
click at [480, 123] on input "Administrator Name" at bounding box center [518, 118] width 151 height 25
type input "[PERSON_NAME]"
click at [480, 156] on input "IPI Number" at bounding box center [518, 158] width 151 height 25
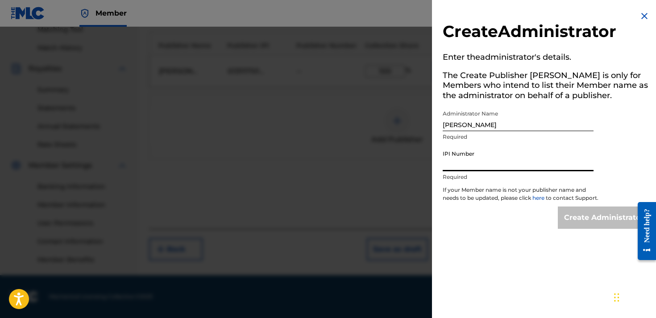
paste input "01311170120"
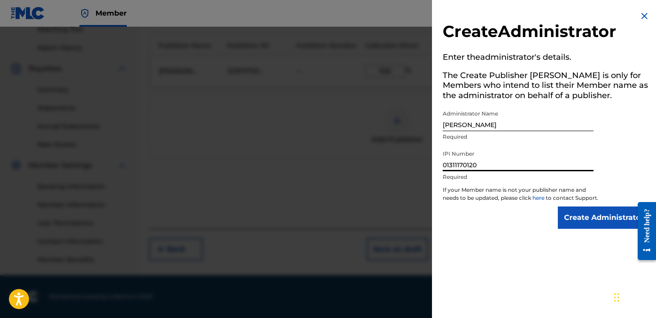
type input "01311170120"
click at [566, 222] on input "Create Administrator" at bounding box center [604, 218] width 92 height 22
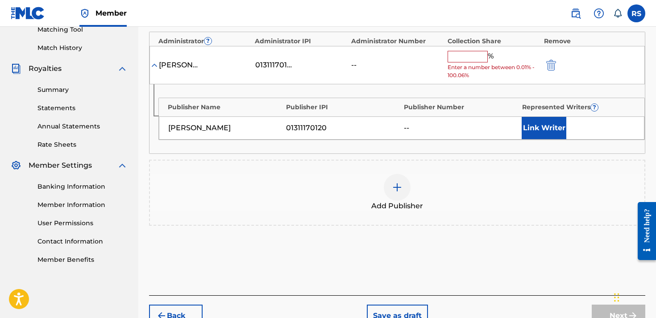
click at [463, 53] on input "text" at bounding box center [468, 57] width 40 height 12
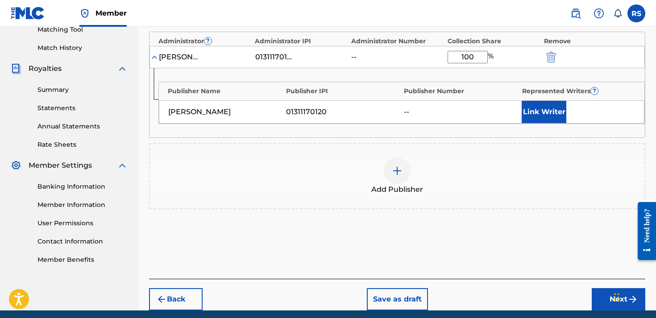
type input "100"
click at [535, 109] on button "Link Writer" at bounding box center [544, 112] width 45 height 22
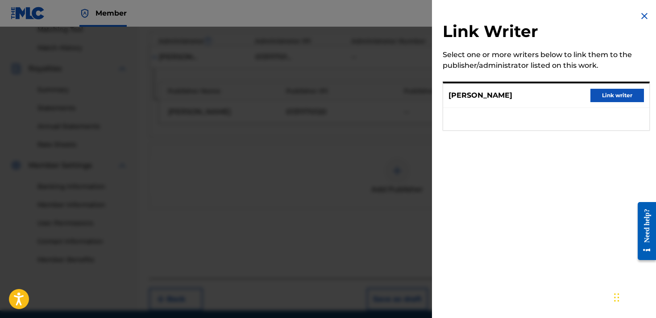
click at [617, 96] on button "Link writer" at bounding box center [618, 95] width 54 height 13
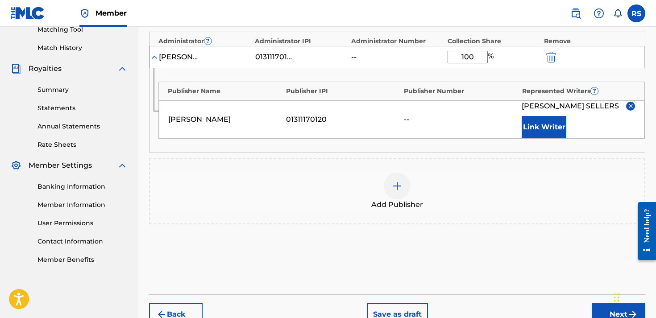
click at [438, 153] on div "Publisher Name Publisher IPI Publisher Number Represented Writers ? [PERSON_NAM…" at bounding box center [398, 110] width 496 height 84
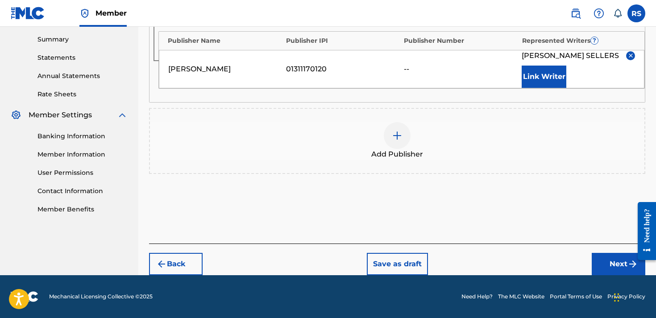
click at [623, 271] on button "Next" at bounding box center [619, 264] width 54 height 22
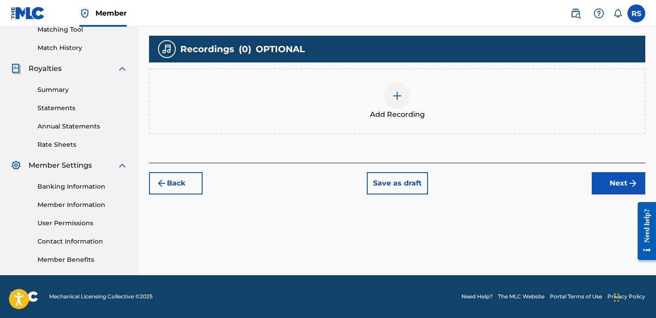
click at [404, 102] on div at bounding box center [397, 96] width 27 height 27
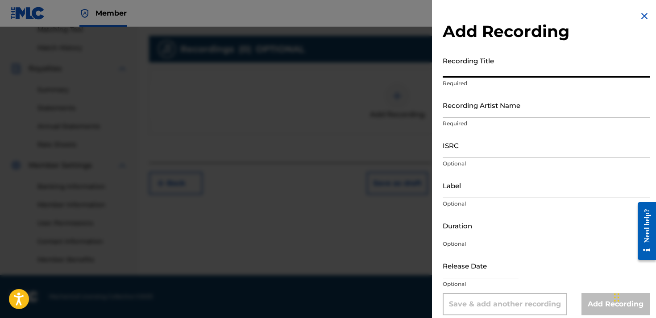
click at [487, 53] on input "Recording Title" at bounding box center [546, 64] width 207 height 25
type input "w"
type input "s"
type input "Stuck in my ways"
click at [489, 110] on input "Recording Artist Name" at bounding box center [546, 104] width 207 height 25
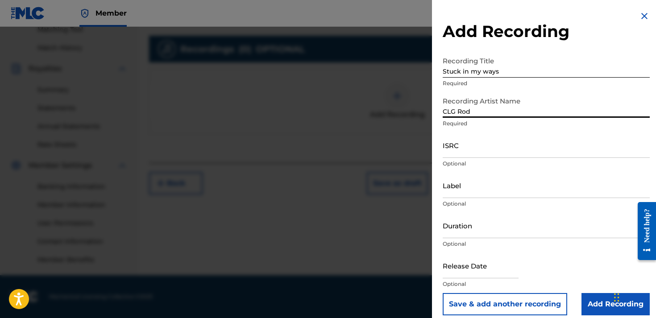
type input "CLG Rod"
click at [597, 303] on input "Add Recording" at bounding box center [616, 304] width 68 height 22
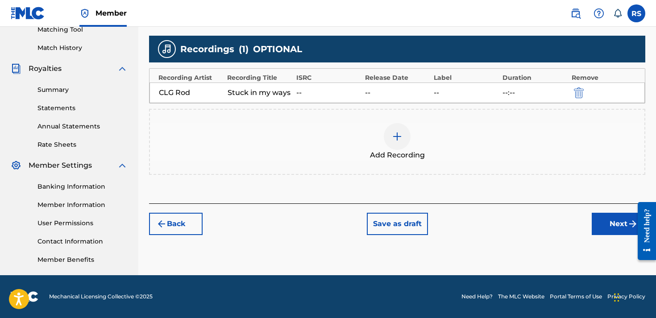
click at [599, 227] on button "Next" at bounding box center [619, 224] width 54 height 22
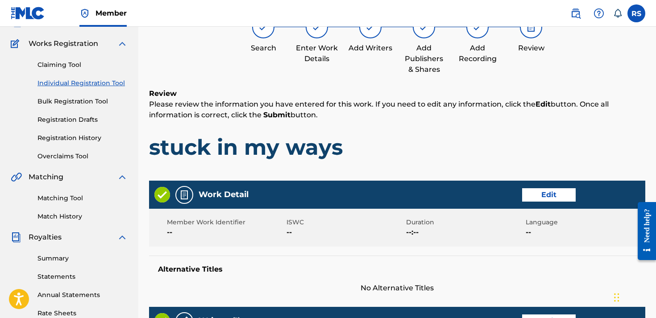
scroll to position [40, 0]
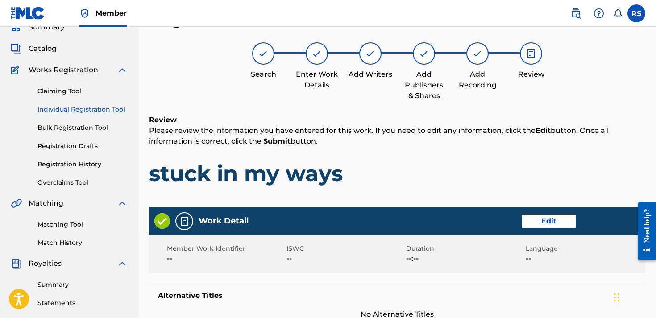
click at [429, 173] on h1 "stuck in my ways" at bounding box center [397, 173] width 496 height 27
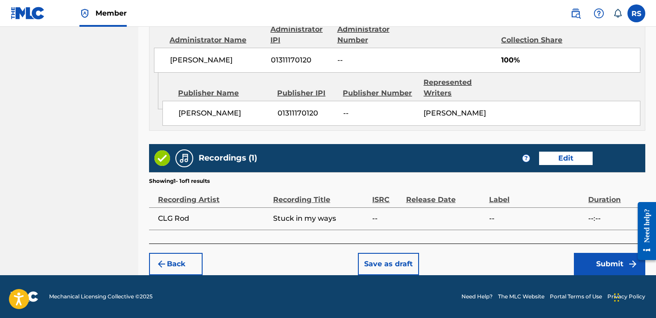
scroll to position [506, 0]
click at [592, 269] on button "Submit" at bounding box center [609, 264] width 71 height 22
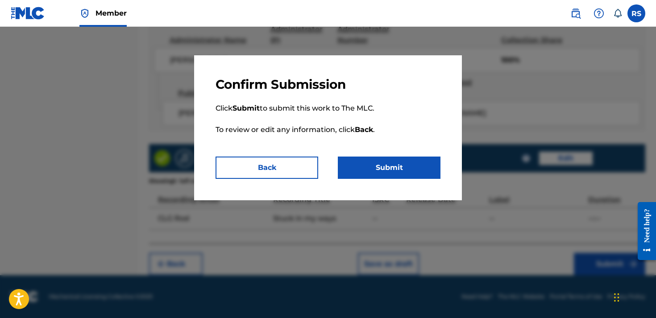
click at [415, 174] on button "Submit" at bounding box center [389, 168] width 103 height 22
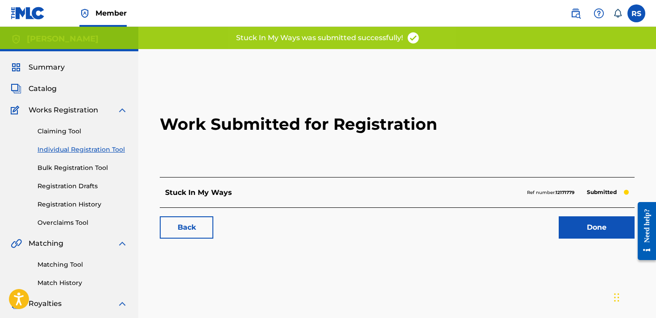
click at [607, 234] on link "Done" at bounding box center [597, 228] width 76 height 22
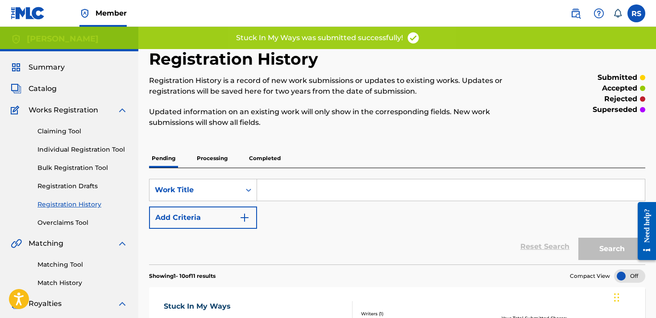
click at [49, 65] on span "Summary" at bounding box center [47, 67] width 36 height 11
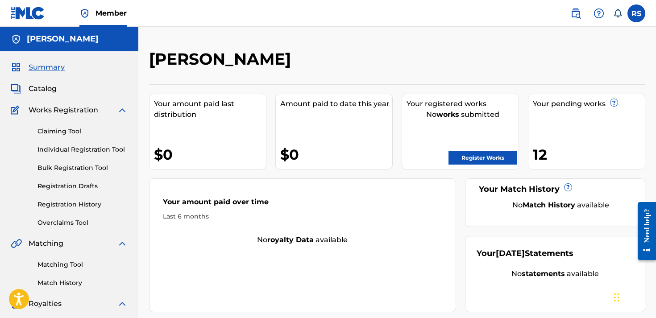
click at [471, 159] on link "Register Works" at bounding box center [483, 157] width 69 height 13
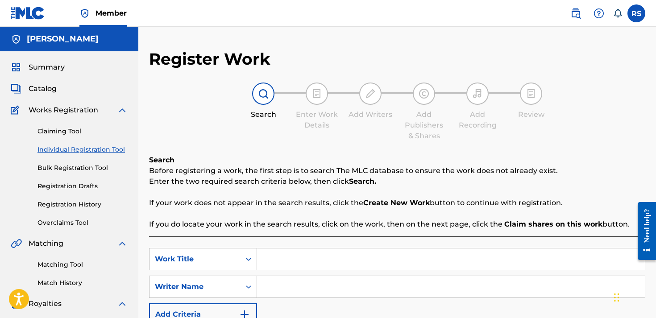
click at [294, 260] on input "Search Form" at bounding box center [451, 259] width 388 height 21
type input "made for this"
click at [279, 296] on input "Search Form" at bounding box center [451, 286] width 388 height 21
type input "[PERSON_NAME]"
click at [366, 228] on p "If you do locate your work in the search results, click on the work, then on th…" at bounding box center [397, 224] width 496 height 11
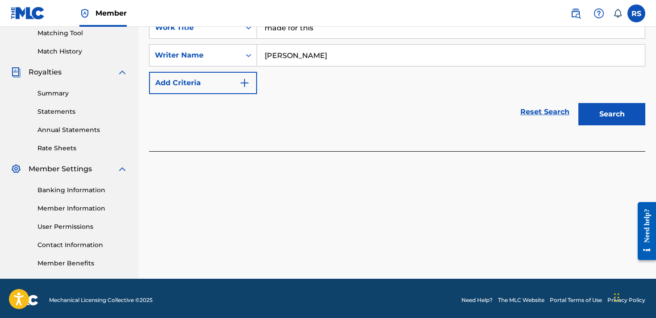
scroll to position [235, 0]
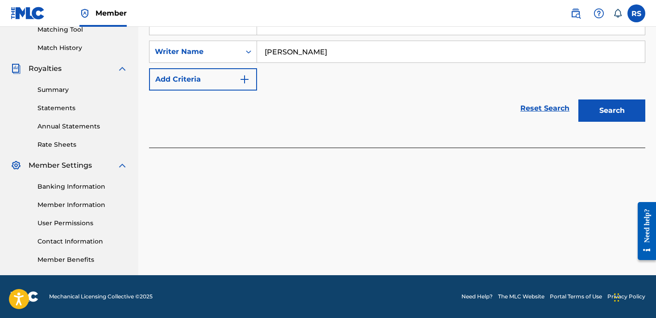
click at [625, 119] on button "Search" at bounding box center [612, 111] width 67 height 22
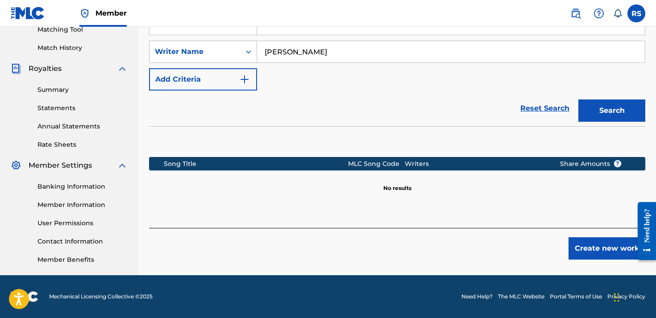
click at [616, 246] on button "Create new work" at bounding box center [607, 248] width 77 height 22
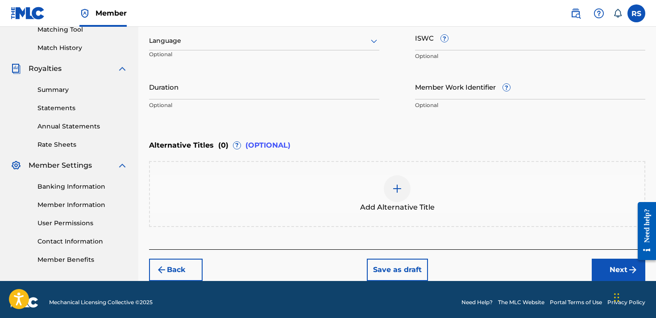
click at [325, 139] on div "Alternative Titles ( 0 ) ? (OPTIONAL)" at bounding box center [397, 146] width 496 height 20
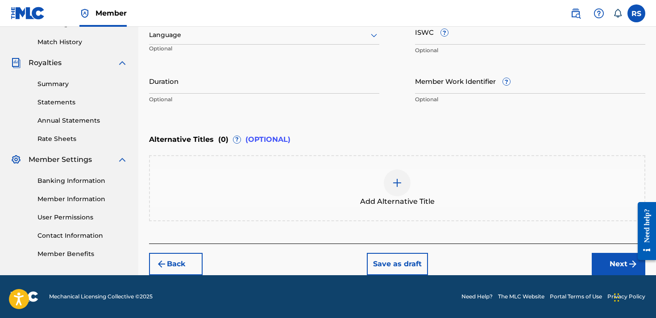
scroll to position [241, 0]
click at [618, 271] on button "Next" at bounding box center [619, 264] width 54 height 22
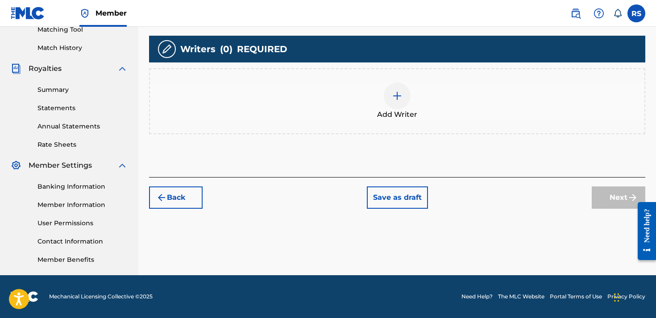
scroll to position [235, 0]
click at [402, 103] on div at bounding box center [397, 96] width 27 height 27
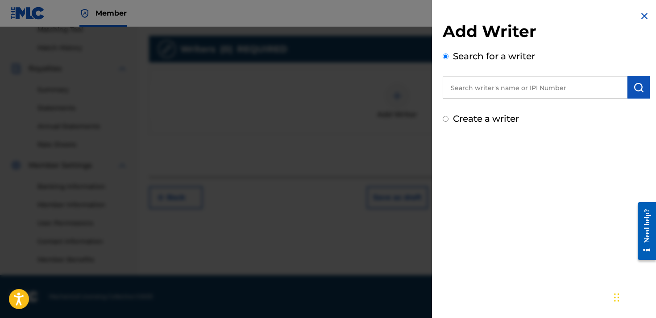
click at [483, 100] on div "Add Writer Search for a writer Create a writer" at bounding box center [546, 73] width 207 height 104
click at [483, 96] on input "text" at bounding box center [535, 87] width 185 height 22
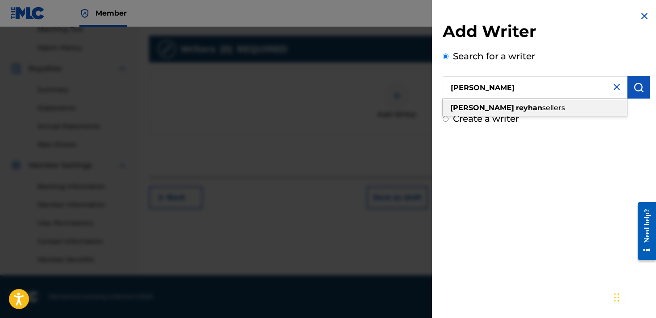
click at [516, 104] on strong "reyhan" at bounding box center [529, 108] width 26 height 8
type input "[PERSON_NAME]"
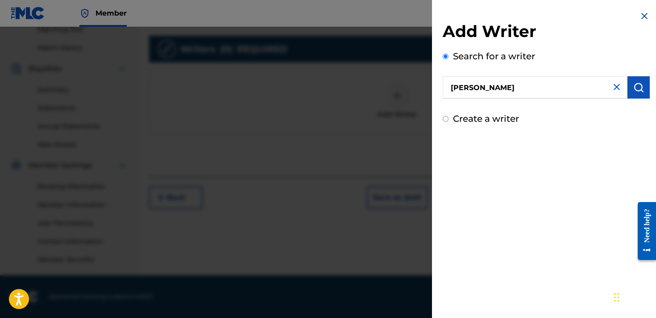
click at [636, 92] on img "submit" at bounding box center [638, 87] width 11 height 11
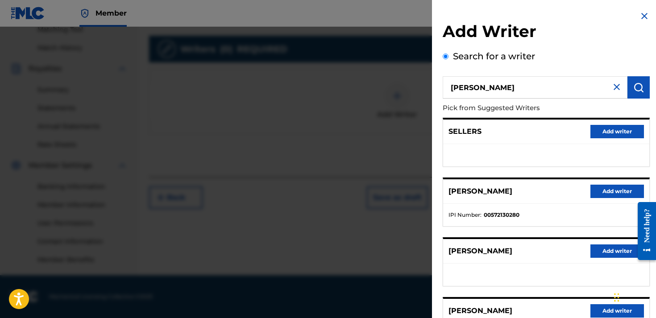
click at [597, 312] on button "Add writer" at bounding box center [618, 310] width 54 height 13
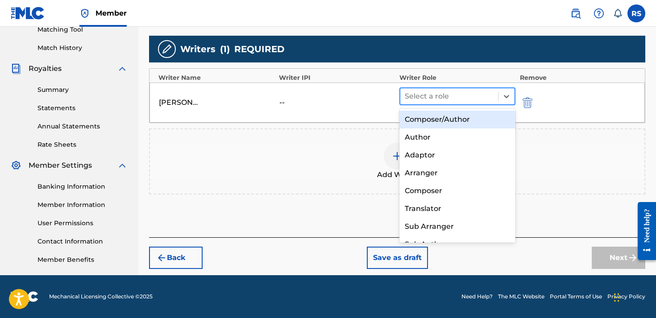
click at [432, 92] on div at bounding box center [449, 96] width 89 height 12
click at [426, 121] on div "Composer/Author" at bounding box center [458, 120] width 116 height 18
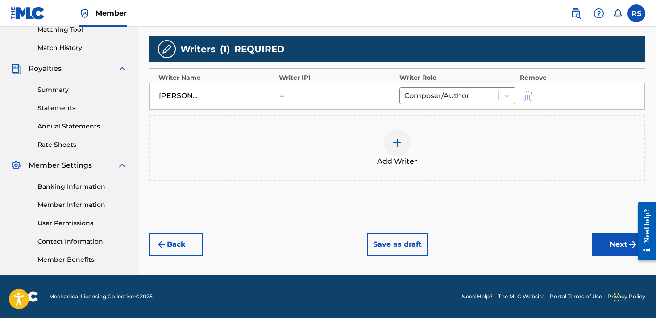
click at [395, 147] on img at bounding box center [397, 142] width 11 height 11
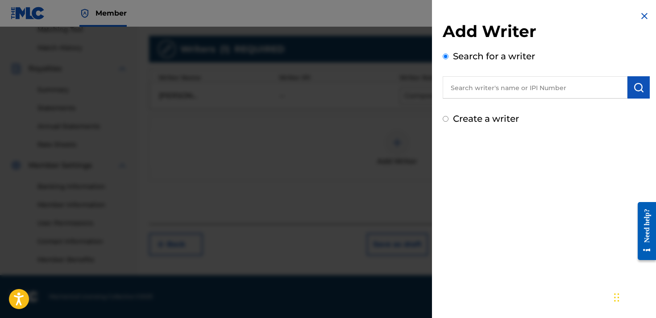
click at [512, 75] on div "Search for a writer" at bounding box center [546, 74] width 207 height 49
click at [511, 83] on input "text" at bounding box center [535, 87] width 185 height 22
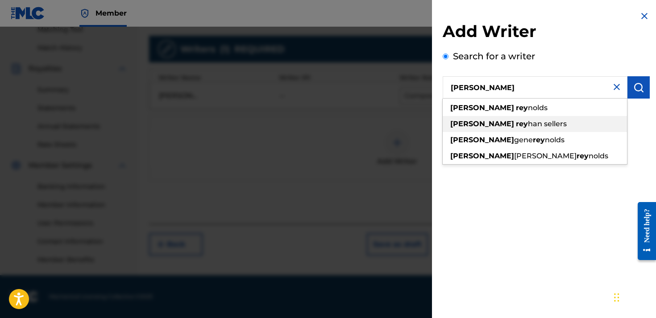
click at [528, 122] on span "han sellers" at bounding box center [547, 124] width 39 height 8
type input "[PERSON_NAME]"
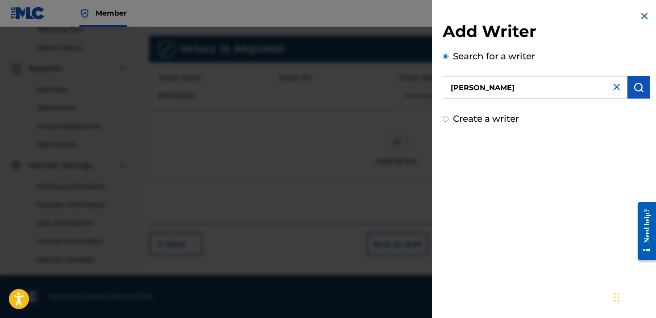
click at [639, 92] on img "submit" at bounding box center [638, 87] width 11 height 11
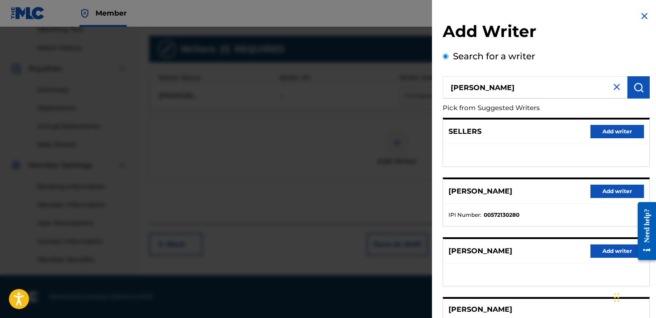
click at [580, 297] on div "[PERSON_NAME]" at bounding box center [546, 320] width 207 height 46
click at [578, 312] on div "[PERSON_NAME]" at bounding box center [546, 310] width 206 height 22
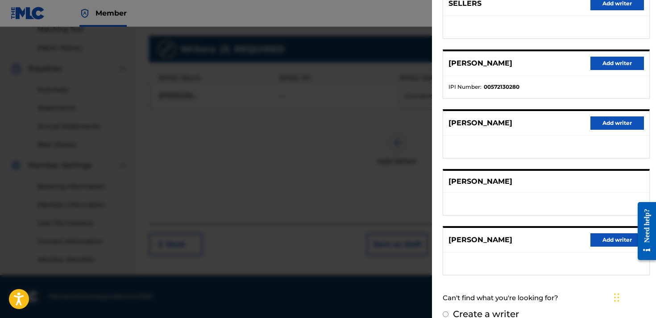
scroll to position [135, 0]
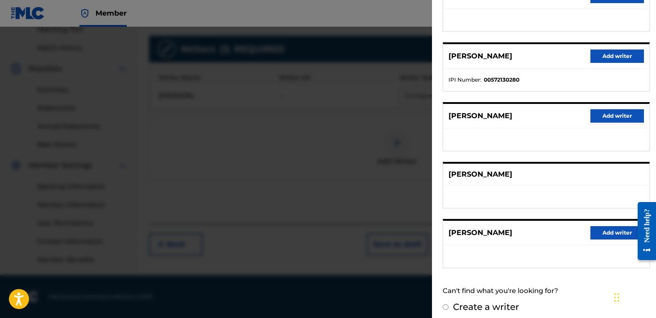
click at [512, 175] on p "[PERSON_NAME]" at bounding box center [481, 174] width 64 height 11
click at [317, 179] on div at bounding box center [328, 186] width 656 height 318
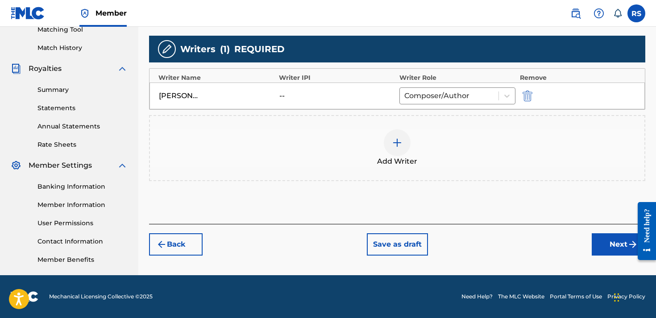
click at [619, 243] on button "Next" at bounding box center [619, 244] width 54 height 22
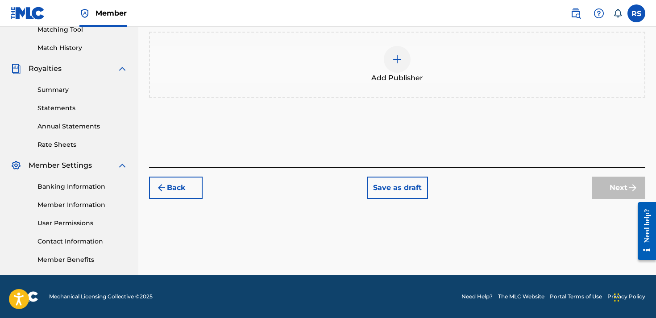
scroll to position [40, 0]
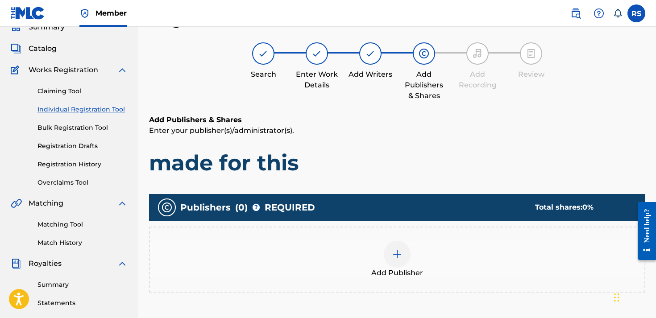
click at [415, 176] on h1 "made for this" at bounding box center [397, 163] width 496 height 27
click at [400, 246] on div at bounding box center [397, 254] width 27 height 27
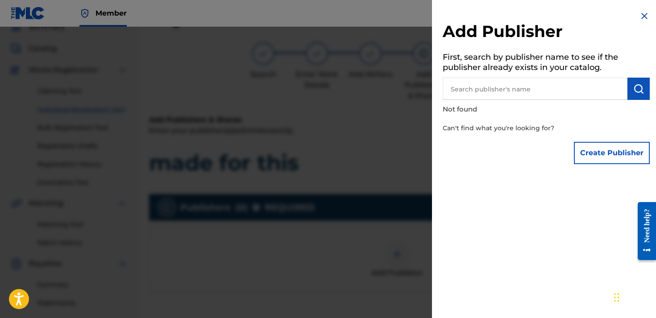
click at [484, 85] on input "text" at bounding box center [535, 89] width 185 height 22
type input "[PERSON_NAME]"
click at [634, 78] on button "submit" at bounding box center [639, 89] width 22 height 22
click at [579, 151] on button "Create Publisher" at bounding box center [612, 153] width 76 height 22
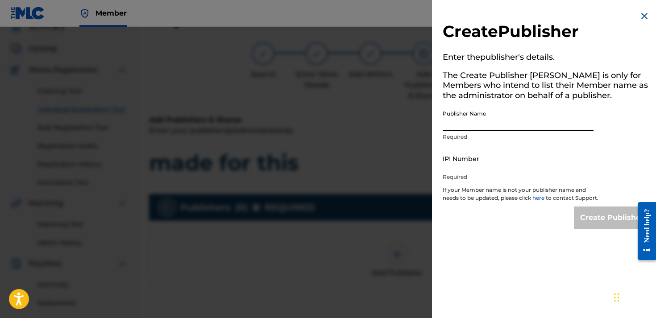
click at [481, 118] on input "Publisher Name" at bounding box center [518, 118] width 151 height 25
type input "[PERSON_NAME]"
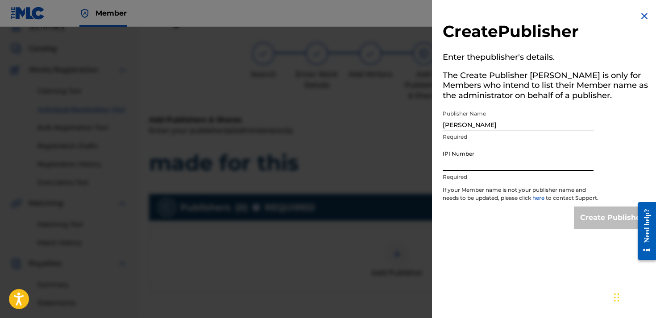
click at [468, 162] on input "IPI Number" at bounding box center [518, 158] width 151 height 25
paste input "01311170120"
type input "01311170120"
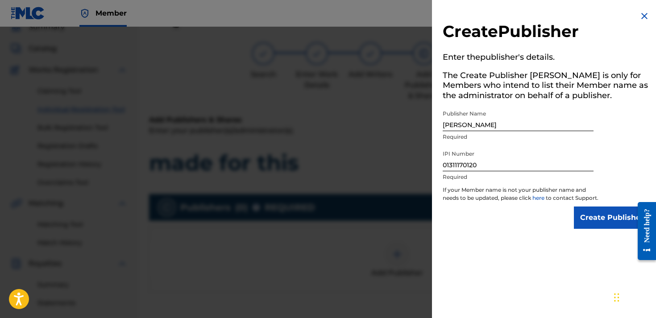
click at [574, 228] on input "Create Publisher" at bounding box center [612, 218] width 76 height 22
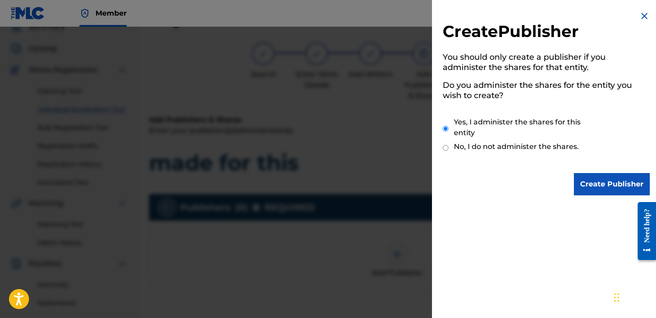
click at [616, 184] on input "Create Publisher" at bounding box center [612, 184] width 76 height 22
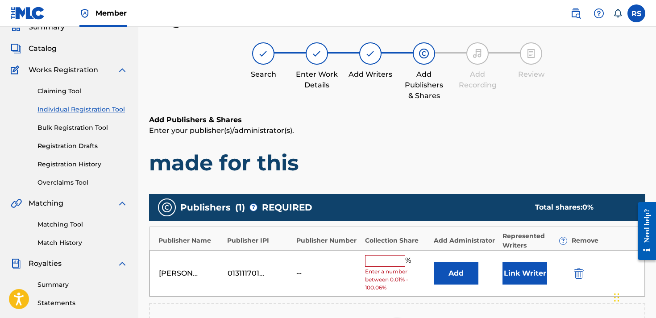
click at [386, 261] on input "text" at bounding box center [385, 261] width 40 height 12
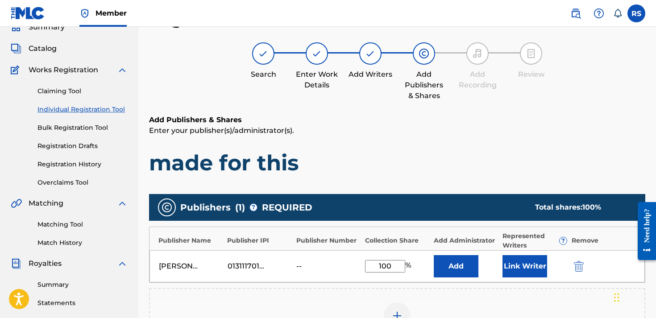
type input "100"
click at [417, 196] on div "Publishers ( 1 ) ? REQUIRED Total shares: 100 %" at bounding box center [397, 207] width 496 height 27
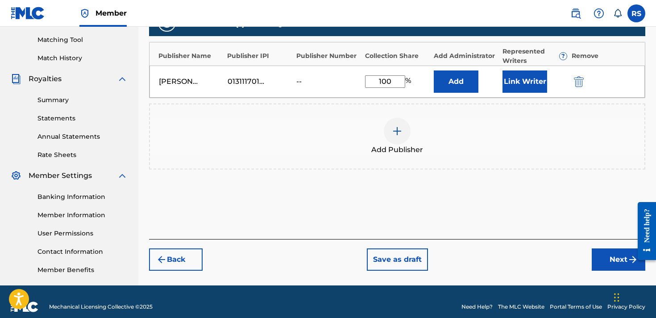
scroll to position [226, 0]
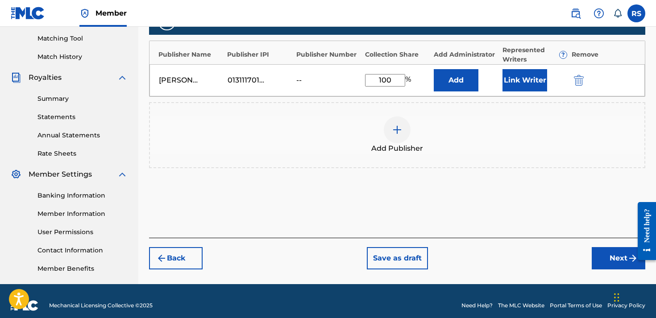
click at [469, 77] on button "Add" at bounding box center [456, 80] width 45 height 22
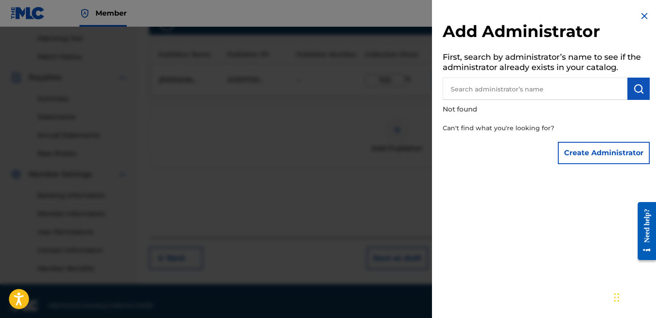
click at [483, 92] on input "text" at bounding box center [535, 89] width 185 height 22
type input "[PERSON_NAME]"
click at [638, 87] on img "submit" at bounding box center [638, 88] width 11 height 11
click at [607, 154] on button "Create Administrator" at bounding box center [604, 153] width 92 height 22
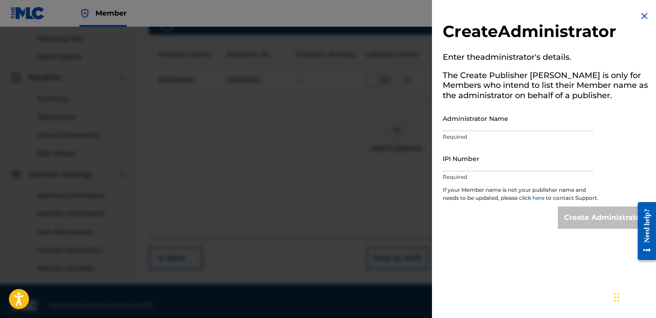
click at [530, 120] on input "Administrator Name" at bounding box center [518, 118] width 151 height 25
type input "[PERSON_NAME]"
click at [519, 158] on input "IPI Number" at bounding box center [518, 158] width 151 height 25
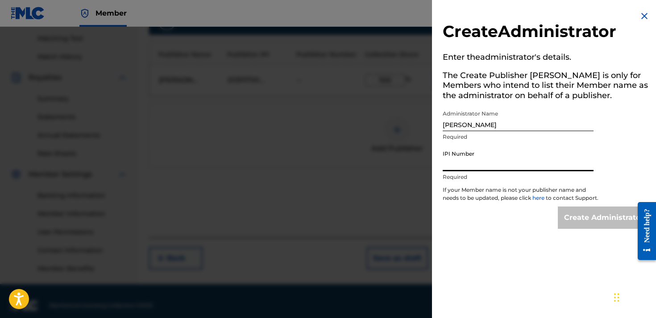
paste input "01311170120"
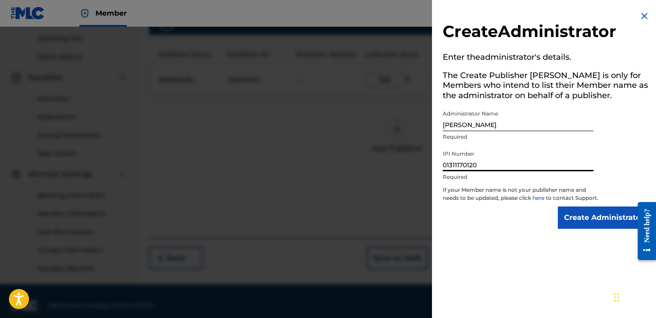
type input "01311170120"
click at [588, 229] on input "Create Administrator" at bounding box center [604, 218] width 92 height 22
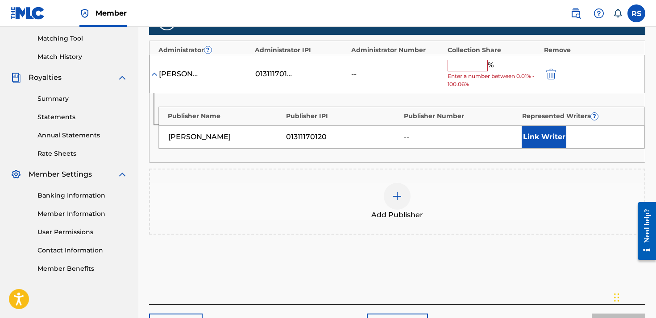
click at [469, 67] on input "text" at bounding box center [468, 66] width 40 height 12
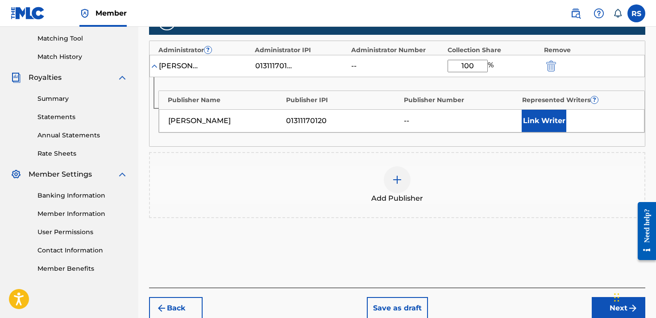
type input "100"
click at [543, 118] on button "Link Writer" at bounding box center [544, 121] width 45 height 22
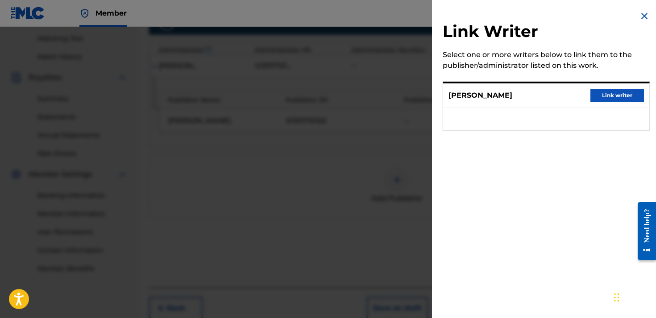
click at [594, 99] on button "Link writer" at bounding box center [618, 95] width 54 height 13
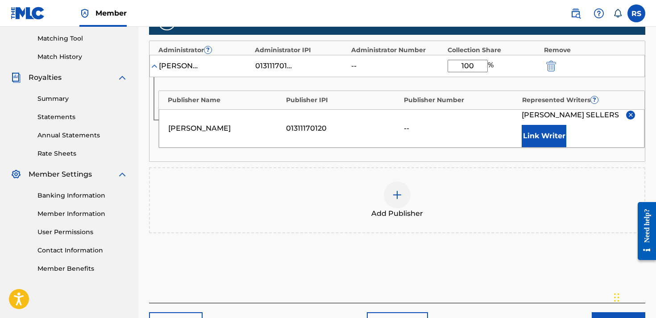
click at [272, 257] on div "Publishers ( 1 ) ? REQUIRED Total shares: 100 % Administrator ? Administrator I…" at bounding box center [397, 134] width 496 height 260
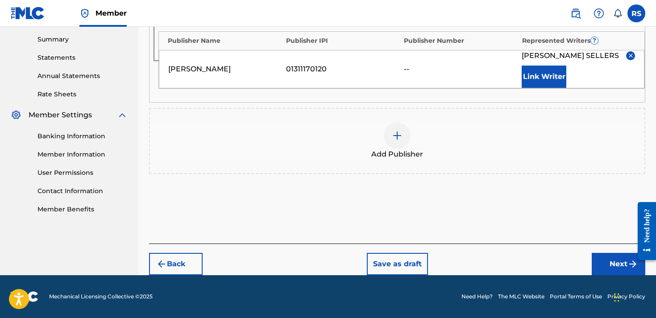
click at [626, 260] on button "Next" at bounding box center [619, 264] width 54 height 22
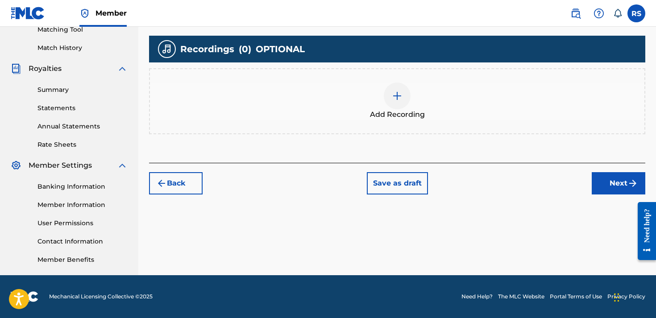
click at [401, 100] on img at bounding box center [397, 96] width 11 height 11
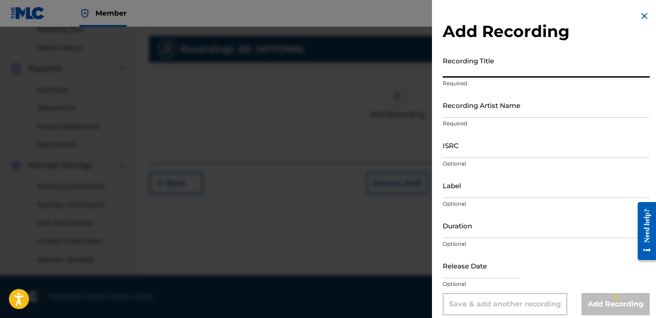
click at [471, 73] on input "Recording Title" at bounding box center [546, 64] width 207 height 25
type input "Made for this"
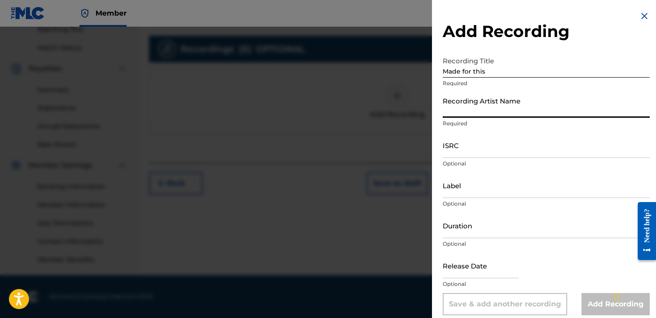
click at [473, 99] on input "Recording Artist Name" at bounding box center [546, 104] width 207 height 25
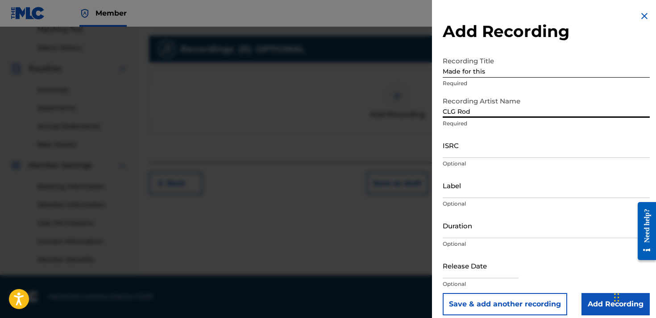
type input "CLG Rod"
click at [601, 307] on input "Add Recording" at bounding box center [616, 304] width 68 height 22
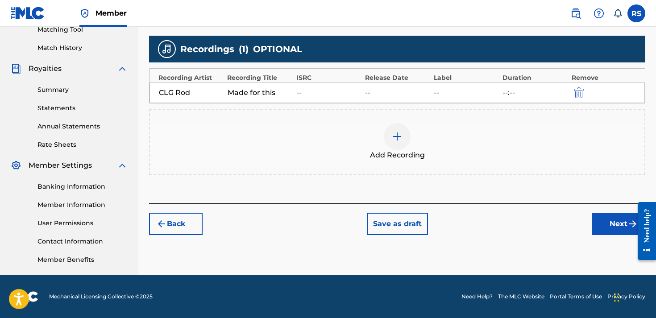
click at [611, 224] on button "Next" at bounding box center [619, 224] width 54 height 22
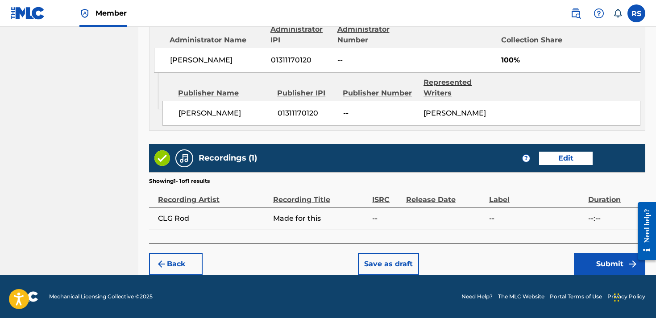
scroll to position [506, 0]
click at [592, 269] on button "Submit" at bounding box center [609, 264] width 71 height 22
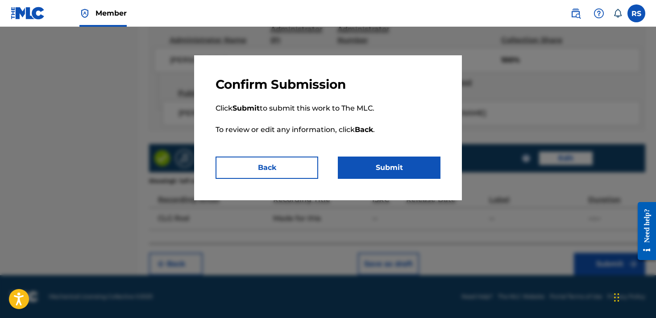
click at [384, 171] on button "Submit" at bounding box center [389, 168] width 103 height 22
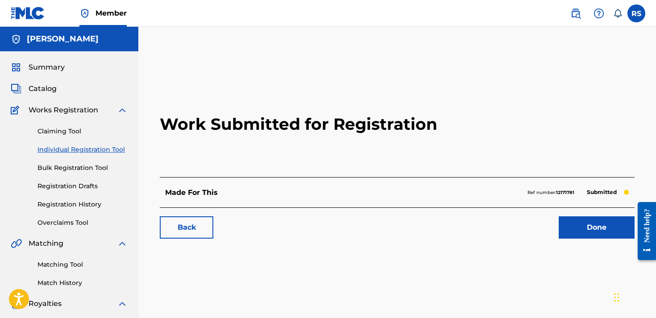
click at [573, 221] on link "Done" at bounding box center [597, 228] width 76 height 22
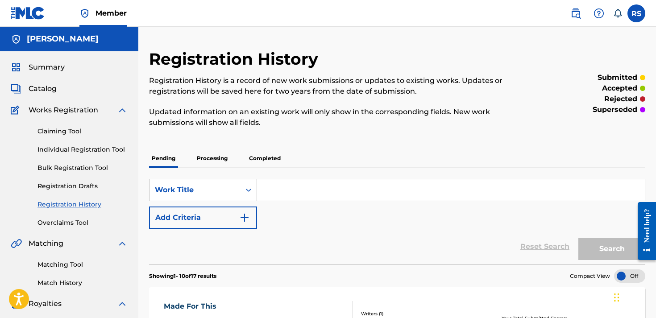
click at [291, 197] on input "Search Form" at bounding box center [451, 189] width 388 height 21
click at [66, 67] on div "Summary" at bounding box center [69, 67] width 117 height 11
click at [50, 61] on div "Summary Catalog Works Registration Claiming Tool Individual Registration Tool B…" at bounding box center [69, 280] width 138 height 459
click at [24, 67] on link "Summary" at bounding box center [38, 67] width 54 height 11
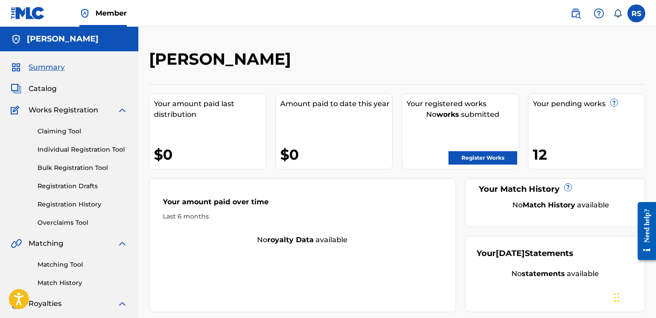
click at [475, 158] on link "Register Works" at bounding box center [483, 157] width 69 height 13
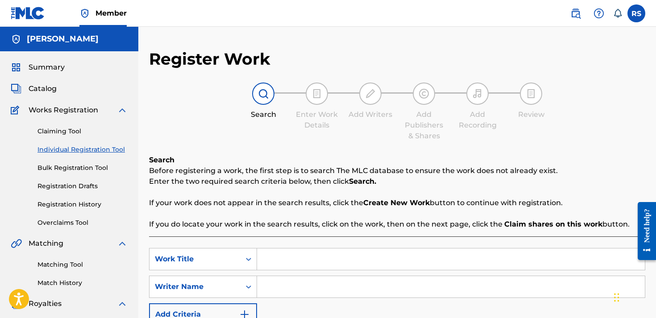
click at [331, 264] on input "Search Form" at bounding box center [451, 259] width 388 height 21
type input "whole lotta money pt two"
click at [373, 291] on input "Search Form" at bounding box center [451, 286] width 388 height 21
type input "[PERSON_NAME]"
click at [278, 236] on div "Search Before registering a work, the first step is to search The MLC database …" at bounding box center [397, 269] width 496 height 228
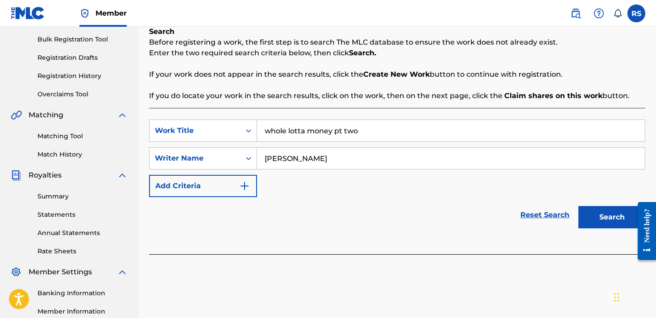
scroll to position [142, 0]
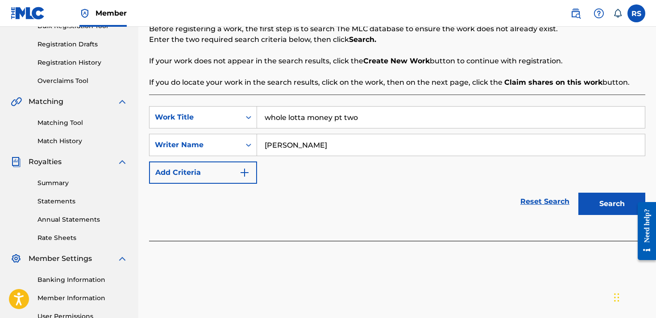
click at [598, 208] on button "Search" at bounding box center [612, 204] width 67 height 22
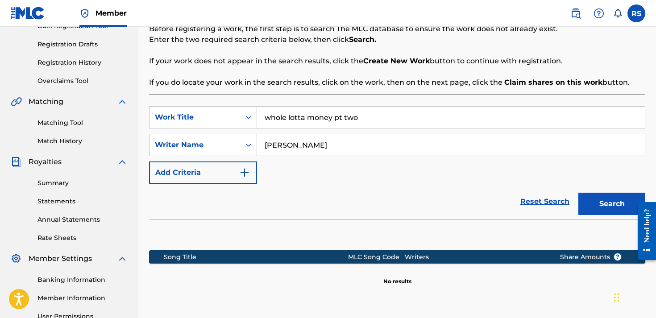
click at [385, 221] on section at bounding box center [397, 233] width 496 height 26
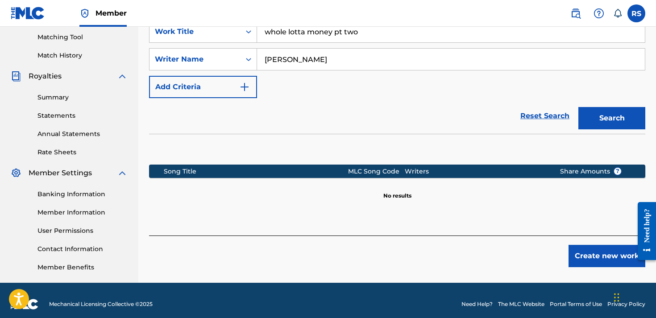
scroll to position [235, 0]
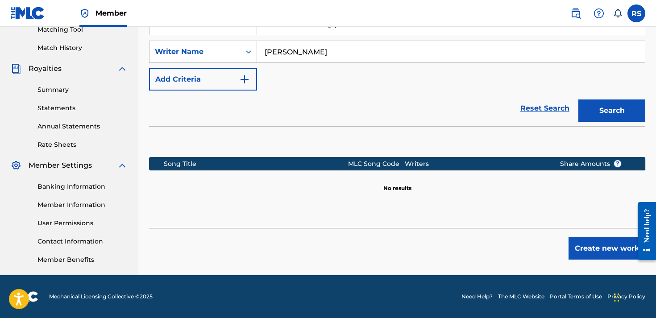
click at [606, 252] on button "Create new work" at bounding box center [607, 248] width 77 height 22
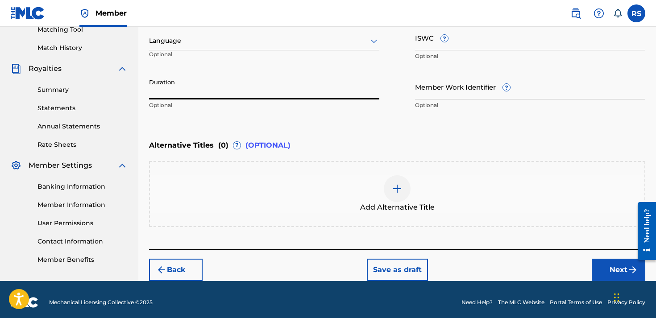
click at [362, 95] on input "Duration" at bounding box center [264, 86] width 230 height 25
click at [402, 95] on div "Work Title whole lotta money pt two Required Language Optional ISWC ? Optional …" at bounding box center [397, 45] width 496 height 138
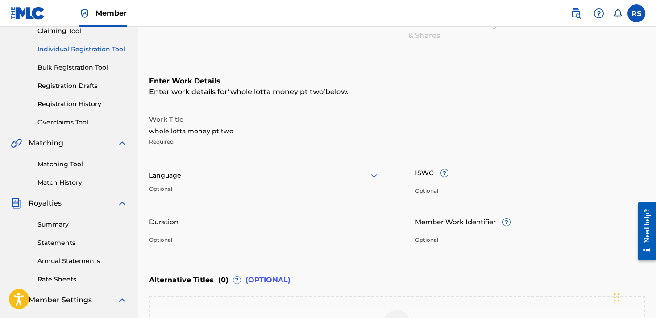
scroll to position [93, 0]
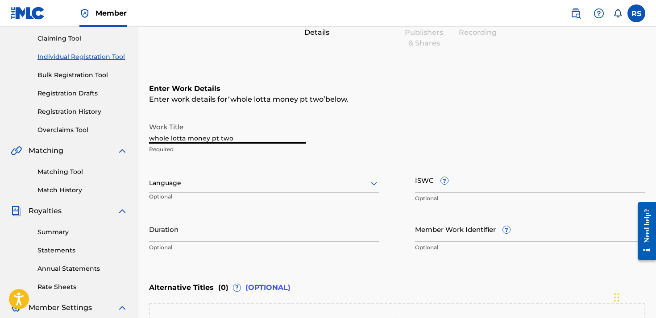
click at [153, 138] on input "whole lotta money pt two" at bounding box center [227, 130] width 157 height 25
drag, startPoint x: 167, startPoint y: 151, endPoint x: 149, endPoint y: 139, distance: 21.9
click at [149, 139] on input "hole lotta money pt two" at bounding box center [227, 130] width 157 height 25
type input "Whole lotta money pt two"
click at [358, 157] on div "Work Title Whole lotta money pt two Required" at bounding box center [397, 138] width 496 height 40
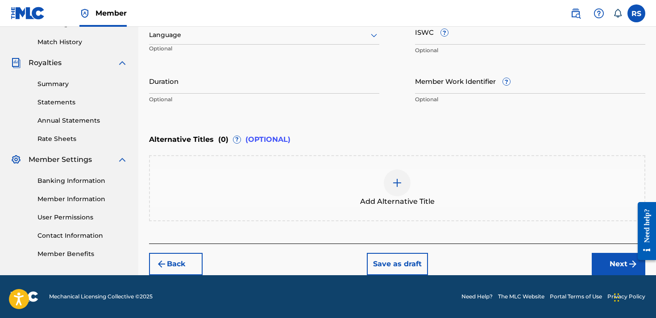
scroll to position [241, 0]
click at [348, 109] on div "Enter Work Details Enter work details for ‘ Whole lotta money pt two ’ below. W…" at bounding box center [397, 22] width 496 height 216
click at [436, 89] on input "Member Work Identifier ?" at bounding box center [530, 80] width 230 height 25
paste input "075344524"
type input "075344524"
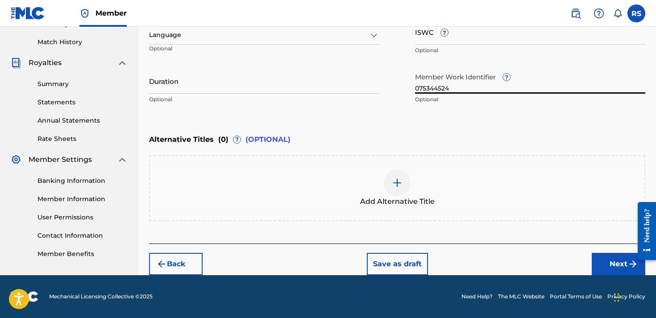
click at [596, 262] on button "Next" at bounding box center [619, 264] width 54 height 22
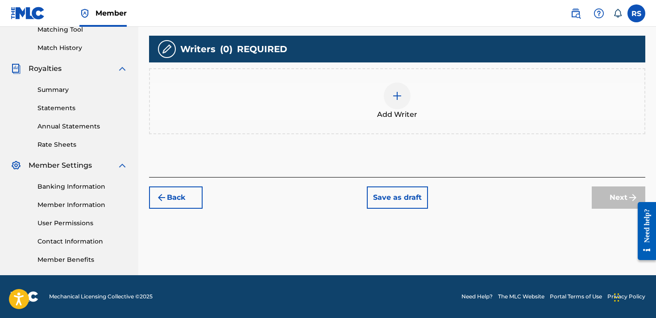
scroll to position [235, 0]
click at [460, 163] on div "Add Writers & Roles Enter all writer(s) and their roles. A full list of writer …" at bounding box center [397, 49] width 496 height 258
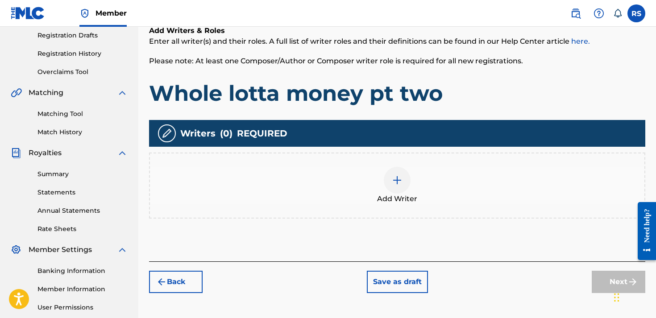
scroll to position [179, 0]
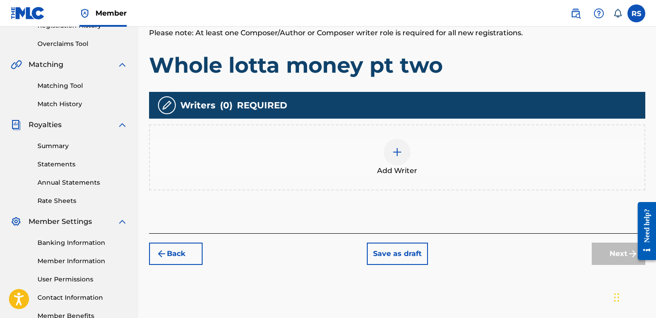
click at [394, 148] on img at bounding box center [397, 152] width 11 height 11
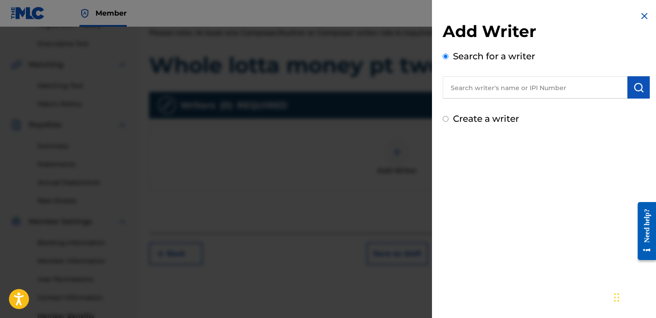
click at [554, 75] on div "Search for a writer" at bounding box center [546, 74] width 207 height 49
click at [551, 97] on input "text" at bounding box center [535, 87] width 185 height 22
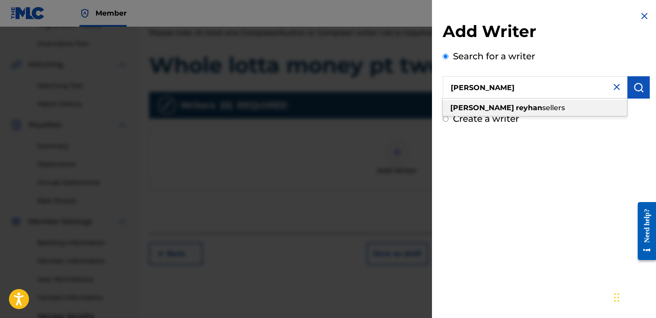
click at [546, 109] on div "[PERSON_NAME]" at bounding box center [535, 108] width 184 height 16
type input "[PERSON_NAME]"
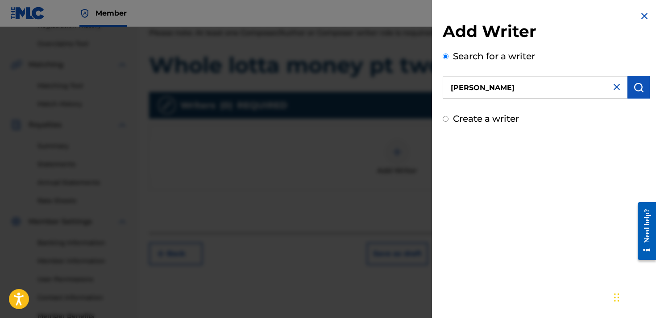
click at [637, 82] on img "submit" at bounding box center [638, 87] width 11 height 11
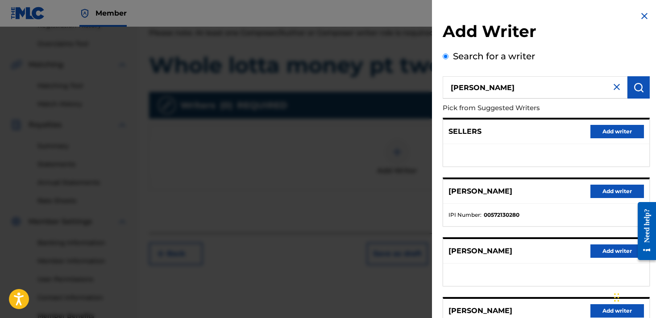
click at [604, 312] on button "Add writer" at bounding box center [618, 310] width 54 height 13
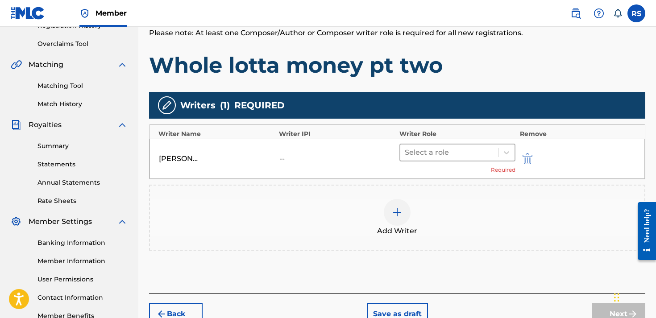
click at [474, 158] on div at bounding box center [449, 152] width 89 height 12
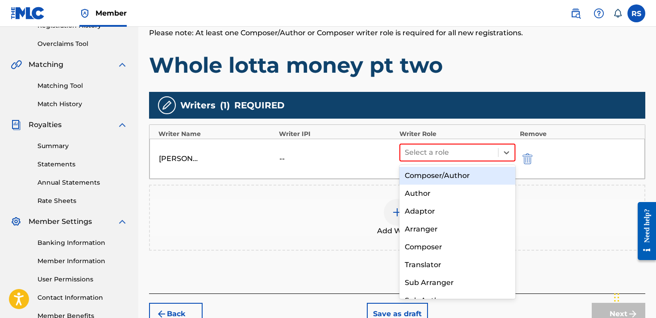
click at [443, 182] on div "Composer/Author" at bounding box center [458, 176] width 116 height 18
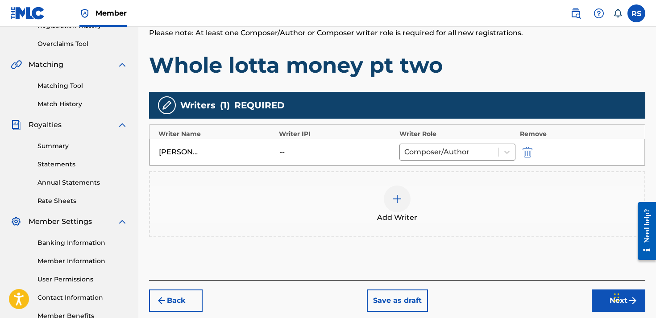
click at [409, 198] on div at bounding box center [397, 199] width 27 height 27
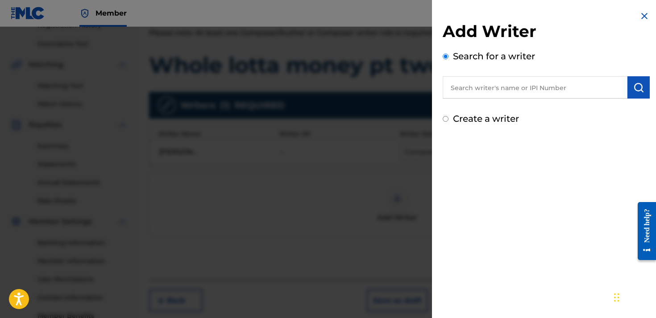
click at [472, 102] on div "Add Writer Search for a writer Create a writer" at bounding box center [546, 73] width 207 height 104
click at [472, 92] on input "text" at bounding box center [535, 87] width 185 height 22
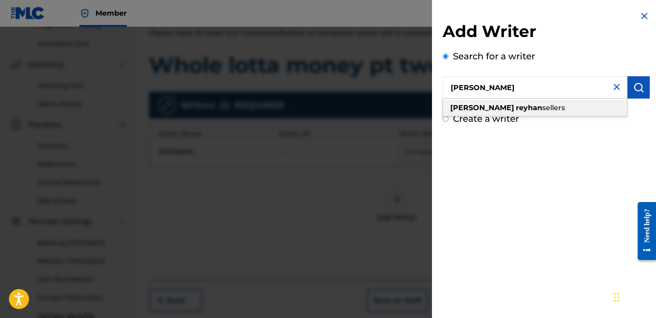
click at [516, 107] on strong "reyhan" at bounding box center [529, 108] width 26 height 8
type input "[PERSON_NAME]"
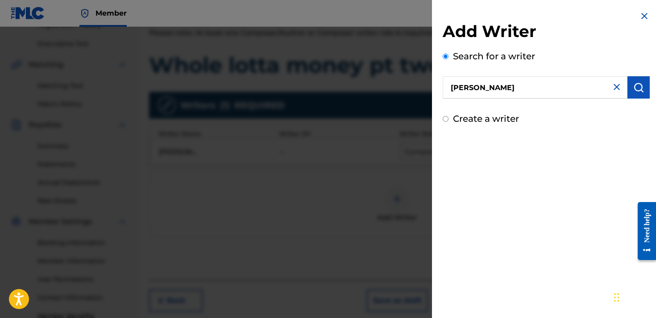
click at [636, 90] on img "submit" at bounding box center [638, 87] width 11 height 11
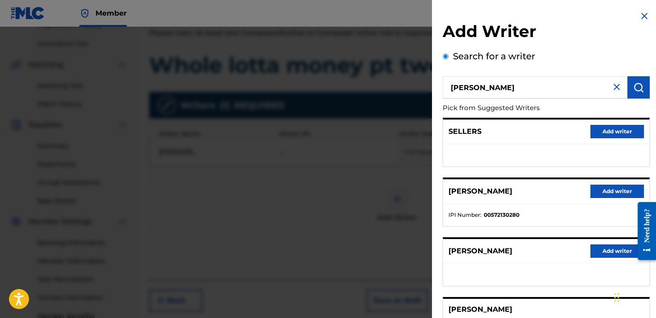
click at [640, 19] on img at bounding box center [644, 16] width 11 height 11
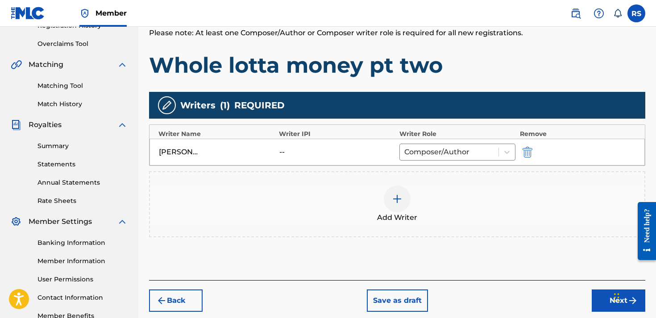
click at [601, 303] on button "Next" at bounding box center [619, 301] width 54 height 22
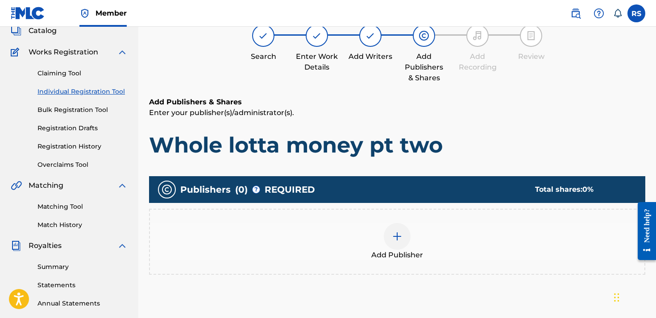
scroll to position [40, 0]
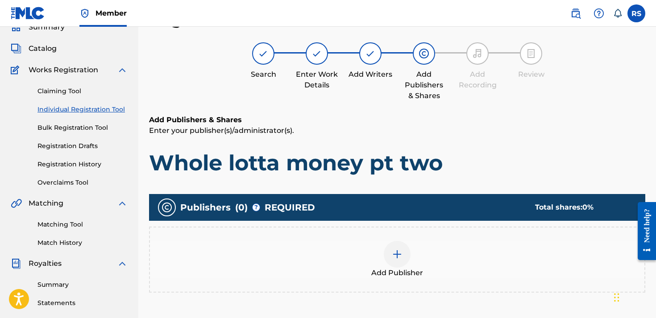
click at [495, 183] on div "Add Publishers & Shares Enter your publisher(s)/administrator(s). Whole lotta m…" at bounding box center [397, 239] width 496 height 248
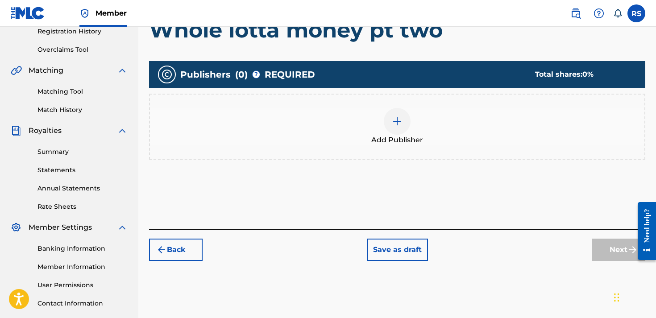
scroll to position [175, 0]
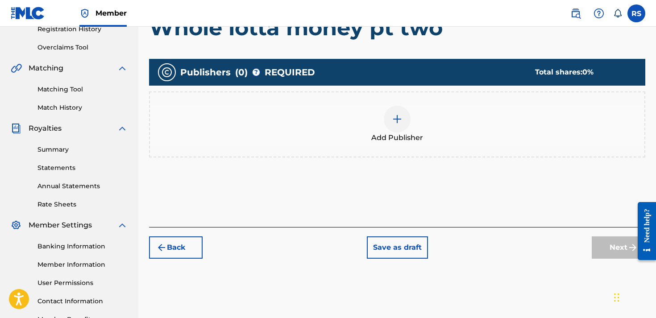
click at [403, 108] on div at bounding box center [397, 119] width 27 height 27
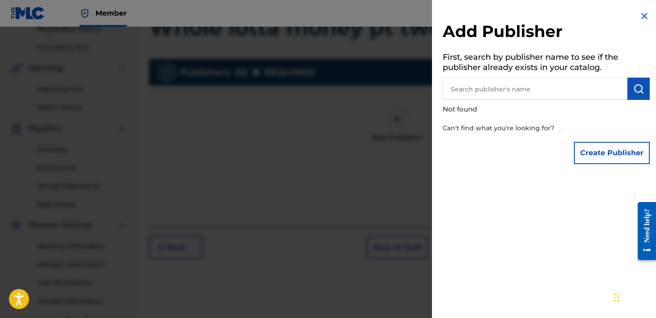
click at [474, 87] on input "text" at bounding box center [535, 89] width 185 height 22
type input "[PERSON_NAME]"
click at [638, 84] on img "submit" at bounding box center [638, 88] width 11 height 11
click at [613, 151] on button "Create Publisher" at bounding box center [612, 153] width 76 height 22
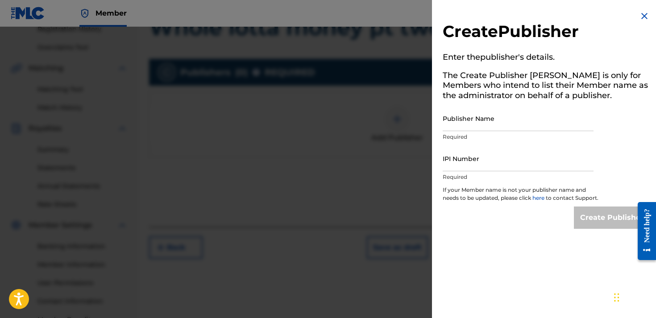
click at [501, 121] on input "Publisher Name" at bounding box center [518, 118] width 151 height 25
type input "[PERSON_NAME]"
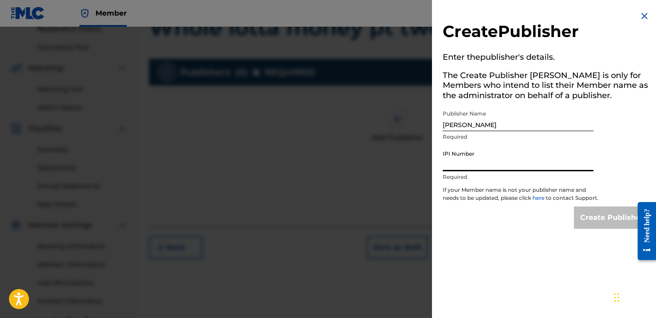
click at [477, 158] on input "IPI Number" at bounding box center [518, 158] width 151 height 25
paste input "075344524"
type input "075344524"
drag, startPoint x: 505, startPoint y: 166, endPoint x: 424, endPoint y: 167, distance: 81.7
click at [424, 167] on div "Create Publisher Enter the publisher 's details. The Create Publisher button is…" at bounding box center [328, 172] width 656 height 291
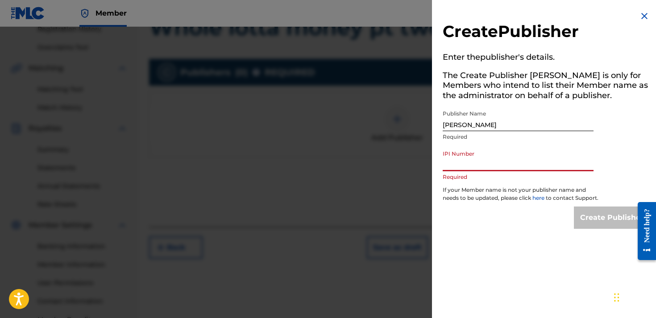
click at [475, 163] on input "IPI Number" at bounding box center [518, 158] width 151 height 25
paste input "01311170120"
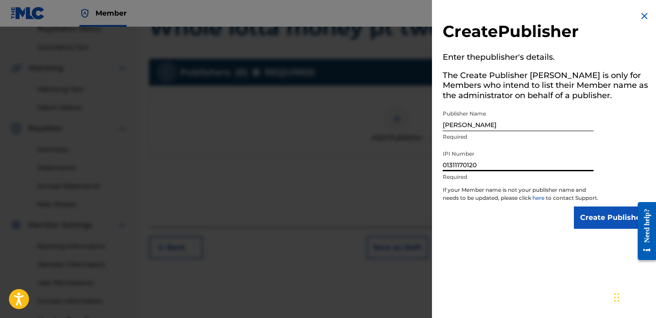
type input "01311170120"
click at [596, 228] on input "Create Publisher" at bounding box center [612, 218] width 76 height 22
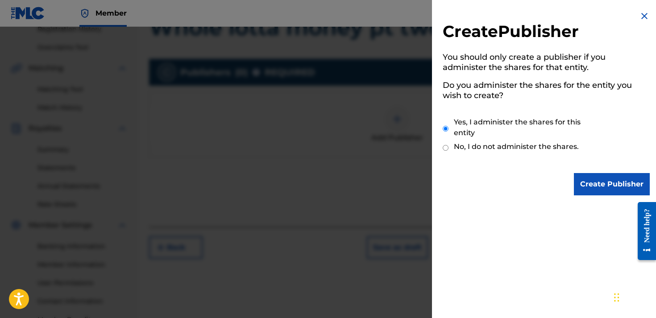
click at [596, 187] on input "Create Publisher" at bounding box center [612, 184] width 76 height 22
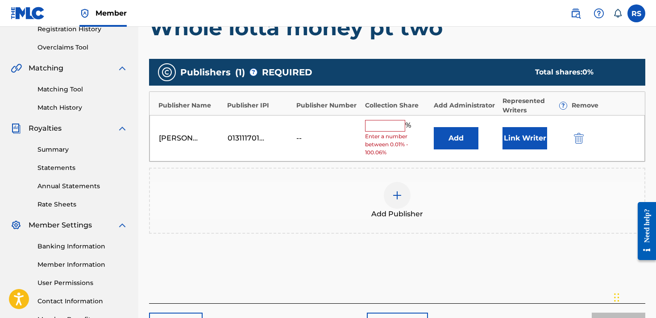
click at [398, 126] on input "text" at bounding box center [385, 126] width 40 height 12
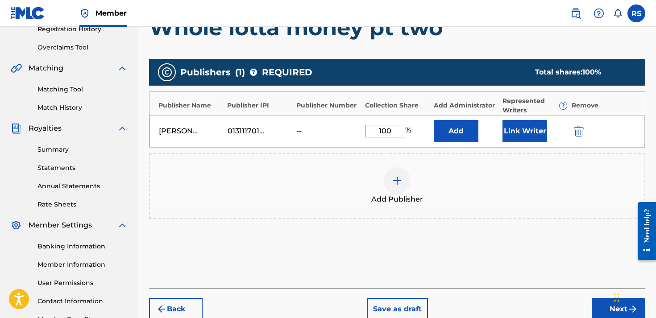
type input "100"
click at [451, 124] on button "Add" at bounding box center [456, 131] width 45 height 22
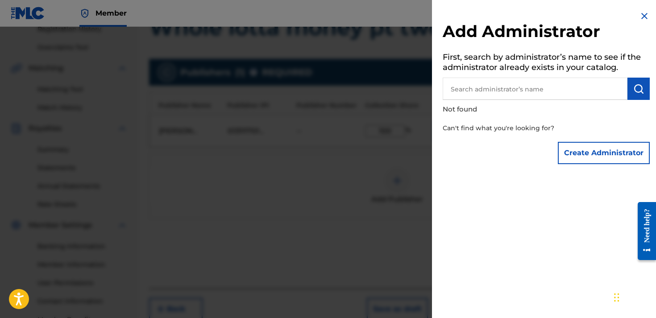
click at [500, 89] on input "text" at bounding box center [535, 89] width 185 height 22
type input "[PERSON_NAME]"
click at [641, 90] on button "submit" at bounding box center [639, 89] width 22 height 22
click at [619, 157] on button "Create Administrator" at bounding box center [604, 153] width 92 height 22
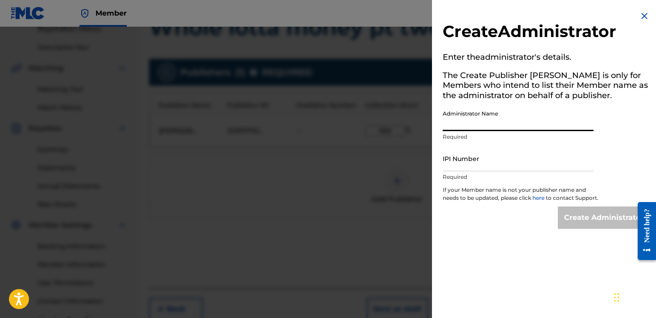
click at [538, 108] on input "Administrator Name" at bounding box center [518, 118] width 151 height 25
type input "[PERSON_NAME]"
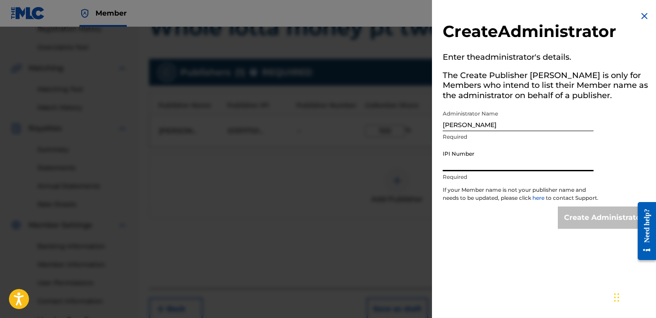
click at [497, 168] on input "IPI Number" at bounding box center [518, 158] width 151 height 25
paste input "01311170120"
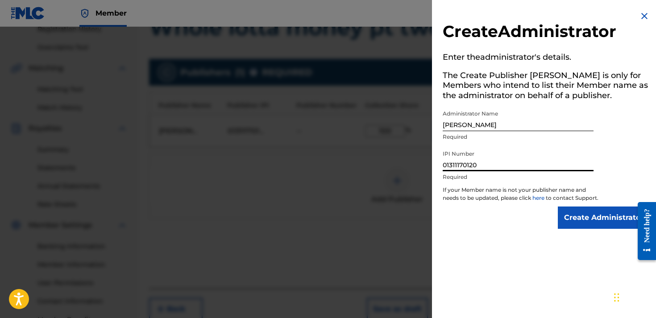
type input "01311170120"
click at [579, 225] on input "Create Administrator" at bounding box center [604, 218] width 92 height 22
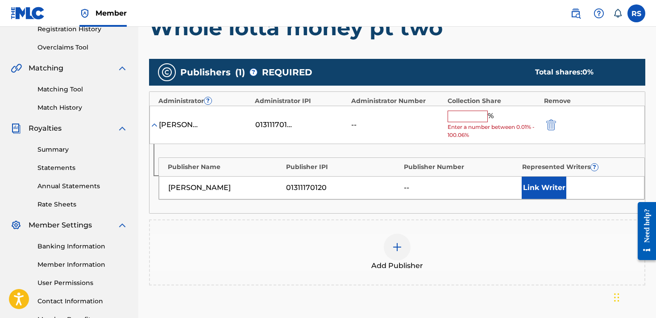
click at [466, 117] on input "text" at bounding box center [468, 117] width 40 height 12
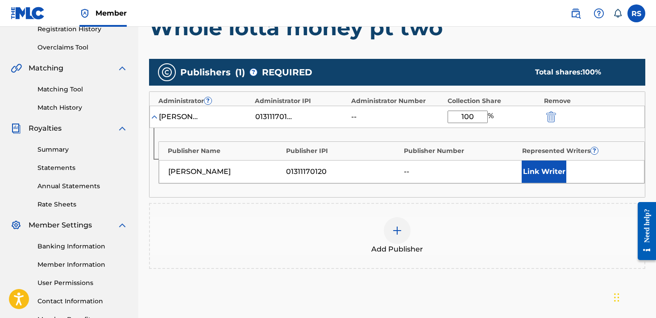
type input "100"
click at [534, 168] on button "Link Writer" at bounding box center [544, 172] width 45 height 22
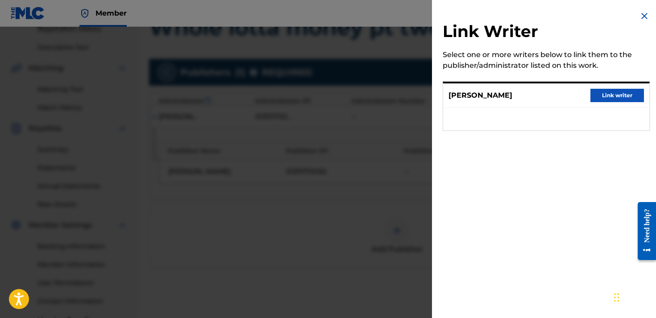
click at [616, 97] on button "Link writer" at bounding box center [618, 95] width 54 height 13
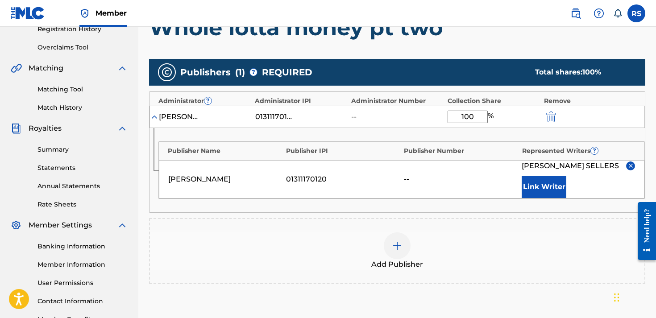
click at [328, 212] on div "Publisher Name Publisher IPI Publisher Number Represented Writers ? [PERSON_NAM…" at bounding box center [398, 170] width 496 height 84
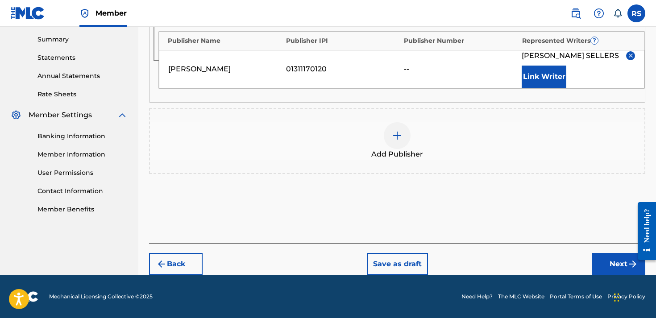
scroll to position [295, 0]
click at [619, 267] on button "Next" at bounding box center [619, 264] width 54 height 22
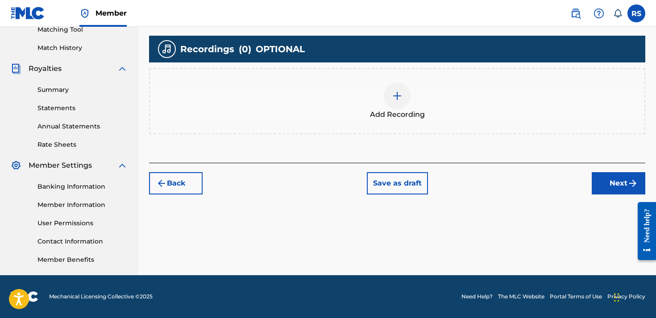
click at [396, 99] on img at bounding box center [397, 96] width 11 height 11
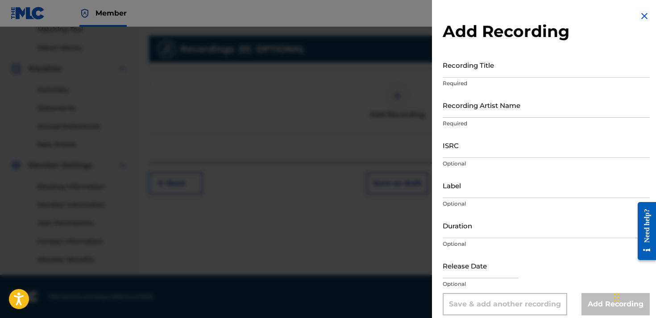
click at [450, 72] on input "Recording Title" at bounding box center [546, 64] width 207 height 25
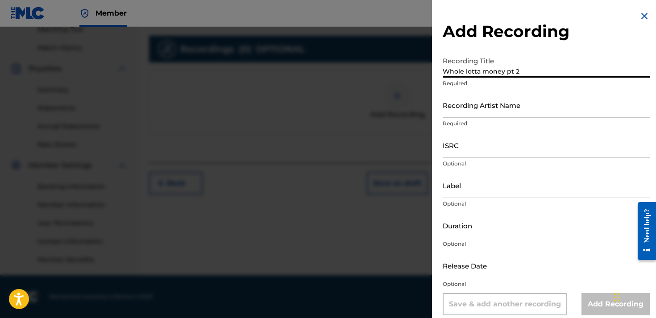
type input "Whole lotta money pt 2"
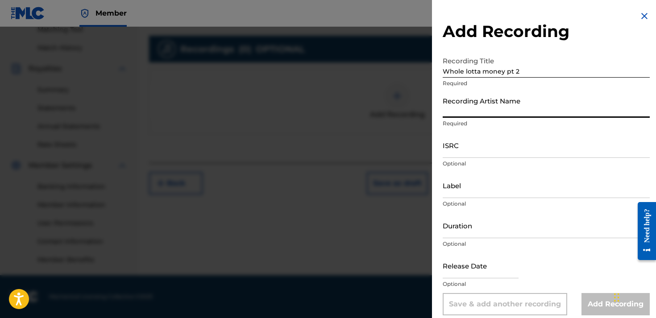
click at [476, 116] on input "Recording Artist Name" at bounding box center [546, 104] width 207 height 25
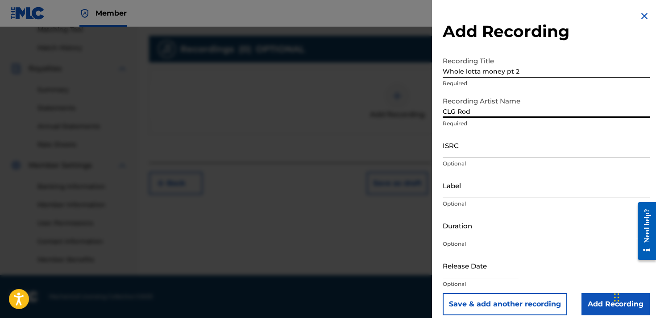
type input "CLG Rod"
click at [592, 308] on input "Add Recording" at bounding box center [616, 304] width 68 height 22
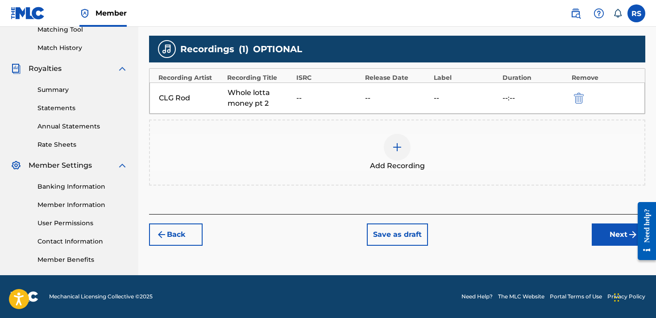
click at [522, 254] on div "Register Work Search Enter Work Details Add Writers Add Publishers & Shares Add…" at bounding box center [397, 45] width 518 height 462
click at [611, 246] on div "Register Work Search Enter Work Details Add Writers Add Publishers & Shares Add…" at bounding box center [397, 45] width 518 height 462
click at [611, 235] on button "Next" at bounding box center [619, 235] width 54 height 22
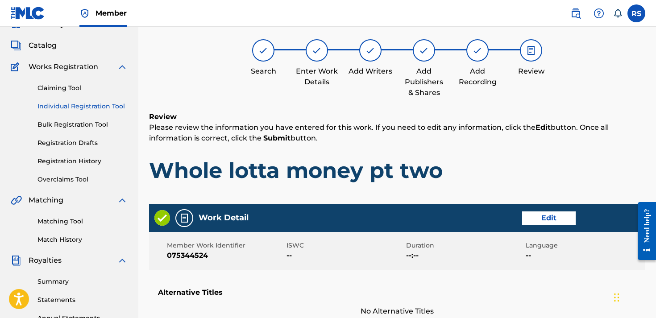
scroll to position [40, 0]
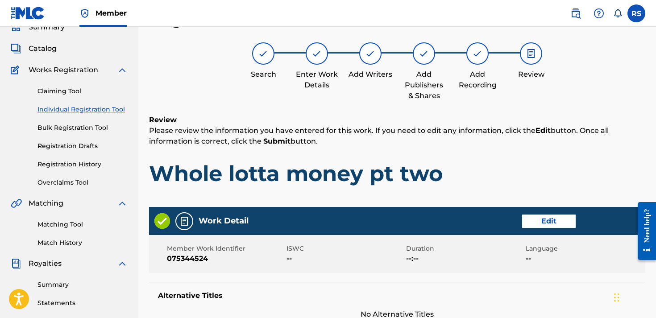
click at [509, 173] on h1 "Whole lotta money pt two" at bounding box center [397, 173] width 496 height 27
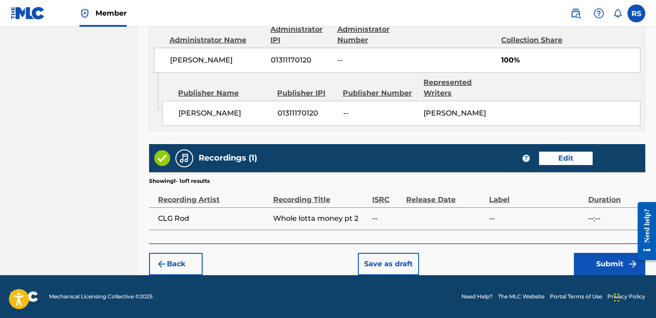
scroll to position [506, 0]
click at [596, 268] on button "Submit" at bounding box center [609, 264] width 71 height 22
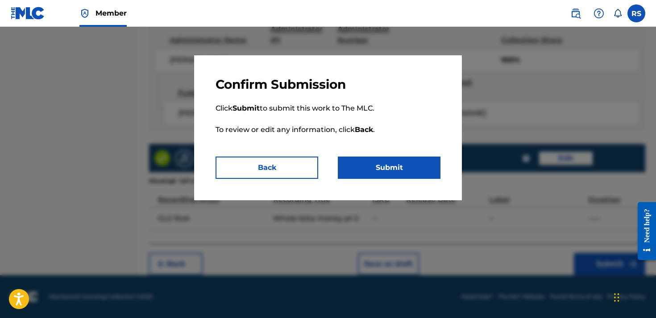
click at [378, 170] on button "Submit" at bounding box center [389, 168] width 103 height 22
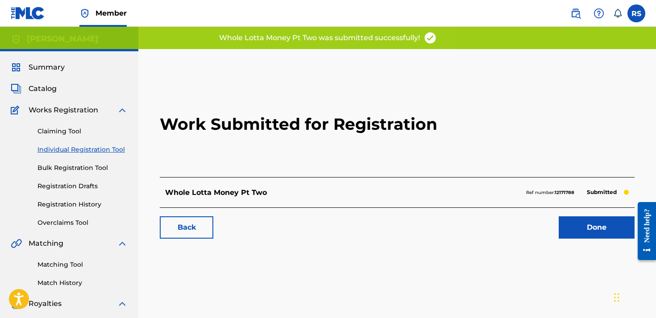
click at [335, 143] on h2 "Work Submitted for Registration" at bounding box center [397, 124] width 475 height 106
click at [598, 234] on link "Done" at bounding box center [597, 228] width 76 height 22
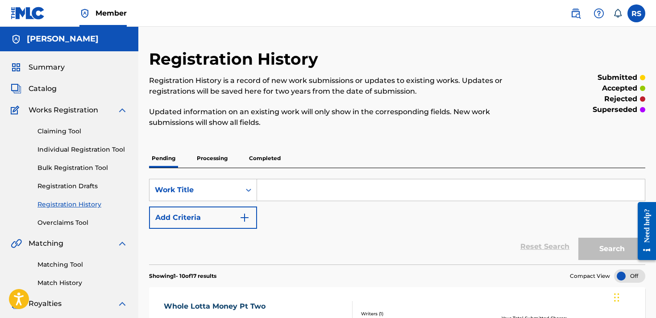
click at [285, 179] on input "Search Form" at bounding box center [451, 189] width 388 height 21
click at [44, 60] on div "Summary Catalog Works Registration Claiming Tool Individual Registration Tool B…" at bounding box center [69, 280] width 138 height 459
click at [46, 67] on span "Summary" at bounding box center [47, 67] width 36 height 11
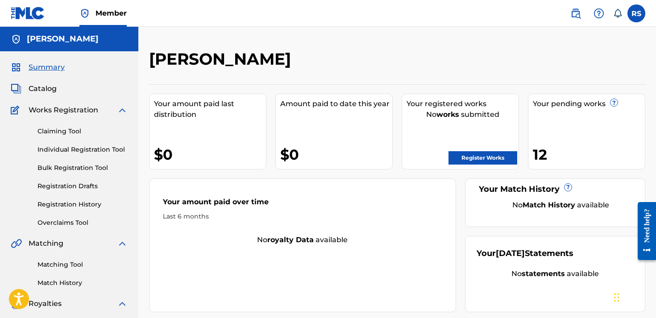
click at [462, 147] on div "Register Works" at bounding box center [463, 156] width 112 height 18
click at [462, 155] on link "Register Works" at bounding box center [483, 157] width 69 height 13
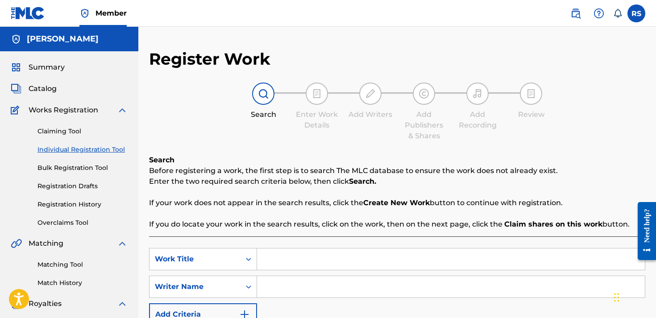
click at [268, 263] on input "Search Form" at bounding box center [451, 259] width 388 height 21
type input "one day"
click at [271, 288] on input "Search Form" at bounding box center [451, 286] width 388 height 21
type input "[PERSON_NAME]"
click at [338, 301] on div "SearchWithCriteriab3a75642-a40e-4efc-ae10-ba8201ab9e98 Work Title one day Searc…" at bounding box center [397, 287] width 496 height 78
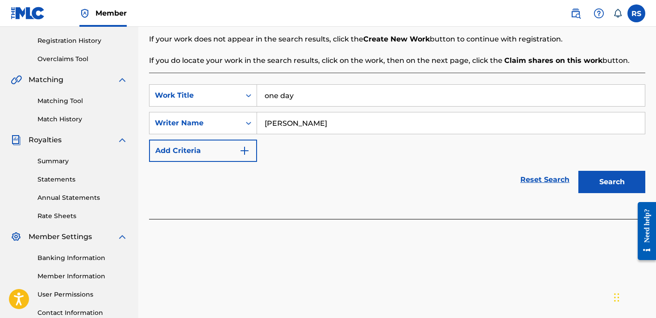
scroll to position [200, 0]
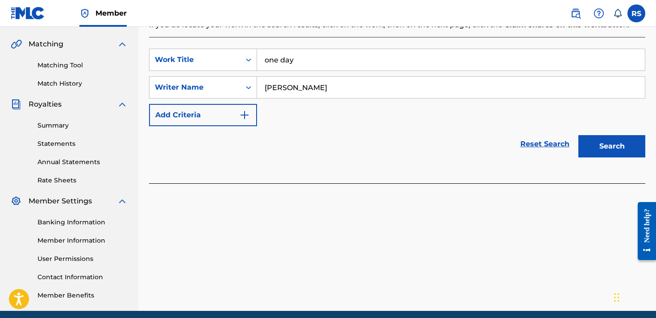
click at [623, 150] on button "Search" at bounding box center [612, 146] width 67 height 22
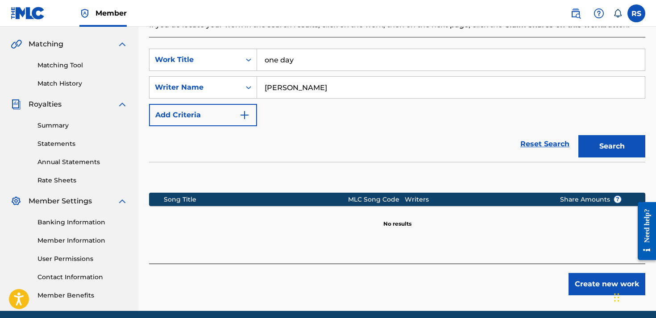
click at [601, 286] on button "Create new work" at bounding box center [607, 284] width 77 height 22
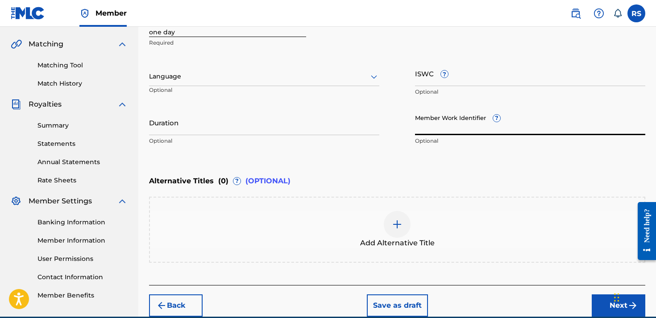
click at [446, 130] on input "Member Work Identifier ?" at bounding box center [530, 122] width 230 height 25
paste input "075344524"
type input "075344524"
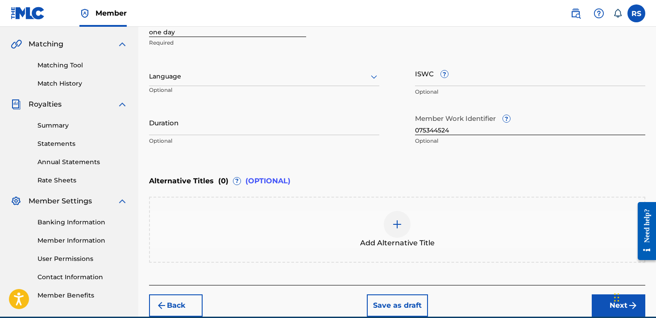
click at [532, 190] on div "Alternative Titles ( 0 ) ? (OPTIONAL)" at bounding box center [397, 181] width 496 height 20
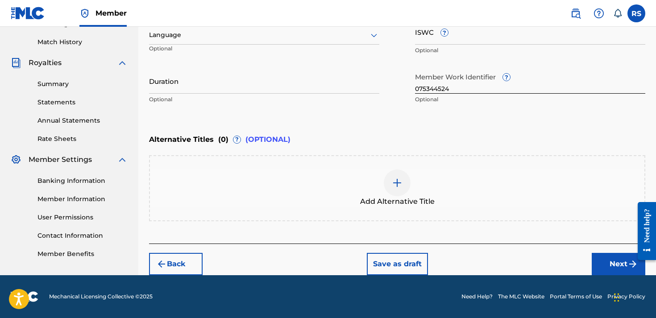
click at [606, 265] on button "Next" at bounding box center [619, 264] width 54 height 22
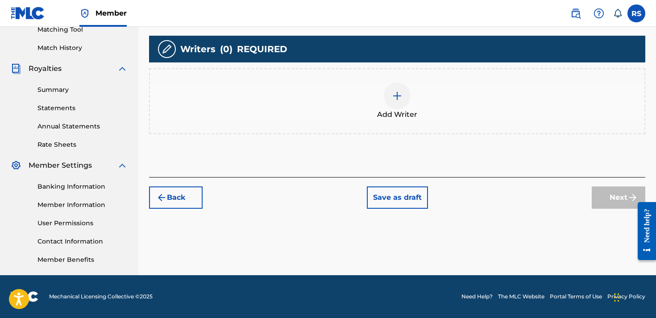
scroll to position [235, 0]
click at [390, 89] on div at bounding box center [397, 96] width 27 height 27
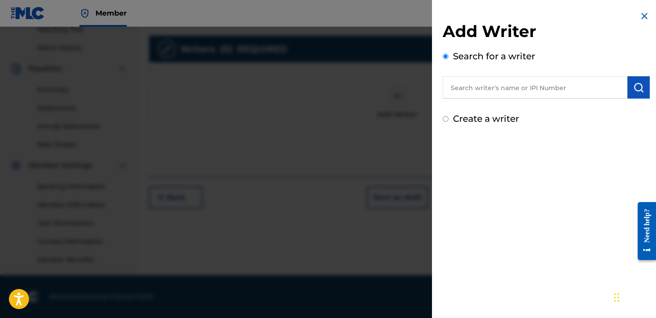
click at [505, 92] on input "text" at bounding box center [535, 87] width 185 height 22
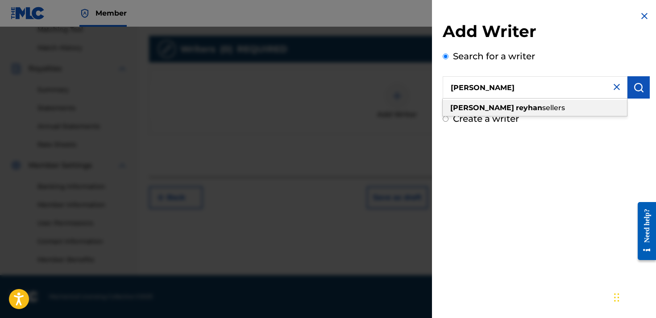
click at [516, 112] on strong "reyhan" at bounding box center [529, 108] width 26 height 8
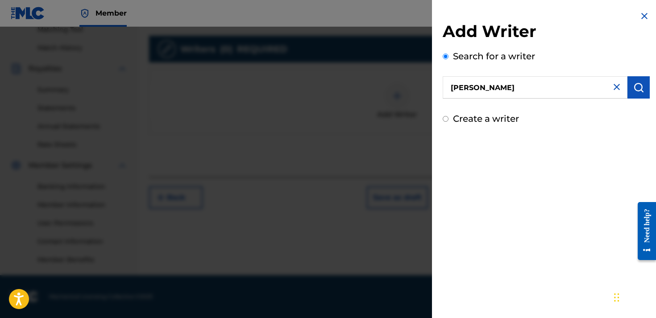
type input "[PERSON_NAME]"
click at [643, 85] on button "submit" at bounding box center [639, 87] width 22 height 22
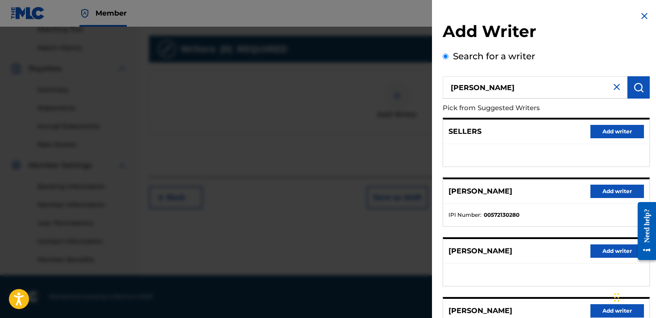
click at [600, 311] on button "Add writer" at bounding box center [618, 310] width 54 height 13
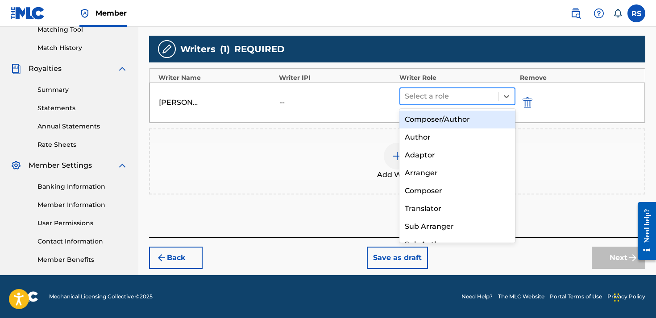
click at [451, 100] on div at bounding box center [449, 96] width 89 height 12
click at [432, 117] on div "Composer/Author" at bounding box center [458, 120] width 116 height 18
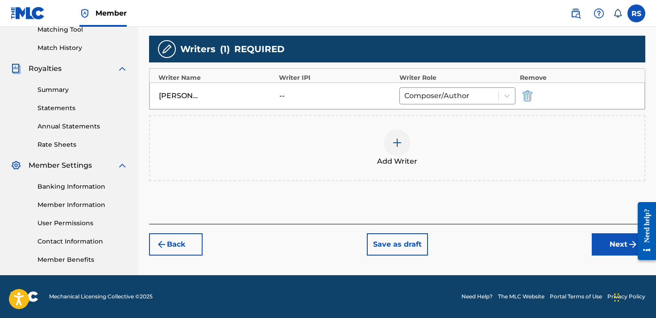
click at [624, 247] on button "Next" at bounding box center [619, 244] width 54 height 22
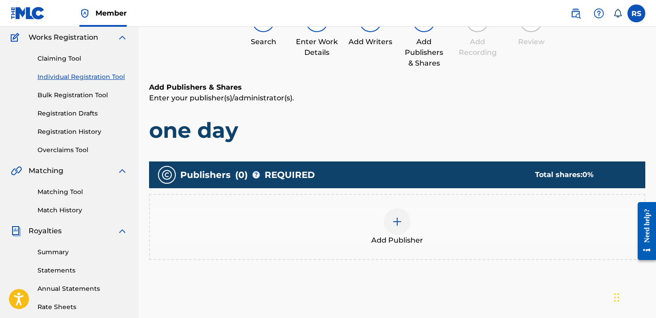
scroll to position [40, 0]
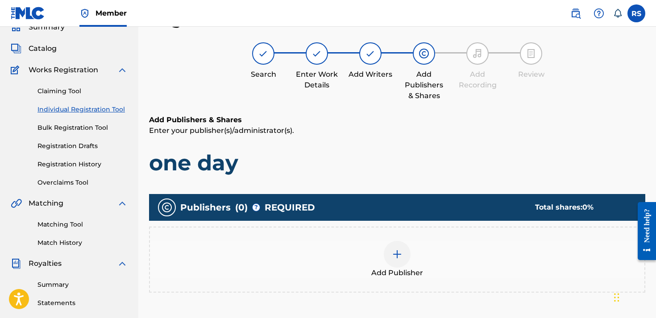
click at [406, 125] on p "Enter your publisher(s)/administrator(s)." at bounding box center [397, 130] width 496 height 11
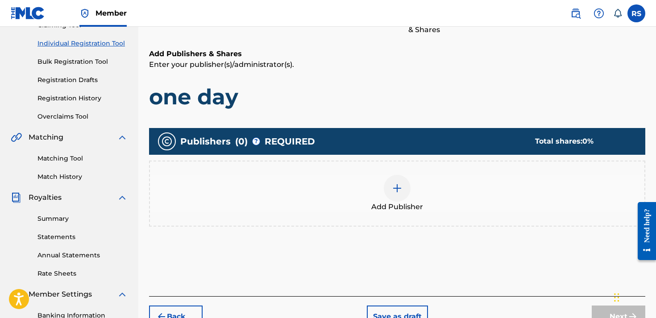
scroll to position [112, 0]
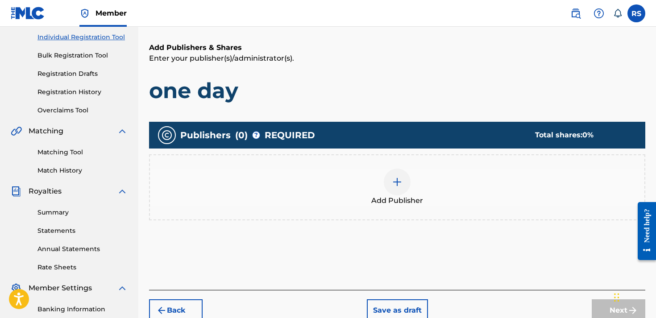
click at [393, 177] on img at bounding box center [397, 182] width 11 height 11
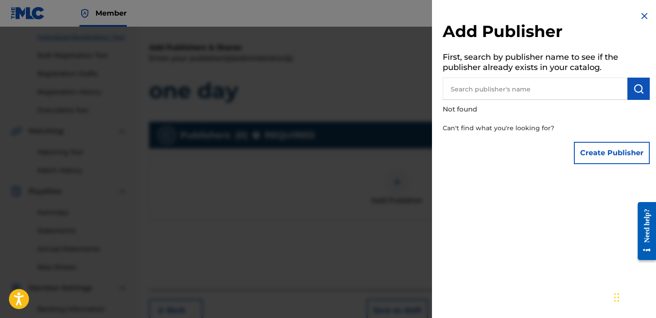
click at [488, 97] on input "text" at bounding box center [535, 89] width 185 height 22
type input "[PERSON_NAME]"
click at [592, 158] on button "Create Publisher" at bounding box center [612, 153] width 76 height 22
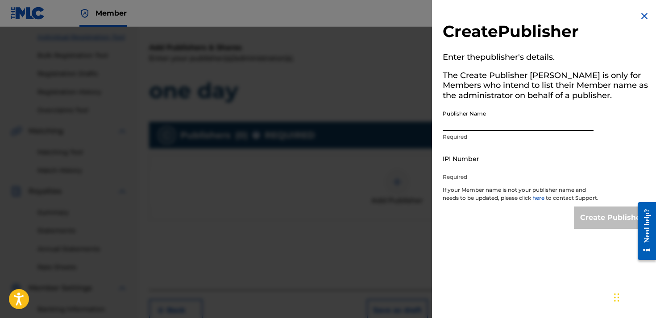
click at [510, 116] on input "Publisher Name" at bounding box center [518, 118] width 151 height 25
type input "[PERSON_NAME]"
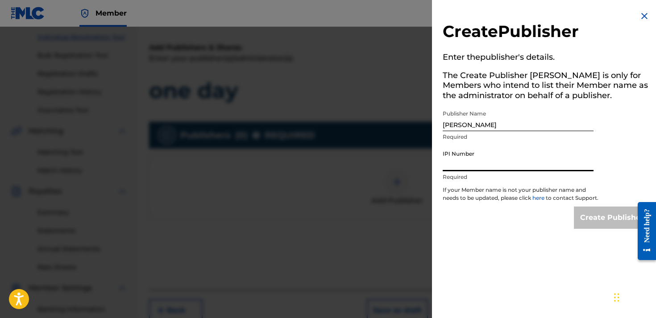
click at [512, 153] on input "IPI Number" at bounding box center [518, 158] width 151 height 25
type input "N"
click at [478, 154] on input "IPI Number" at bounding box center [518, 158] width 151 height 25
paste input "01311170120"
type input "01311170120"
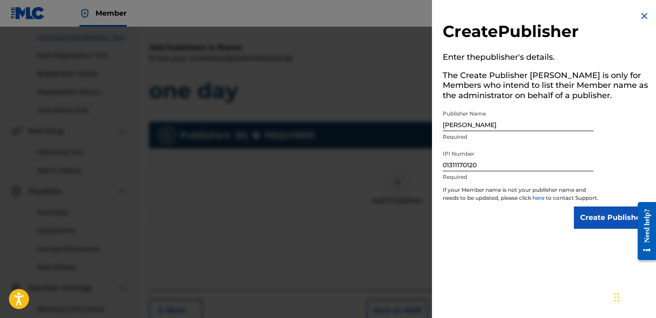
click at [591, 220] on input "Create Publisher" at bounding box center [612, 218] width 76 height 22
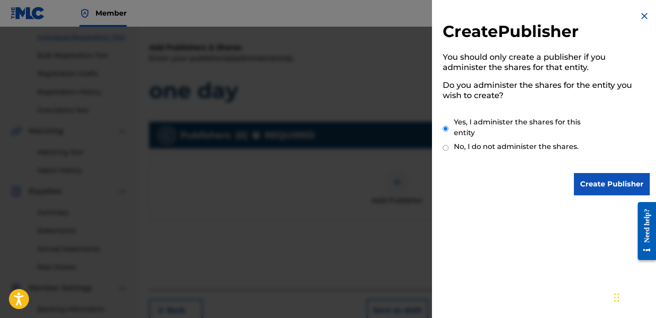
click at [592, 181] on input "Create Publisher" at bounding box center [612, 184] width 76 height 22
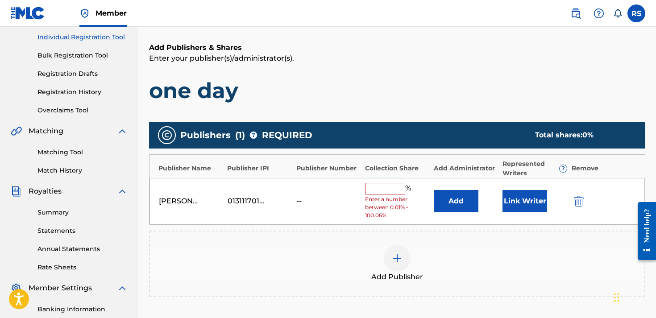
click at [393, 185] on input "text" at bounding box center [385, 189] width 40 height 12
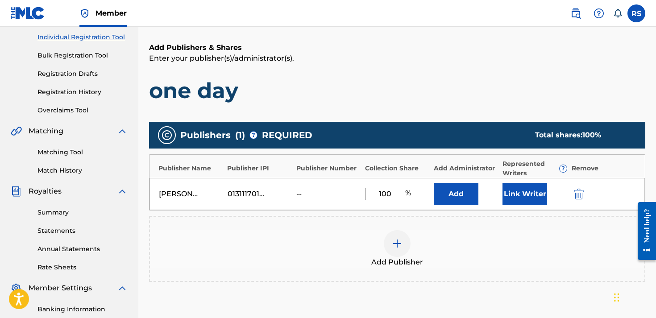
type input "100"
click at [458, 189] on button "Add" at bounding box center [456, 194] width 45 height 22
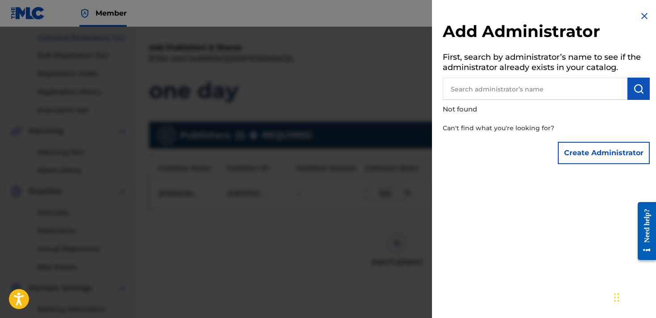
click at [464, 92] on input "text" at bounding box center [535, 89] width 185 height 22
click at [573, 158] on button "Create Administrator" at bounding box center [604, 153] width 92 height 22
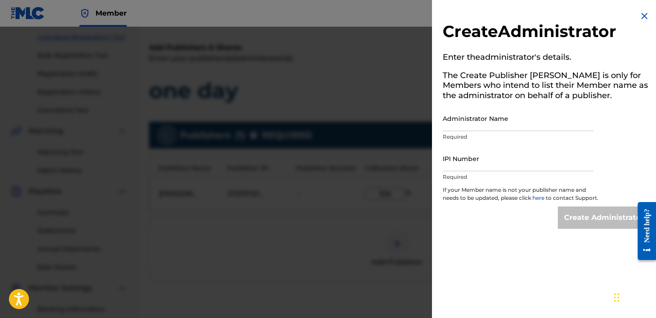
click at [518, 120] on input "Administrator Name" at bounding box center [518, 118] width 151 height 25
type input "[PERSON_NAME]"
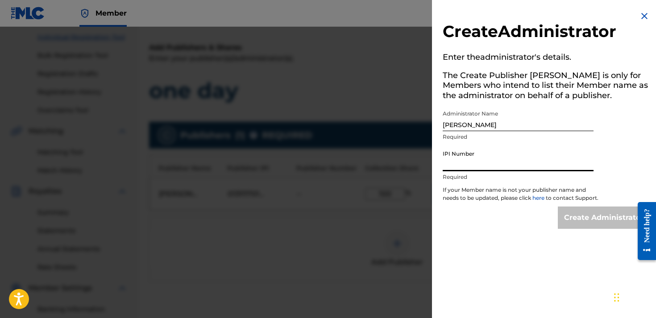
click at [514, 164] on input "IPI Number" at bounding box center [518, 158] width 151 height 25
paste input "01311170120"
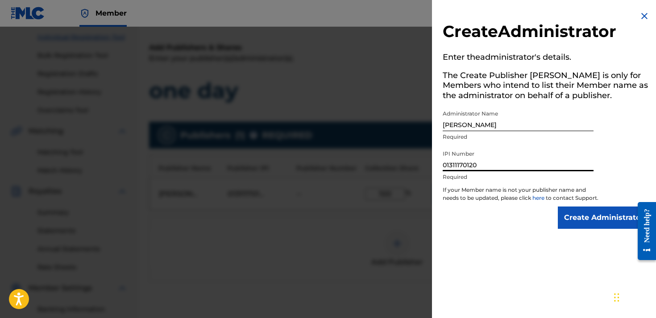
type input "01311170120"
click at [586, 225] on input "Create Administrator" at bounding box center [604, 218] width 92 height 22
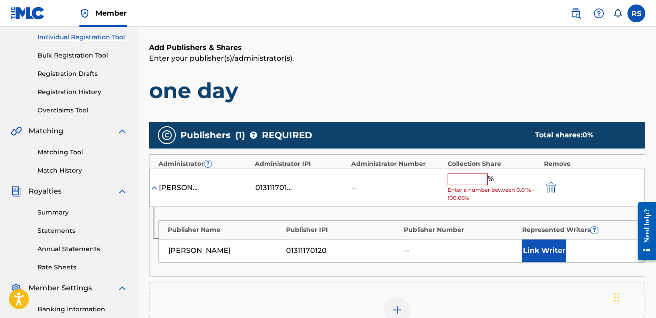
click at [463, 178] on input "text" at bounding box center [468, 180] width 40 height 12
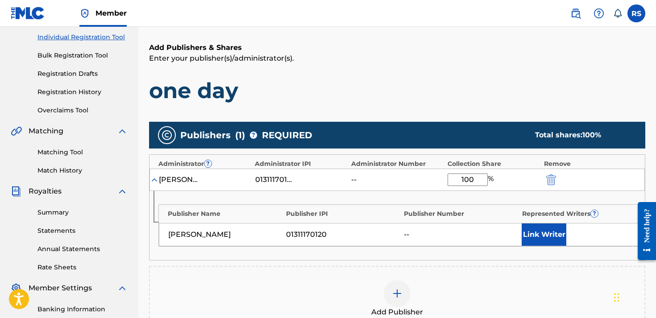
type input "100"
click at [538, 228] on button "Link Writer" at bounding box center [544, 235] width 45 height 22
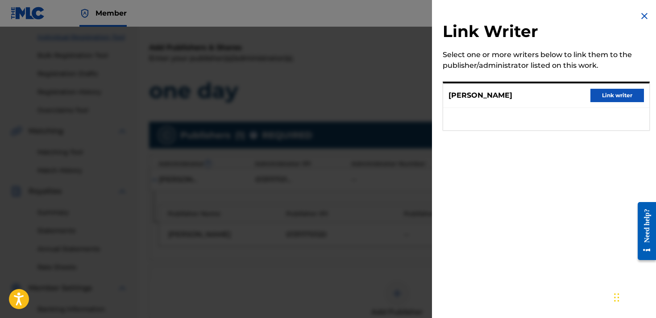
click at [598, 93] on button "Link writer" at bounding box center [618, 95] width 54 height 13
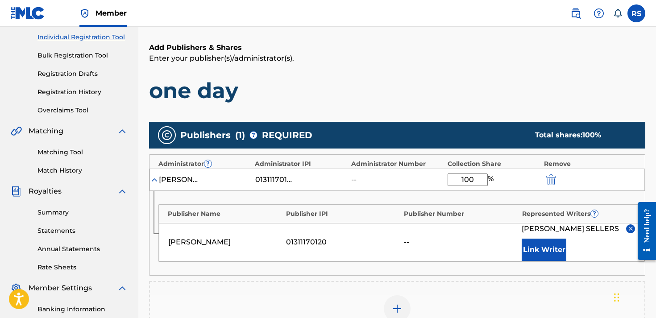
click at [483, 288] on div "Publishers ( 1 ) ? REQUIRED Total shares: 100 % Administrator ? Administrator I…" at bounding box center [397, 234] width 496 height 225
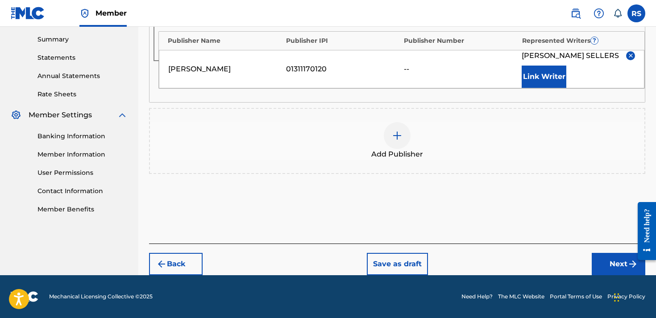
click at [632, 273] on button "Next" at bounding box center [619, 264] width 54 height 22
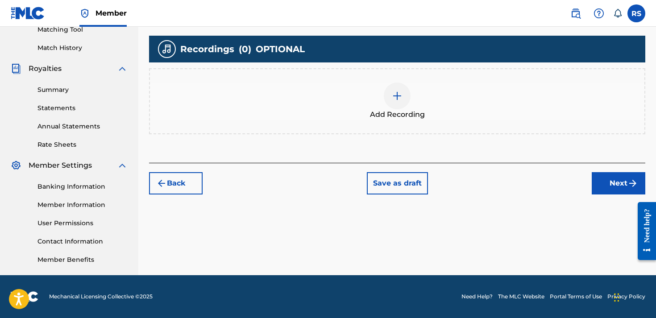
click at [404, 91] on div at bounding box center [397, 96] width 27 height 27
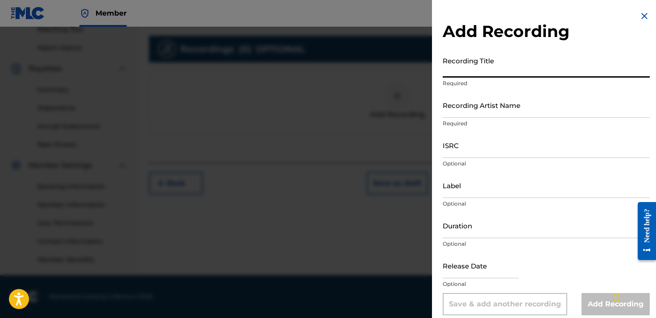
click at [475, 71] on input "Recording Title" at bounding box center [546, 64] width 207 height 25
type input "One day"
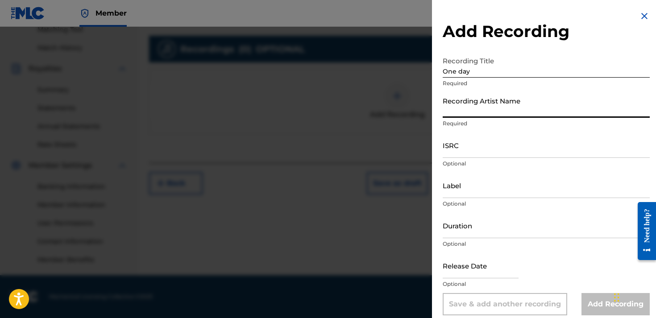
click at [481, 101] on input "Recording Artist Name" at bounding box center [546, 104] width 207 height 25
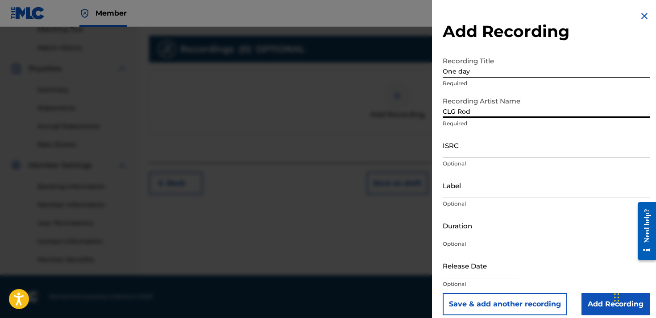
type input "CLG Rod"
click at [599, 301] on input "Add Recording" at bounding box center [616, 304] width 68 height 22
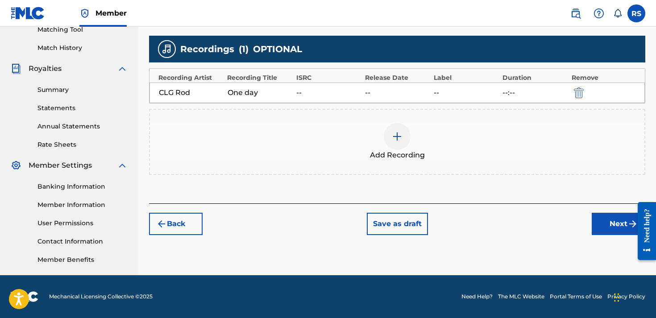
click at [607, 221] on button "Next" at bounding box center [619, 224] width 54 height 22
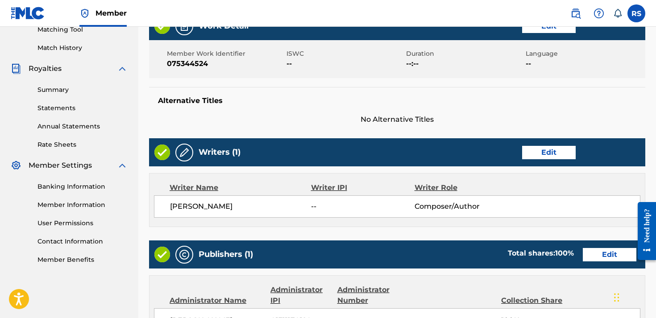
scroll to position [40, 0]
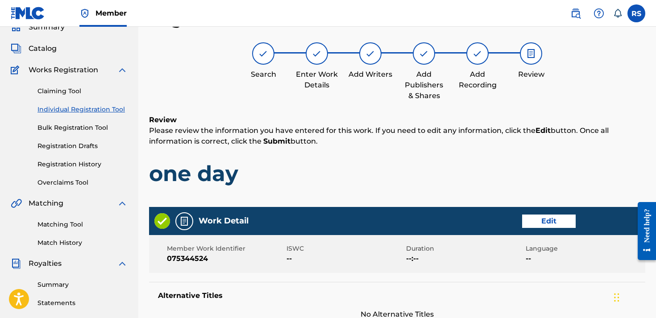
click at [405, 170] on h1 "one day" at bounding box center [397, 173] width 496 height 27
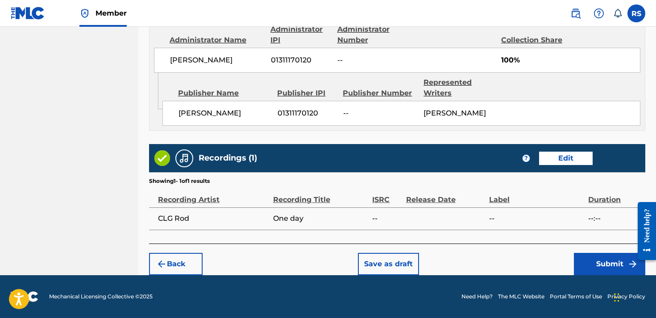
scroll to position [506, 0]
click at [602, 251] on div "Back Save as draft Submit" at bounding box center [397, 260] width 496 height 32
click at [600, 265] on button "Submit" at bounding box center [609, 264] width 71 height 22
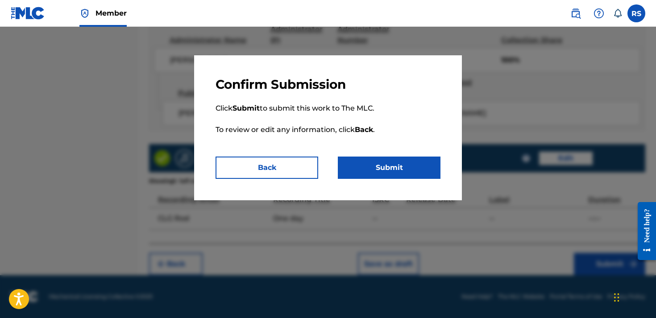
click at [394, 162] on button "Submit" at bounding box center [389, 168] width 103 height 22
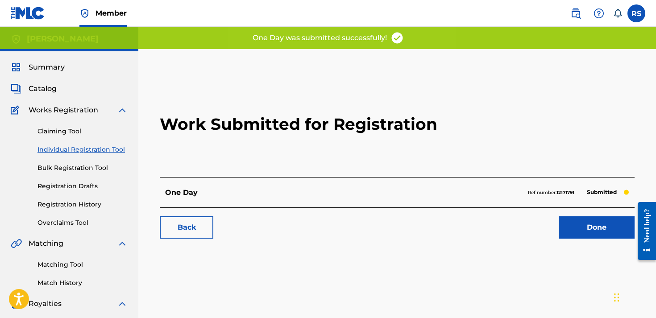
click at [588, 231] on link "Done" at bounding box center [597, 228] width 76 height 22
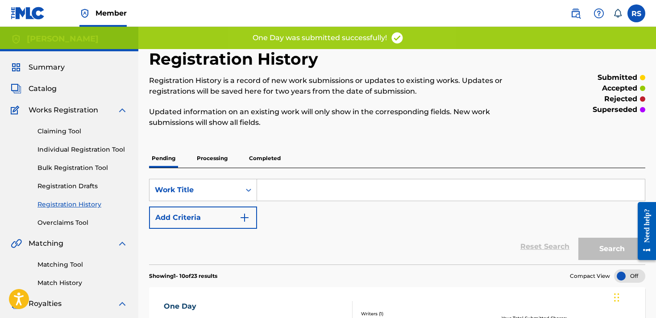
click at [372, 137] on div "Registration History Registration History is a record of new work submissions o…" at bounding box center [340, 93] width 382 height 89
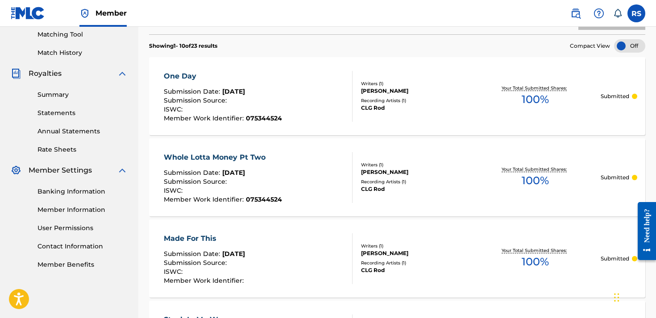
scroll to position [241, 0]
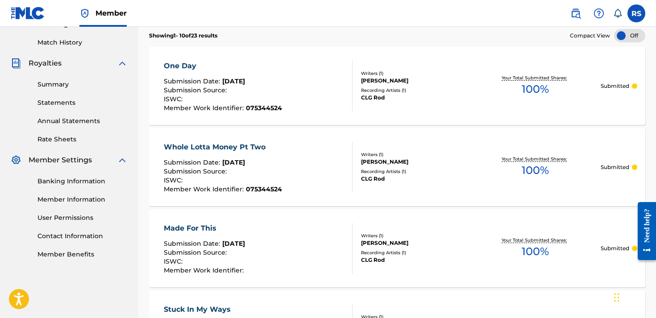
click at [82, 180] on link "Banking Information" at bounding box center [82, 181] width 90 height 9
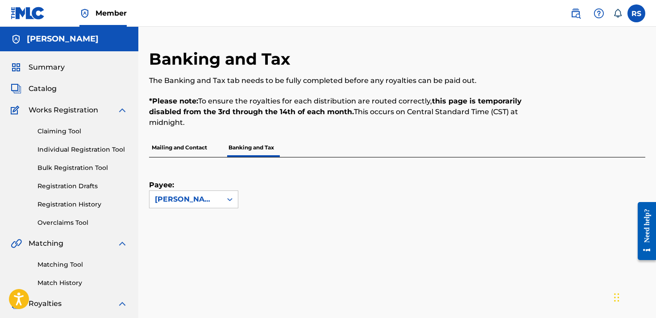
click at [169, 147] on p "Mailing and Contact" at bounding box center [179, 147] width 61 height 19
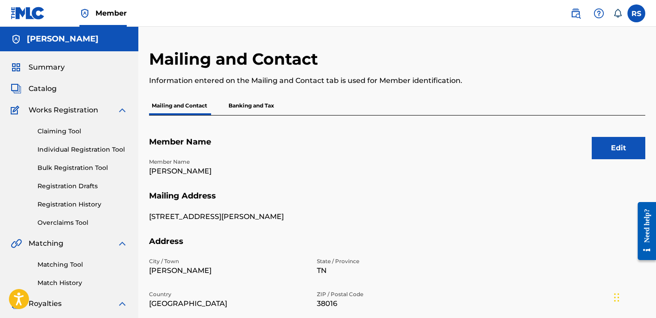
click at [248, 108] on p "Banking and Tax" at bounding box center [251, 105] width 51 height 19
